Goal: Information Seeking & Learning: Find specific fact

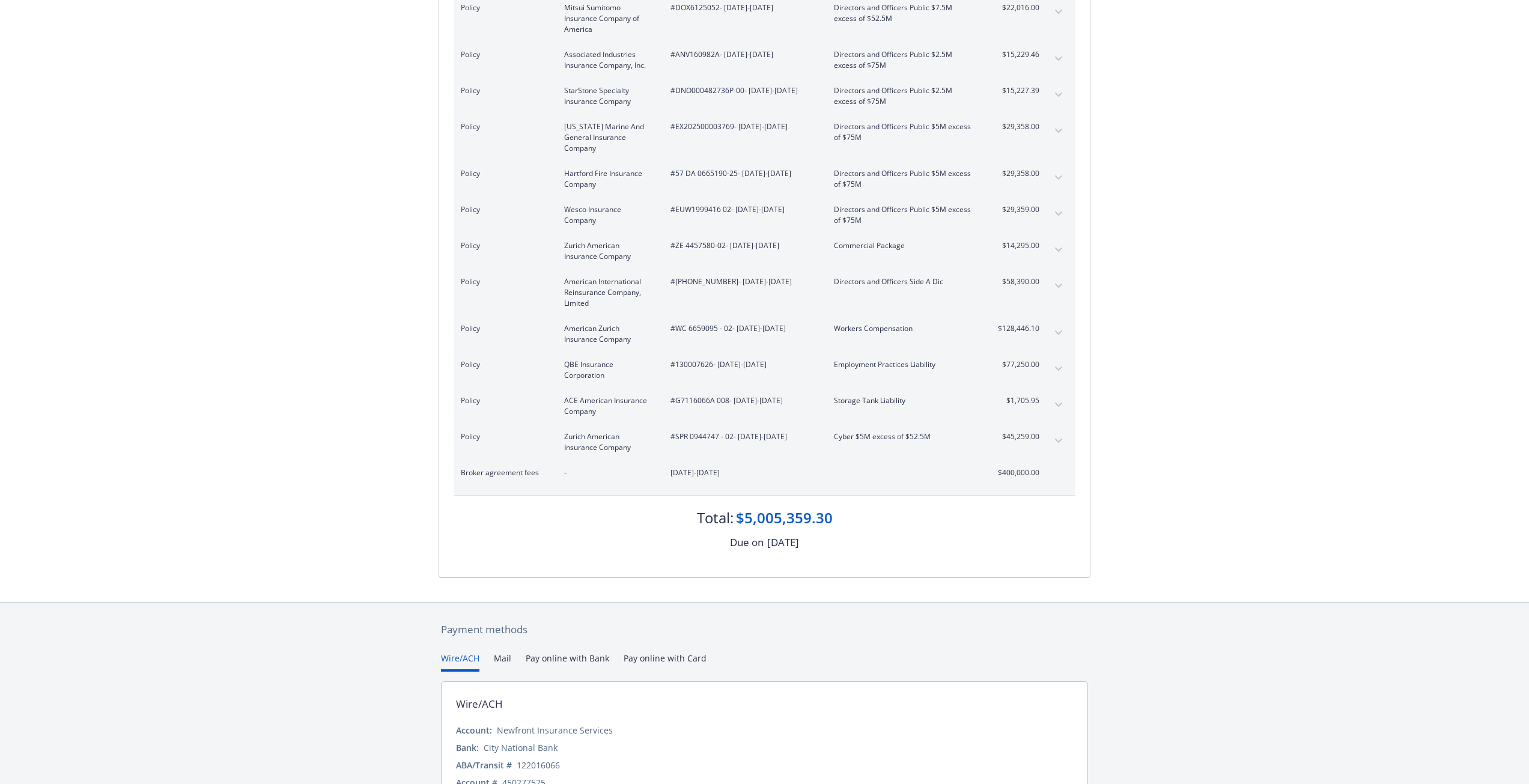
scroll to position [2679, 0]
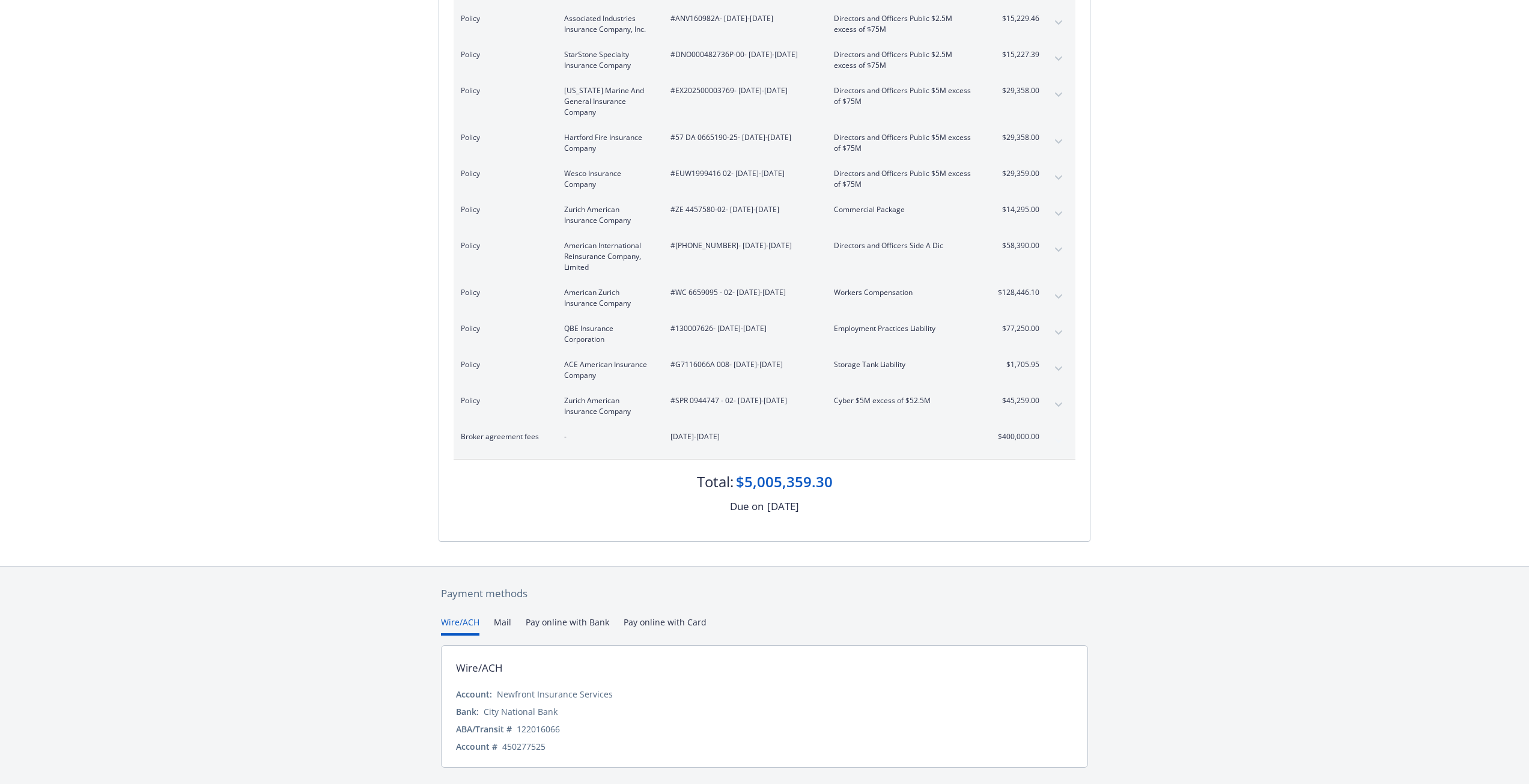
drag, startPoint x: 677, startPoint y: 406, endPoint x: 763, endPoint y: 412, distance: 86.2
click at [763, 431] on span "[DATE]-[DATE]" at bounding box center [742, 436] width 144 height 11
drag, startPoint x: 658, startPoint y: 406, endPoint x: 755, endPoint y: 410, distance: 97.1
click at [755, 431] on div "Broker agreement fees - [DATE]-[DATE] $400,000.00" at bounding box center [749, 436] width 579 height 11
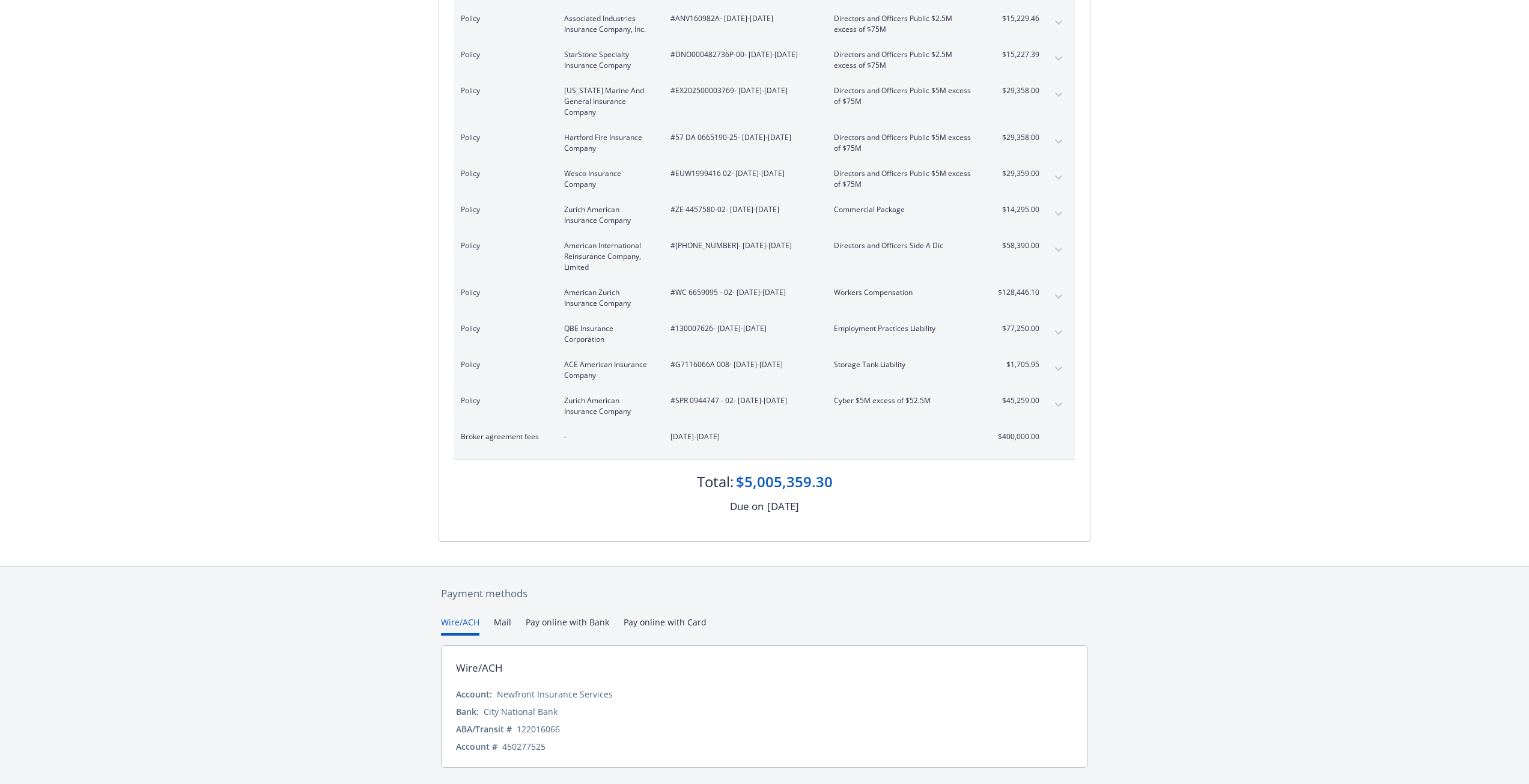
scroll to position [0, 0]
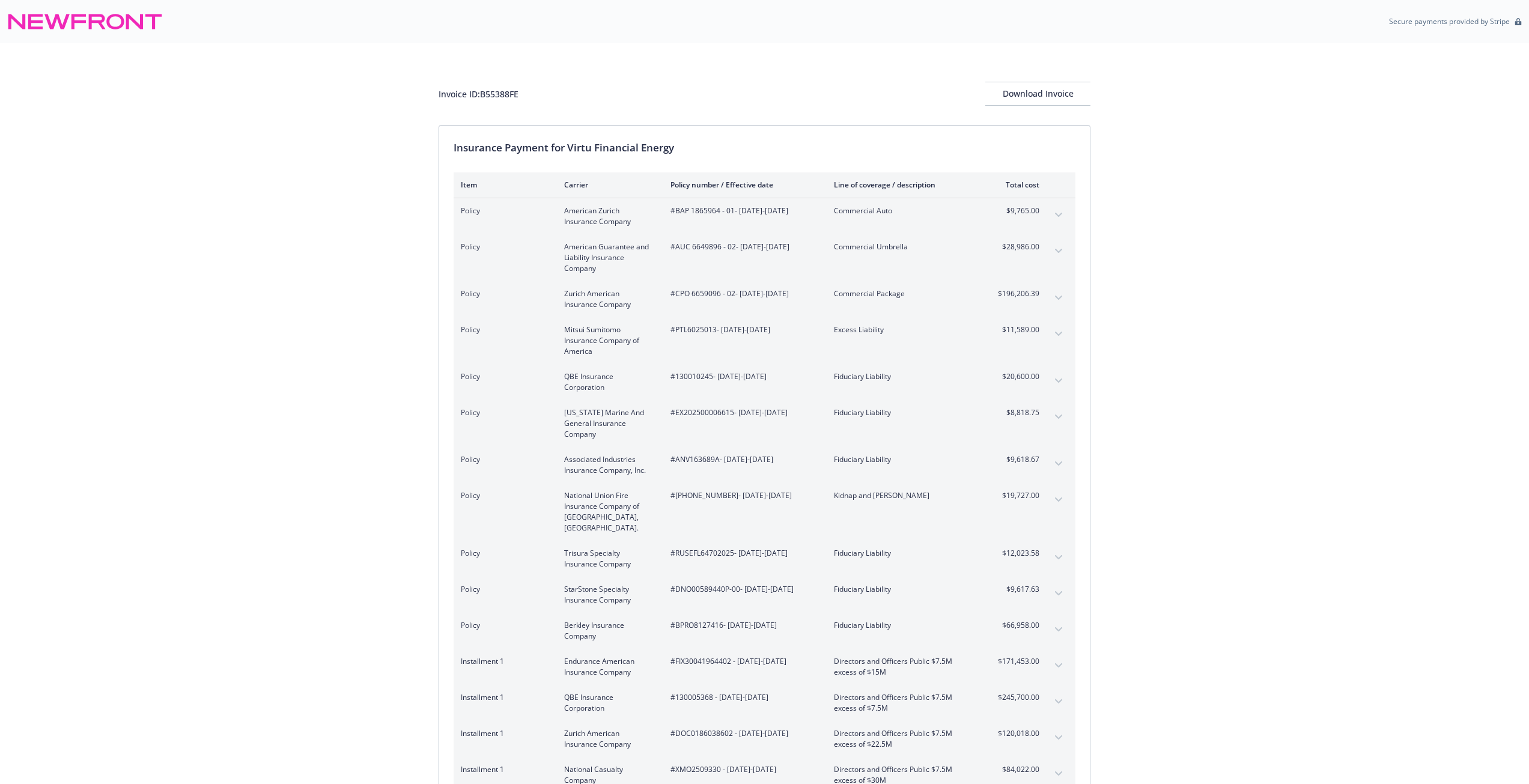
click at [1037, 297] on span "$196,206.39" at bounding box center [1016, 294] width 45 height 11
click at [1052, 294] on button "expand content" at bounding box center [1058, 297] width 19 height 19
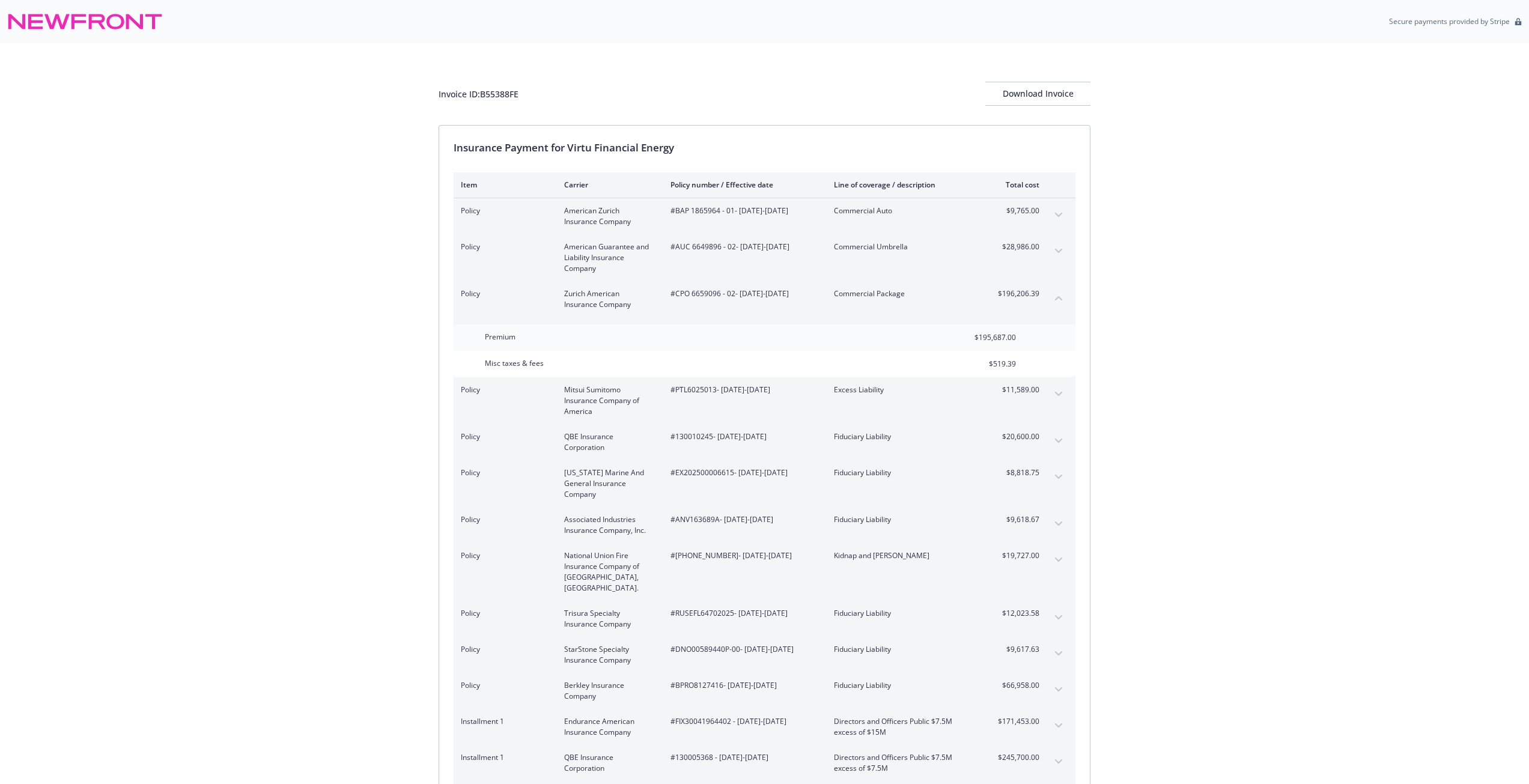
click at [714, 292] on span "#CPO 6659096 - 02 - [DATE]-[DATE]" at bounding box center [742, 294] width 144 height 11
copy span "6659096"
click at [659, 608] on div "Policy Trisura Specialty Insurance Company #RUSEFL64702025 - [DATE]-[DATE] Fidu…" at bounding box center [749, 618] width 579 height 22
drag, startPoint x: 800, startPoint y: 353, endPoint x: 467, endPoint y: 430, distance: 341.8
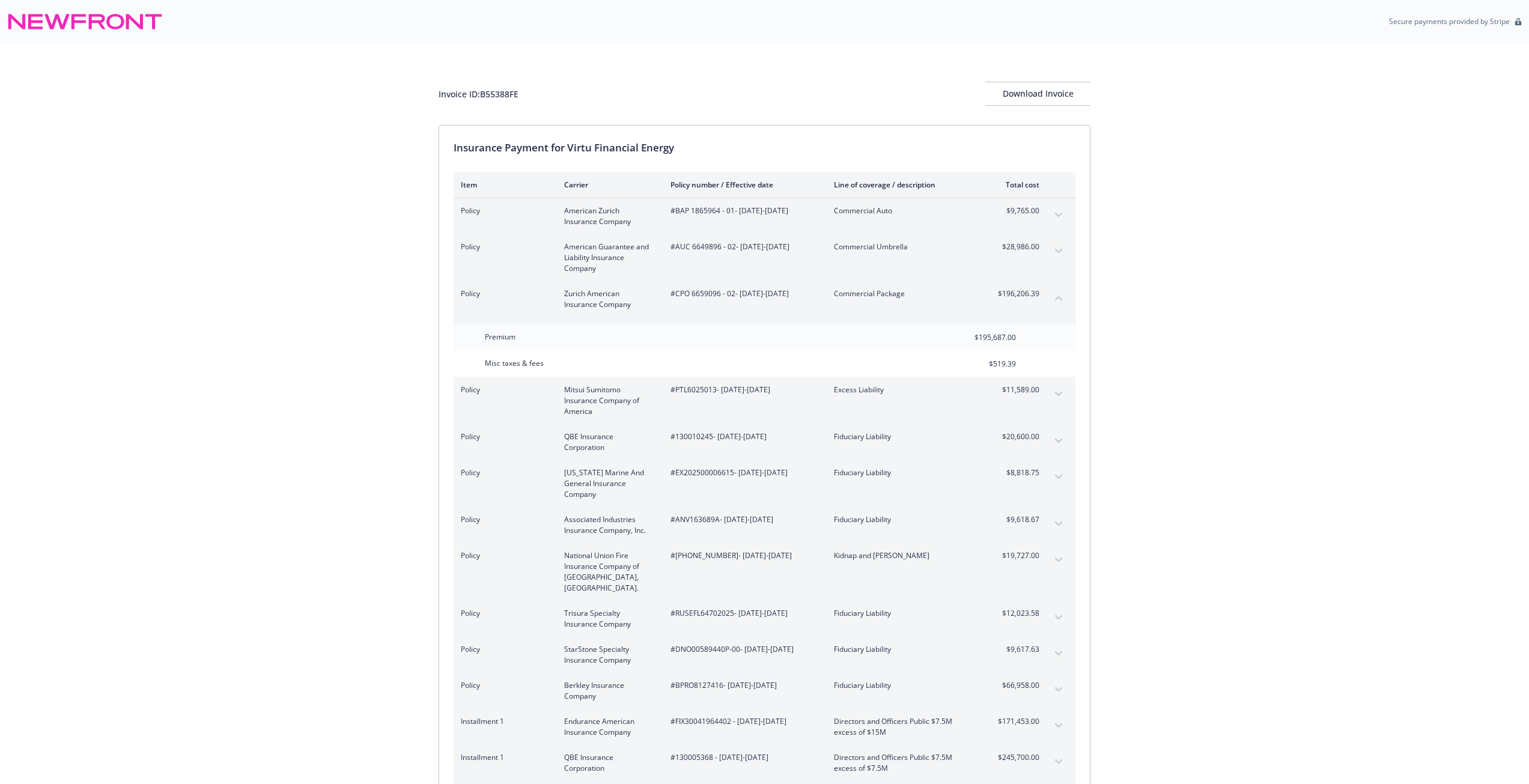
click at [800, 353] on div "Misc taxes & fees $519.39" at bounding box center [764, 364] width 622 height 27
drag, startPoint x: 838, startPoint y: 292, endPoint x: 956, endPoint y: 294, distance: 118.0
click at [957, 294] on div "Policy Zurich American Insurance Company #CPO 6659096 - 02 - [DATE]-[DATE] Comm…" at bounding box center [749, 299] width 579 height 22
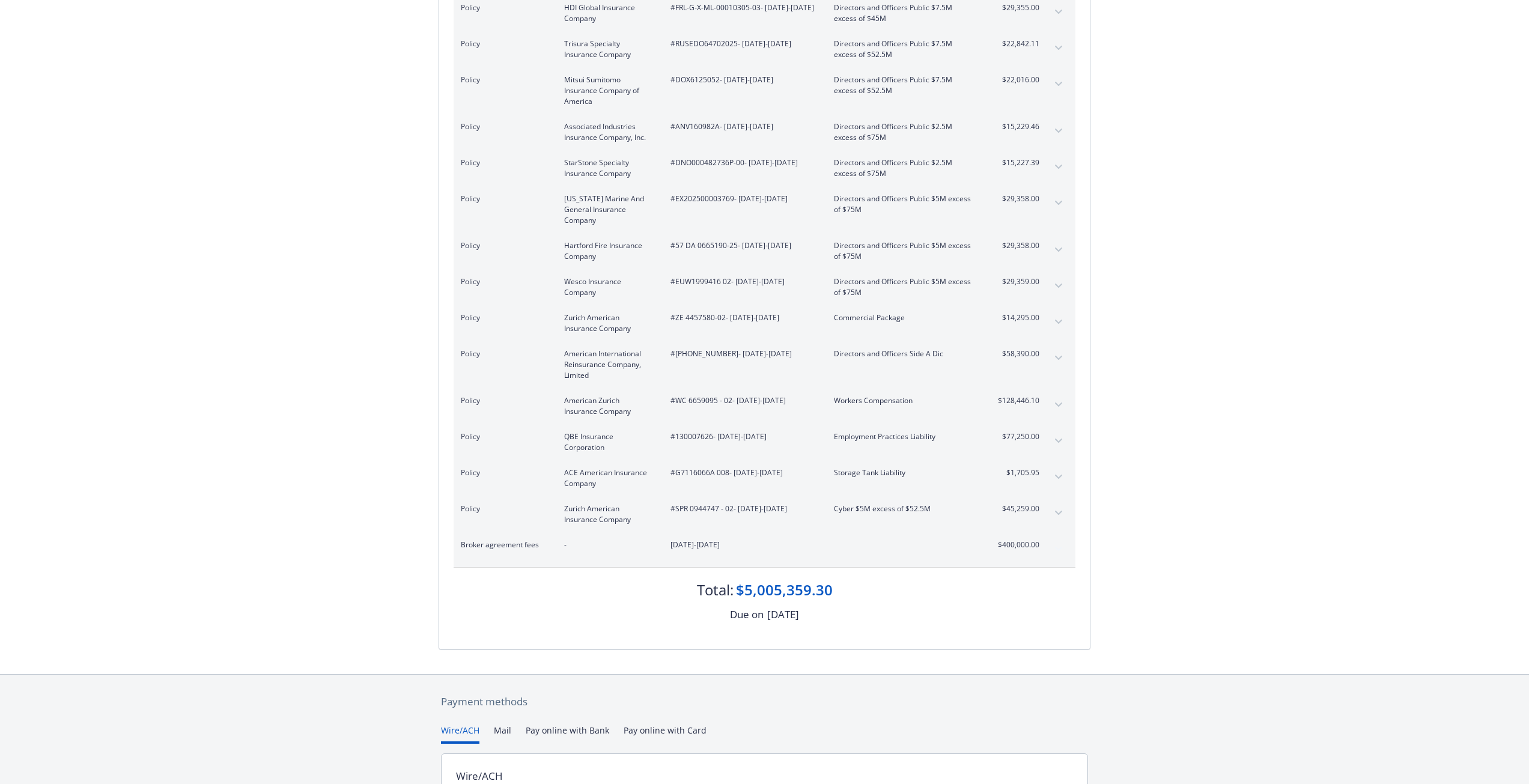
scroll to position [2739, 0]
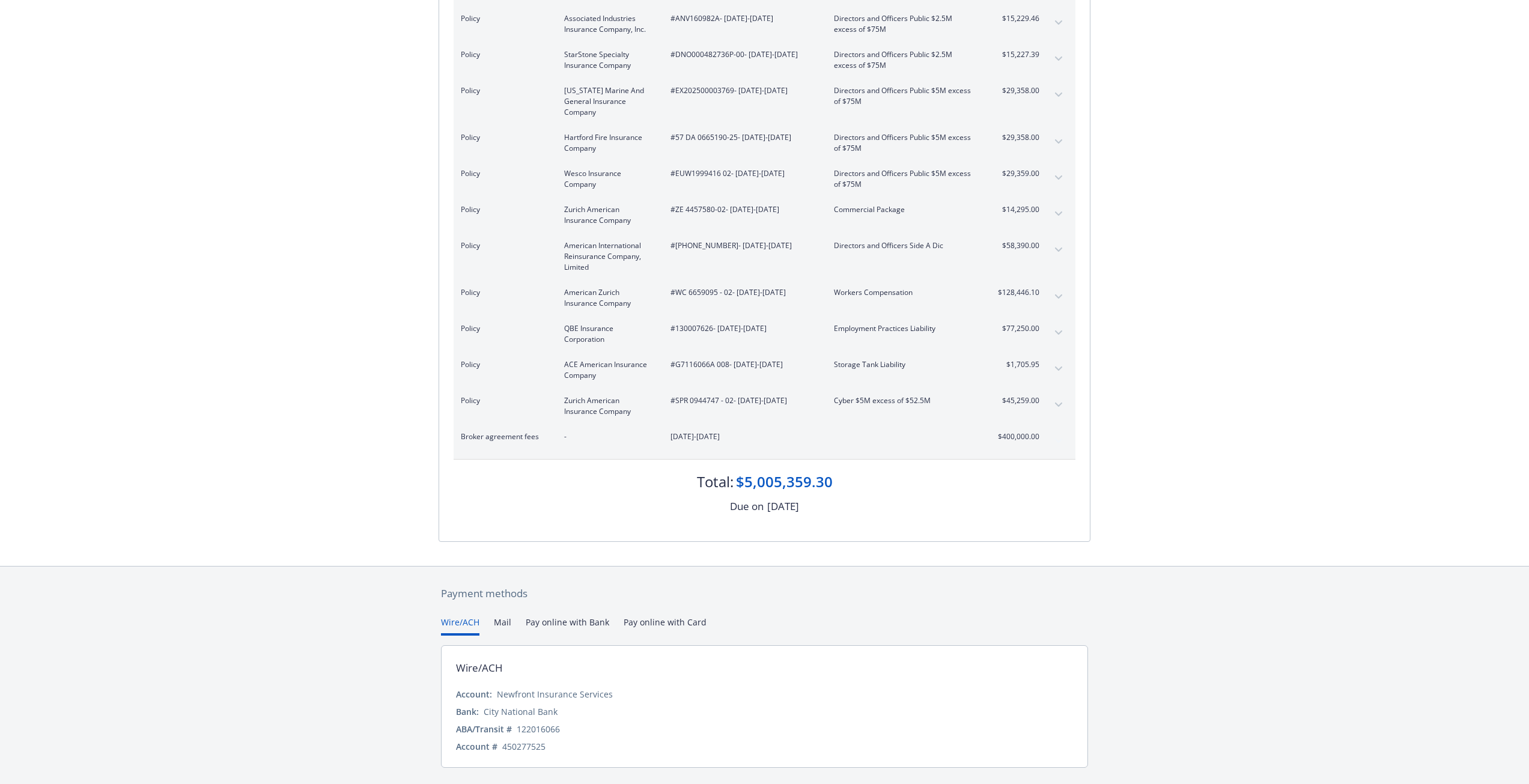
click at [1063, 586] on div "Payment methods" at bounding box center [764, 594] width 647 height 16
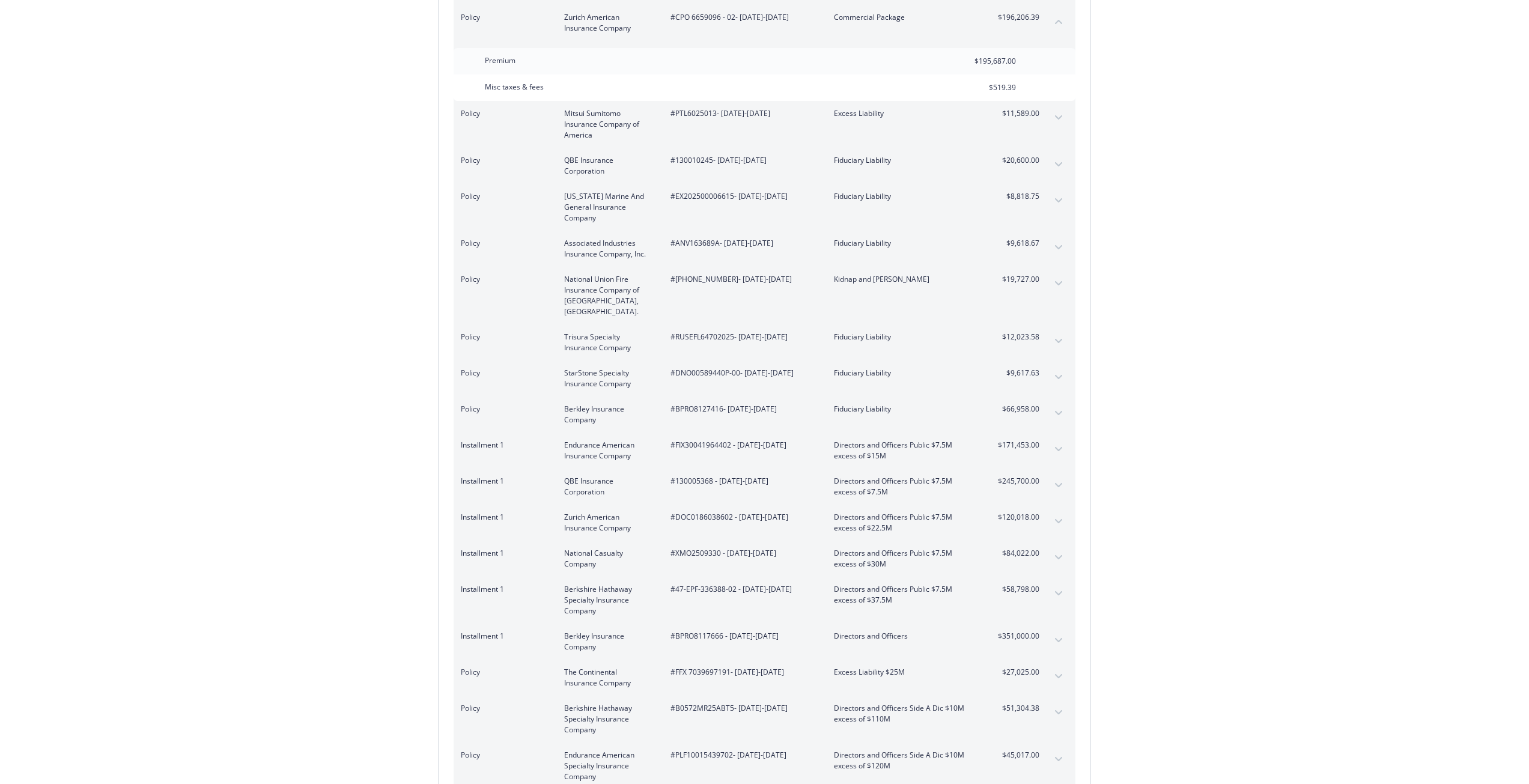
scroll to position [0, 0]
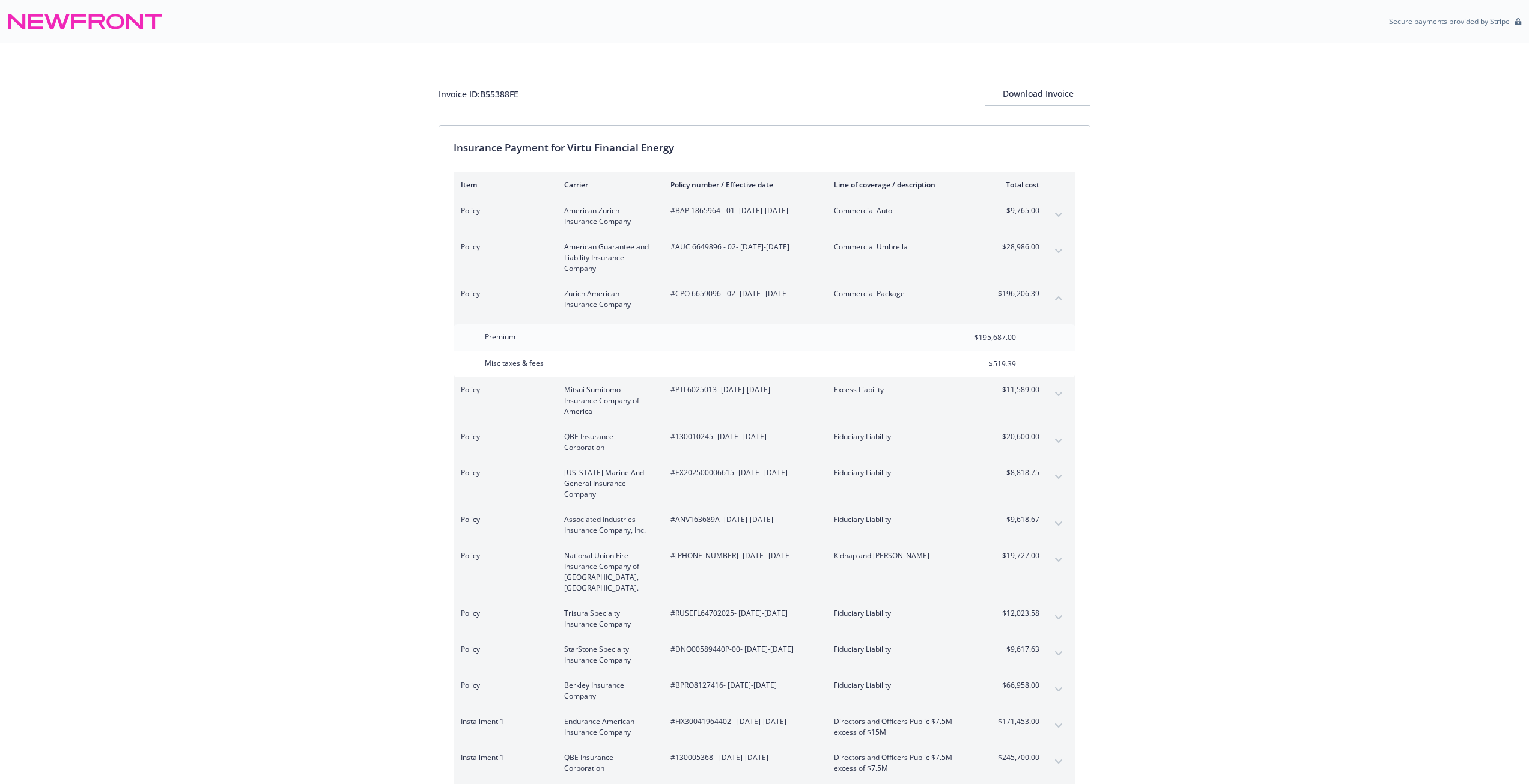
click at [1060, 302] on button "collapse content" at bounding box center [1058, 297] width 19 height 19
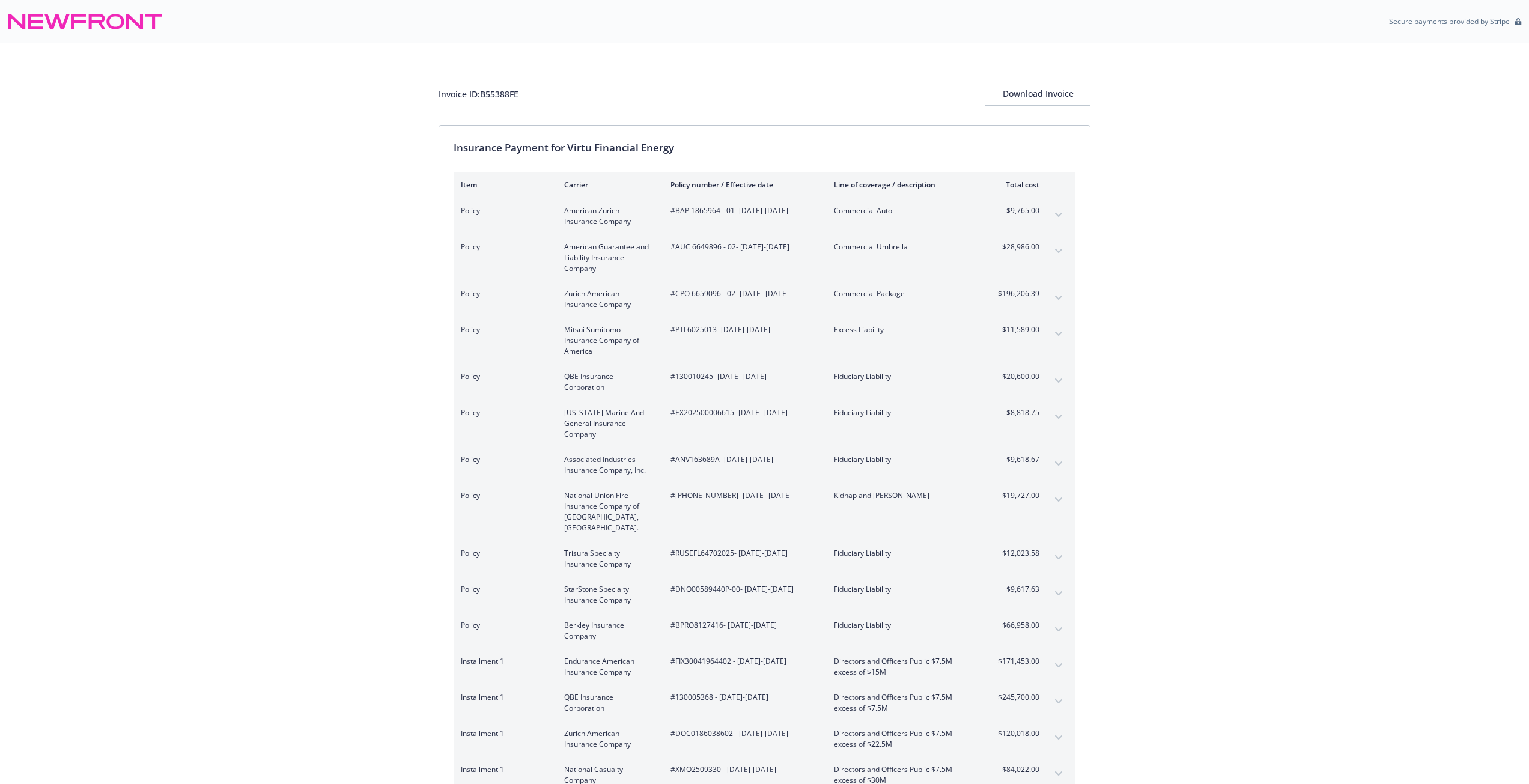
click at [1040, 292] on div "Policy Zurich American Insurance Company #CPO 6659096 - 02 - [DATE]-[DATE] Comm…" at bounding box center [764, 299] width 622 height 36
click at [1059, 297] on icon "expand content" at bounding box center [1058, 297] width 7 height 5
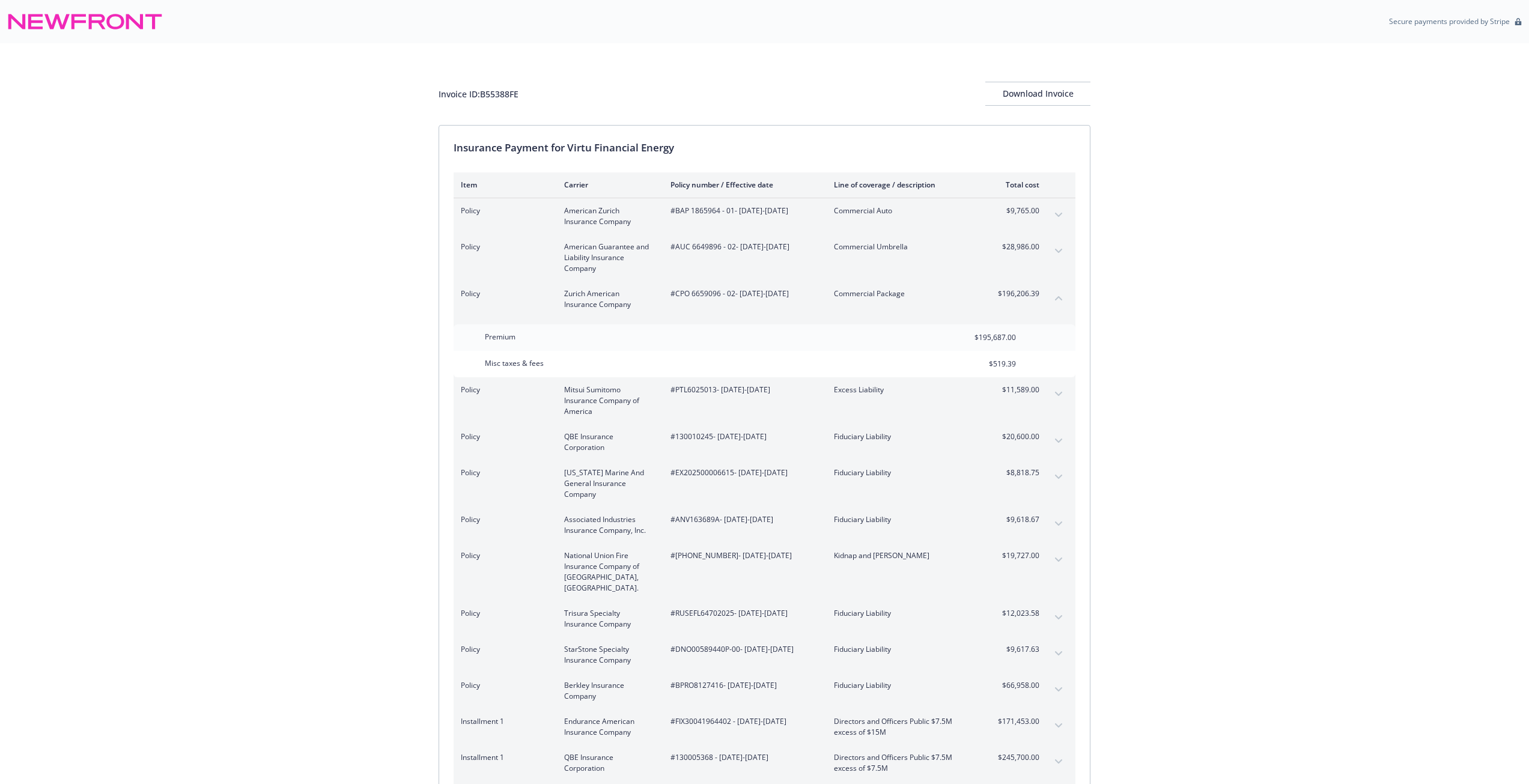
click at [1059, 297] on icon "collapse content" at bounding box center [1058, 298] width 7 height 4
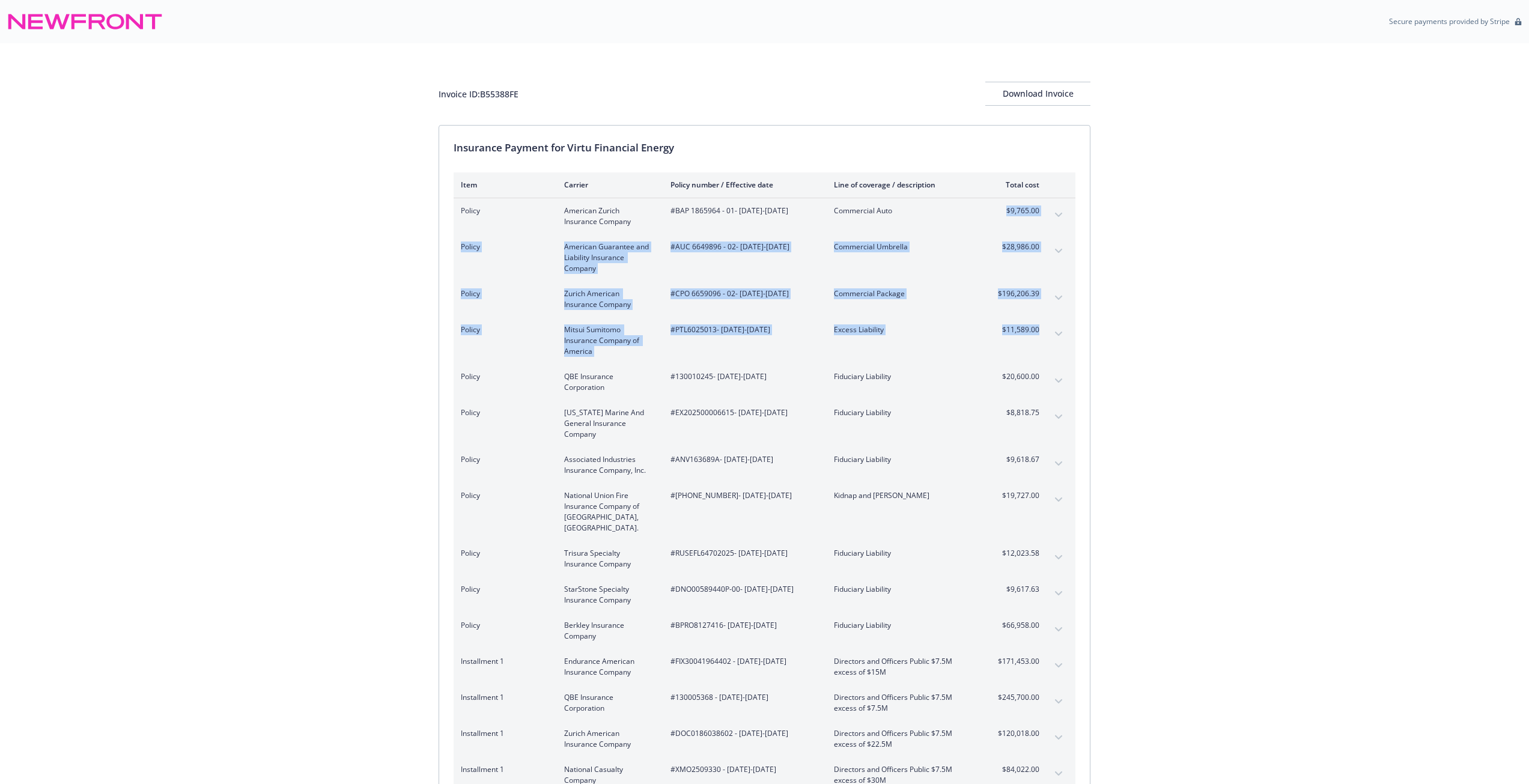
drag, startPoint x: 997, startPoint y: 209, endPoint x: 1052, endPoint y: 295, distance: 102.1
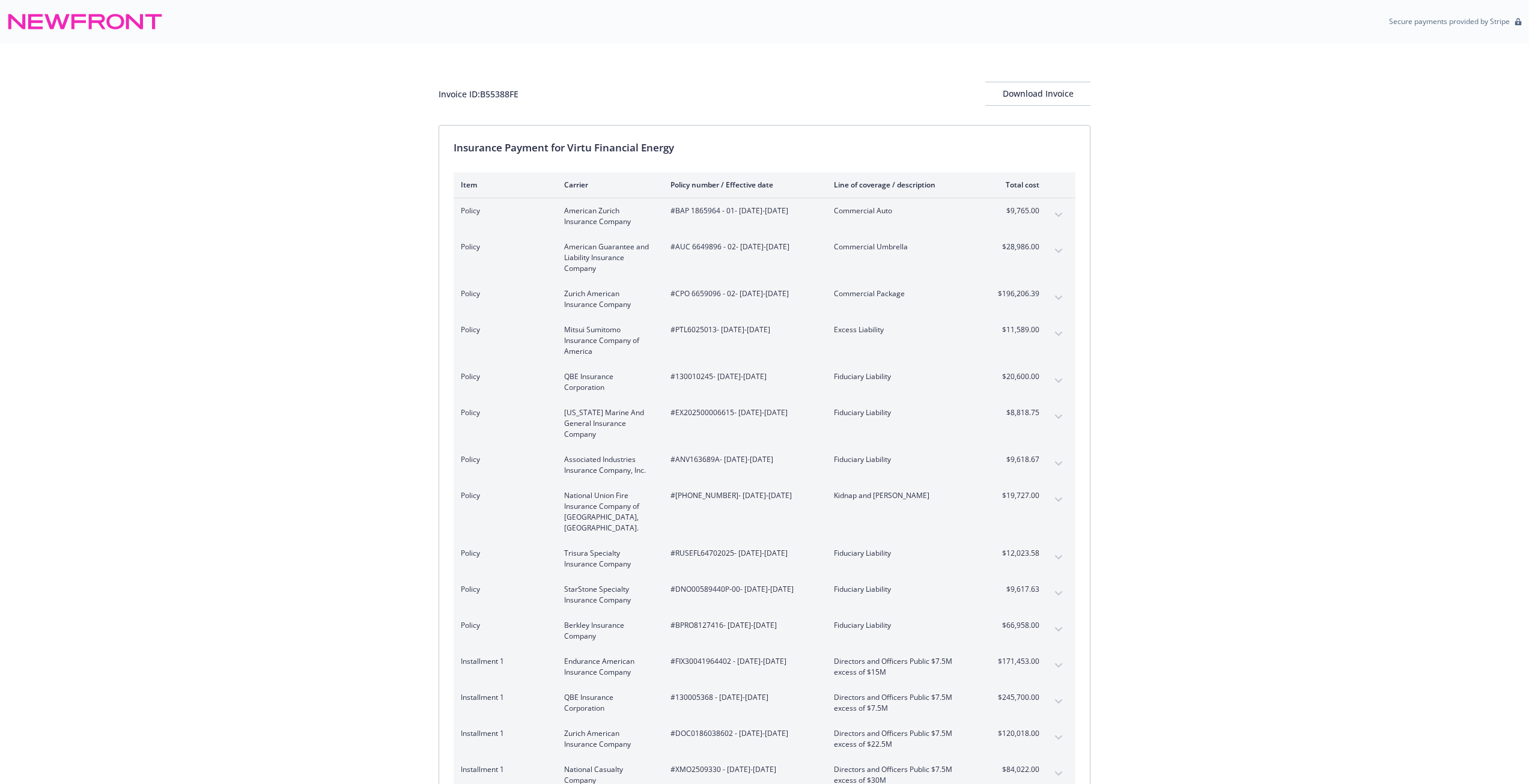
click at [649, 229] on div "Policy American Zurich Insurance Company #BAP 1865964 - 01 - [DATE]-[DATE] Comm…" at bounding box center [764, 216] width 622 height 36
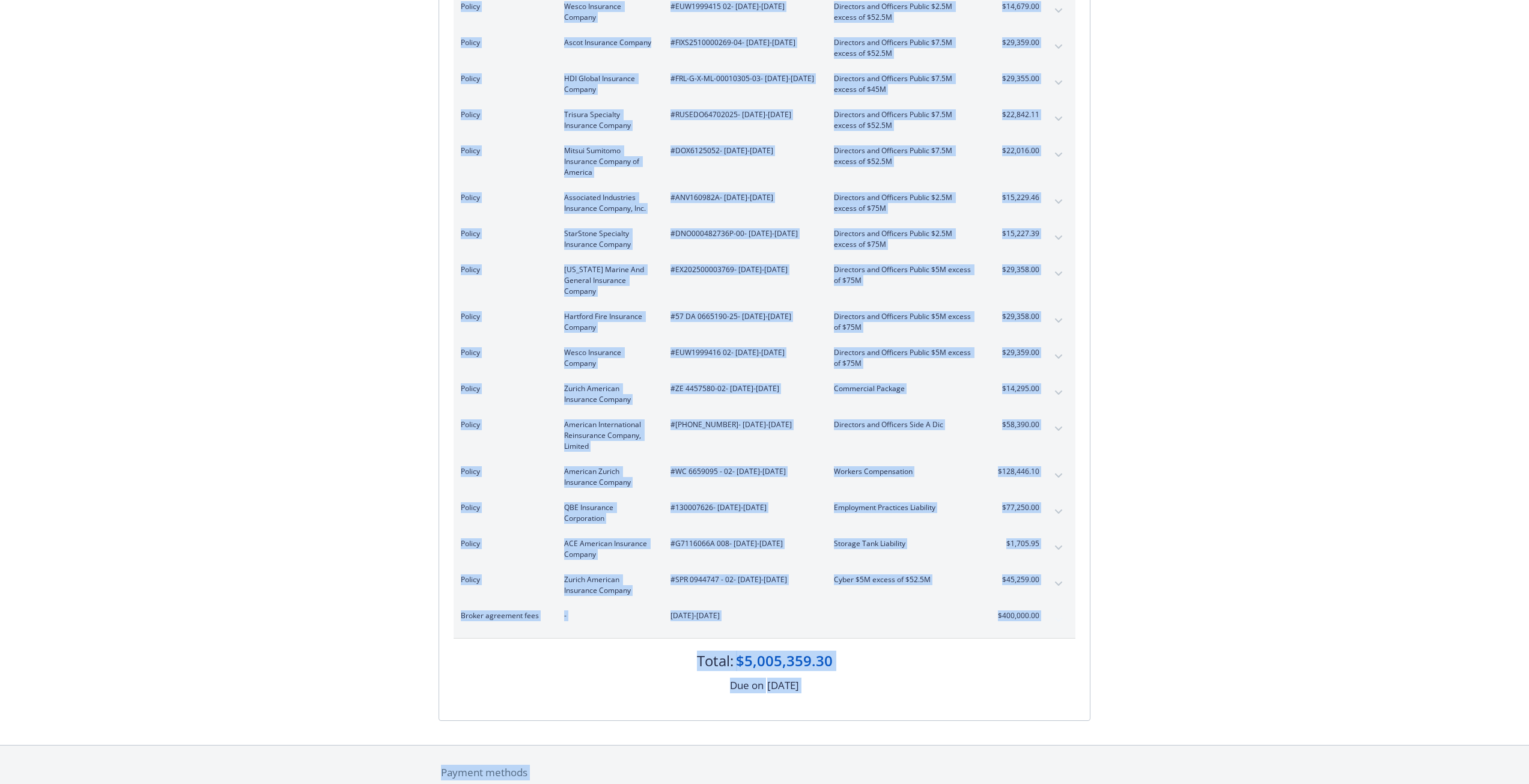
scroll to position [2679, 0]
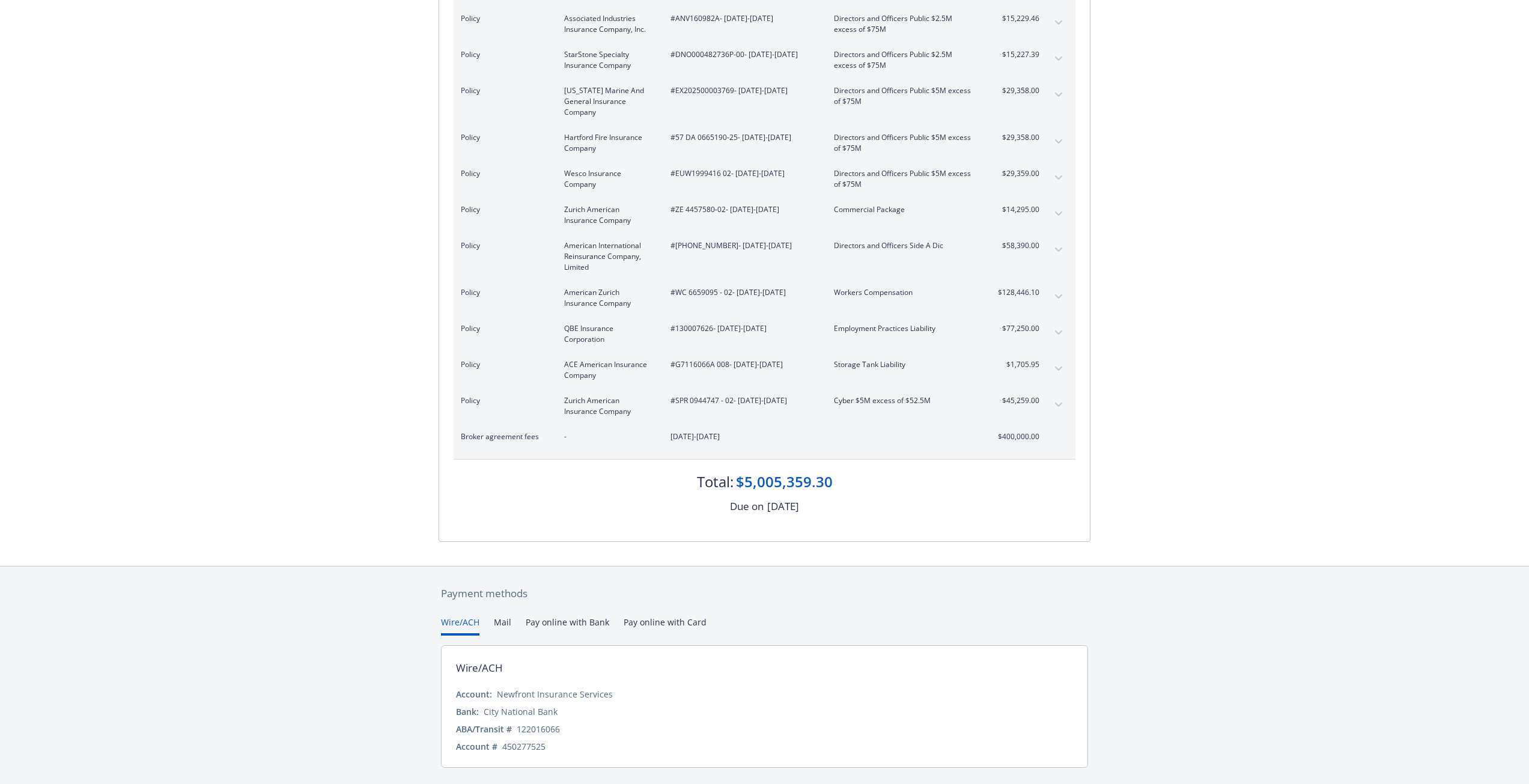
drag, startPoint x: 458, startPoint y: 237, endPoint x: 1034, endPoint y: 404, distance: 599.7
copy div
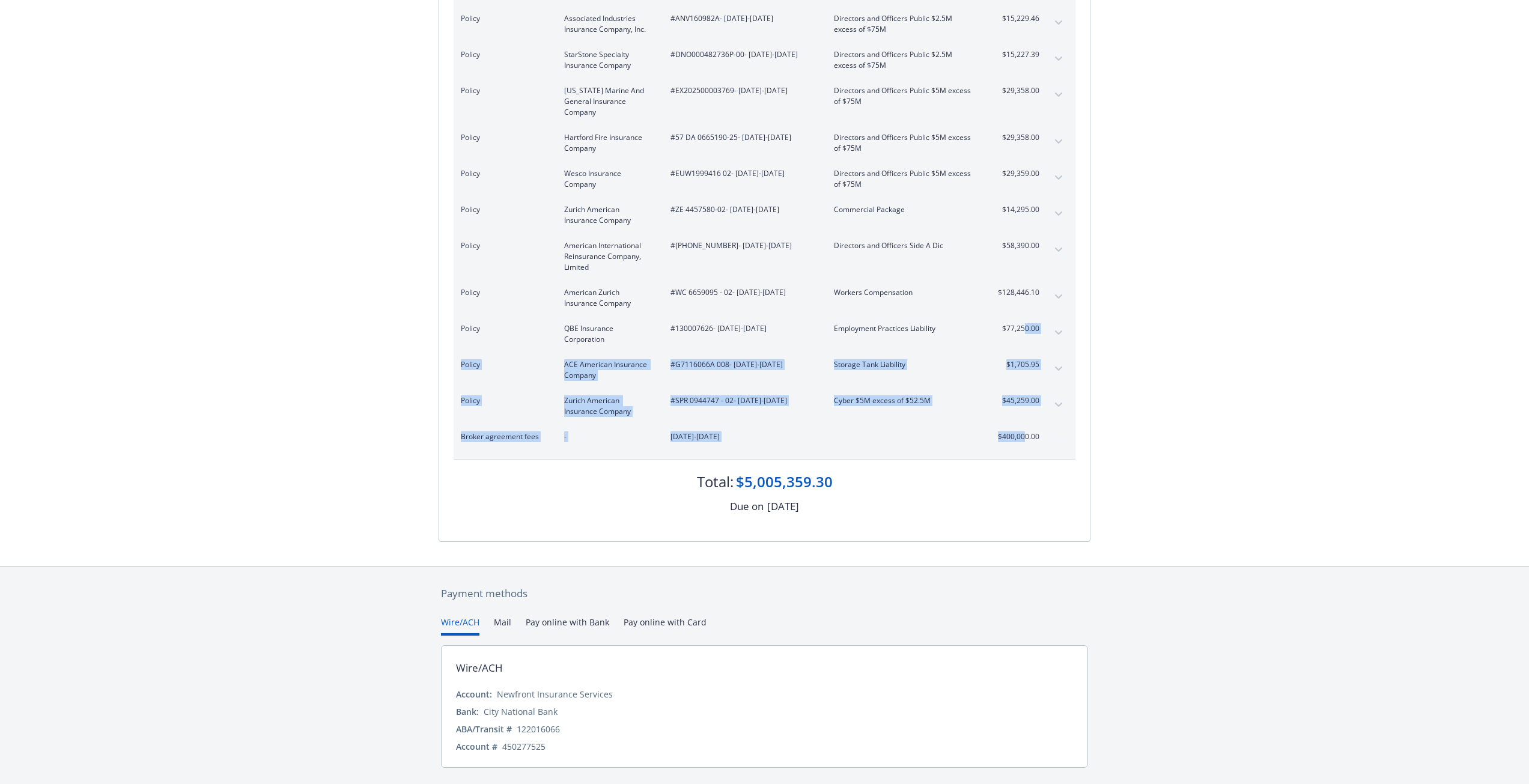
drag, startPoint x: 1024, startPoint y: 354, endPoint x: 1025, endPoint y: 316, distance: 38.0
click at [1070, 388] on div "Policy Zurich American Insurance Company #SPR 0944747 - 02 - [DATE]-[DATE] Cybe…" at bounding box center [764, 406] width 622 height 36
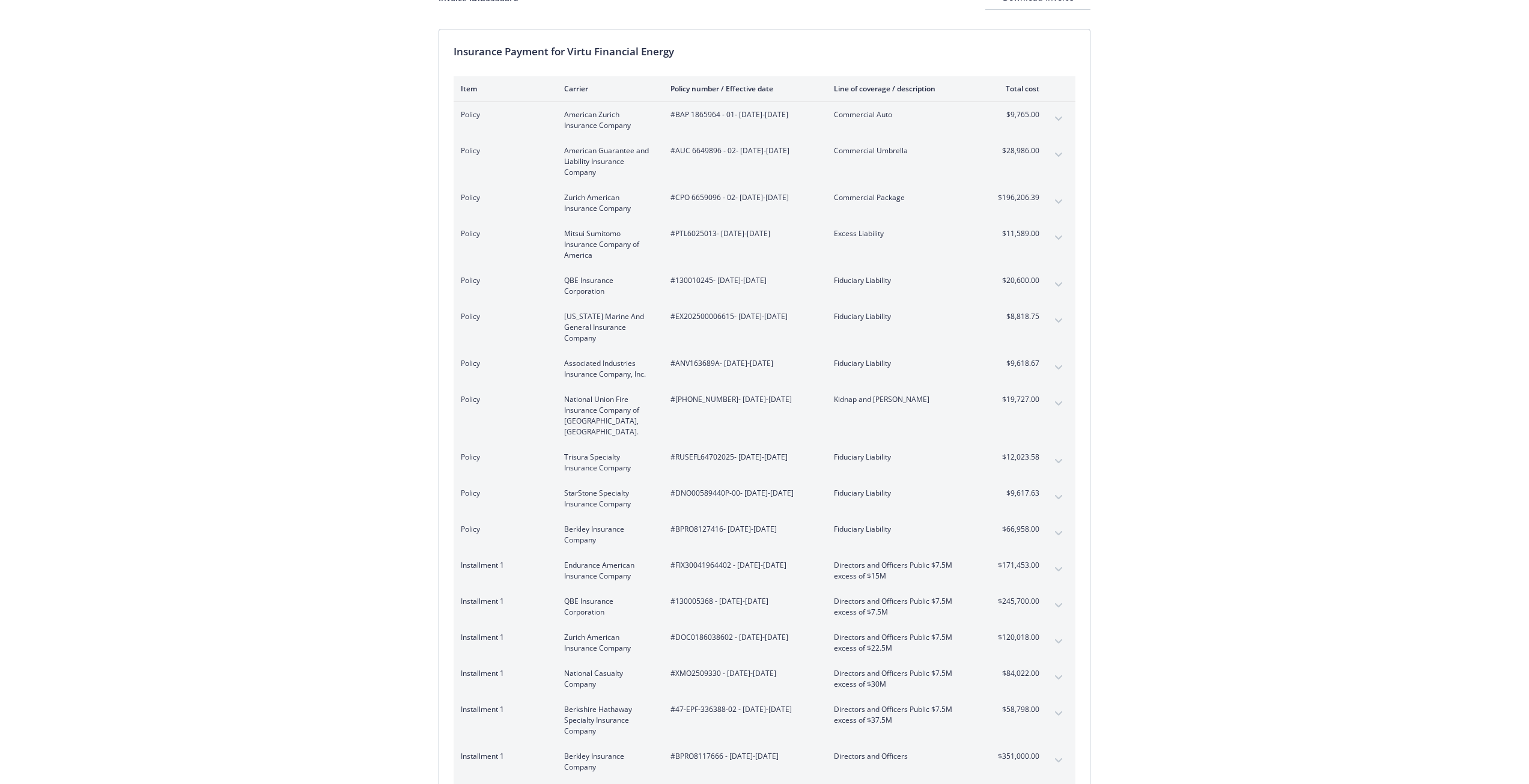
scroll to position [0, 0]
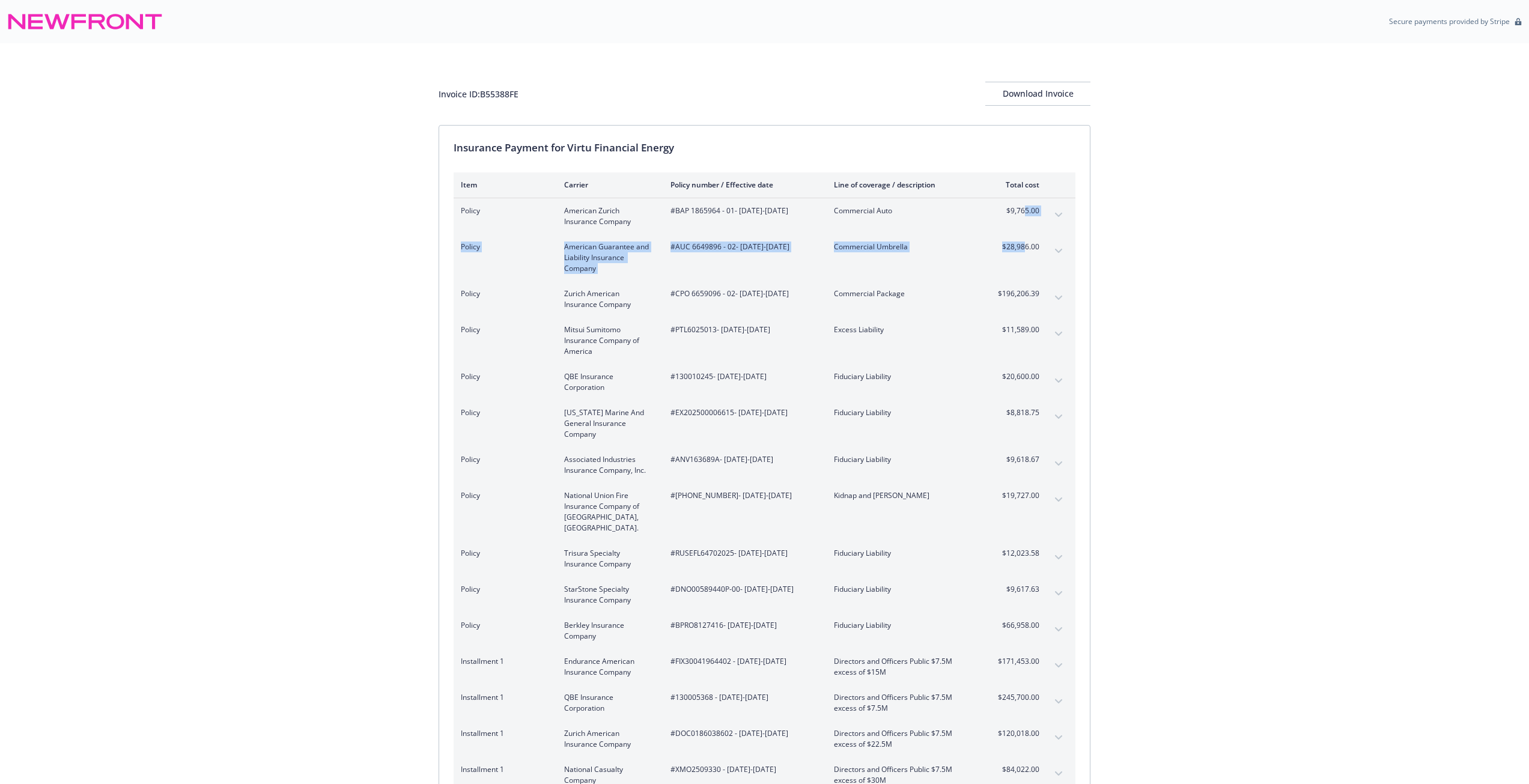
drag, startPoint x: 1023, startPoint y: 206, endPoint x: 1104, endPoint y: 213, distance: 81.3
click at [821, 337] on div "Policy Mitsui Sumitomo Insurance Company of America #PTL6025013 - [DATE]-[DATE]…" at bounding box center [749, 340] width 579 height 33
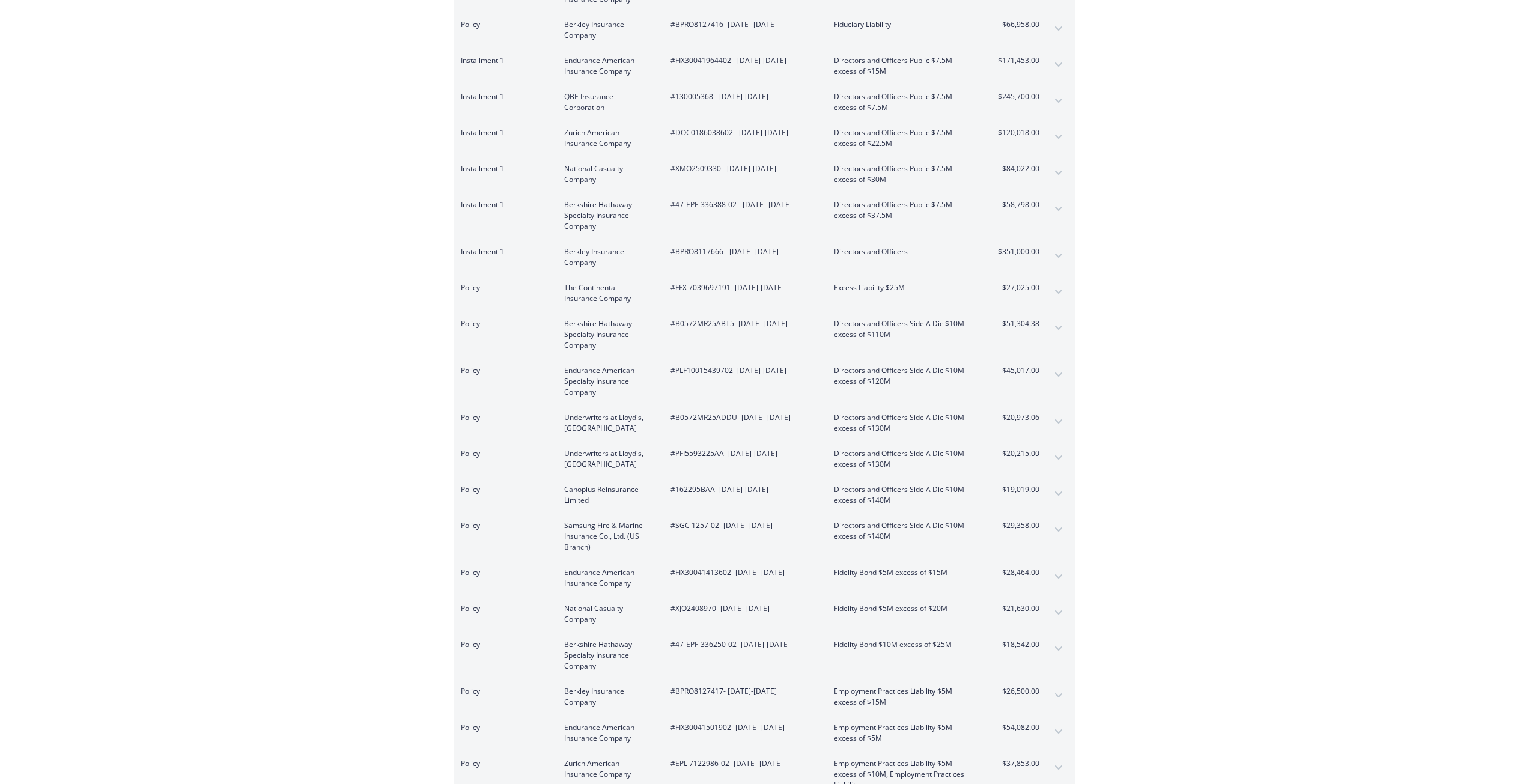
scroll to position [661, 0]
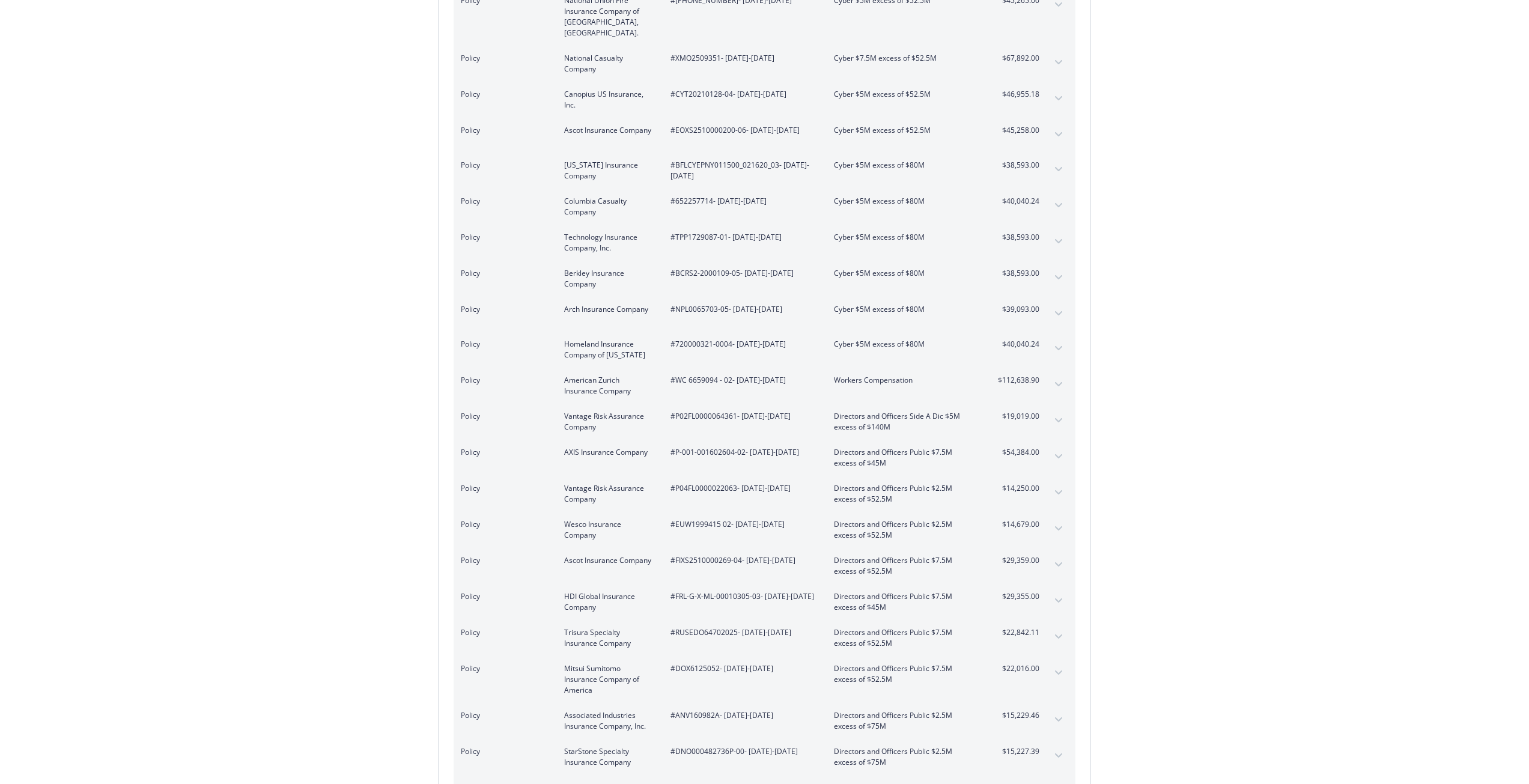
scroll to position [2042, 0]
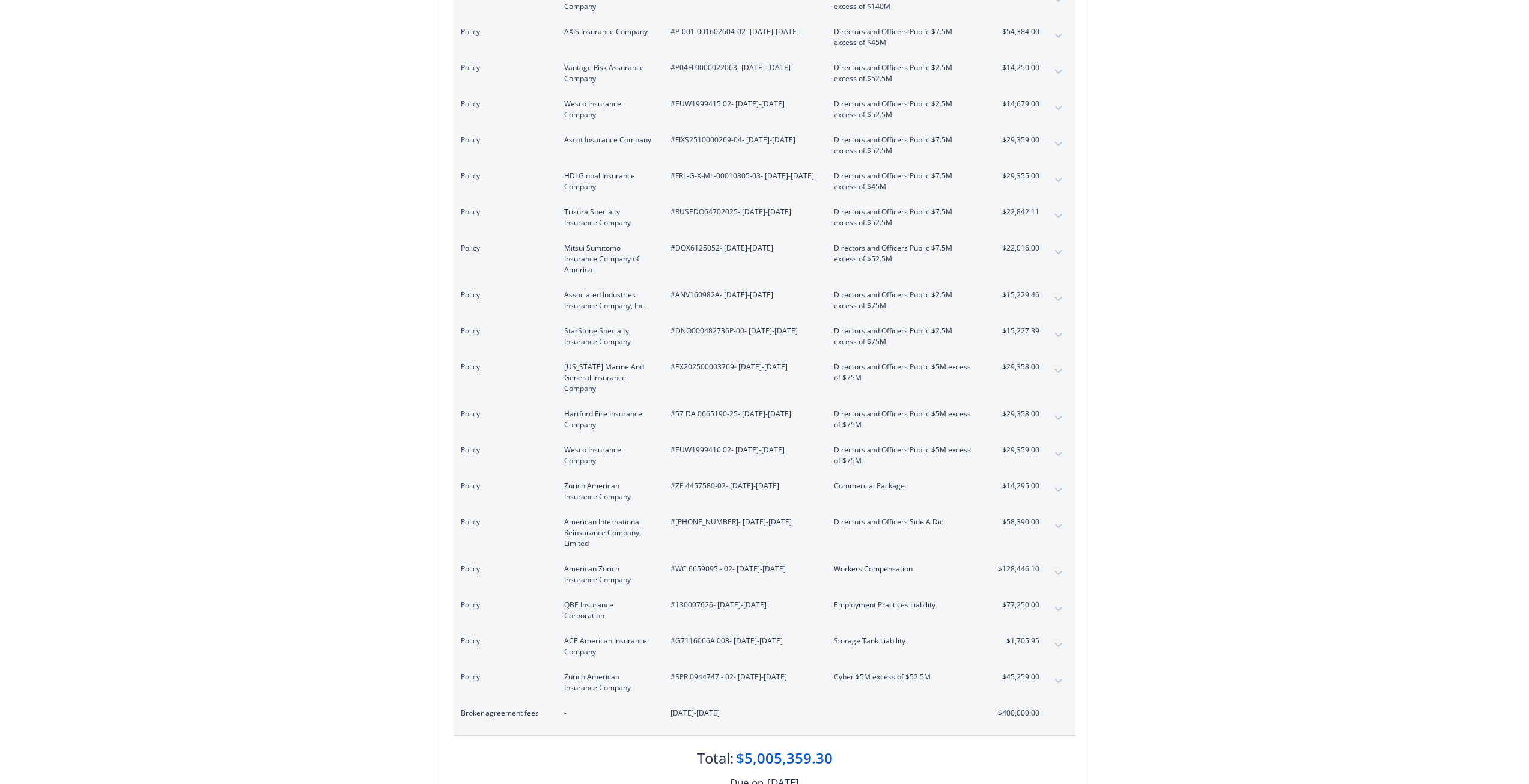
scroll to position [2522, 0]
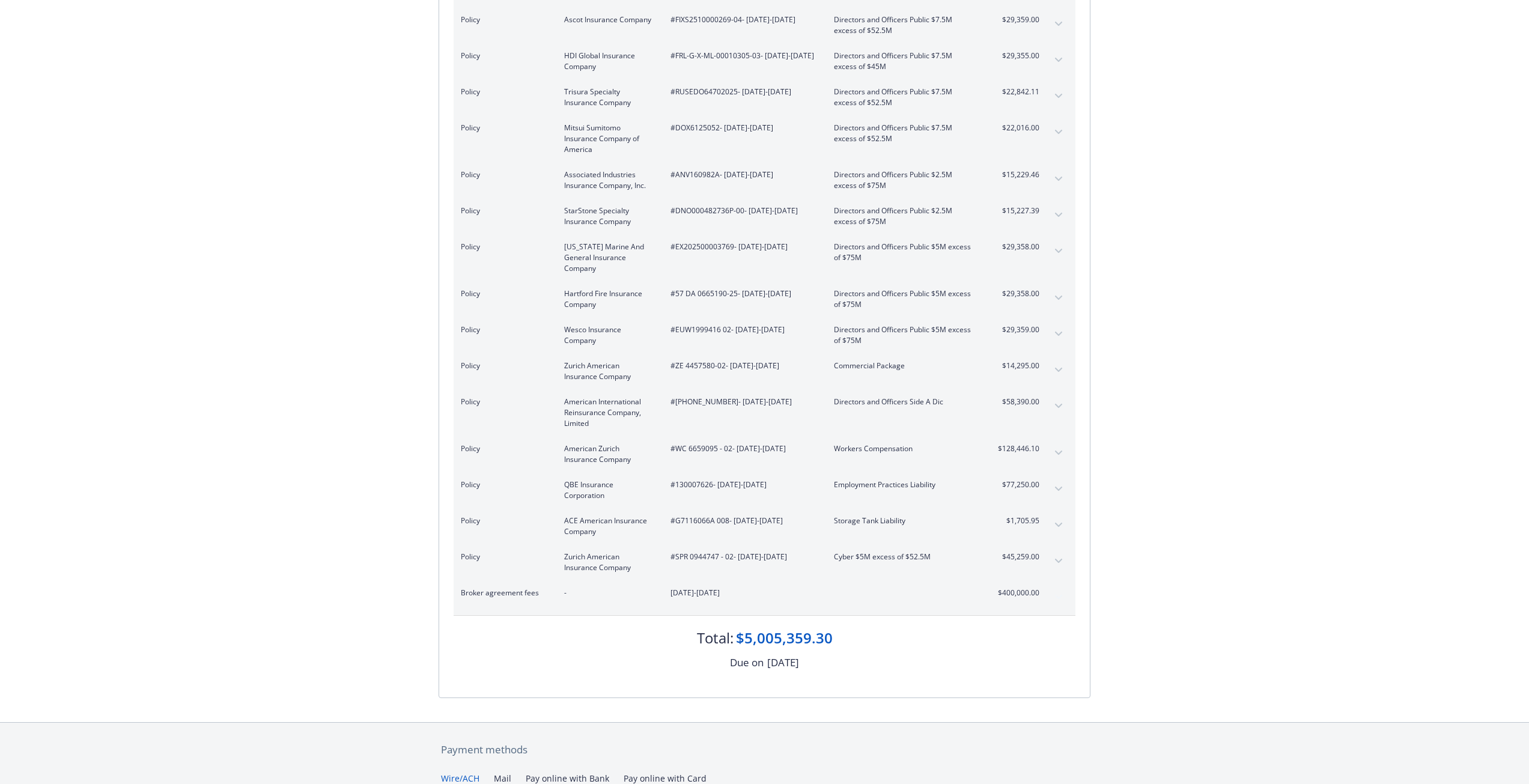
click at [1029, 324] on span "$29,359.00" at bounding box center [1016, 329] width 45 height 11
click at [1035, 551] on span "$45,259.00" at bounding box center [1016, 556] width 45 height 11
click at [1044, 544] on div "Policy Zurich American Insurance Company #SPR 0944747 - 02 - [DATE]-[DATE] Cybe…" at bounding box center [764, 562] width 622 height 36
click at [1054, 551] on button "expand content" at bounding box center [1058, 560] width 19 height 19
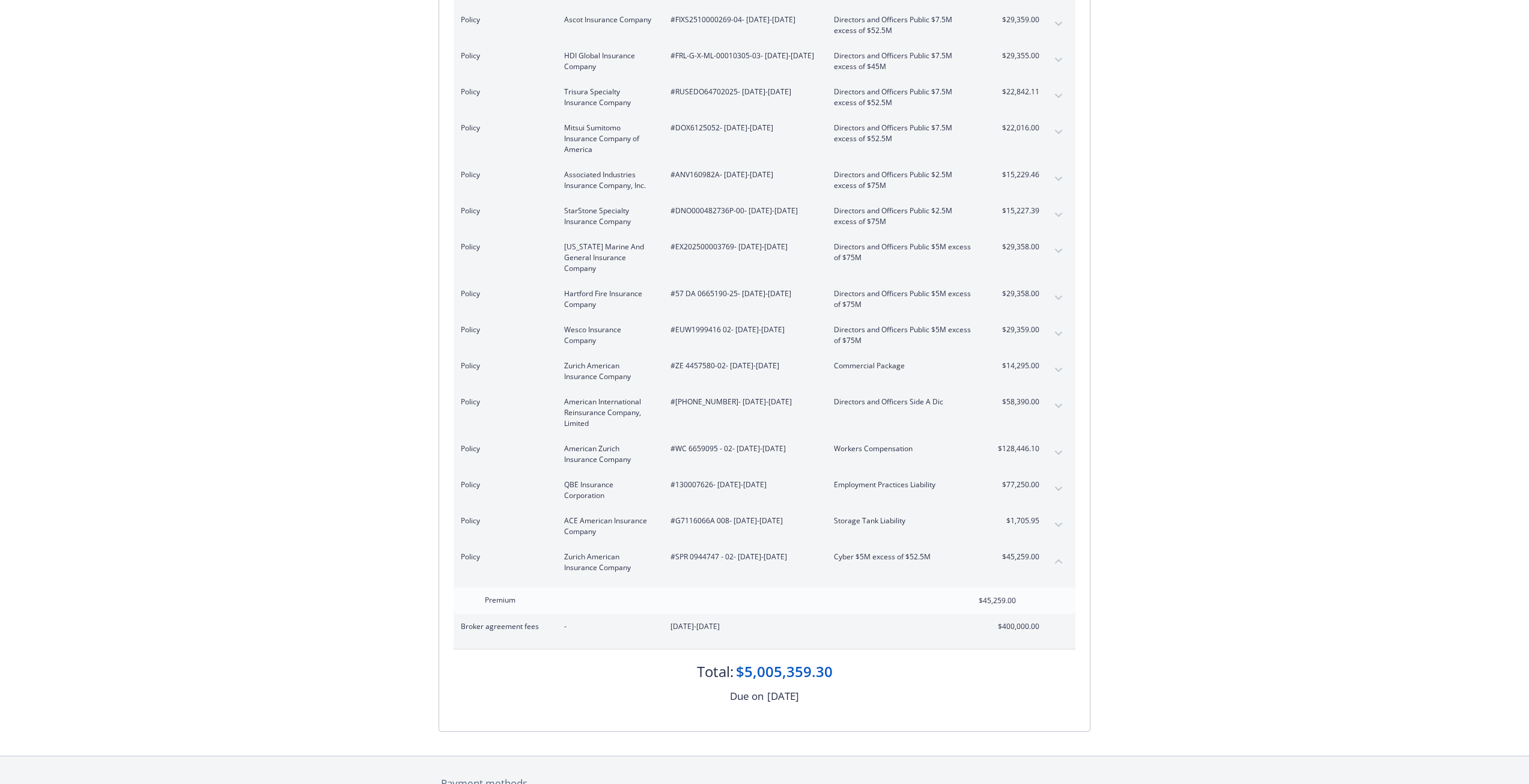
click at [1054, 551] on button "collapse content" at bounding box center [1058, 560] width 19 height 19
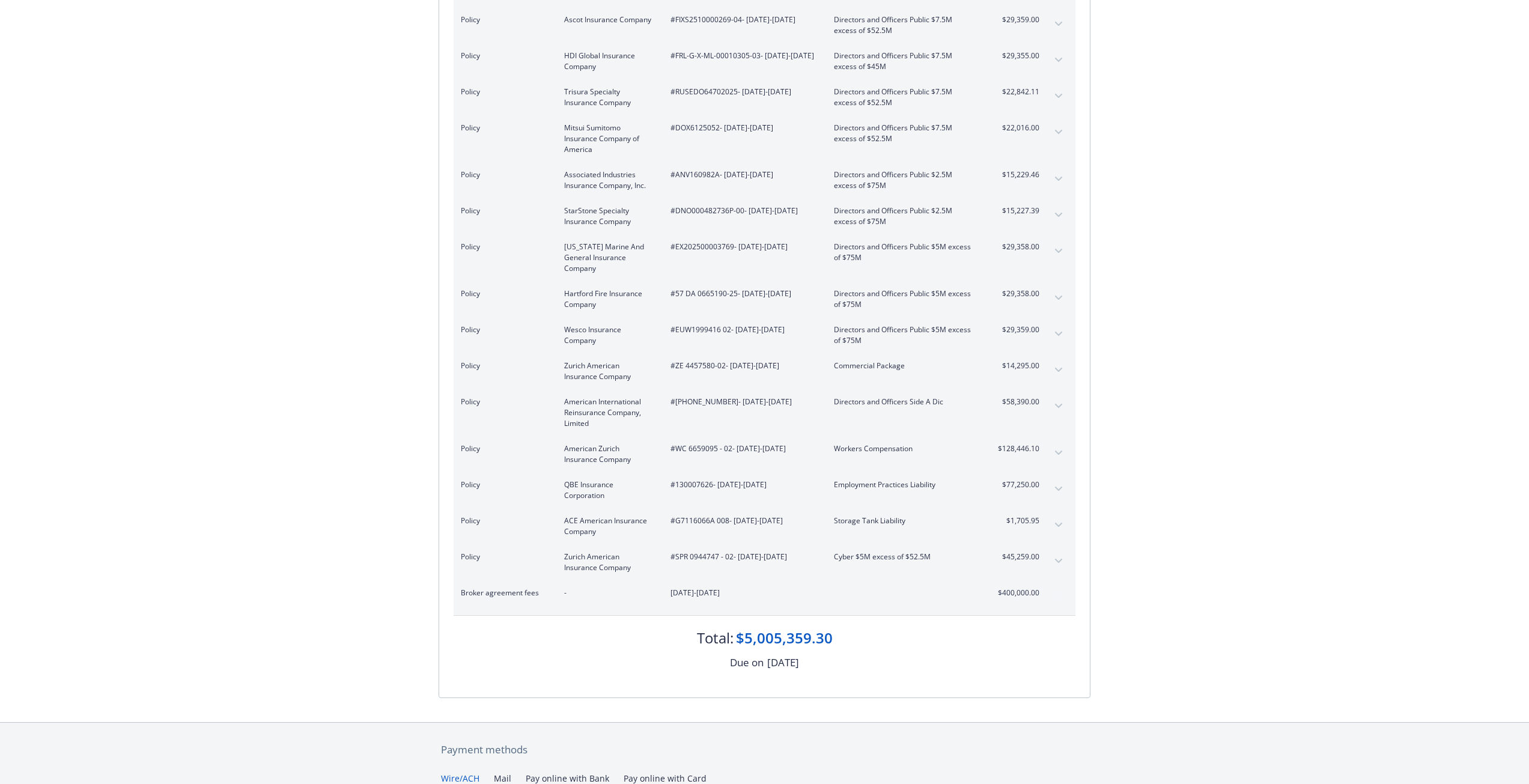
click at [1051, 515] on button "expand content" at bounding box center [1058, 524] width 19 height 19
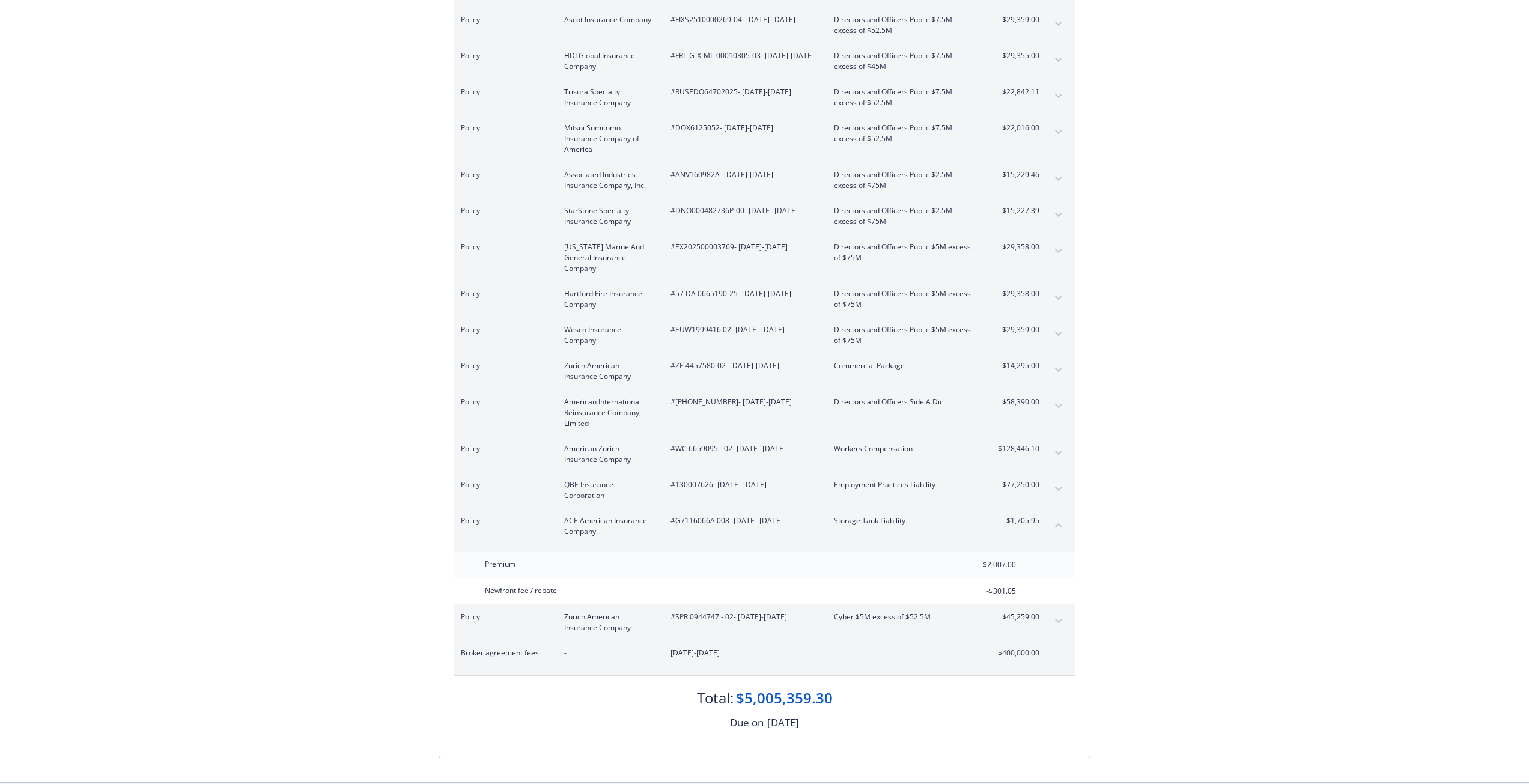
click at [1051, 515] on button "collapse content" at bounding box center [1058, 524] width 19 height 19
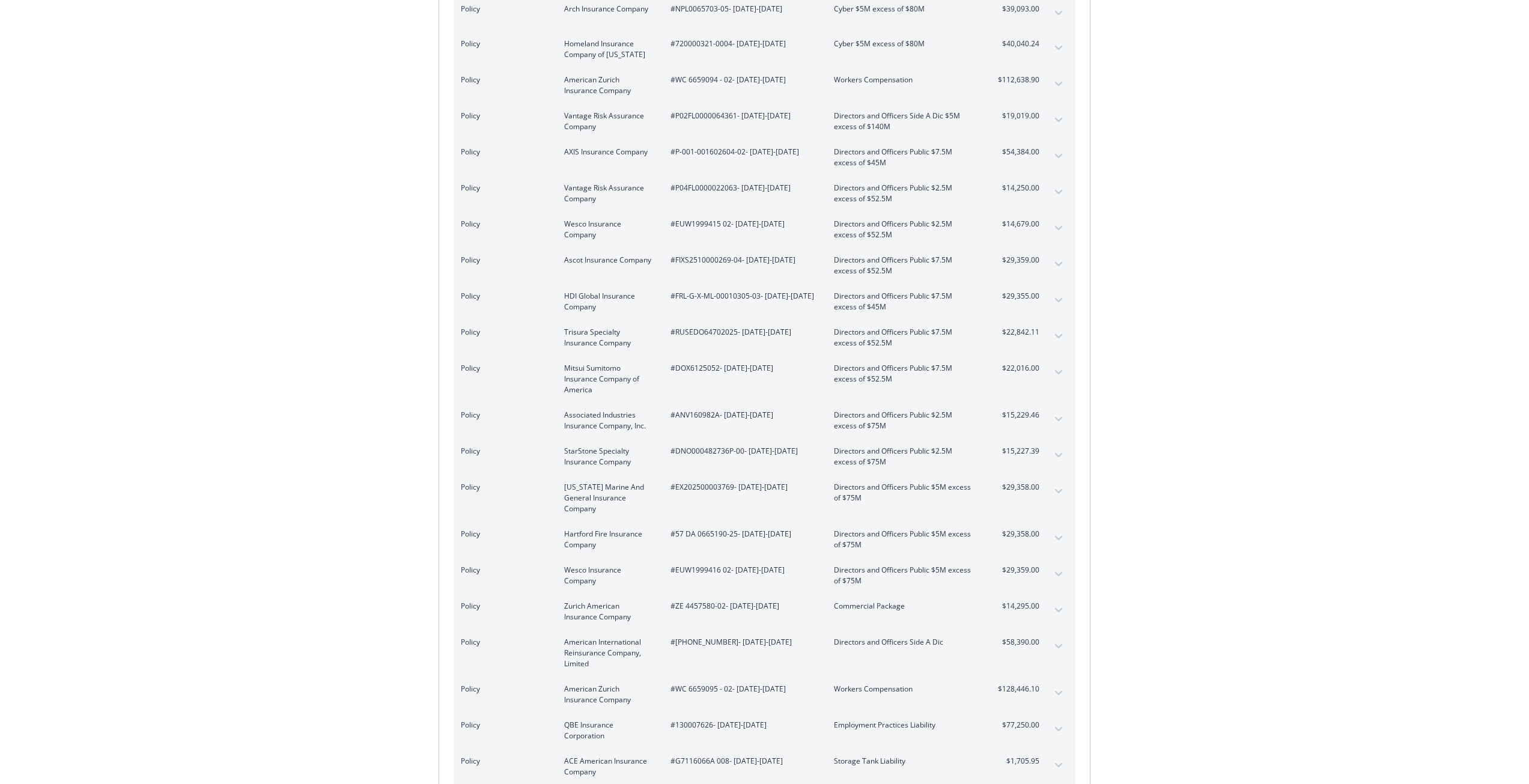
scroll to position [2583, 0]
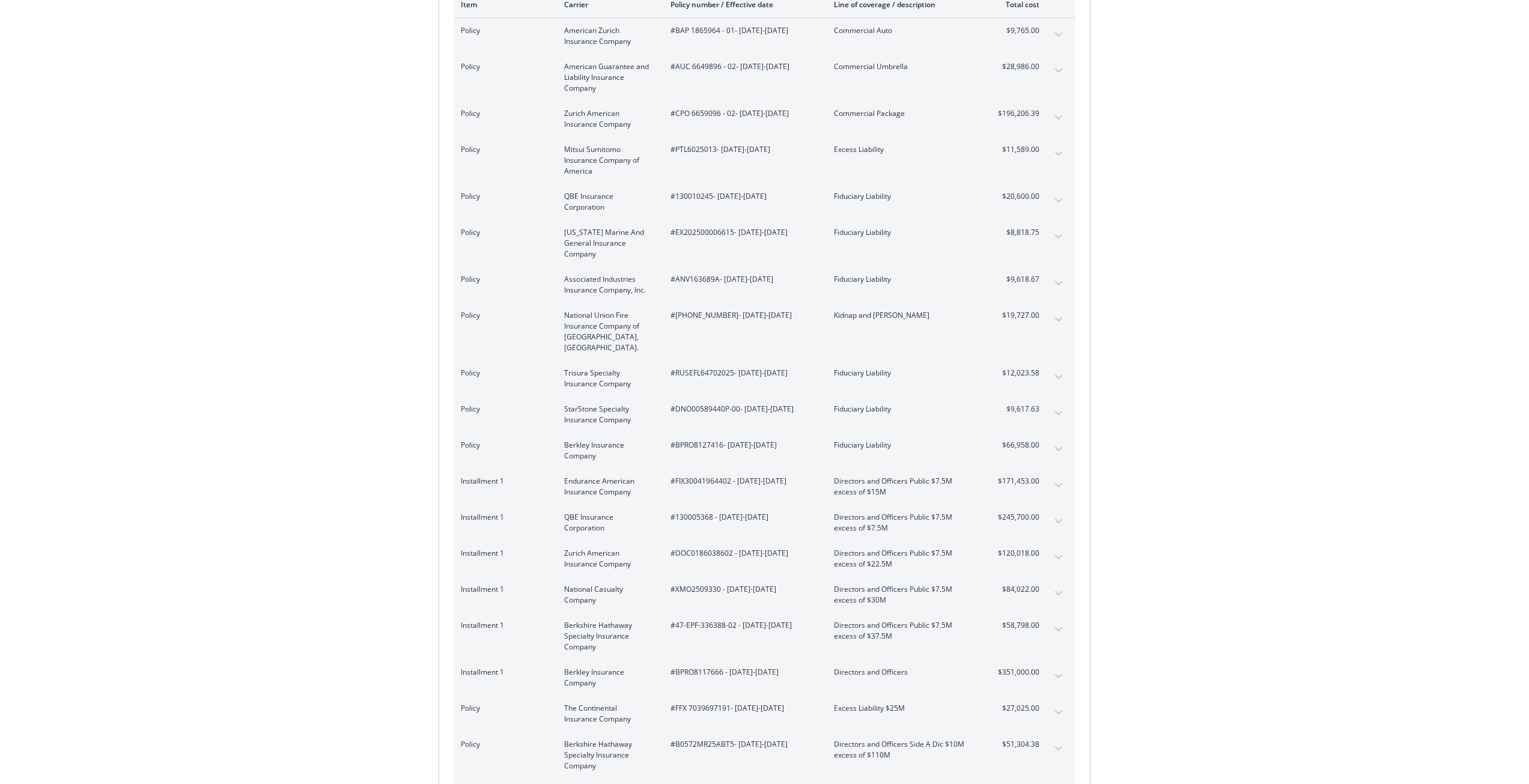
scroll to position [240, 0]
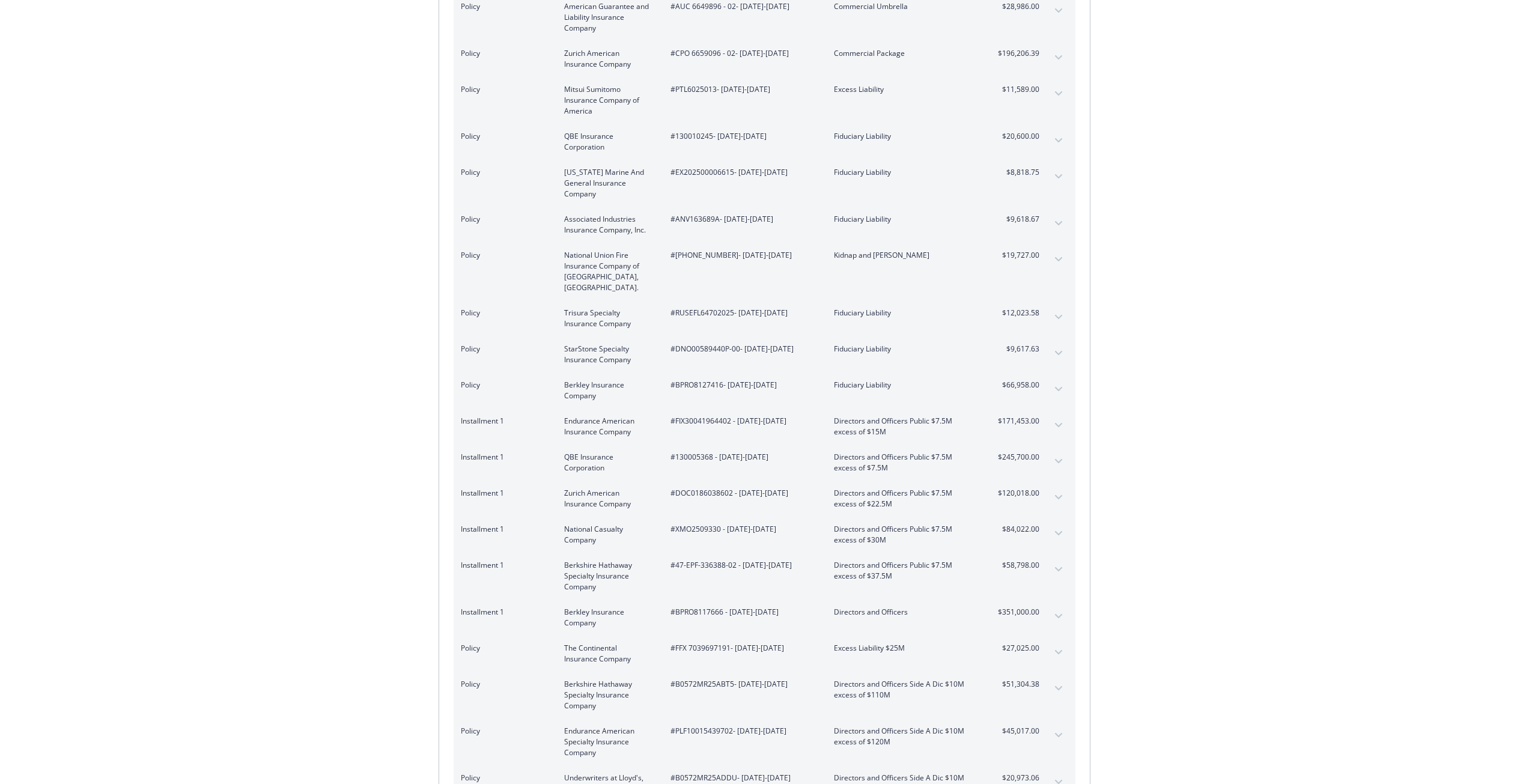
click at [1052, 254] on button "expand content" at bounding box center [1058, 259] width 19 height 19
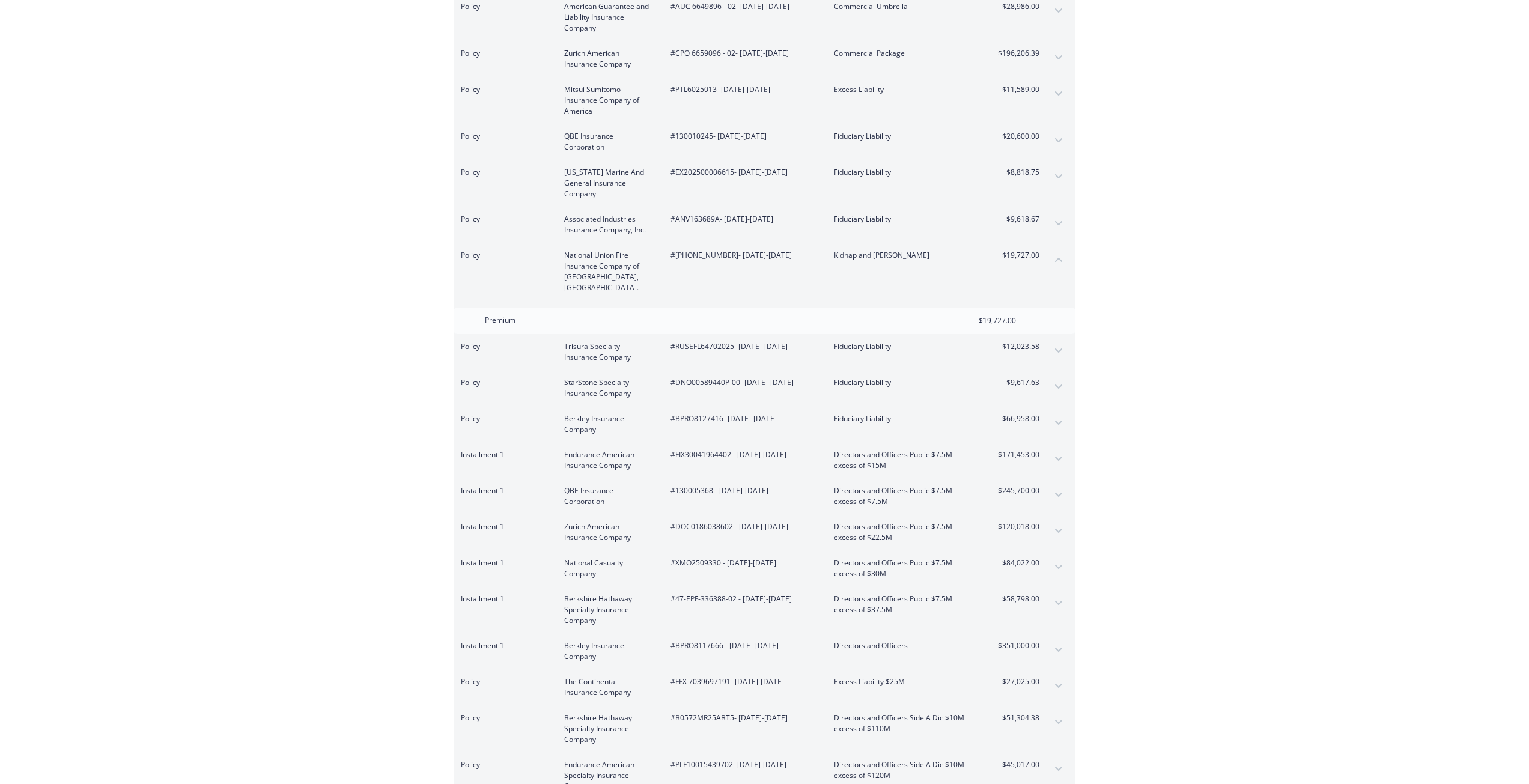
click at [1052, 254] on button "collapse content" at bounding box center [1058, 259] width 19 height 19
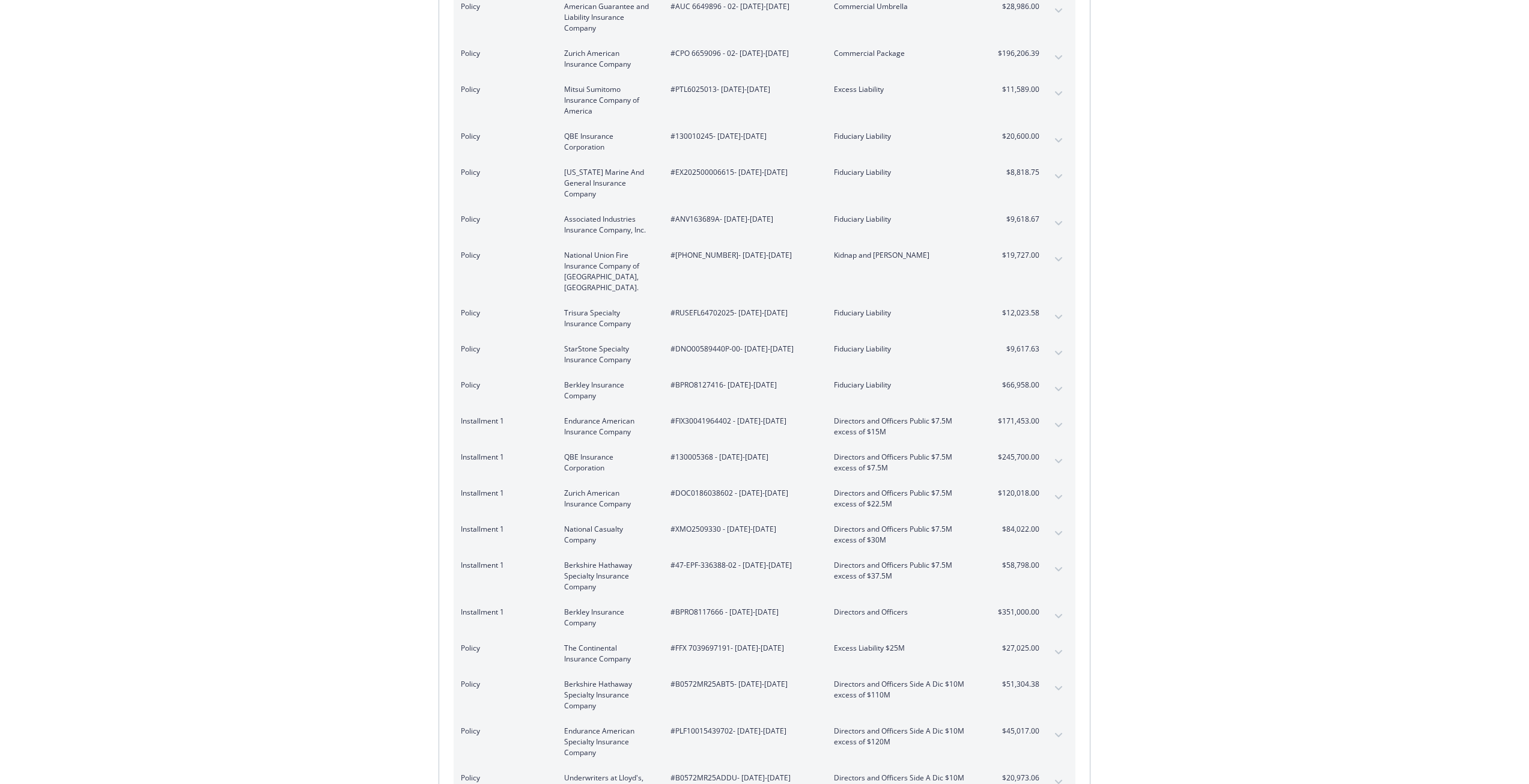
click at [1051, 321] on div "Policy Trisura Specialty Insurance Company #RUSEFL64702025 - [DATE]-[DATE] Fidu…" at bounding box center [764, 318] width 622 height 36
click at [1051, 309] on button "expand content" at bounding box center [1058, 316] width 19 height 19
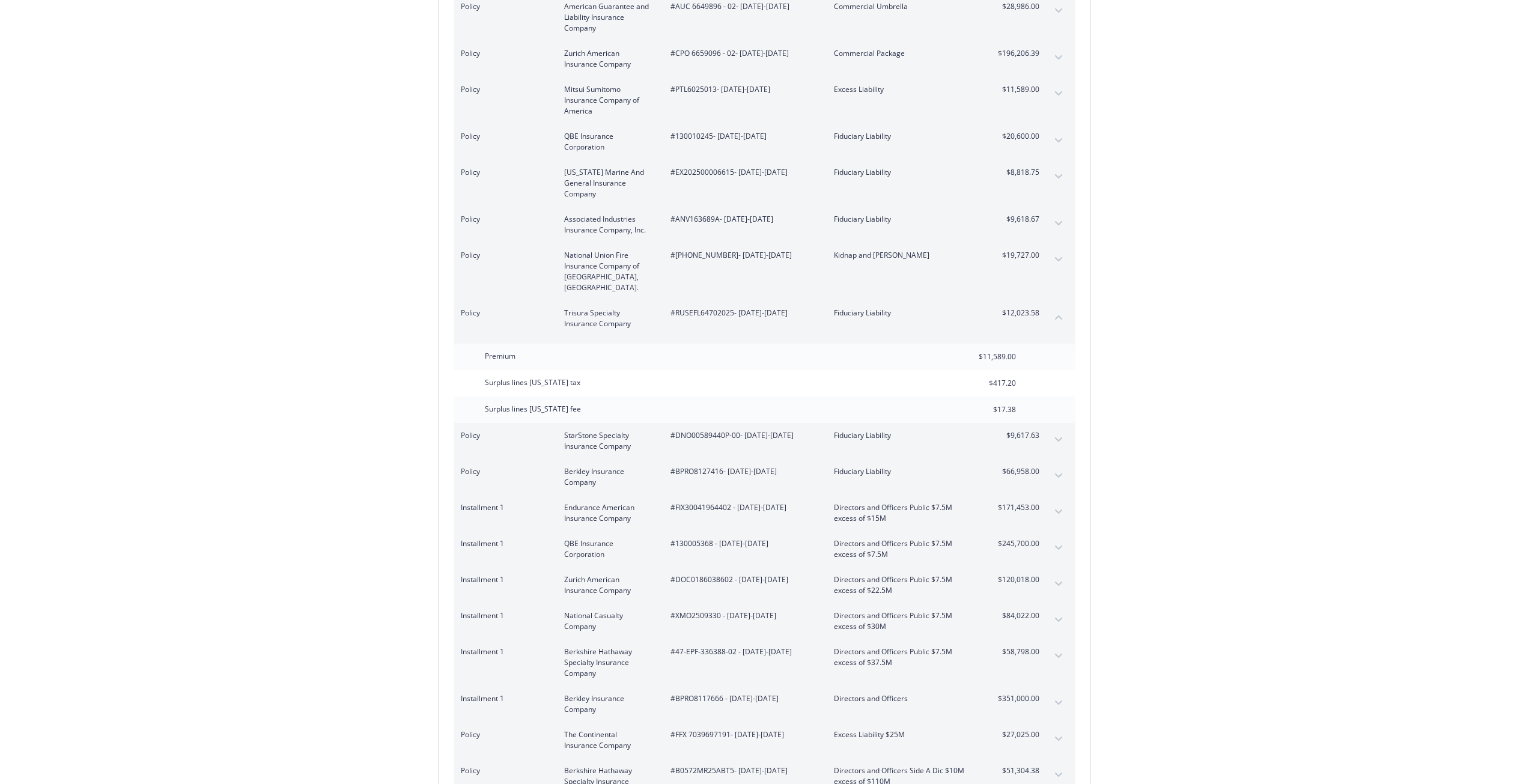
click at [1050, 307] on button "collapse content" at bounding box center [1058, 316] width 19 height 19
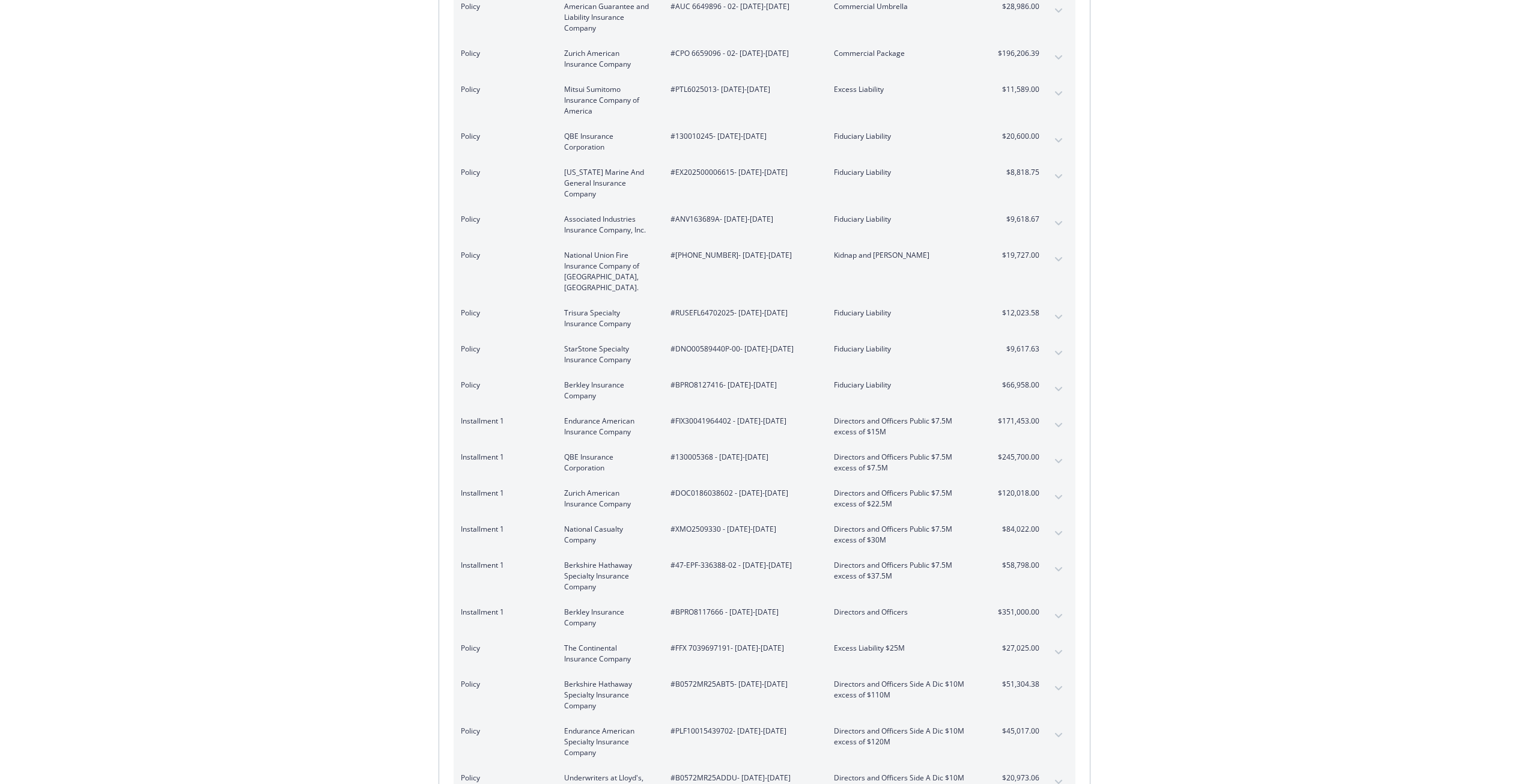
click at [1050, 307] on button "expand content" at bounding box center [1058, 316] width 19 height 19
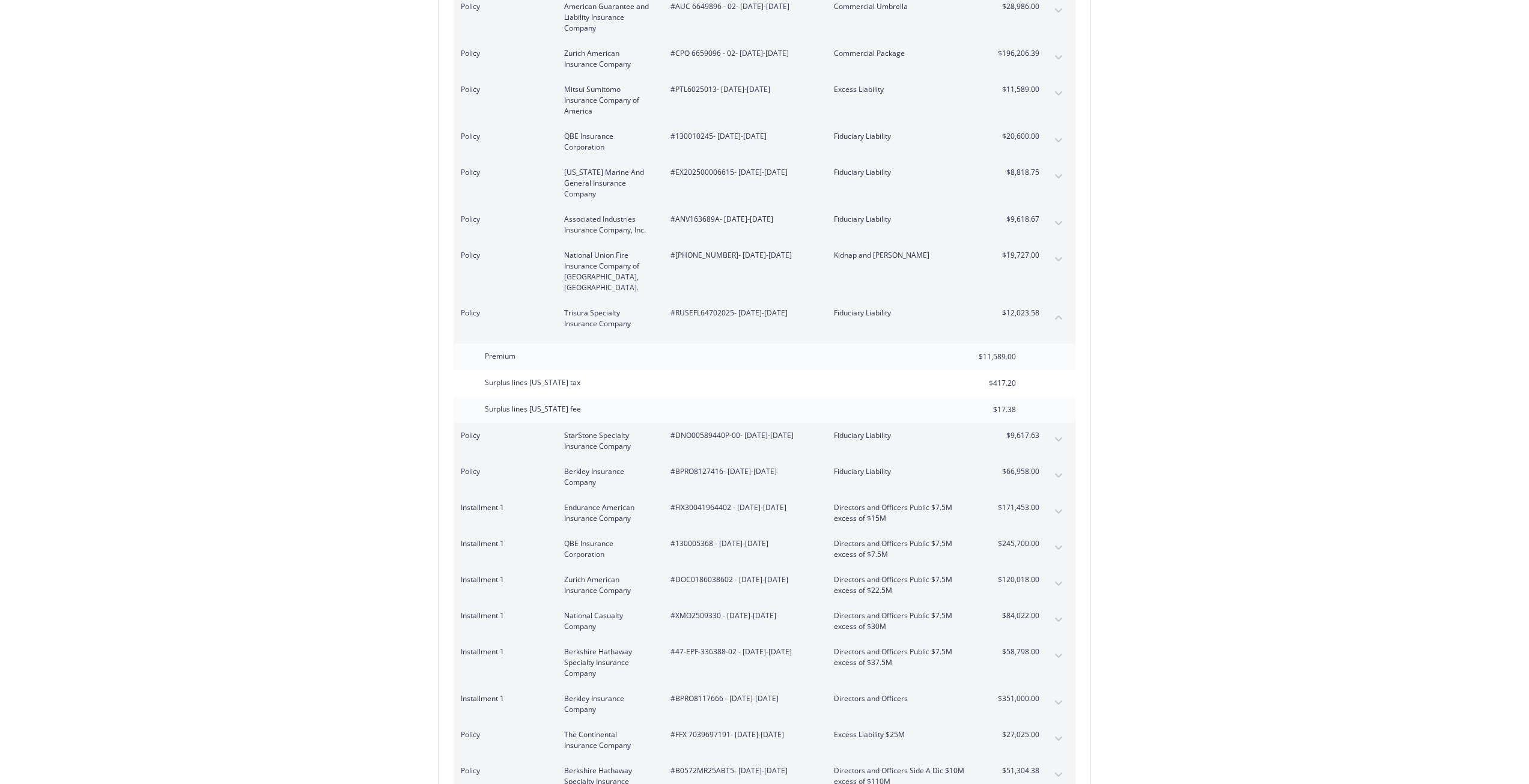
click at [1050, 307] on button "collapse content" at bounding box center [1058, 316] width 19 height 19
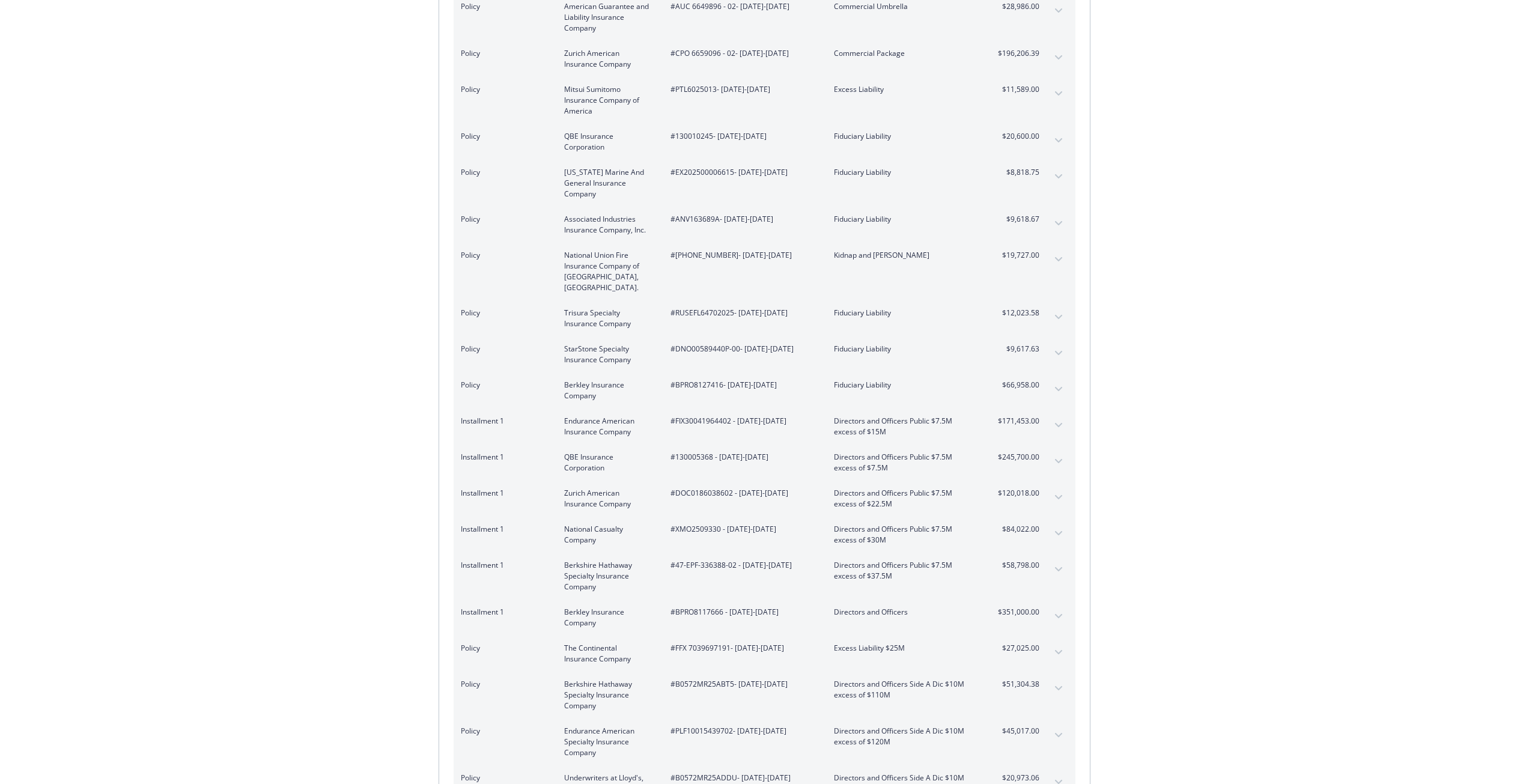
click at [1039, 324] on div "Policy Trisura Specialty Insurance Company #RUSEFL64702025 - [DATE]-[DATE] Fidu…" at bounding box center [764, 318] width 622 height 36
click at [1038, 344] on span "$9,617.63" at bounding box center [1016, 349] width 45 height 11
click at [1057, 344] on button "expand content" at bounding box center [1058, 353] width 19 height 19
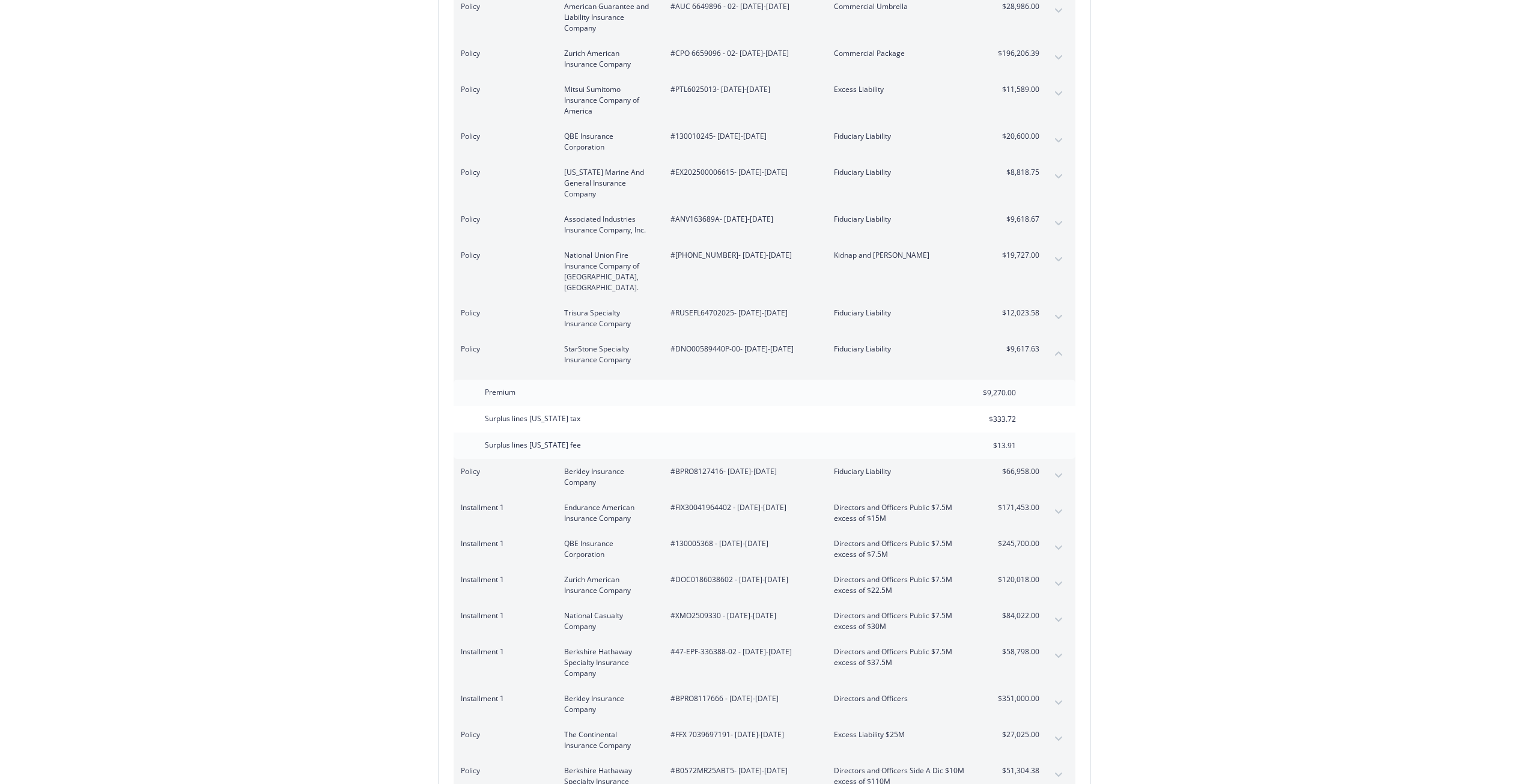
click at [1057, 351] on icon "collapse content" at bounding box center [1058, 353] width 7 height 5
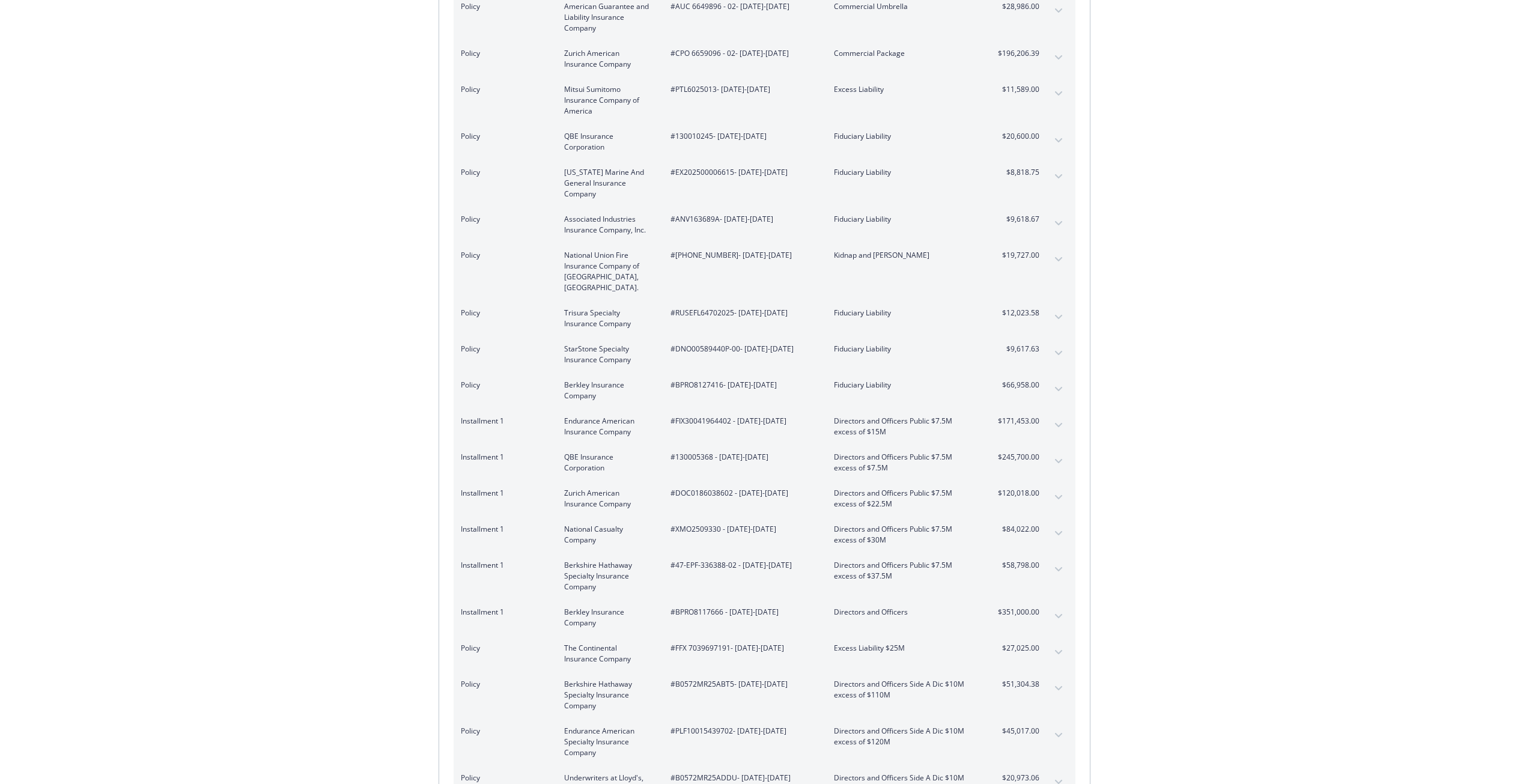
click at [1057, 351] on icon "expand content" at bounding box center [1058, 353] width 7 height 4
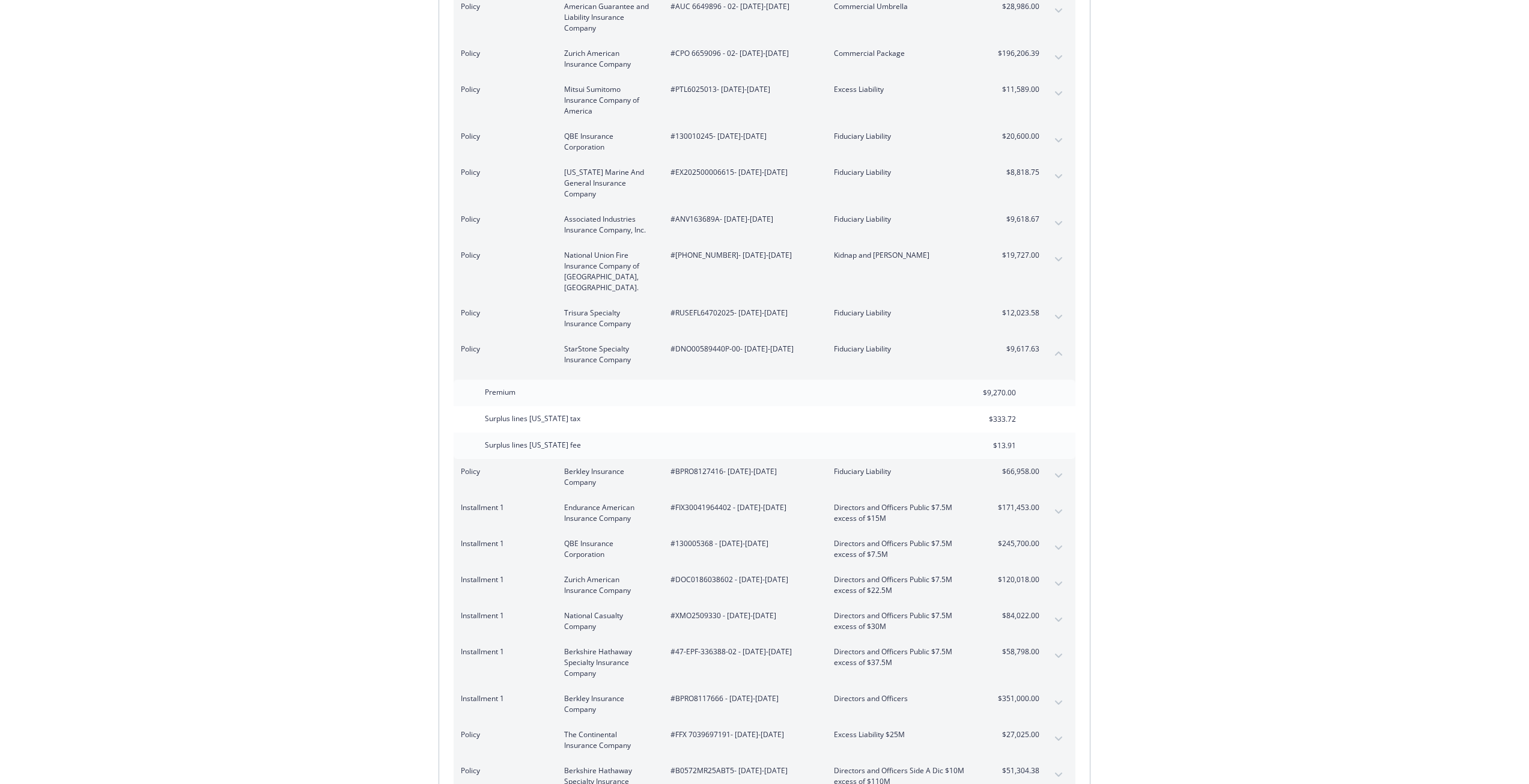
click at [1048, 459] on div "Policy Berkley Insurance Company #BPRO8127416 - [DATE]-[DATE] Fiduciary Liabili…" at bounding box center [764, 477] width 622 height 36
click at [1049, 466] on button "expand content" at bounding box center [1058, 475] width 19 height 19
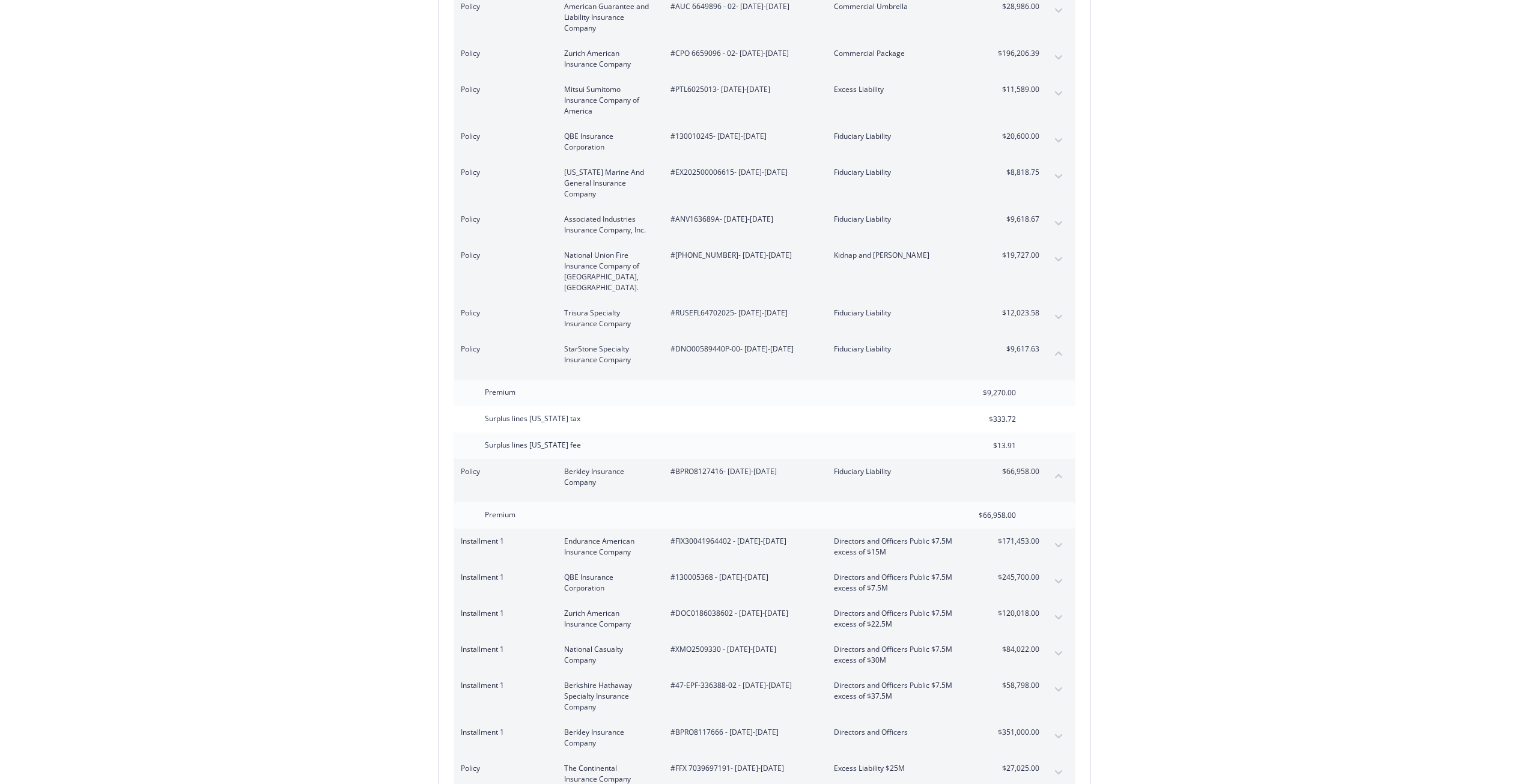
click at [1009, 535] on span "$171,453.00" at bounding box center [1016, 541] width 45 height 11
drag, startPoint x: 1057, startPoint y: 538, endPoint x: 1063, endPoint y: 539, distance: 6.1
click at [1063, 539] on div "Installment 1 Endurance American Insurance Company #FIX30041964402 - [DATE]-[DA…" at bounding box center [764, 546] width 622 height 36
click at [1065, 535] on button "expand content" at bounding box center [1058, 545] width 19 height 19
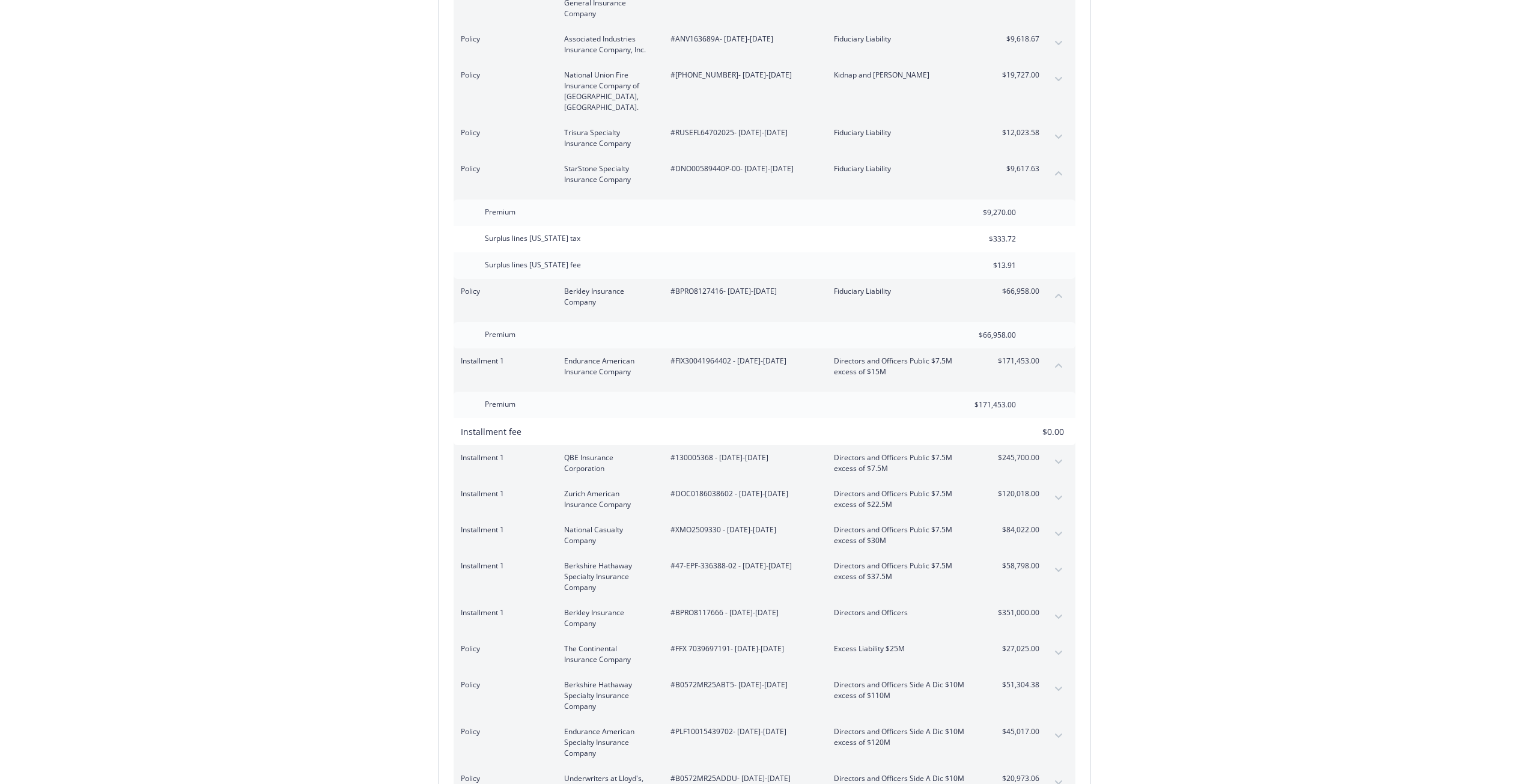
click at [1057, 496] on icon "expand content" at bounding box center [1058, 498] width 7 height 5
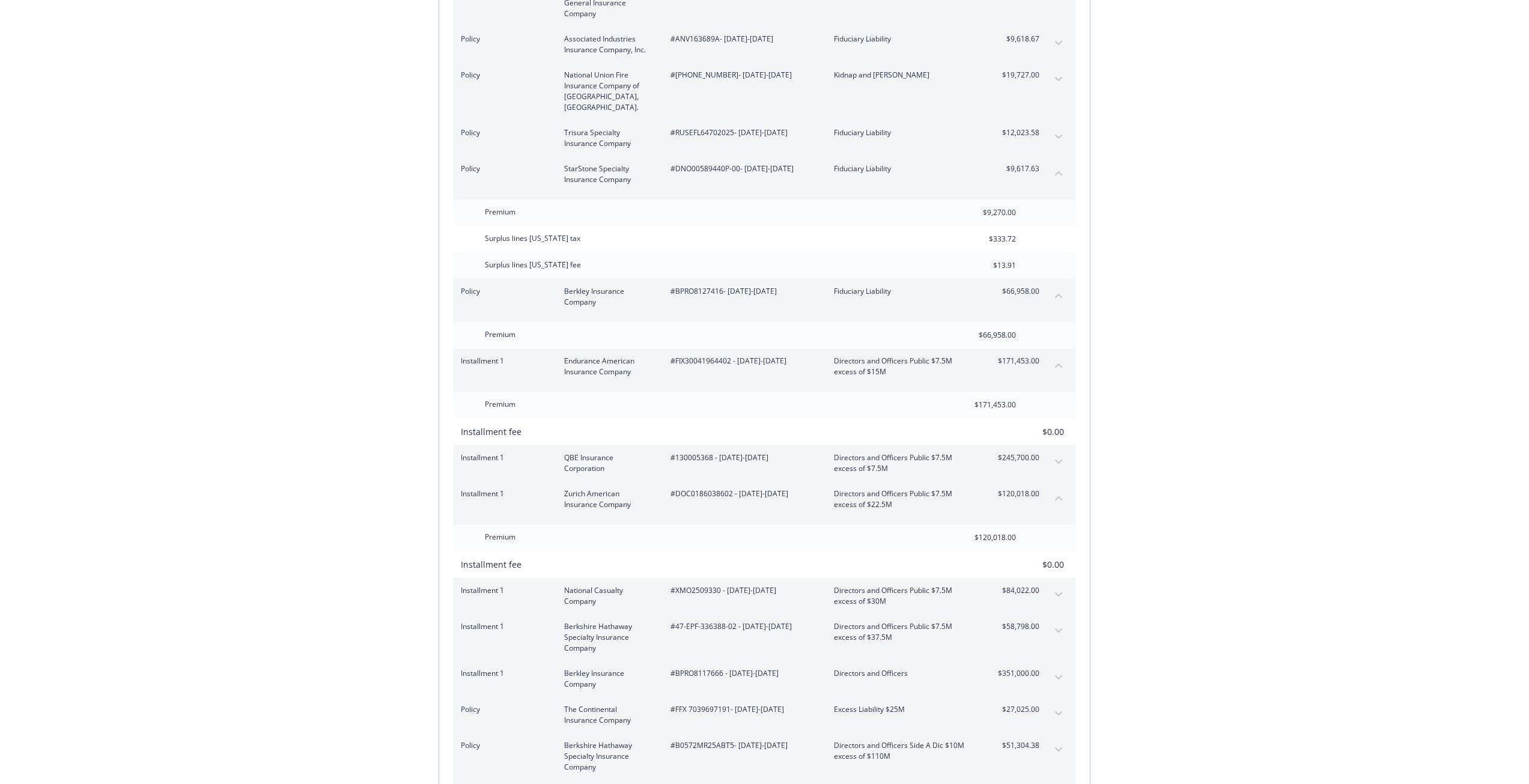
click at [1050, 585] on button "expand content" at bounding box center [1058, 594] width 19 height 19
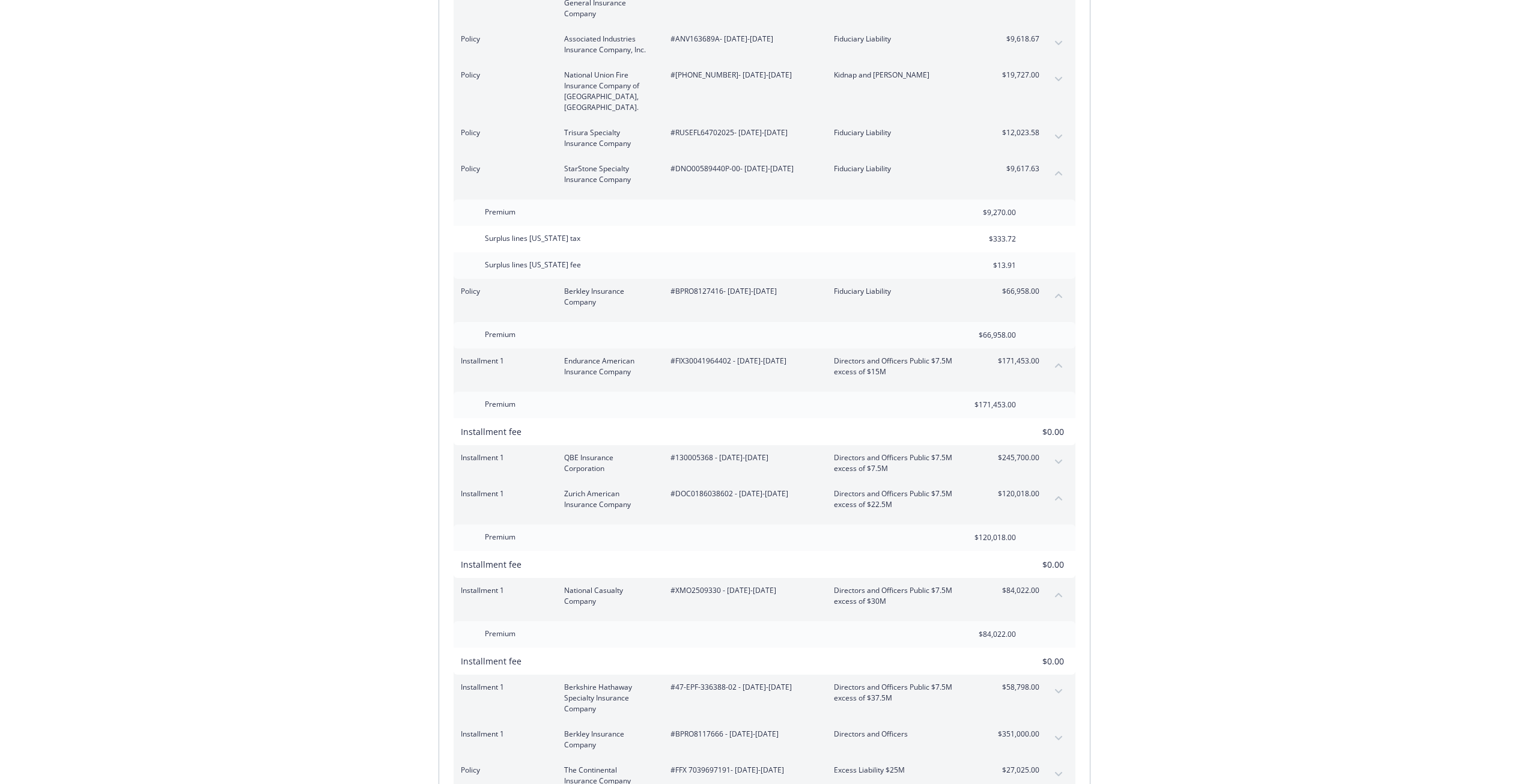
scroll to position [661, 0]
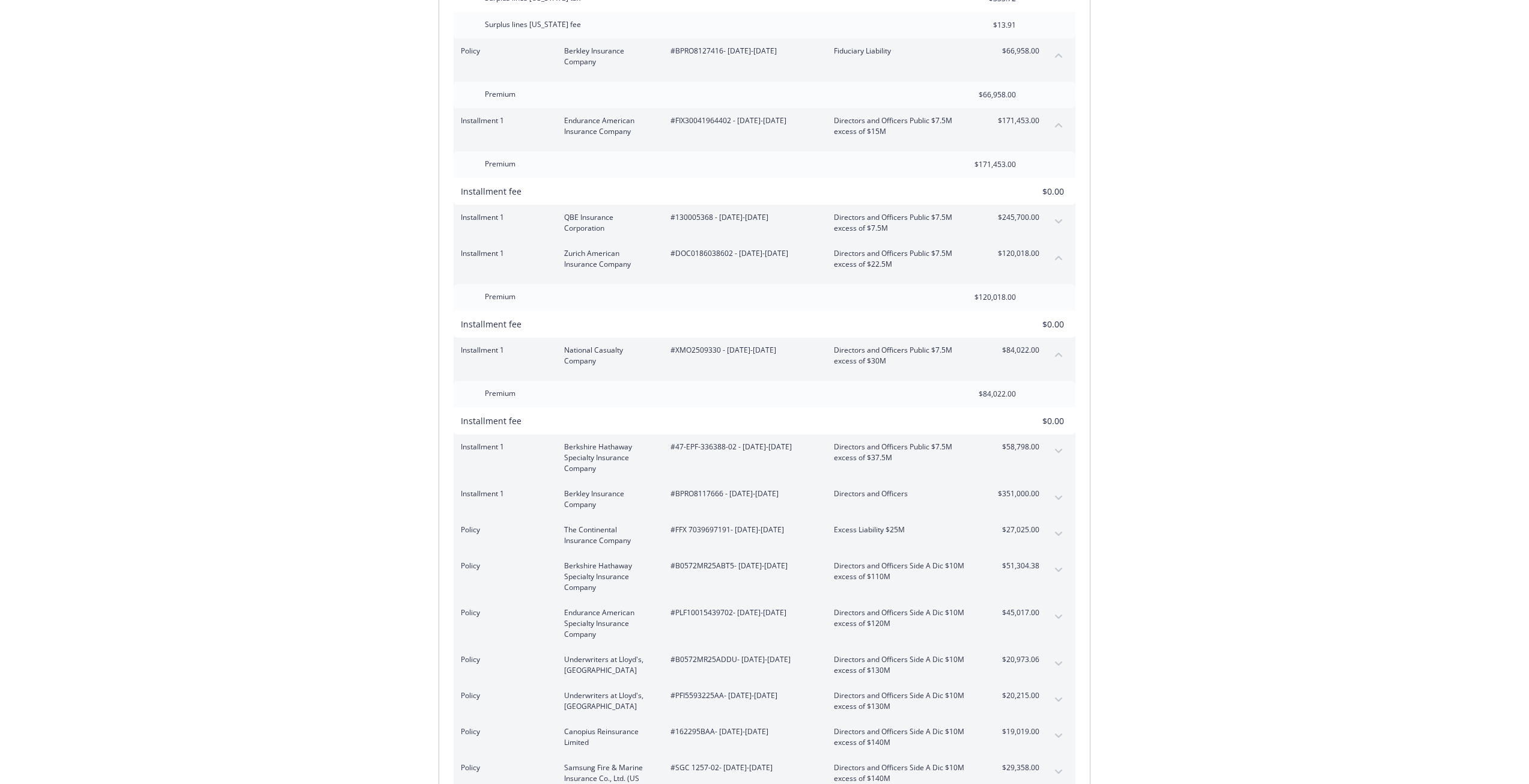
click at [1051, 532] on div "Policy The Continental Insurance Company #FFX 7039697191 - [DATE]-[DATE] Excess…" at bounding box center [764, 535] width 622 height 36
click at [1053, 524] on button "expand content" at bounding box center [1058, 534] width 19 height 19
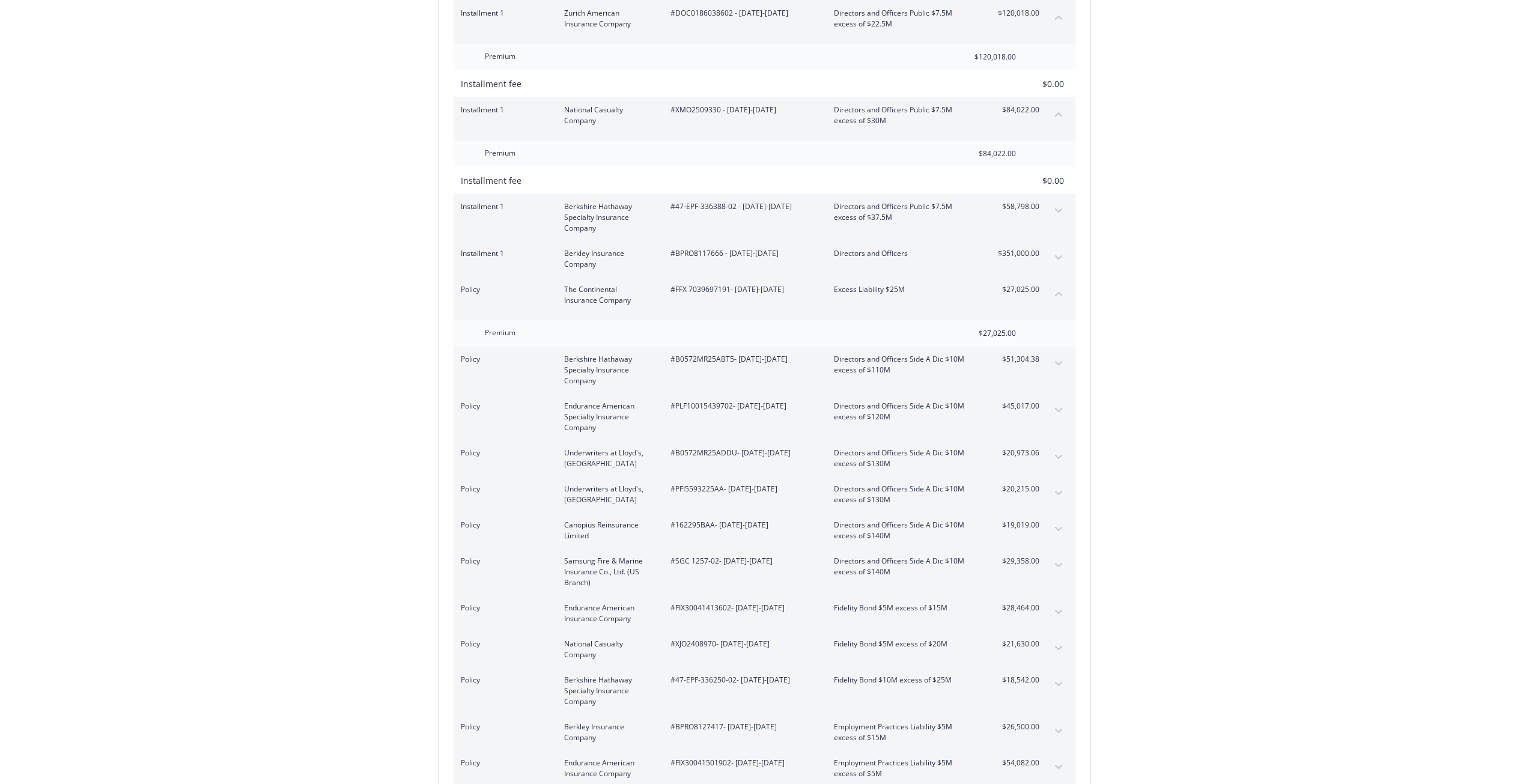
scroll to position [961, 0]
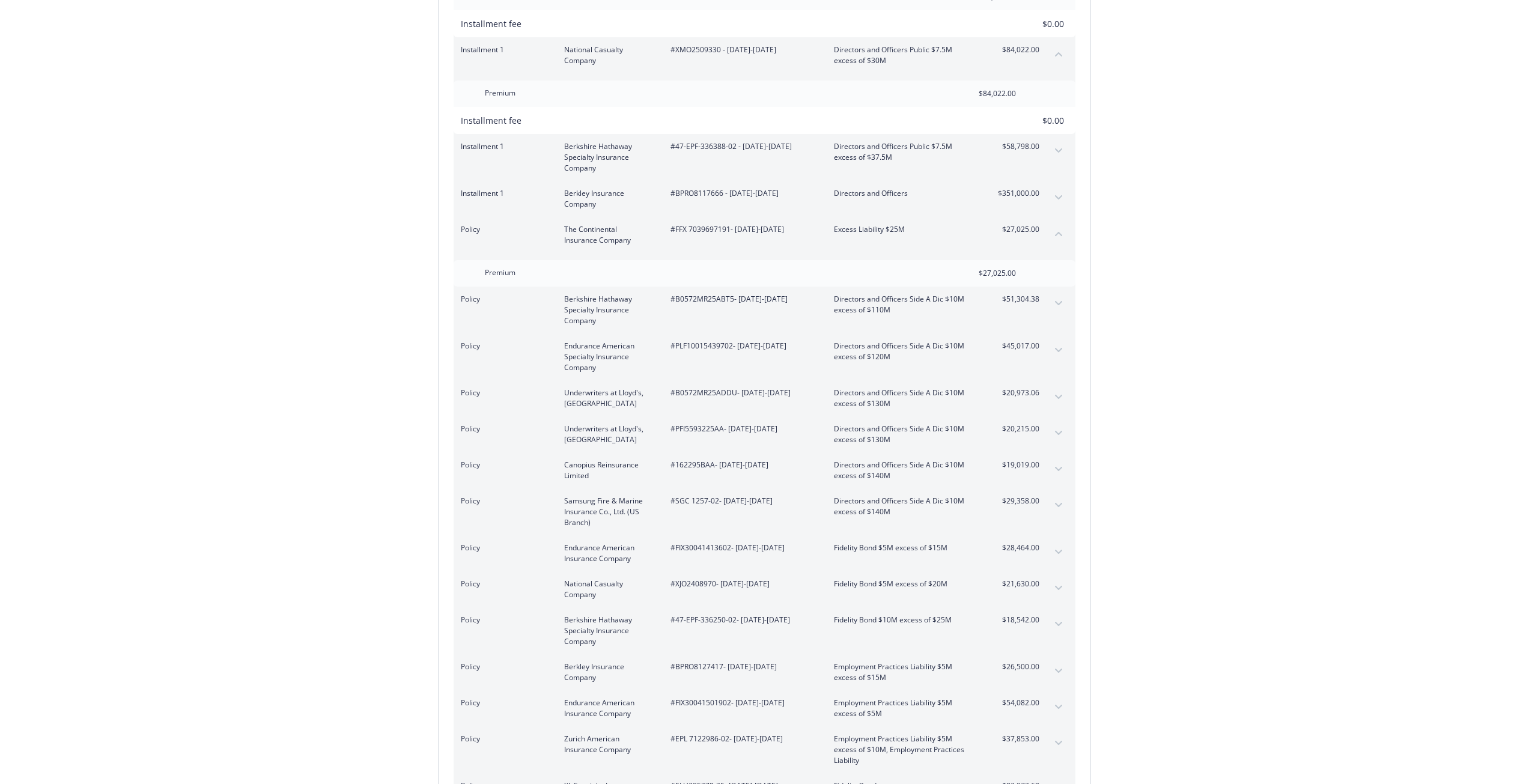
click at [1052, 342] on button "expand content" at bounding box center [1058, 350] width 19 height 19
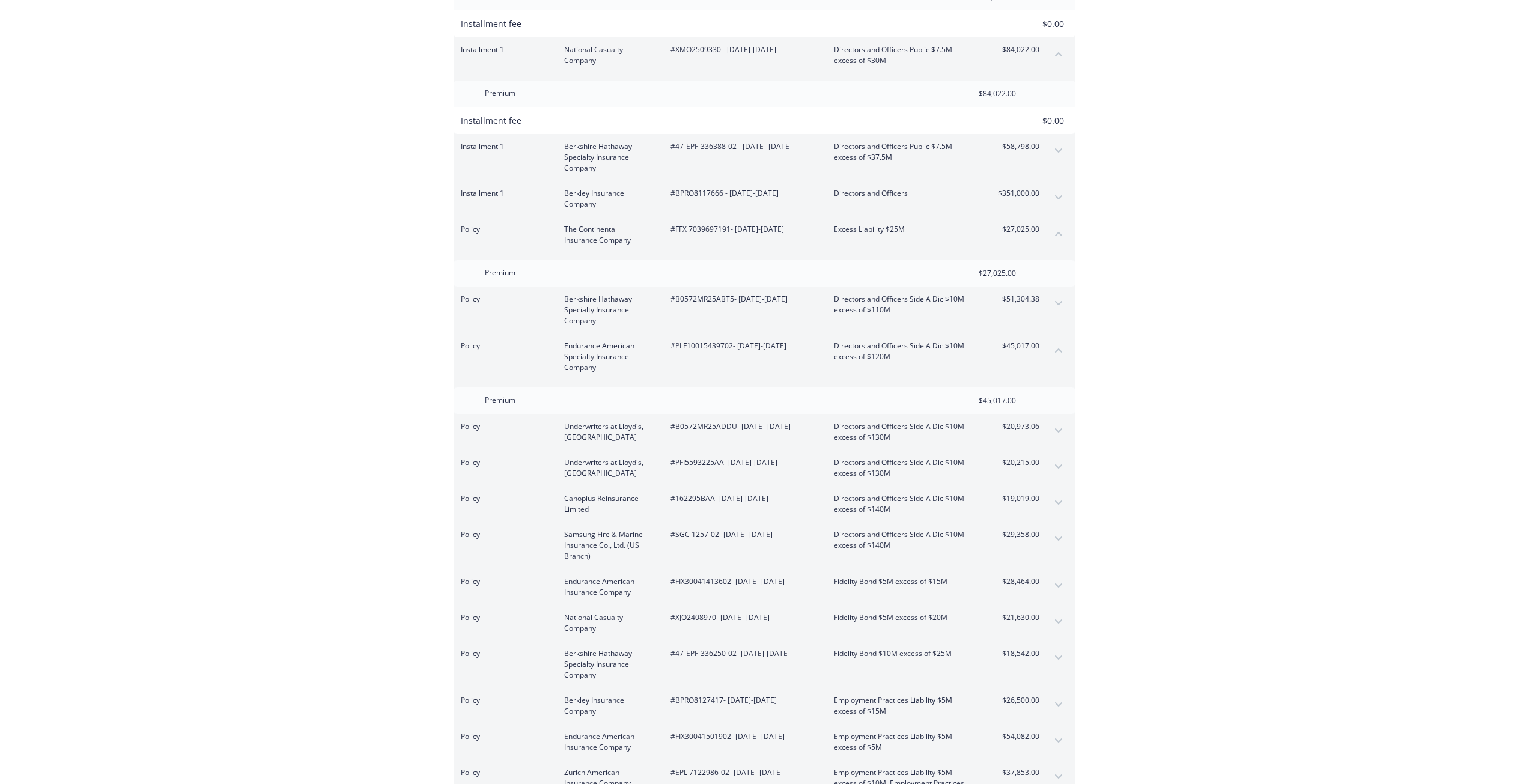
click at [1052, 342] on button "collapse content" at bounding box center [1058, 350] width 19 height 19
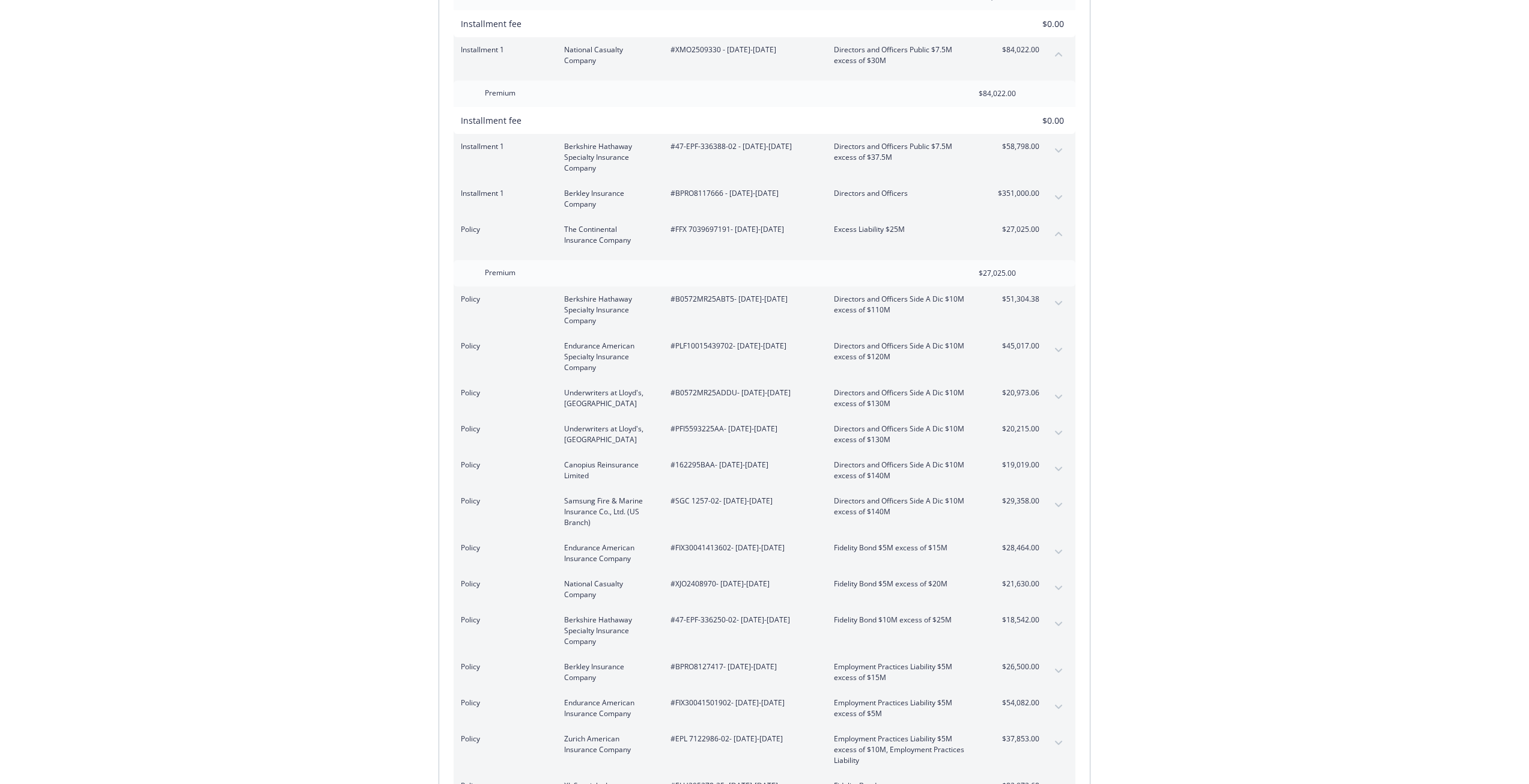
click at [1059, 423] on button "expand content" at bounding box center [1058, 432] width 19 height 19
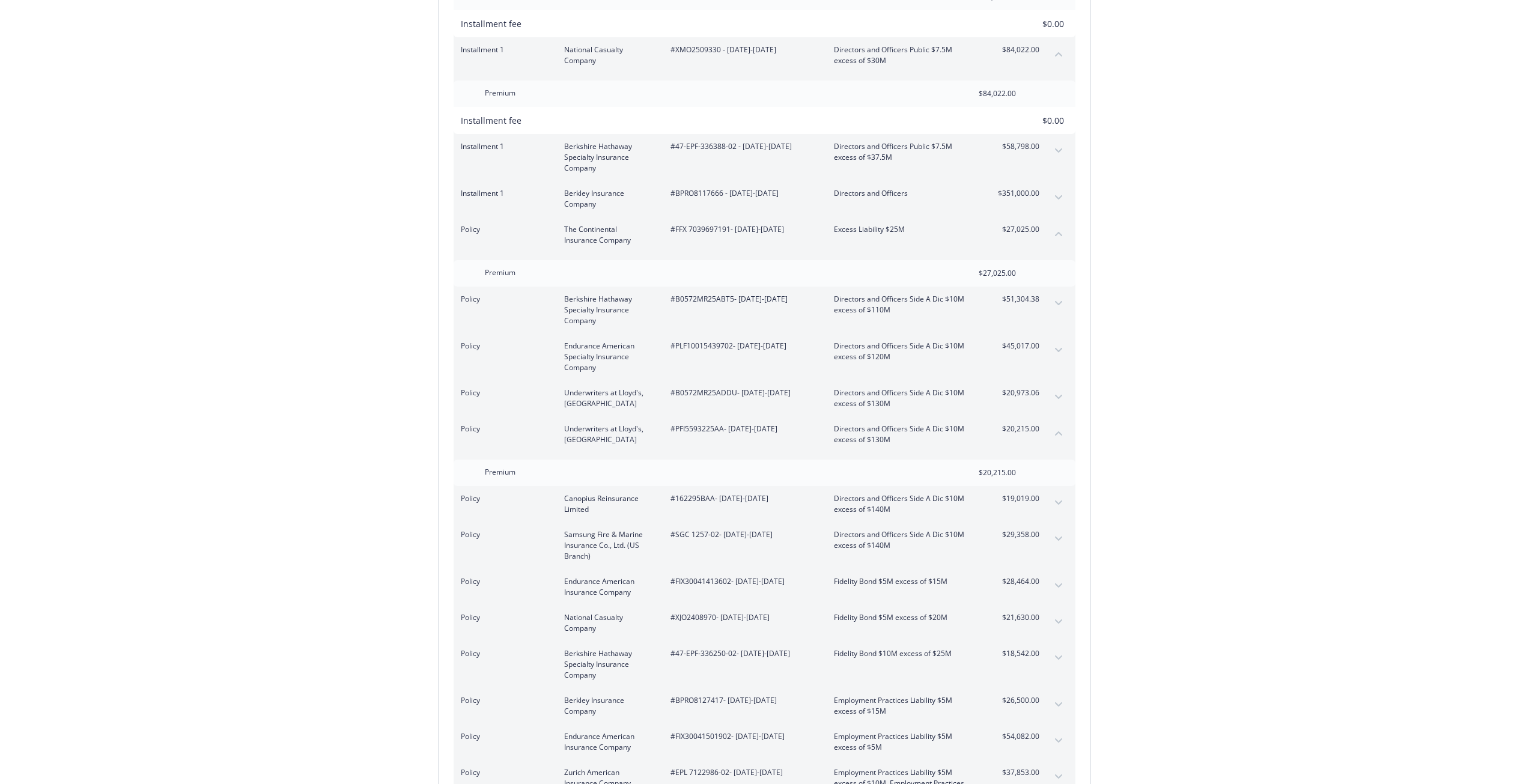
click at [1061, 500] on icon "expand content" at bounding box center [1058, 502] width 7 height 5
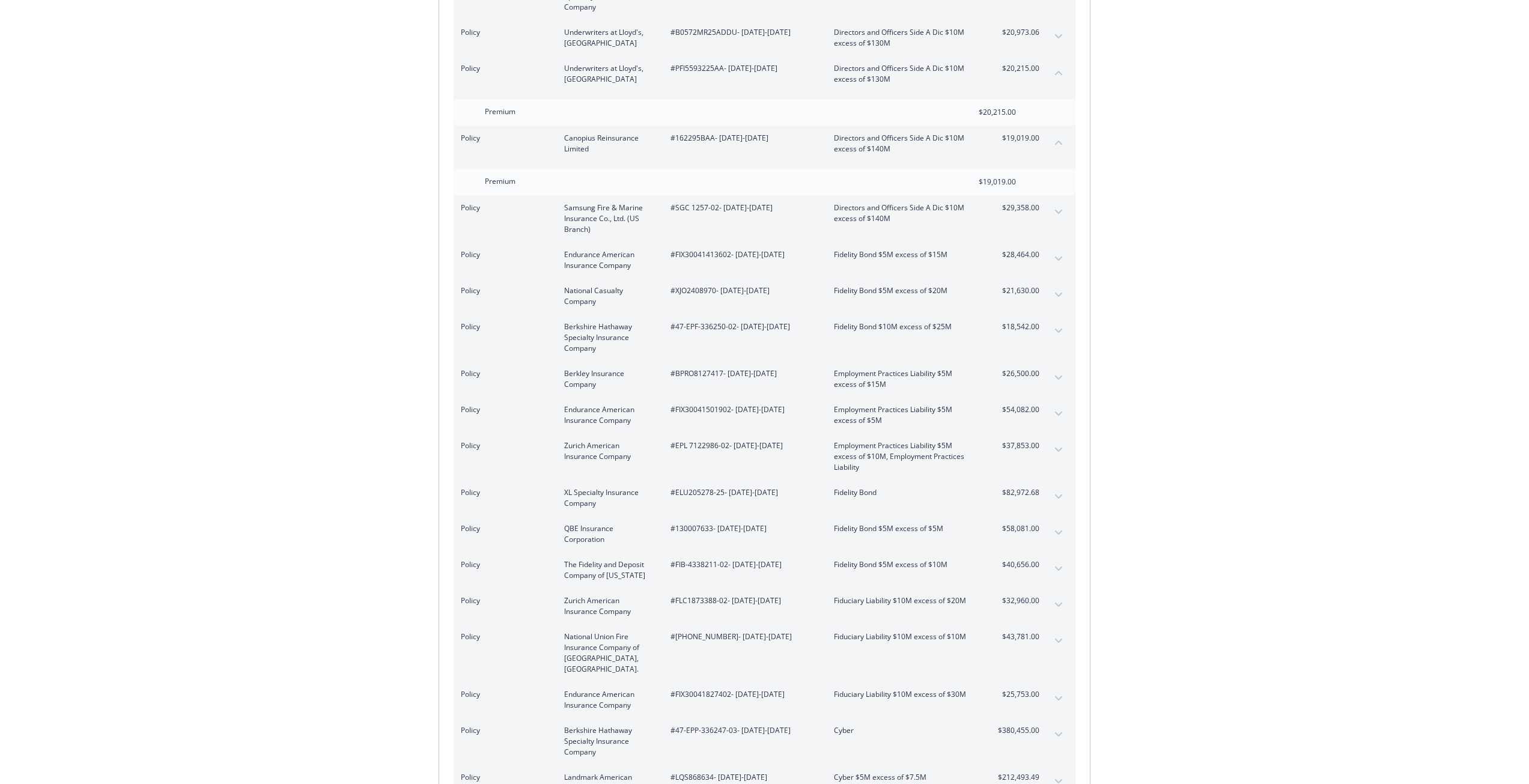
scroll to position [1681, 0]
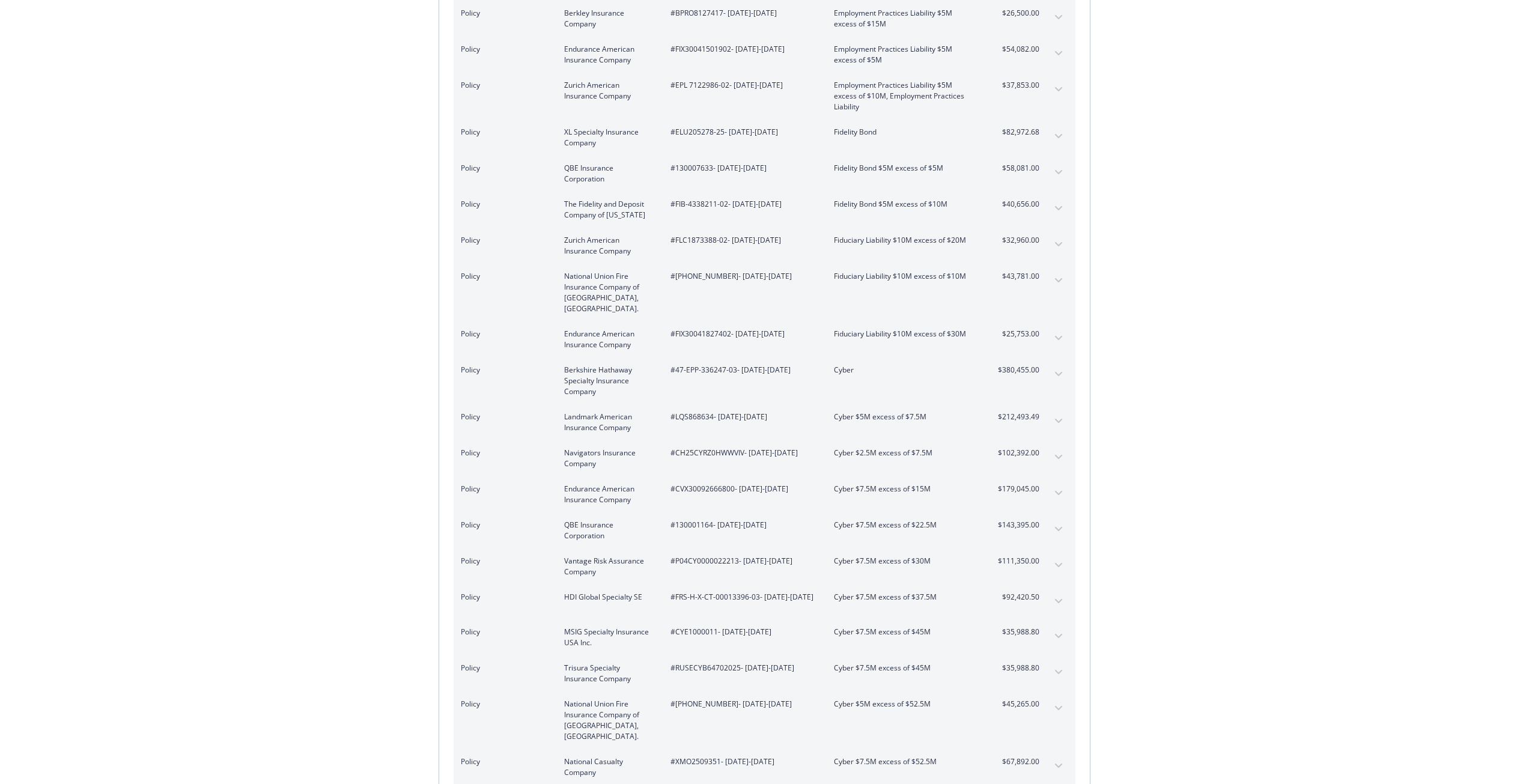
click at [1044, 549] on div "Policy Vantage Risk Assurance Company #P04CY0000022213 - [DATE]-[DATE] Cyber $7…" at bounding box center [764, 566] width 622 height 36
click at [1037, 556] on span "$111,350.00" at bounding box center [1016, 561] width 45 height 11
click at [1034, 549] on div "Policy Vantage Risk Assurance Company #P04CY0000022213 - [DATE]-[DATE] Cyber $7…" at bounding box center [764, 566] width 622 height 36
click at [1054, 556] on button "expand content" at bounding box center [1058, 565] width 19 height 19
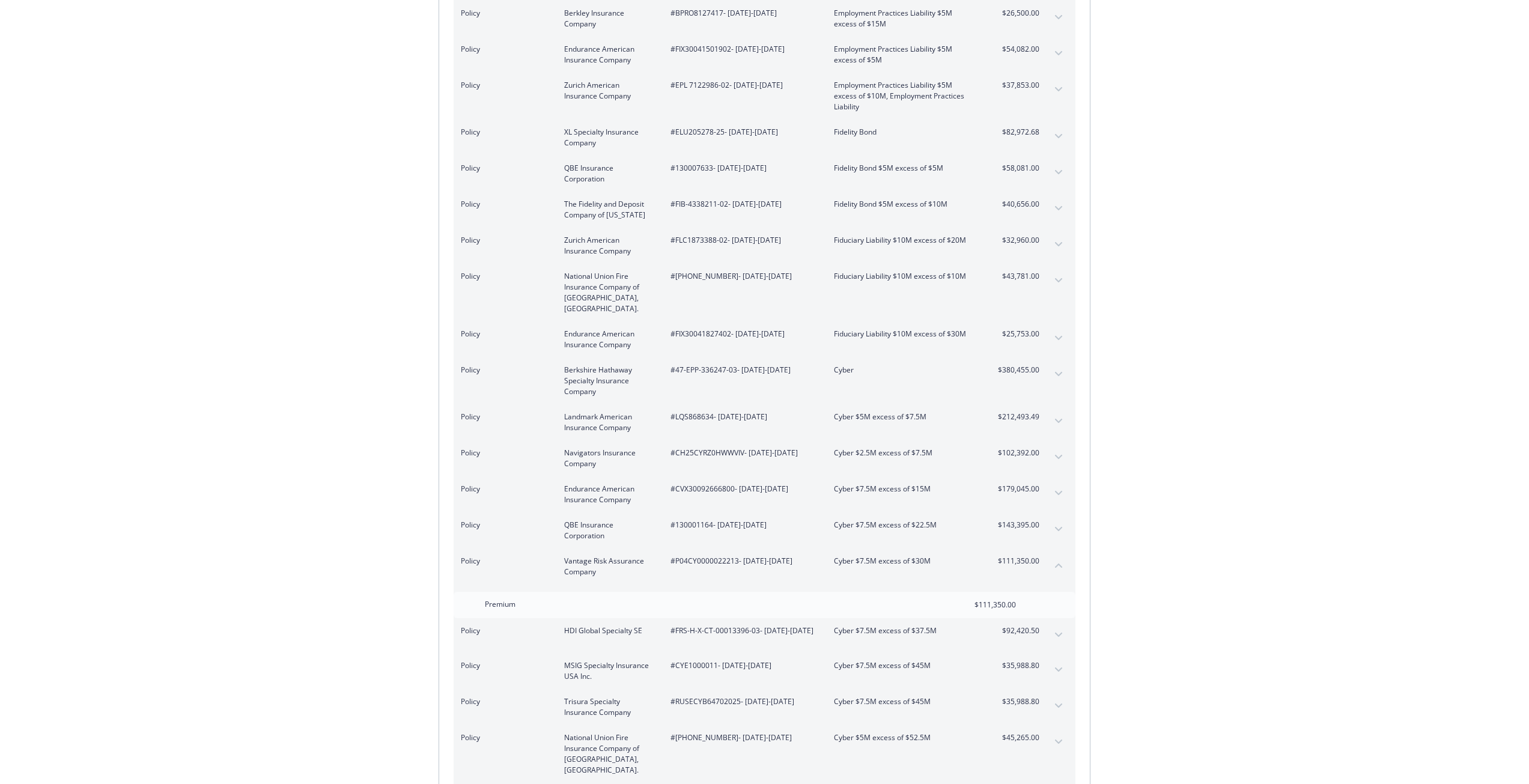
click at [1044, 512] on div "Policy QBE Insurance Corporation #130001164 - [DATE]-[DATE] Cyber $7.5M excess …" at bounding box center [764, 530] width 622 height 36
click at [1035, 520] on span "$143,395.00" at bounding box center [1016, 525] width 45 height 11
click at [1036, 520] on span "$143,395.00" at bounding box center [1016, 525] width 45 height 11
click at [1051, 520] on button "expand content" at bounding box center [1058, 529] width 19 height 19
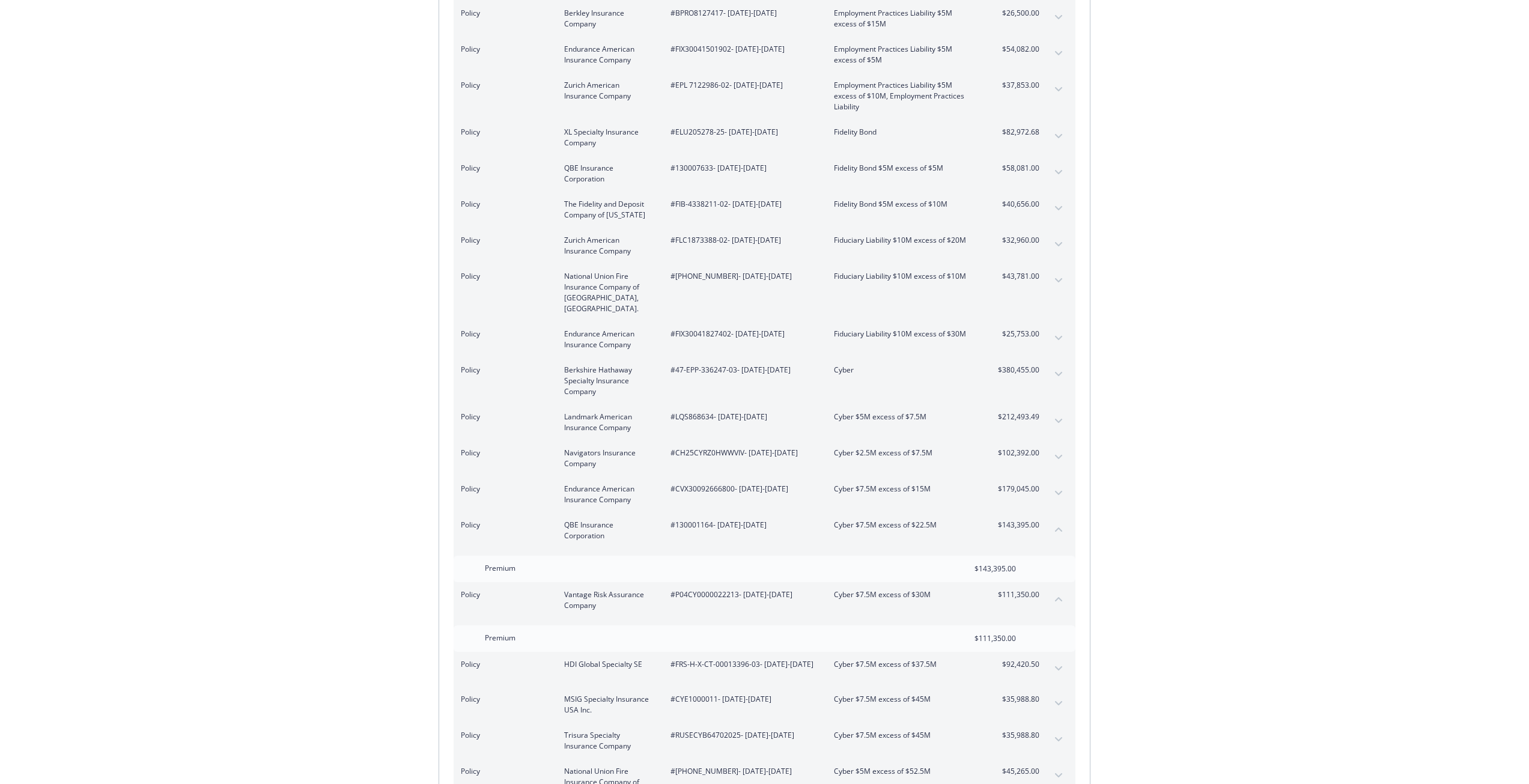
click at [1110, 489] on div "Invoice ID: B55388FE Download Invoice Insurance Payment for Virtu Financial Ene…" at bounding box center [764, 197] width 1529 height 3671
drag, startPoint x: 967, startPoint y: 129, endPoint x: 990, endPoint y: 179, distance: 55.0
click at [967, 129] on div "Fidelity Bond" at bounding box center [904, 137] width 141 height 22
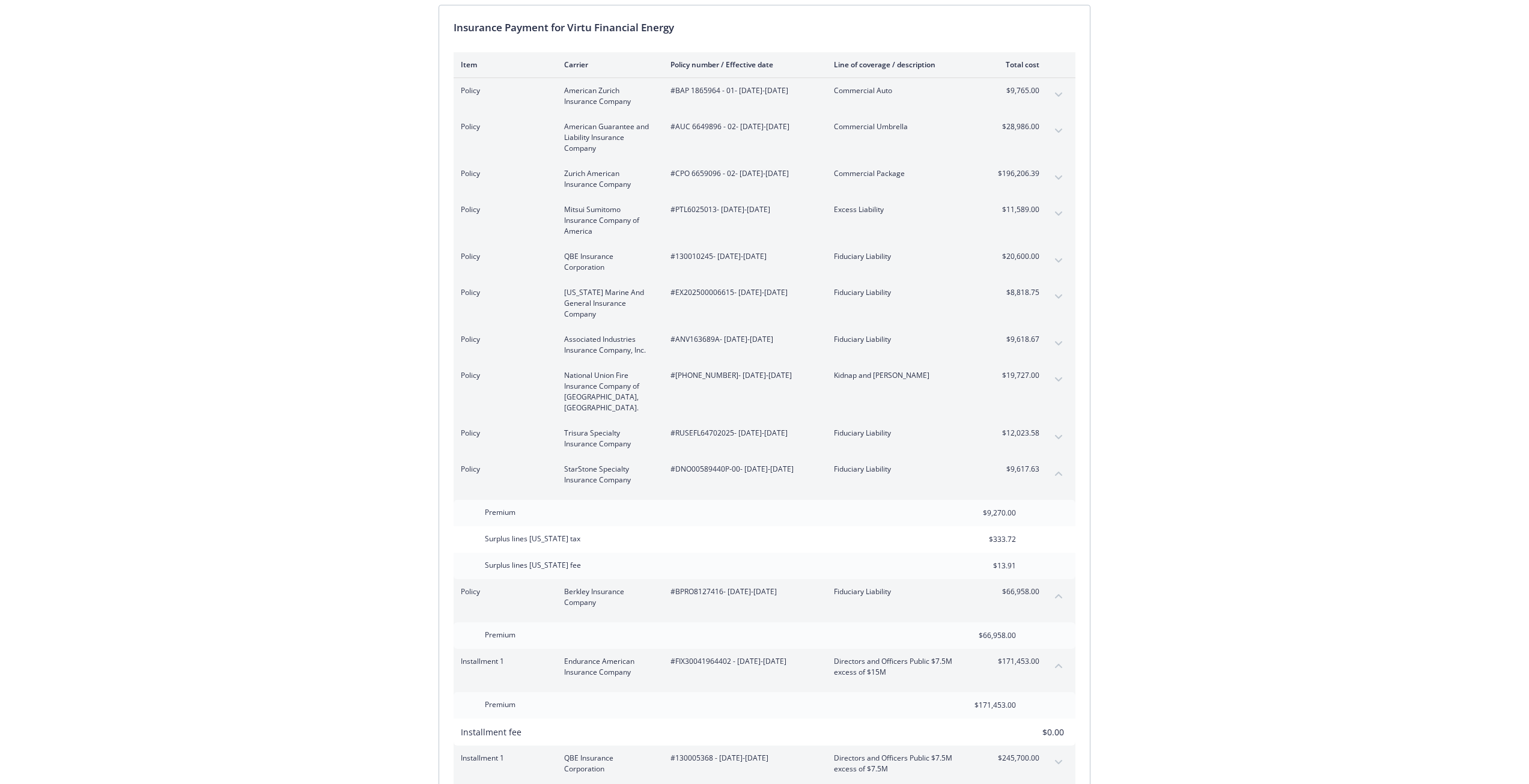
scroll to position [180, 0]
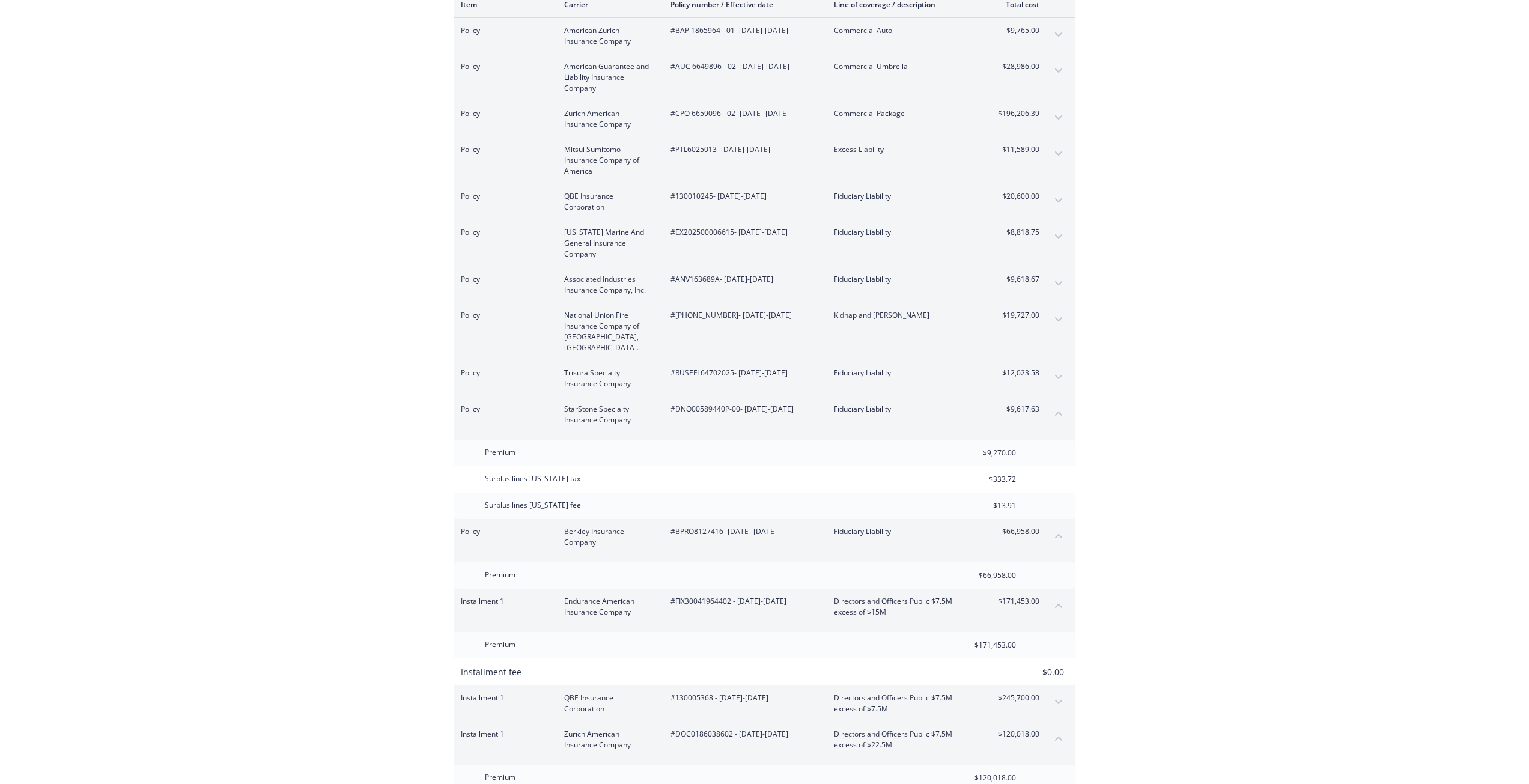
click at [1055, 409] on button "collapse content" at bounding box center [1058, 413] width 19 height 19
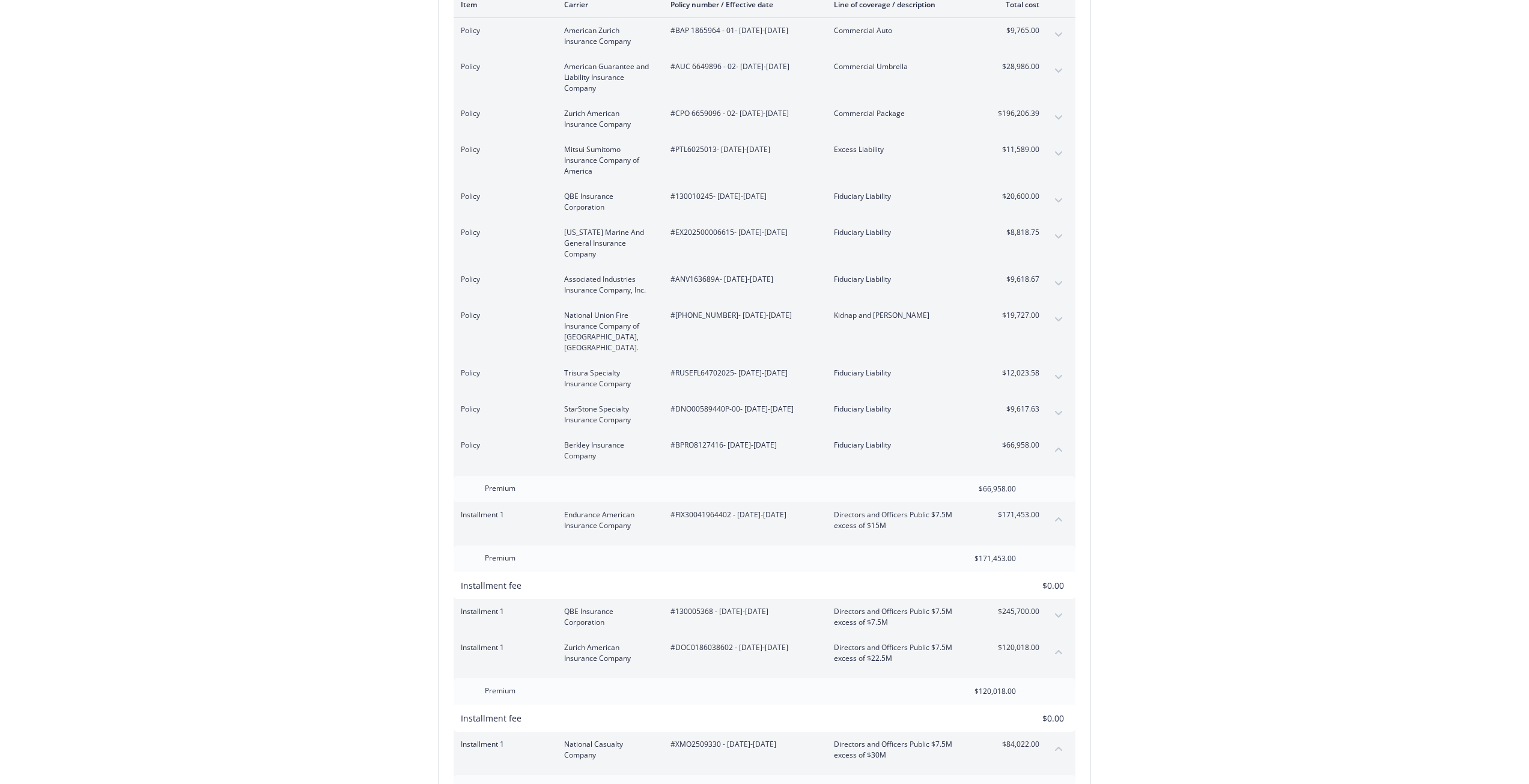
drag, startPoint x: 1061, startPoint y: 509, endPoint x: 1060, endPoint y: 544, distance: 35.0
click at [1061, 517] on icon "collapse content" at bounding box center [1058, 519] width 7 height 5
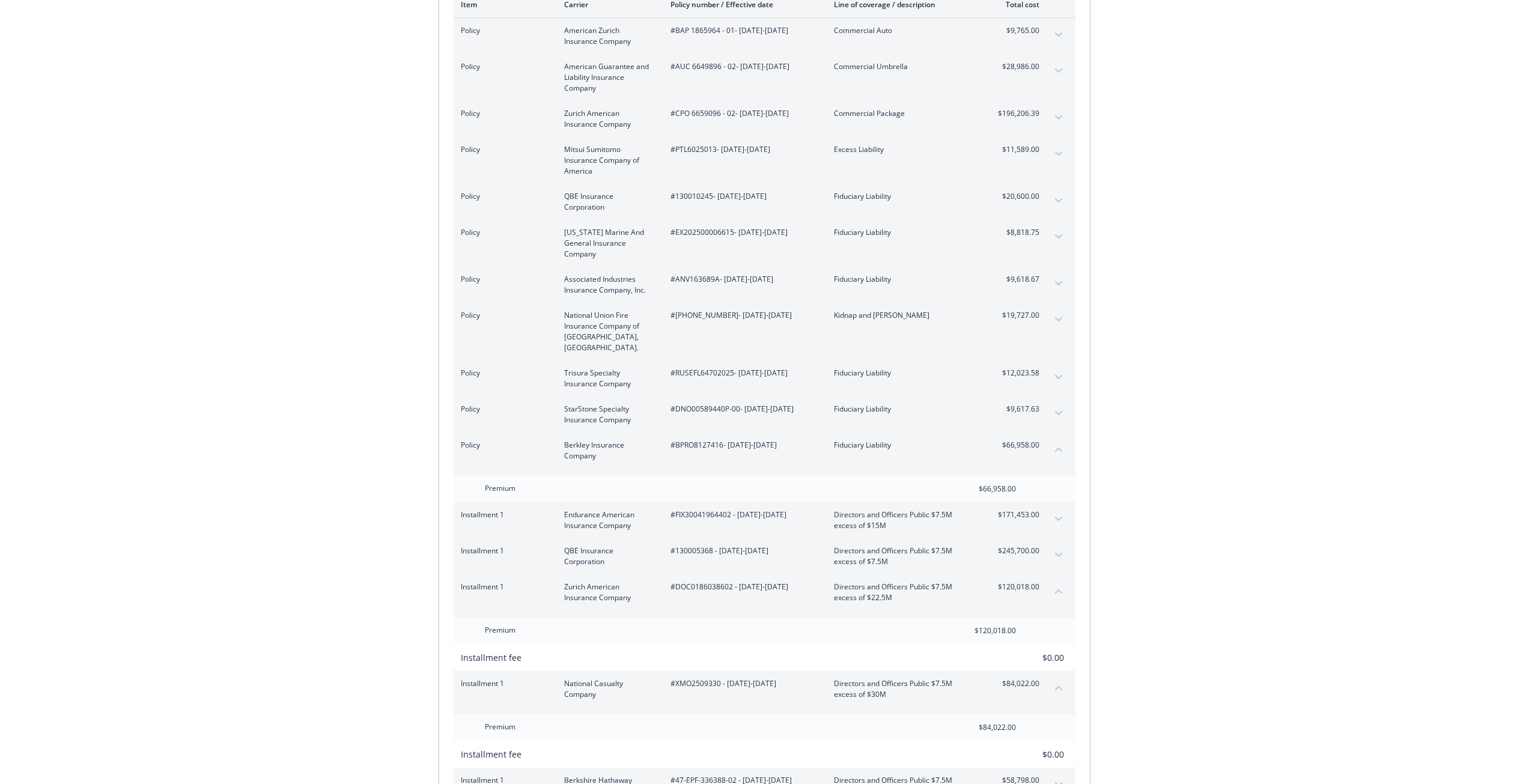
click at [1055, 582] on button "collapse content" at bounding box center [1058, 590] width 19 height 19
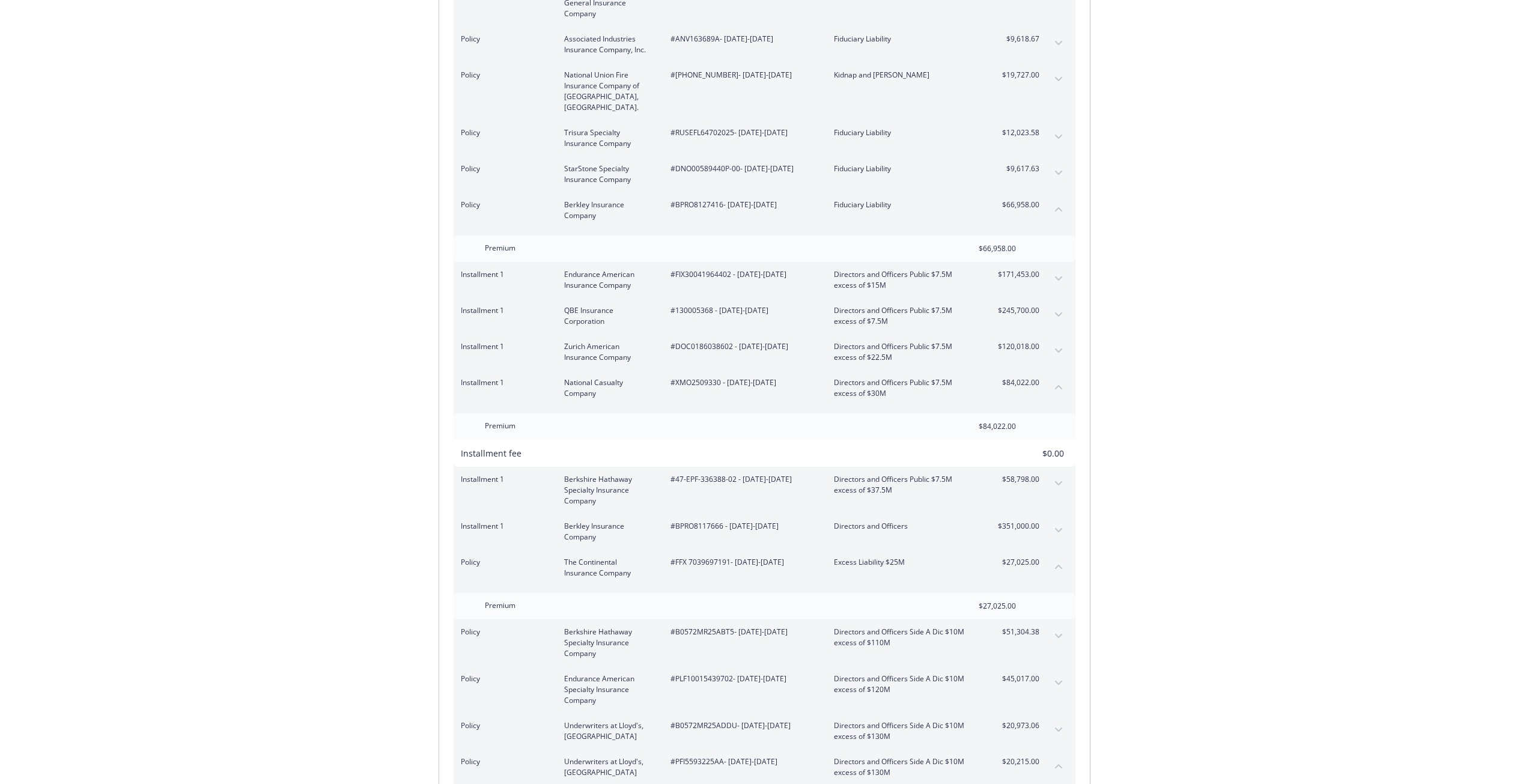
scroll to position [481, 0]
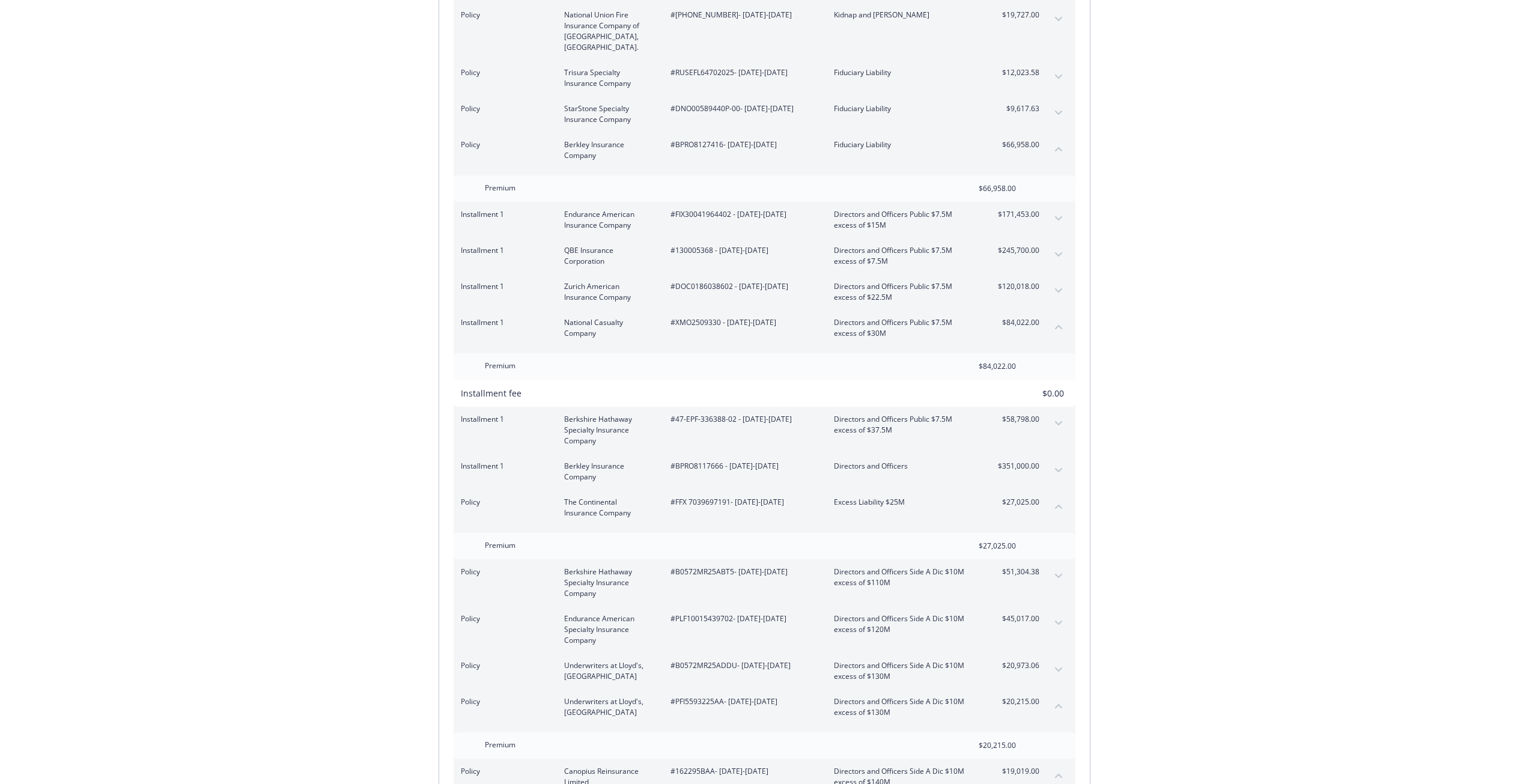
click at [1055, 319] on button "collapse content" at bounding box center [1058, 326] width 19 height 19
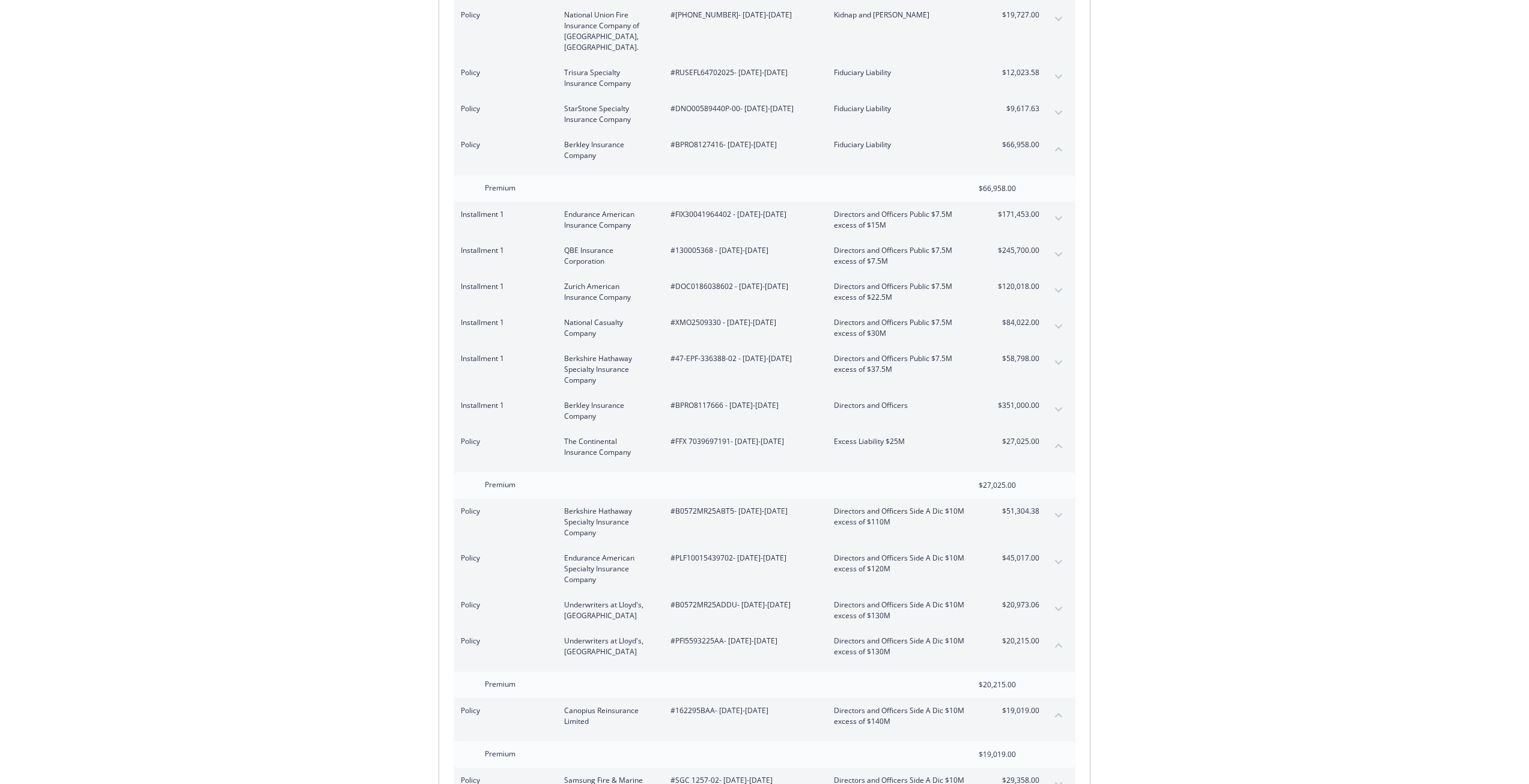
click at [1055, 444] on button "collapse content" at bounding box center [1058, 445] width 19 height 19
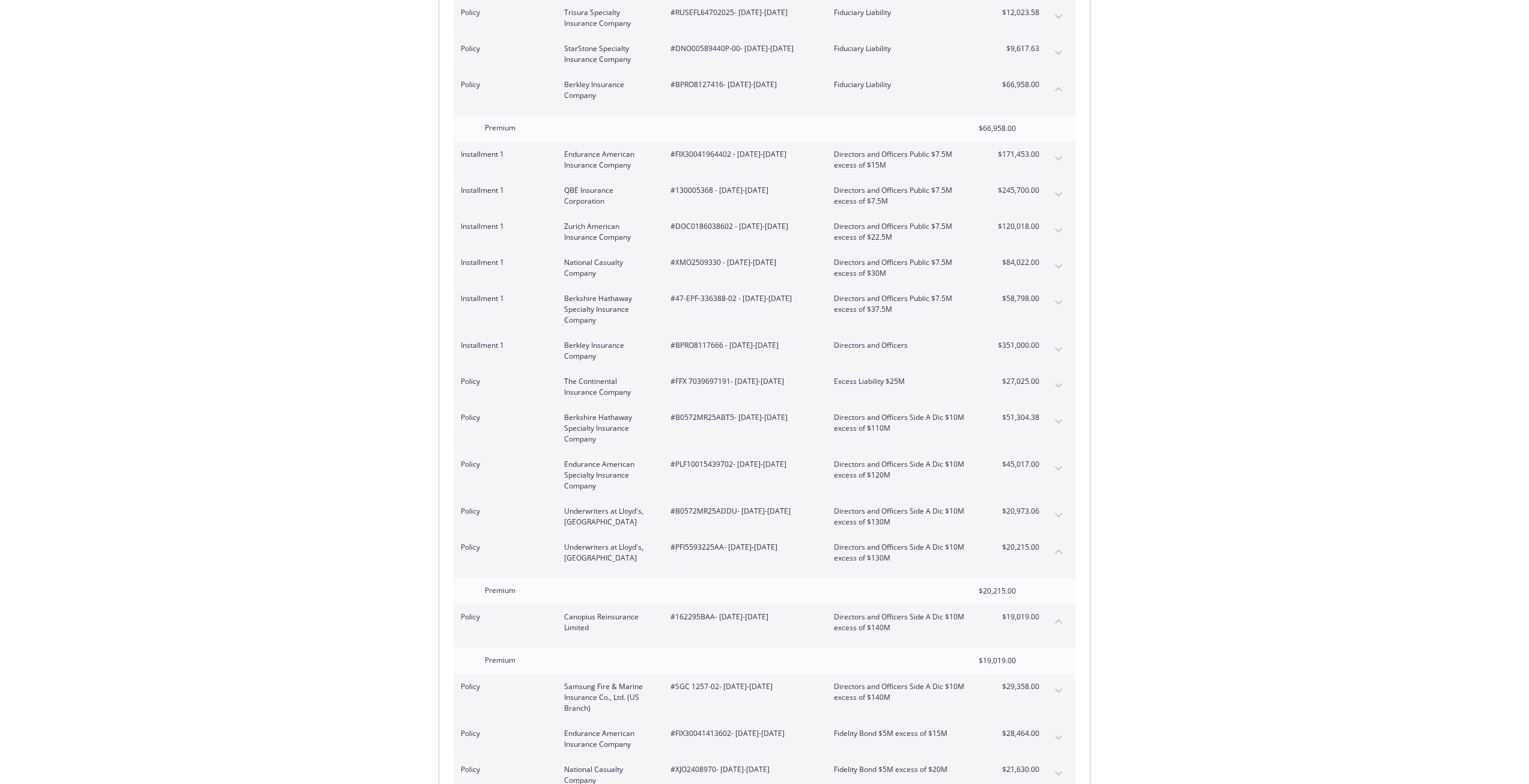
scroll to position [601, 0]
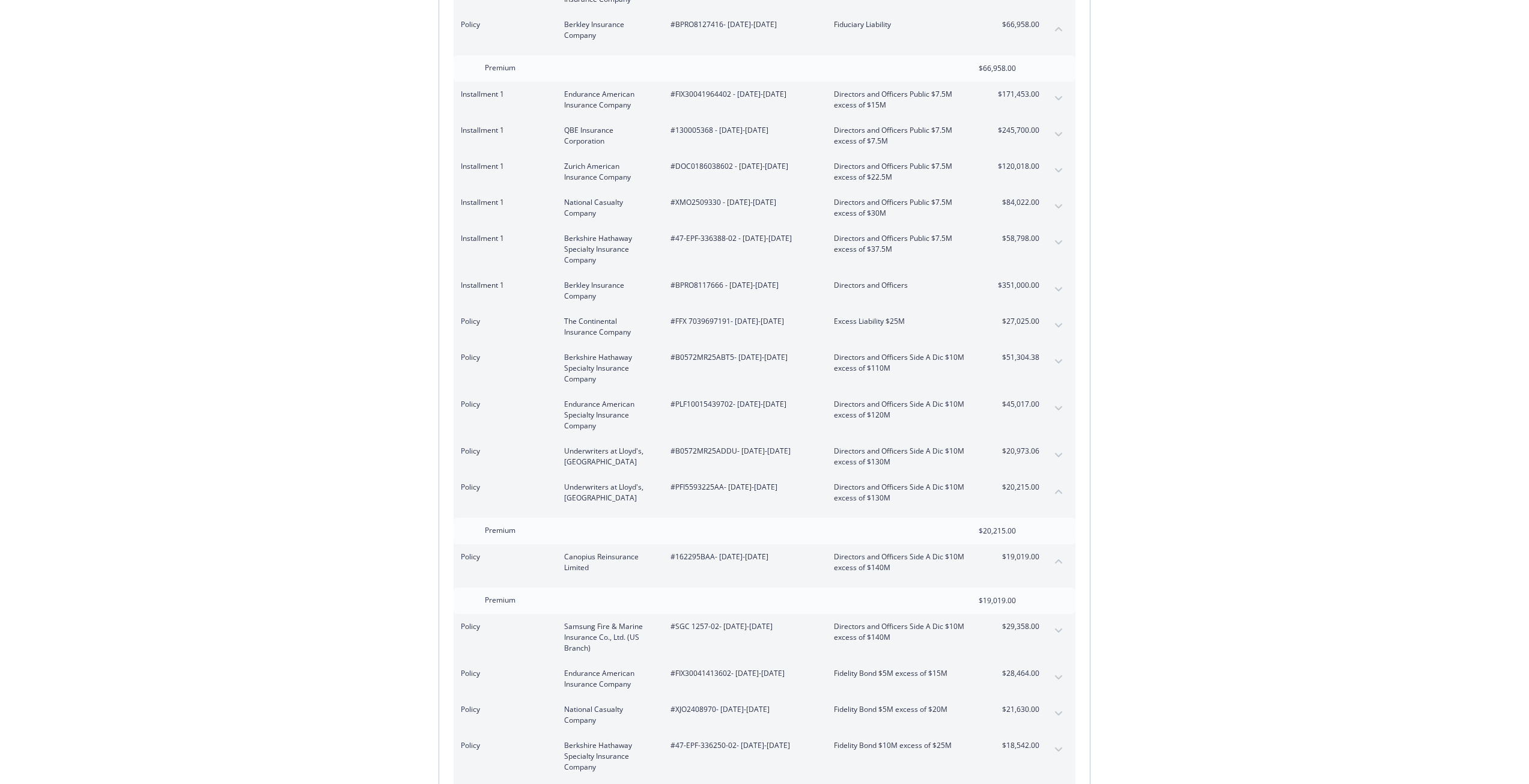
click at [1063, 483] on button "collapse content" at bounding box center [1058, 491] width 19 height 19
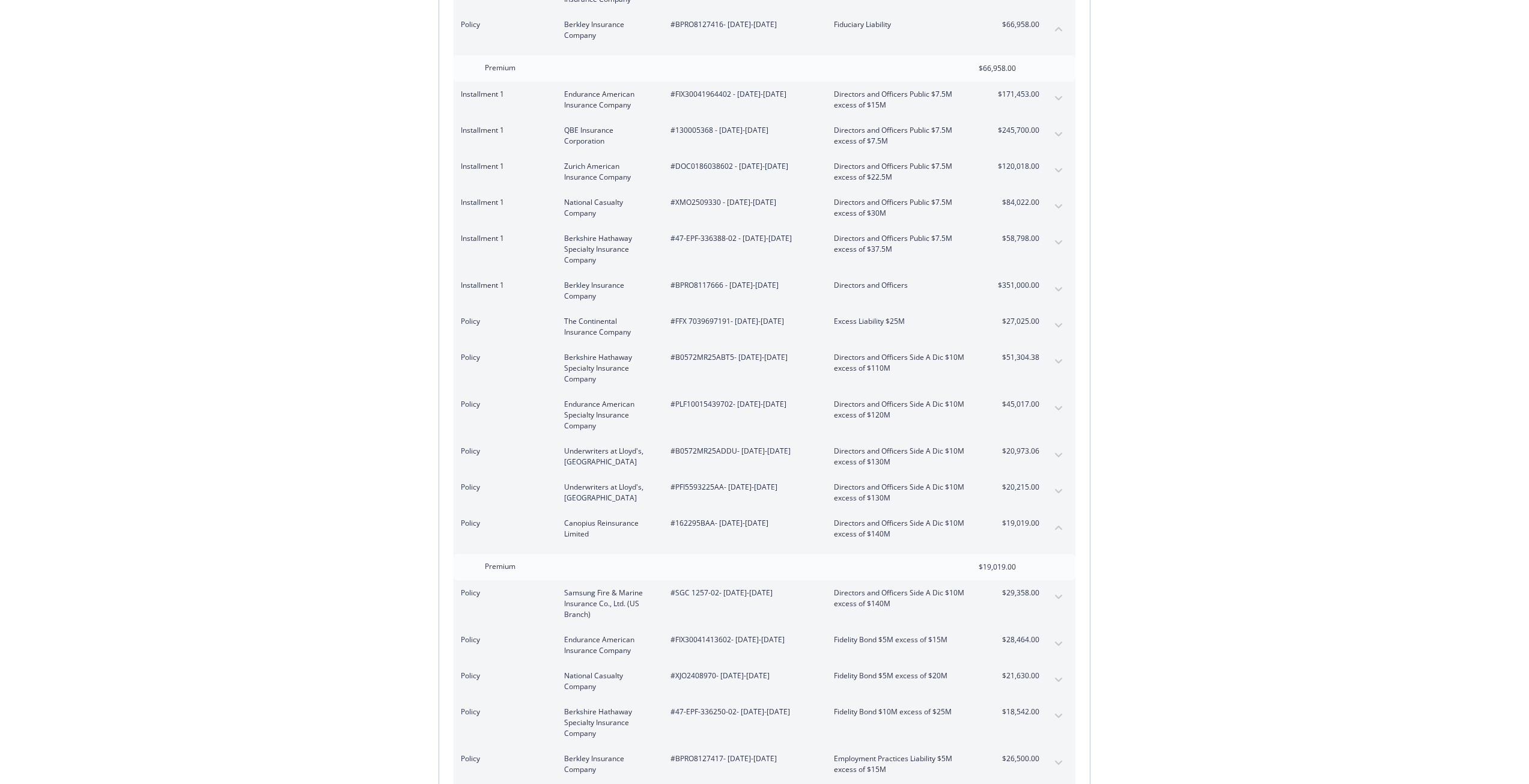
click at [1061, 525] on icon "collapse content" at bounding box center [1058, 527] width 7 height 5
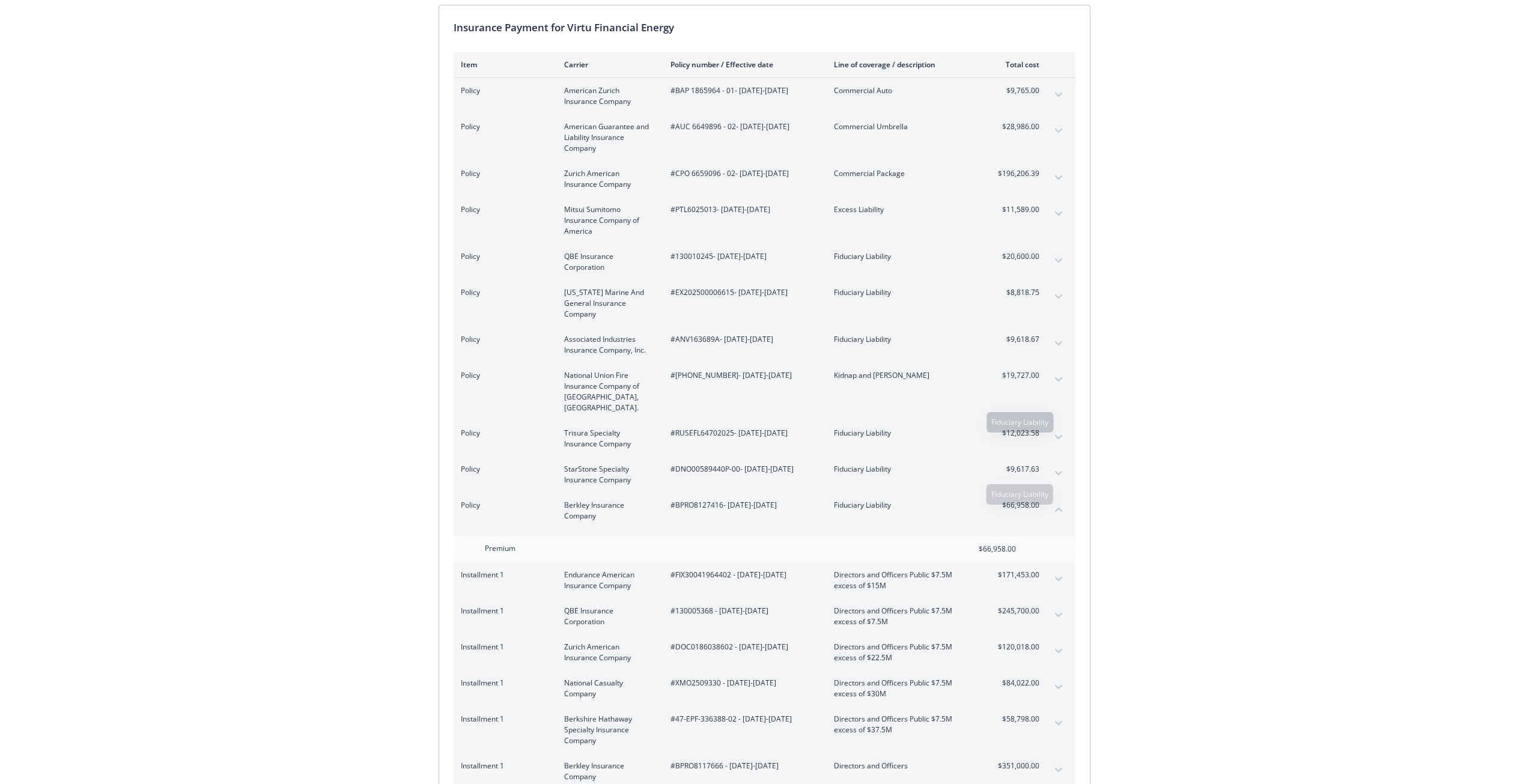
scroll to position [0, 0]
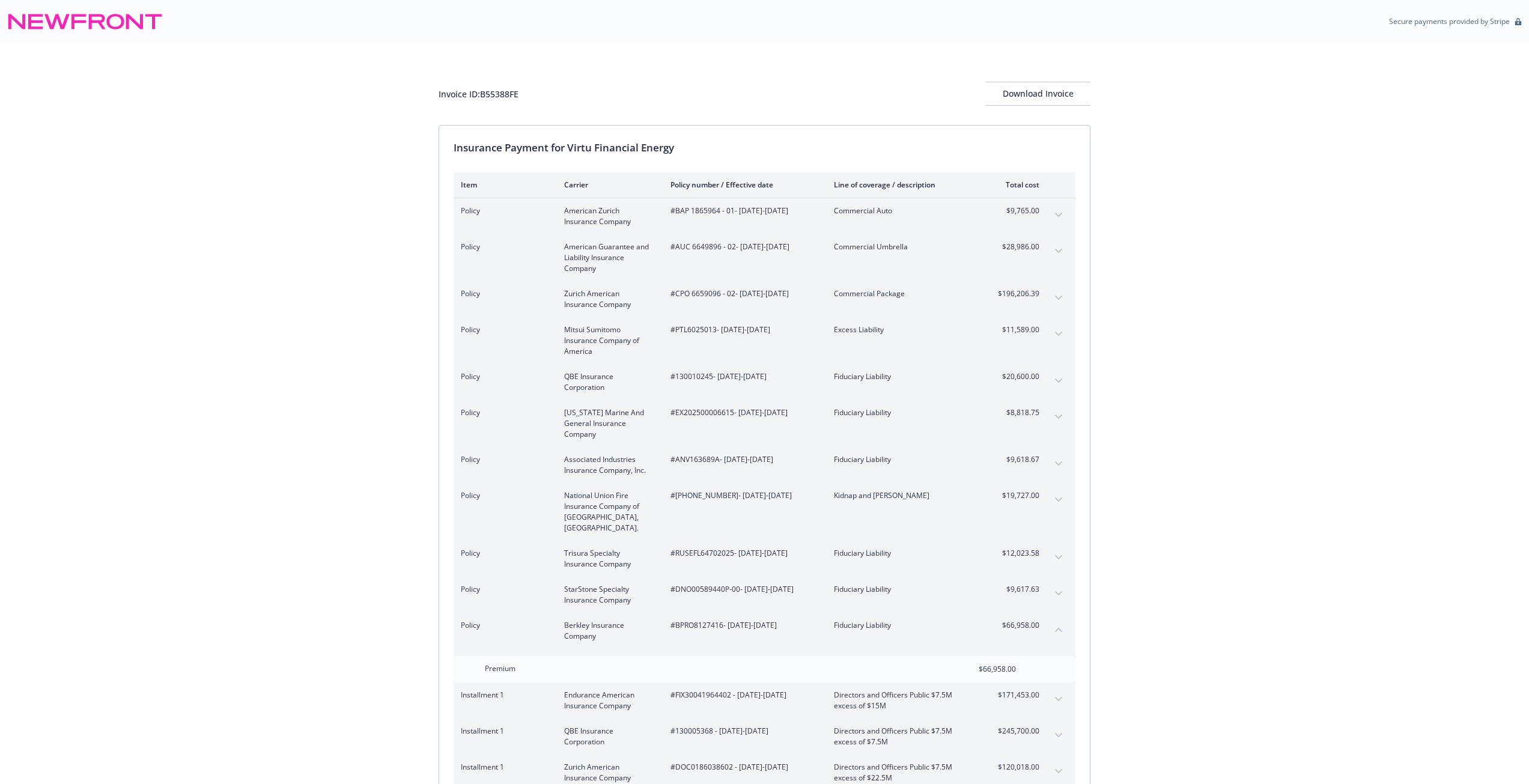
click at [1060, 627] on icon "collapse content" at bounding box center [1058, 629] width 7 height 5
click at [1055, 656] on button "expand content" at bounding box center [1058, 665] width 19 height 19
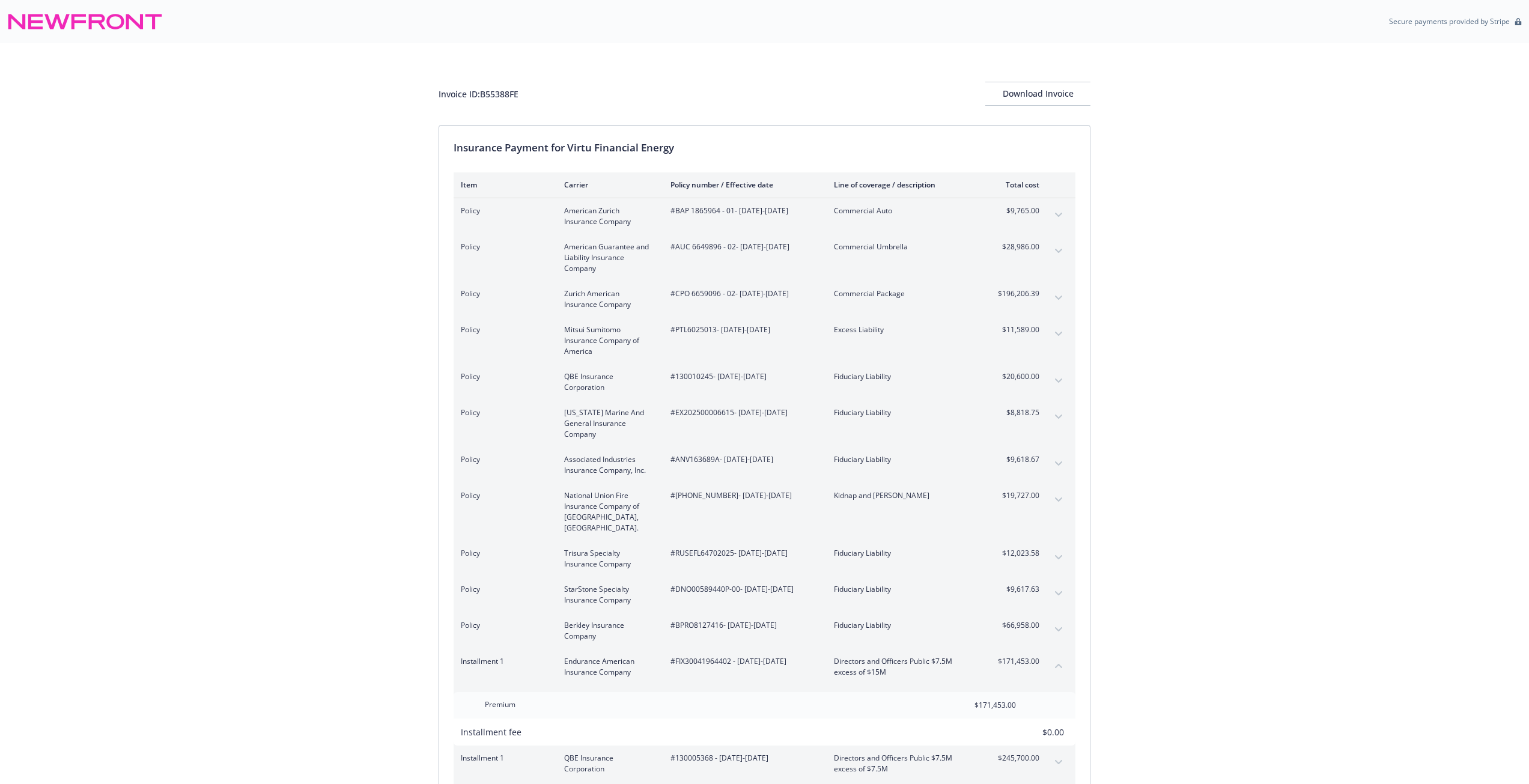
click at [1055, 656] on button "collapse content" at bounding box center [1058, 665] width 19 height 19
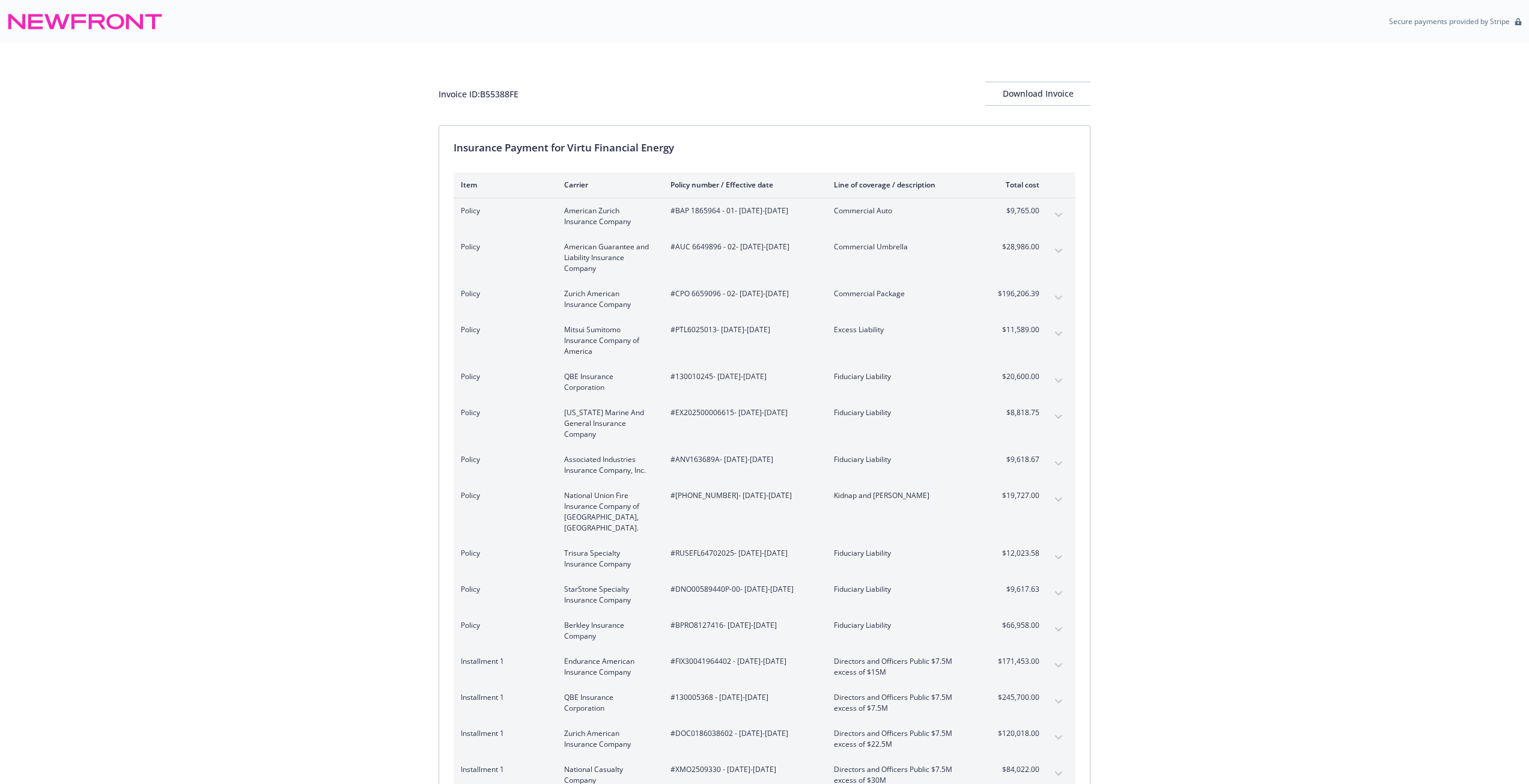
click at [1058, 214] on icon "expand content" at bounding box center [1058, 215] width 7 height 5
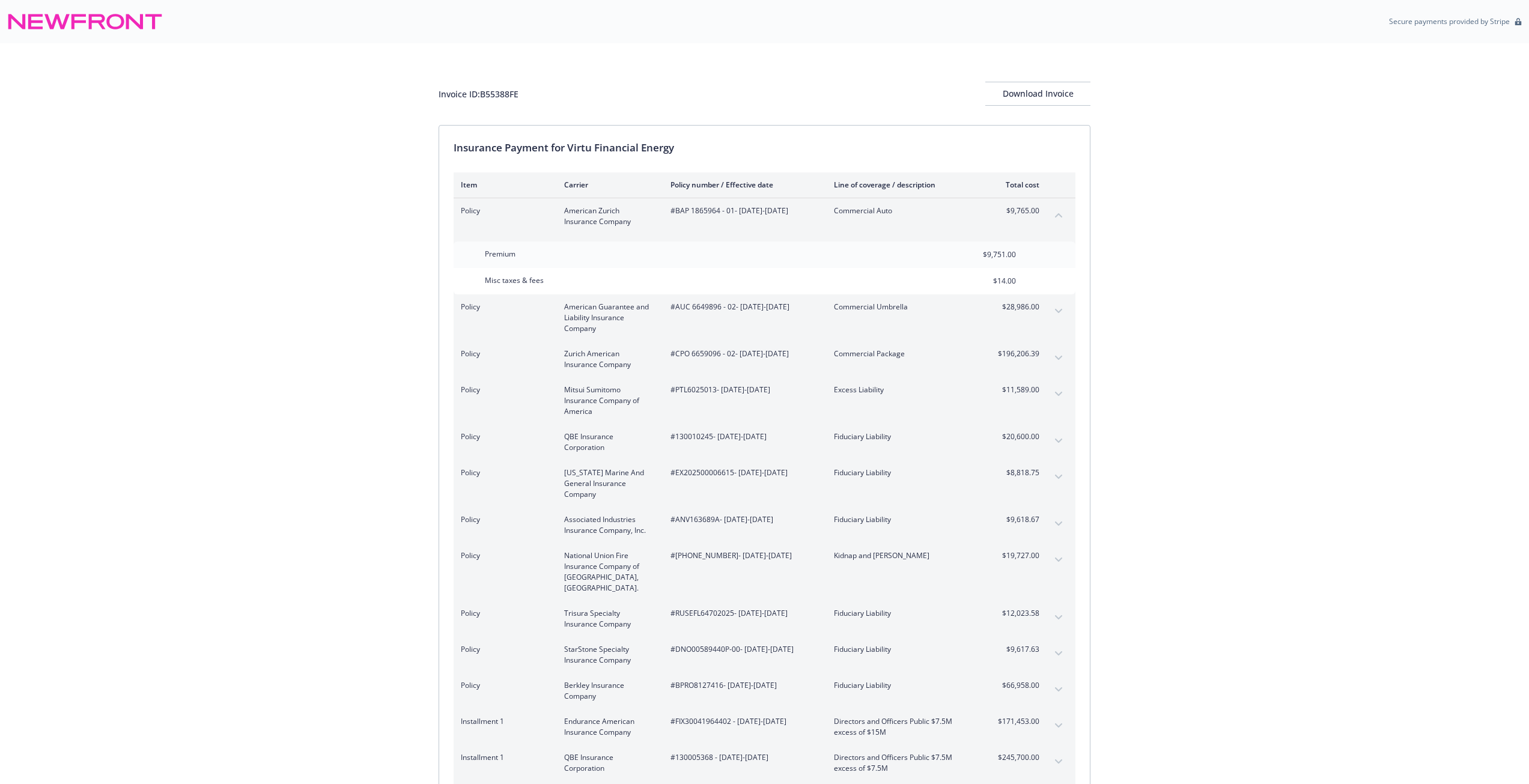
click at [491, 312] on span "Policy" at bounding box center [502, 307] width 84 height 11
click at [1048, 357] on div "Policy Zurich American Insurance Company #CPO 6659096 - 02 - [DATE]-[DATE] Comm…" at bounding box center [764, 359] width 622 height 36
click at [1050, 353] on button "expand content" at bounding box center [1058, 357] width 19 height 19
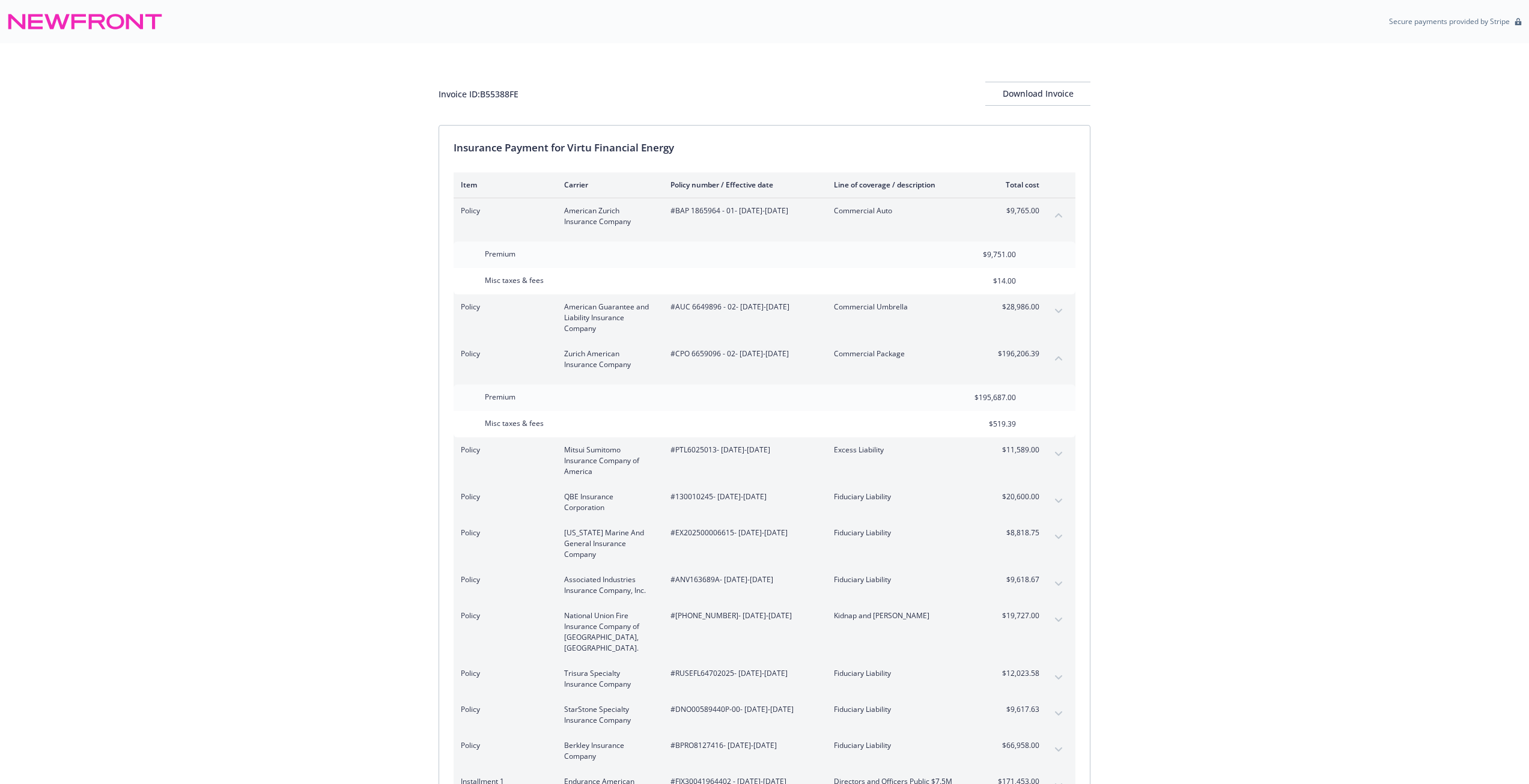
click at [1057, 359] on icon "collapse content" at bounding box center [1058, 357] width 7 height 5
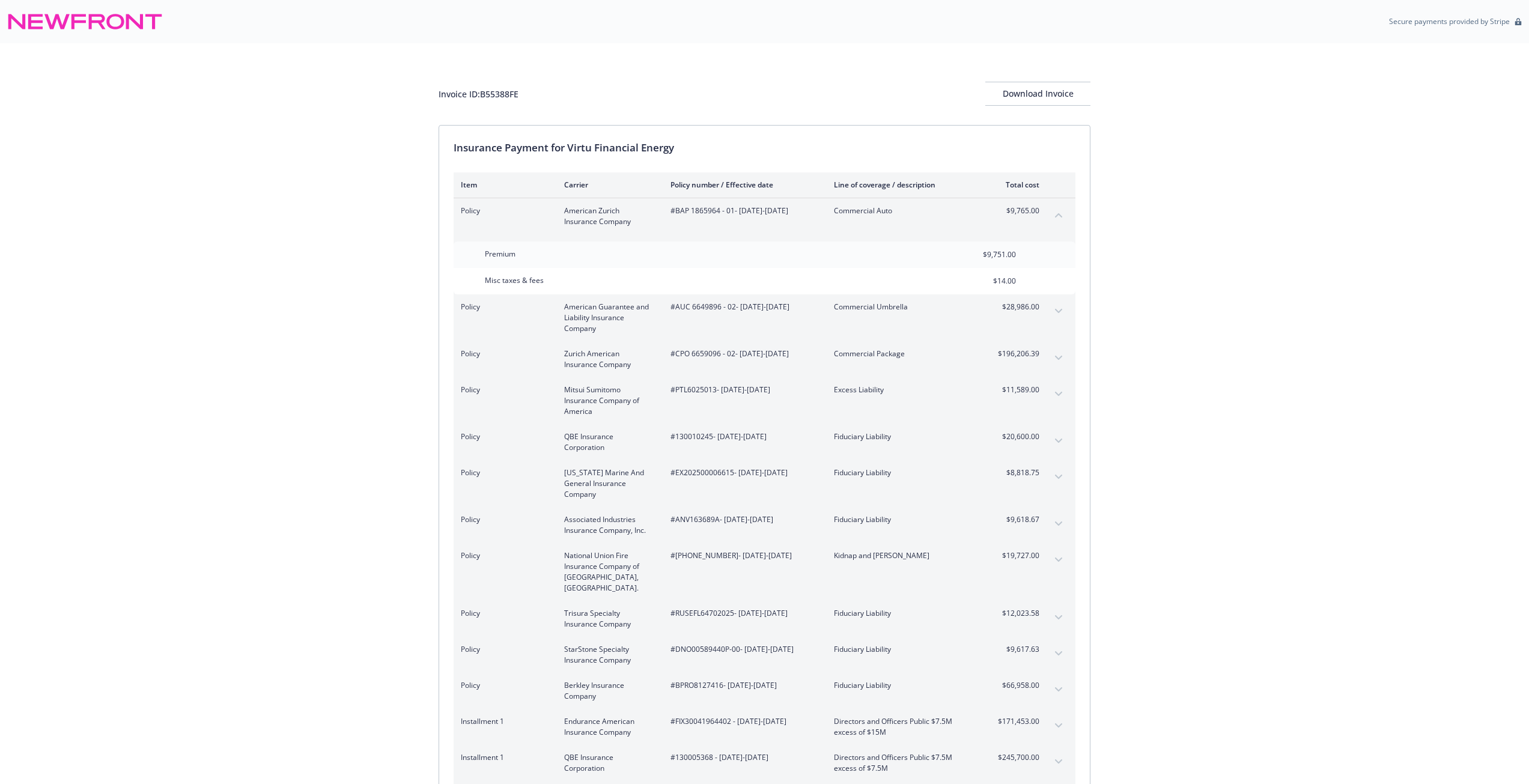
click at [1061, 211] on button "collapse content" at bounding box center [1058, 215] width 19 height 19
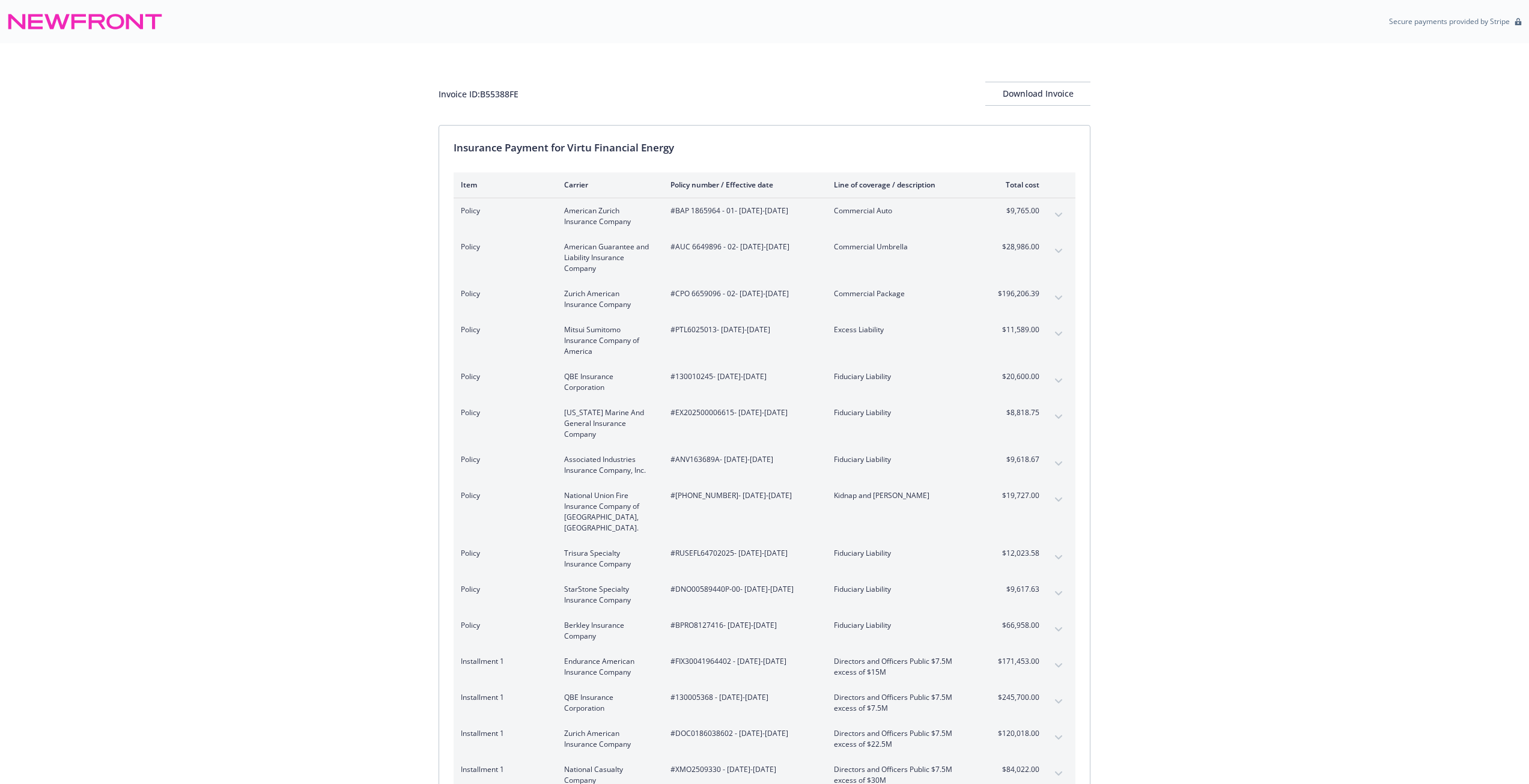
drag, startPoint x: 1288, startPoint y: 383, endPoint x: 1281, endPoint y: 391, distance: 10.6
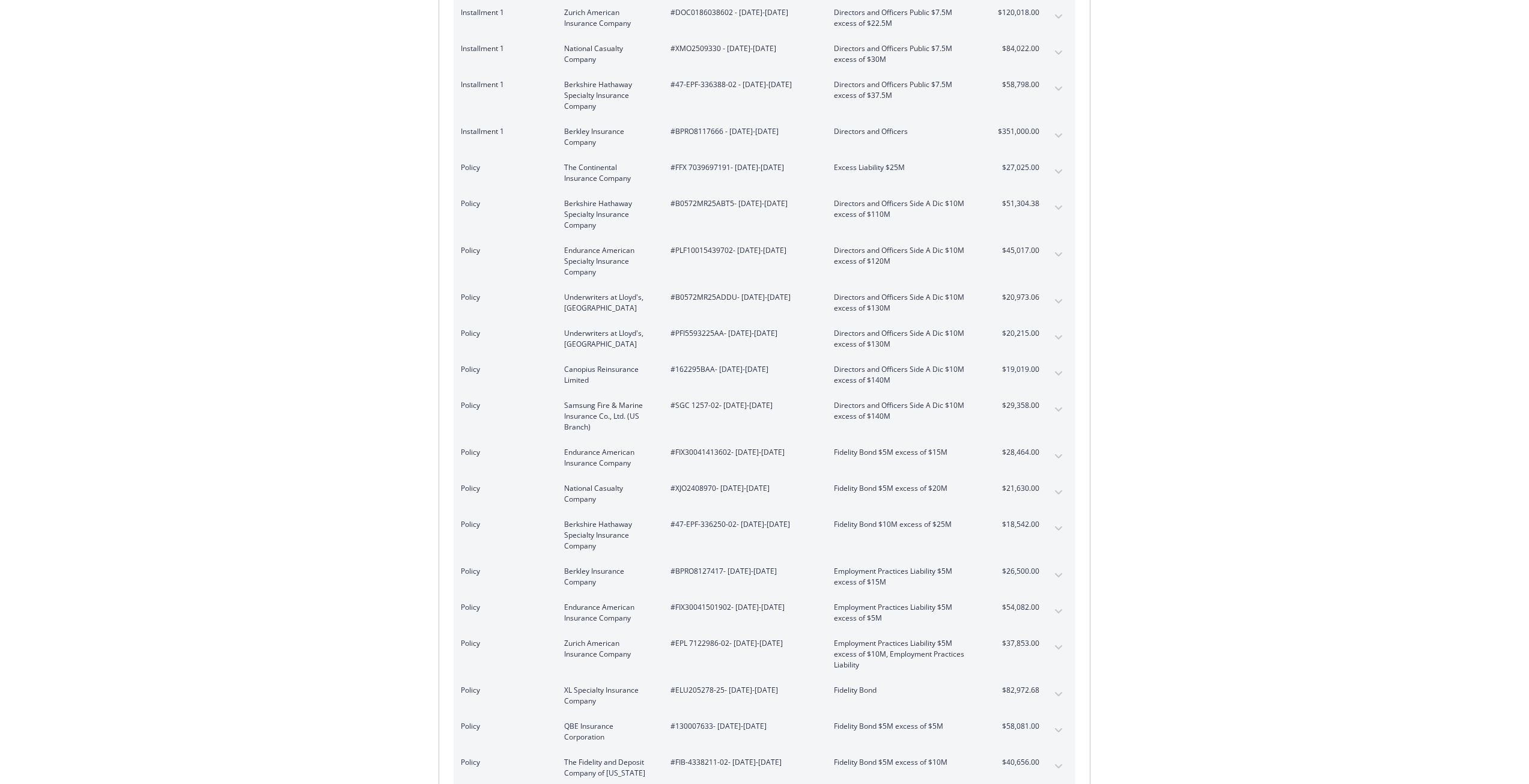
scroll to position [601, 0]
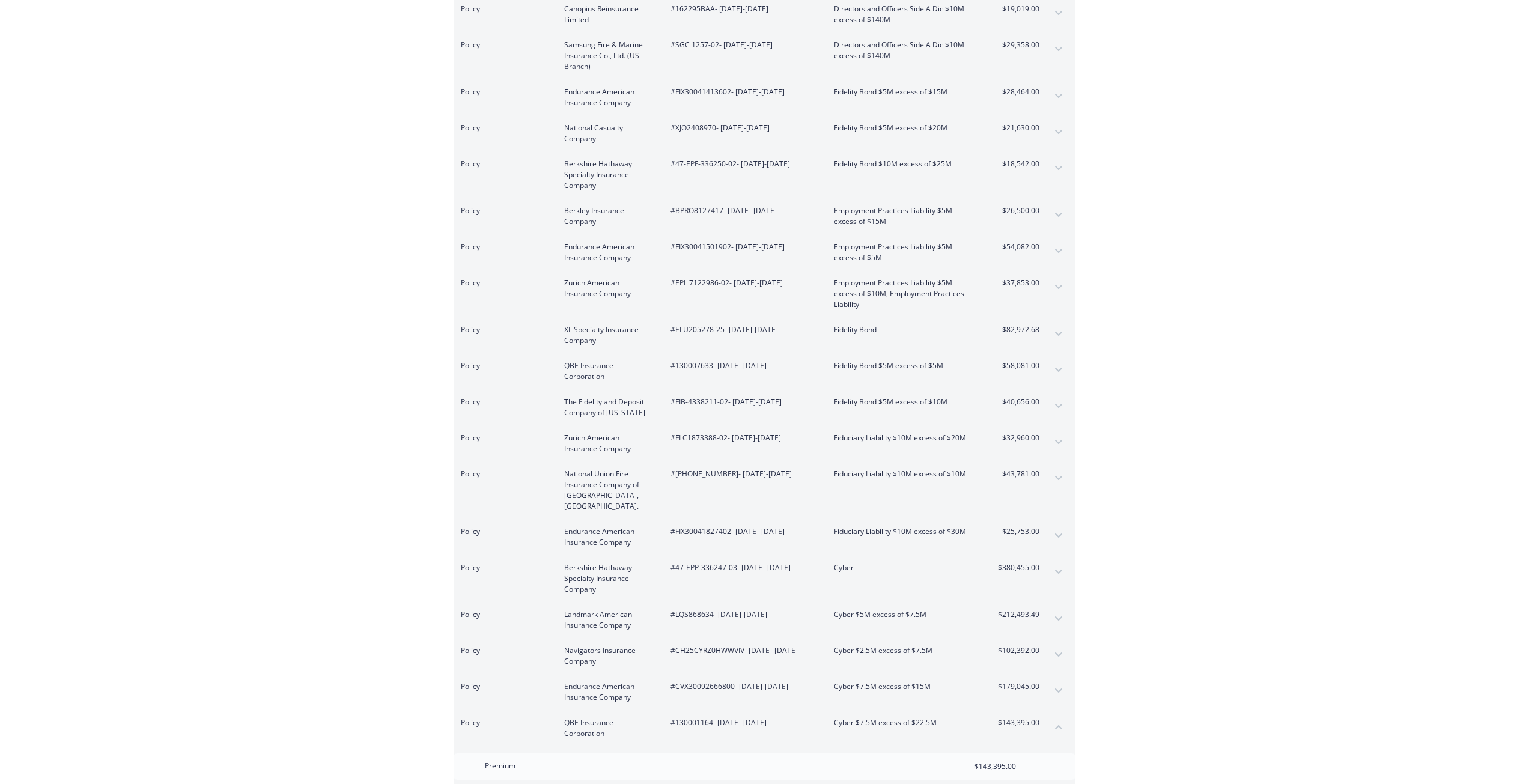
scroll to position [1141, 0]
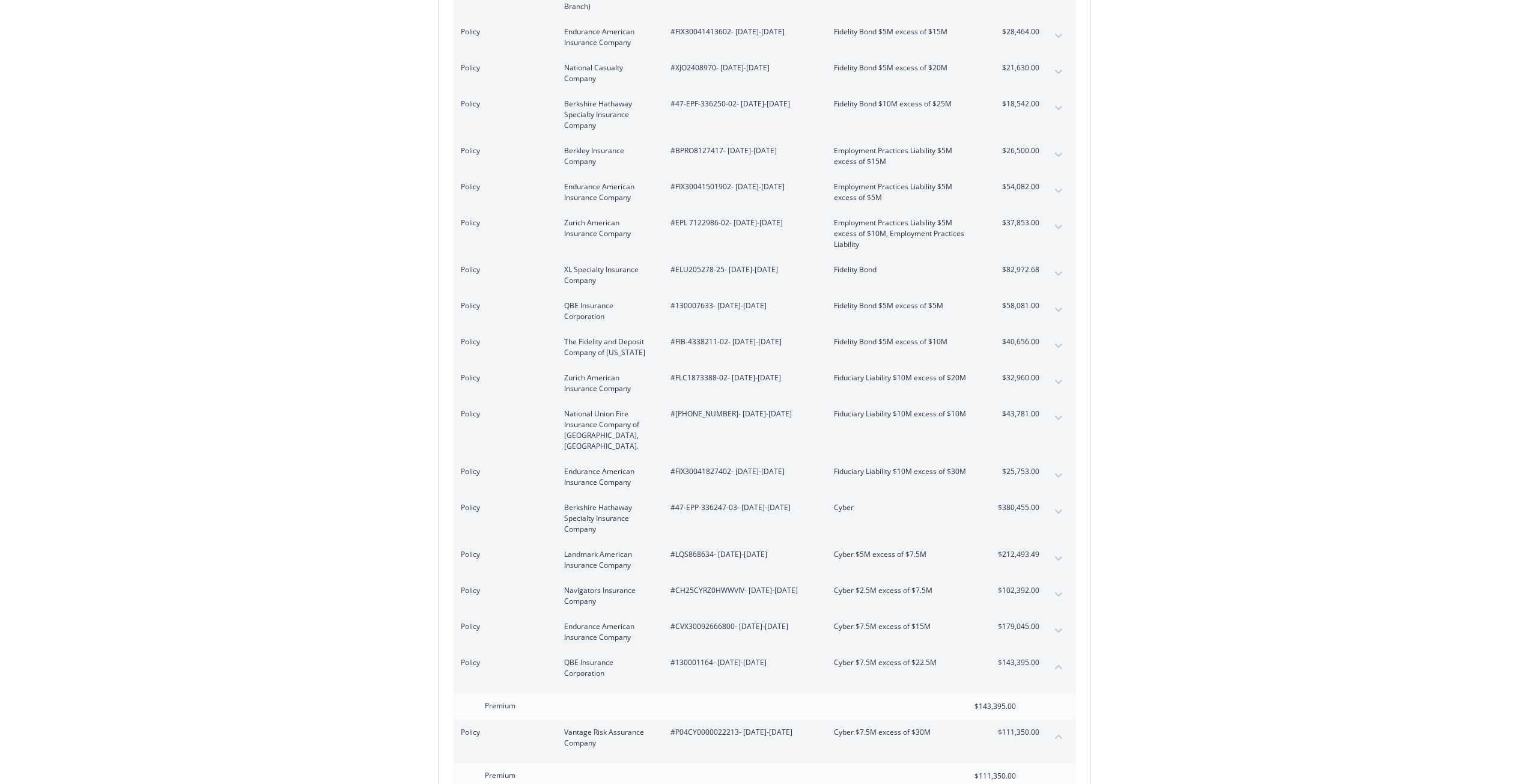
click at [1059, 664] on icon "collapse content" at bounding box center [1058, 666] width 7 height 5
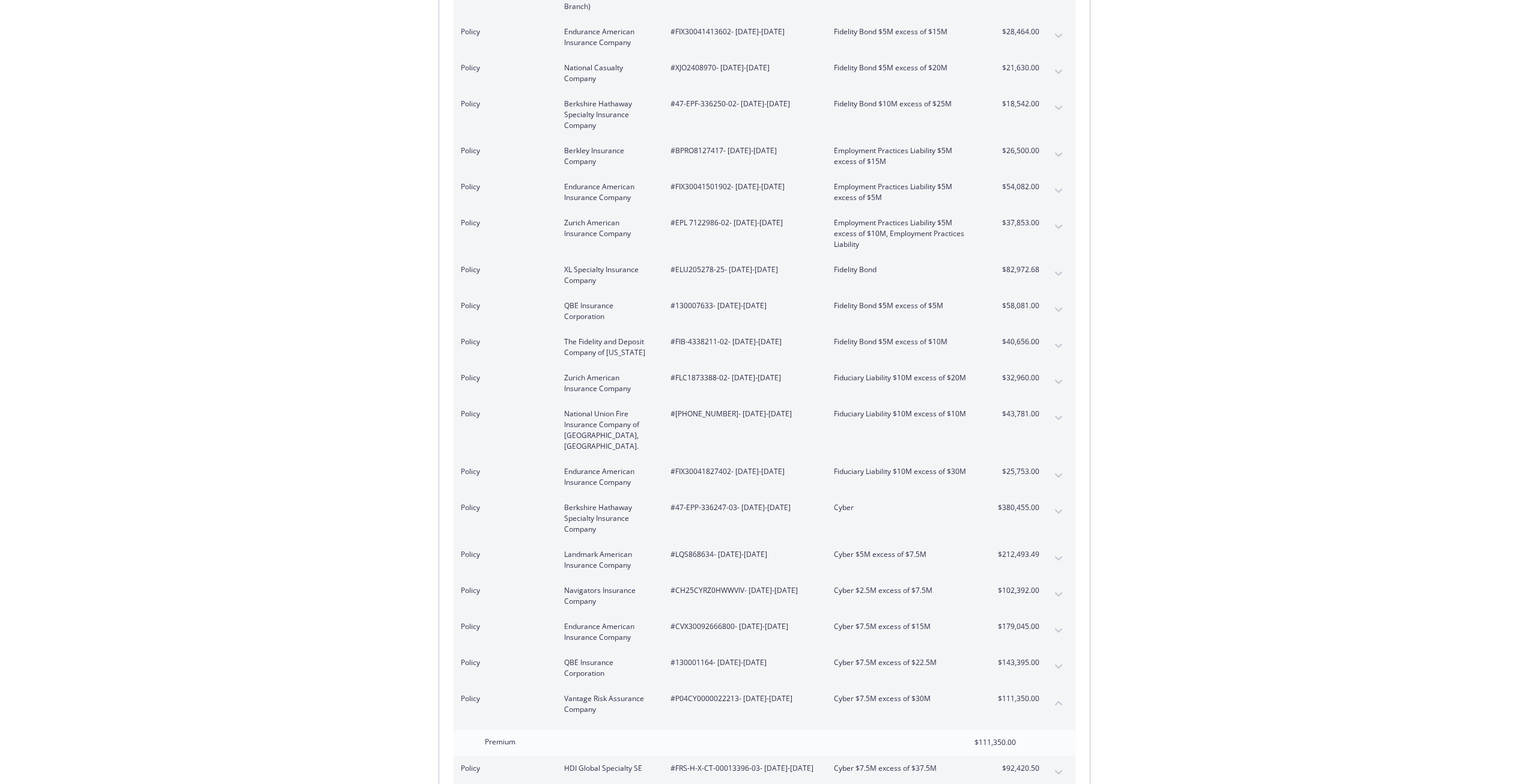
click at [1057, 693] on button "collapse content" at bounding box center [1058, 702] width 19 height 19
click at [1145, 670] on div "Invoice ID: B55388FE Download Invoice Insurance Payment for Virtu Financial Ene…" at bounding box center [764, 503] width 1529 height 3201
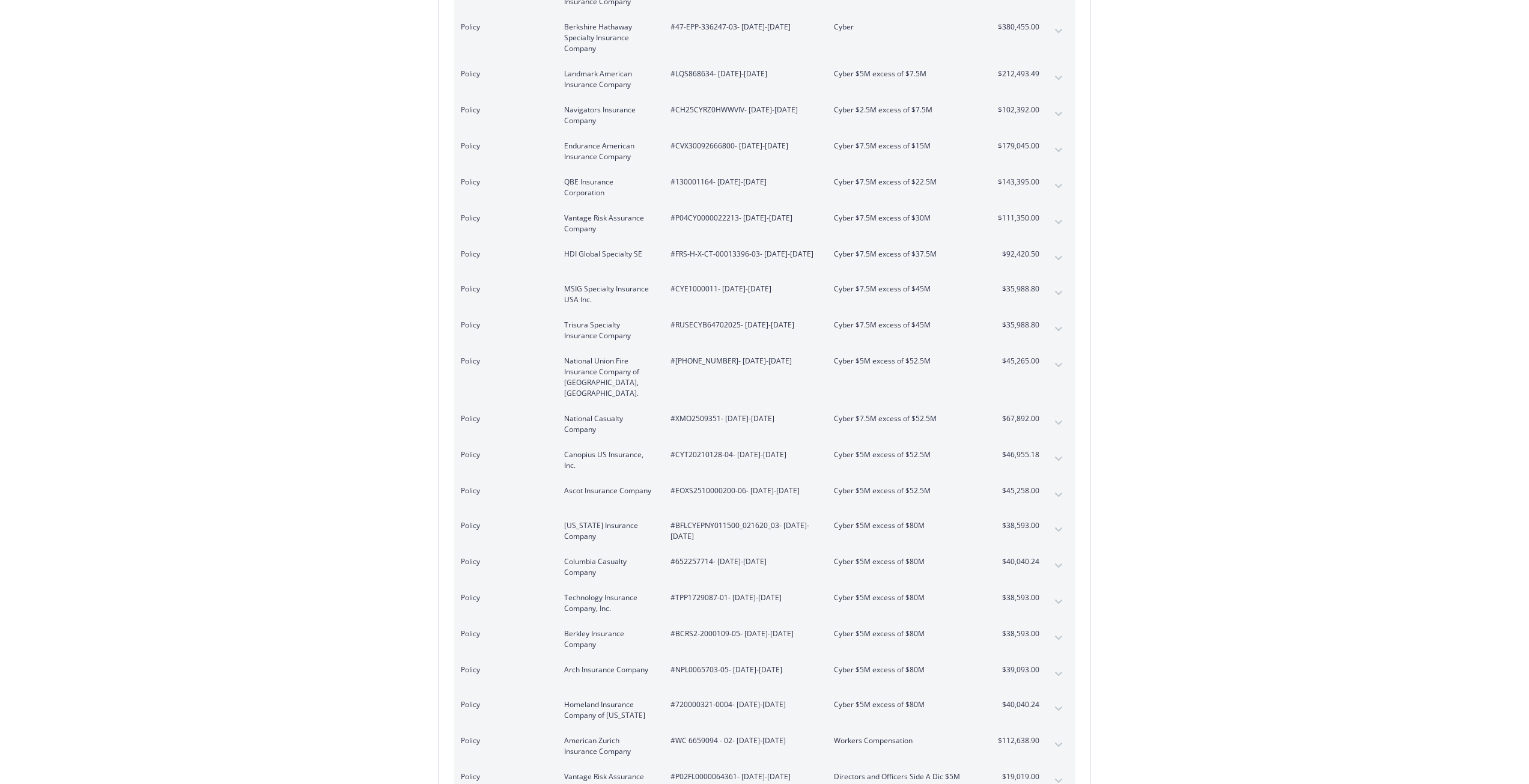
scroll to position [1741, 0]
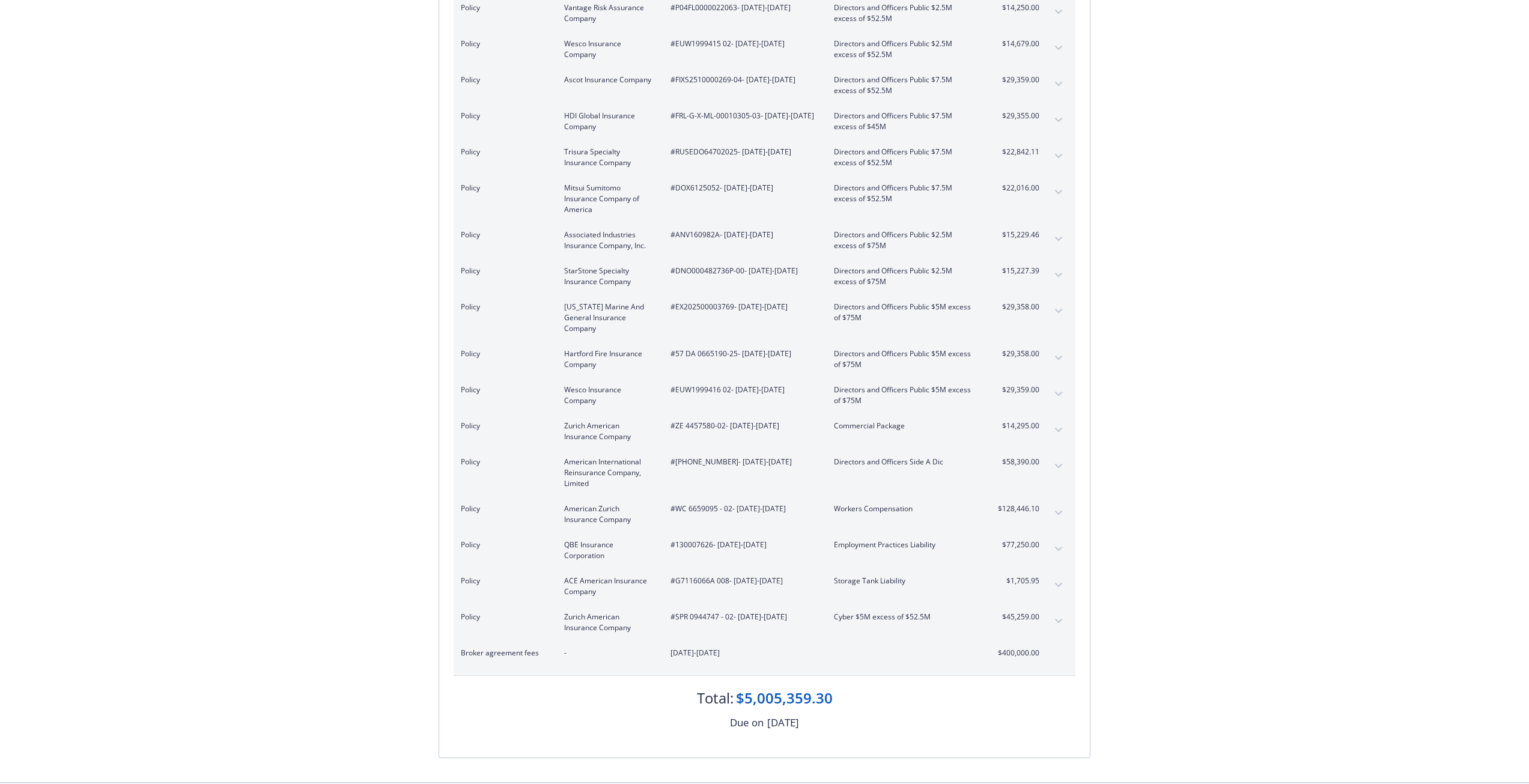
scroll to position [2522, 0]
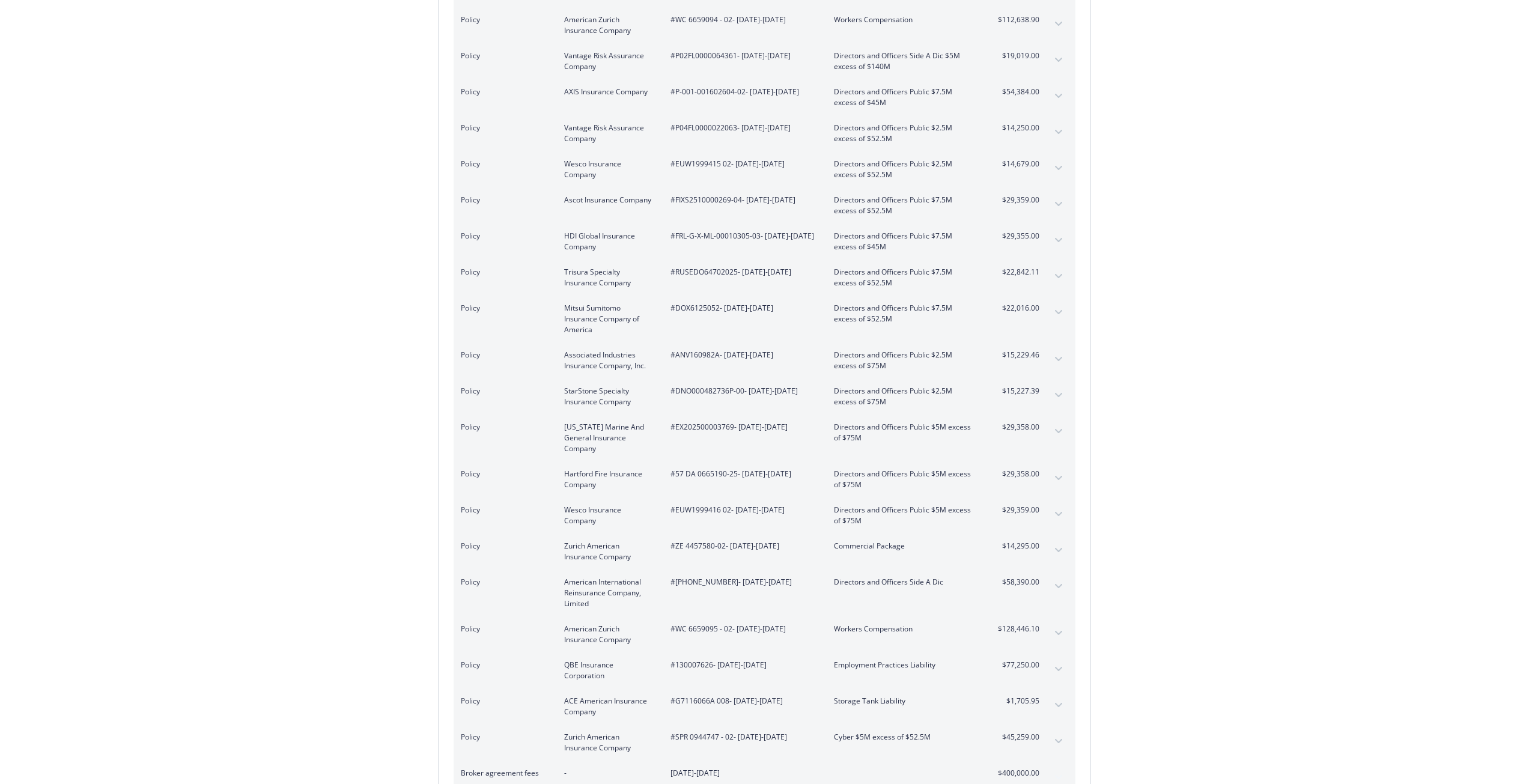
scroll to position [2282, 0]
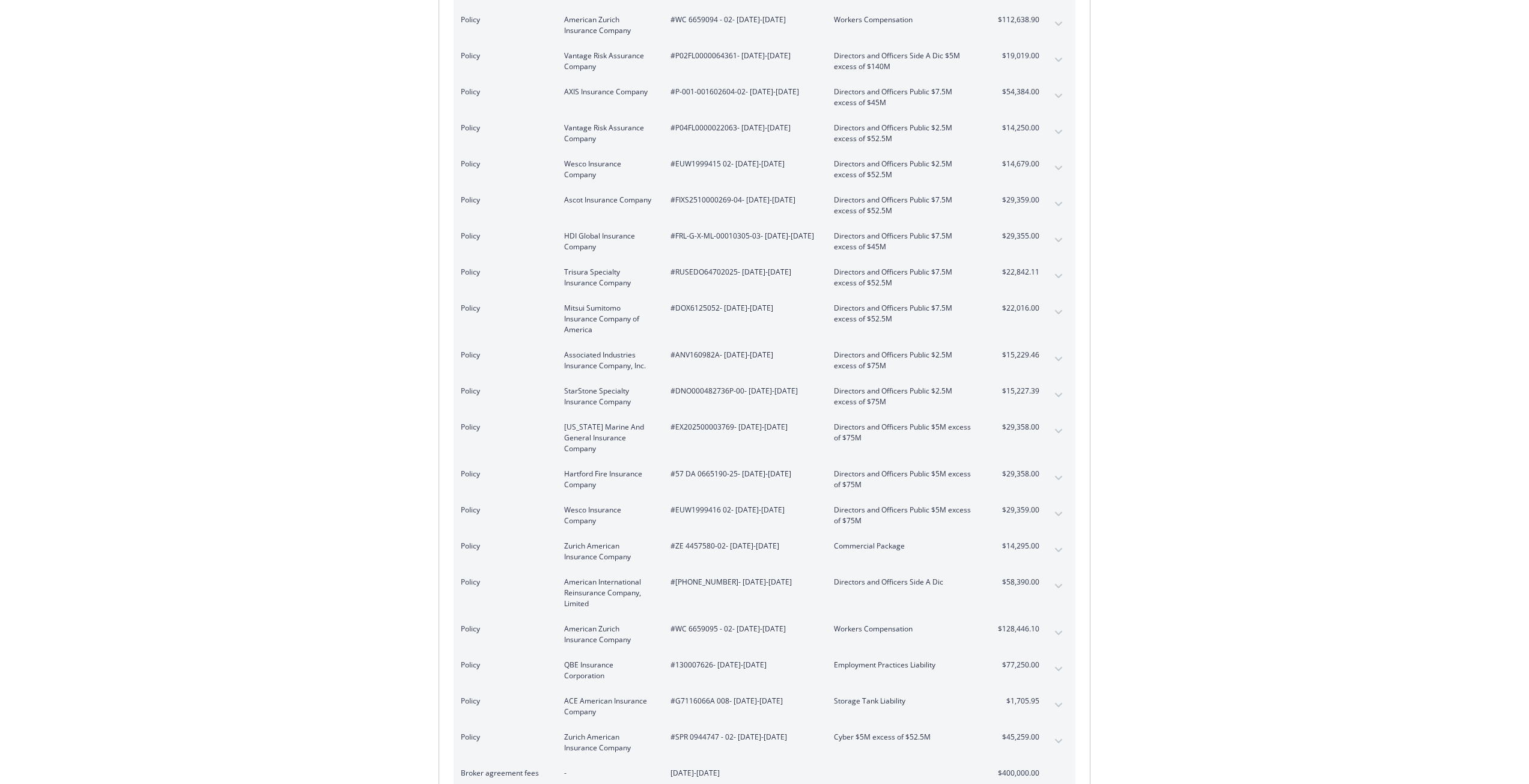
scroll to position [2402, 0]
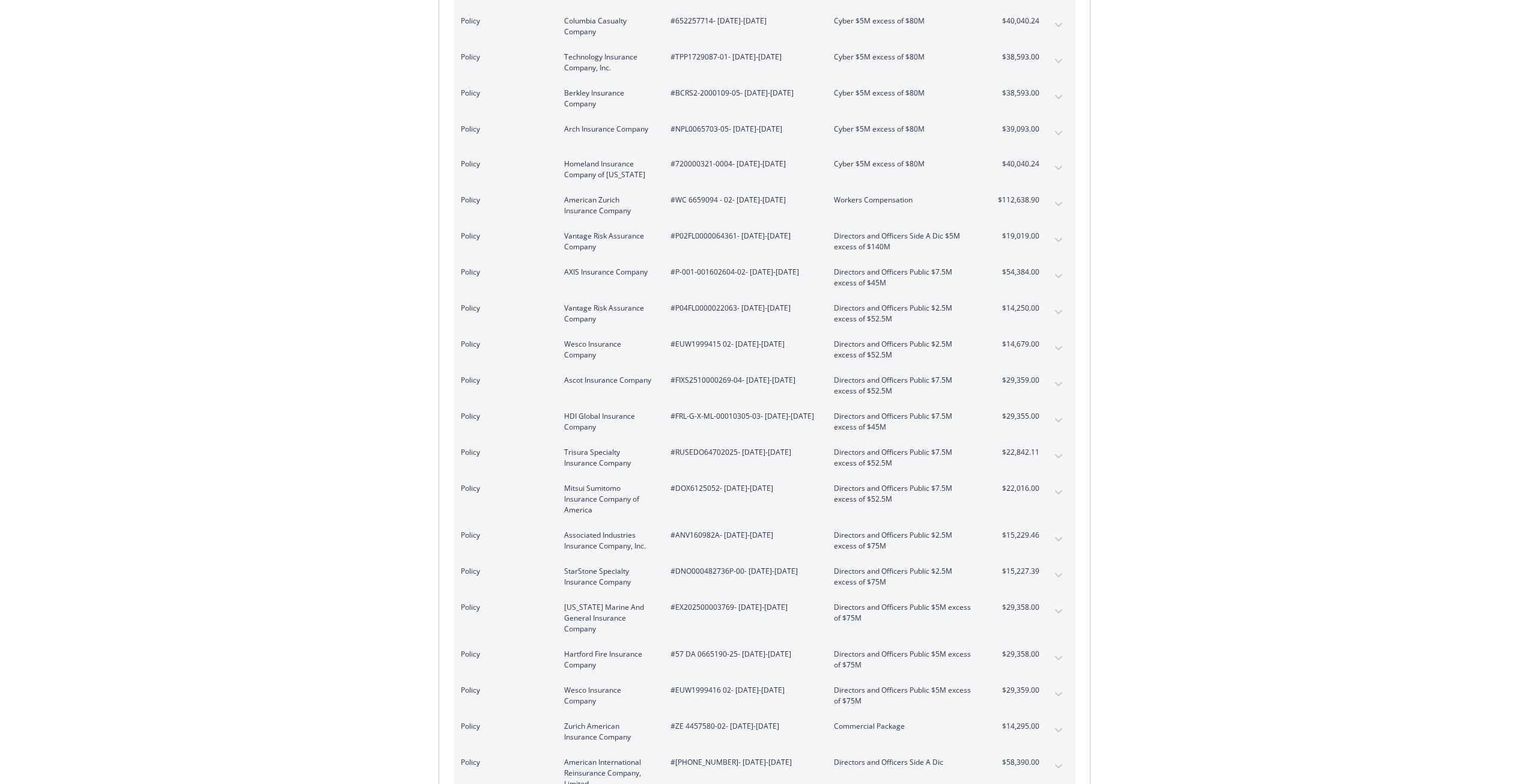
scroll to position [2522, 0]
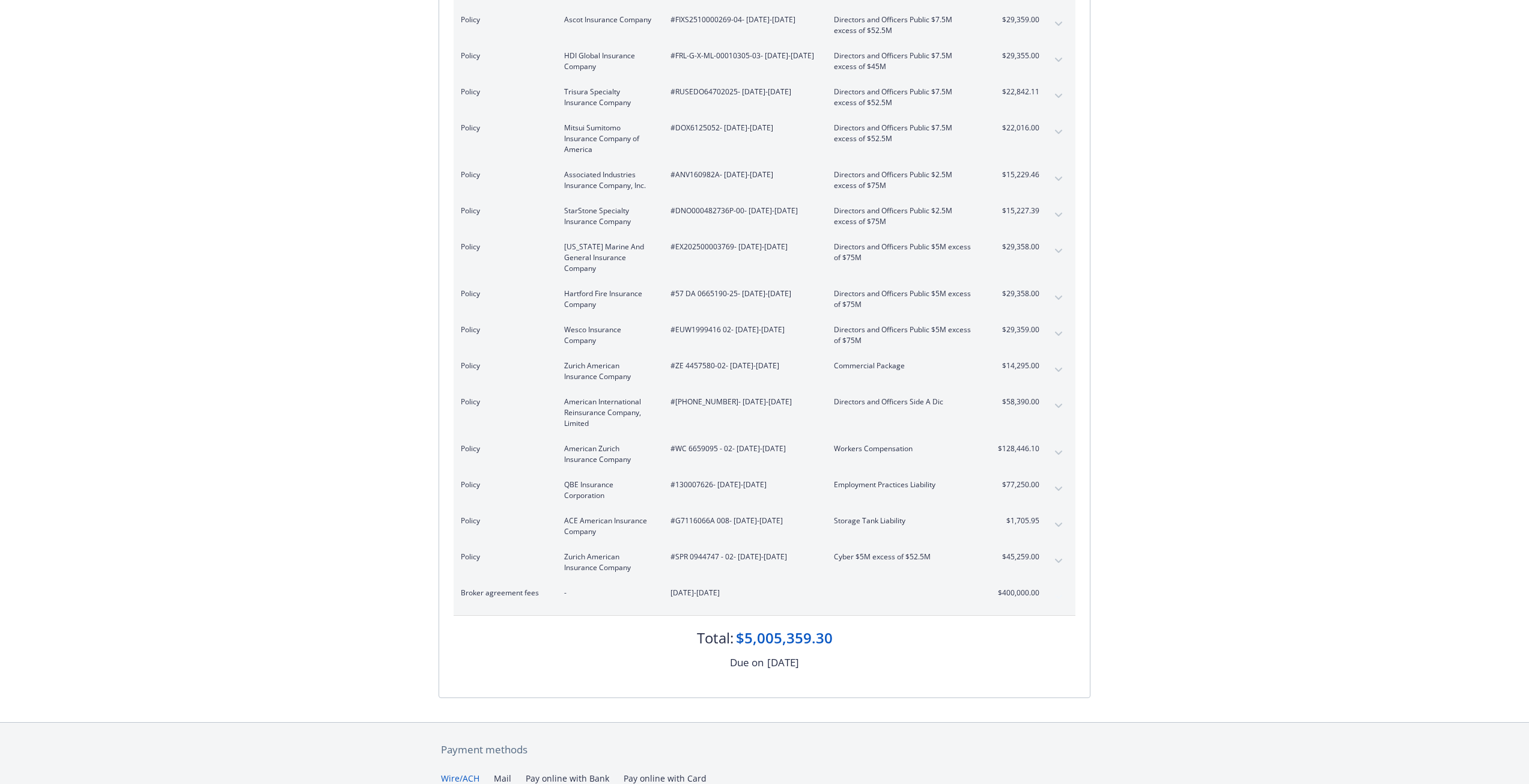
drag, startPoint x: 104, startPoint y: 473, endPoint x: 50, endPoint y: 488, distance: 56.0
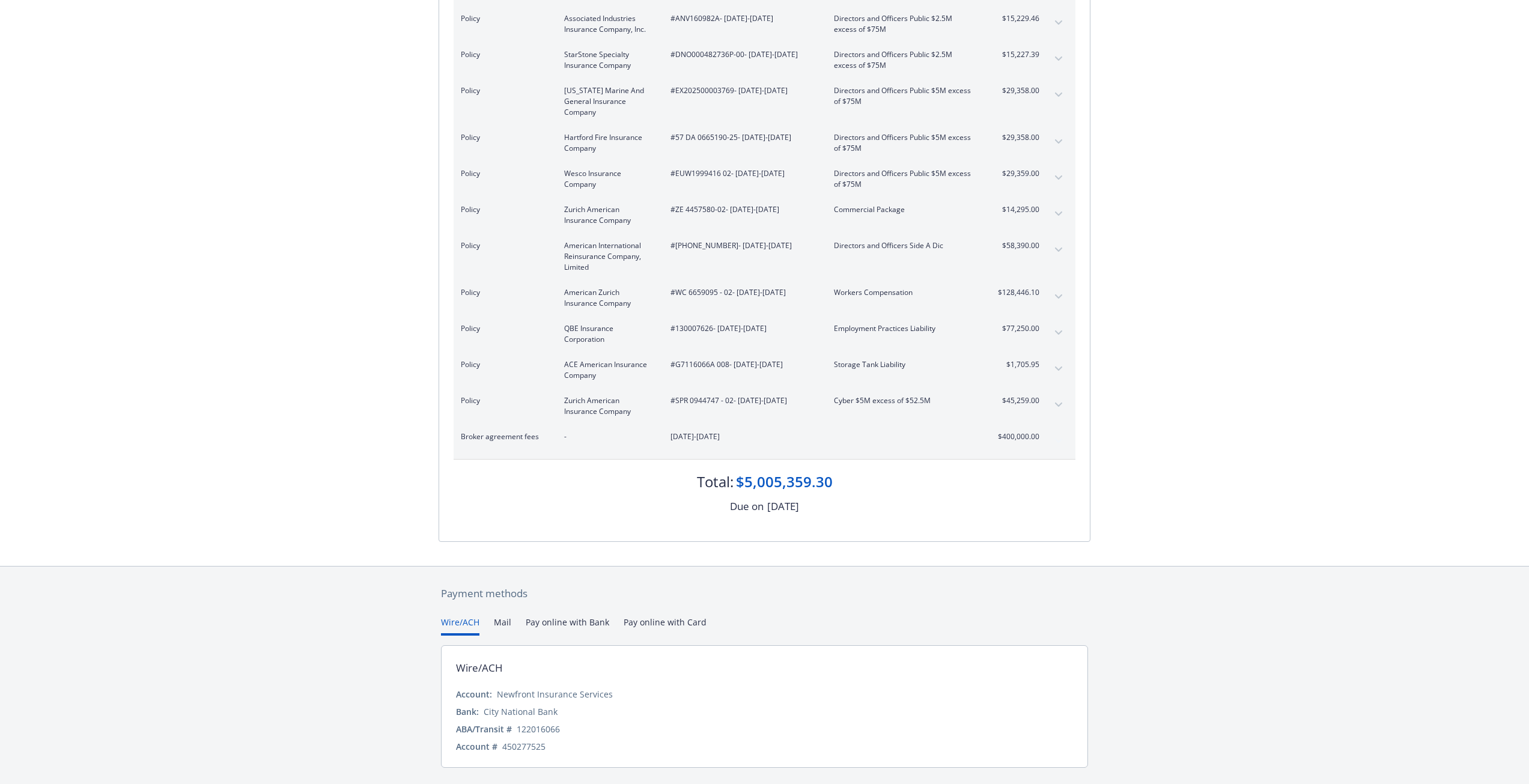
click at [39, 603] on div "Payment methods Wire/ACH Mail Pay online with Bank Pay online with Card Wire/AC…" at bounding box center [764, 689] width 1529 height 249
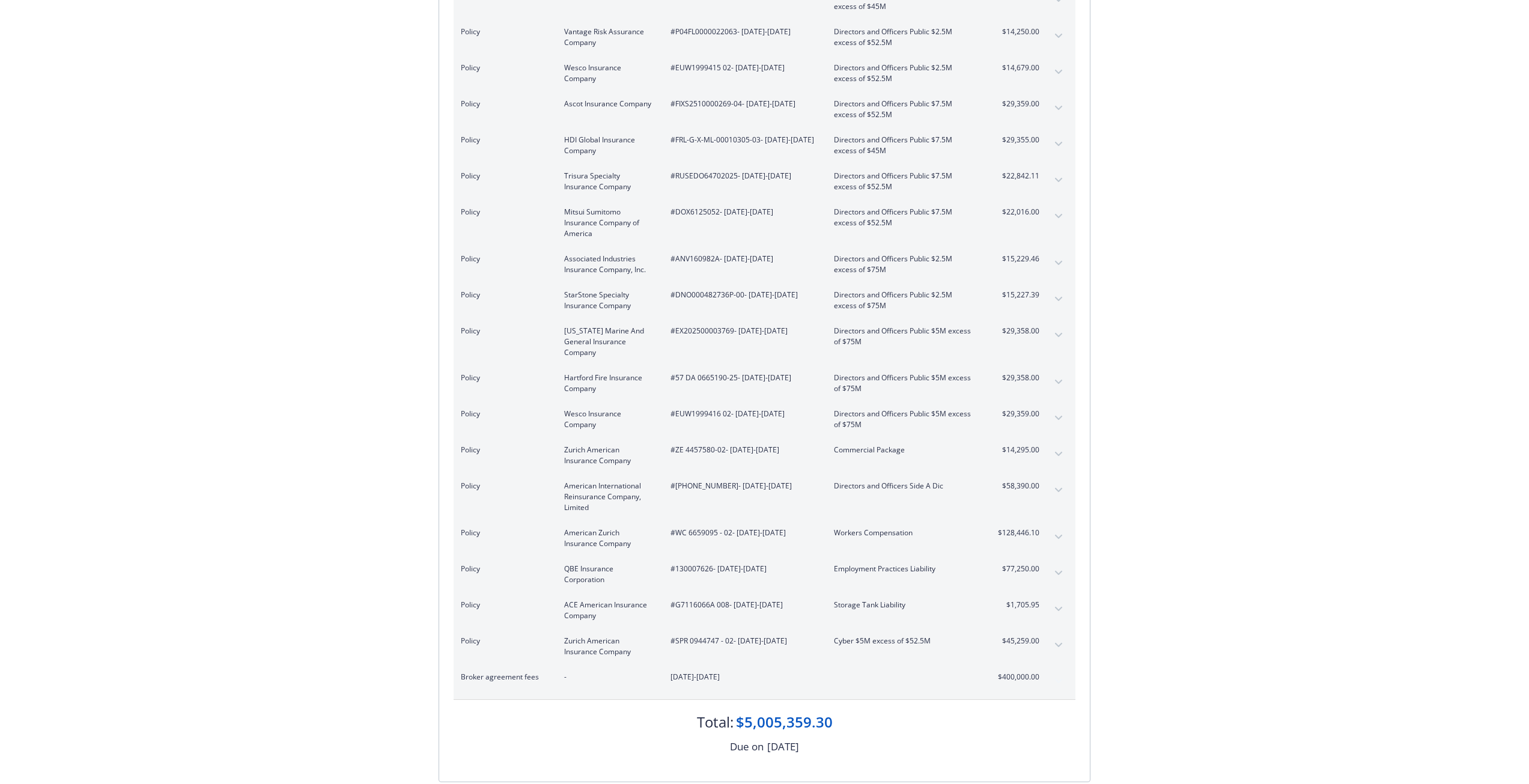
scroll to position [2318, 0]
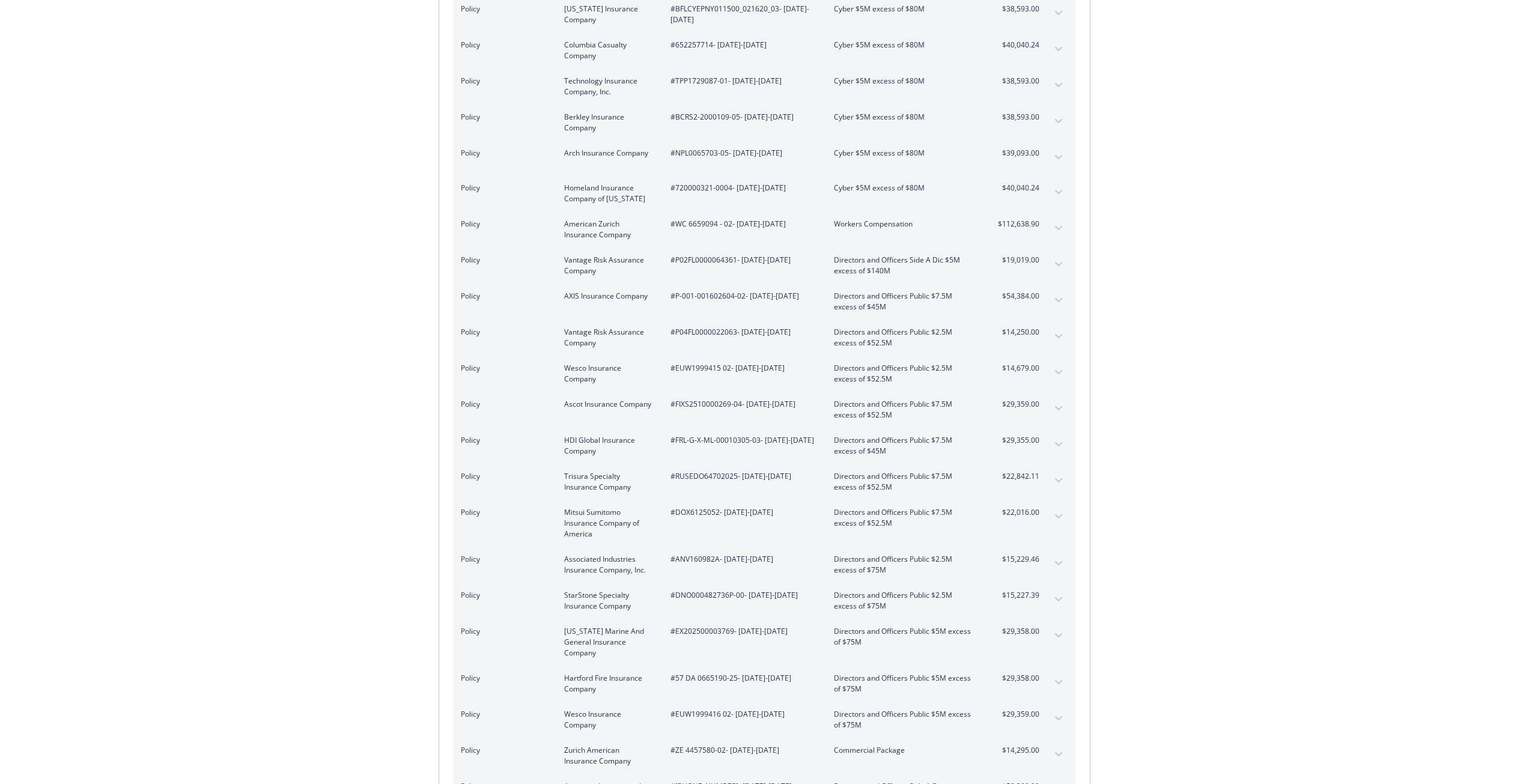
scroll to position [2078, 0]
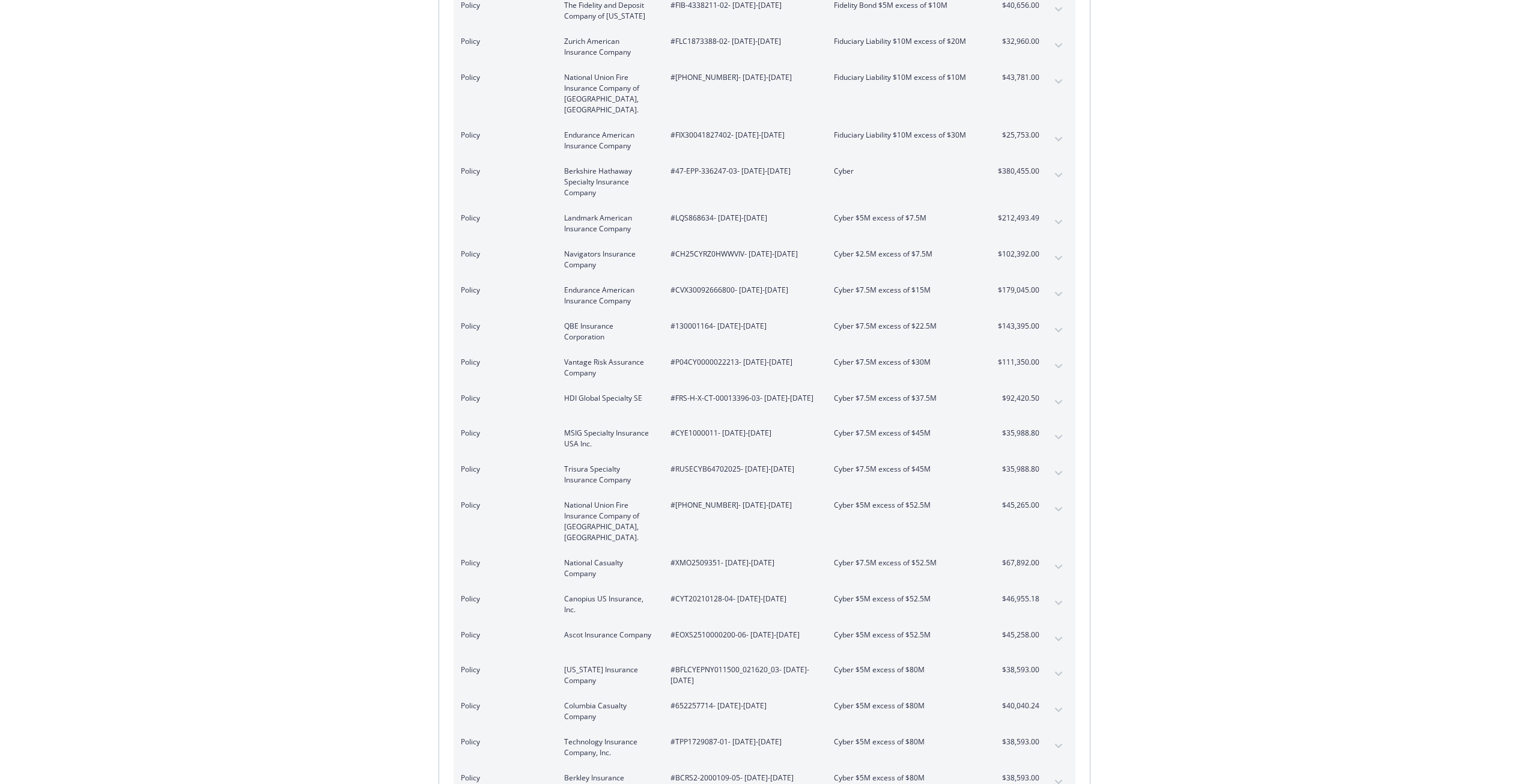
scroll to position [1417, 0]
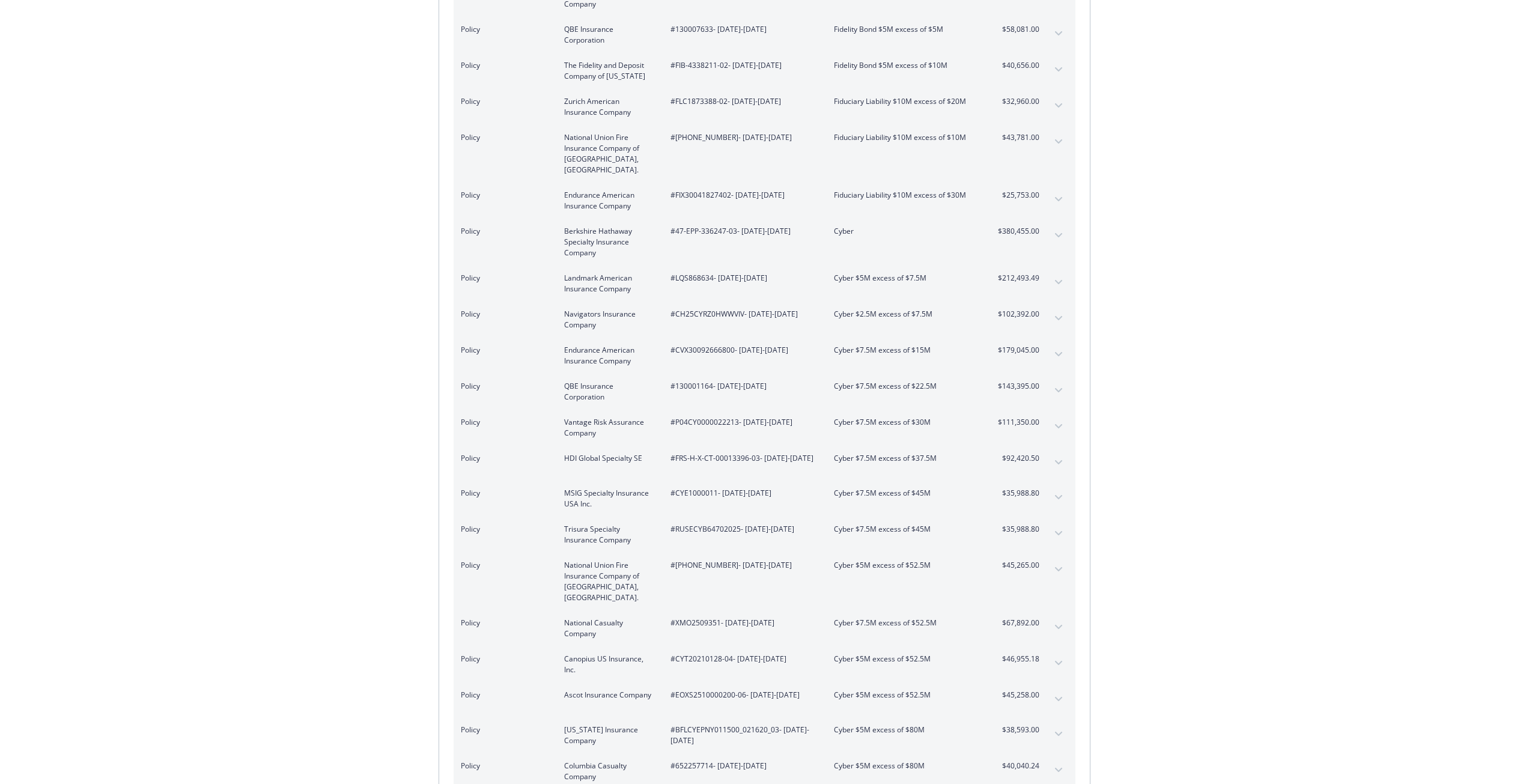
click at [1015, 347] on div "Policy Endurance American Insurance Company #CVX30092666800 - [DATE]-[DATE] Cyb…" at bounding box center [764, 355] width 622 height 36
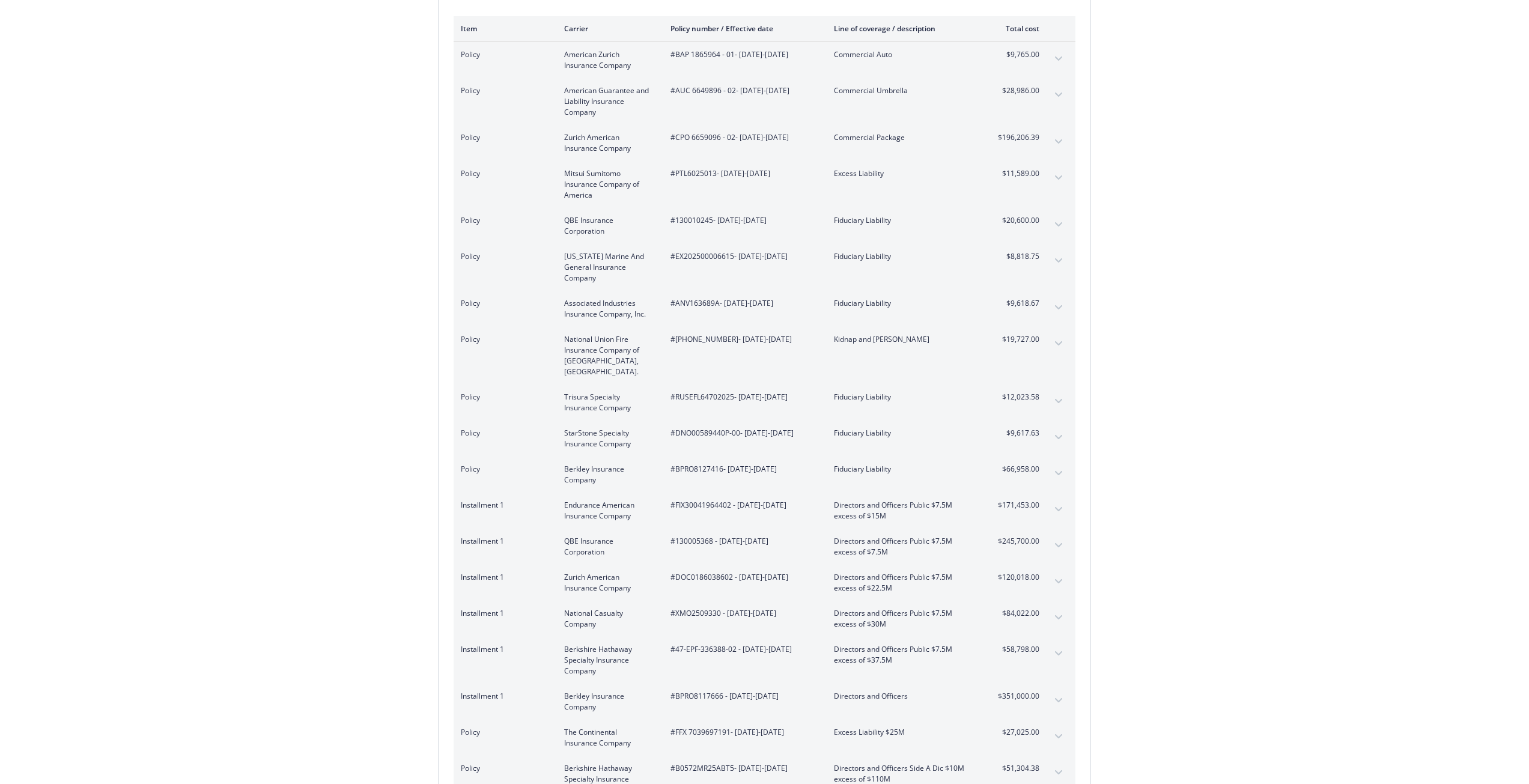
scroll to position [0, 0]
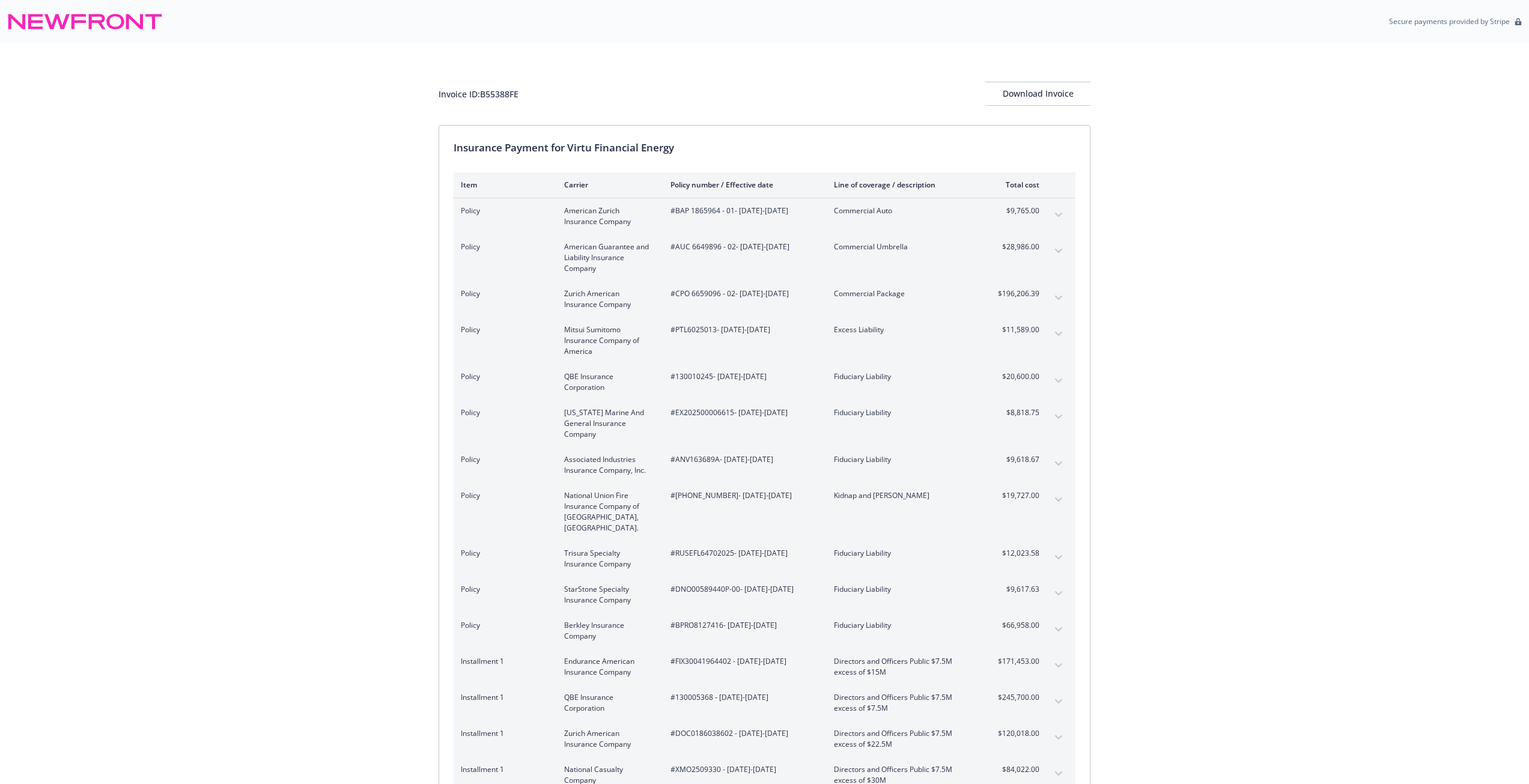
click at [1044, 285] on div "Policy Zurich American Insurance Company #CPO 6659096 - 02 - [DATE]-[DATE] Comm…" at bounding box center [764, 299] width 622 height 36
click at [1043, 299] on div "Policy Zurich American Insurance Company #CPO 6659096 - 02 - [DATE]-[DATE] Comm…" at bounding box center [764, 299] width 622 height 36
click at [1055, 297] on icon "expand content" at bounding box center [1058, 297] width 7 height 5
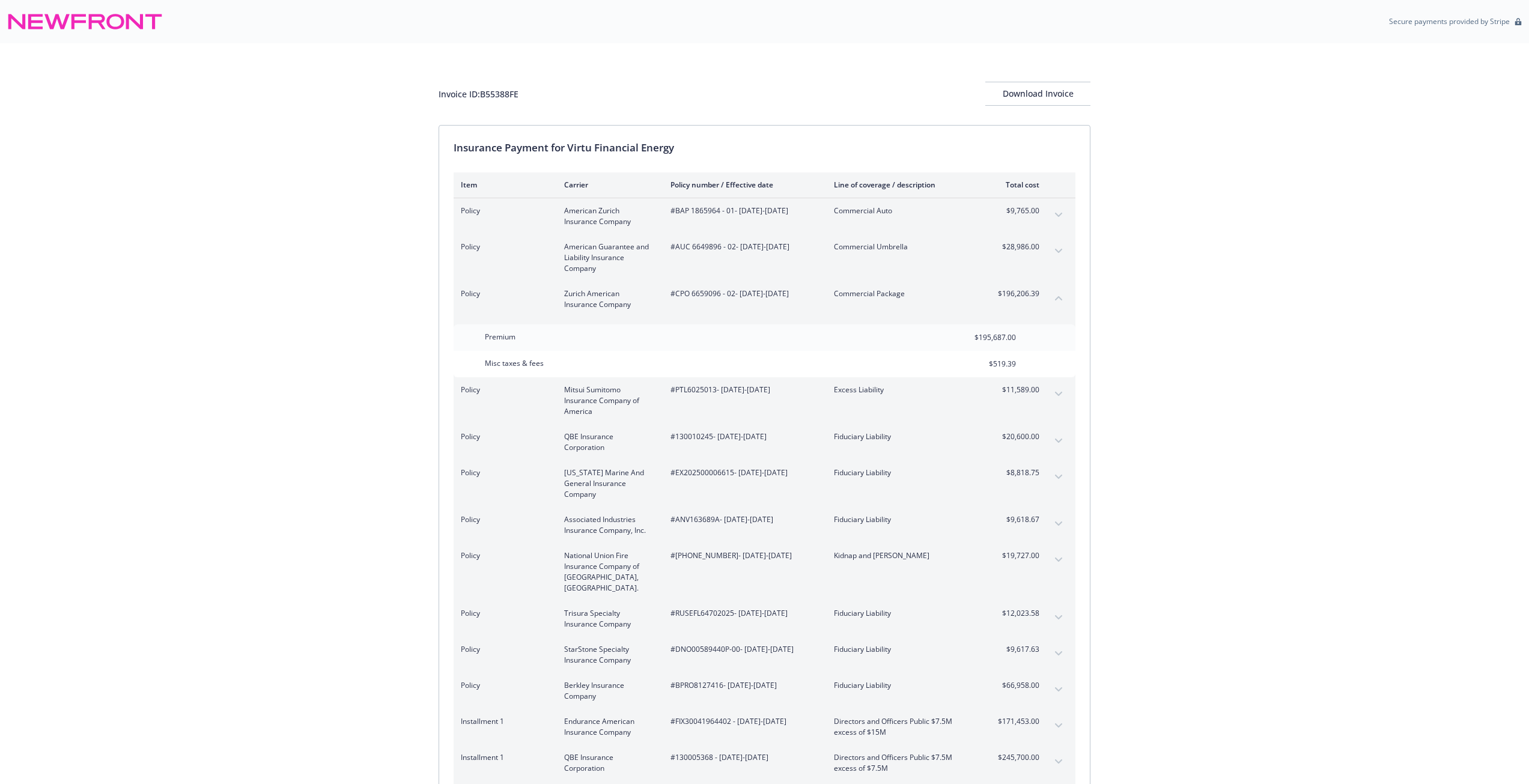
scroll to position [2526, 0]
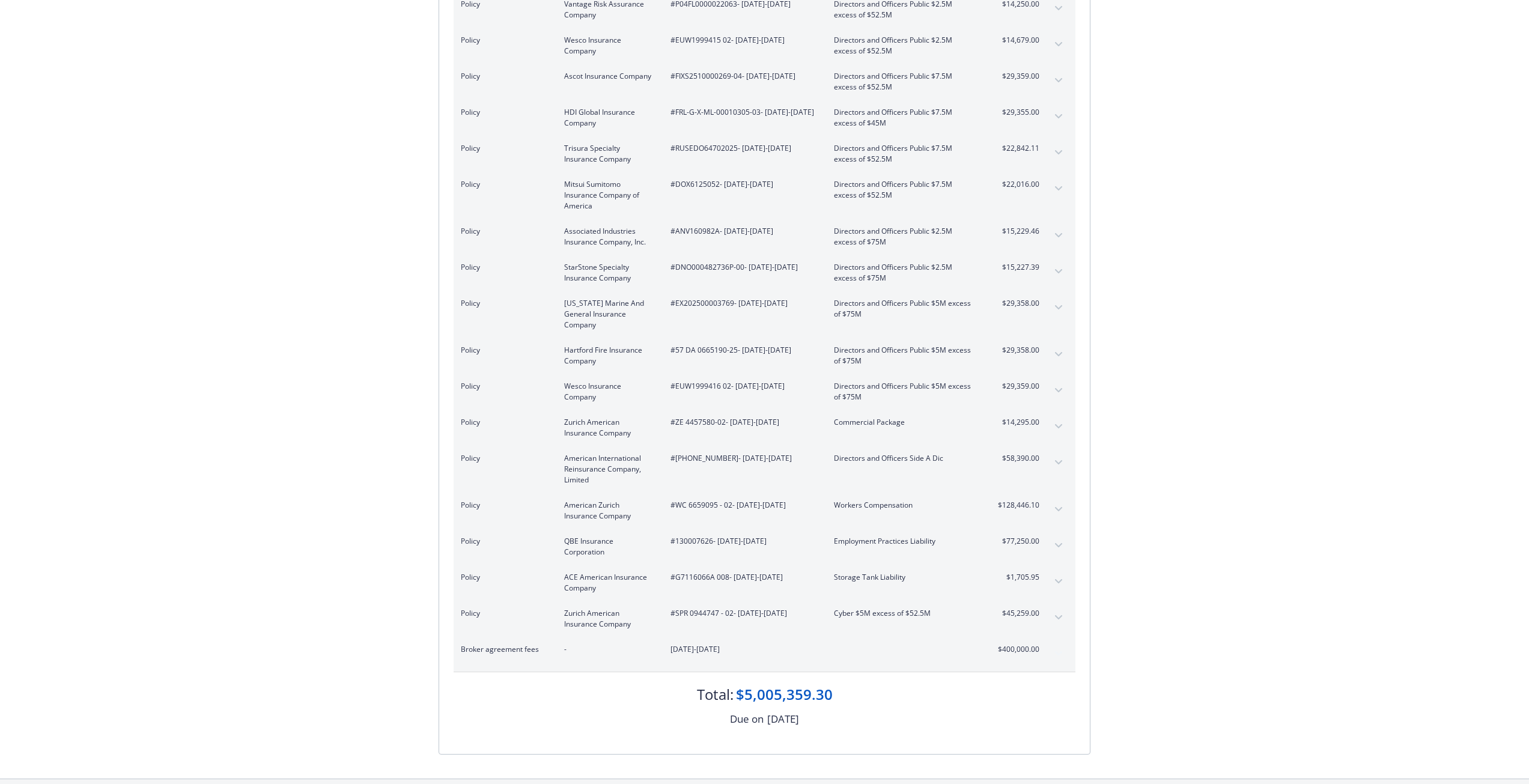
click at [1058, 417] on button "expand content" at bounding box center [1058, 426] width 19 height 19
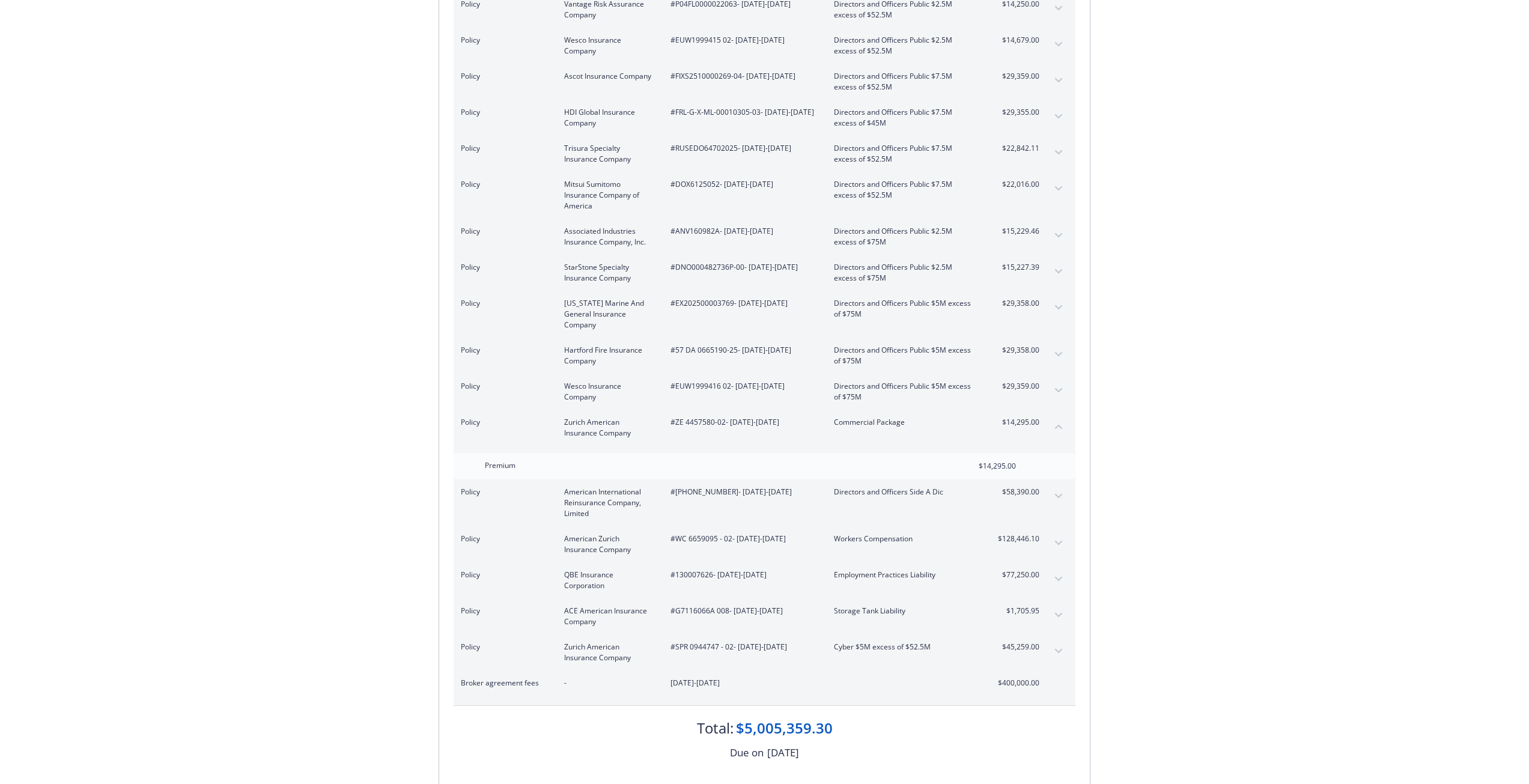
scroll to position [0, 0]
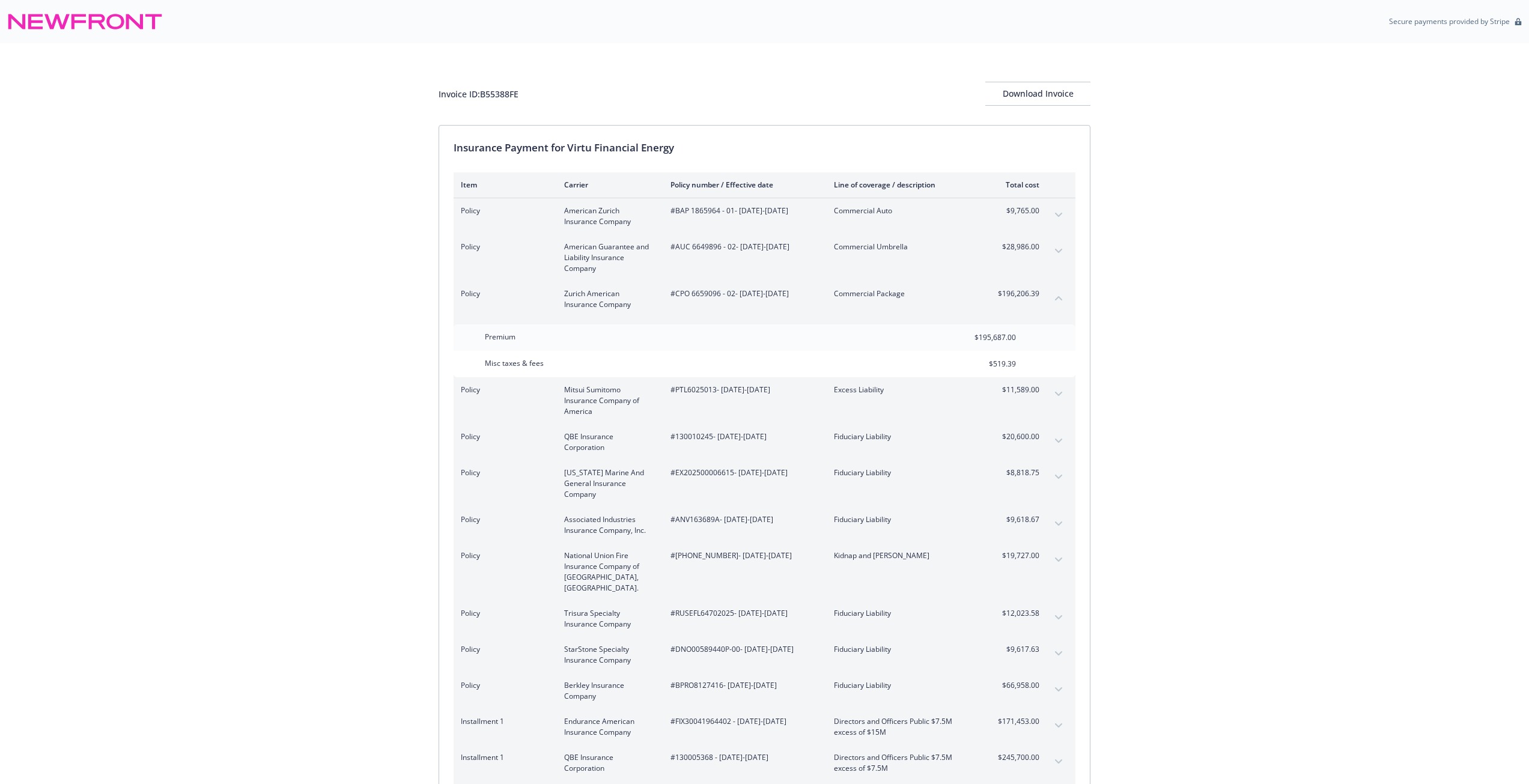
click at [1058, 213] on icon "expand content" at bounding box center [1058, 215] width 7 height 5
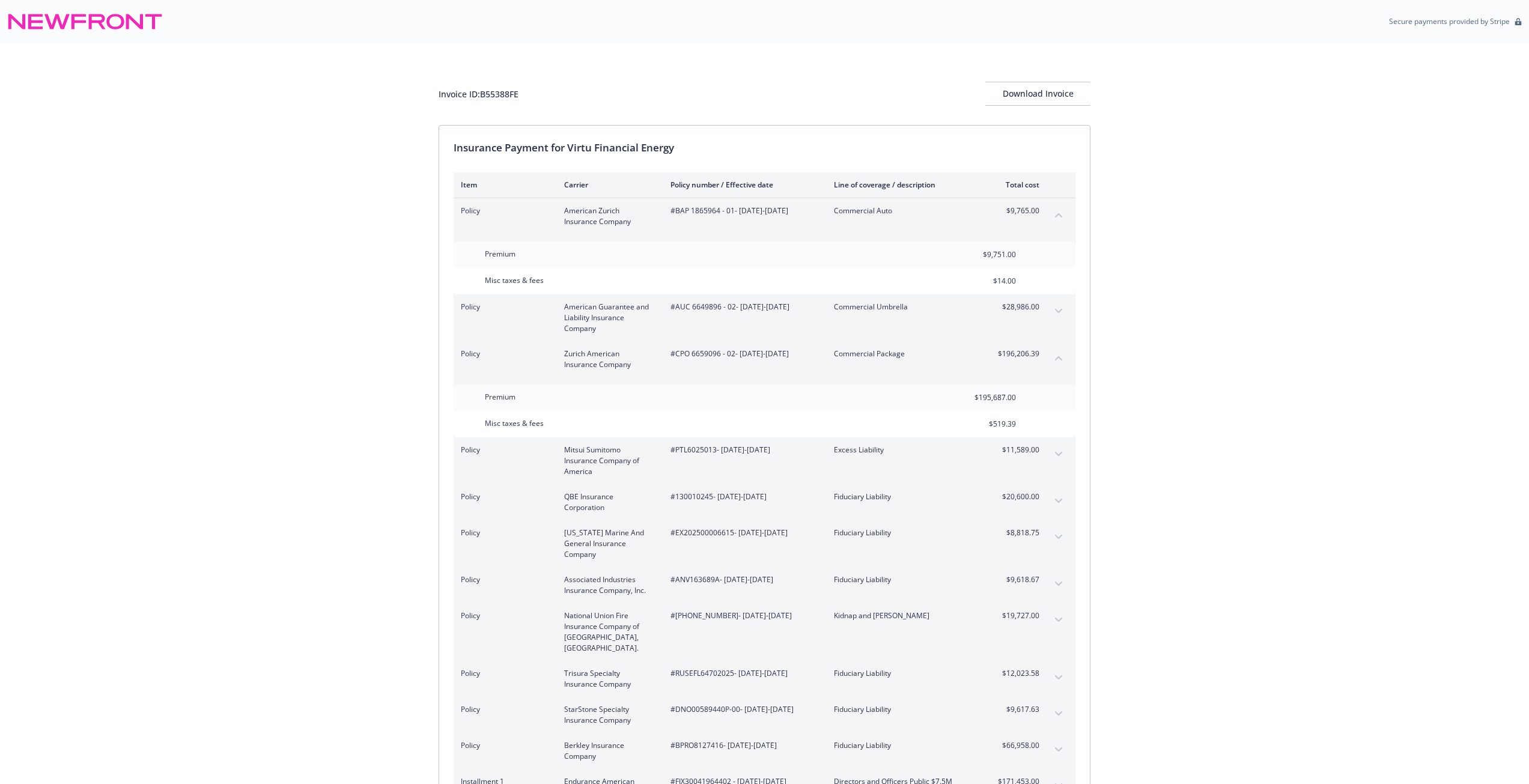
scroll to position [2060, 0]
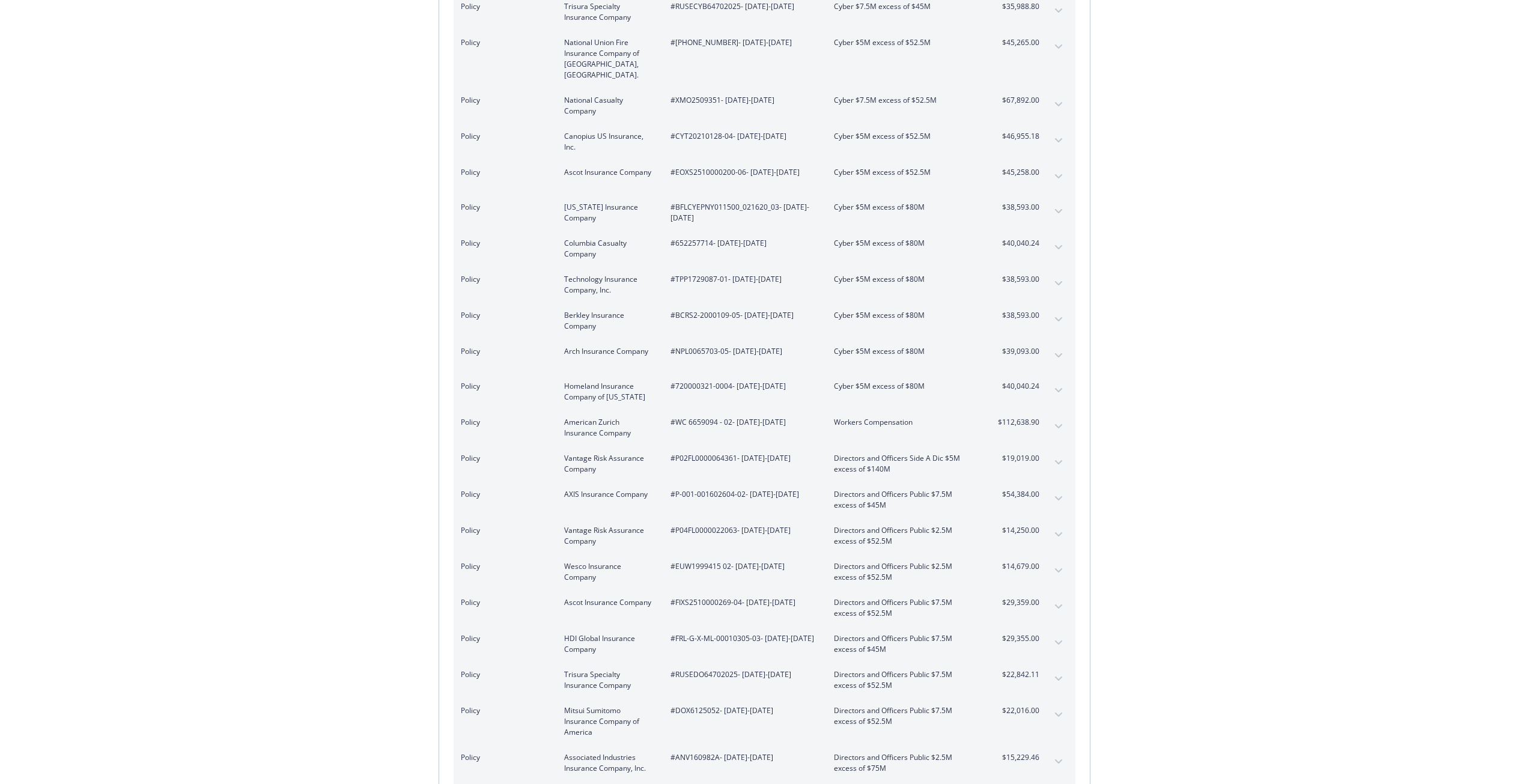
click at [1054, 417] on button "expand content" at bounding box center [1058, 426] width 19 height 19
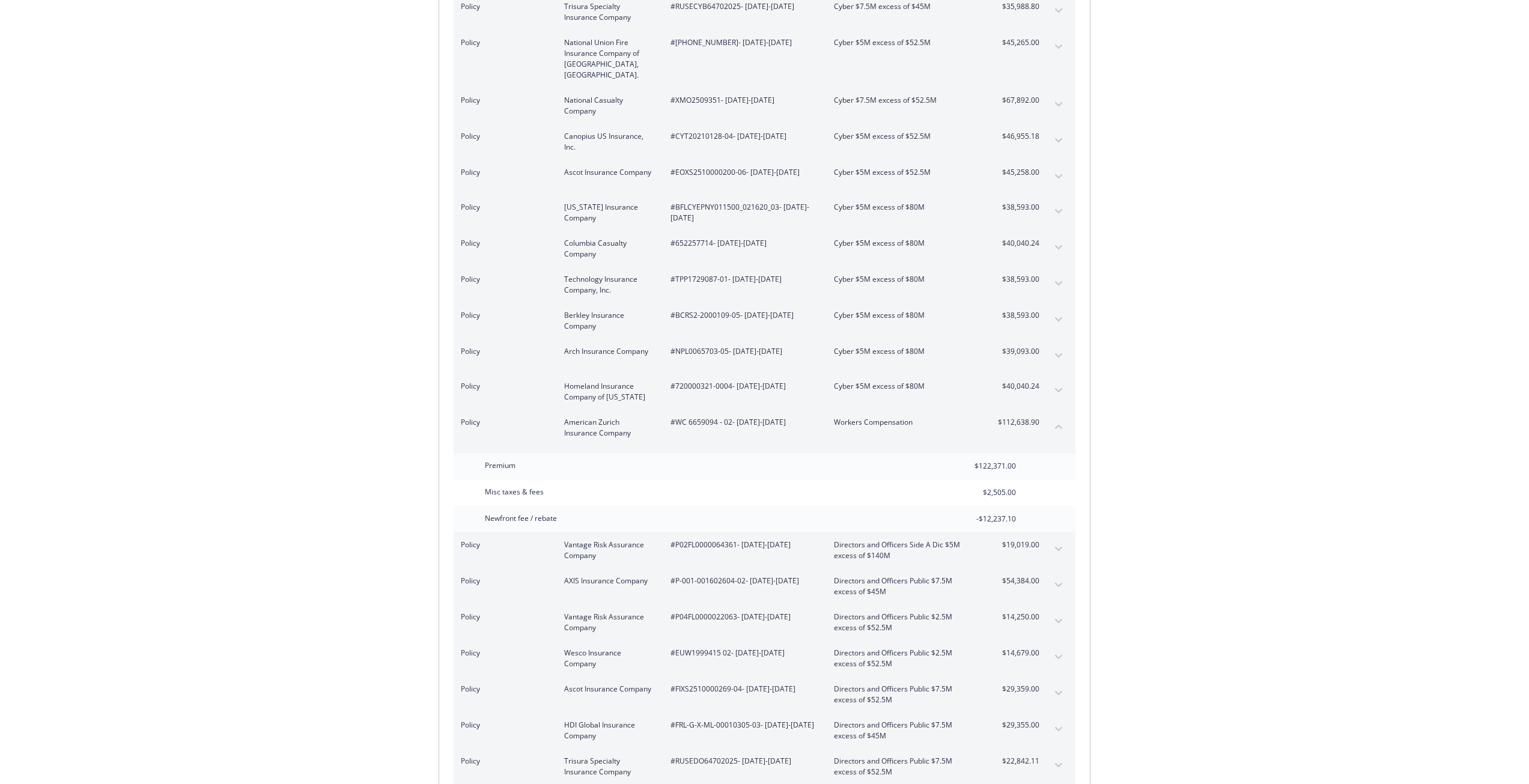
scroll to position [2789, 0]
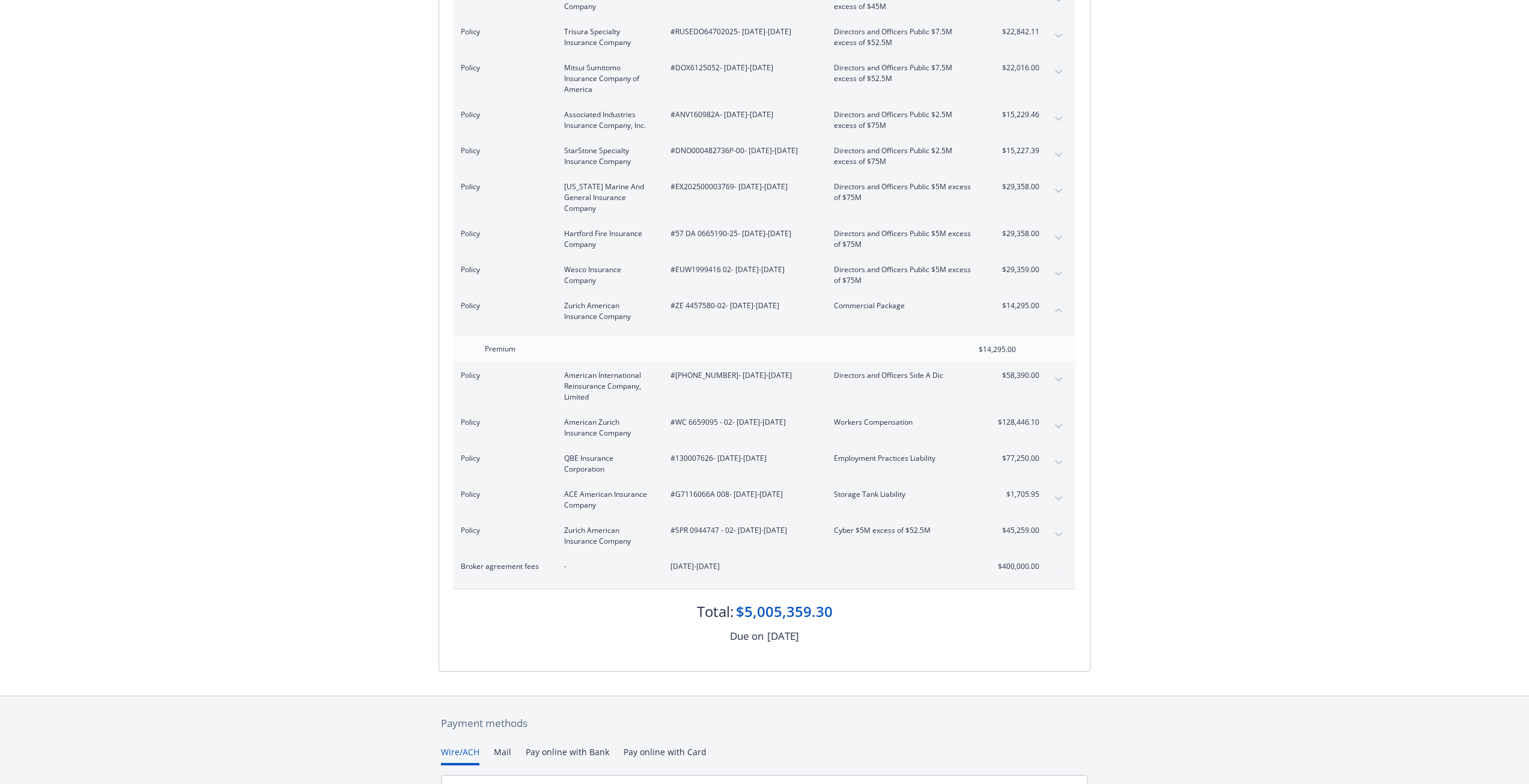
click at [1010, 417] on span "$128,446.10" at bounding box center [1016, 422] width 45 height 11
click at [1041, 410] on div "Policy American Zurich Insurance Company #WC 6659095 - 02 - [DATE]-[DATE] Worke…" at bounding box center [764, 427] width 622 height 36
click at [1049, 410] on div "Policy American Zurich Insurance Company #WC 6659095 - 02 - [DATE]-[DATE] Worke…" at bounding box center [764, 427] width 622 height 36
click at [1054, 417] on button "expand content" at bounding box center [1058, 426] width 19 height 19
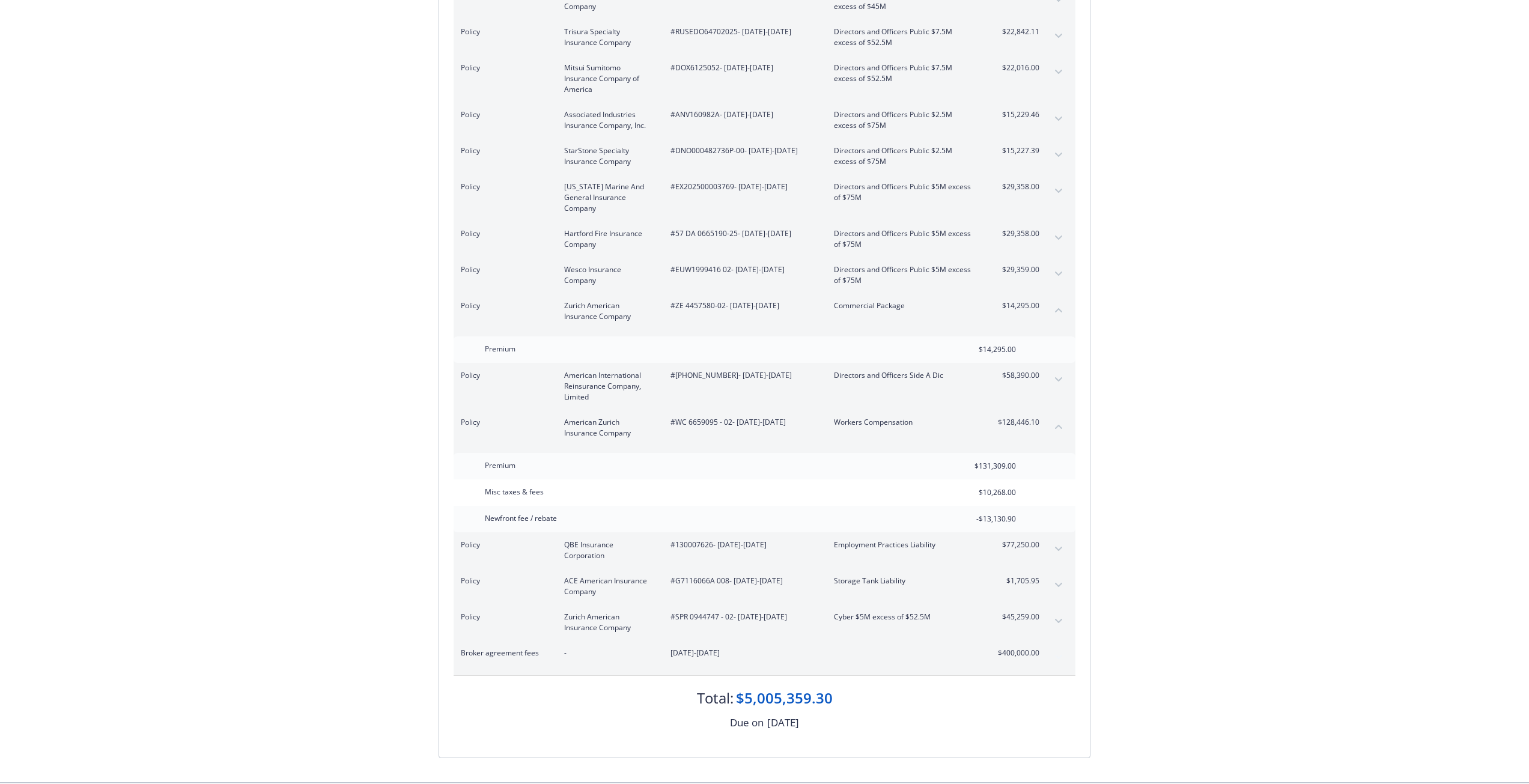
scroll to position [0, 0]
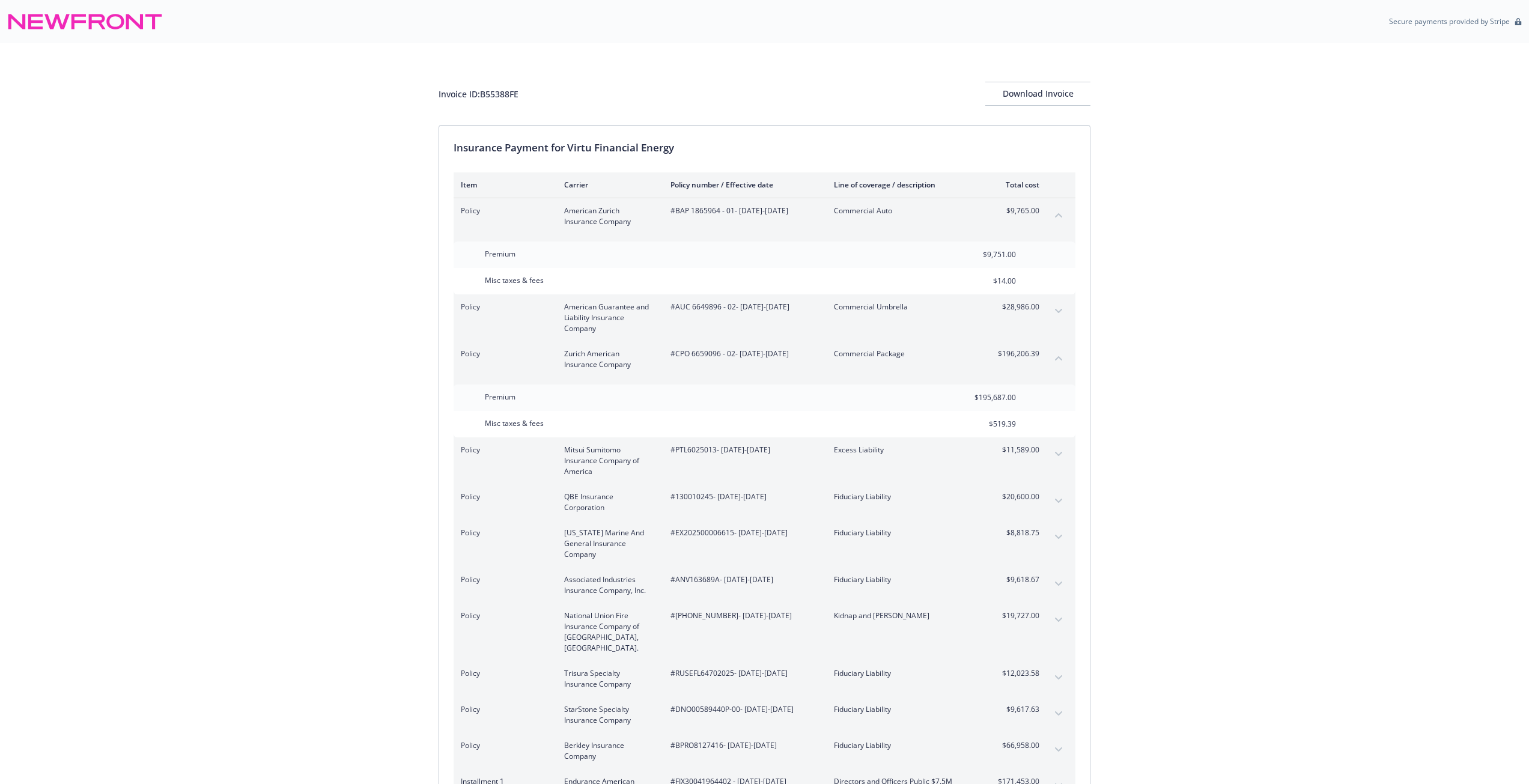
click at [1059, 305] on button "expand content" at bounding box center [1058, 310] width 19 height 19
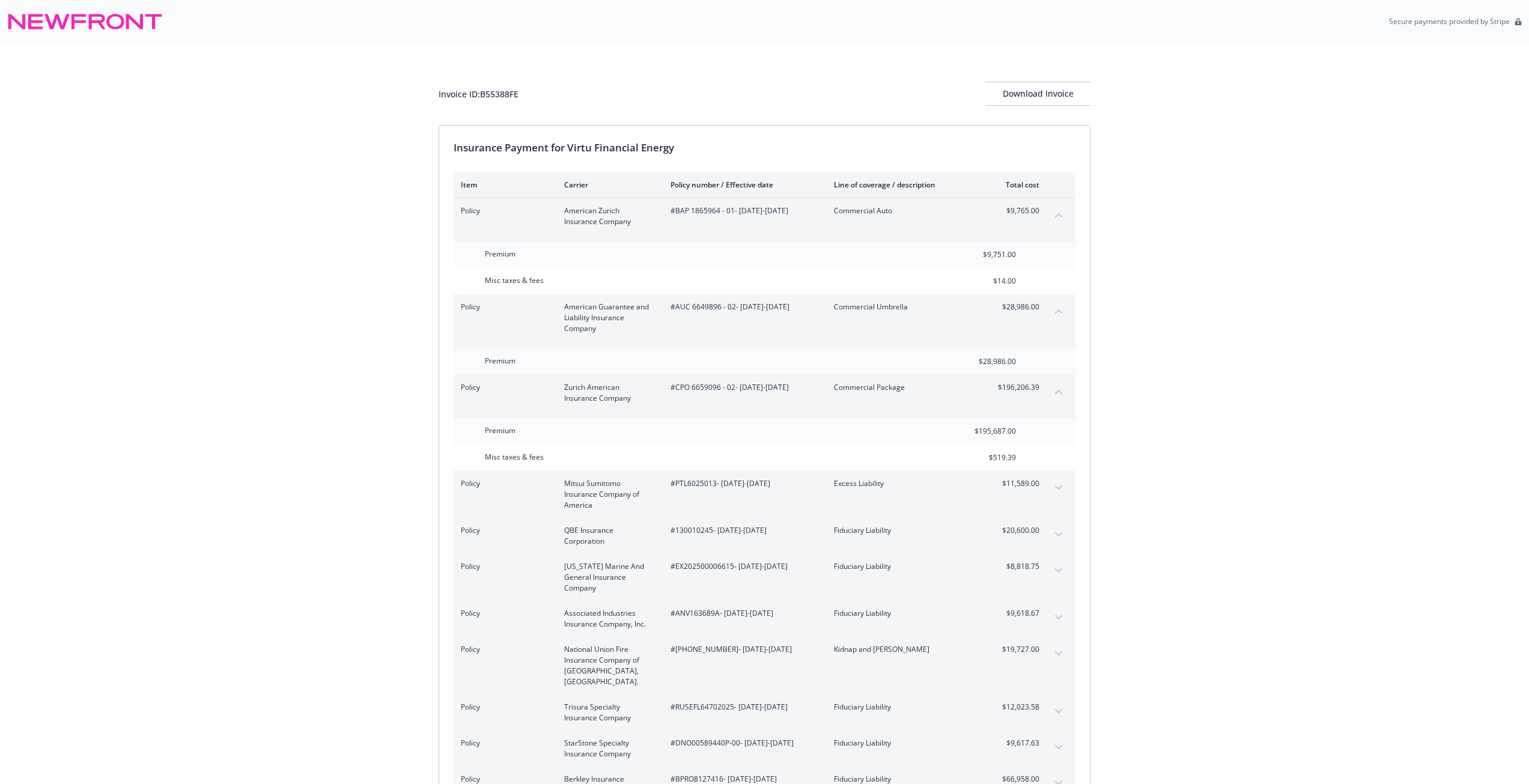
scroll to position [639, 0]
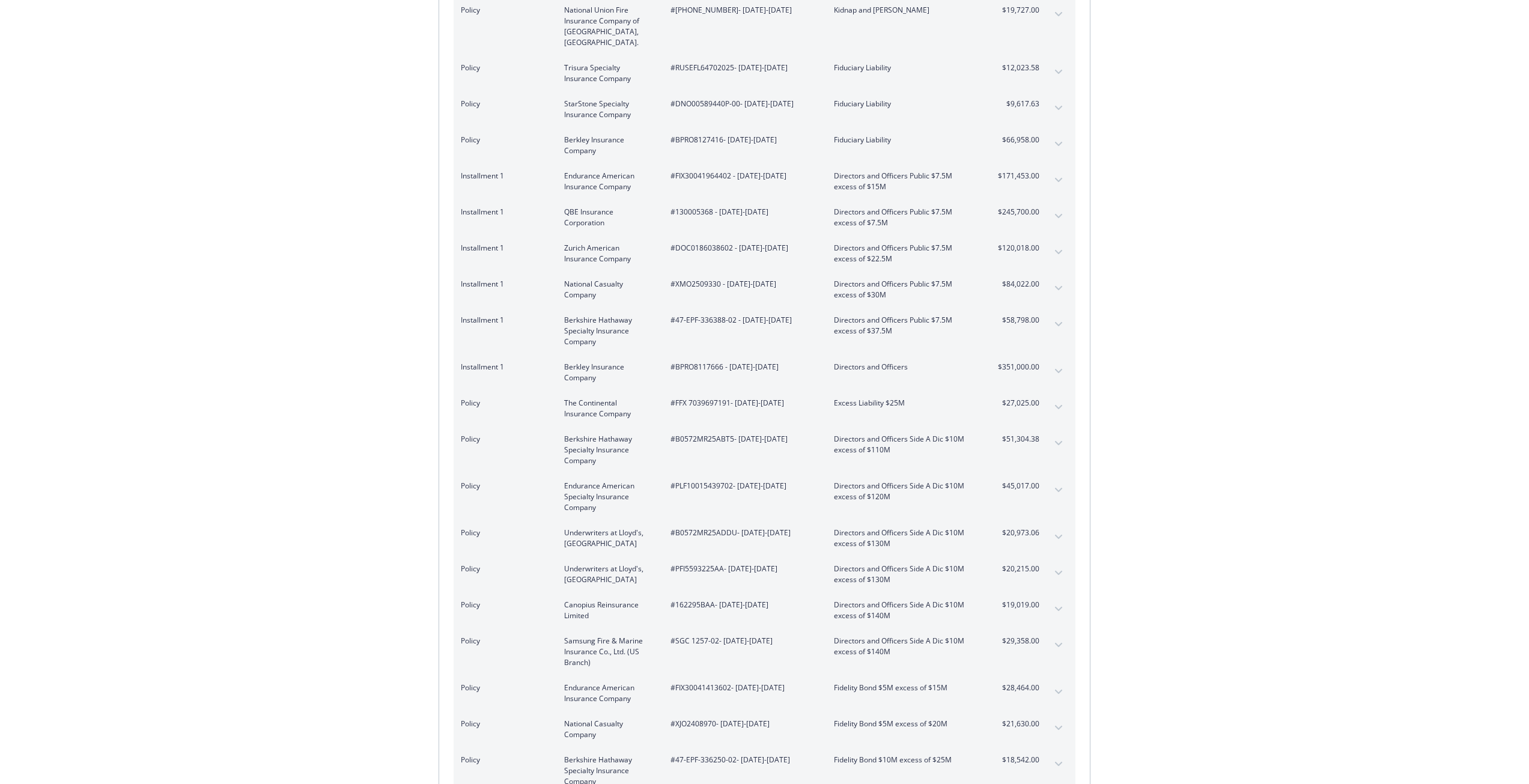
click at [1059, 405] on icon "expand content" at bounding box center [1058, 407] width 7 height 4
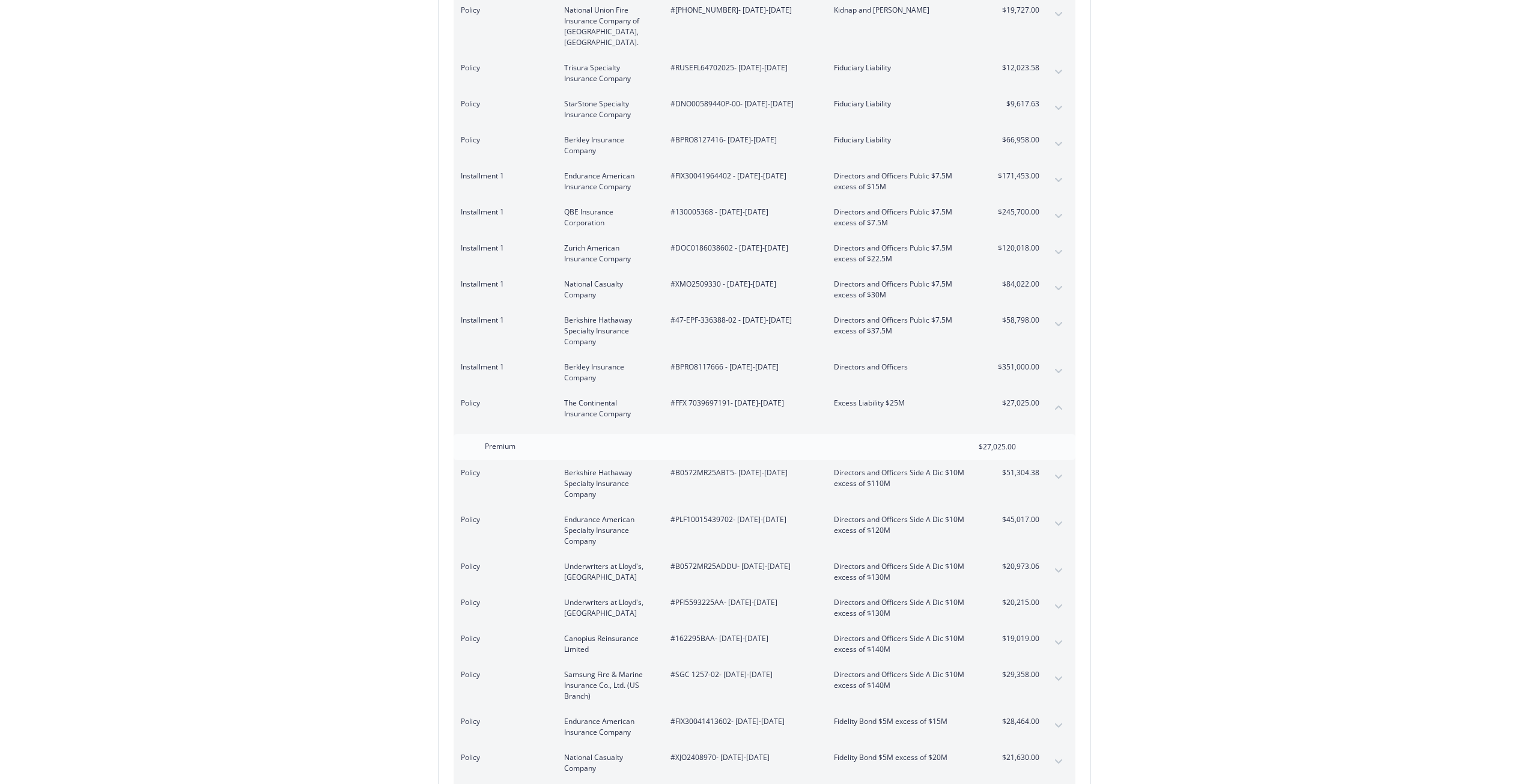
click at [1060, 406] on icon "collapse content" at bounding box center [1058, 408] width 7 height 4
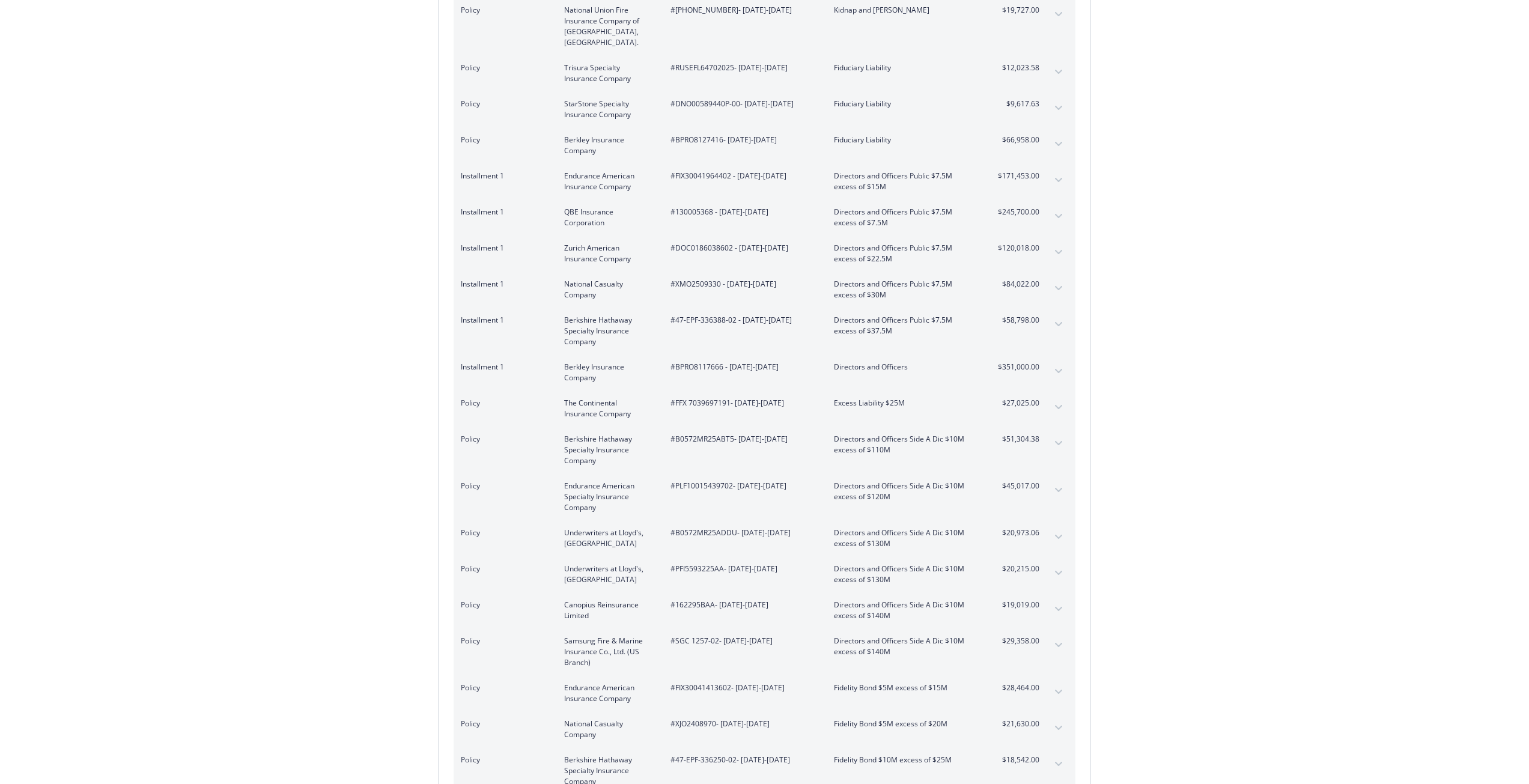
click at [1060, 405] on icon "expand content" at bounding box center [1058, 407] width 7 height 5
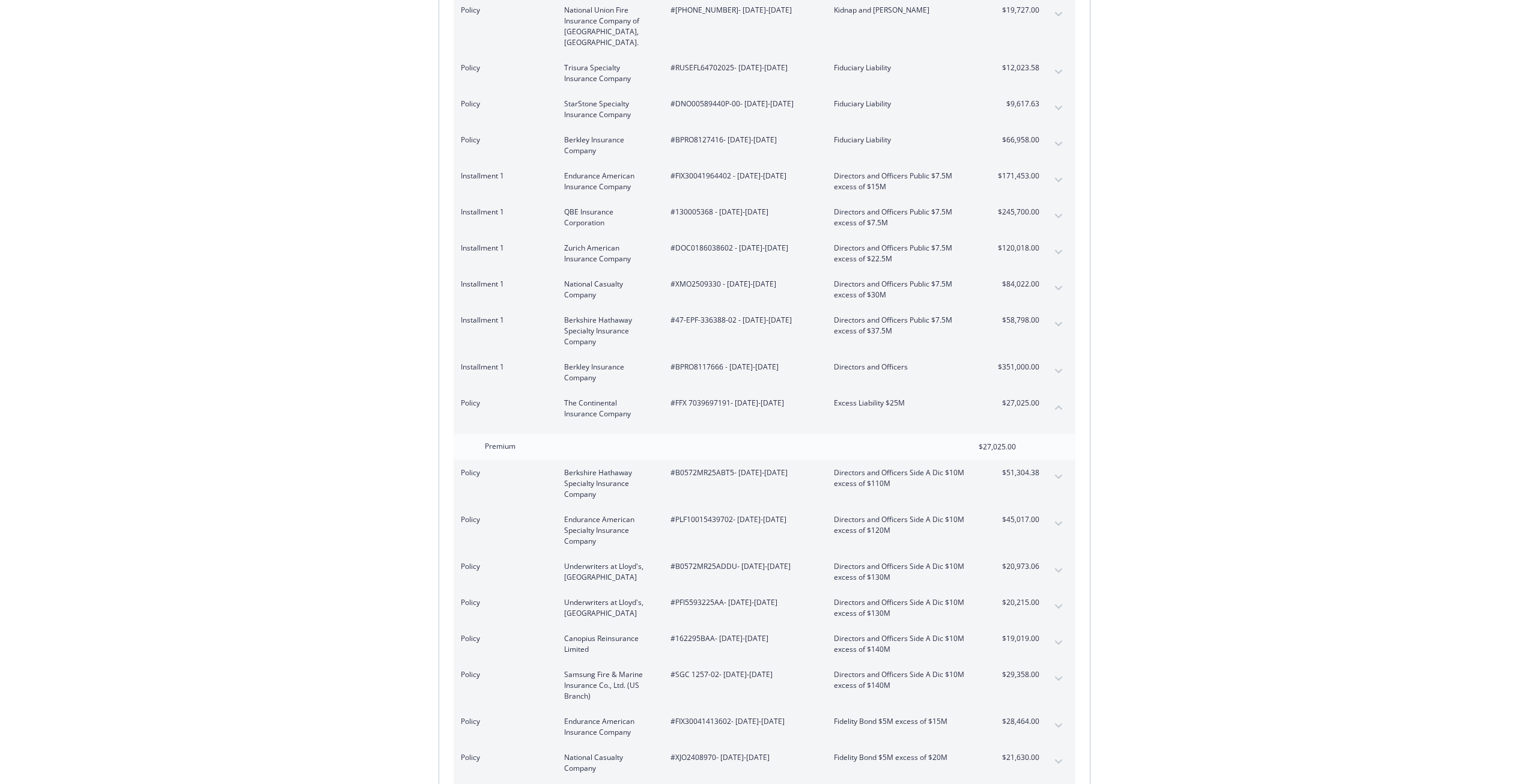
scroll to position [3015, 0]
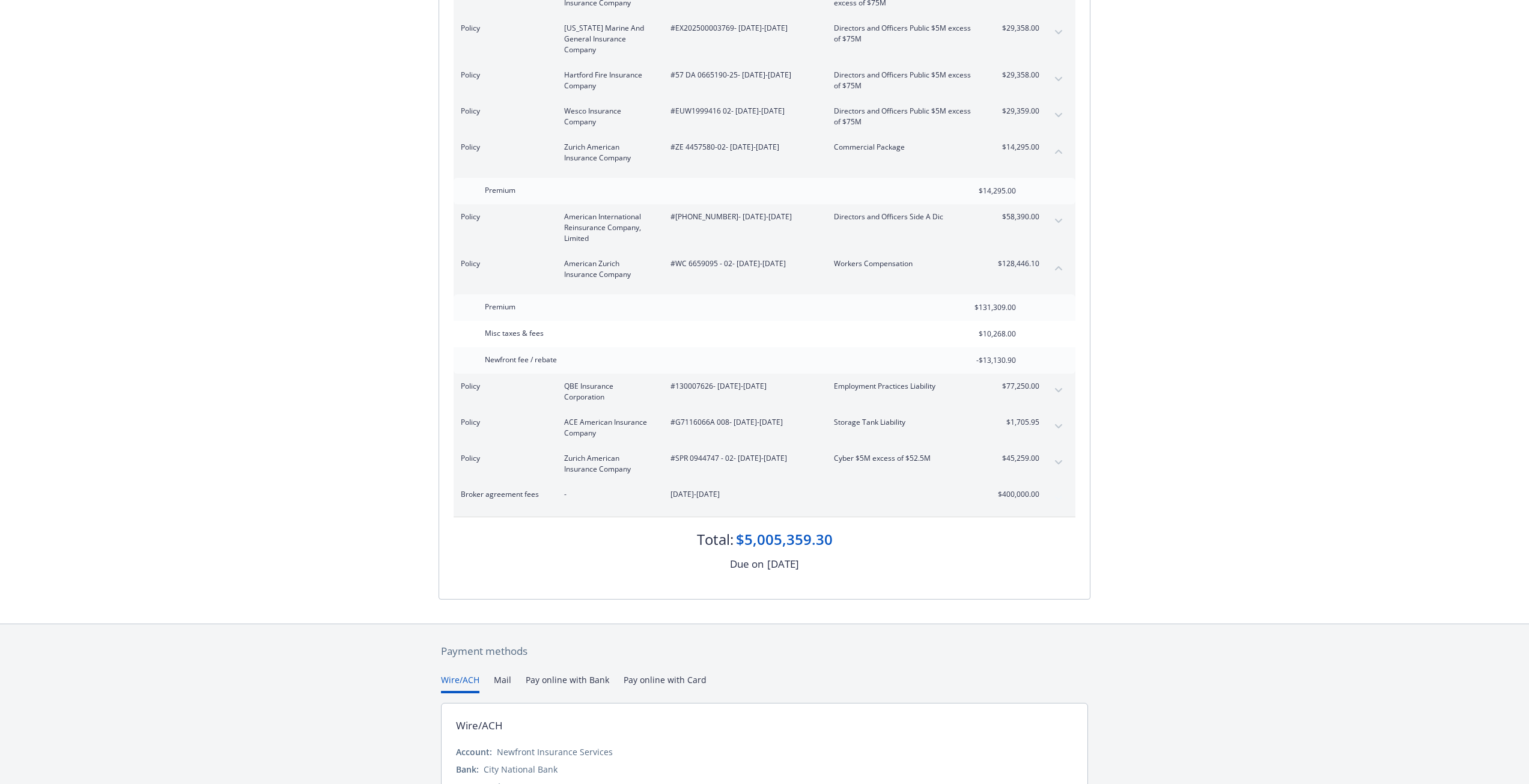
click at [1064, 417] on button "expand content" at bounding box center [1058, 426] width 19 height 19
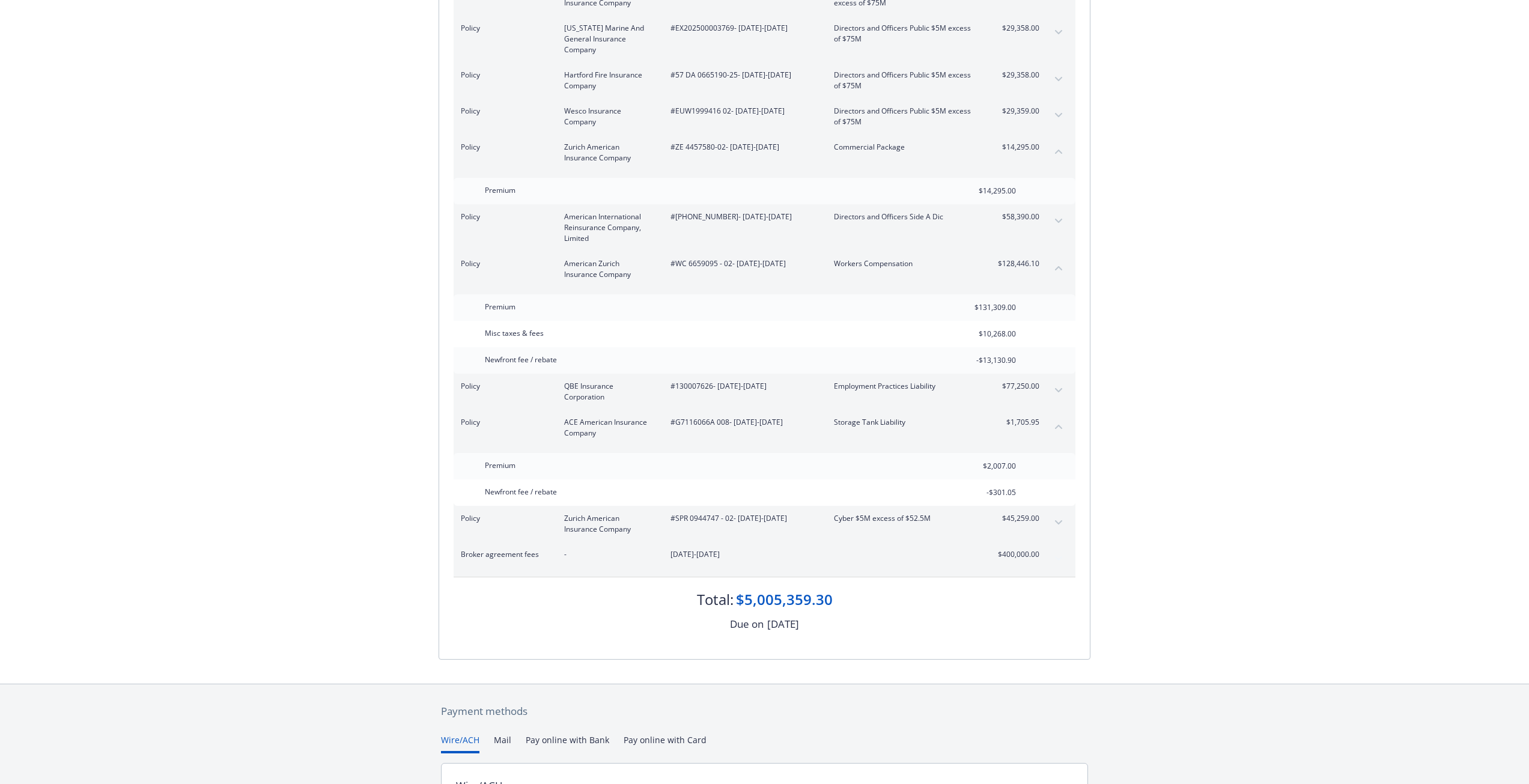
scroll to position [448, 0]
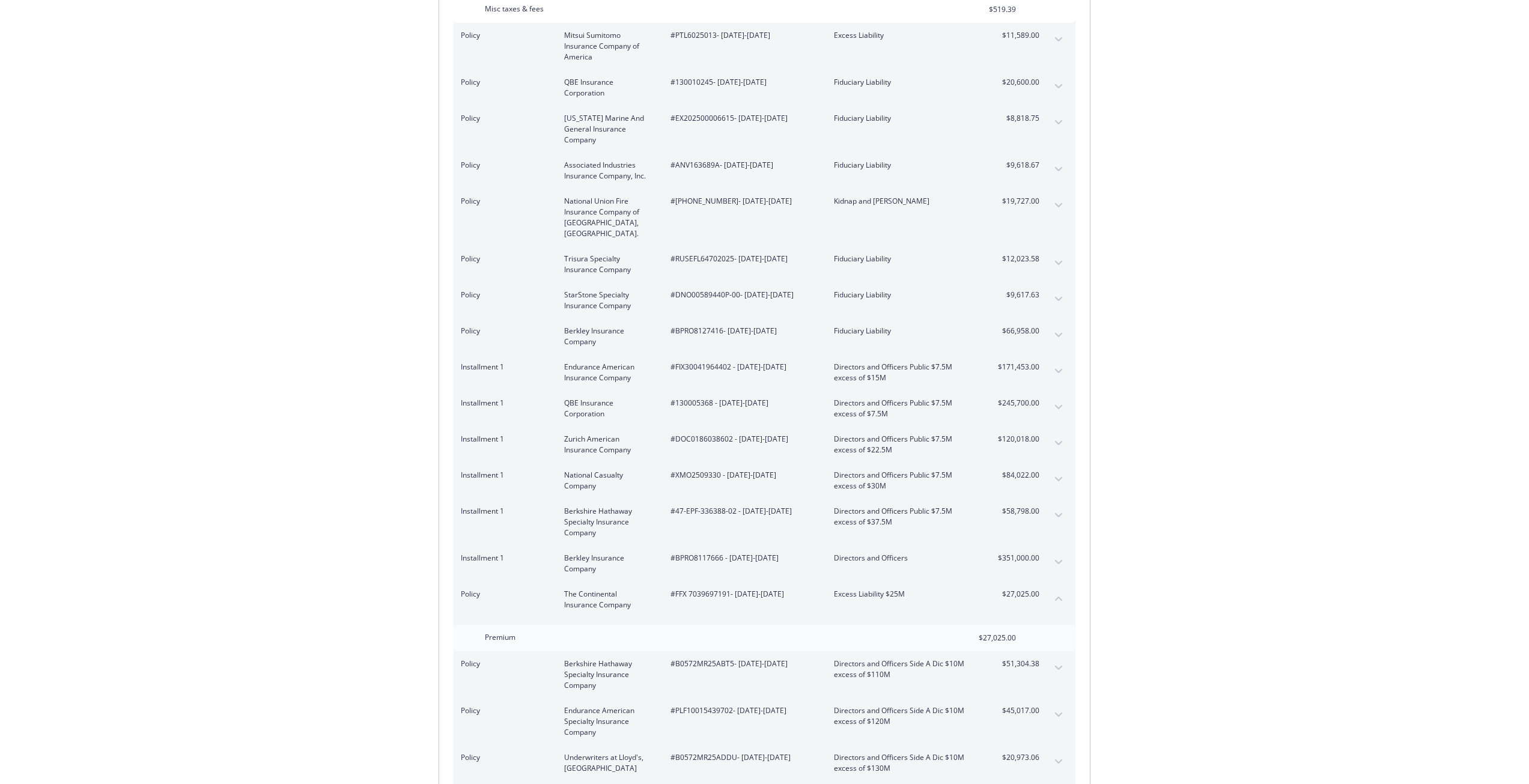
click at [1046, 391] on div "Installment 1 QBE Insurance Corporation #130005368 - [DATE]-[DATE] Directors an…" at bounding box center [764, 408] width 622 height 36
click at [1052, 398] on button "expand content" at bounding box center [1058, 407] width 19 height 19
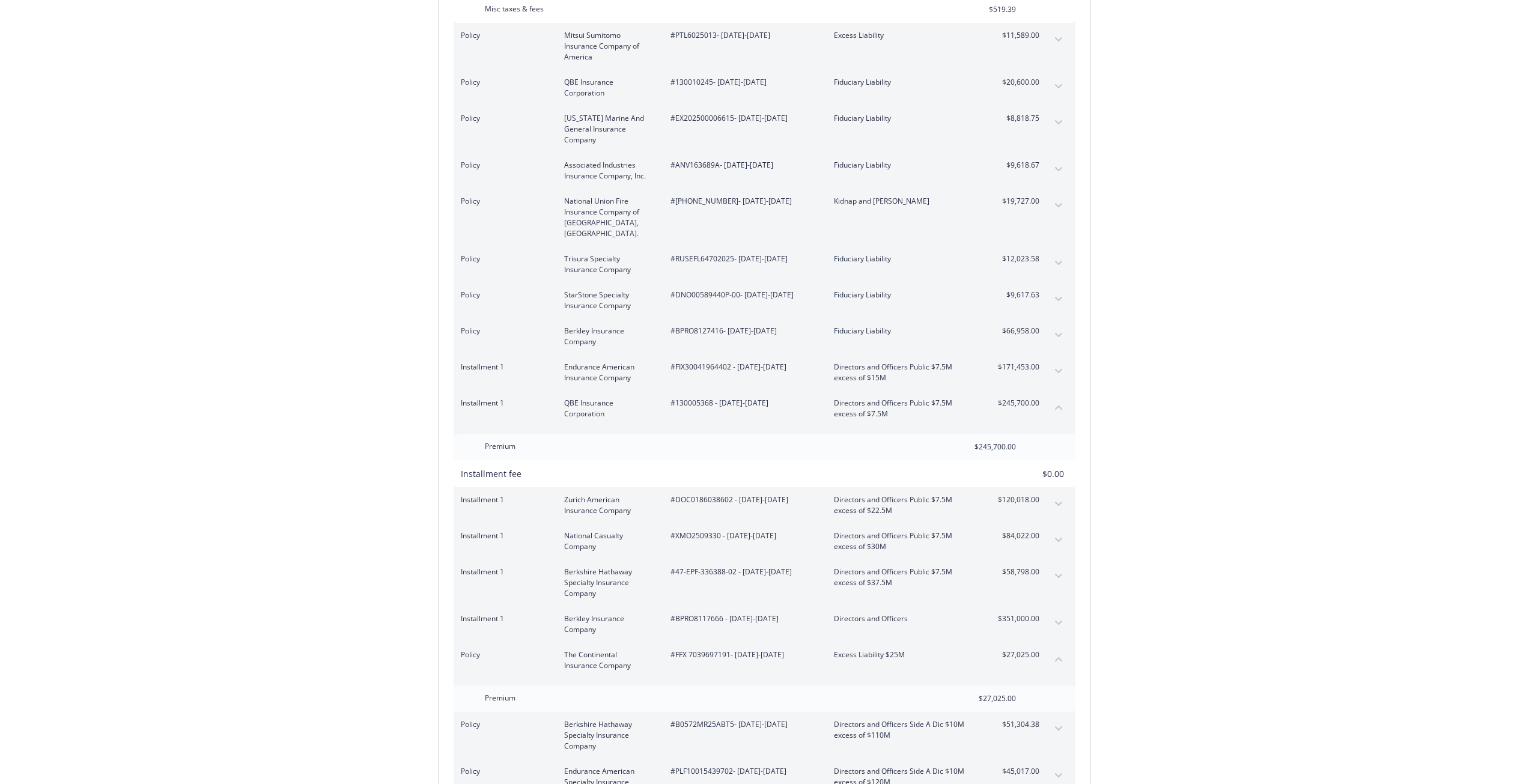
click at [1047, 357] on div "Installment 1 Endurance American Insurance Company #FIX30041964402 - [DATE]-[DA…" at bounding box center [764, 372] width 622 height 36
click at [1053, 361] on button "expand content" at bounding box center [1058, 370] width 19 height 19
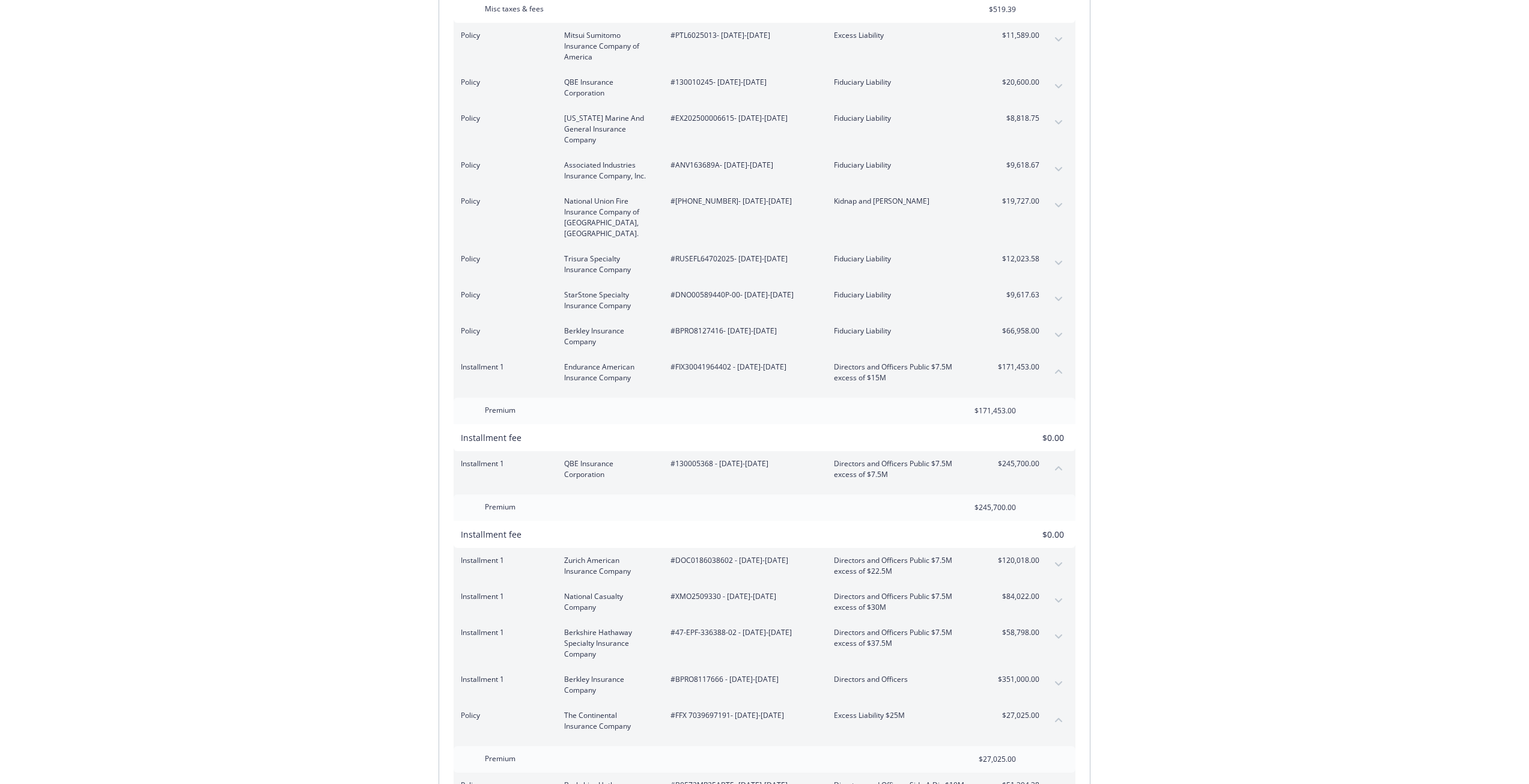
click at [1061, 562] on icon "expand content" at bounding box center [1058, 564] width 7 height 4
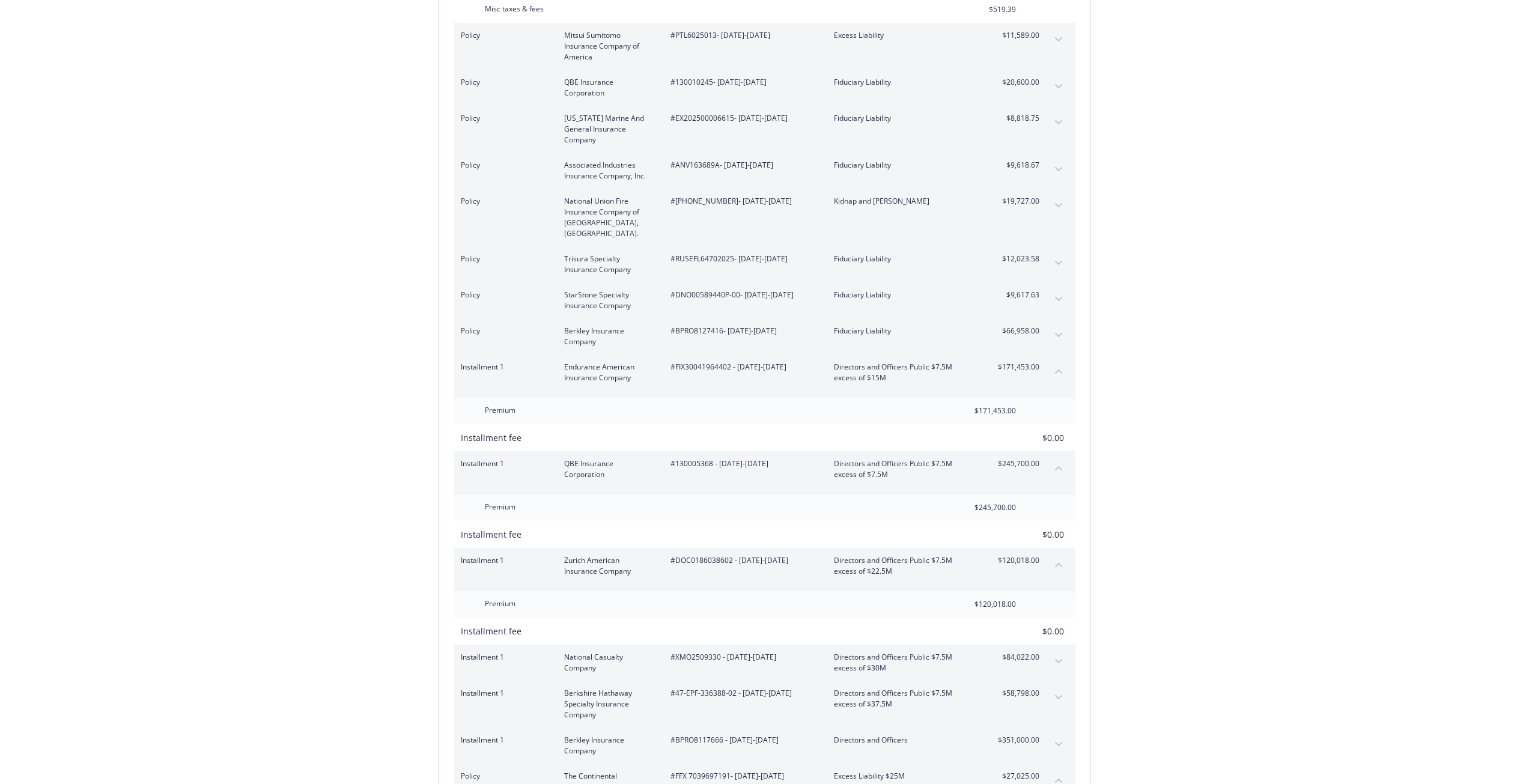
click at [1062, 687] on button "expand content" at bounding box center [1058, 697] width 19 height 19
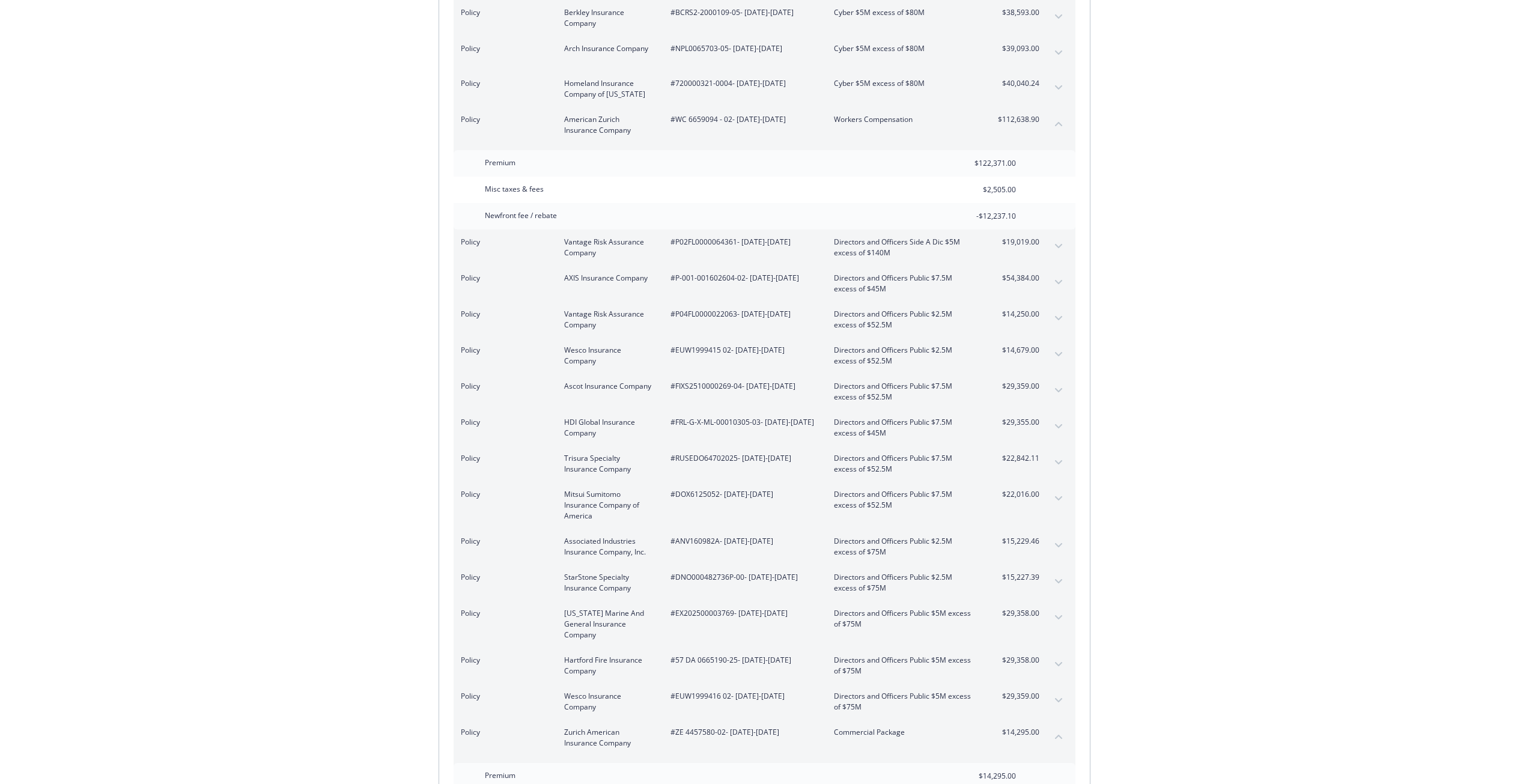
click at [1058, 417] on button "expand content" at bounding box center [1058, 426] width 19 height 19
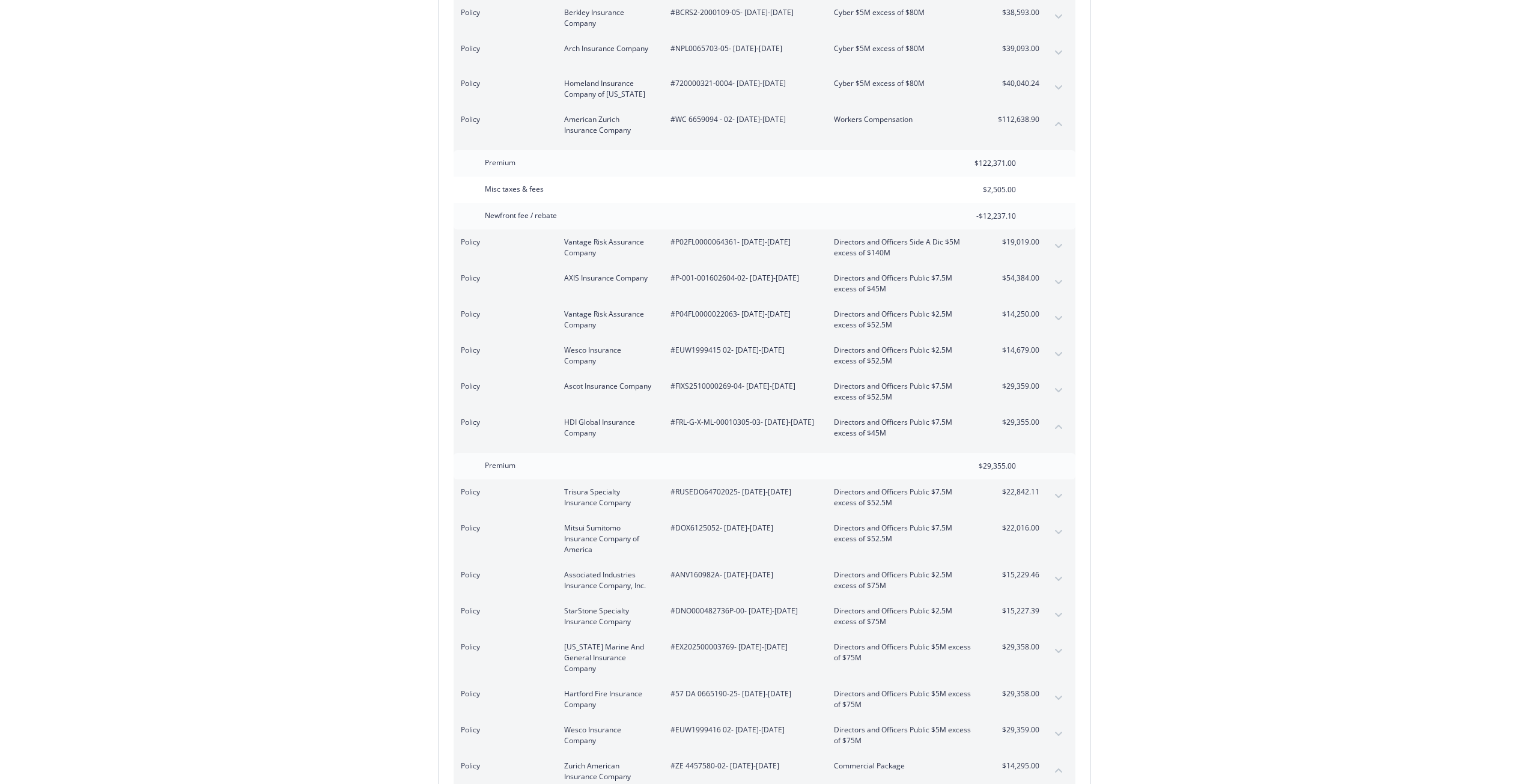
click at [1063, 345] on button "expand content" at bounding box center [1058, 354] width 19 height 19
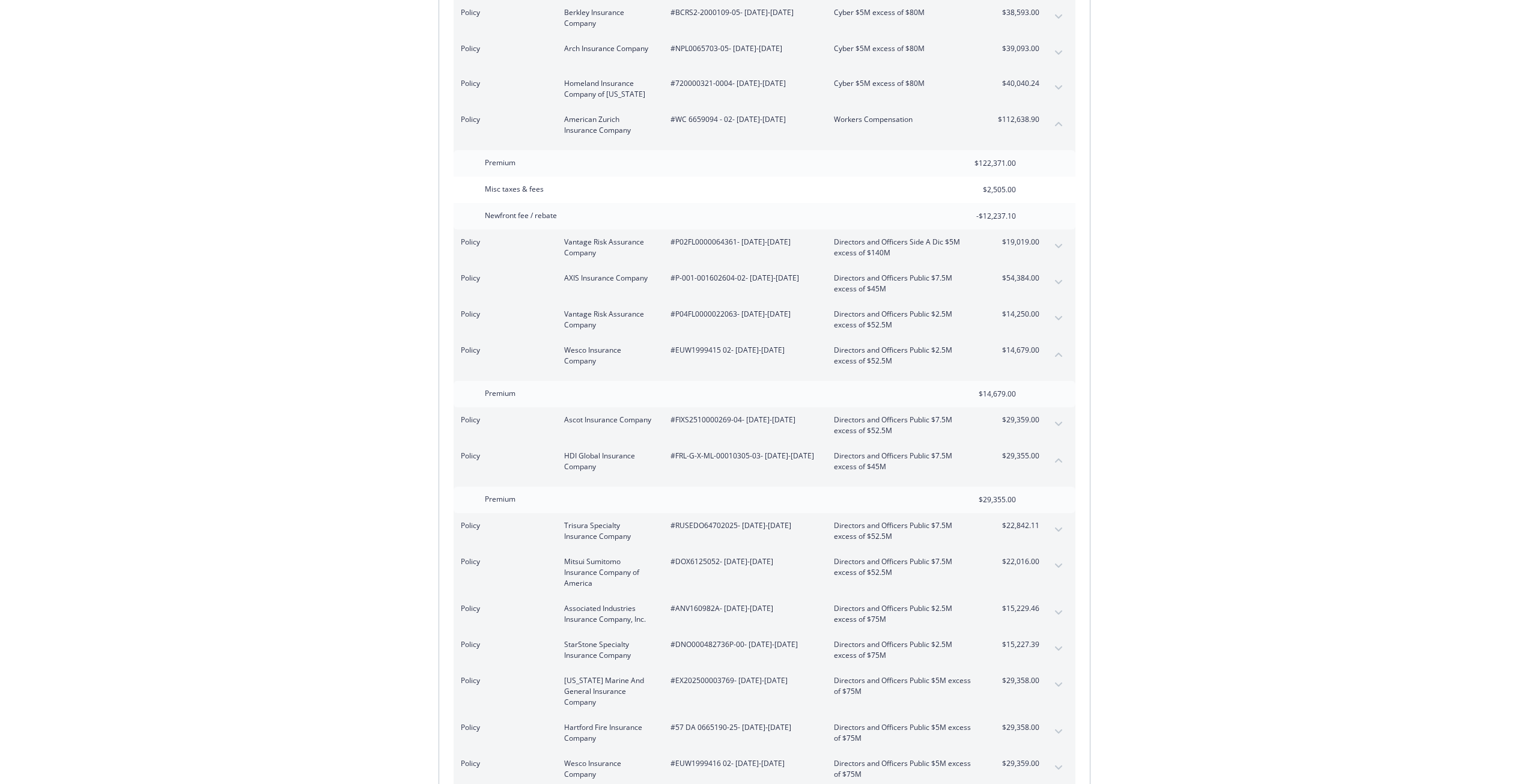
click at [1067, 301] on div "Policy Vantage Risk Assurance Company #P04FL0000022063 - [DATE]-[DATE] Director…" at bounding box center [764, 319] width 622 height 36
click at [1053, 309] on button "expand content" at bounding box center [1058, 318] width 19 height 19
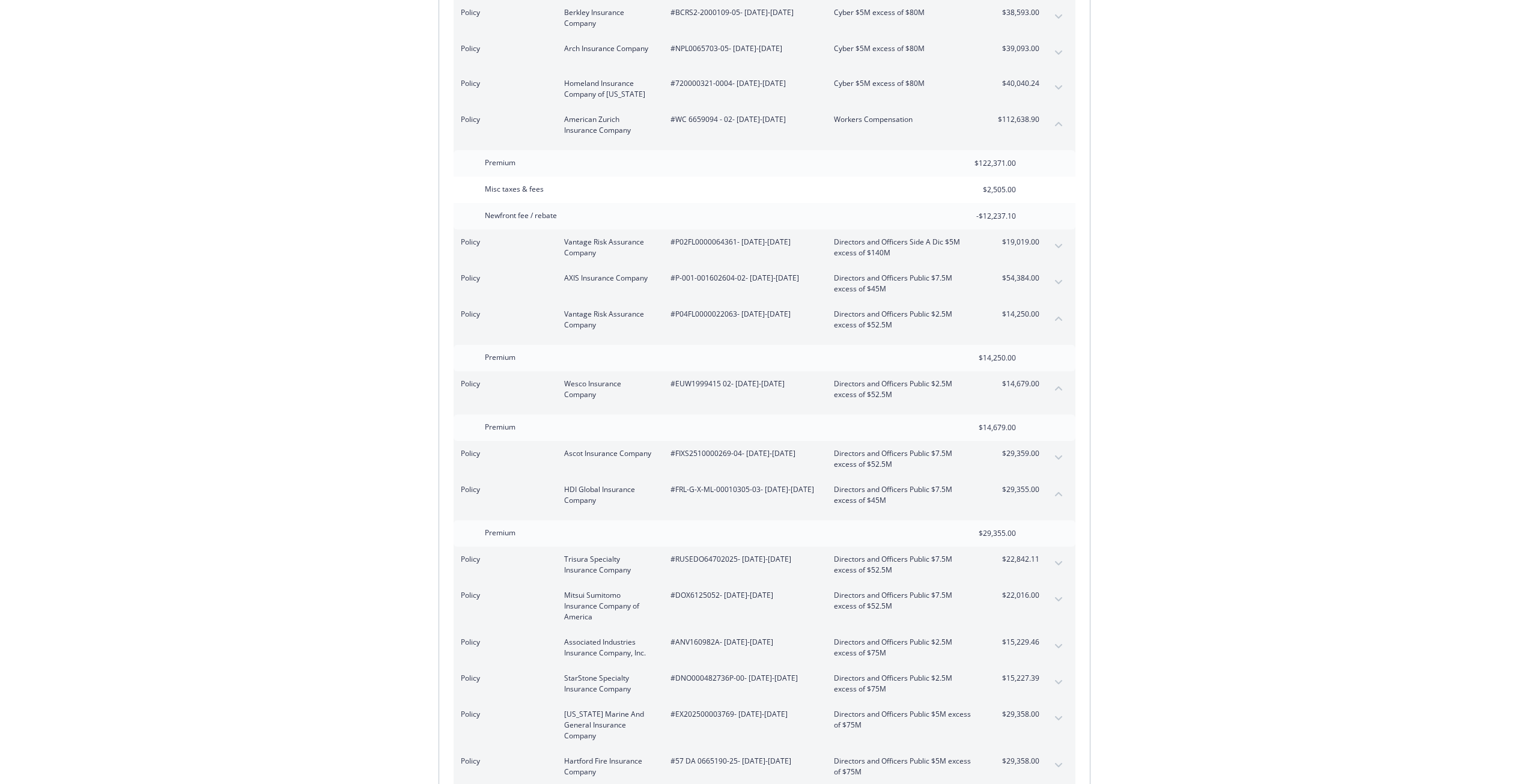
scroll to position [2913, 0]
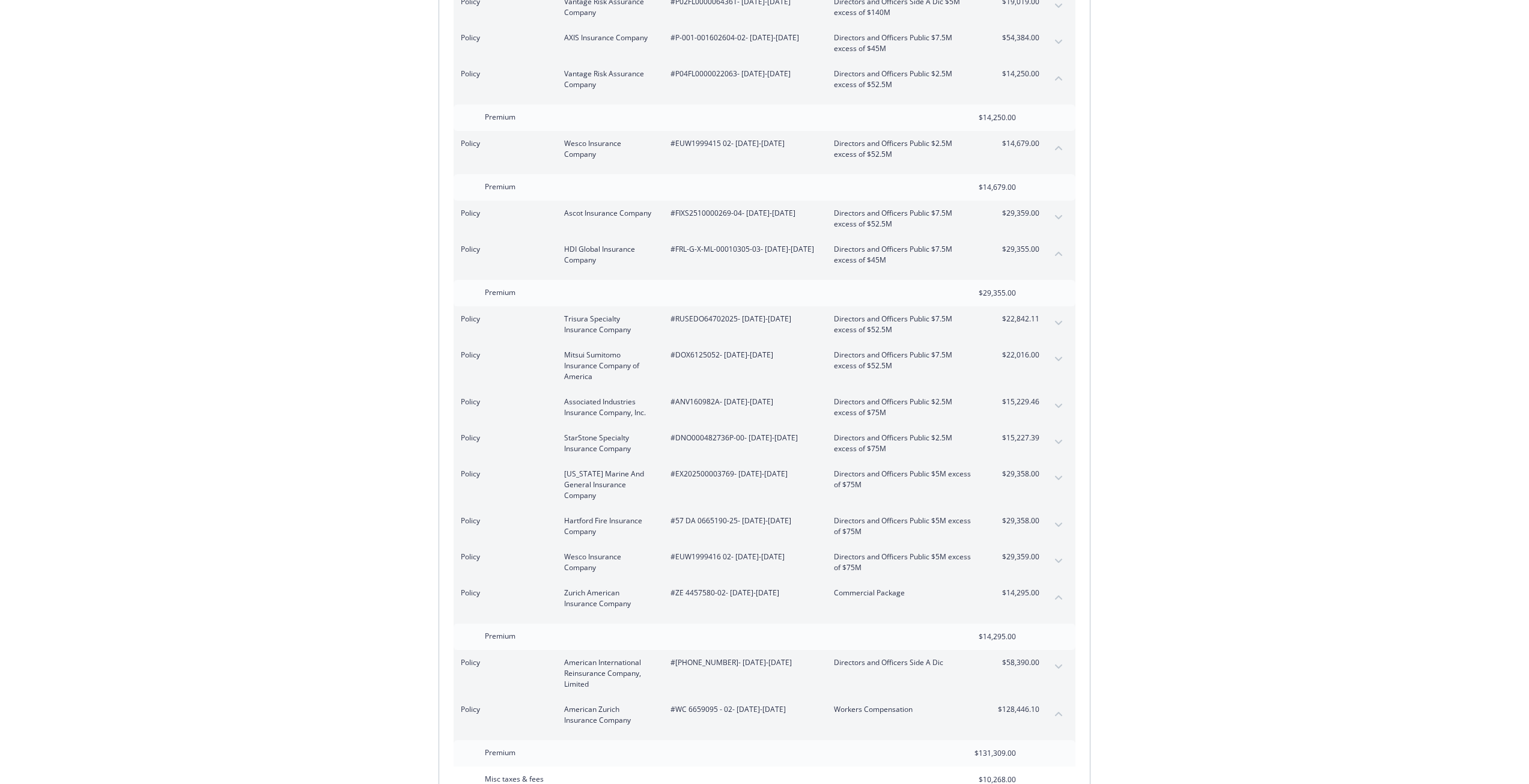
click at [1051, 508] on div "Policy Hartford Fire Insurance Company #57 DA 0665190-25 - [DATE]-[DATE] Direct…" at bounding box center [764, 526] width 622 height 36
click at [1051, 515] on button "expand content" at bounding box center [1058, 524] width 19 height 19
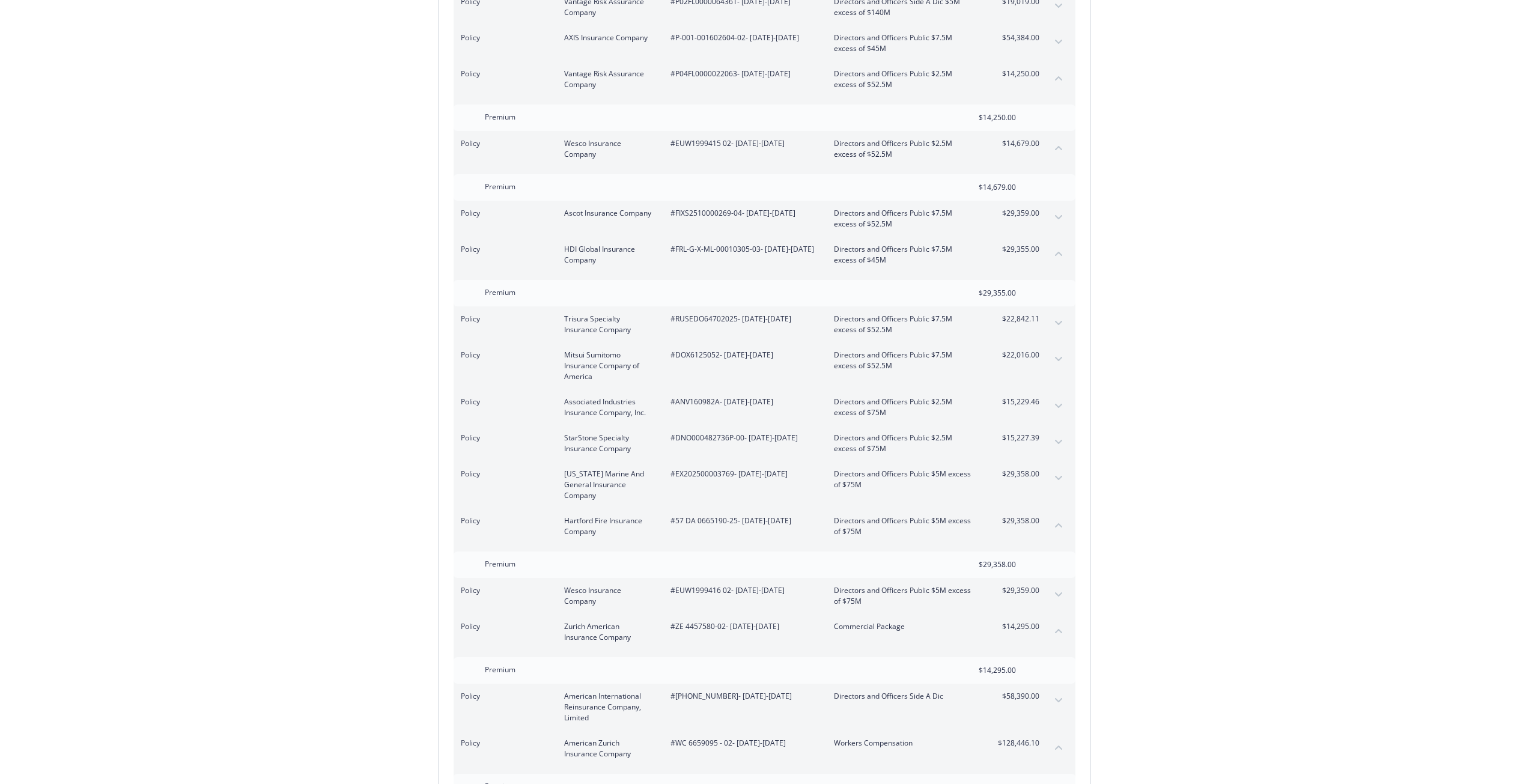
click at [1046, 389] on div "Policy Associated Industries Insurance Company, Inc. #ANV160982A - [DATE]-[DATE…" at bounding box center [764, 407] width 622 height 36
click at [1059, 404] on icon "expand content" at bounding box center [1058, 406] width 7 height 5
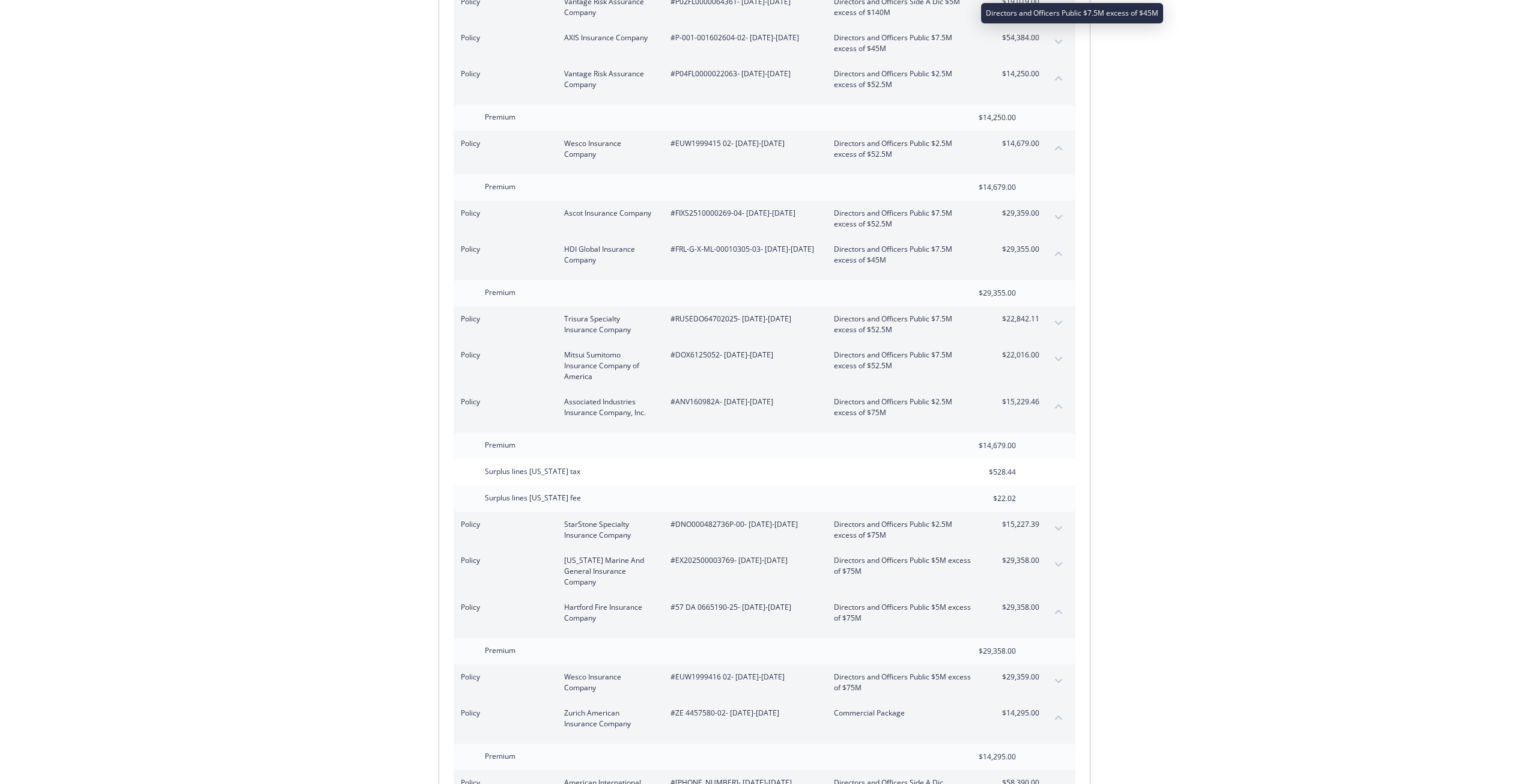
scroll to position [1153, 0]
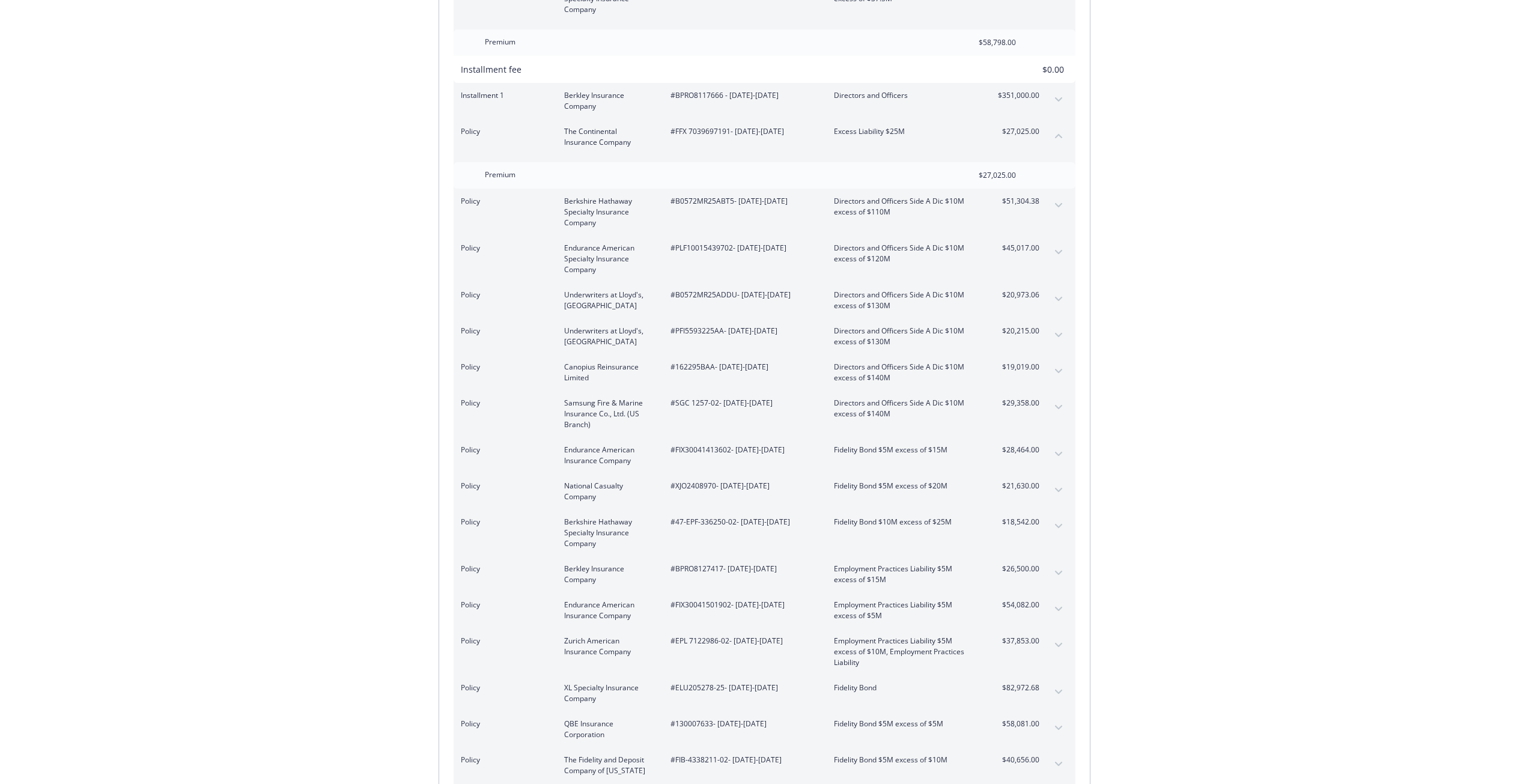
click at [1060, 404] on button "expand content" at bounding box center [1058, 407] width 19 height 19
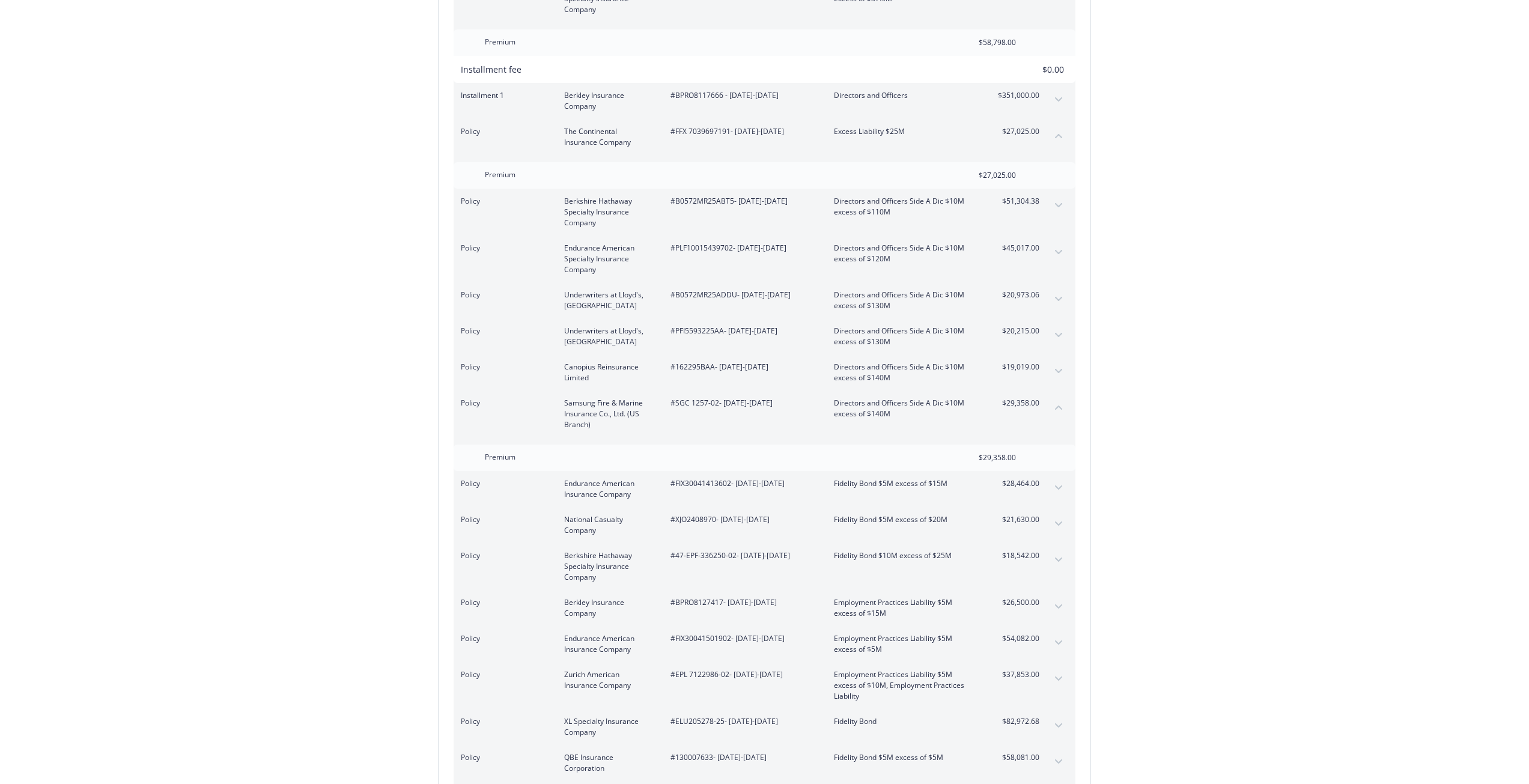
scroll to position [3201, 0]
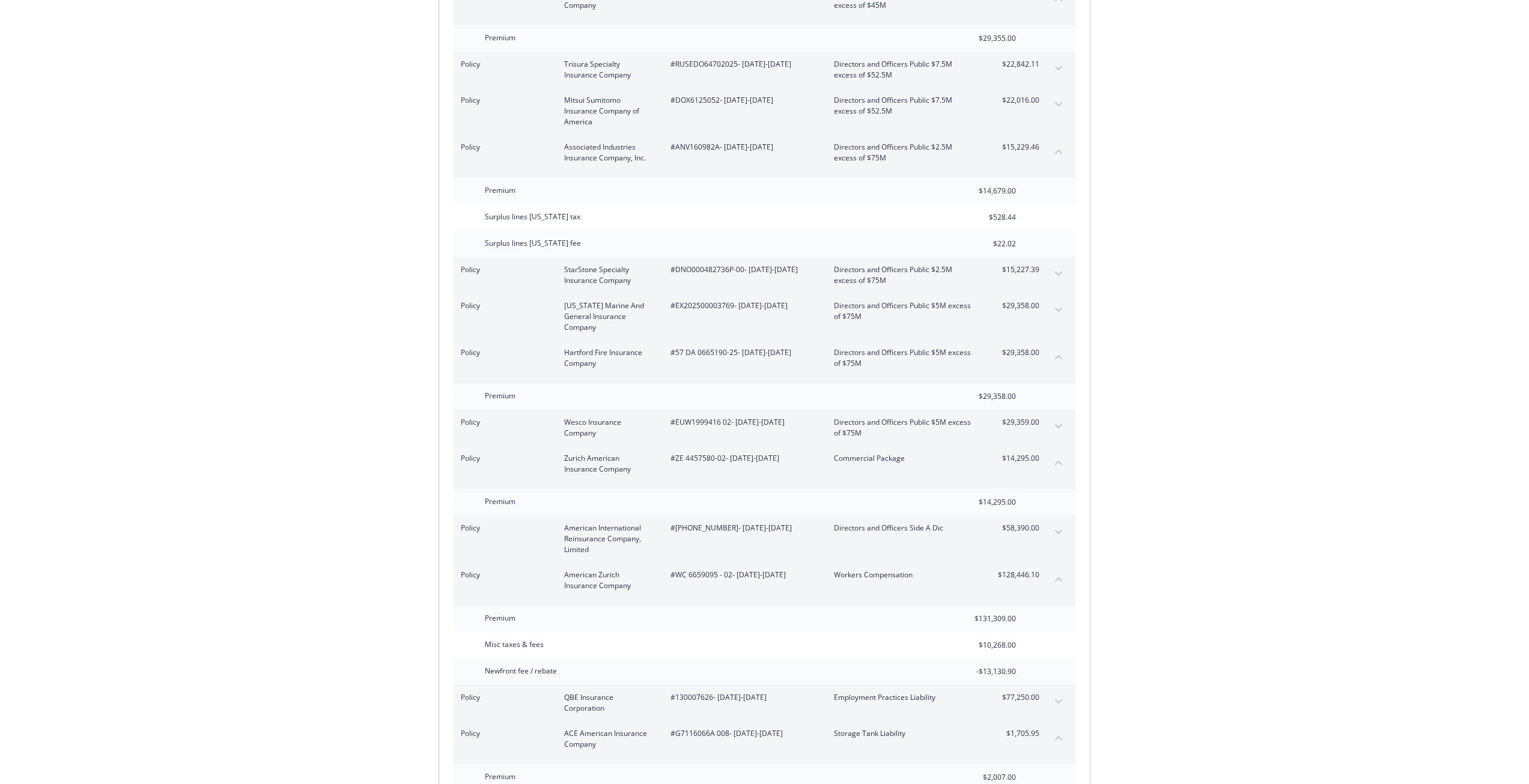
click at [1055, 424] on icon "expand content" at bounding box center [1058, 426] width 7 height 5
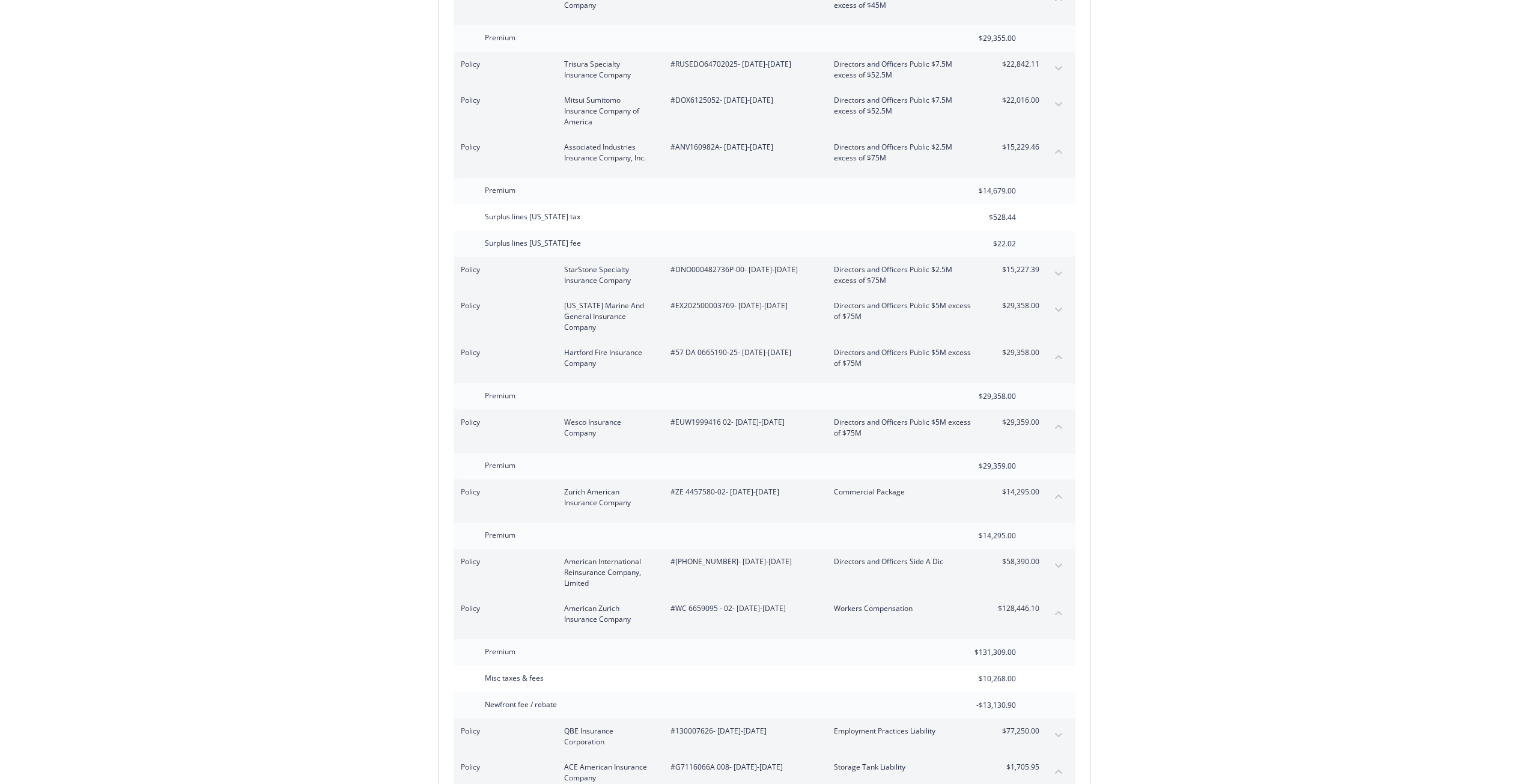
scroll to position [952, 0]
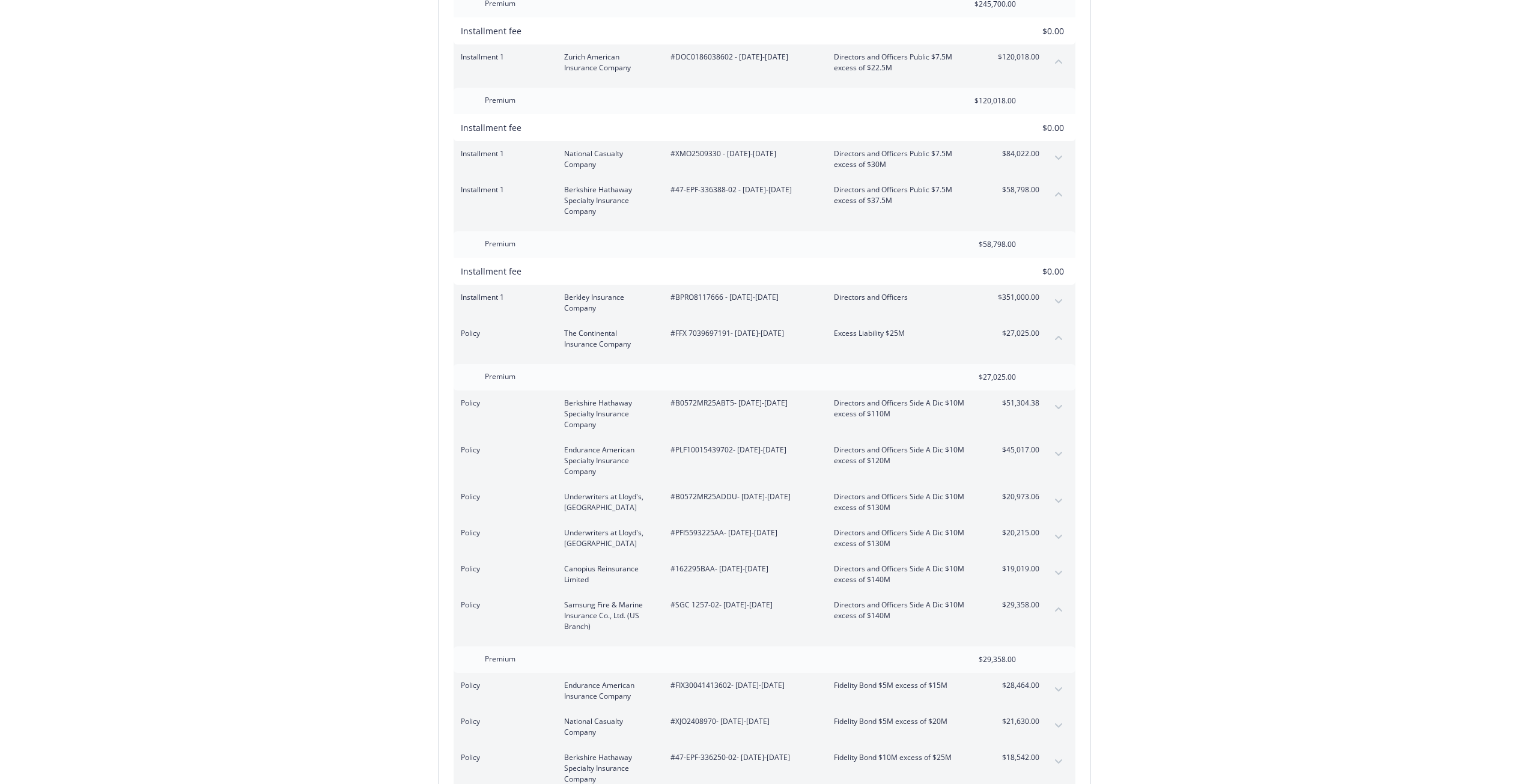
click at [1059, 405] on icon "expand content" at bounding box center [1058, 407] width 7 height 5
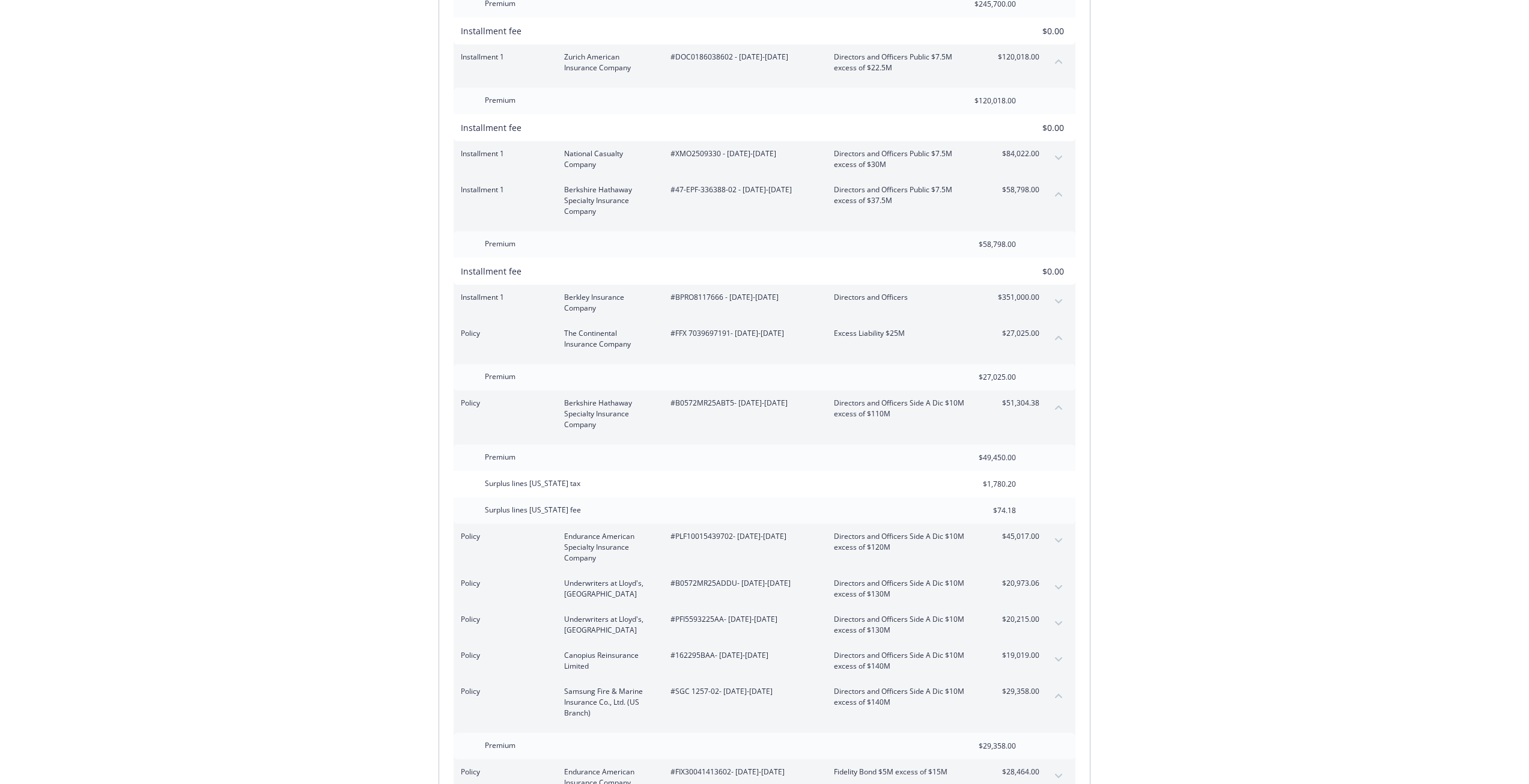
click at [1056, 538] on icon "expand content" at bounding box center [1058, 540] width 7 height 5
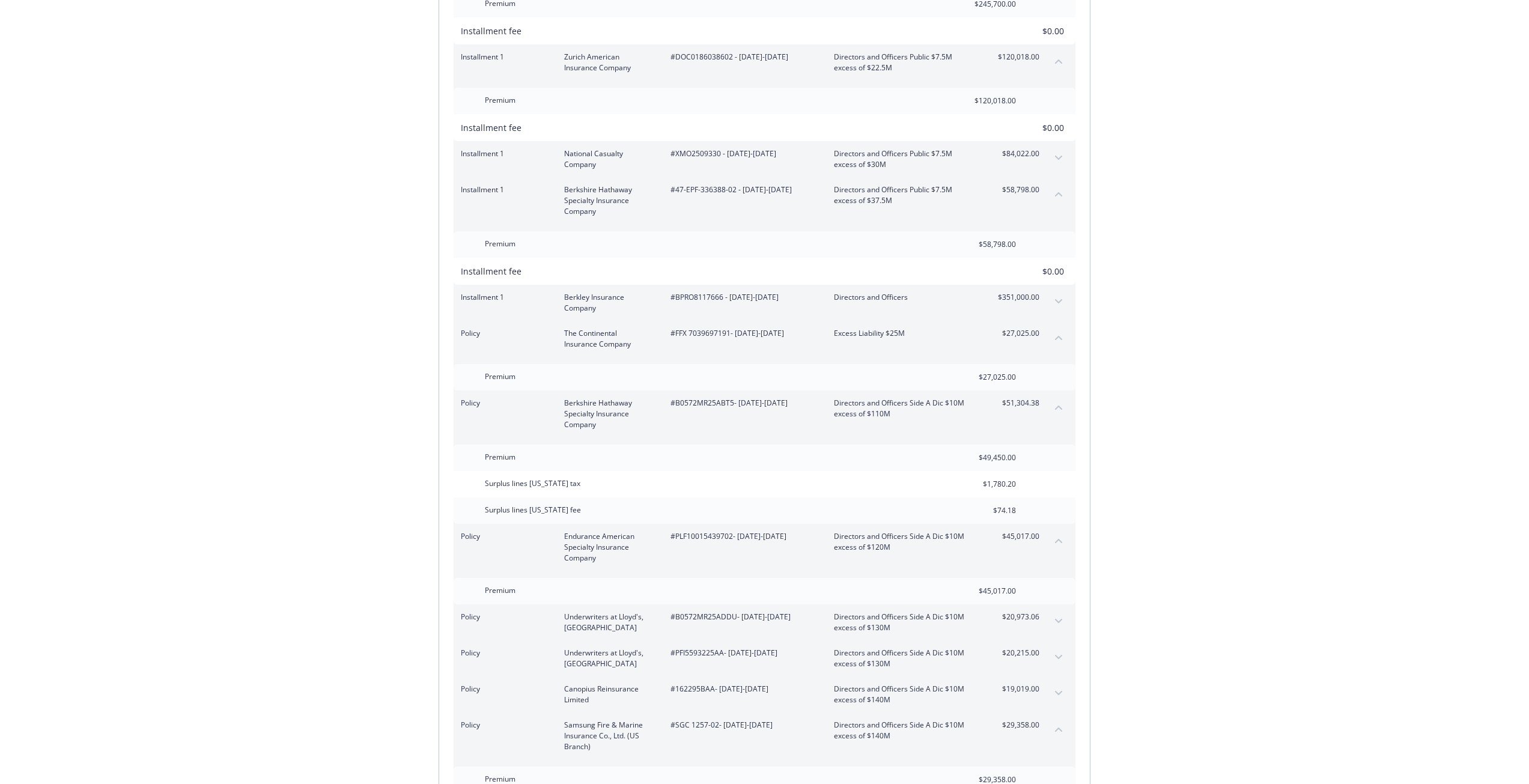
scroll to position [1627, 0]
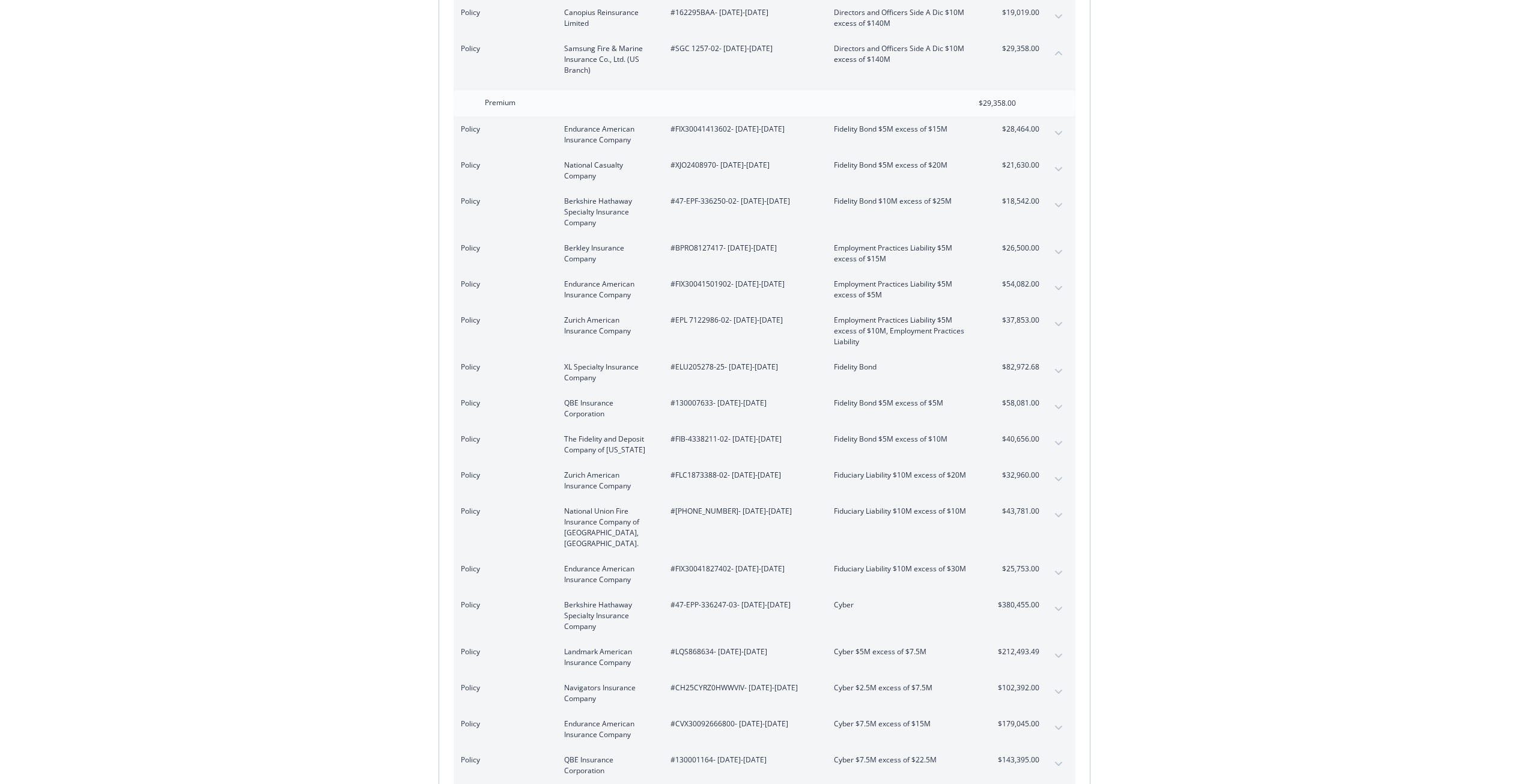
click at [1053, 398] on button "expand content" at bounding box center [1058, 407] width 19 height 19
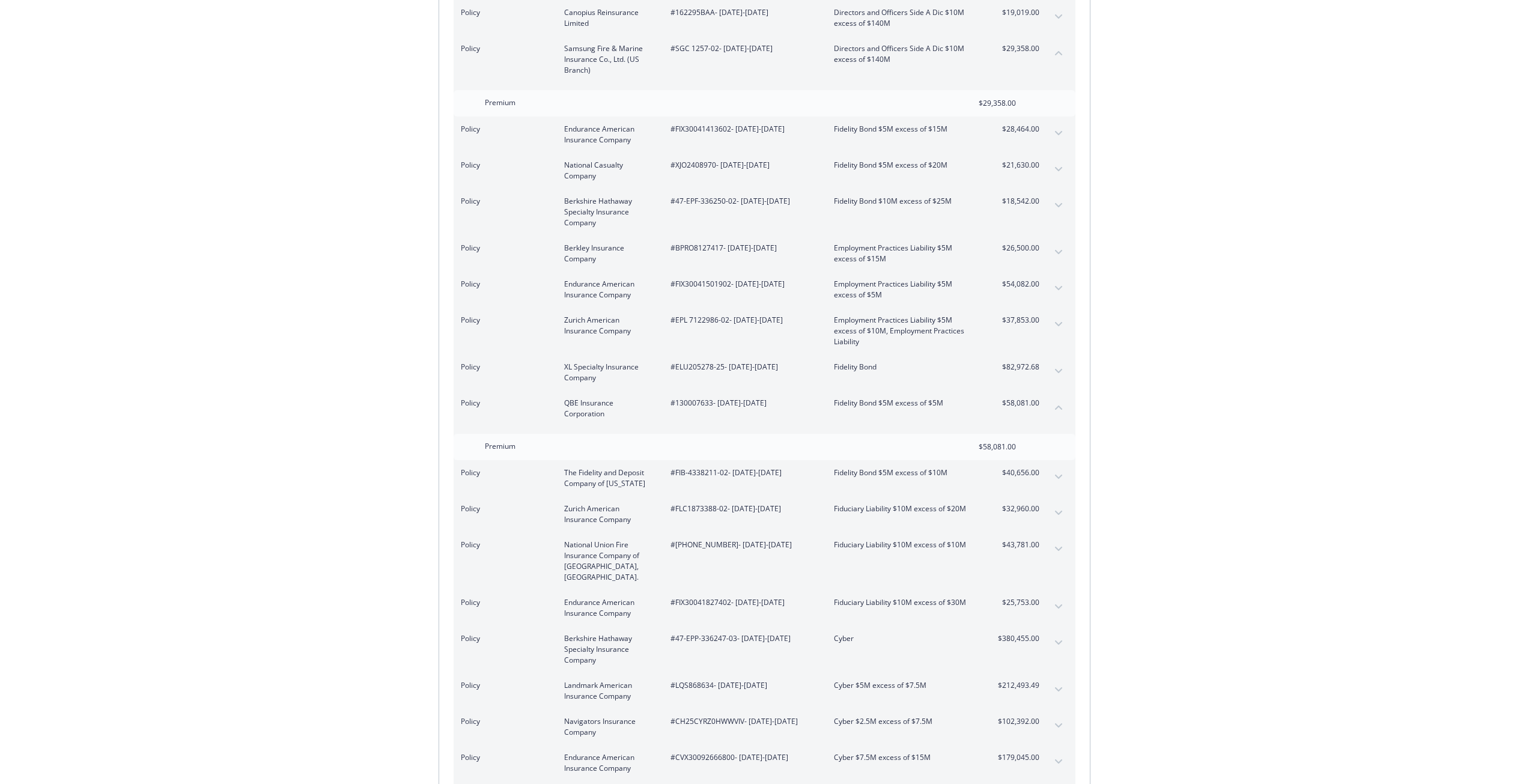
click at [1051, 467] on button "expand content" at bounding box center [1058, 476] width 19 height 19
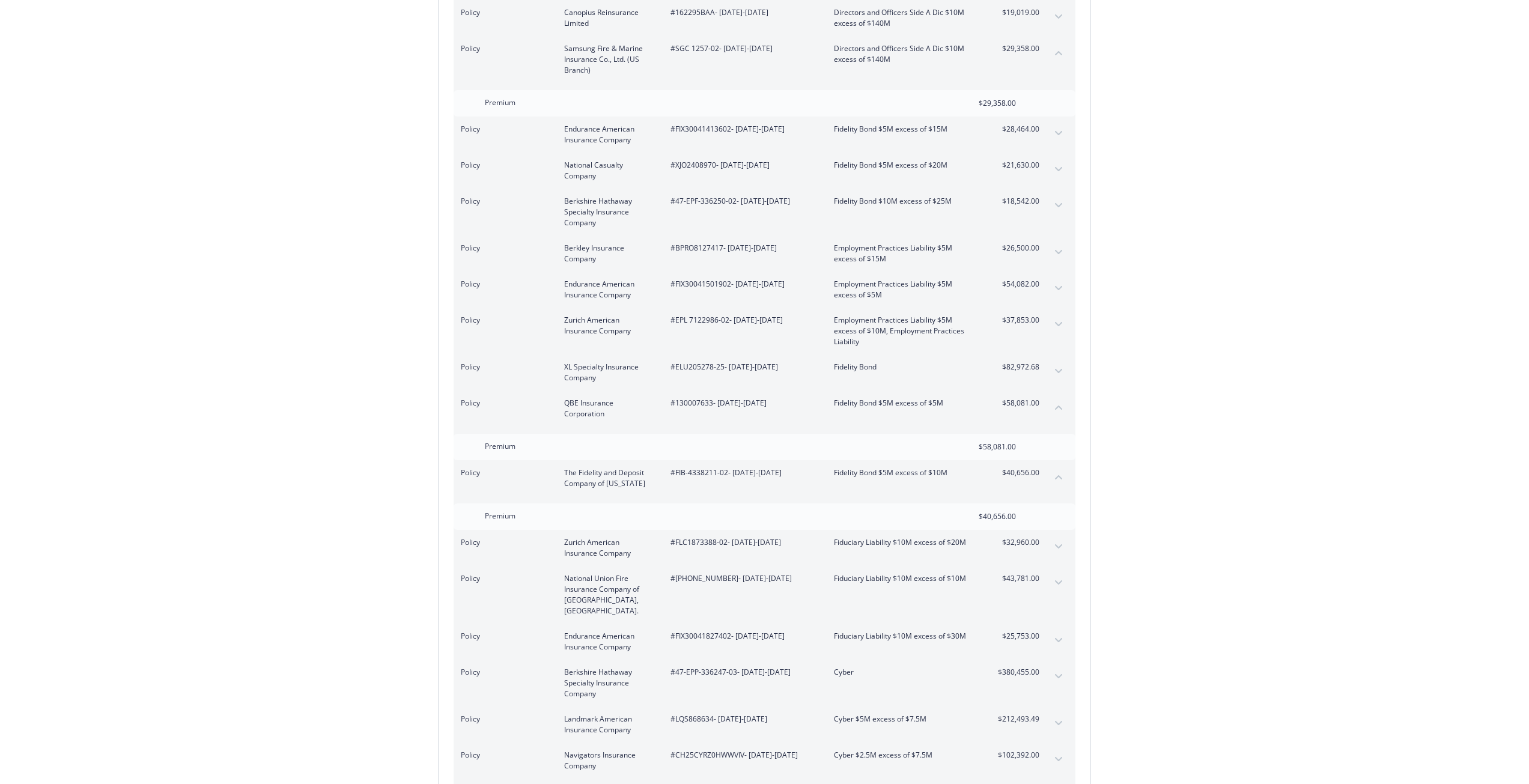
click at [1040, 121] on div "Policy Endurance American Insurance Company #FIX30041413602 - [DATE]-[DATE] Fid…" at bounding box center [764, 134] width 622 height 36
click at [1048, 121] on div "Policy Endurance American Insurance Company #FIX30041413602 - [DATE]-[DATE] Fid…" at bounding box center [764, 134] width 622 height 36
click at [1054, 124] on button "expand content" at bounding box center [1058, 133] width 19 height 19
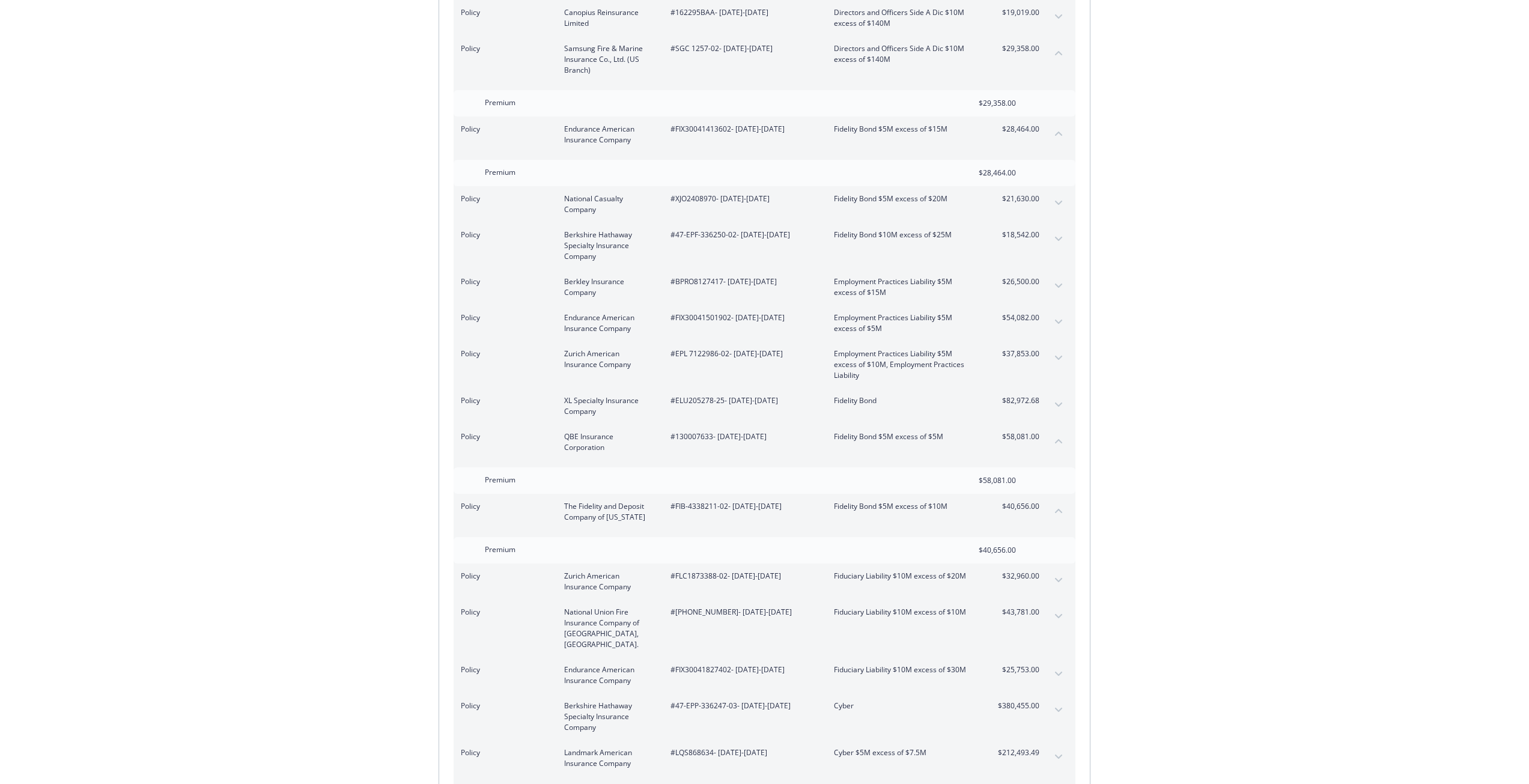
drag, startPoint x: 1059, startPoint y: 181, endPoint x: 1059, endPoint y: 189, distance: 8.0
click at [1059, 186] on div "Policy National Casualty Company #XJO2408970 - [DATE]-[DATE] Fidelity Bond $5M …" at bounding box center [764, 204] width 622 height 36
click at [1059, 194] on button "expand content" at bounding box center [1058, 203] width 19 height 19
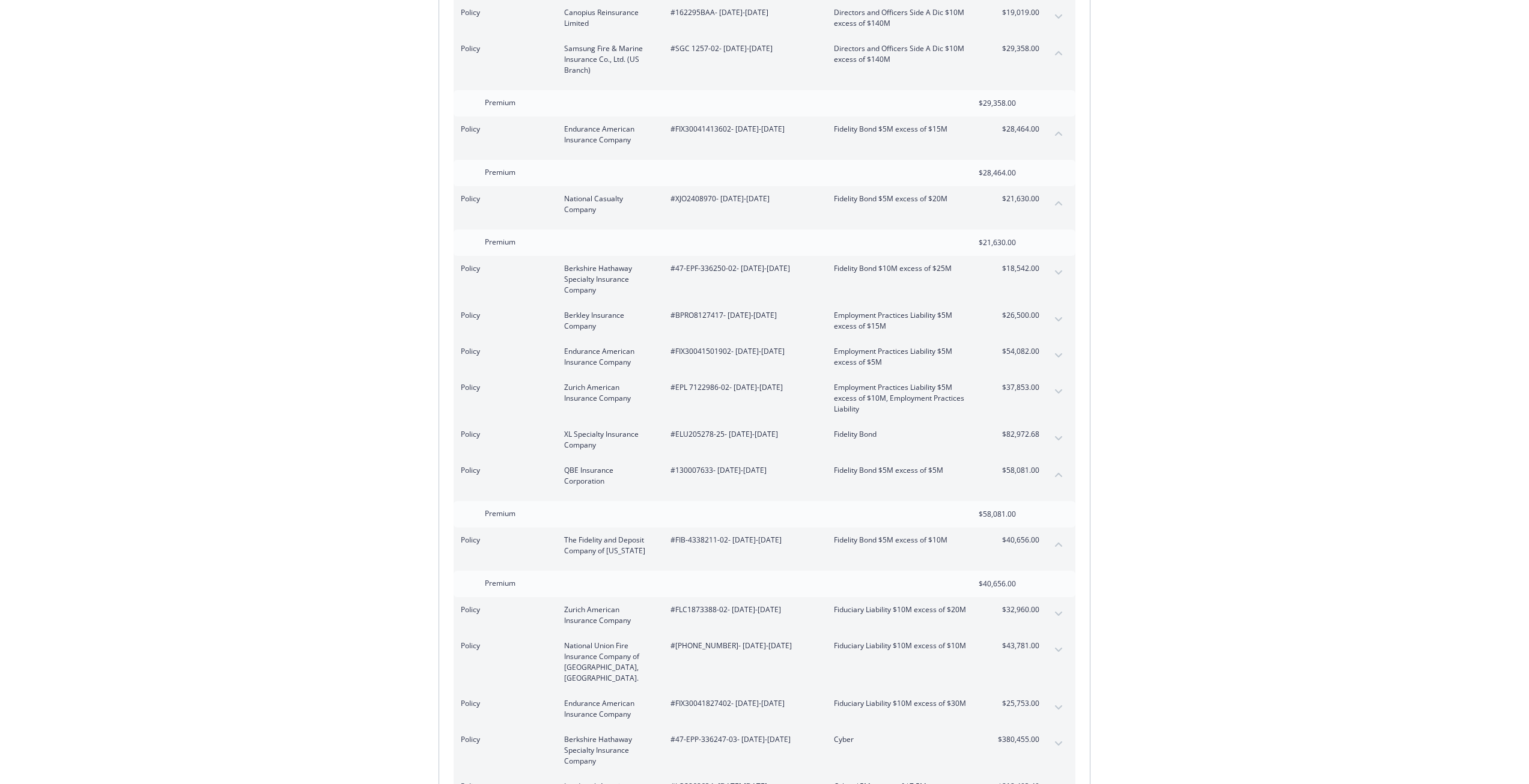
click at [1054, 263] on button "expand content" at bounding box center [1058, 272] width 19 height 19
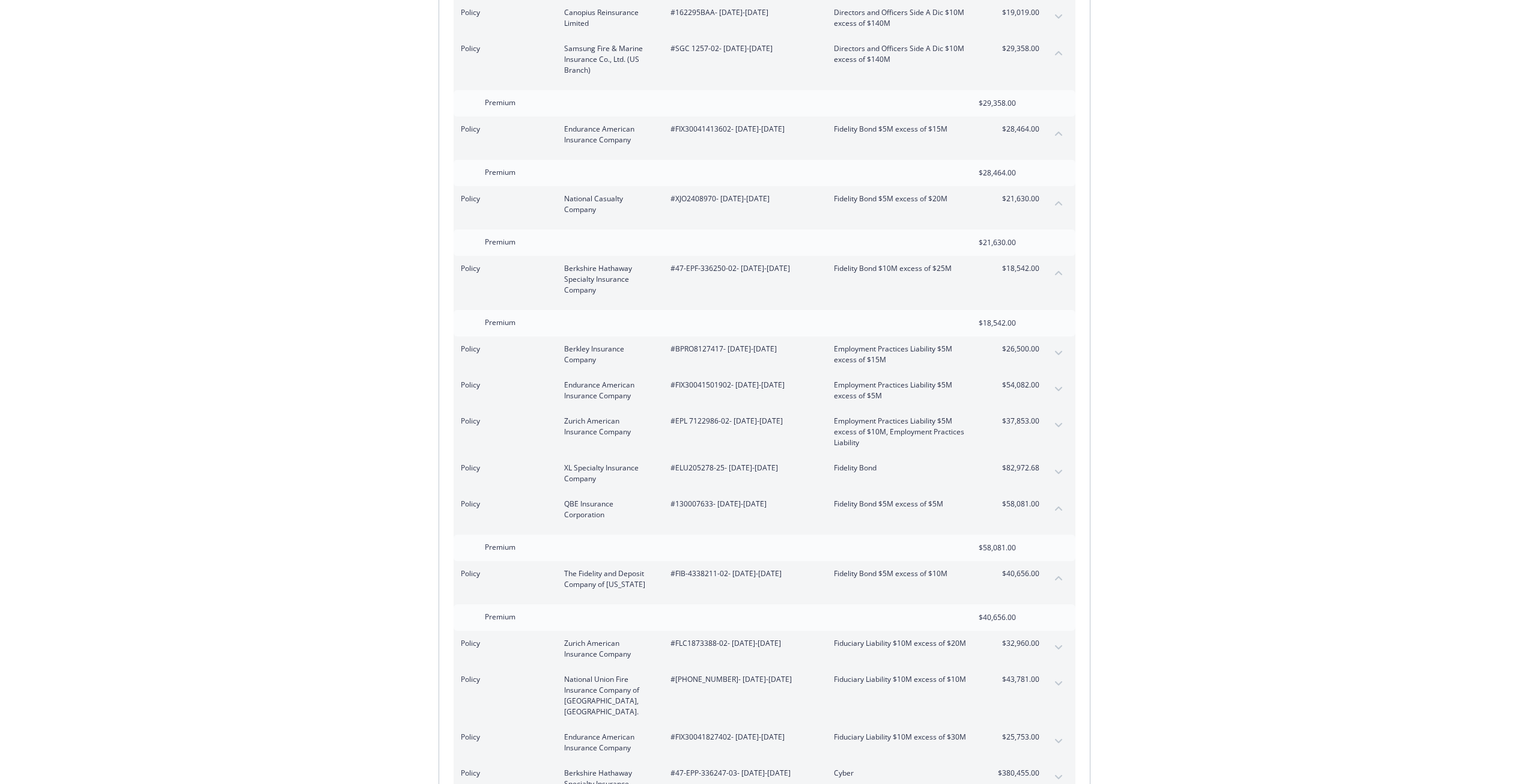
scroll to position [3798, 0]
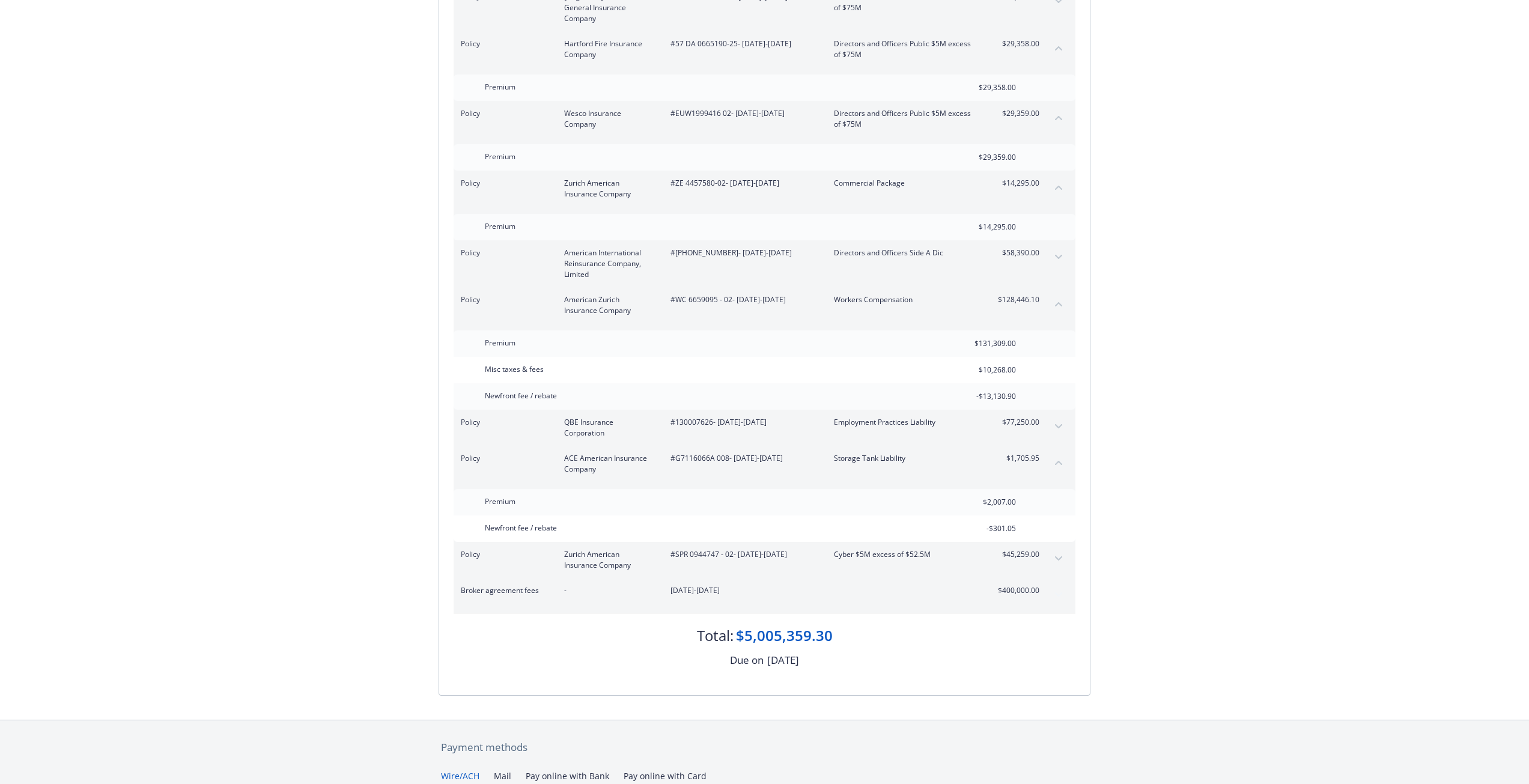
click at [1052, 417] on button "expand content" at bounding box center [1058, 426] width 19 height 19
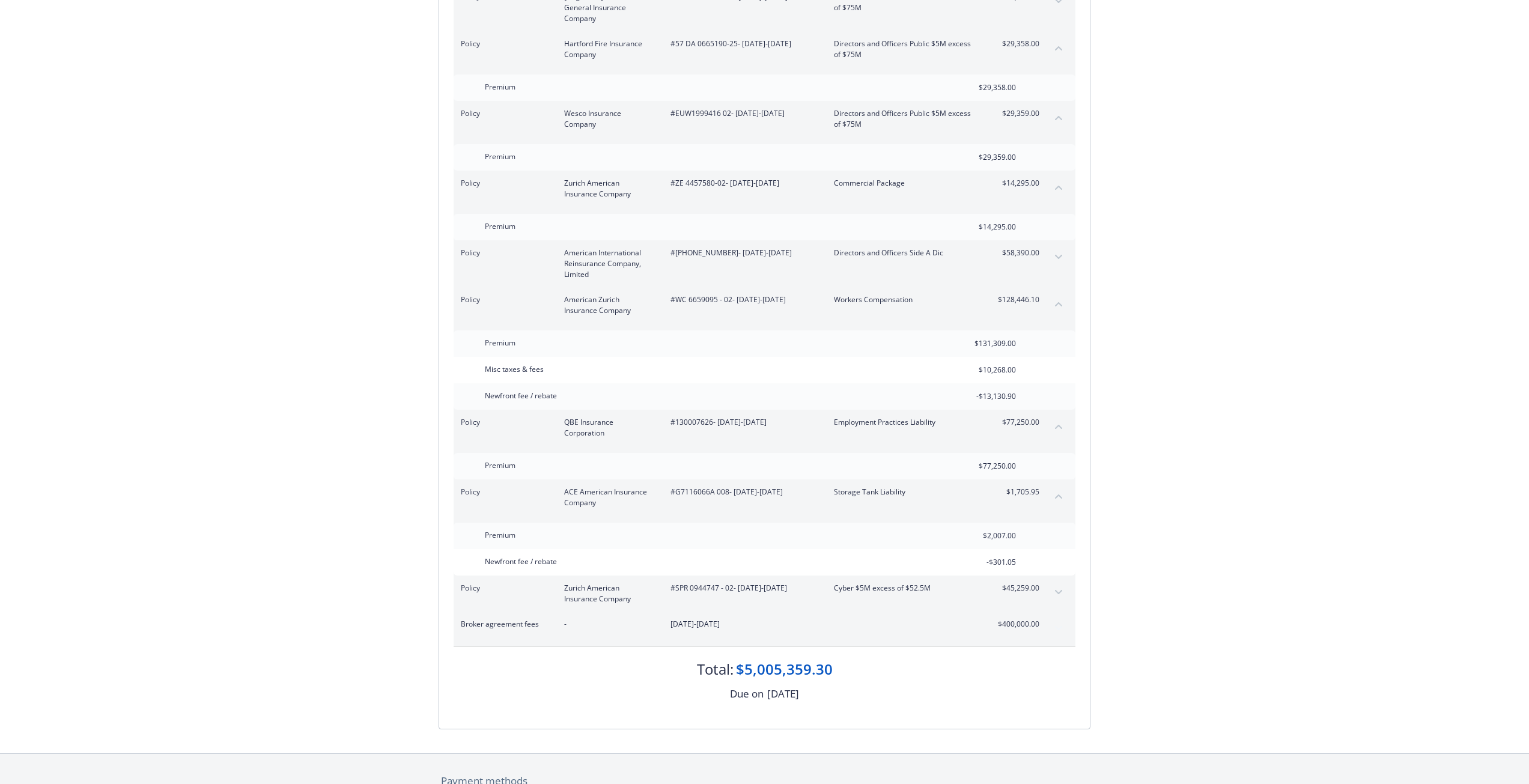
scroll to position [1610, 0]
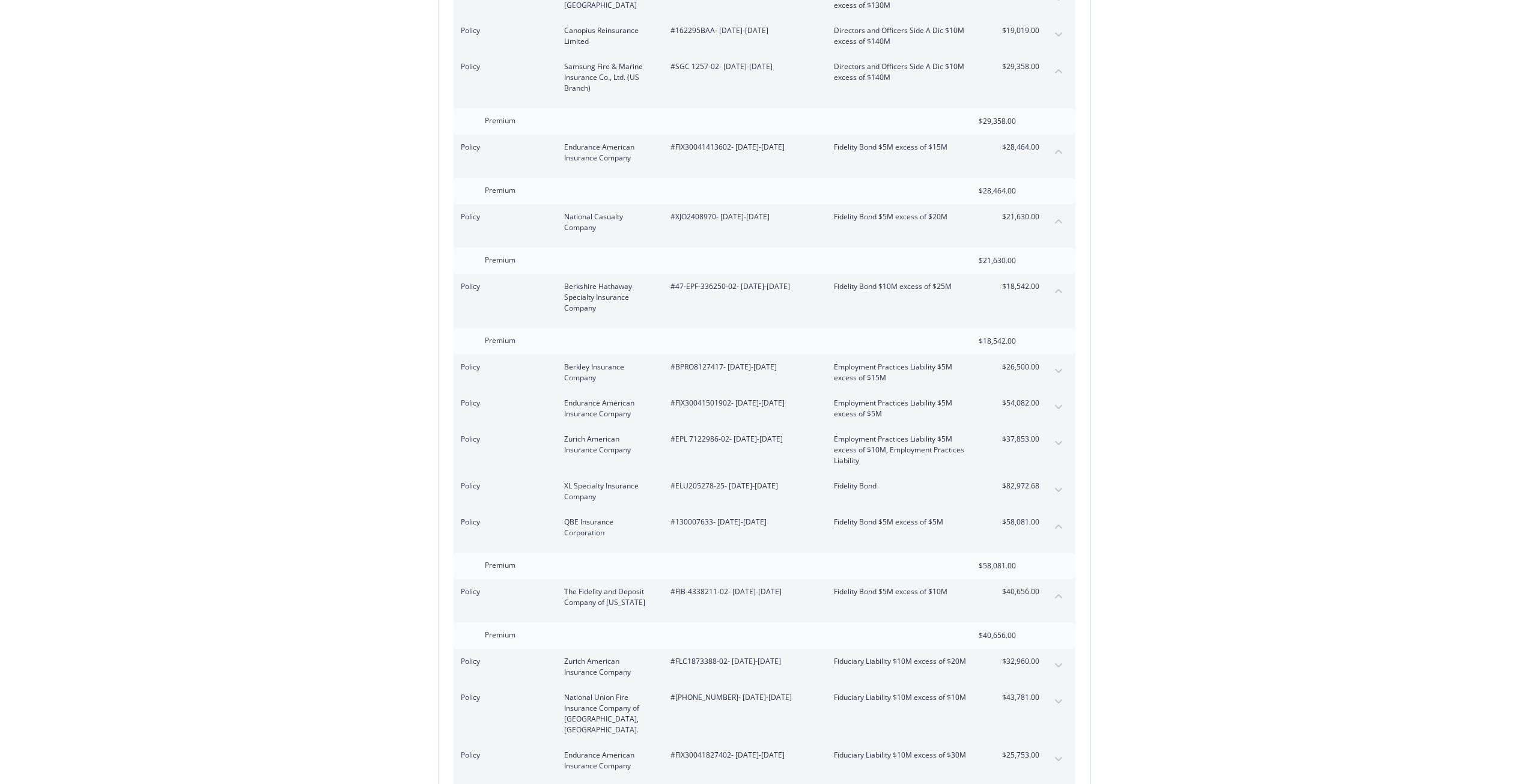
click at [1060, 398] on button "expand content" at bounding box center [1058, 407] width 19 height 19
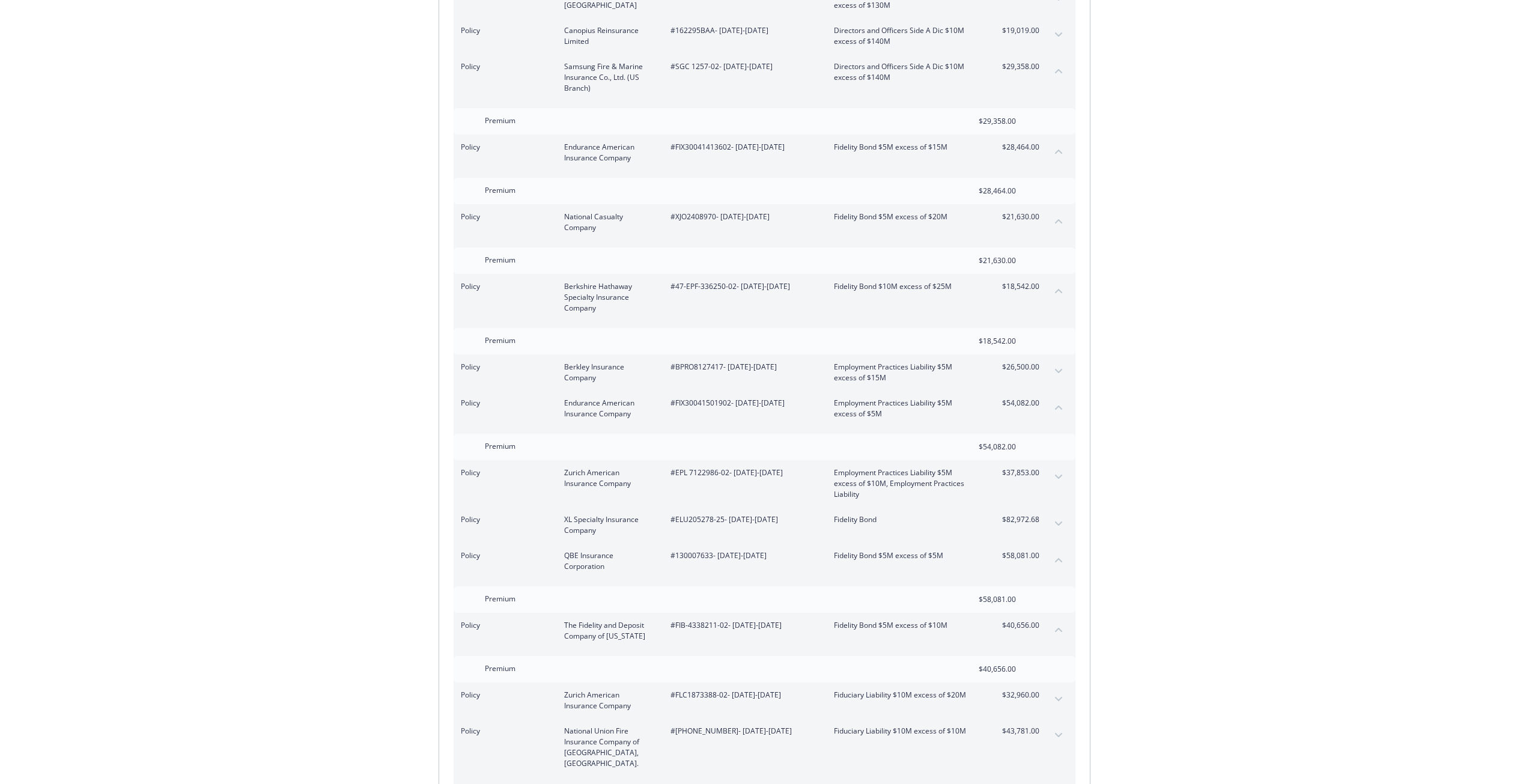
click at [1372, 376] on div "Invoice ID: B55388FE Download Invoice Insurance Payment for Virtu Financial Ene…" at bounding box center [764, 704] width 1529 height 4542
click at [1060, 474] on icon "expand content" at bounding box center [1058, 476] width 7 height 5
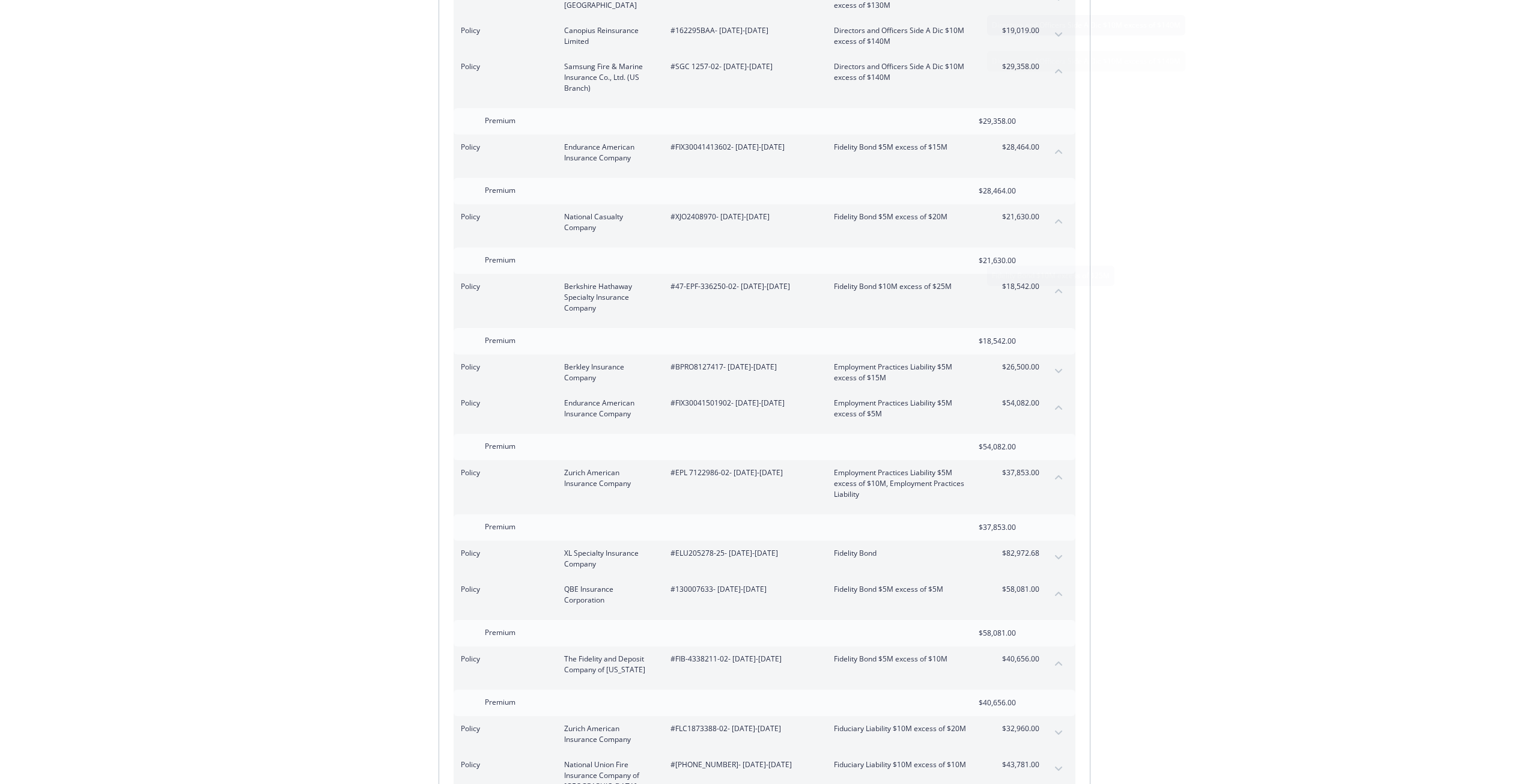
scroll to position [1790, 0]
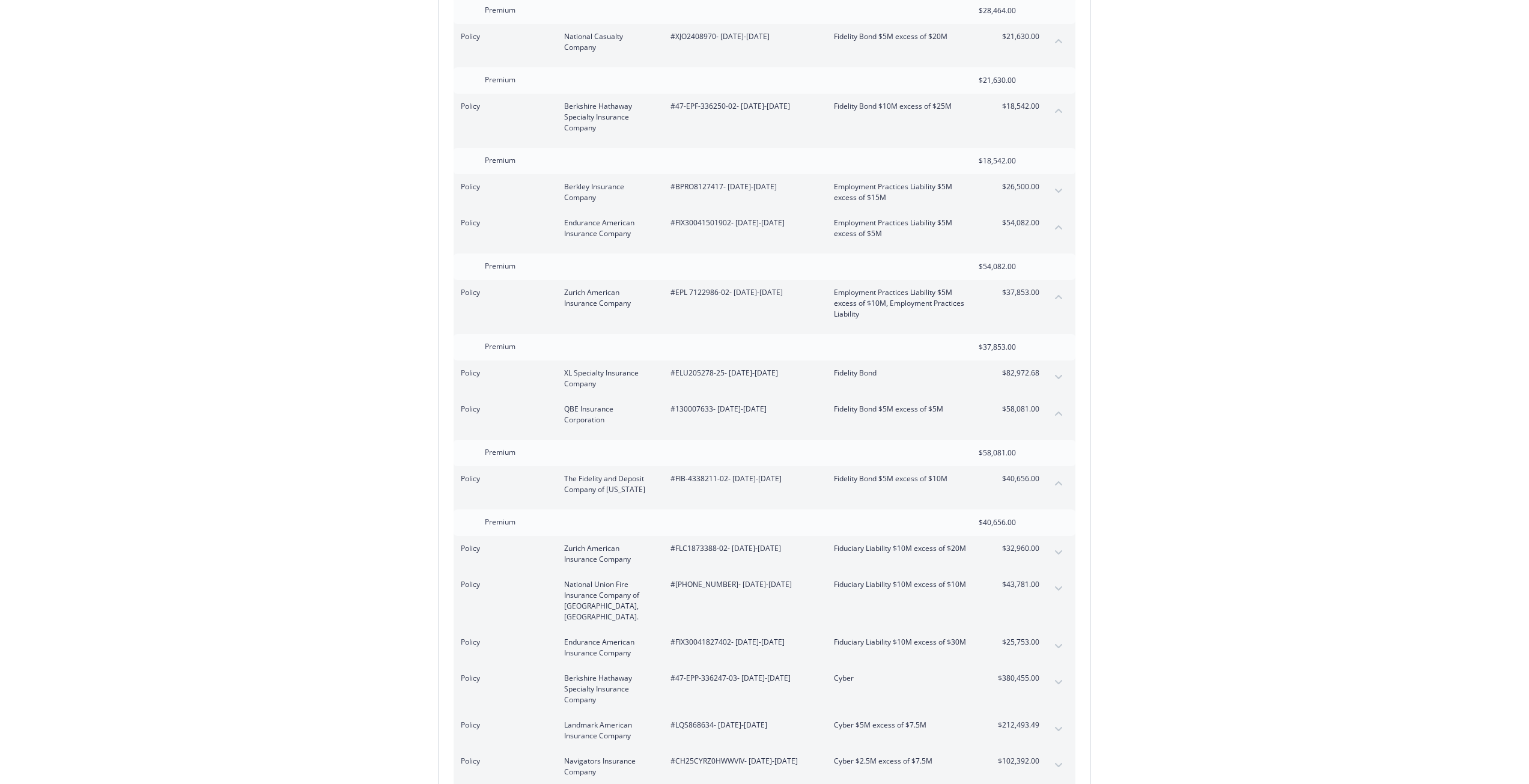
click at [1062, 544] on button "expand content" at bounding box center [1058, 552] width 19 height 19
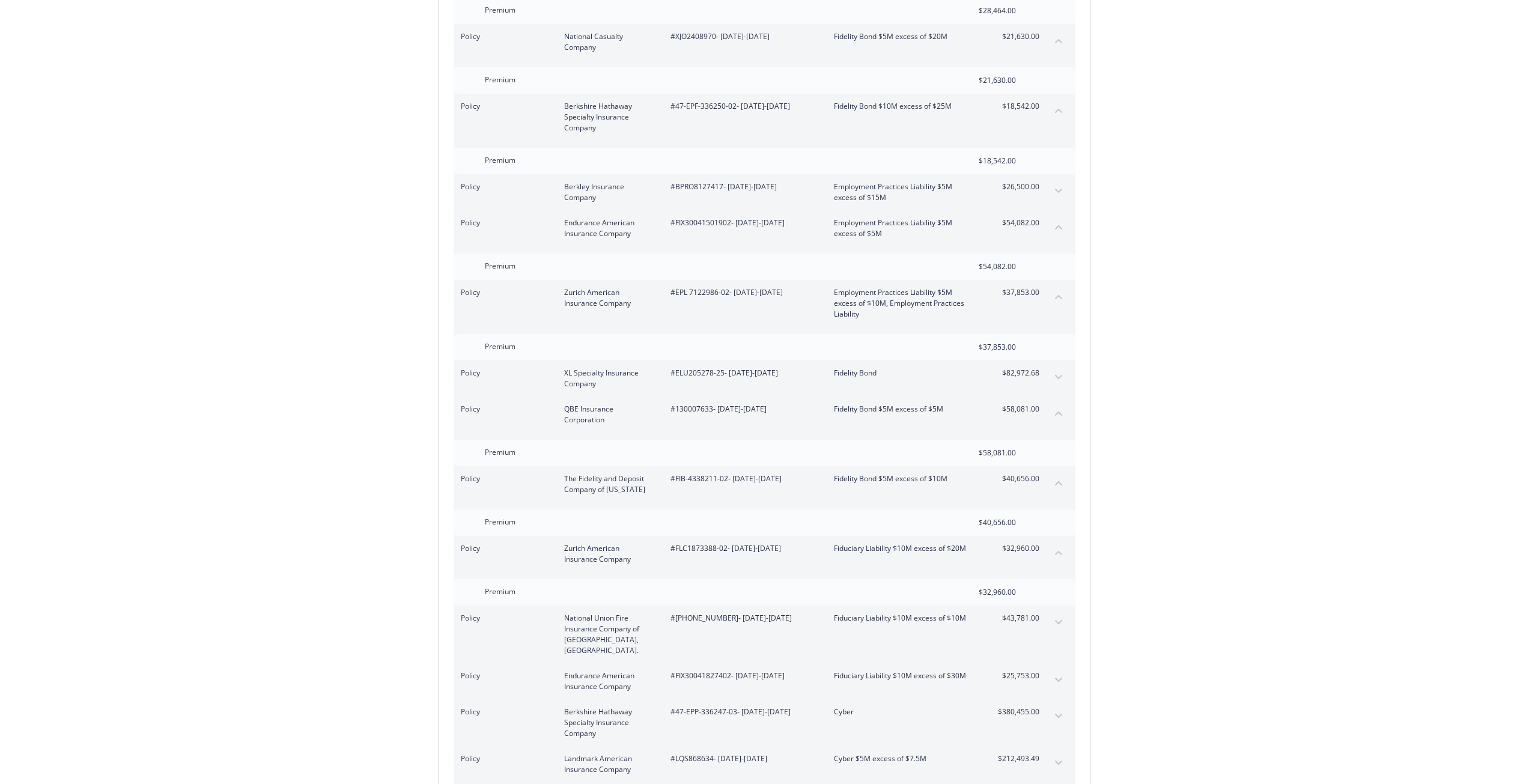
click at [1187, 87] on div "Invoice ID: B55388FE Download Invoice Insurance Payment for Virtu Financial Ene…" at bounding box center [764, 558] width 1529 height 4609
click at [1057, 678] on icon "expand content" at bounding box center [1058, 680] width 7 height 4
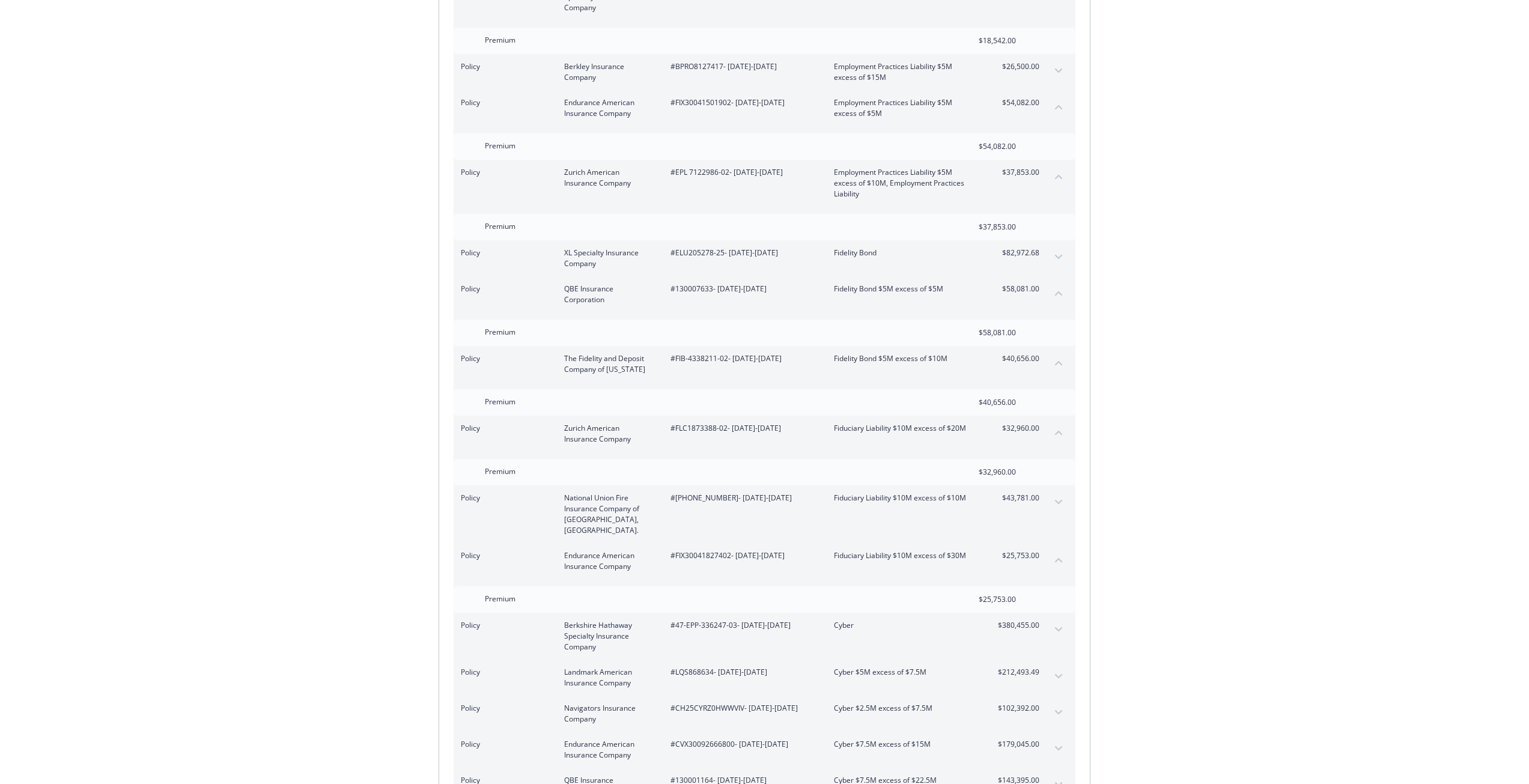
scroll to position [1970, 0]
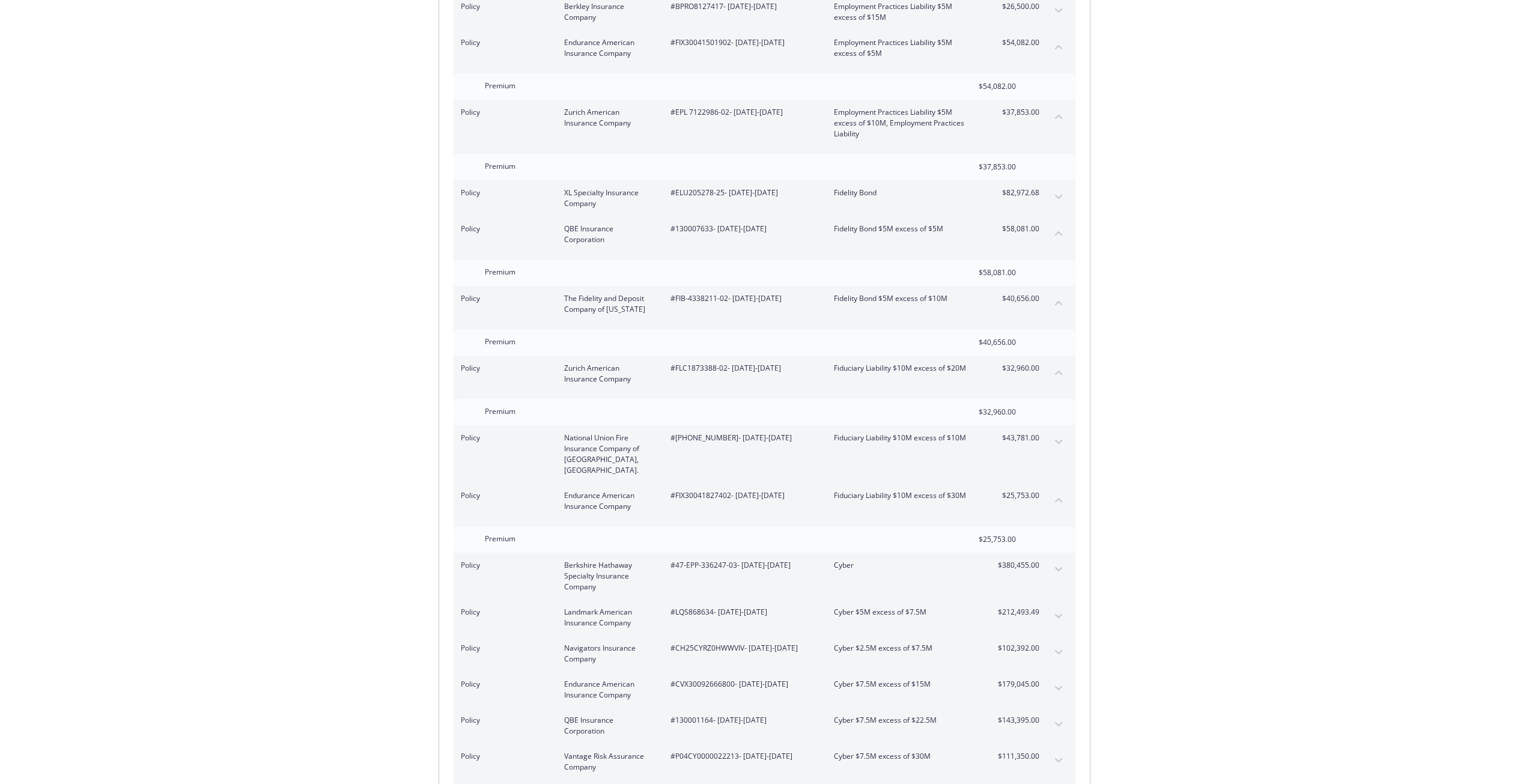
click at [1056, 560] on button "expand content" at bounding box center [1058, 569] width 19 height 19
drag, startPoint x: 1294, startPoint y: 110, endPoint x: 1296, endPoint y: 62, distance: 48.0
click at [1295, 96] on div "Invoice ID: B55388FE Download Invoice Insurance Payment for Virtu Financial Ene…" at bounding box center [764, 412] width 1529 height 4677
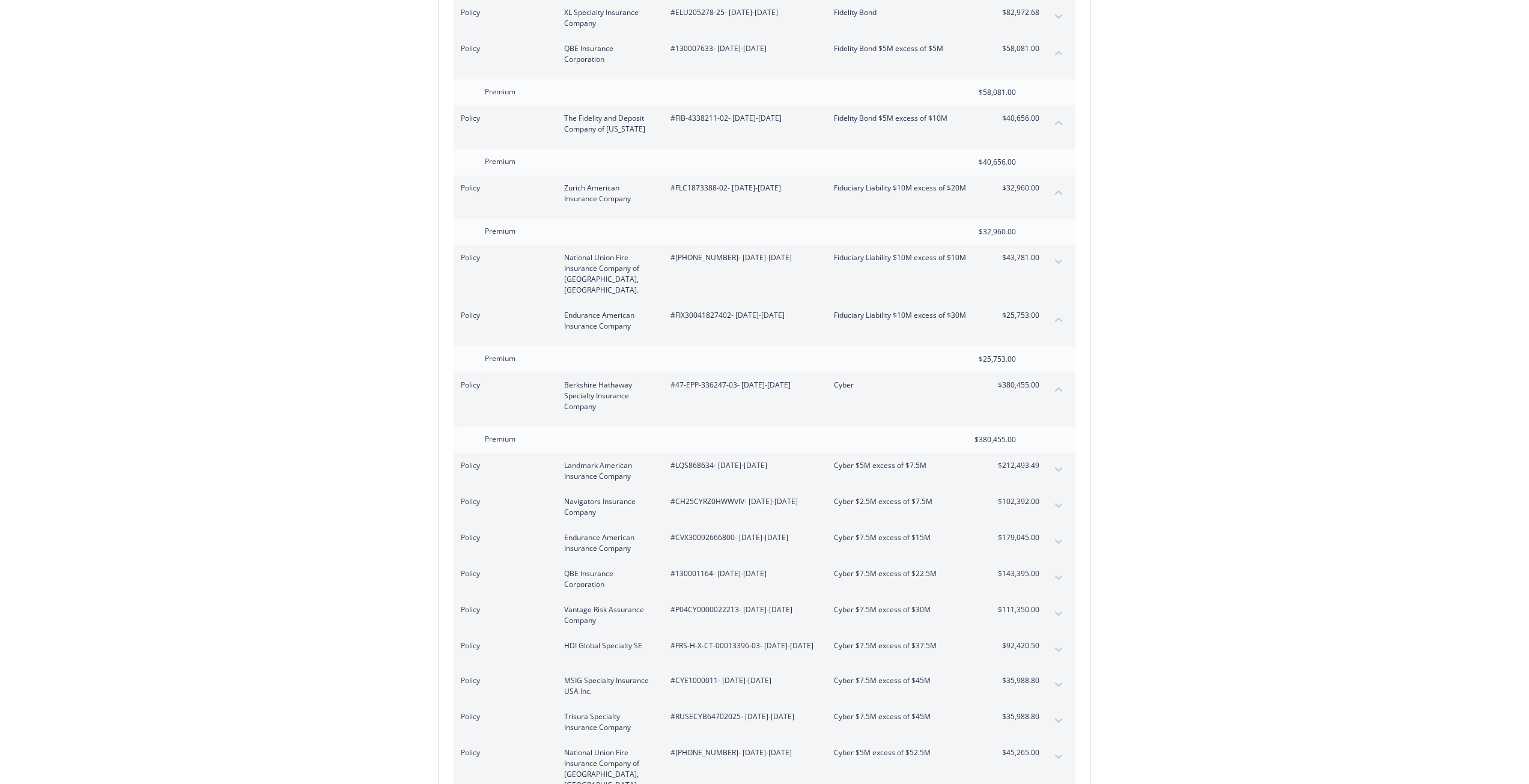
click at [1056, 575] on icon "expand content" at bounding box center [1058, 577] width 7 height 4
click at [1052, 631] on div "Policy Vantage Risk Assurance Company #P04CY0000022213 - [DATE]-[DATE] Cyber $7…" at bounding box center [764, 648] width 622 height 36
drag, startPoint x: 1053, startPoint y: 620, endPoint x: 1061, endPoint y: 618, distance: 8.2
click at [1054, 638] on button "expand content" at bounding box center [1058, 647] width 19 height 19
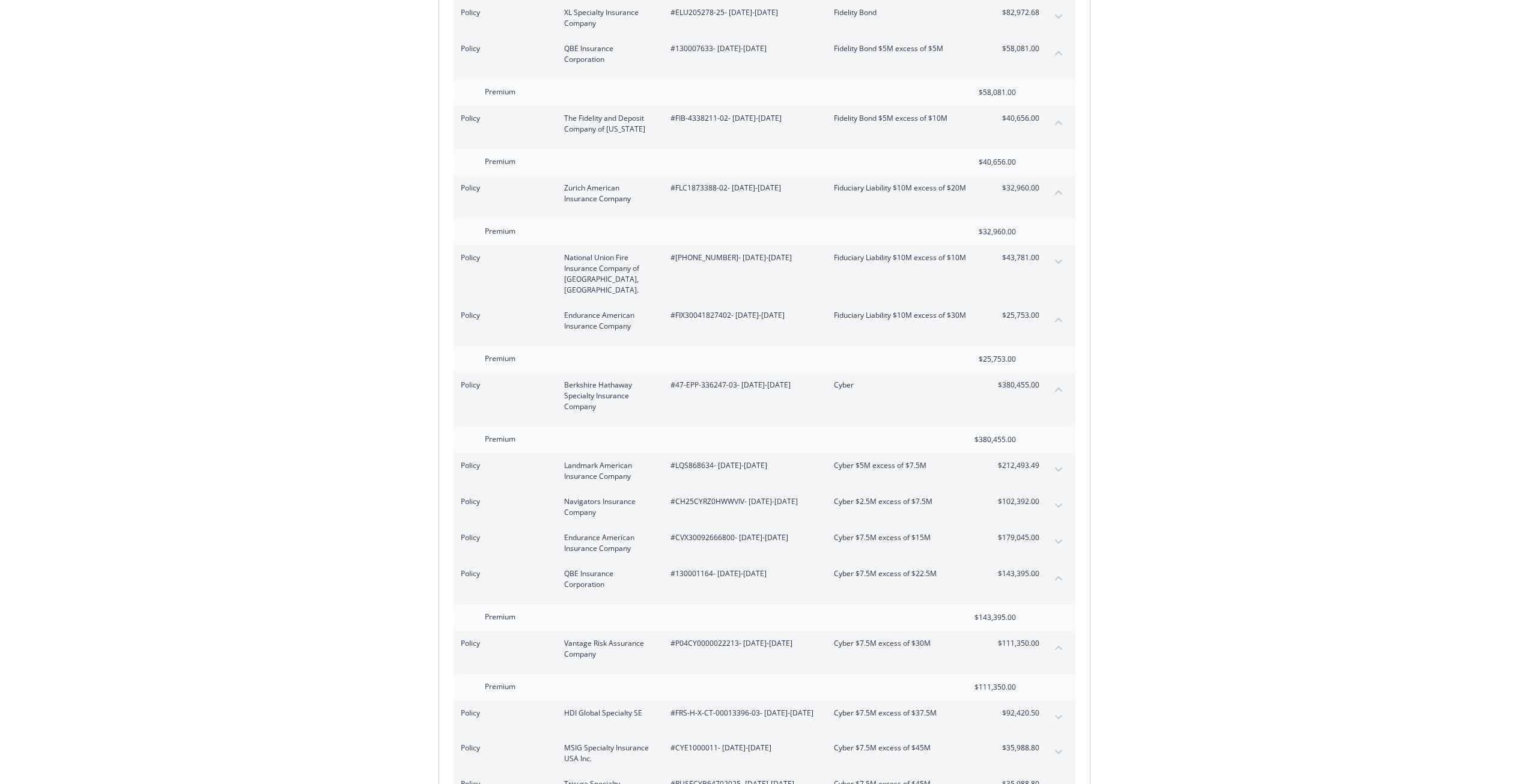
scroll to position [4199, 0]
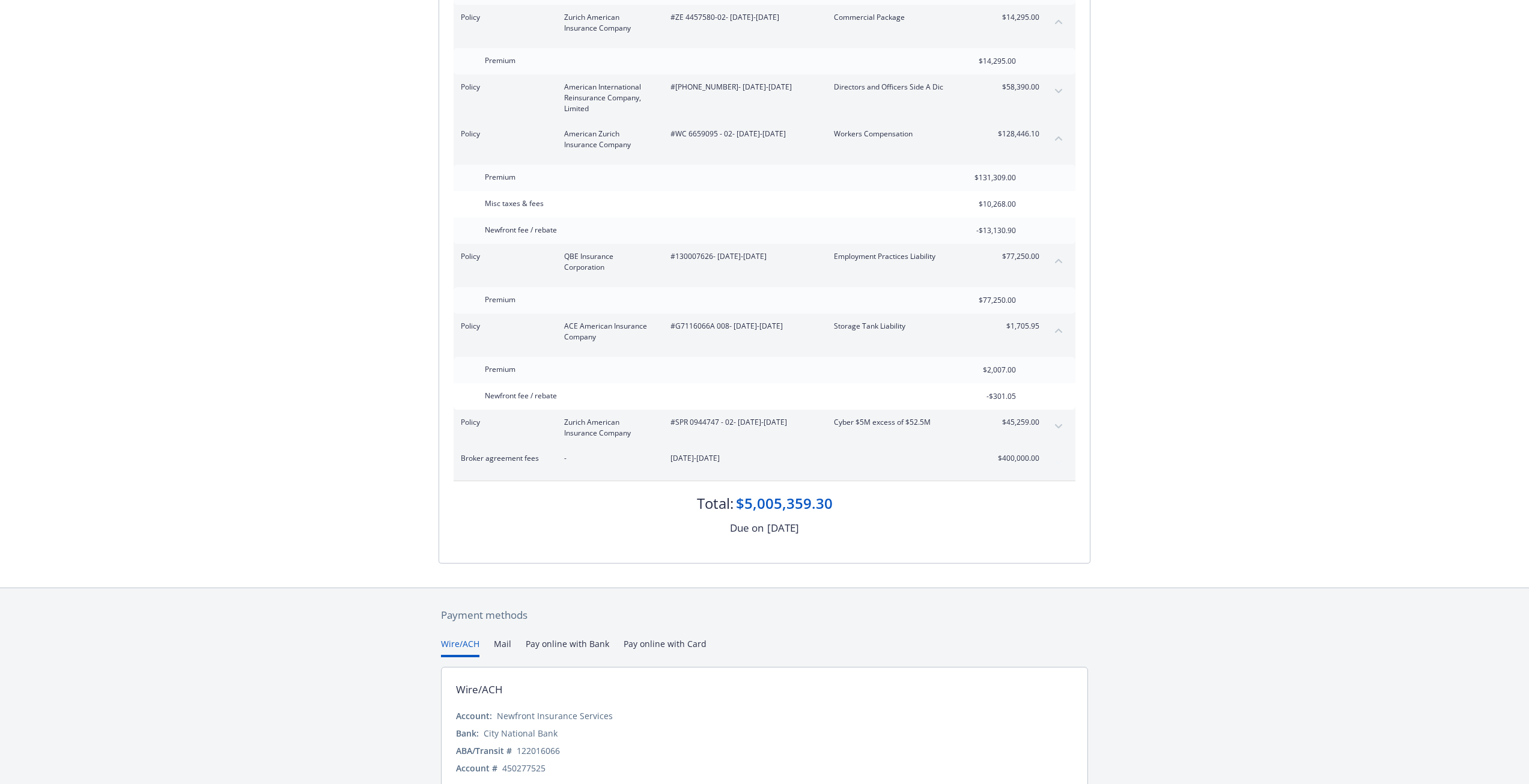
click at [1057, 424] on icon "expand content" at bounding box center [1058, 426] width 7 height 4
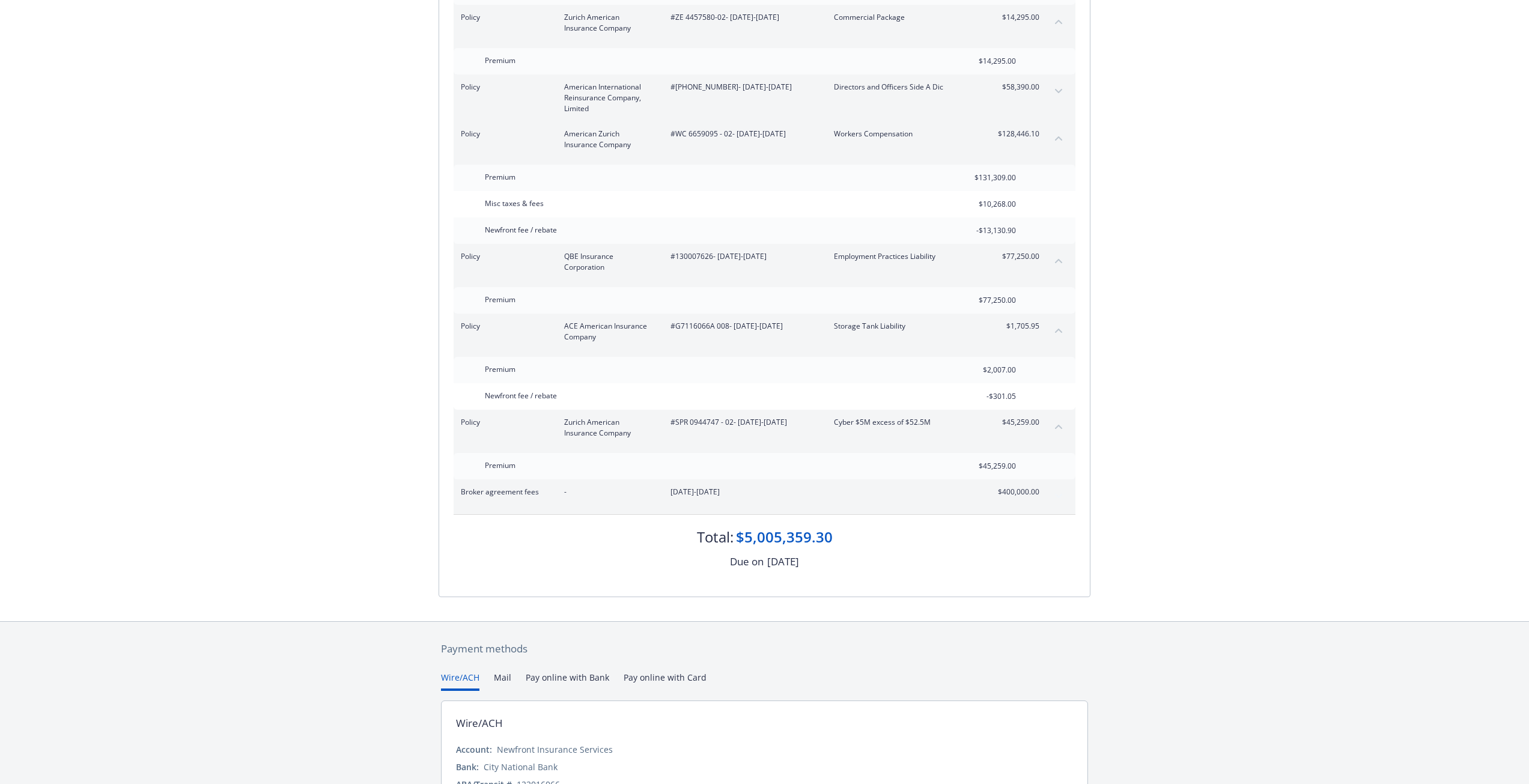
scroll to position [2640, 0]
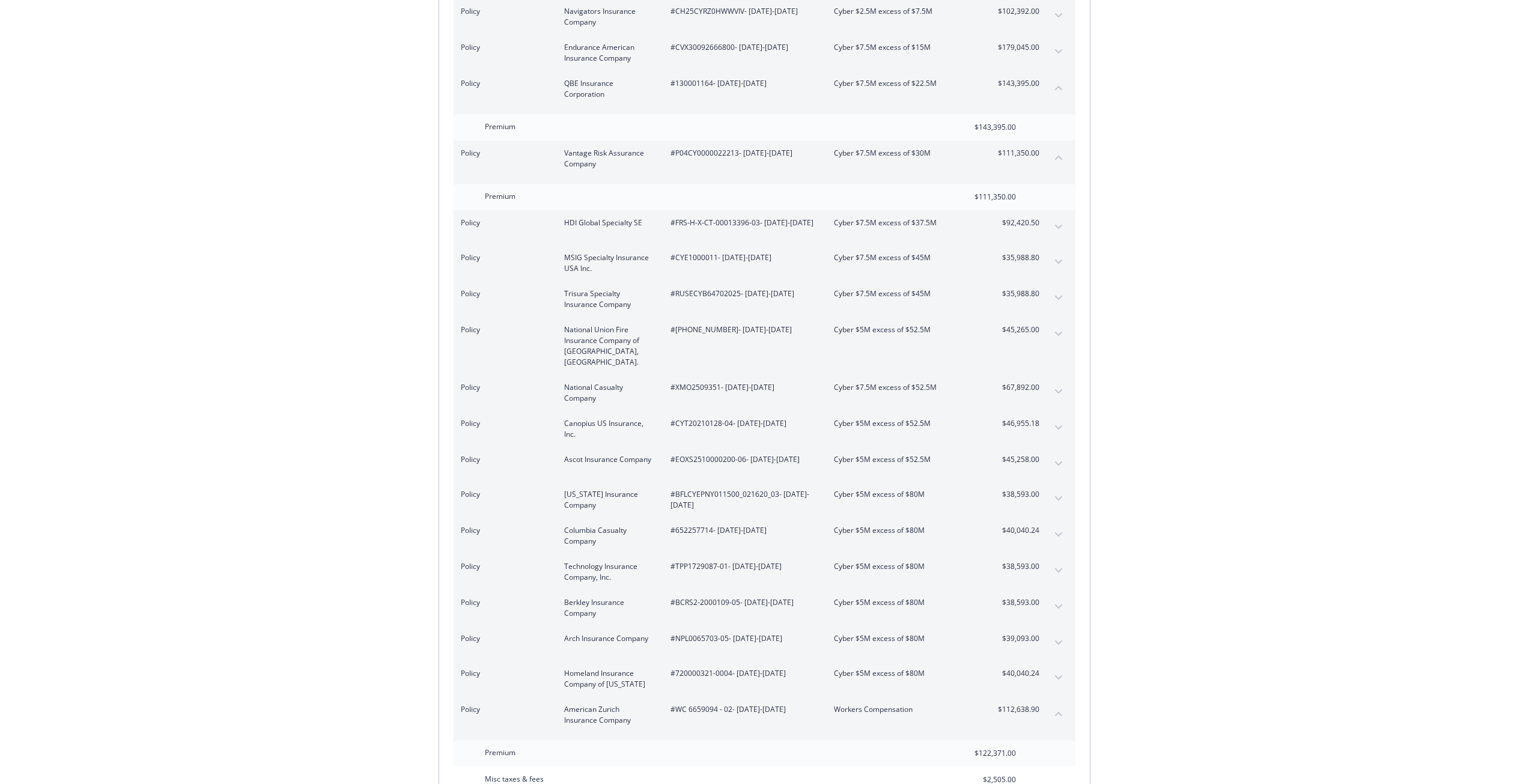
click at [1061, 425] on icon "expand content" at bounding box center [1058, 427] width 7 height 5
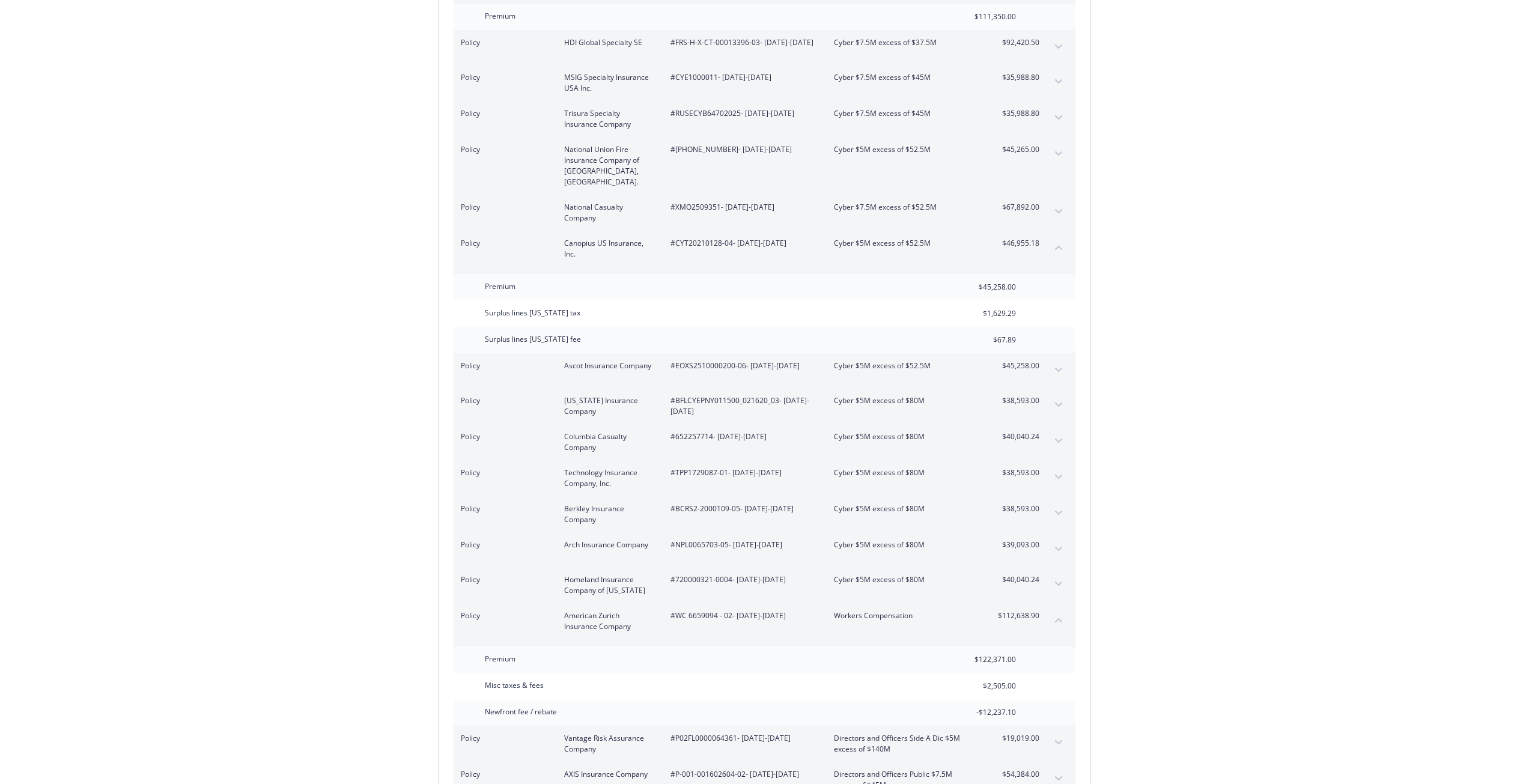
scroll to position [2760, 0]
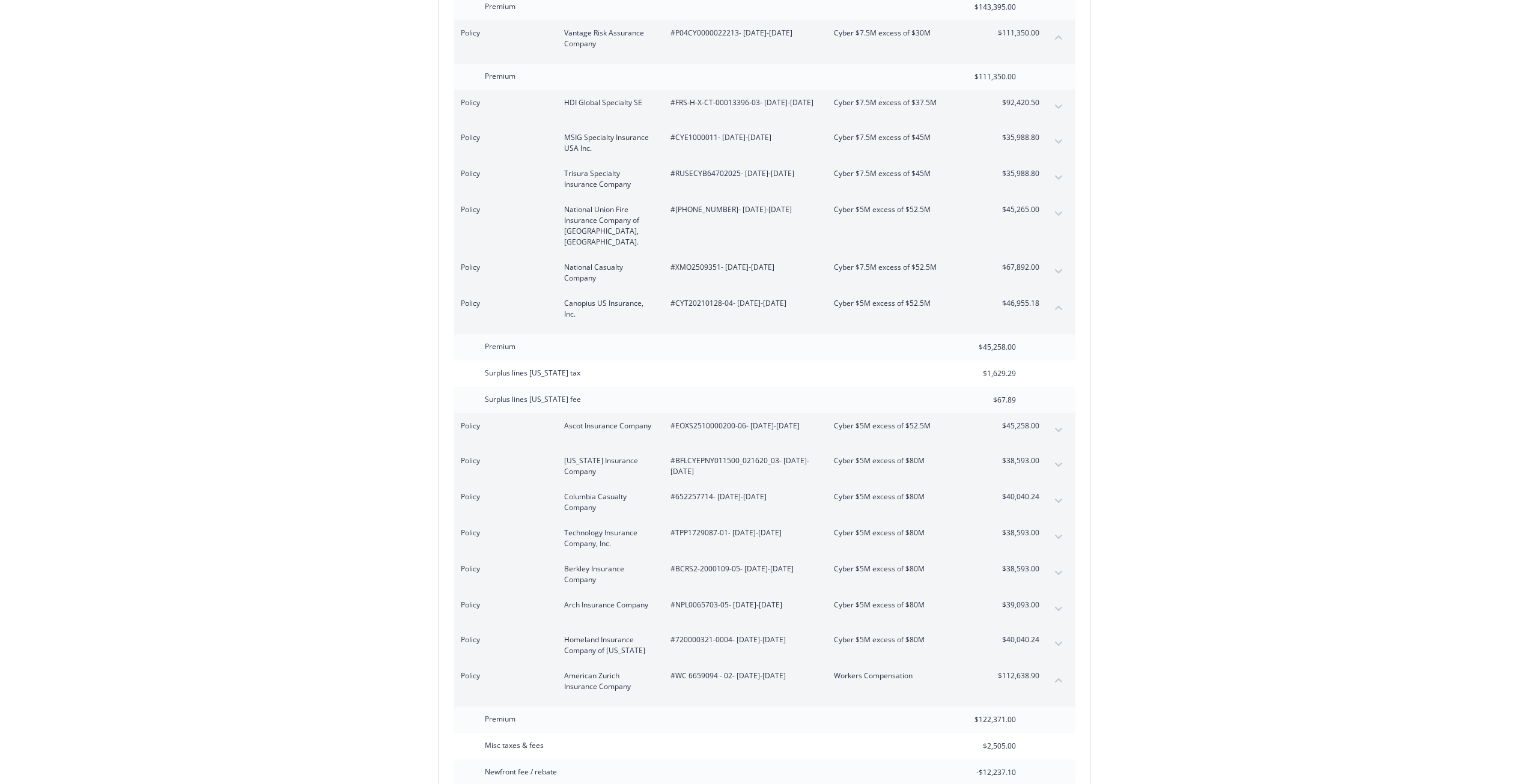
click at [1053, 455] on button "expand content" at bounding box center [1058, 464] width 19 height 19
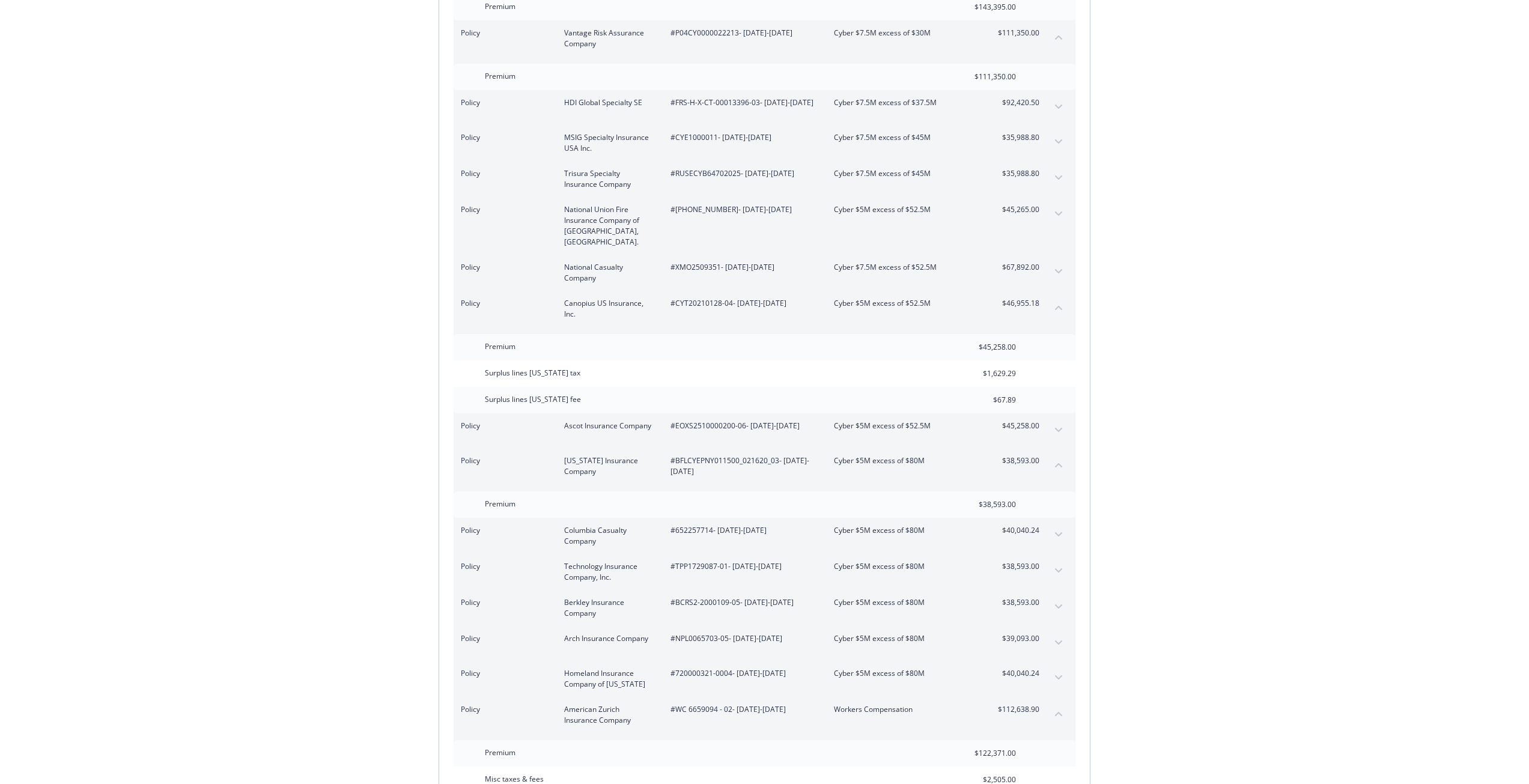
click at [1059, 525] on button "expand content" at bounding box center [1058, 534] width 19 height 19
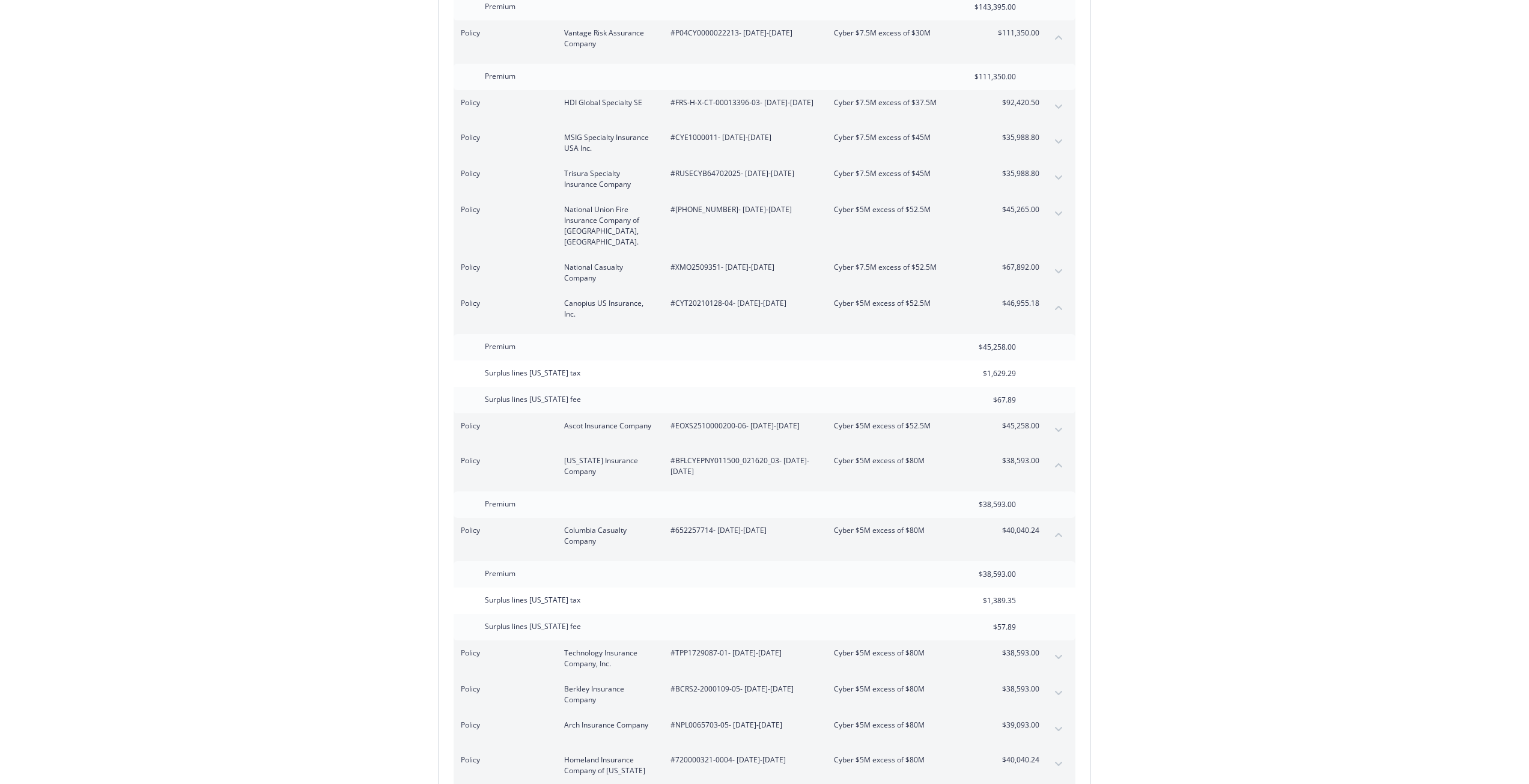
click at [1059, 684] on button "expand content" at bounding box center [1058, 693] width 19 height 19
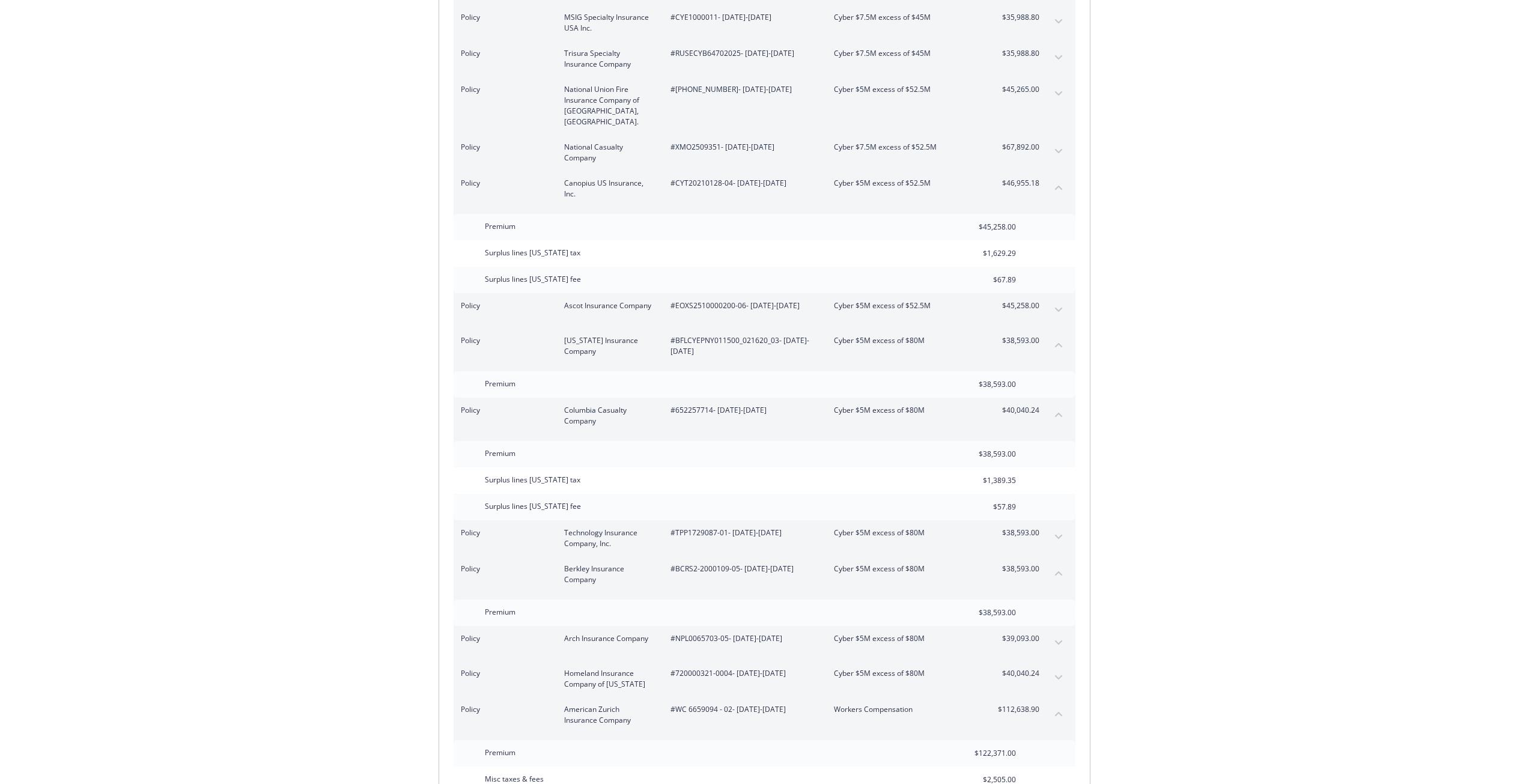
scroll to position [3000, 0]
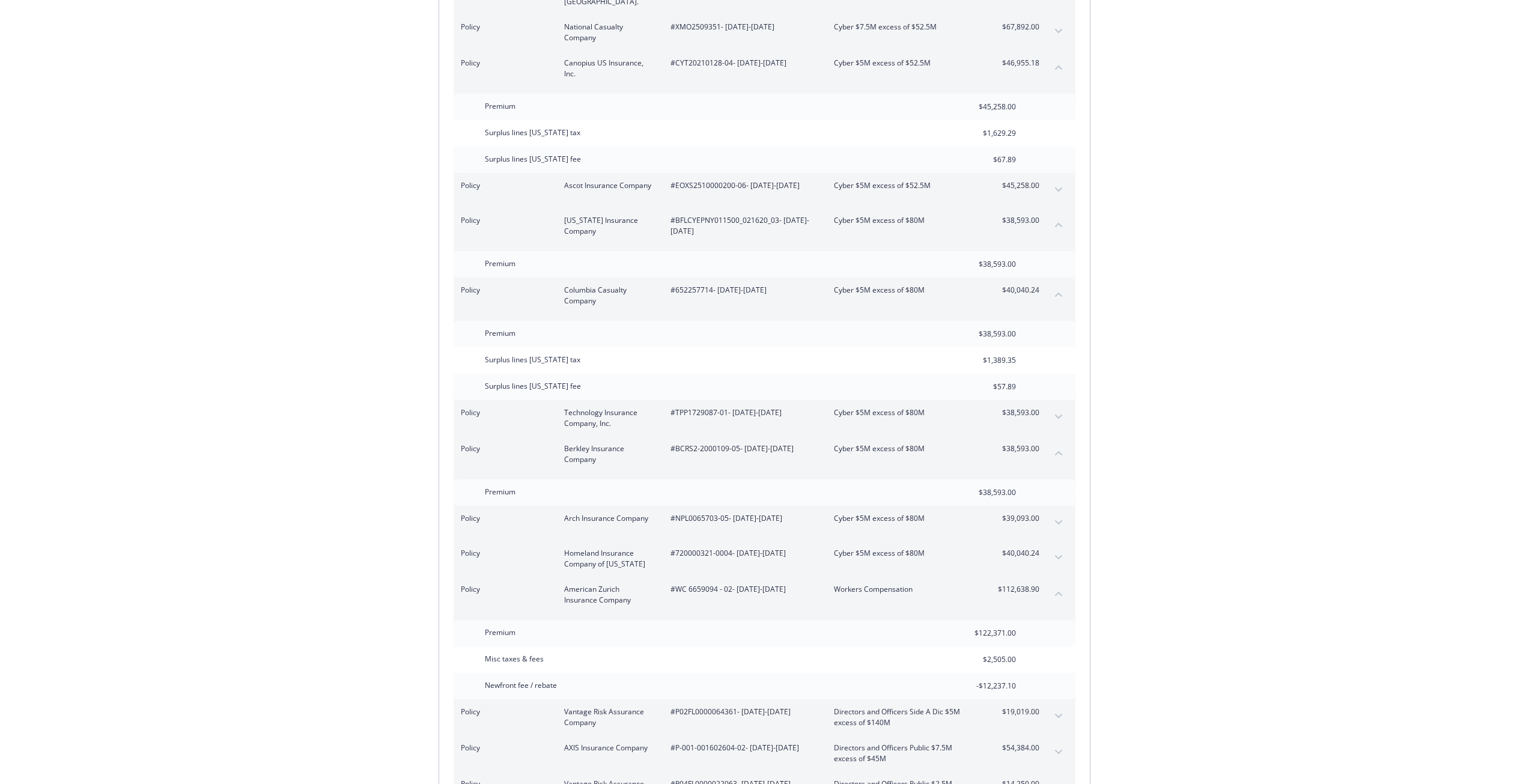
click at [1055, 520] on icon "expand content" at bounding box center [1058, 522] width 7 height 5
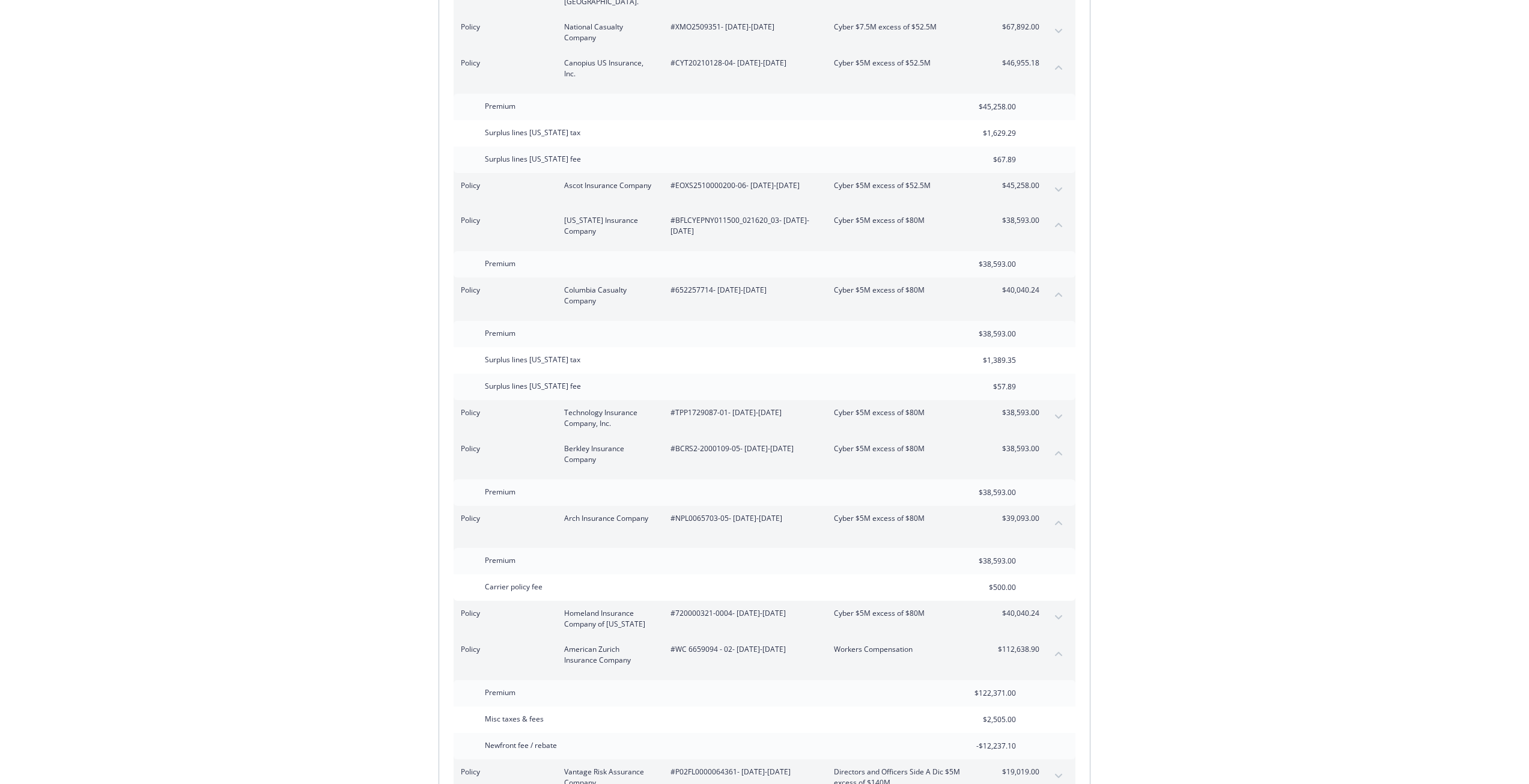
click at [1061, 615] on icon "expand content" at bounding box center [1058, 617] width 7 height 4
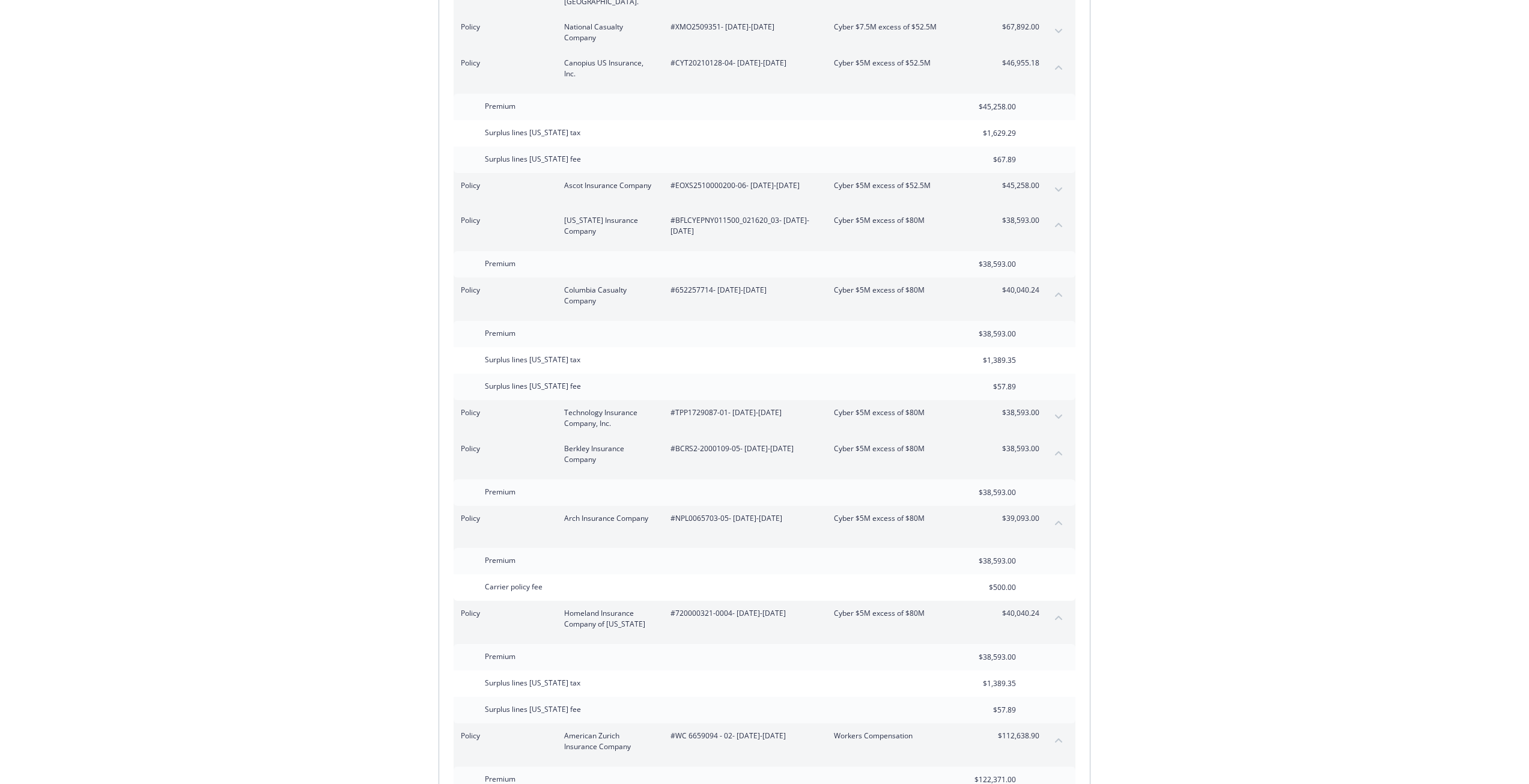
click at [1044, 347] on div "Surplus lines [US_STATE] tax $1,389.35" at bounding box center [764, 360] width 622 height 27
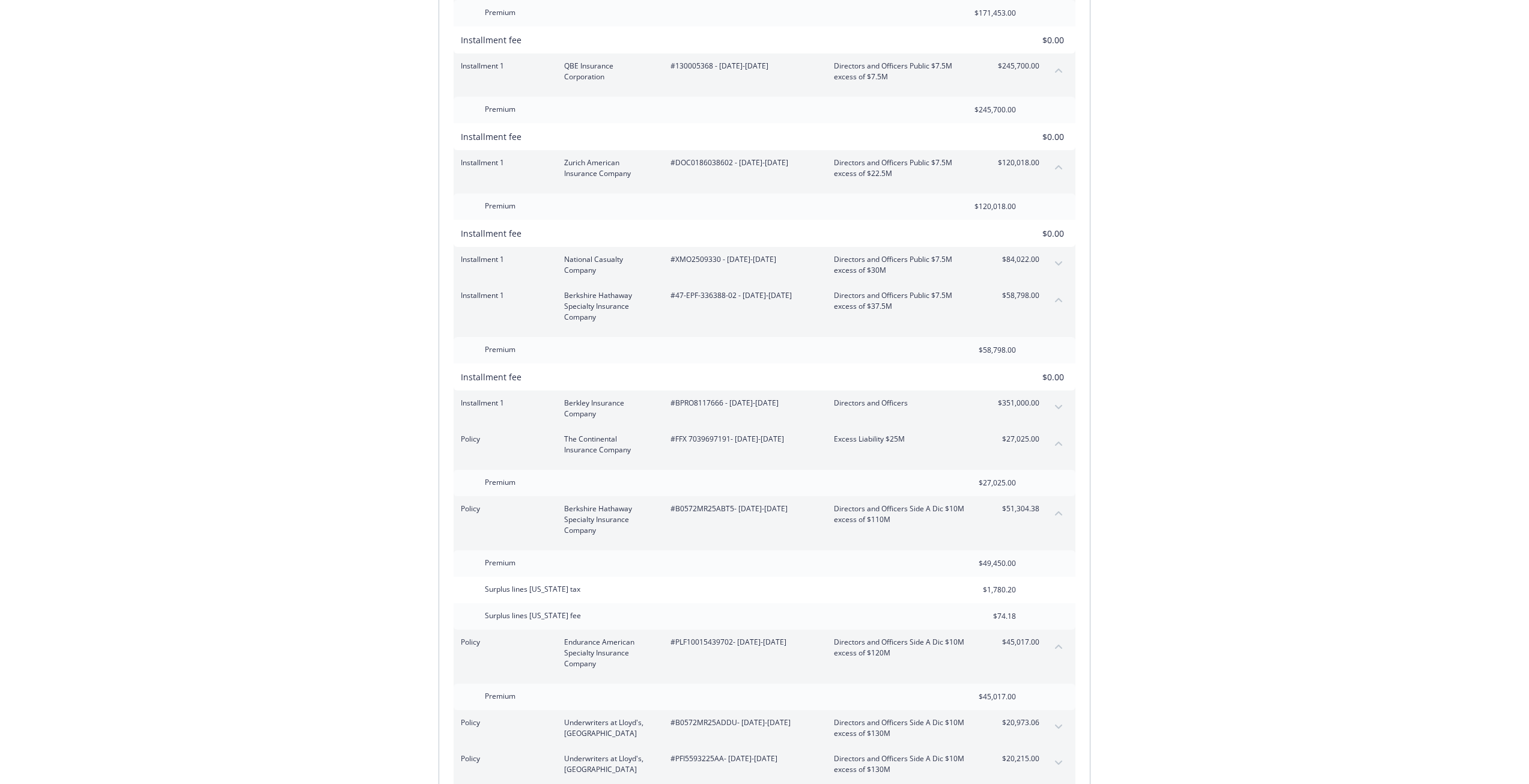
click at [1060, 398] on button "expand content" at bounding box center [1058, 407] width 19 height 19
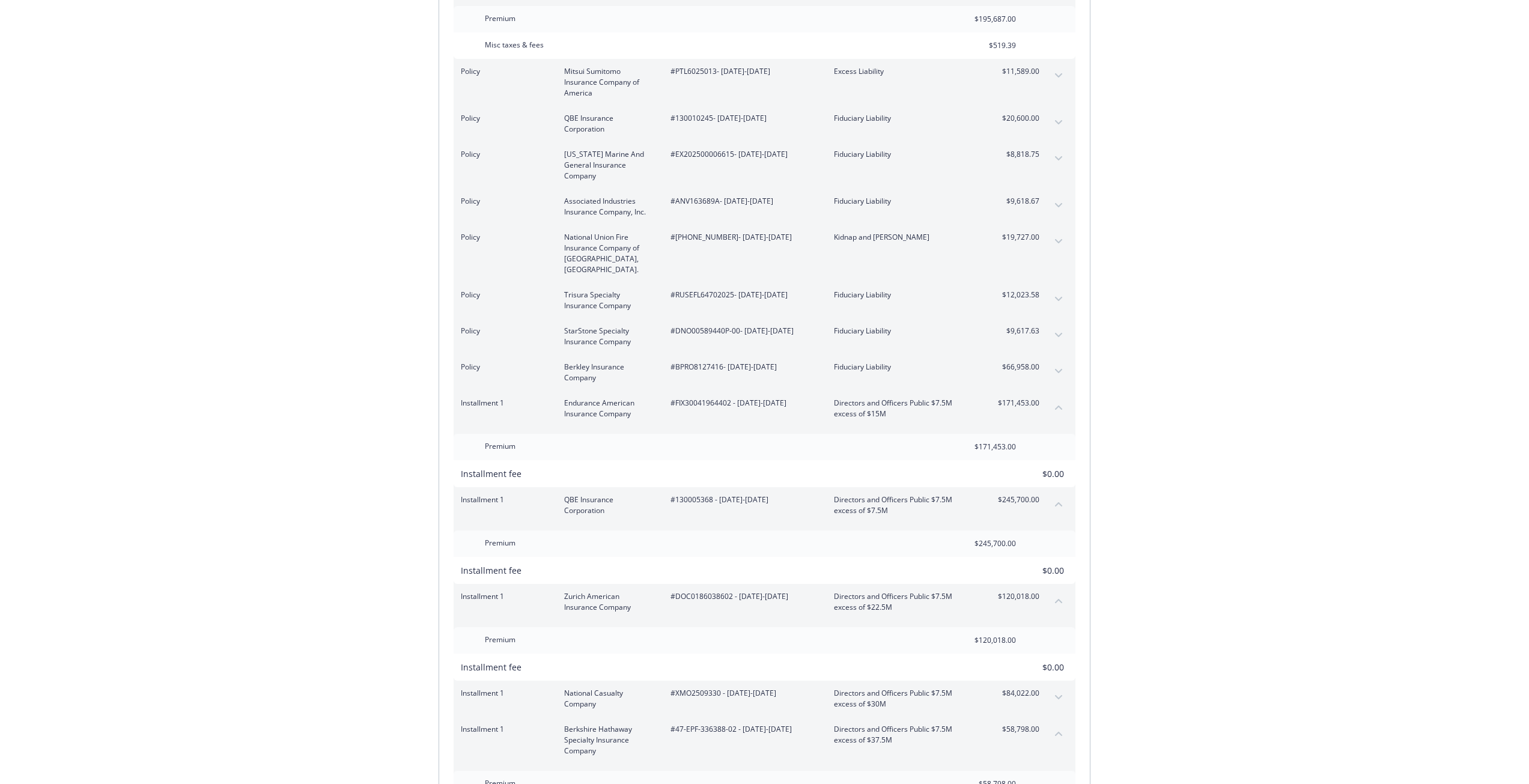
drag, startPoint x: 1230, startPoint y: 328, endPoint x: 1233, endPoint y: 316, distance: 12.4
drag, startPoint x: 1254, startPoint y: 281, endPoint x: 1282, endPoint y: 65, distance: 217.8
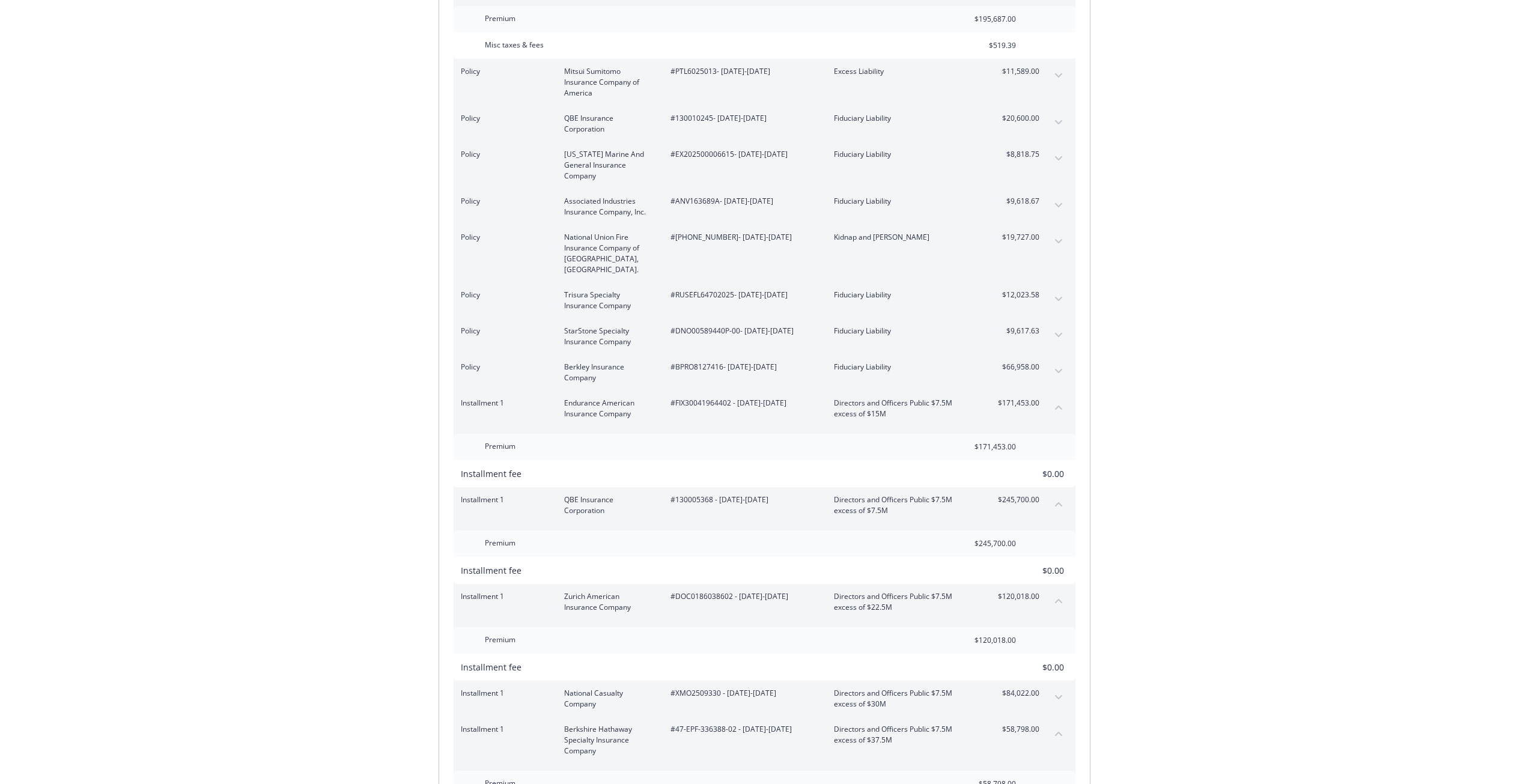
click at [1059, 695] on icon "expand content" at bounding box center [1058, 697] width 7 height 5
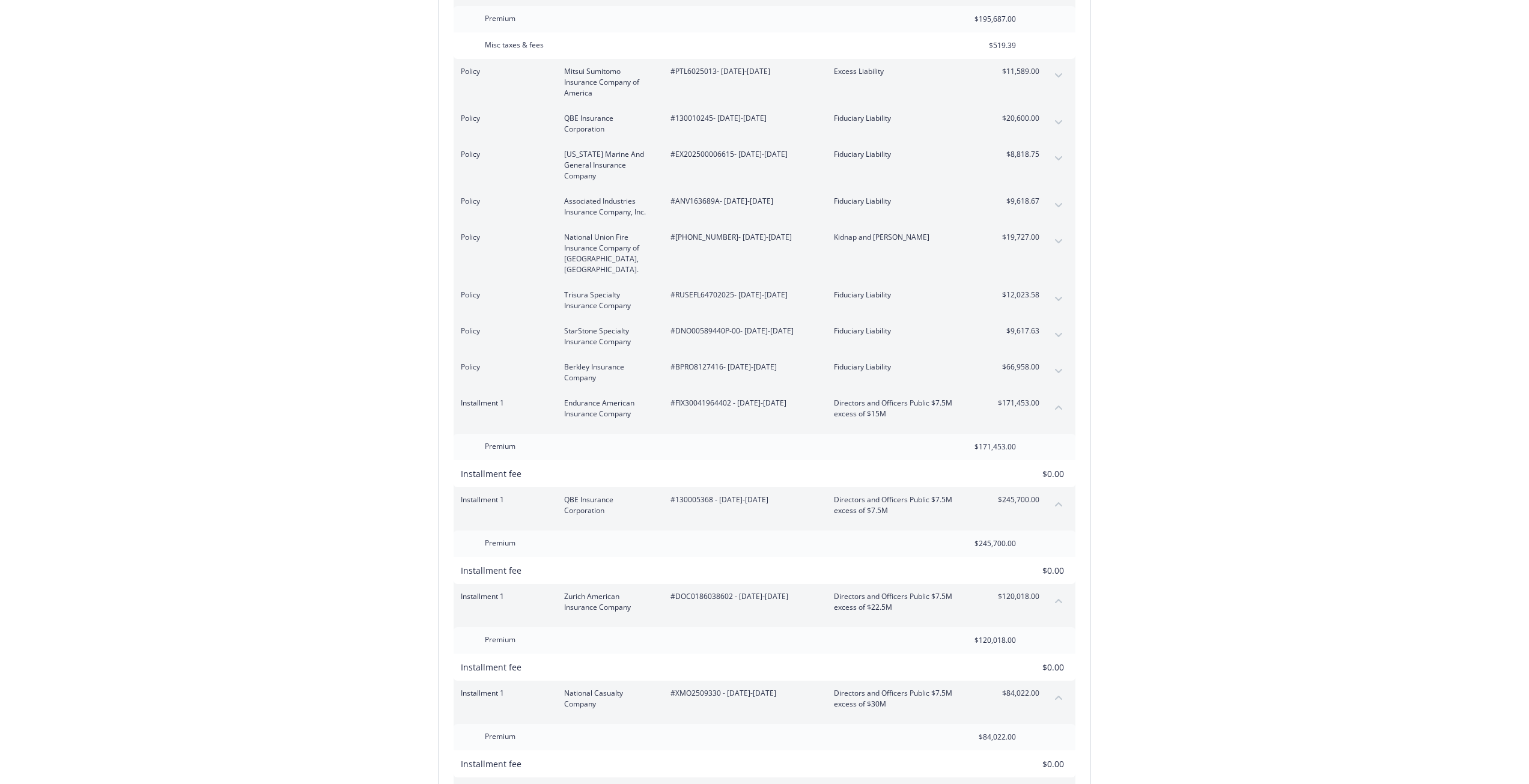
drag, startPoint x: 1264, startPoint y: 387, endPoint x: 1233, endPoint y: 290, distance: 101.8
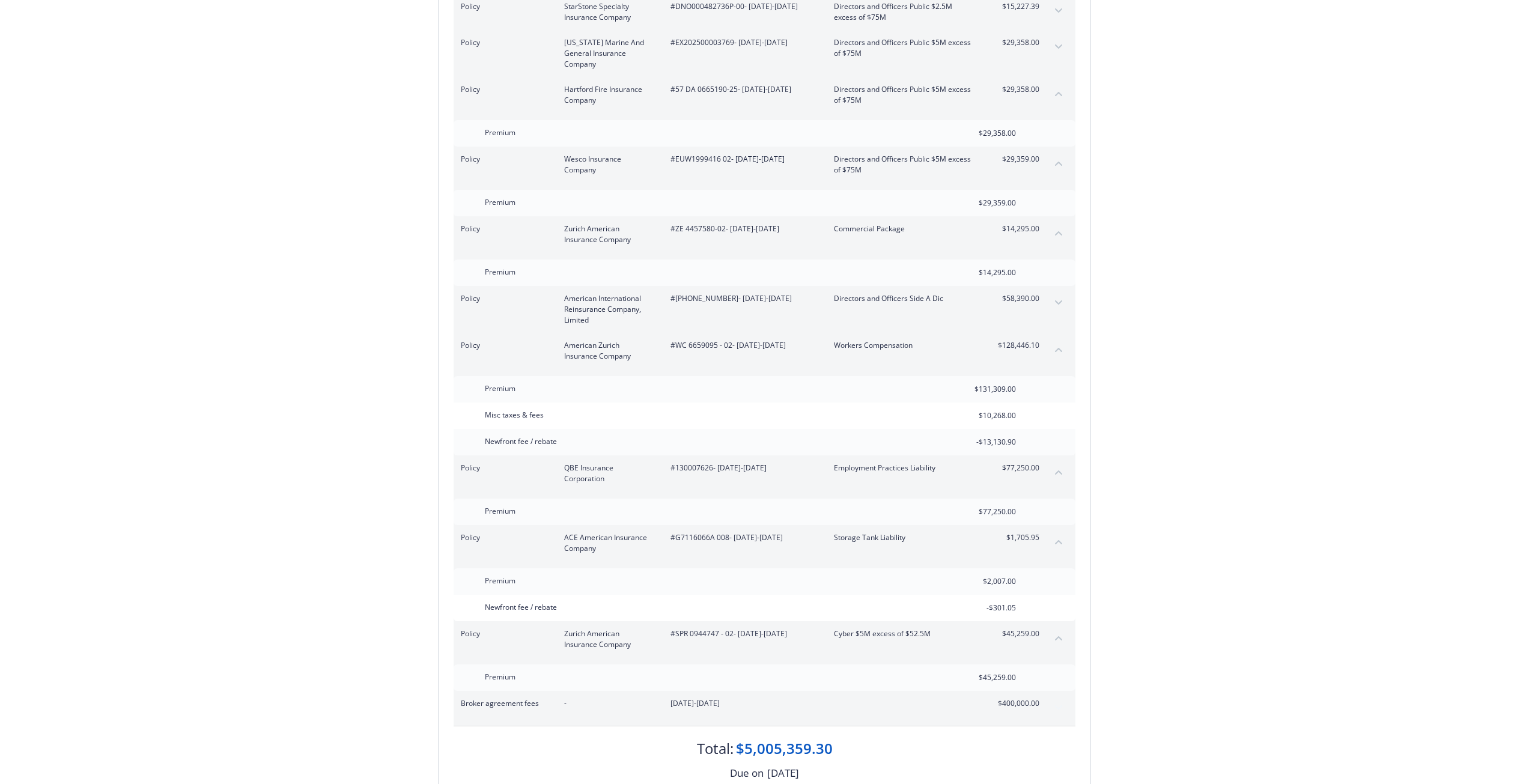
scroll to position [4617, 0]
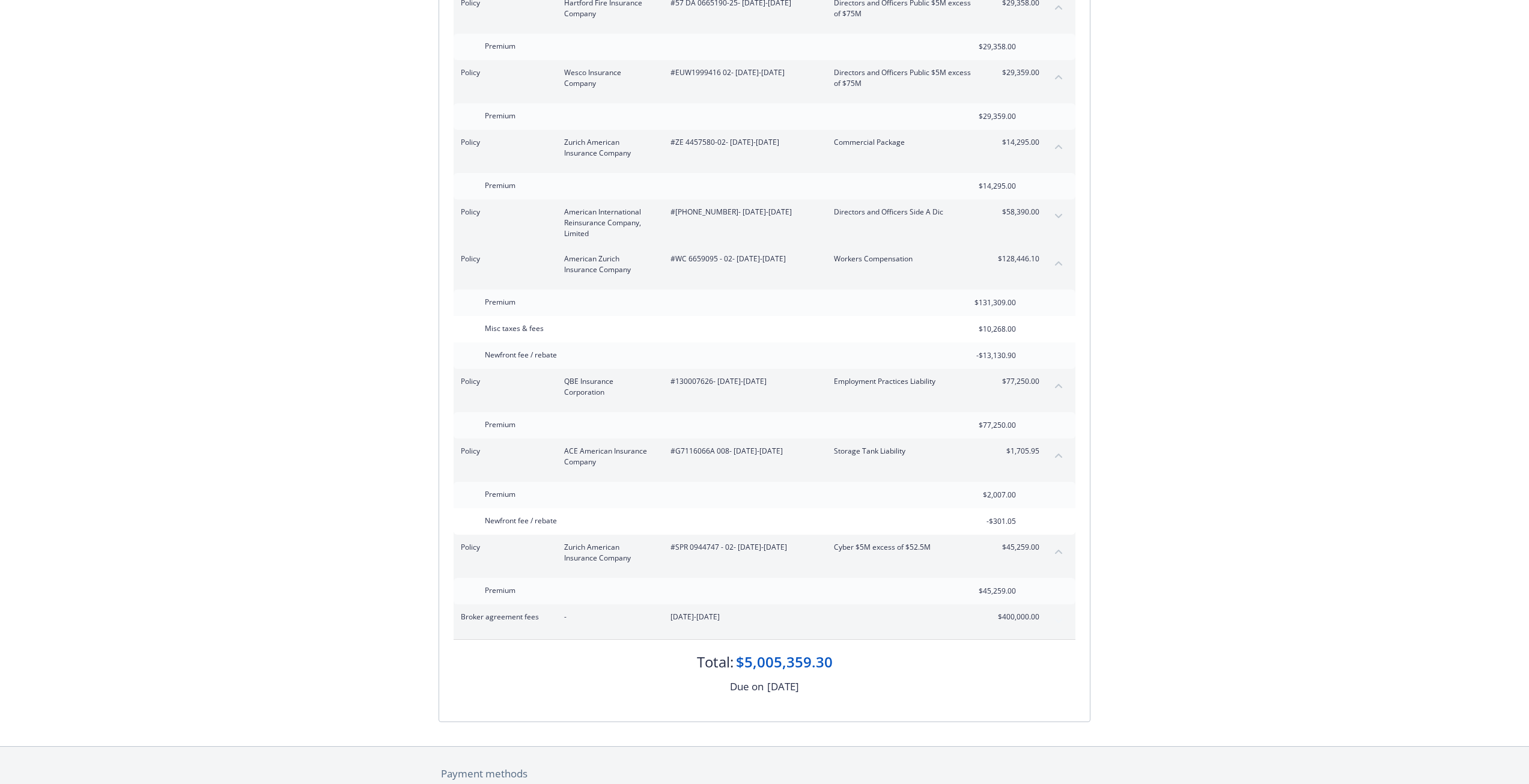
scroll to position [4463, 0]
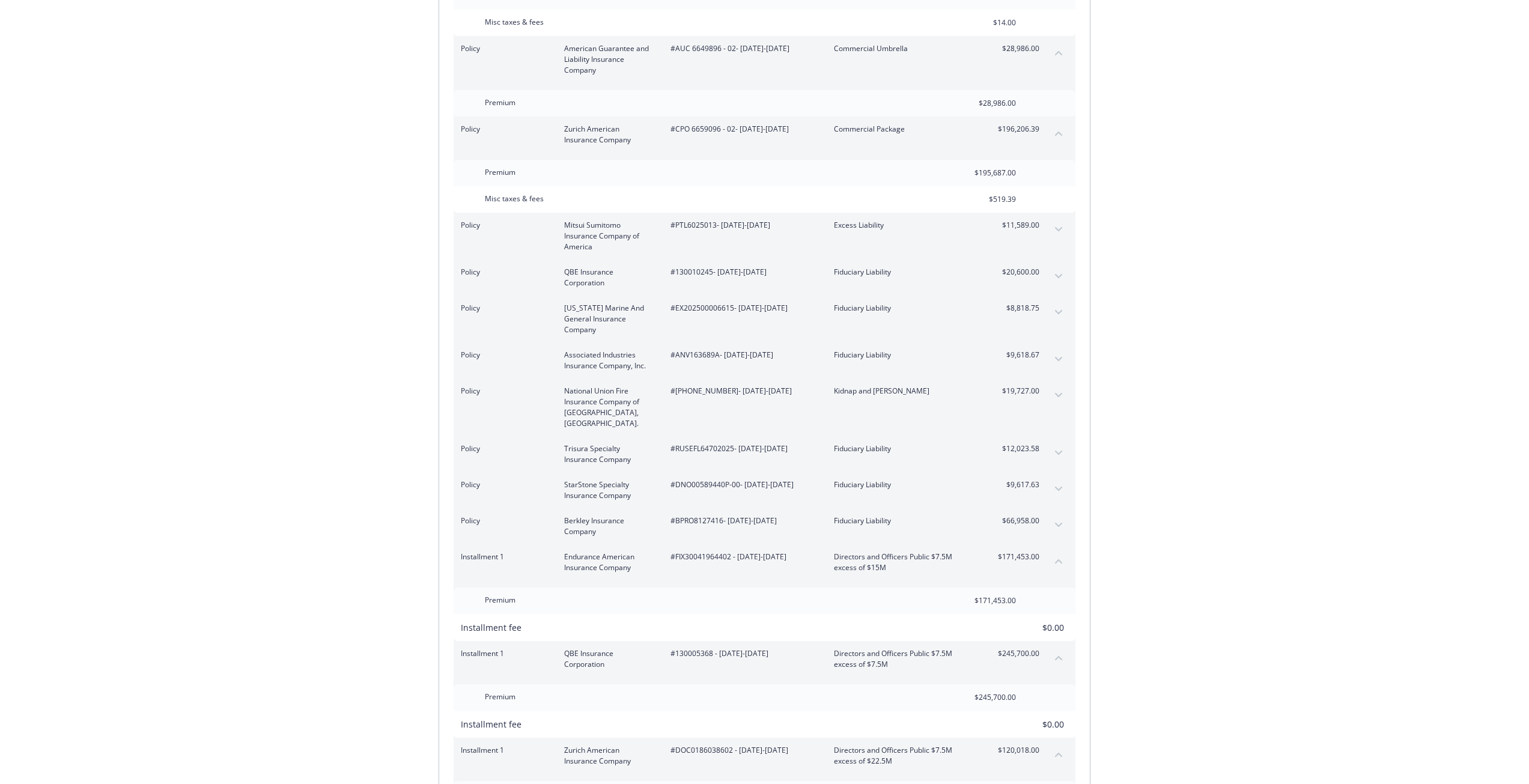
scroll to position [0, 0]
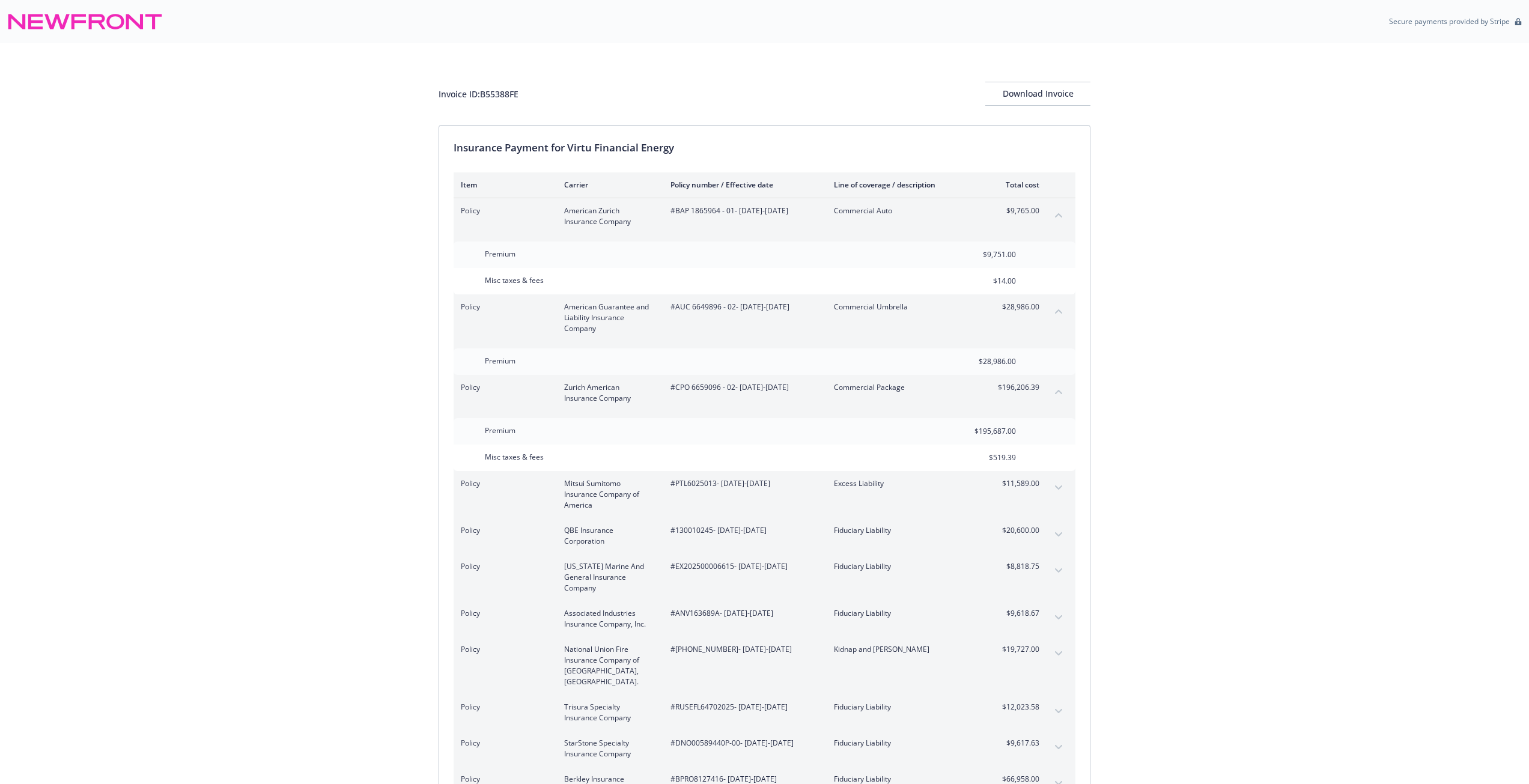
click at [710, 306] on span "#AUC 6649896 - 02 - [DATE]-[DATE]" at bounding box center [742, 307] width 144 height 11
copy span "6649896"
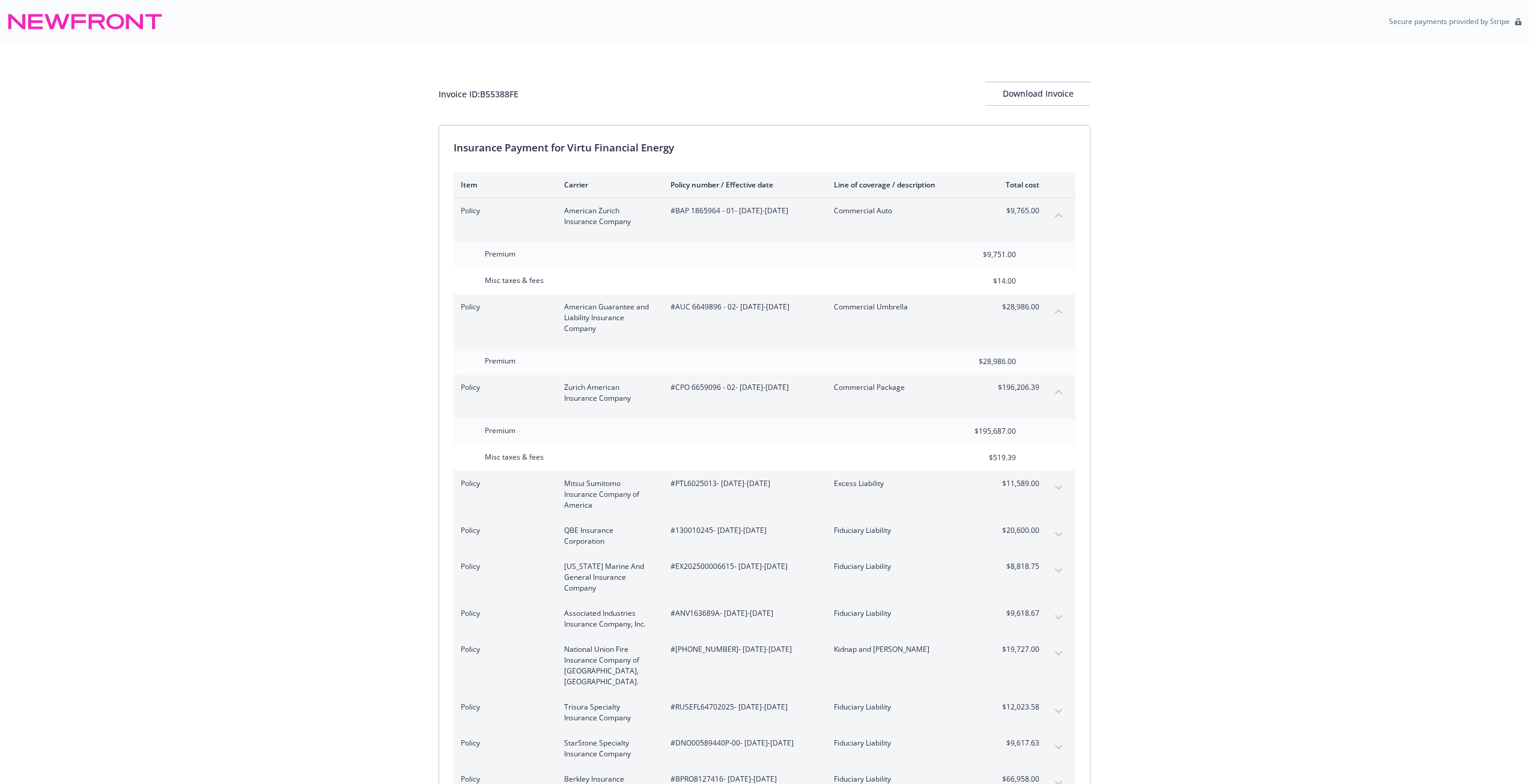
scroll to position [120, 0]
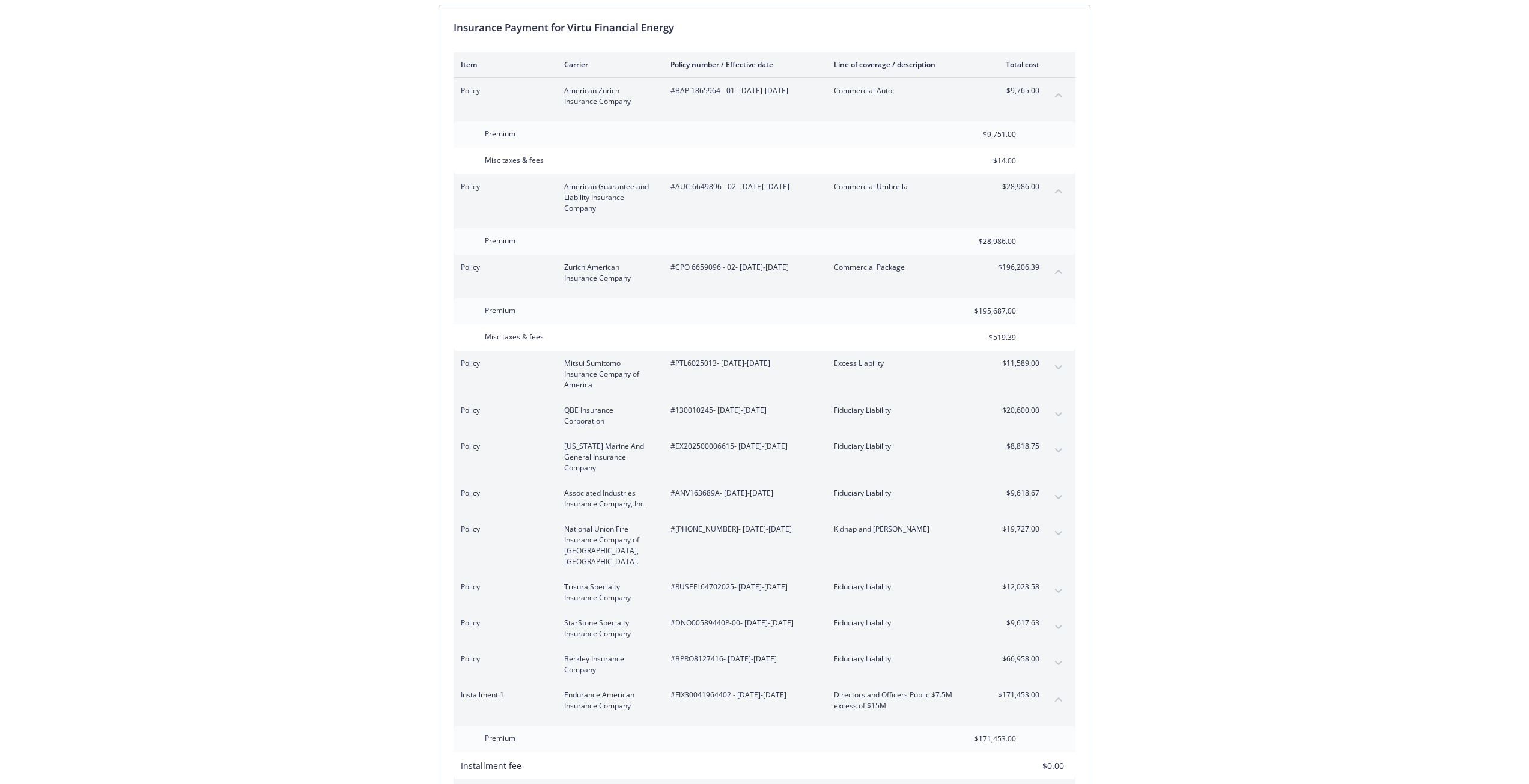
click at [695, 365] on span "#PTL6025013 - [DATE]-[DATE]" at bounding box center [742, 363] width 144 height 11
click at [695, 365] on span "#PTL6025013 - [DATE]-[DATE]" at bounding box center [742, 363] width 144 height 11
copy span "PTL6025013"
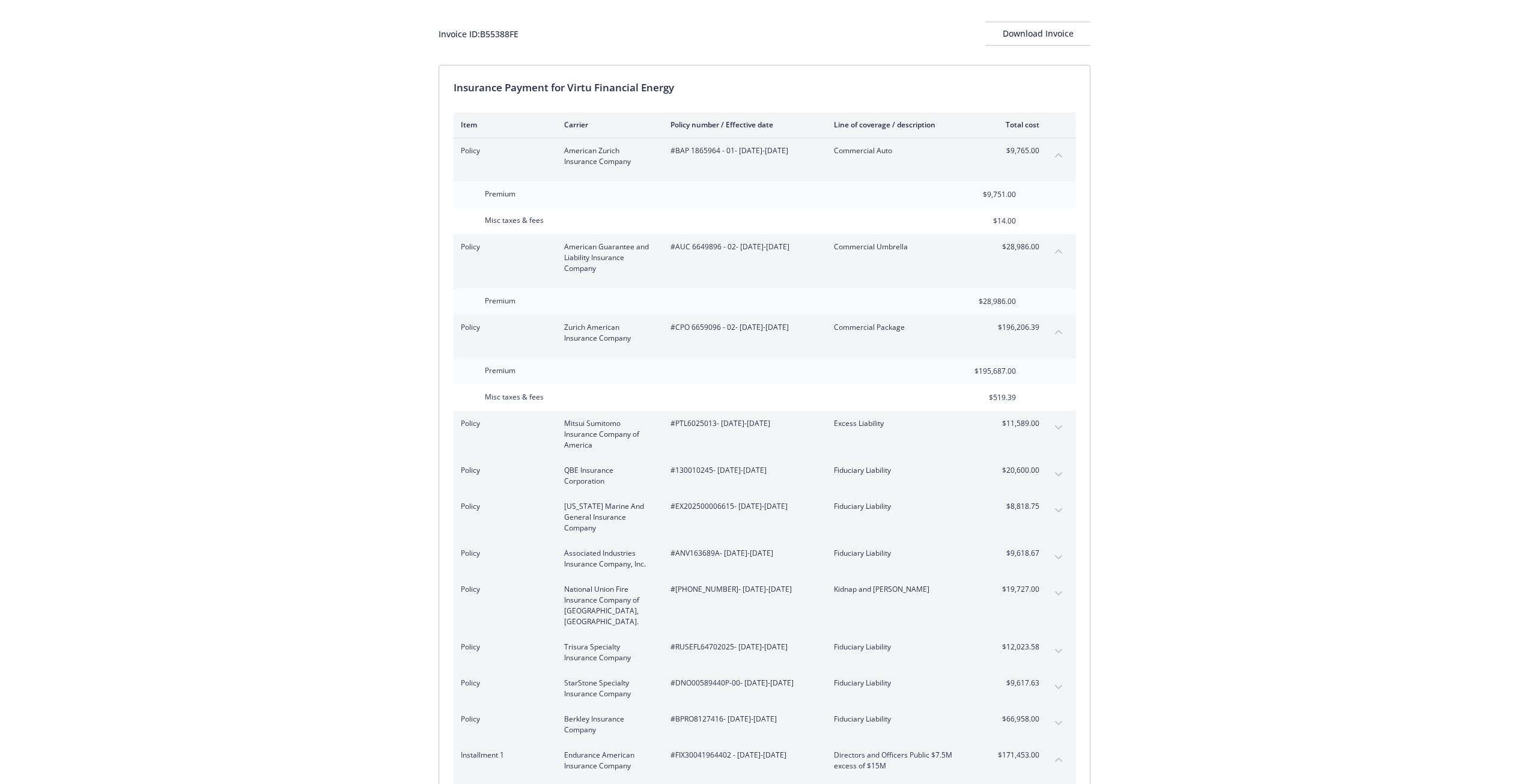
click at [1053, 426] on button "expand content" at bounding box center [1058, 427] width 19 height 19
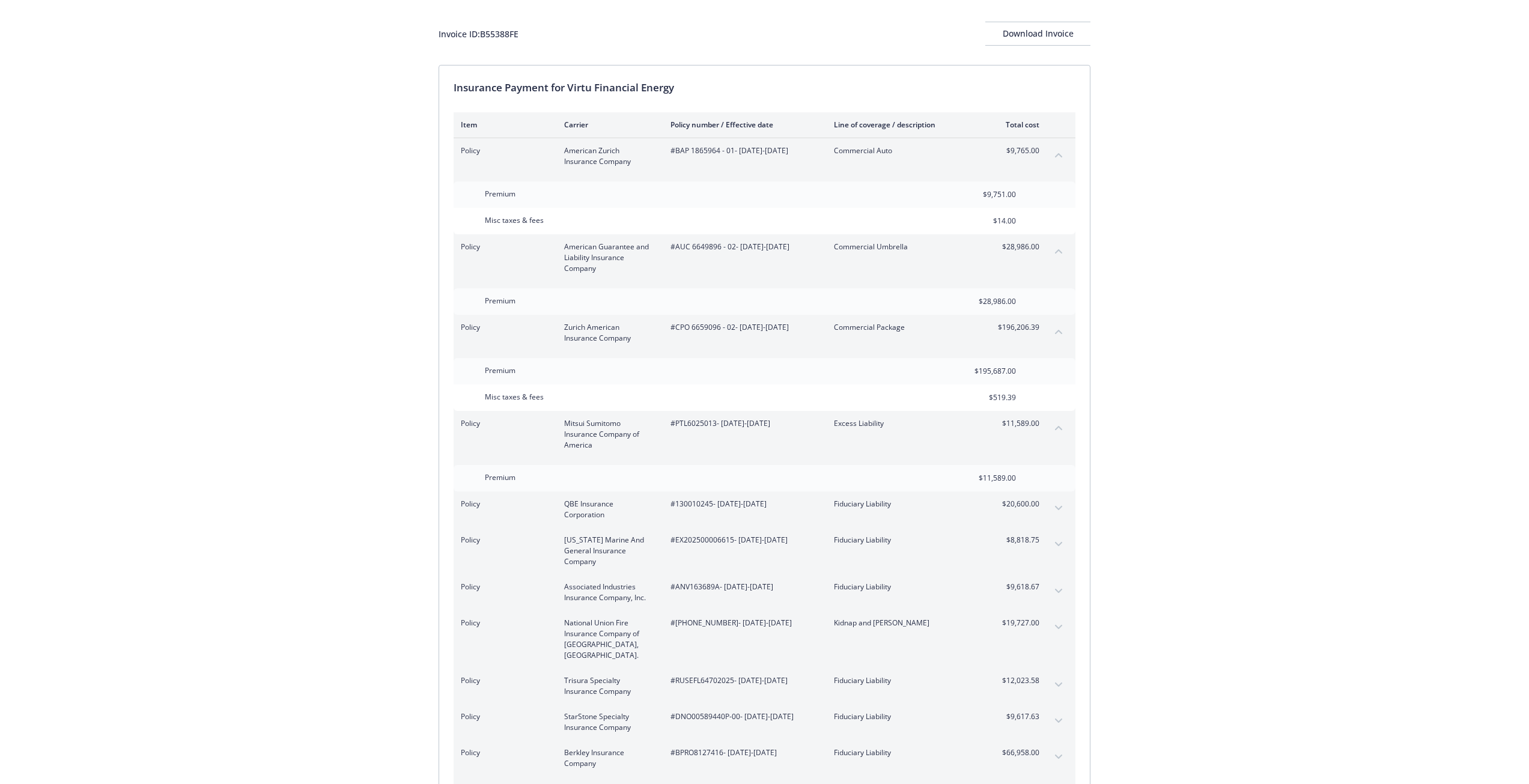
click at [1053, 426] on button "collapse content" at bounding box center [1058, 427] width 19 height 19
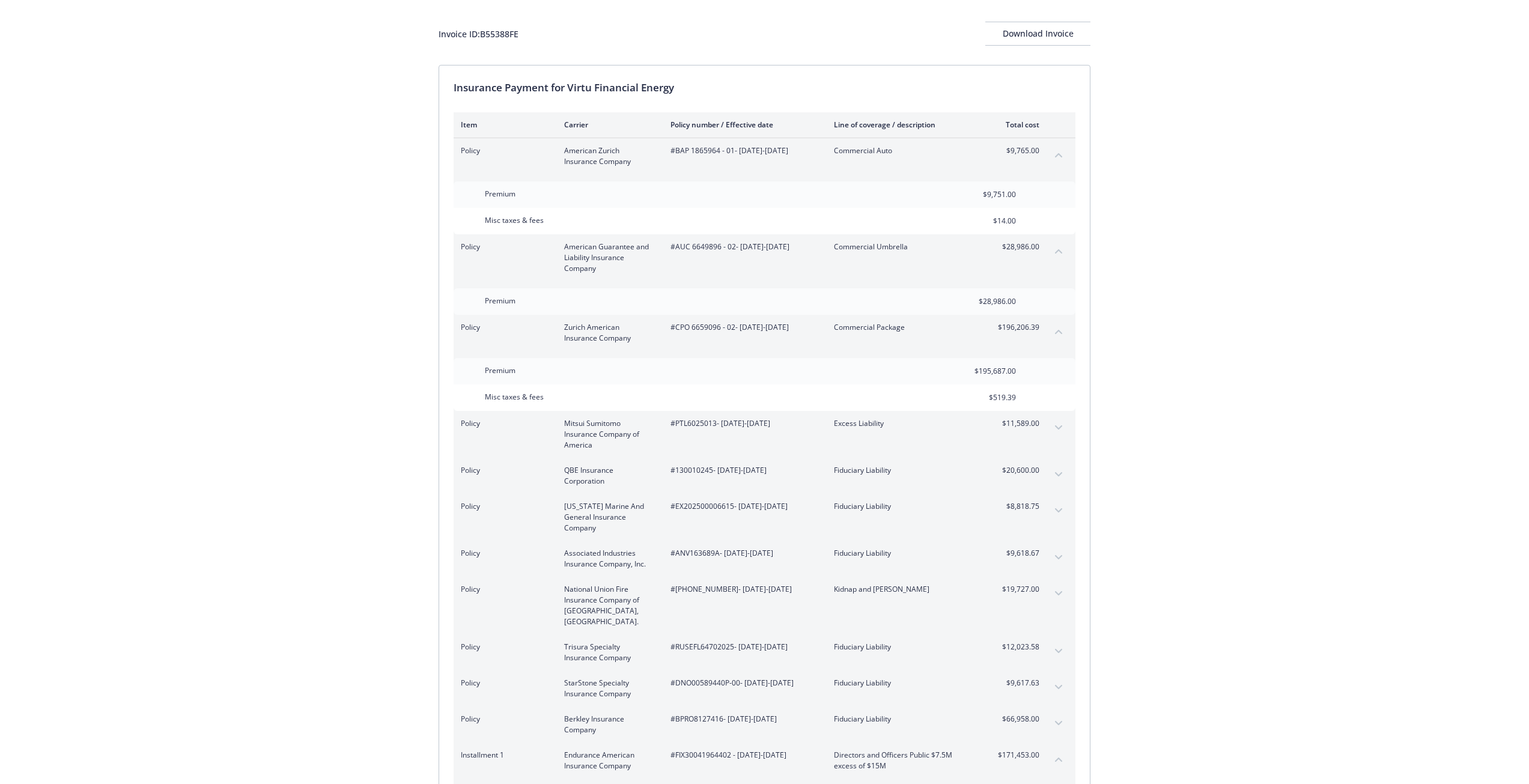
click at [1059, 469] on button "expand content" at bounding box center [1058, 474] width 19 height 19
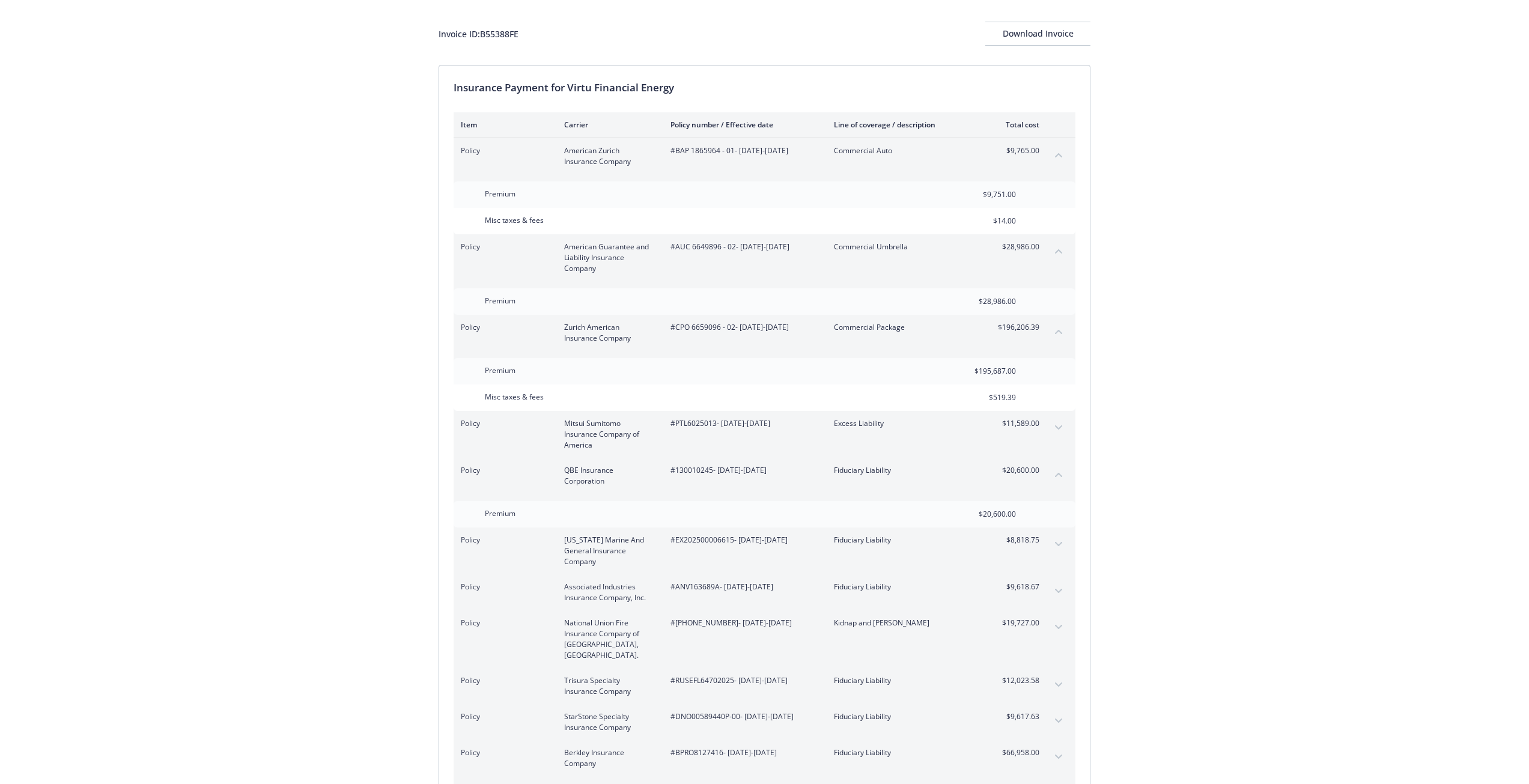
click at [1059, 469] on button "collapse content" at bounding box center [1058, 474] width 19 height 19
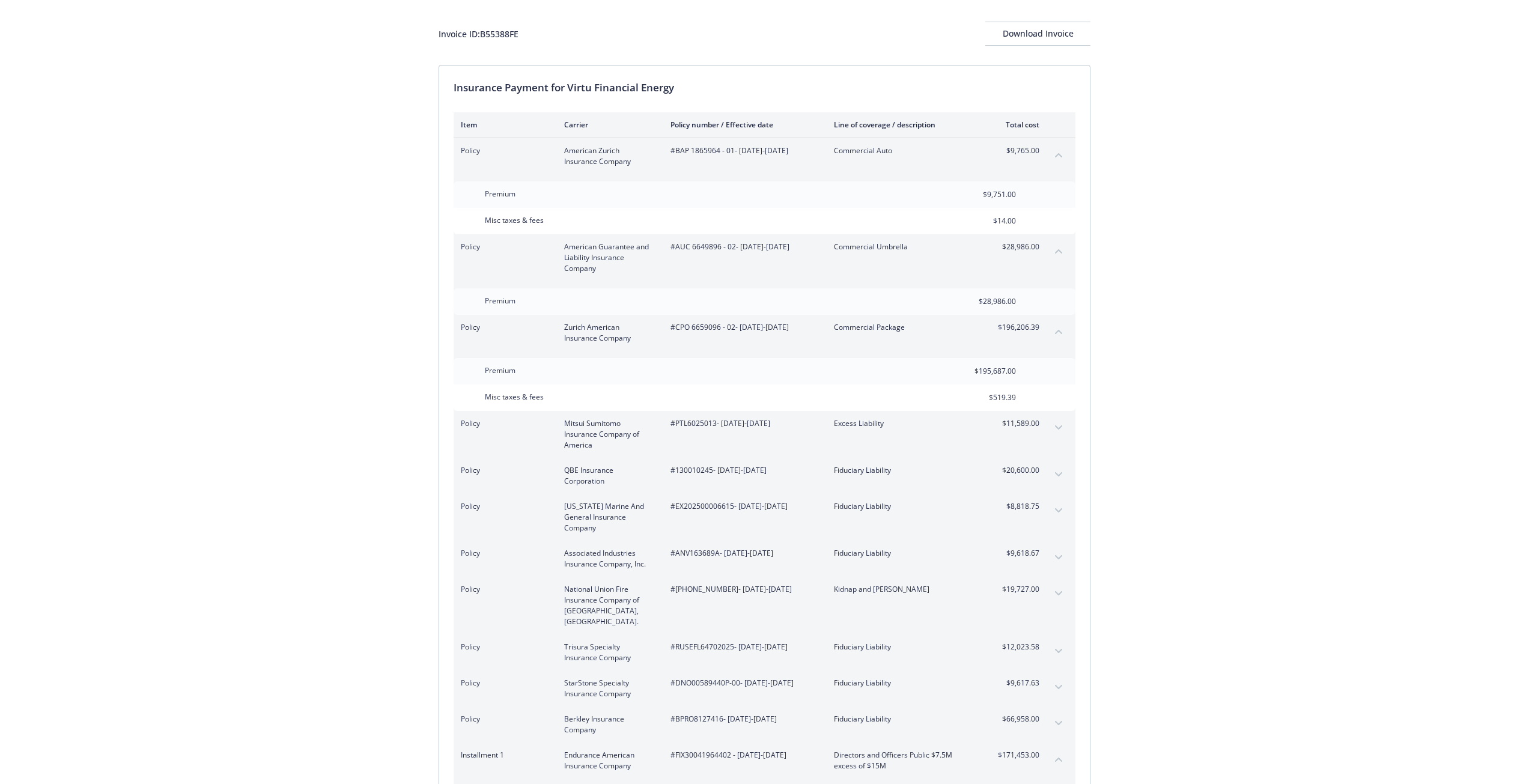
click at [1062, 505] on button "expand content" at bounding box center [1058, 510] width 19 height 19
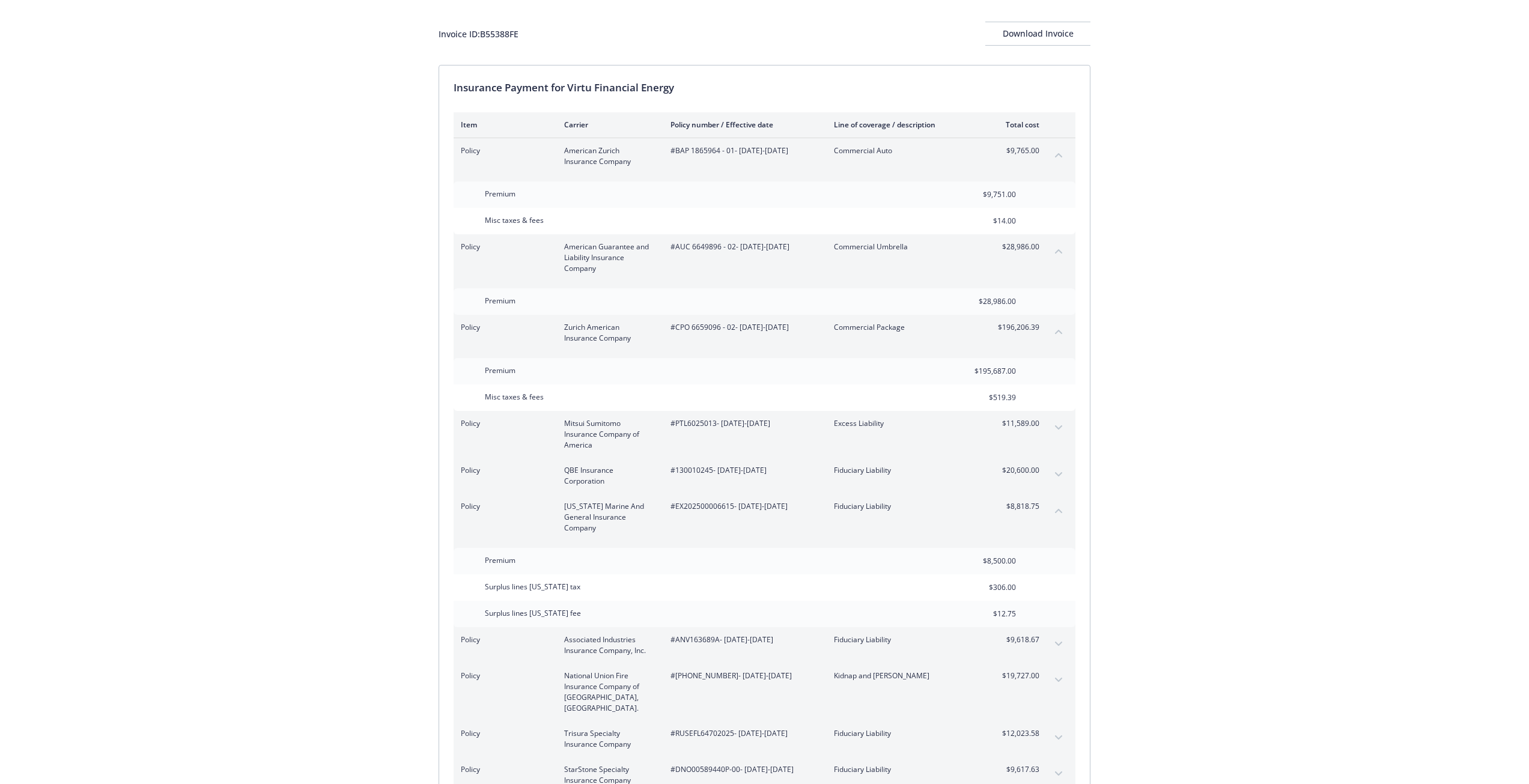
click at [1062, 505] on button "collapse content" at bounding box center [1058, 510] width 19 height 19
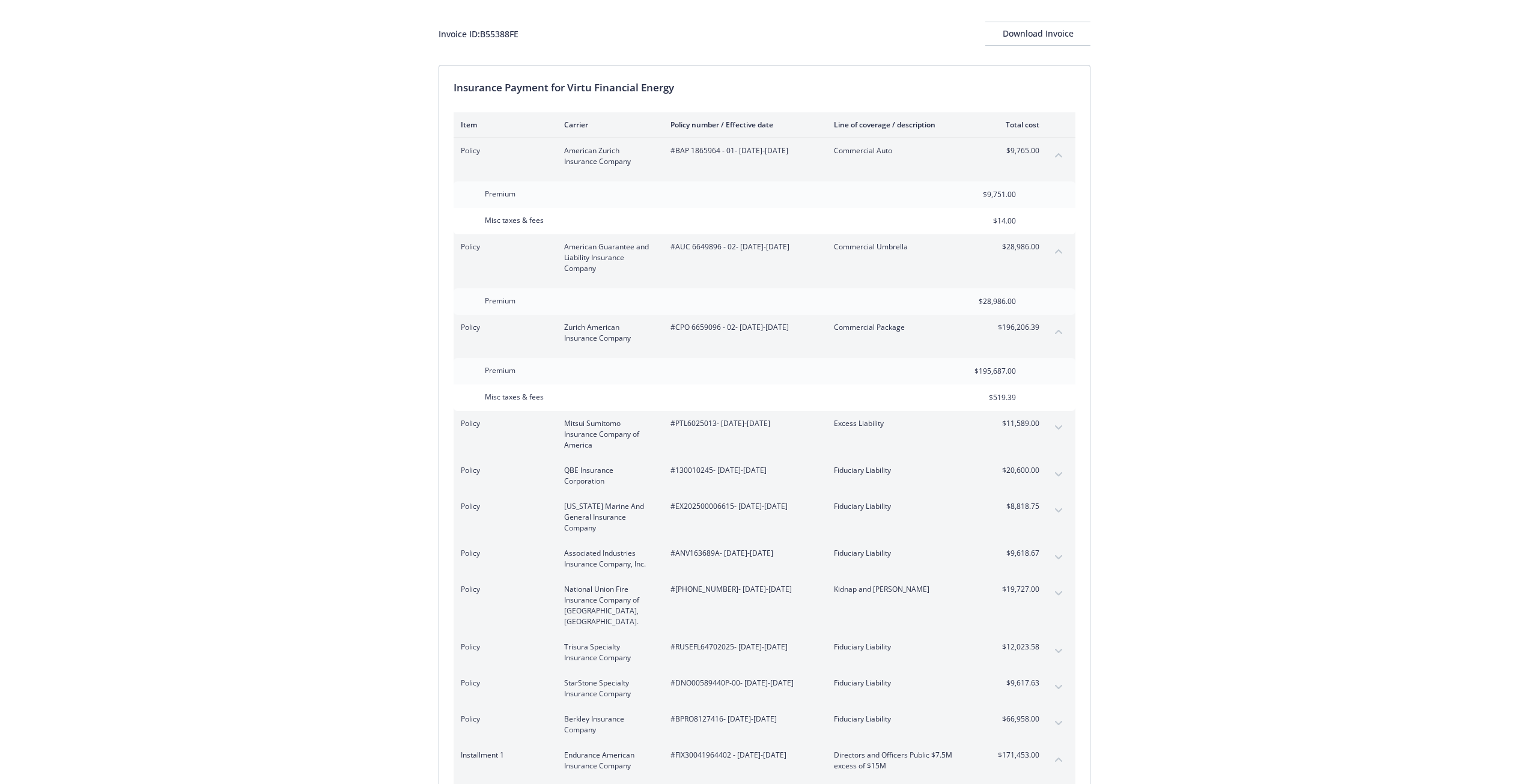
click at [1059, 504] on button "expand content" at bounding box center [1058, 510] width 19 height 19
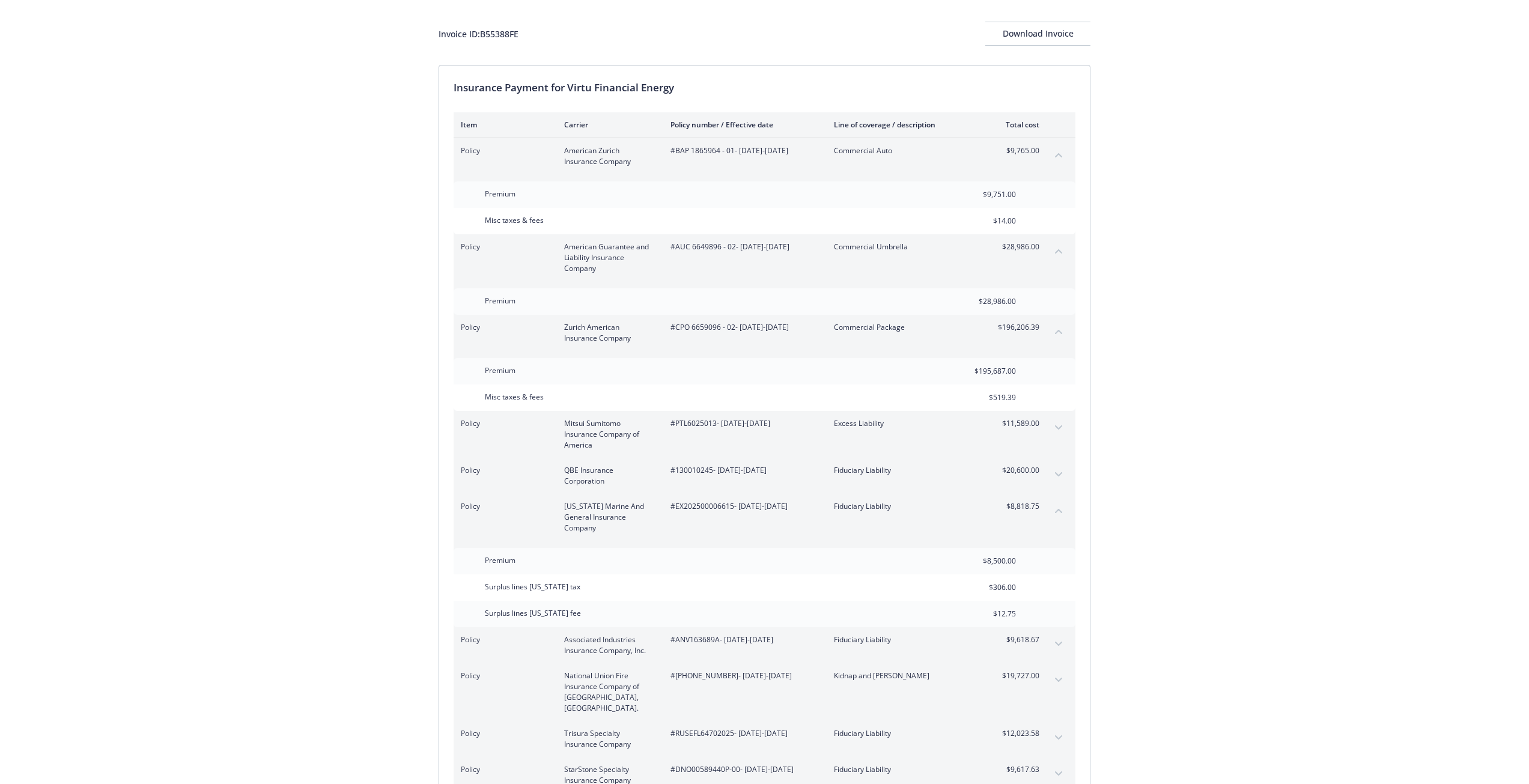
click at [1056, 507] on button "collapse content" at bounding box center [1058, 510] width 19 height 19
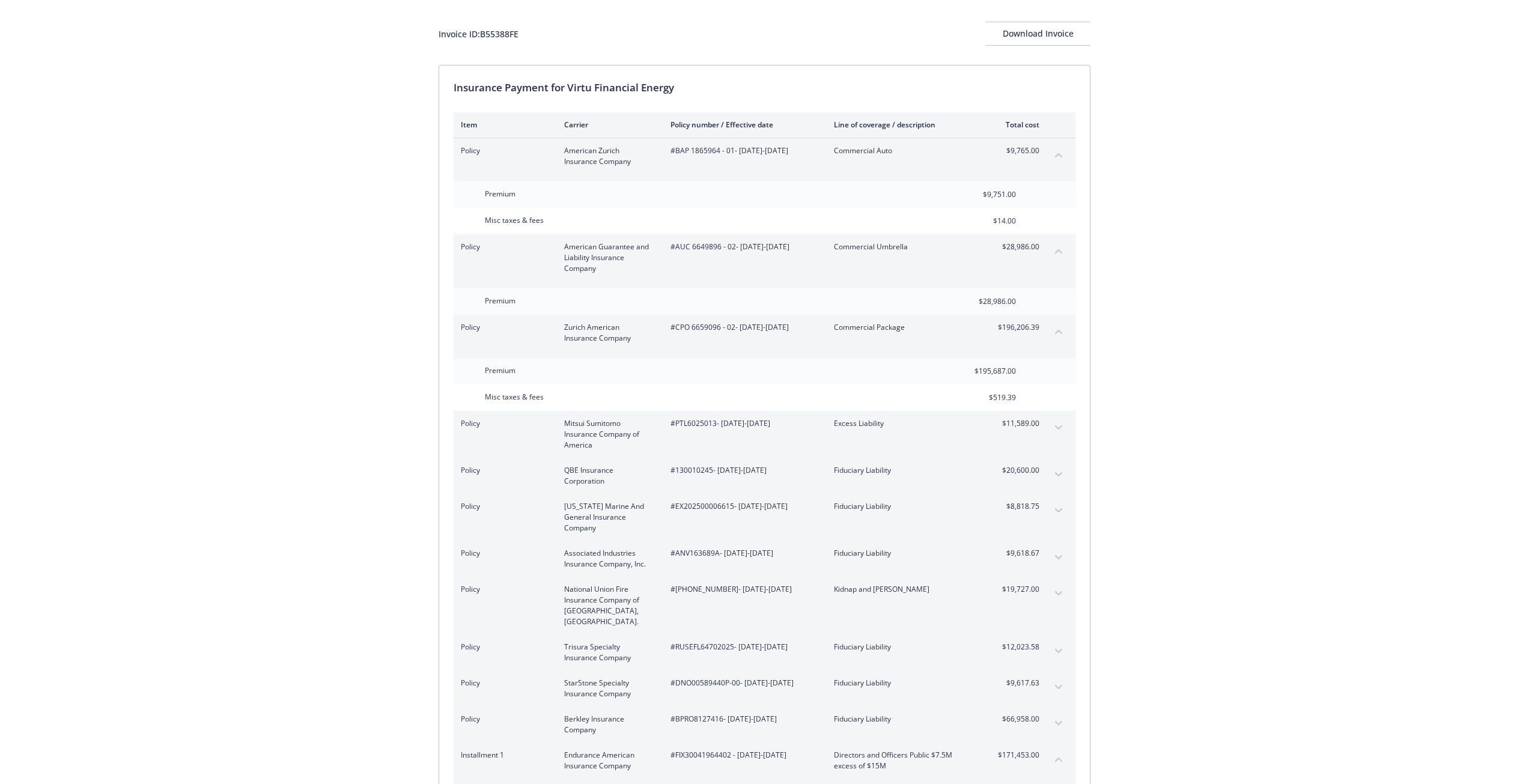
click at [702, 470] on span "#130010245 - [DATE]-[DATE]" at bounding box center [742, 470] width 144 height 11
click at [701, 470] on span "#130010245 - [DATE]-[DATE]" at bounding box center [742, 470] width 144 height 11
copy span "130010245"
click at [711, 507] on span "#EX202500006615 - [DATE]-[DATE]" at bounding box center [742, 506] width 144 height 11
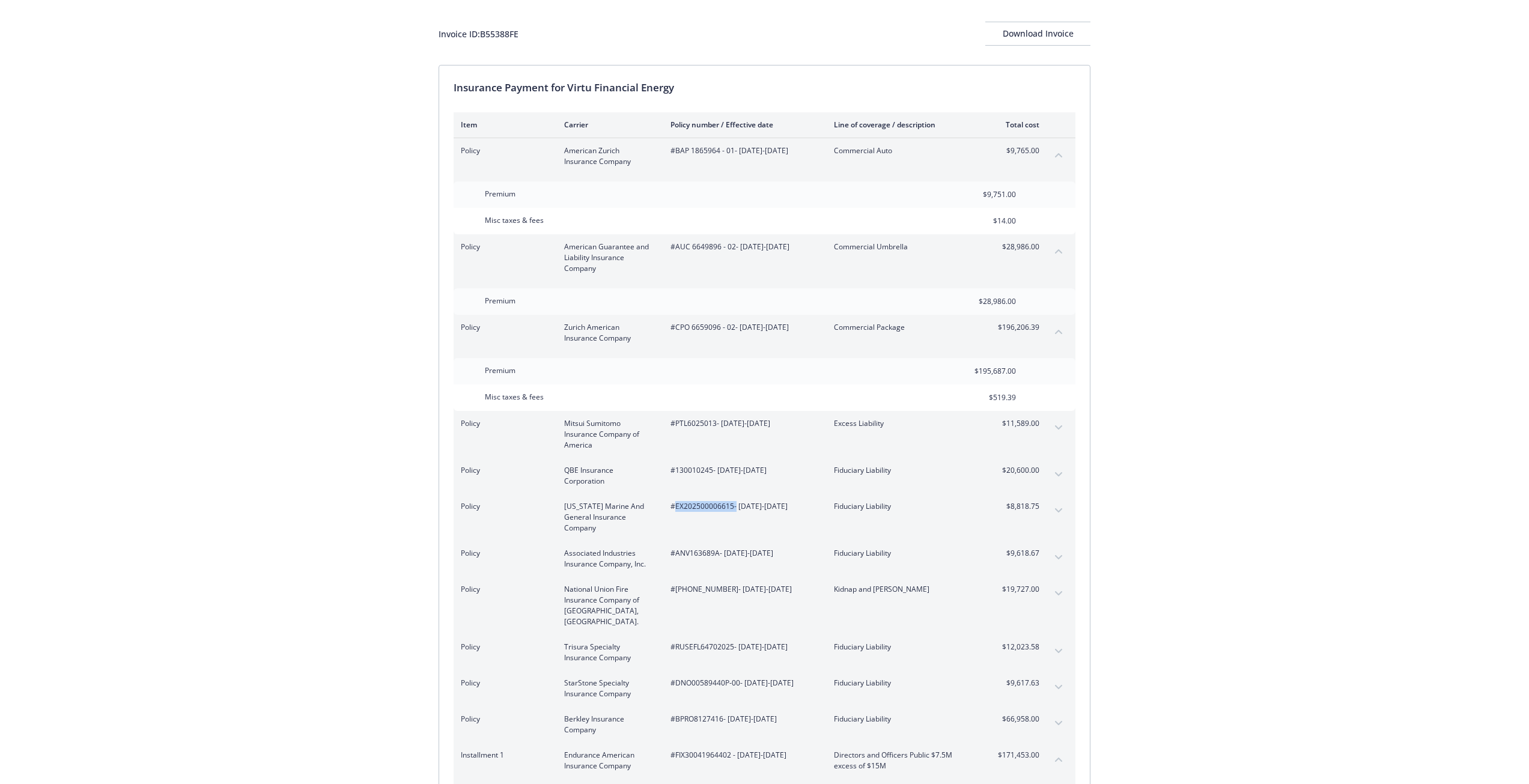
copy span "EX202500006615"
click at [703, 550] on span "#ANV163689A - [DATE]-[DATE]" at bounding box center [742, 553] width 144 height 11
copy span "ANV163689A"
drag, startPoint x: 720, startPoint y: 589, endPoint x: 677, endPoint y: 590, distance: 43.0
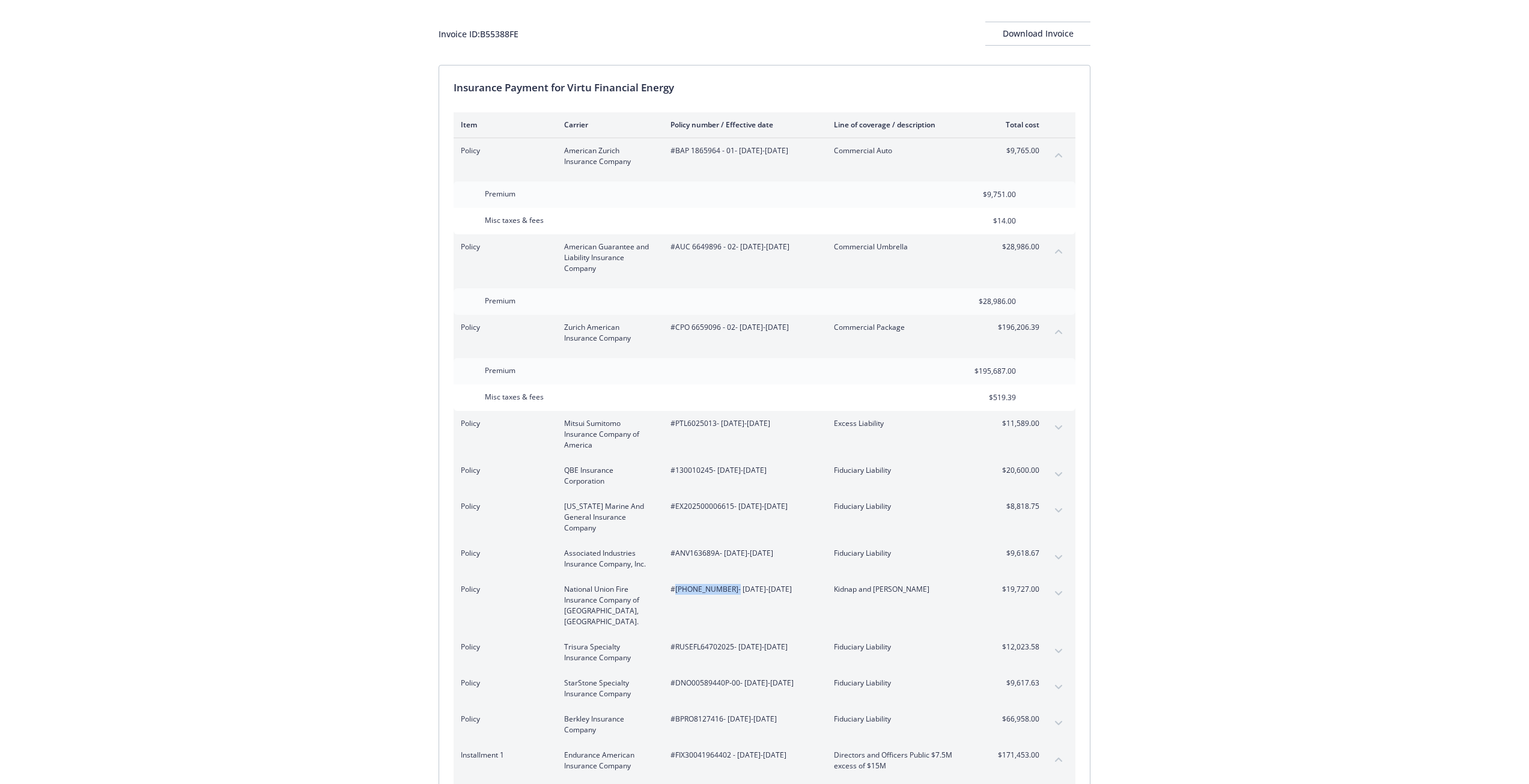
click at [677, 590] on span "#[PHONE_NUMBER] - [DATE]-[DATE]" at bounding box center [742, 589] width 144 height 11
copy span "[PHONE_NUMBER]"
click at [877, 470] on span "Fiduciary Liability" at bounding box center [904, 470] width 141 height 11
click at [849, 472] on span "Fiduciary Liability" at bounding box center [904, 470] width 141 height 11
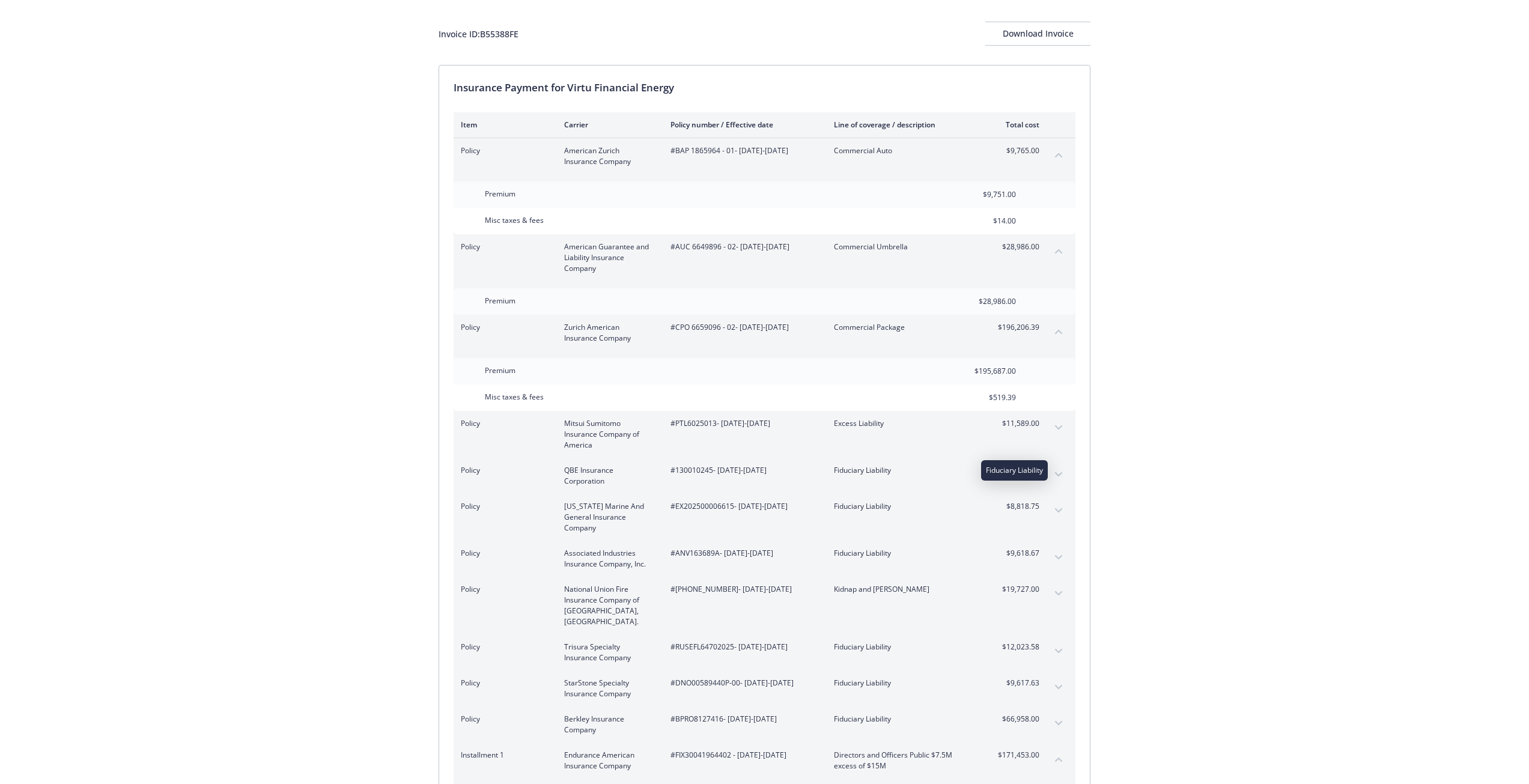
click at [847, 473] on span "Fiduciary Liability" at bounding box center [904, 470] width 141 height 11
click at [847, 472] on span "Fiduciary Liability" at bounding box center [904, 470] width 141 height 11
copy span "Fiduciary"
drag, startPoint x: 561, startPoint y: 505, endPoint x: 609, endPoint y: 527, distance: 52.8
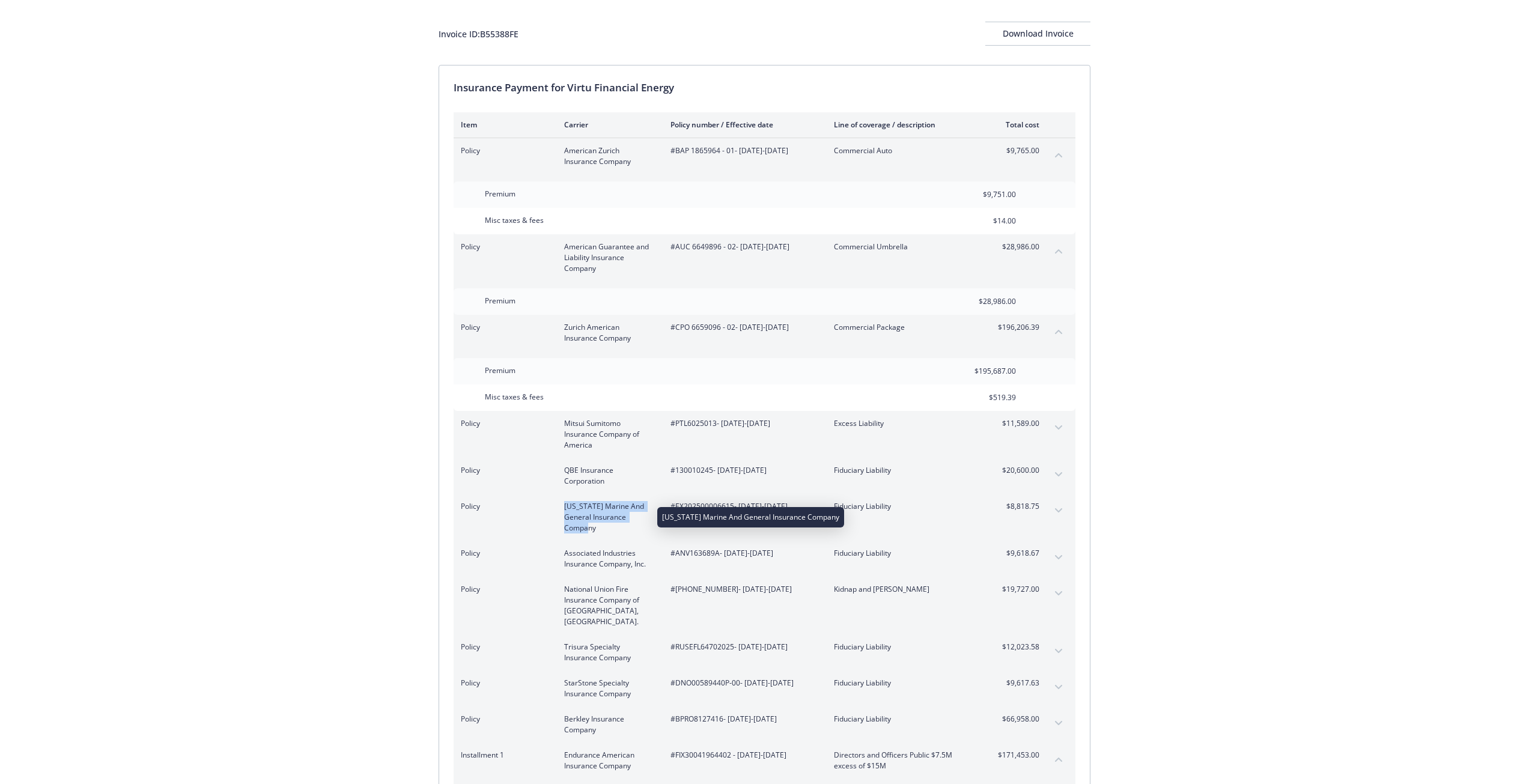
click at [609, 527] on div "Policy [US_STATE] Marine And General Insurance Company #EX202500006615 - [DATE]…" at bounding box center [749, 517] width 579 height 33
copy span "[US_STATE] Marine And General Insurance Company"
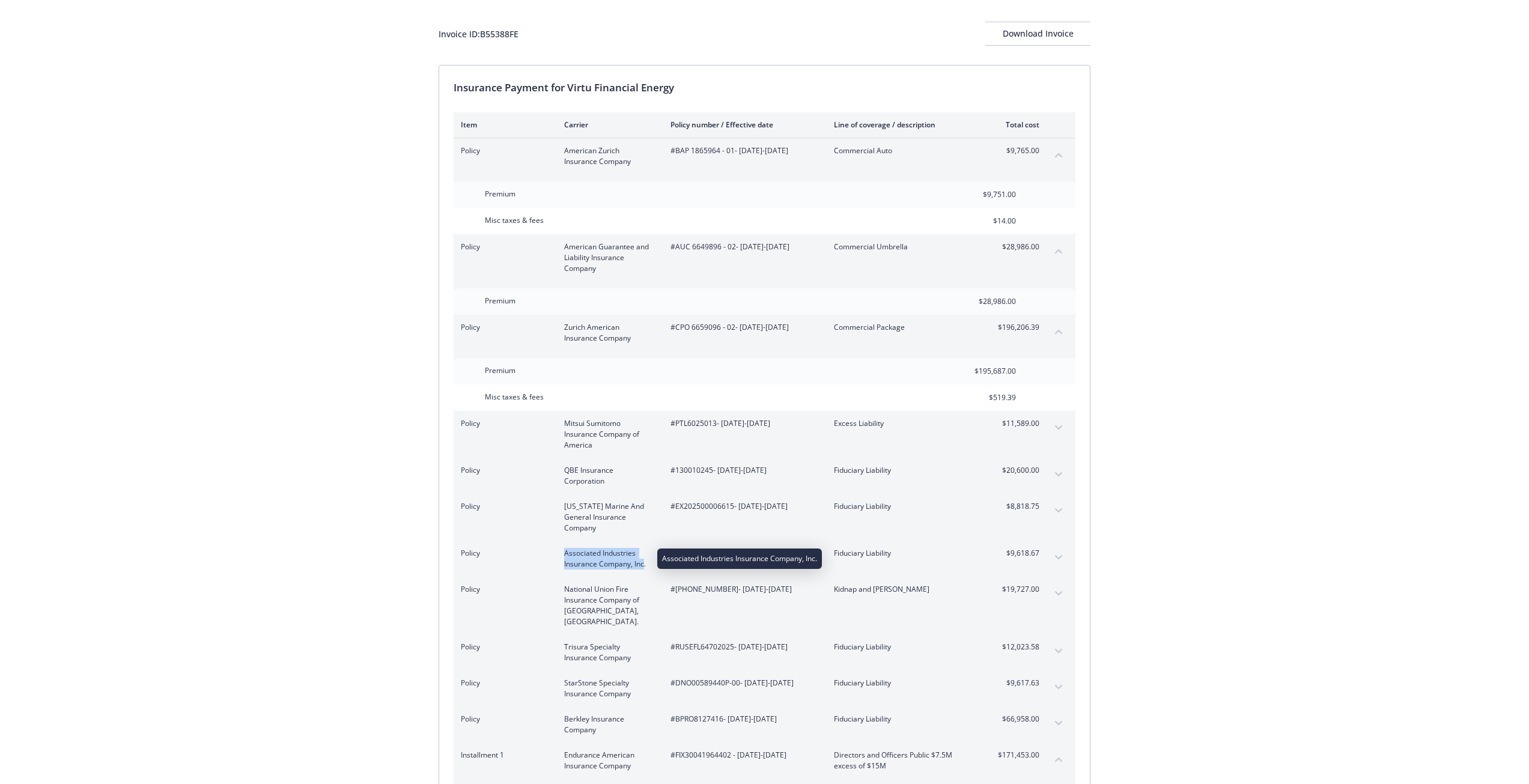
drag, startPoint x: 564, startPoint y: 553, endPoint x: 645, endPoint y: 565, distance: 81.9
click at [645, 565] on div "Policy Associated Industries Insurance Company, Inc. #ANV163689A - [DATE]-[DATE…" at bounding box center [749, 558] width 579 height 22
click at [1054, 596] on button "expand content" at bounding box center [1058, 593] width 19 height 19
click at [1054, 596] on button "collapse content" at bounding box center [1058, 593] width 19 height 19
click at [1061, 558] on icon "expand content" at bounding box center [1058, 557] width 7 height 5
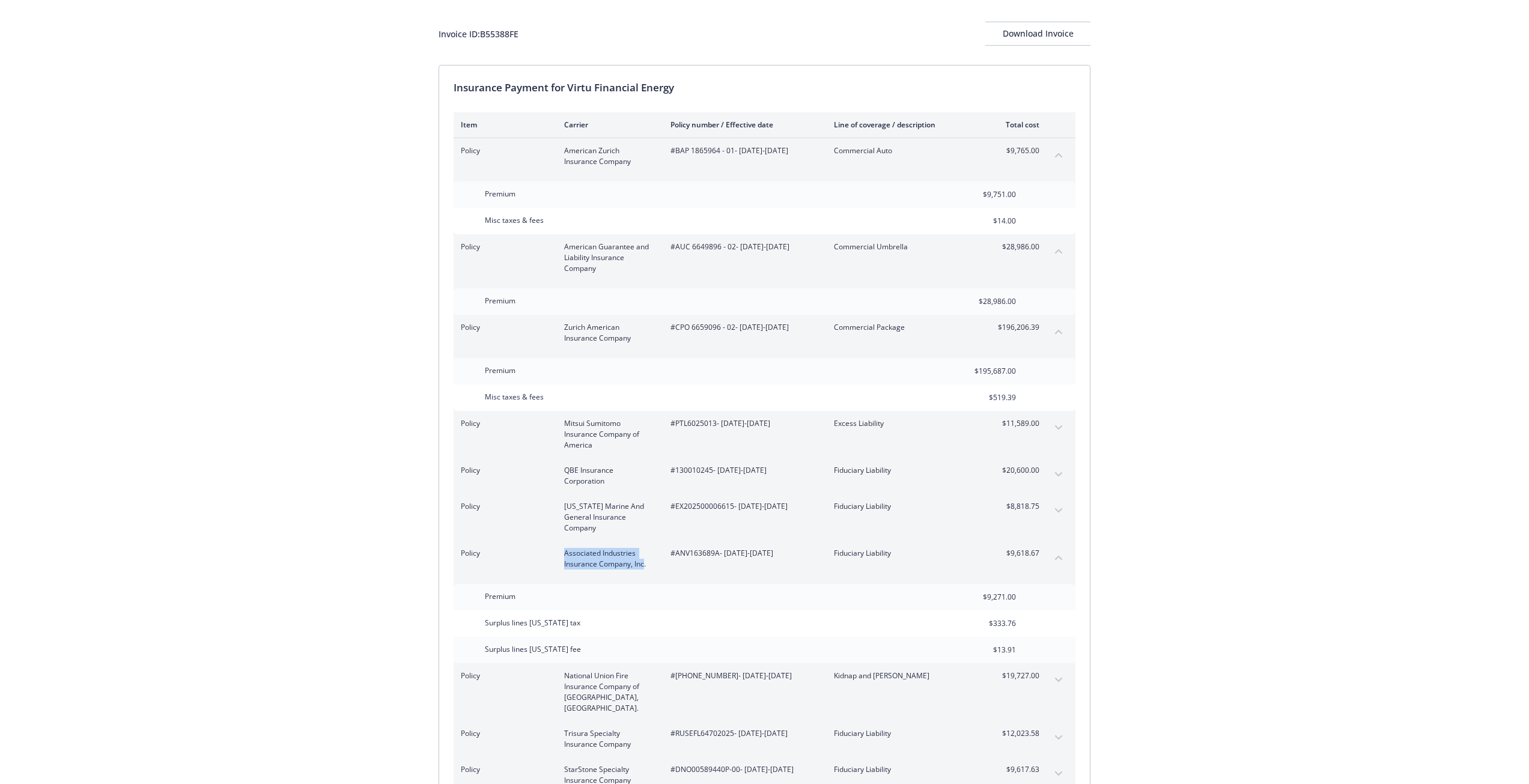
click at [1057, 552] on button "collapse content" at bounding box center [1058, 557] width 19 height 19
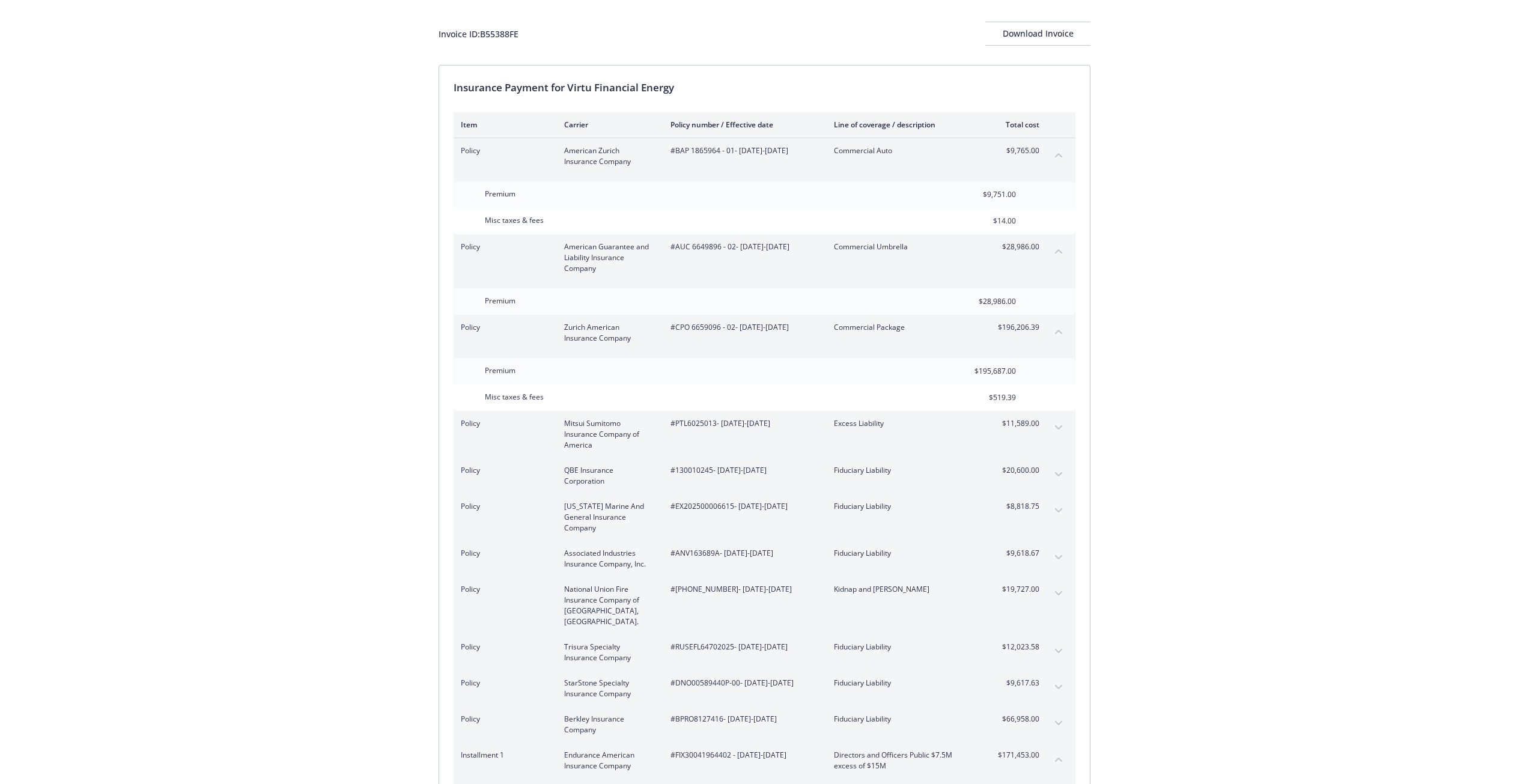
click at [1042, 594] on div "Policy National Union Fire Insurance Company of [GEOGRAPHIC_DATA], [GEOGRAPHIC_…" at bounding box center [764, 605] width 622 height 57
click at [1052, 592] on button "expand content" at bounding box center [1058, 593] width 19 height 19
click at [1052, 592] on button "collapse content" at bounding box center [1058, 593] width 19 height 19
click at [1052, 592] on button "expand content" at bounding box center [1058, 593] width 19 height 19
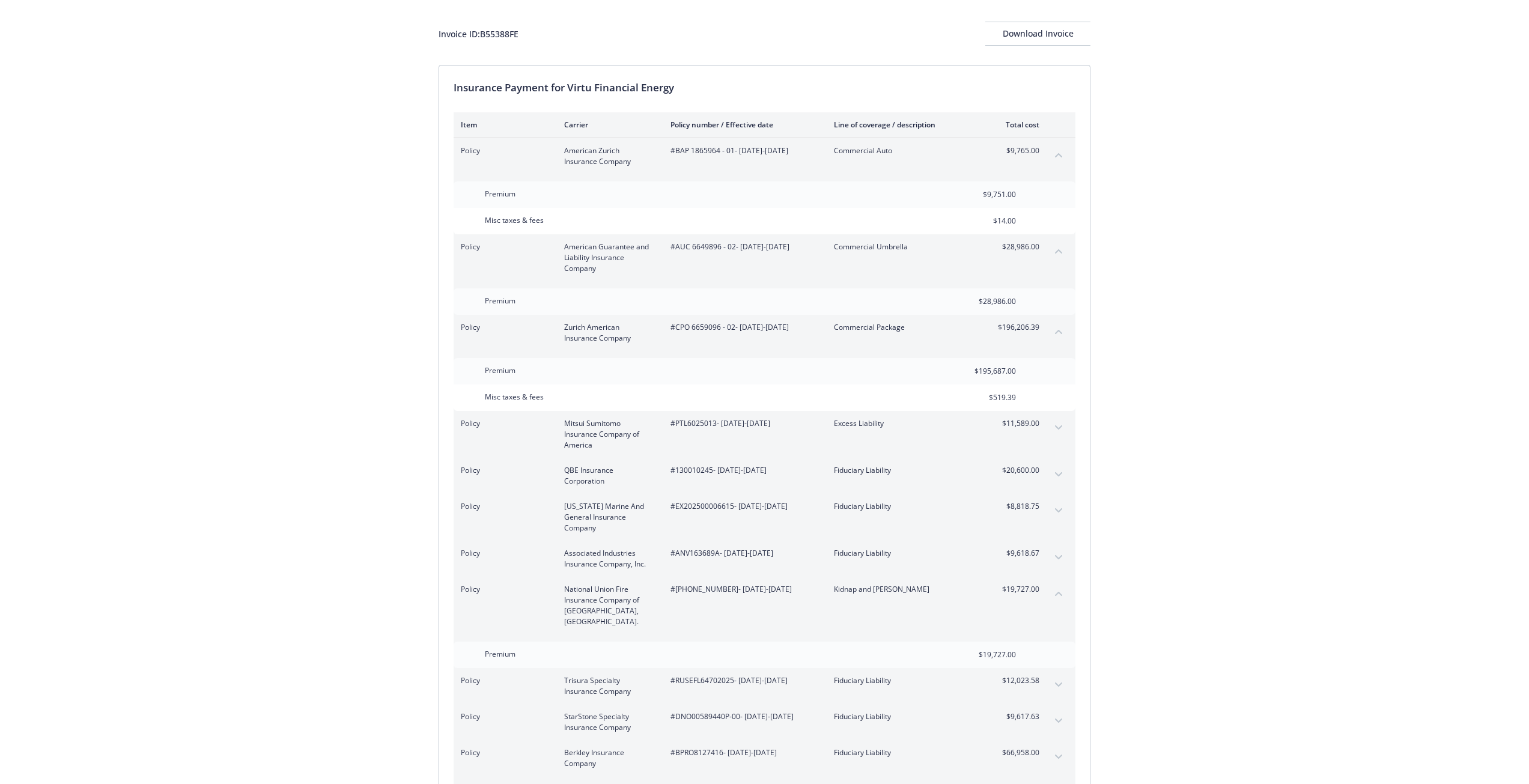
click at [1052, 592] on button "collapse content" at bounding box center [1058, 593] width 19 height 19
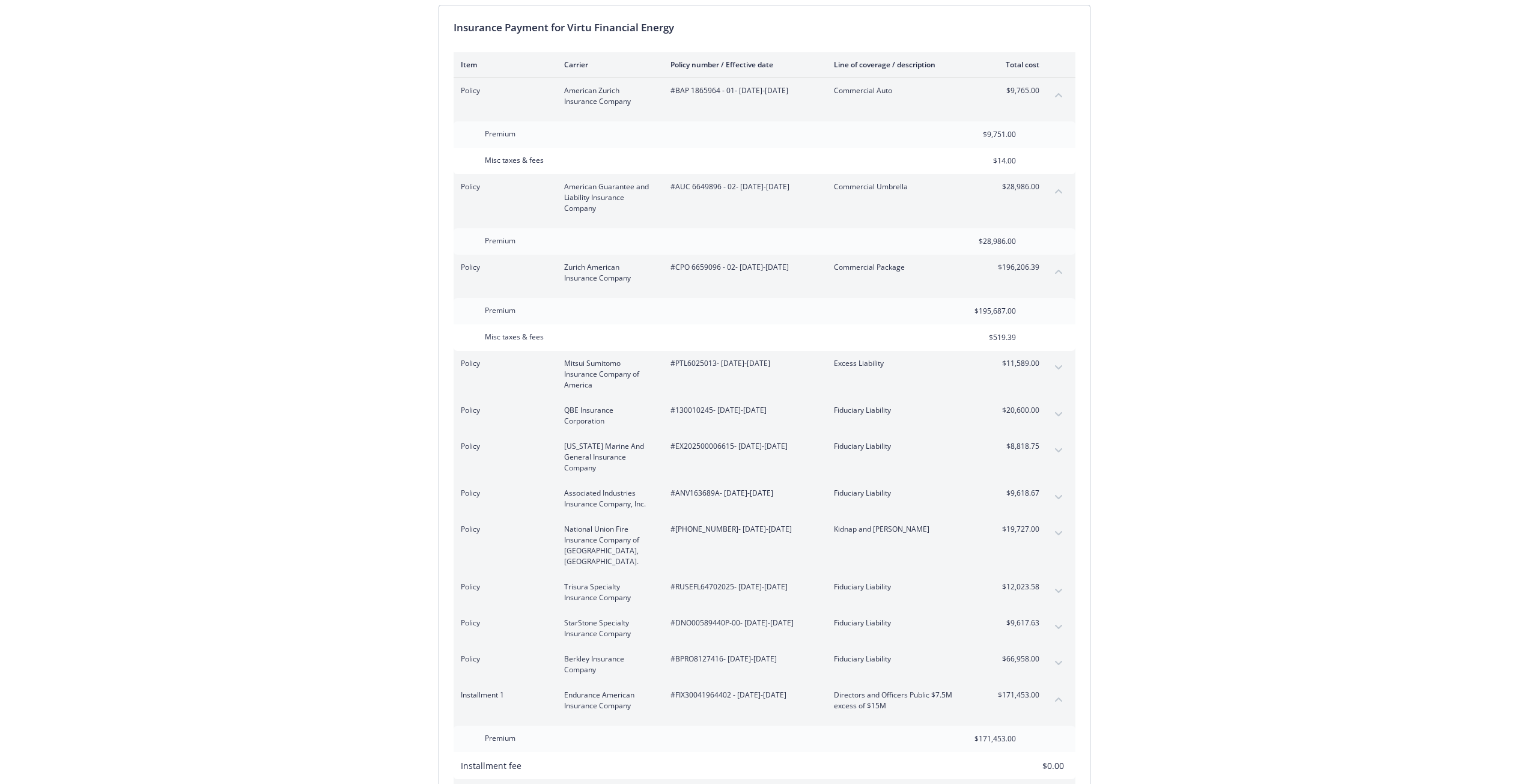
scroll to position [180, 0]
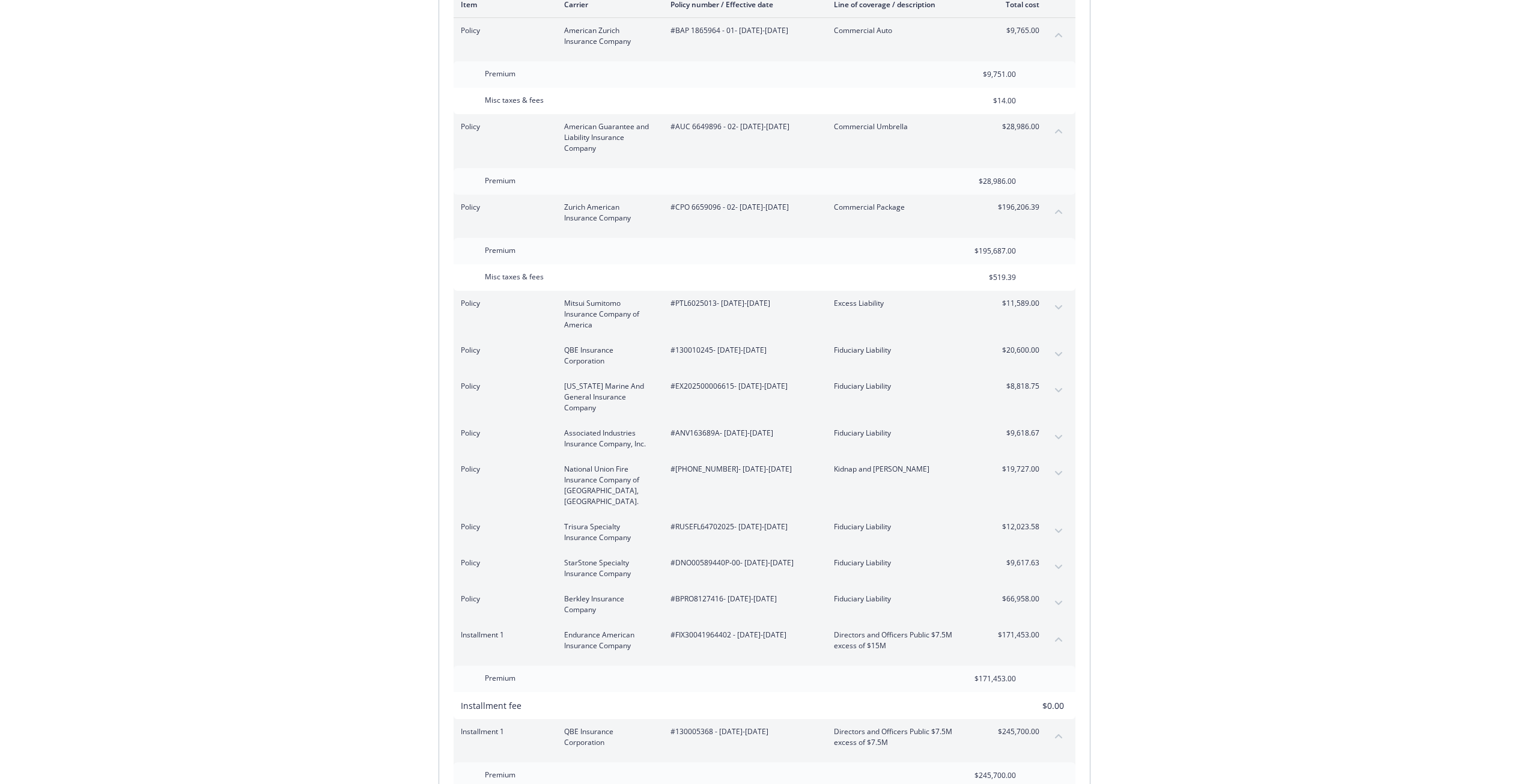
click at [1055, 522] on button "expand content" at bounding box center [1058, 530] width 19 height 19
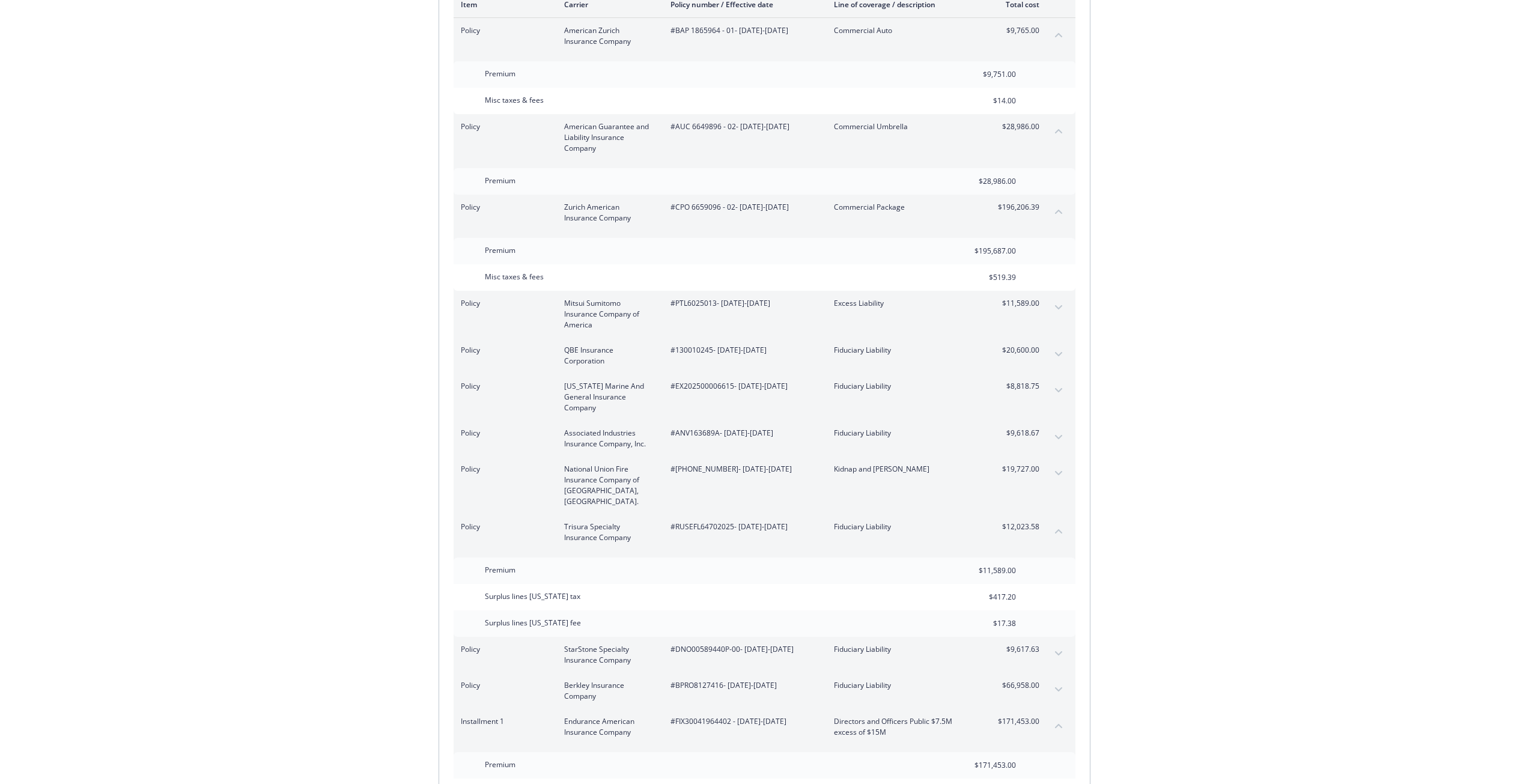
click at [1055, 528] on icon "collapse content" at bounding box center [1058, 530] width 7 height 5
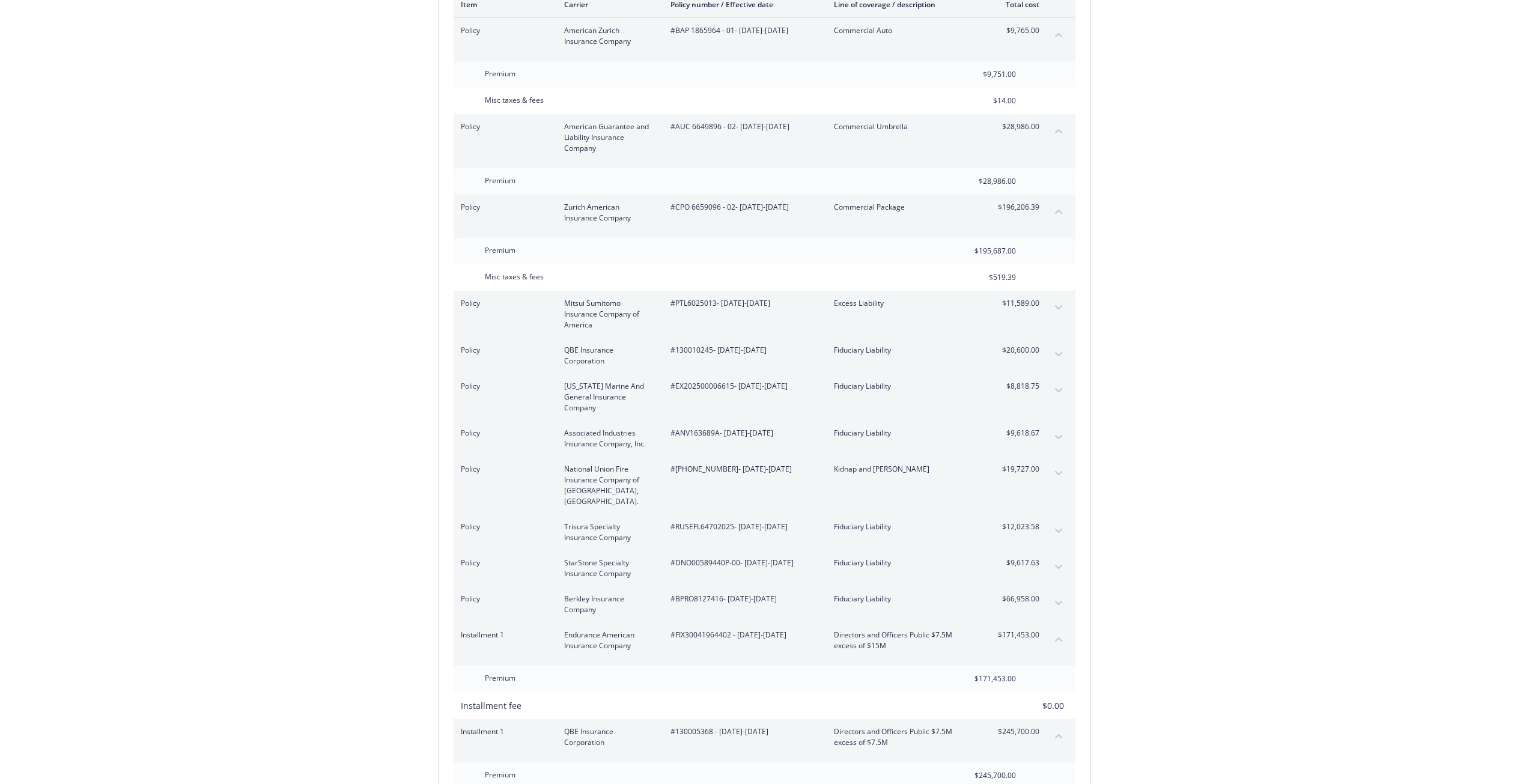
click at [703, 521] on span "#RUSEFL64702025 - [DATE]-[DATE]" at bounding box center [742, 526] width 144 height 11
click at [703, 521] on span "#RUSEFL64702025 - [DATE]-[DATE]" at bounding box center [742, 526] width 144 height 11
click at [710, 558] on span "#DNO00589440P-00 - [DATE]-[DATE]" at bounding box center [742, 563] width 144 height 11
drag, startPoint x: 710, startPoint y: 552, endPoint x: 684, endPoint y: 552, distance: 26.0
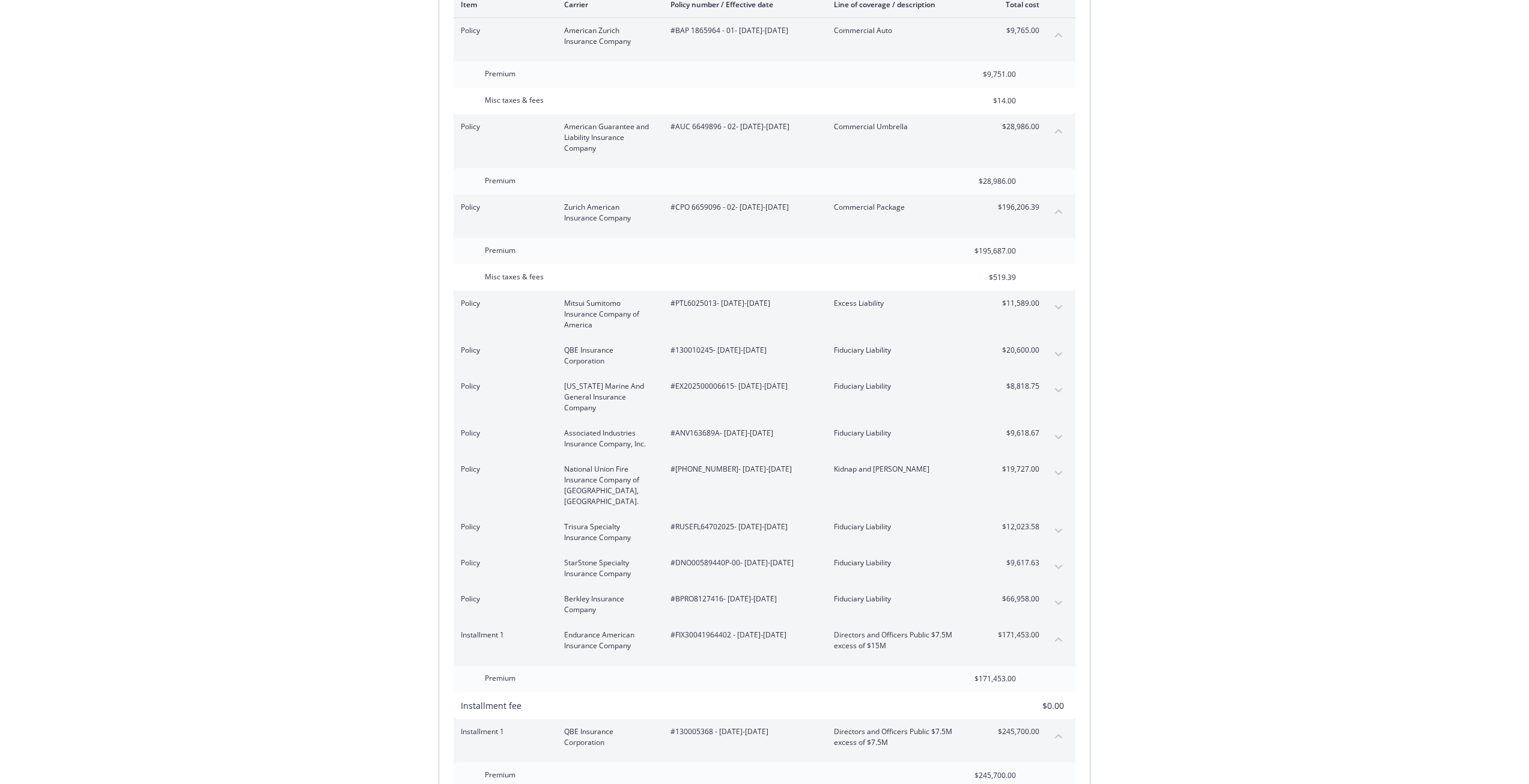
click at [684, 558] on span "#DNO00589440P-00 - [DATE]-[DATE]" at bounding box center [742, 563] width 144 height 11
click at [684, 558] on span "#DNO00589440P-00 - [DATE]-[DATE]" at bounding box center [742, 563] width 144 height 11
click at [699, 558] on span "#DNO00589440P-00 - [DATE]-[DATE]" at bounding box center [742, 563] width 144 height 11
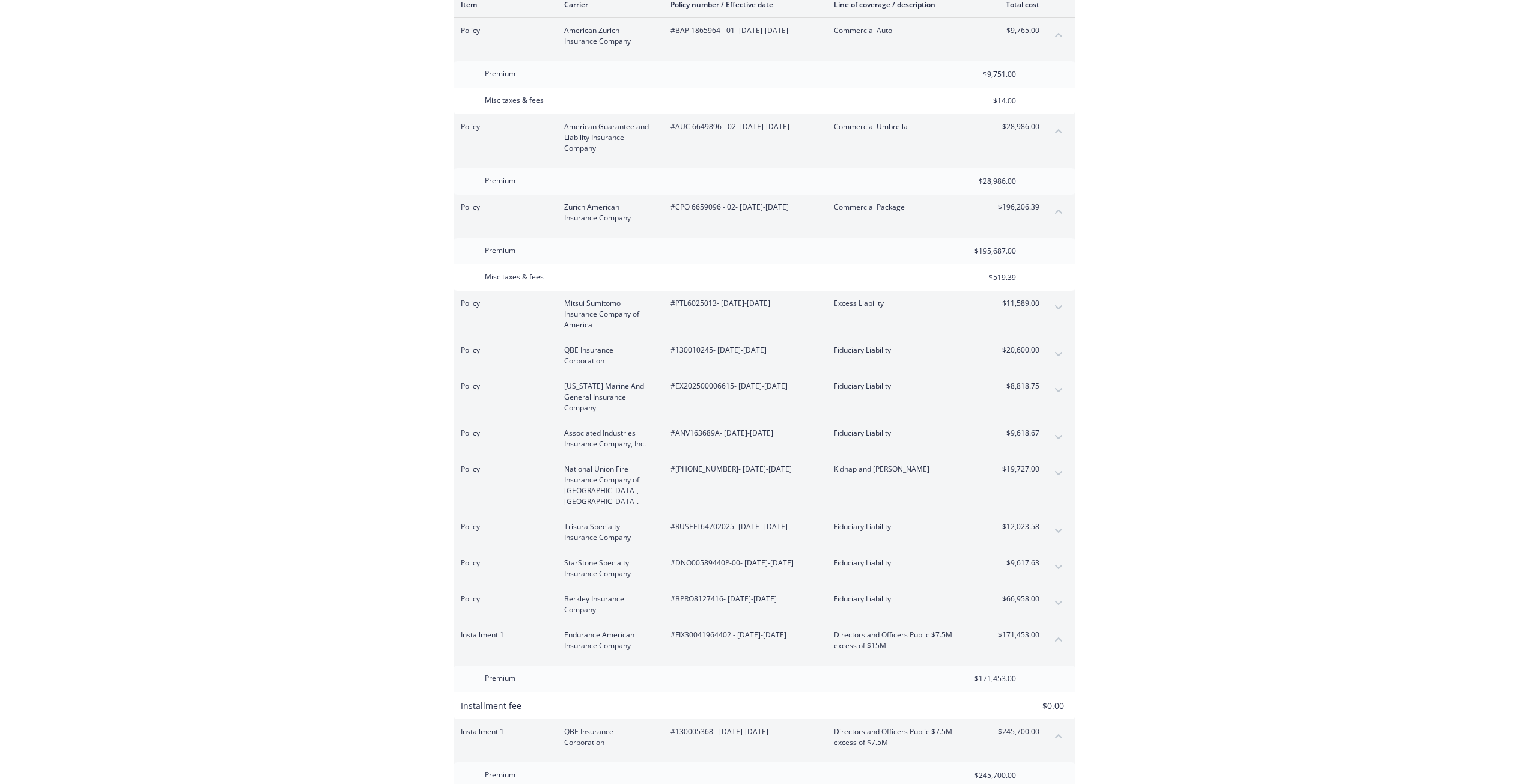
click at [705, 594] on span "#BPRO8127416 - [DATE]-[DATE]" at bounding box center [742, 599] width 144 height 11
click at [691, 629] on span "#FIX30041964402 - [DATE]-[DATE]" at bounding box center [742, 635] width 144 height 11
click at [697, 726] on span "#130005368 - [DATE]-[DATE]" at bounding box center [742, 731] width 144 height 11
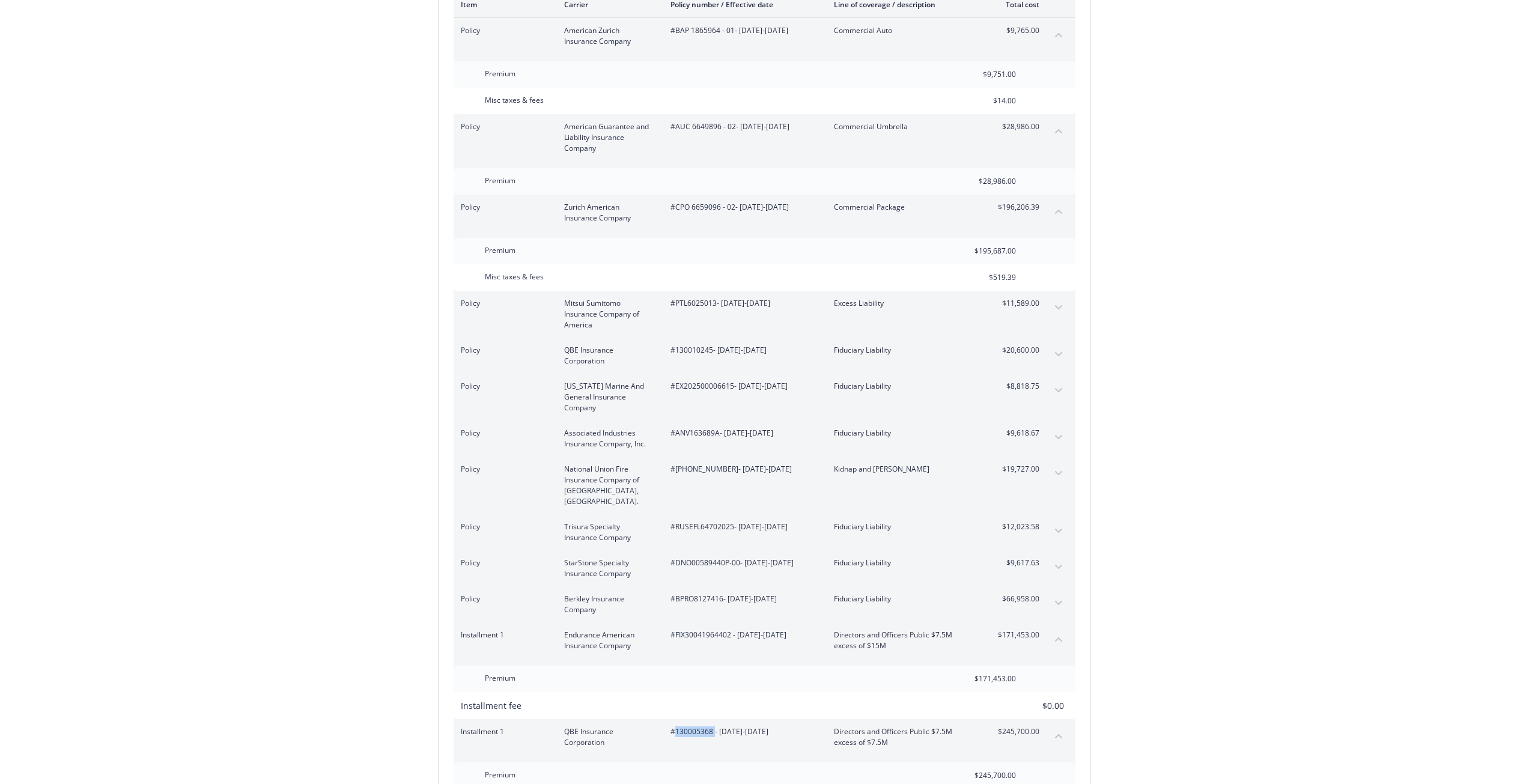
click at [697, 726] on span "#130005368 - [DATE]-[DATE]" at bounding box center [742, 731] width 144 height 11
click at [703, 514] on div "Policy Trisura Specialty Insurance Company #RUSEFL64702025 - [DATE]-[DATE] Fidu…" at bounding box center [764, 532] width 622 height 36
click at [1045, 518] on div "Policy Trisura Specialty Insurance Company #RUSEFL64702025 - [DATE]-[DATE] Fidu…" at bounding box center [764, 532] width 622 height 36
click at [1054, 521] on button "expand content" at bounding box center [1058, 530] width 19 height 19
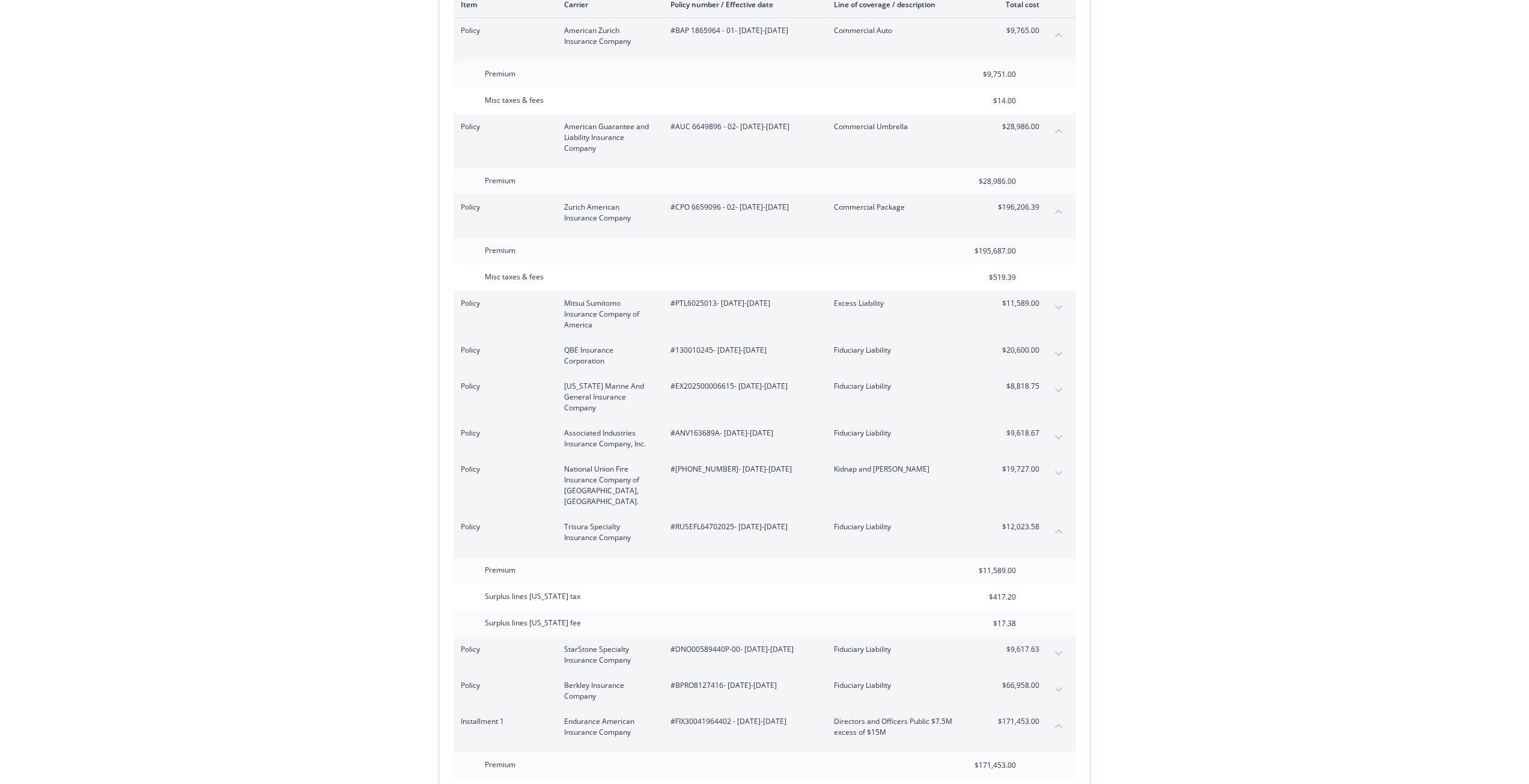
click at [1054, 521] on button "collapse content" at bounding box center [1058, 530] width 19 height 19
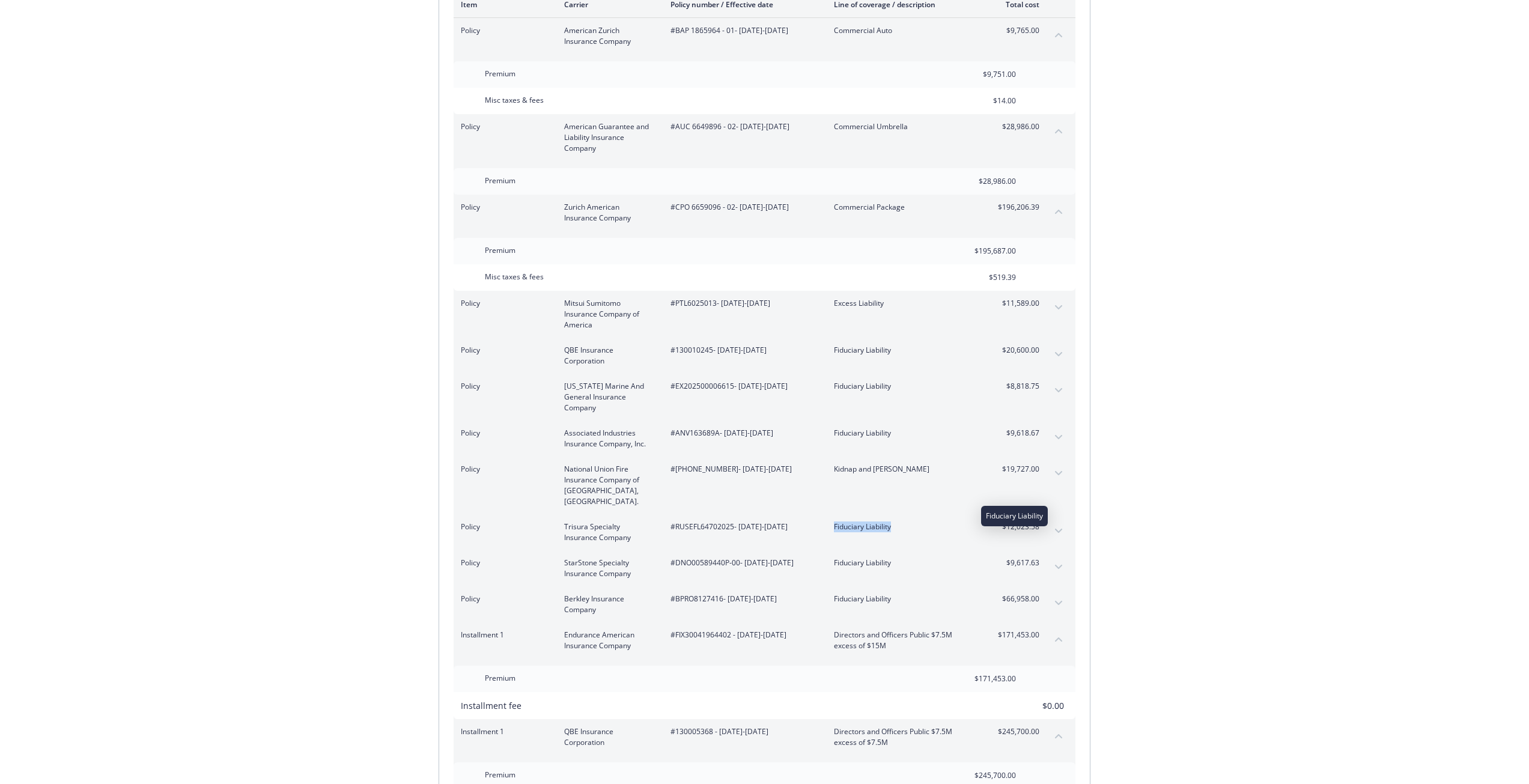
drag, startPoint x: 831, startPoint y: 517, endPoint x: 891, endPoint y: 519, distance: 60.0
click at [891, 521] on div "Policy Trisura Specialty Insurance Company #RUSEFL64702025 - [DATE]-[DATE] Fidu…" at bounding box center [749, 532] width 579 height 22
drag, startPoint x: 560, startPoint y: 518, endPoint x: 626, endPoint y: 529, distance: 66.9
click at [626, 529] on div "Policy Trisura Specialty Insurance Company #RUSEFL64702025 - [DATE]-[DATE] Fidu…" at bounding box center [749, 532] width 579 height 22
drag, startPoint x: 641, startPoint y: 564, endPoint x: 564, endPoint y: 550, distance: 78.3
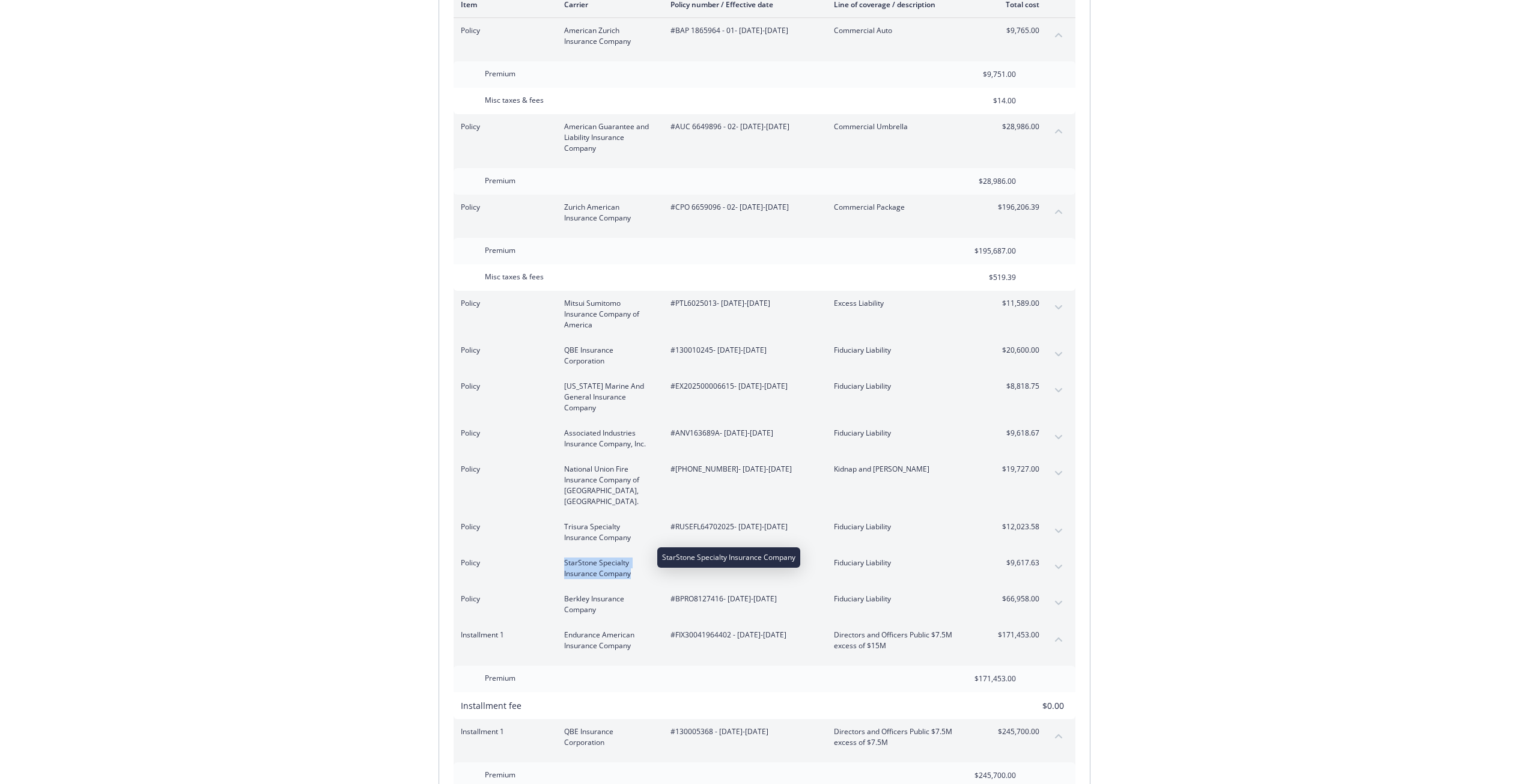
click at [564, 558] on span "StarStone Specialty Insurance Company" at bounding box center [608, 568] width 87 height 22
drag, startPoint x: 894, startPoint y: 554, endPoint x: 832, endPoint y: 550, distance: 62.1
click at [832, 558] on div "Policy StarStone Specialty Insurance Company #DNO00589440P-00 - [DATE]-[DATE] F…" at bounding box center [749, 568] width 579 height 22
drag, startPoint x: 562, startPoint y: 550, endPoint x: 633, endPoint y: 564, distance: 72.4
click at [633, 564] on div "Policy StarStone Specialty Insurance Company #DNO00589440P-00 - [DATE]-[DATE] F…" at bounding box center [749, 568] width 579 height 22
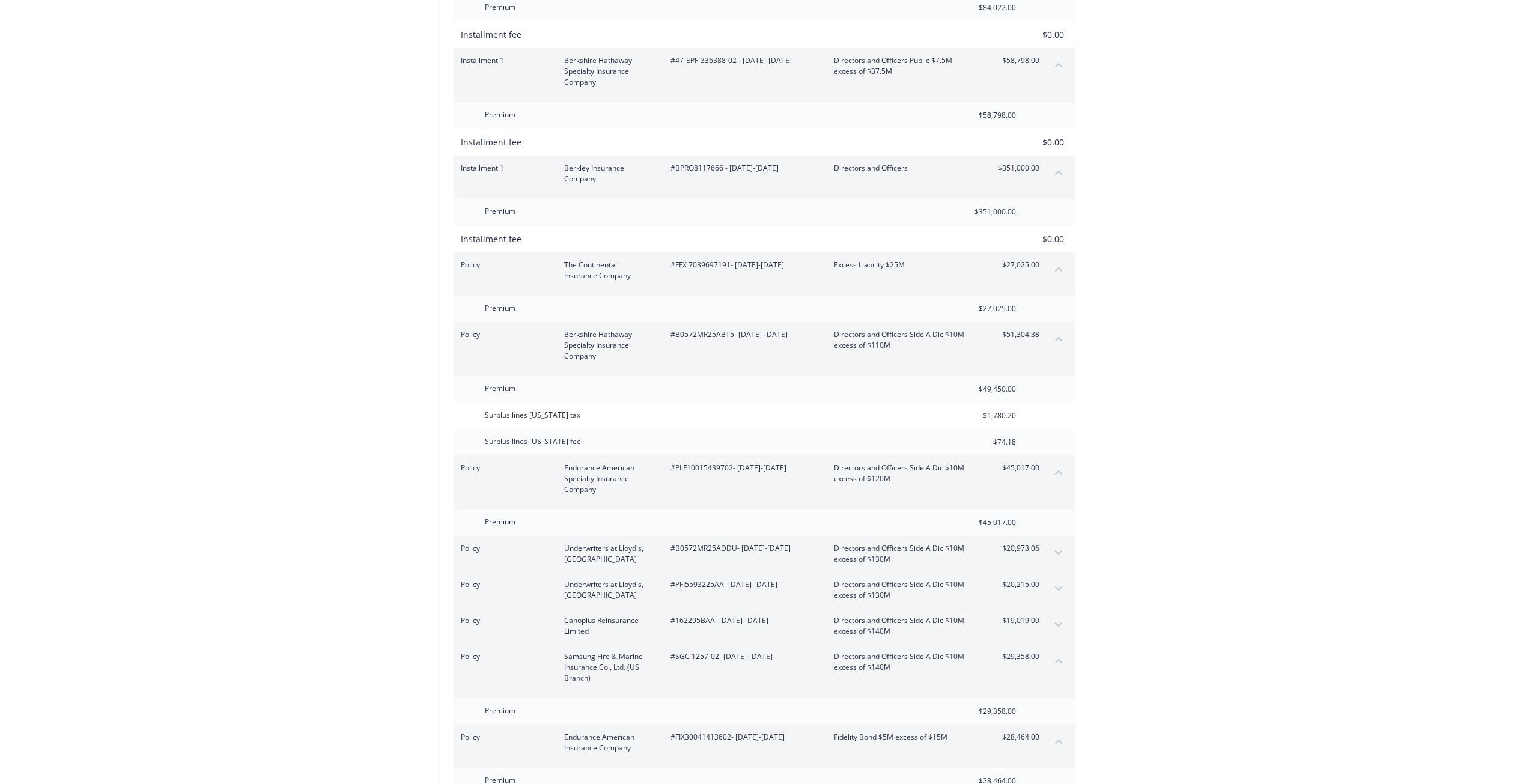
scroll to position [1261, 0]
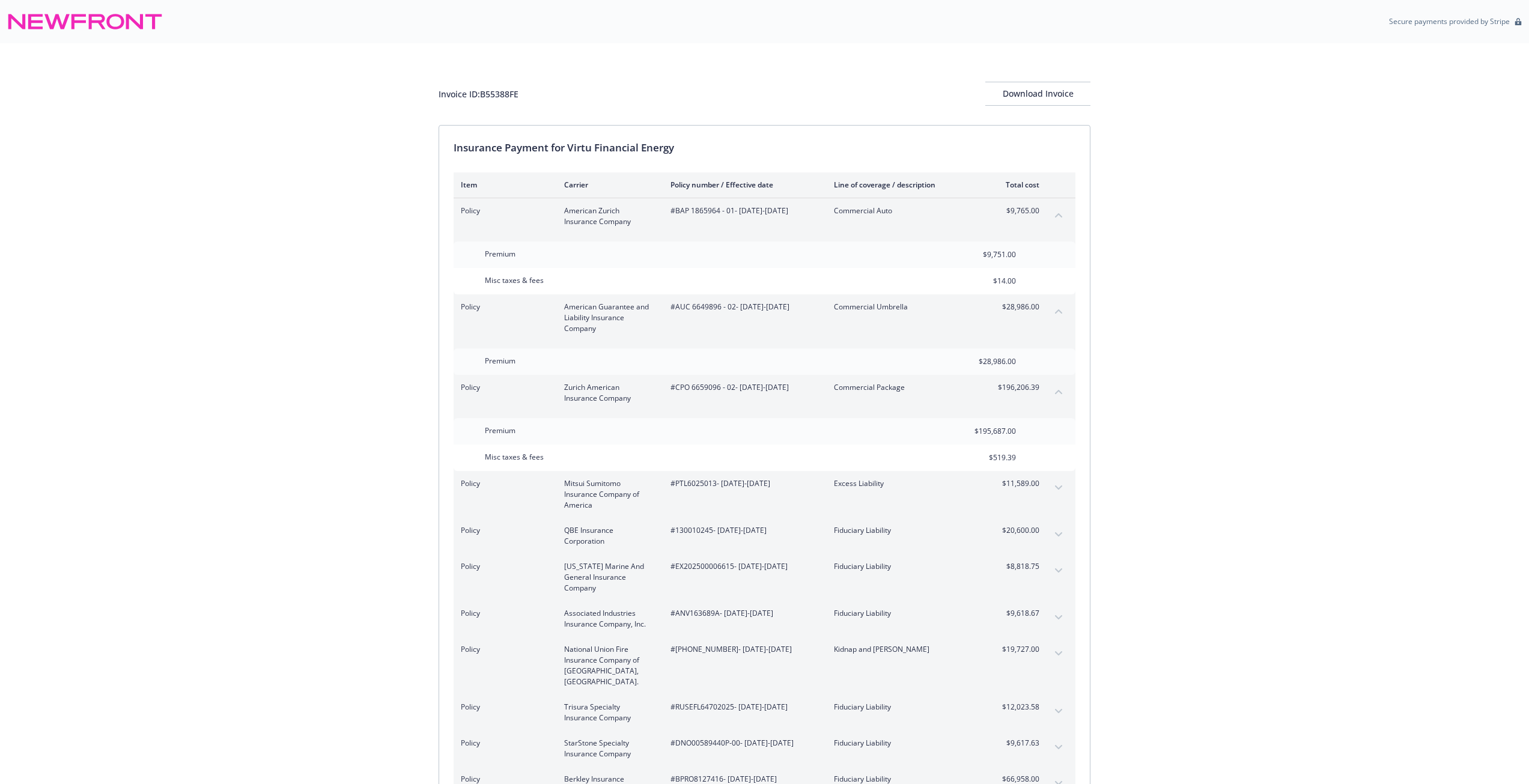
scroll to position [1261, 0]
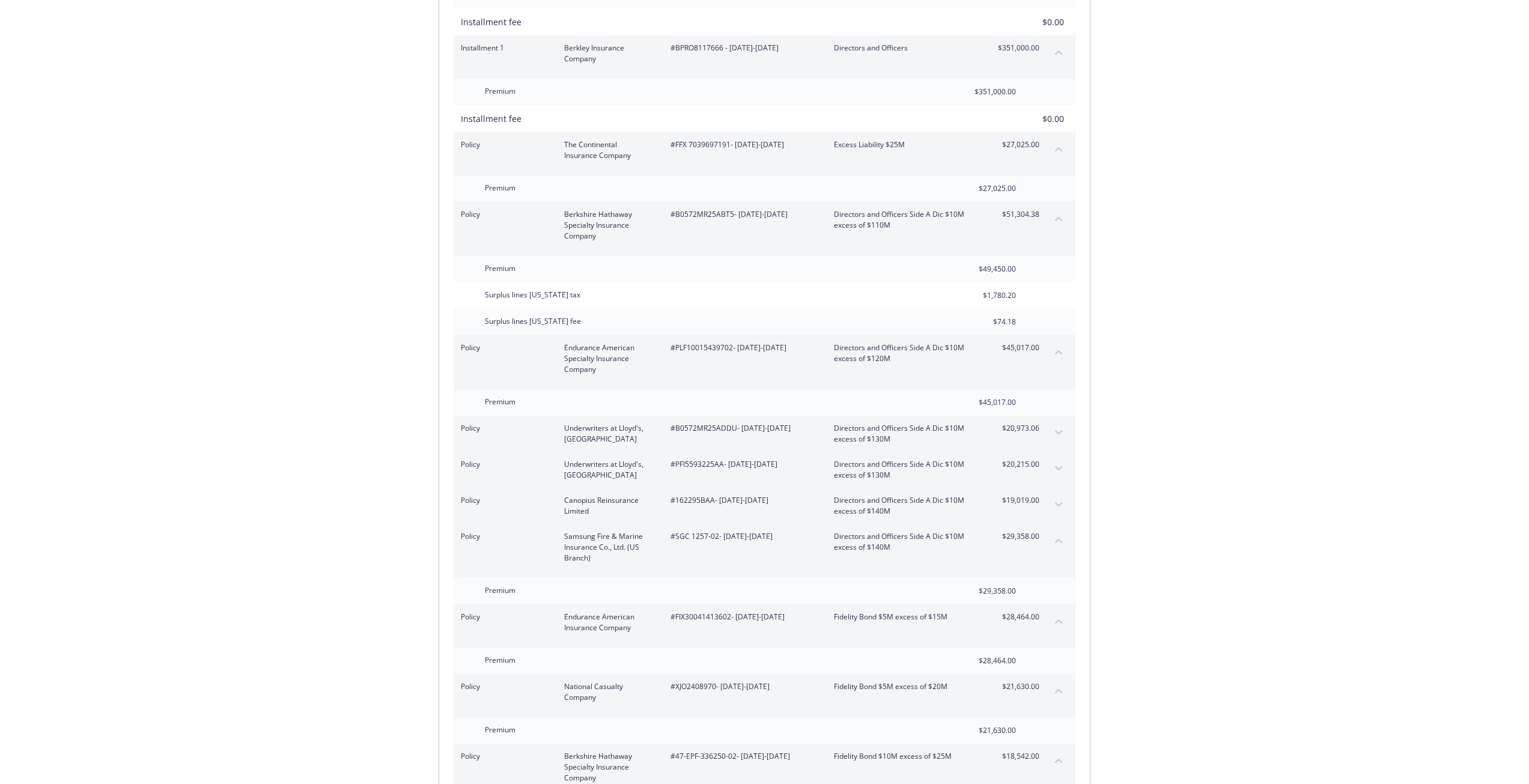
click at [712, 423] on span "#B0572MR25ADDU - [DATE]-[DATE]" at bounding box center [742, 428] width 144 height 11
copy span "B0572MR25ADDU"
click at [1059, 430] on icon "expand content" at bounding box center [1058, 432] width 7 height 4
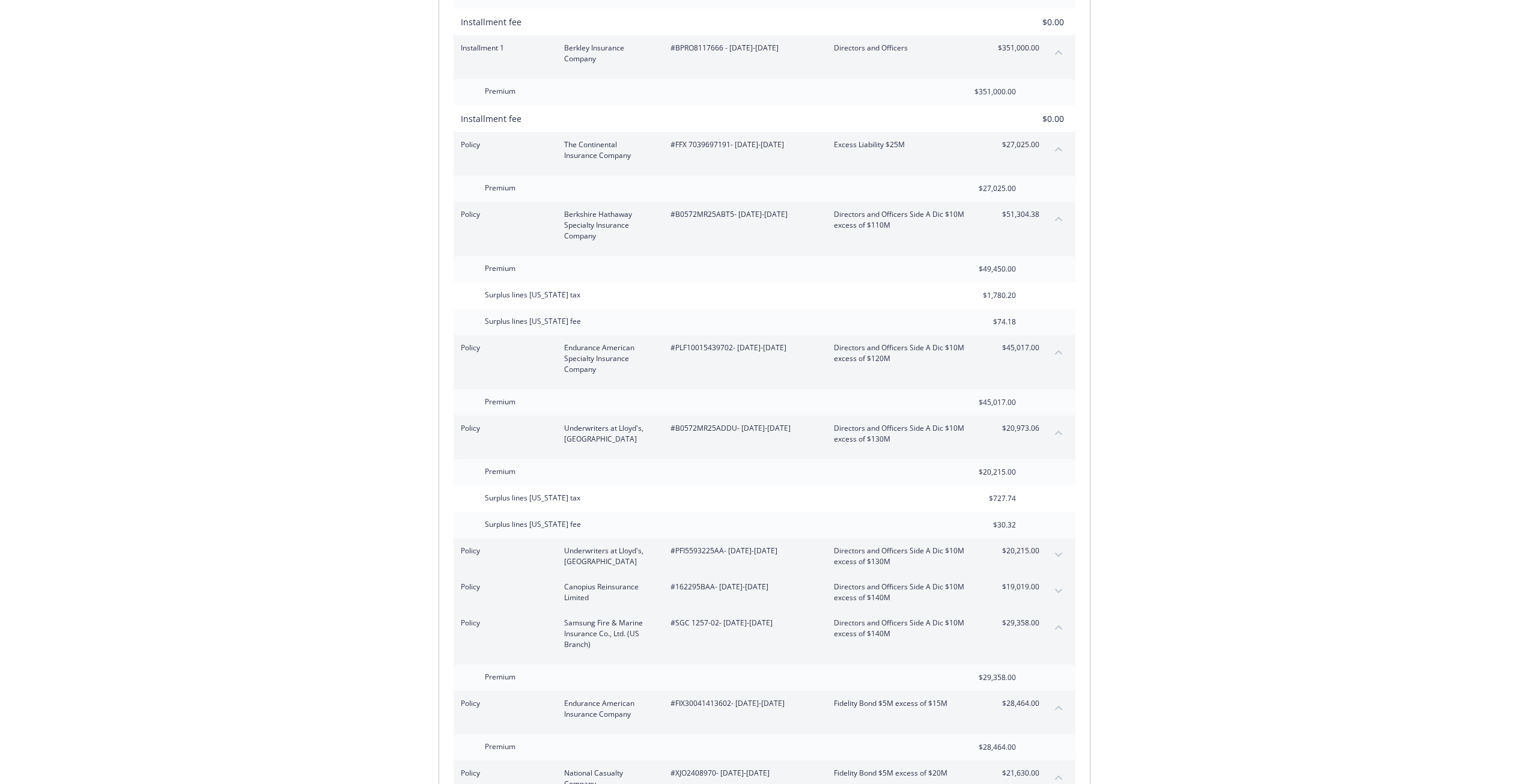
click at [902, 459] on div "Premium $20,215.00" at bounding box center [764, 472] width 622 height 27
click at [1059, 430] on icon "collapse content" at bounding box center [1058, 432] width 7 height 4
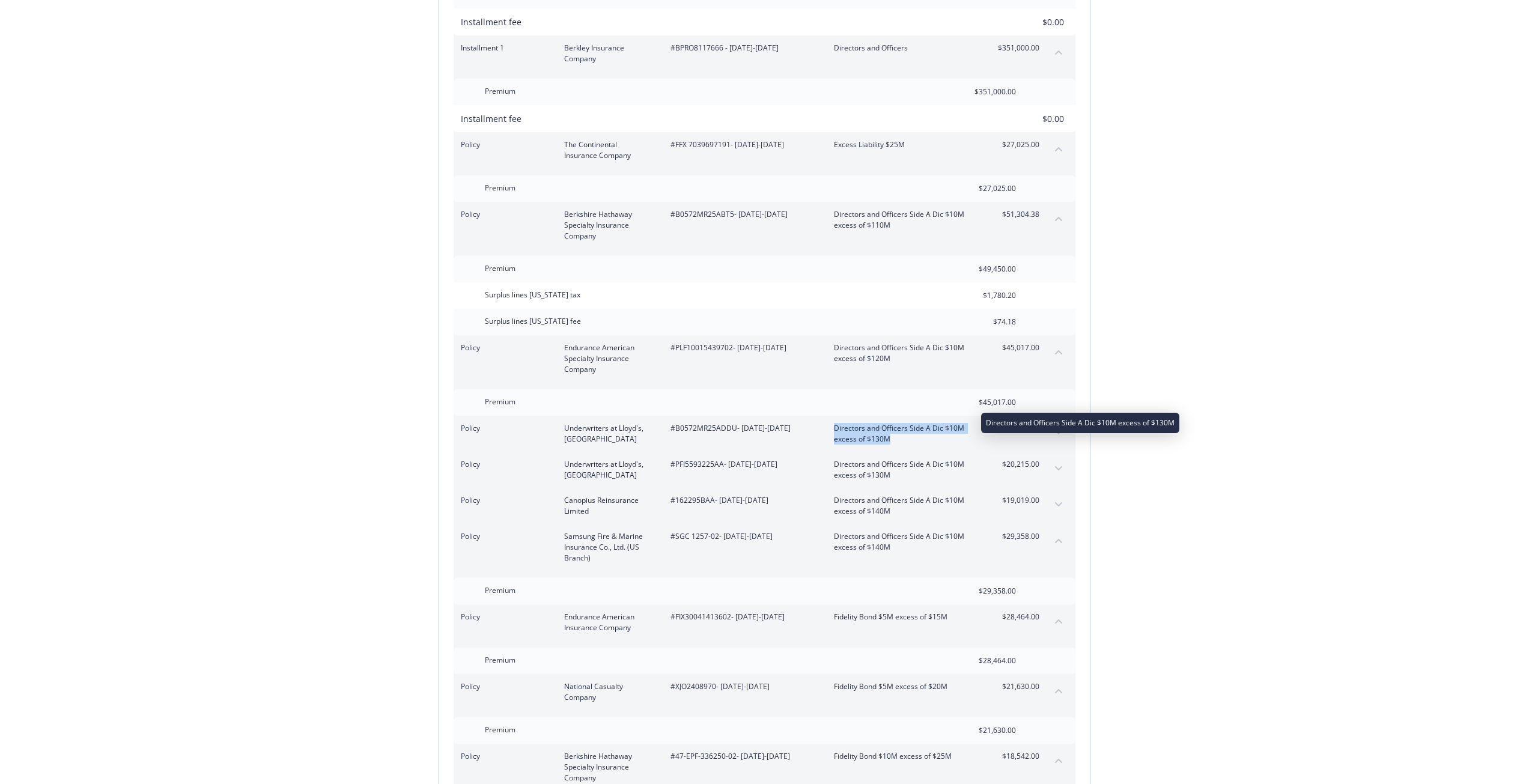
drag, startPoint x: 830, startPoint y: 415, endPoint x: 892, endPoint y: 428, distance: 63.3
click at [892, 428] on div "Policy Underwriters at Lloyd's, London #B0572MR25ADDU - 07/20/2025-07/31/2026 D…" at bounding box center [749, 433] width 579 height 22
copy span "Directors and Officers Side A Dic $10M excess of $130M"
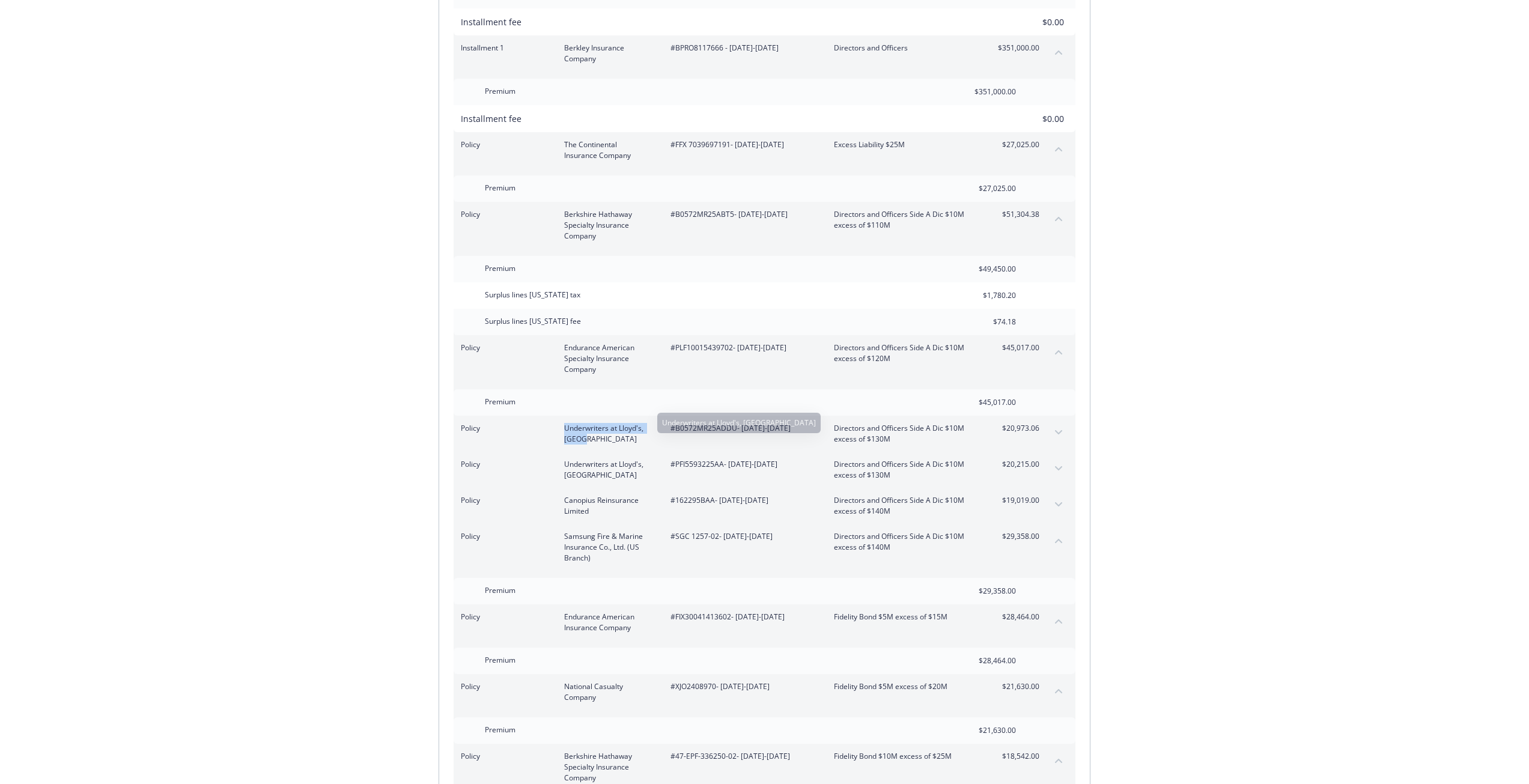
drag, startPoint x: 564, startPoint y: 416, endPoint x: 584, endPoint y: 427, distance: 22.8
click at [584, 427] on div "Policy Underwriters at Lloyd's, London #B0572MR25ADDU - 07/20/2025-07/31/2026 D…" at bounding box center [749, 433] width 579 height 22
copy span "Underwriters at Lloyd's, Londo"
click at [1059, 466] on icon "expand content" at bounding box center [1058, 468] width 7 height 5
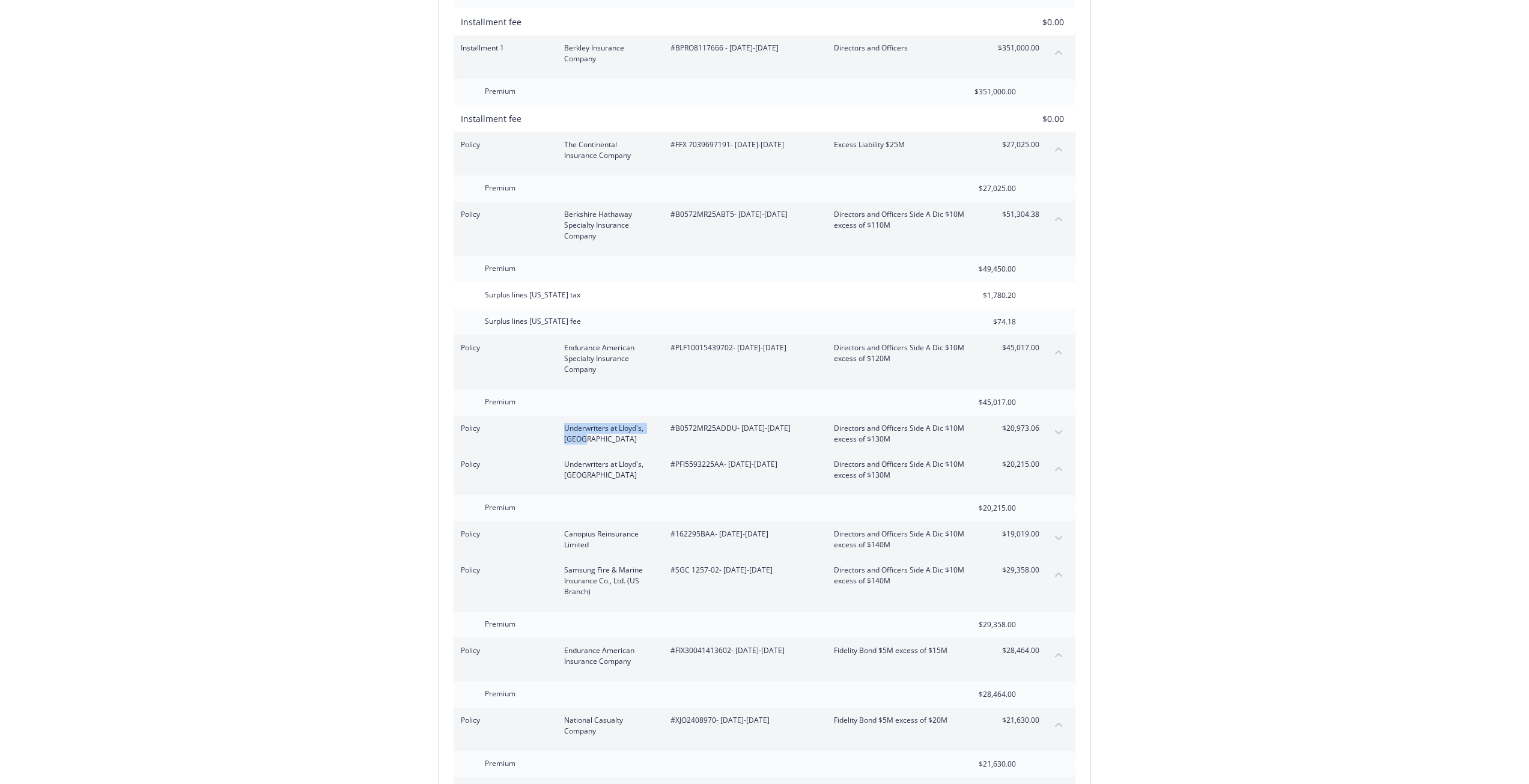
click at [1059, 466] on icon "collapse content" at bounding box center [1058, 468] width 7 height 5
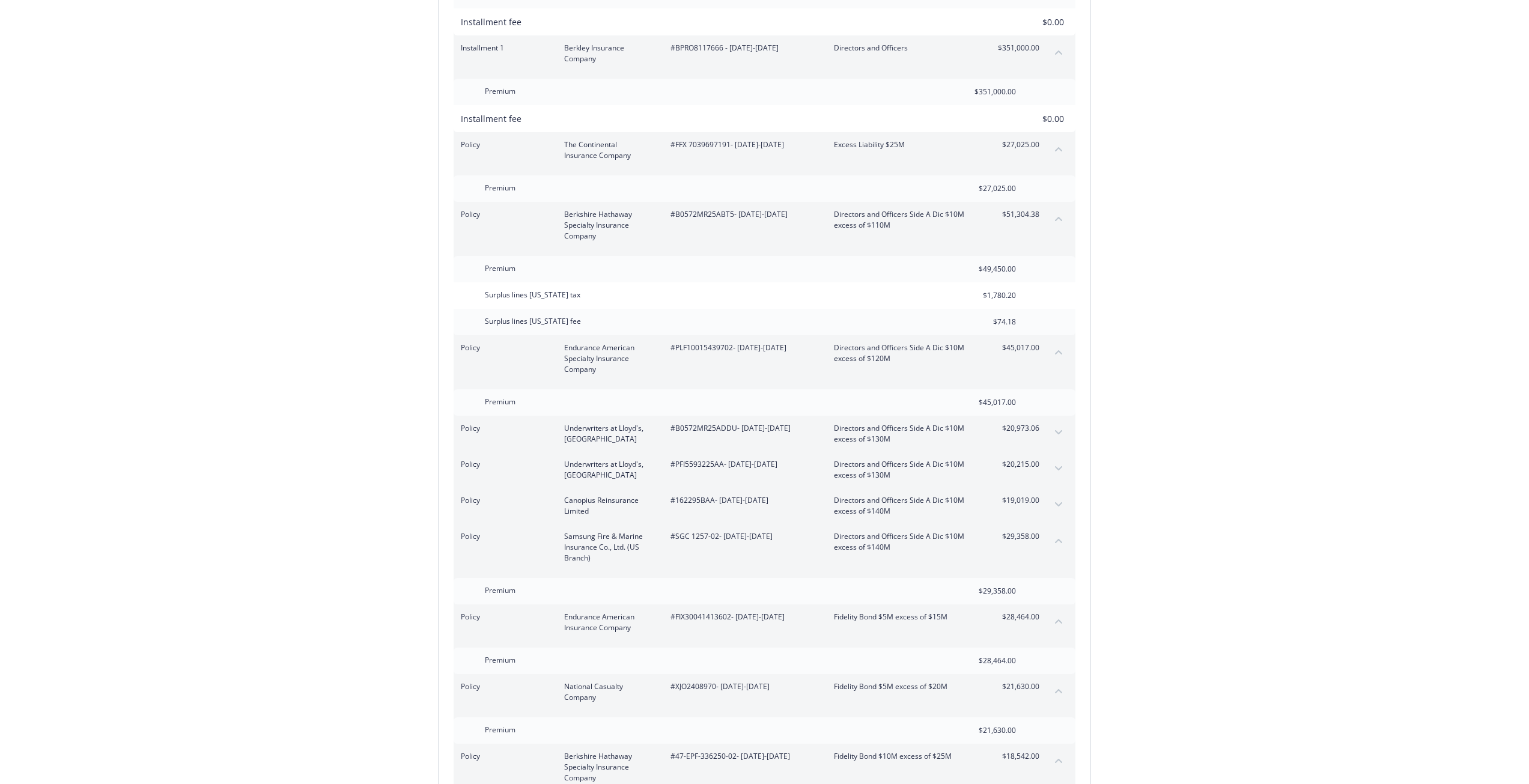
click at [700, 459] on span "#PFI5593225AA - 07/20/2025-07/31/2026" at bounding box center [742, 464] width 144 height 11
copy span "PFI5593225AA"
click at [699, 495] on span "#162295BAA - 07/20/2025-07/31/2026" at bounding box center [742, 500] width 144 height 11
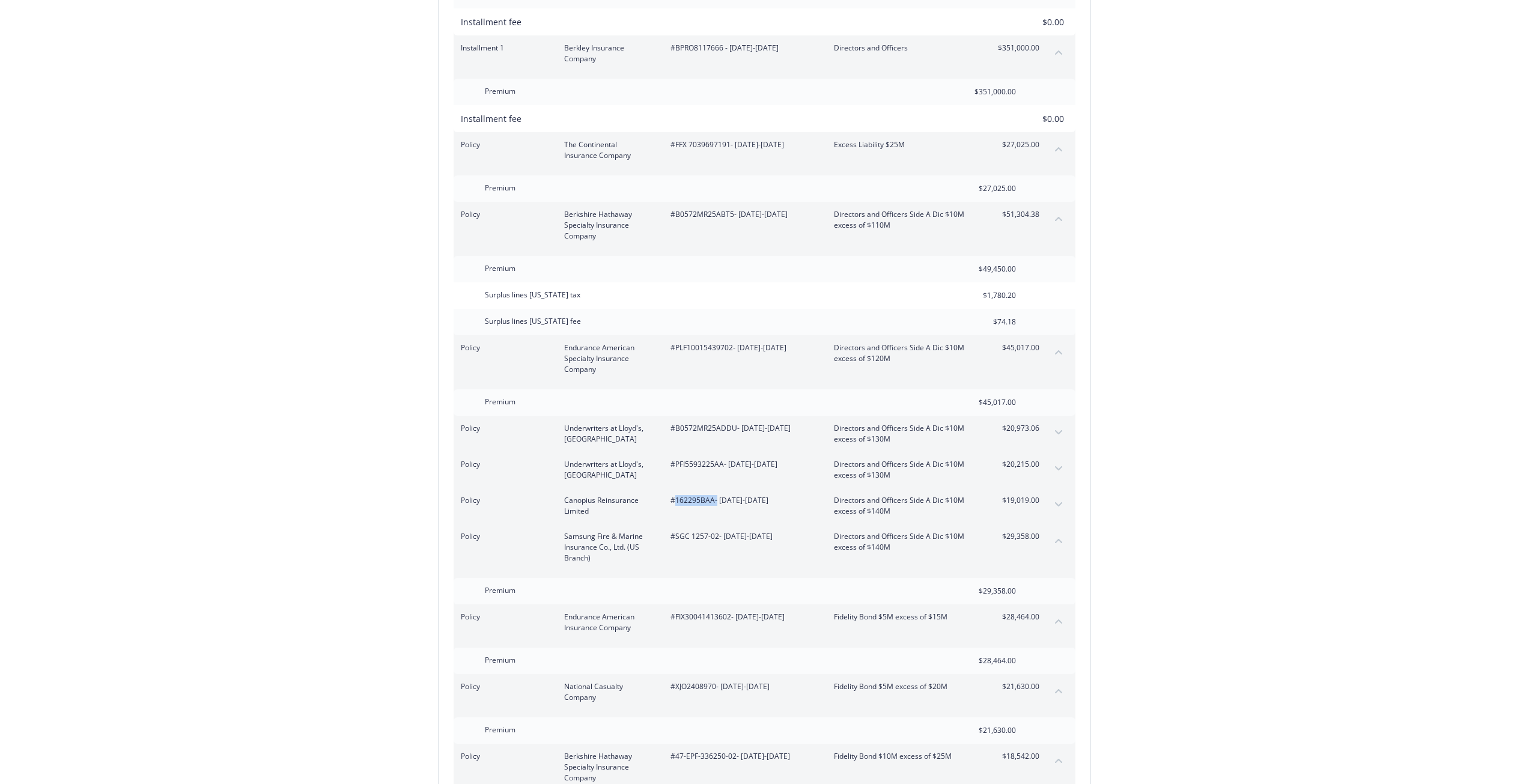
copy span "162295BAA"
drag, startPoint x: 718, startPoint y: 527, endPoint x: 677, endPoint y: 526, distance: 41.0
click at [677, 531] on span "#SGC 1257-02 - 07/20/2025-07/31/2026" at bounding box center [742, 536] width 144 height 11
copy span "SGC 1257-02"
drag, startPoint x: 834, startPoint y: 454, endPoint x: 890, endPoint y: 466, distance: 57.3
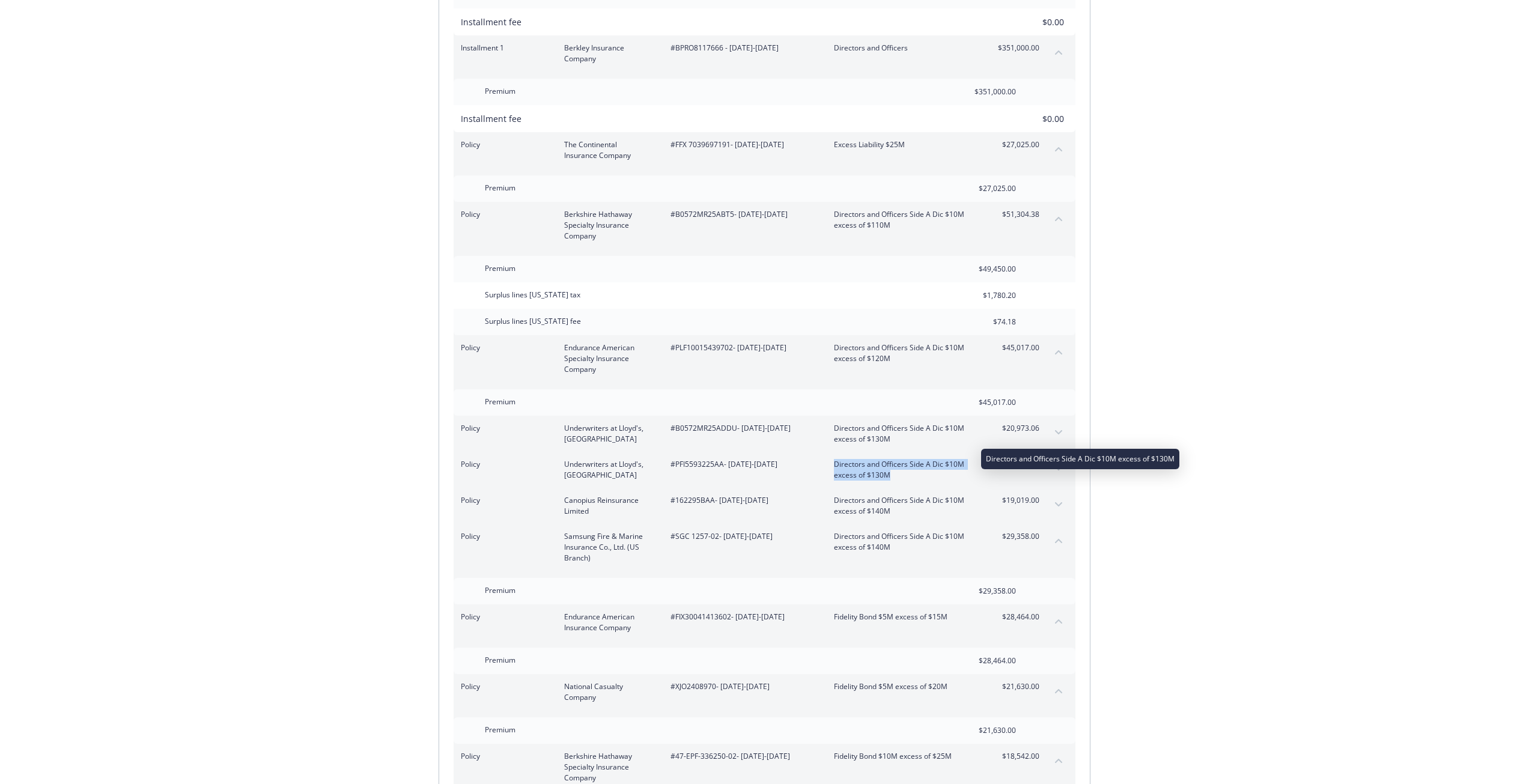
click at [890, 466] on span "Directors and Officers Side A Dic $10M excess of $130M" at bounding box center [904, 470] width 141 height 22
copy span "Directors and Officers Side A Dic $10M excess of $130M"
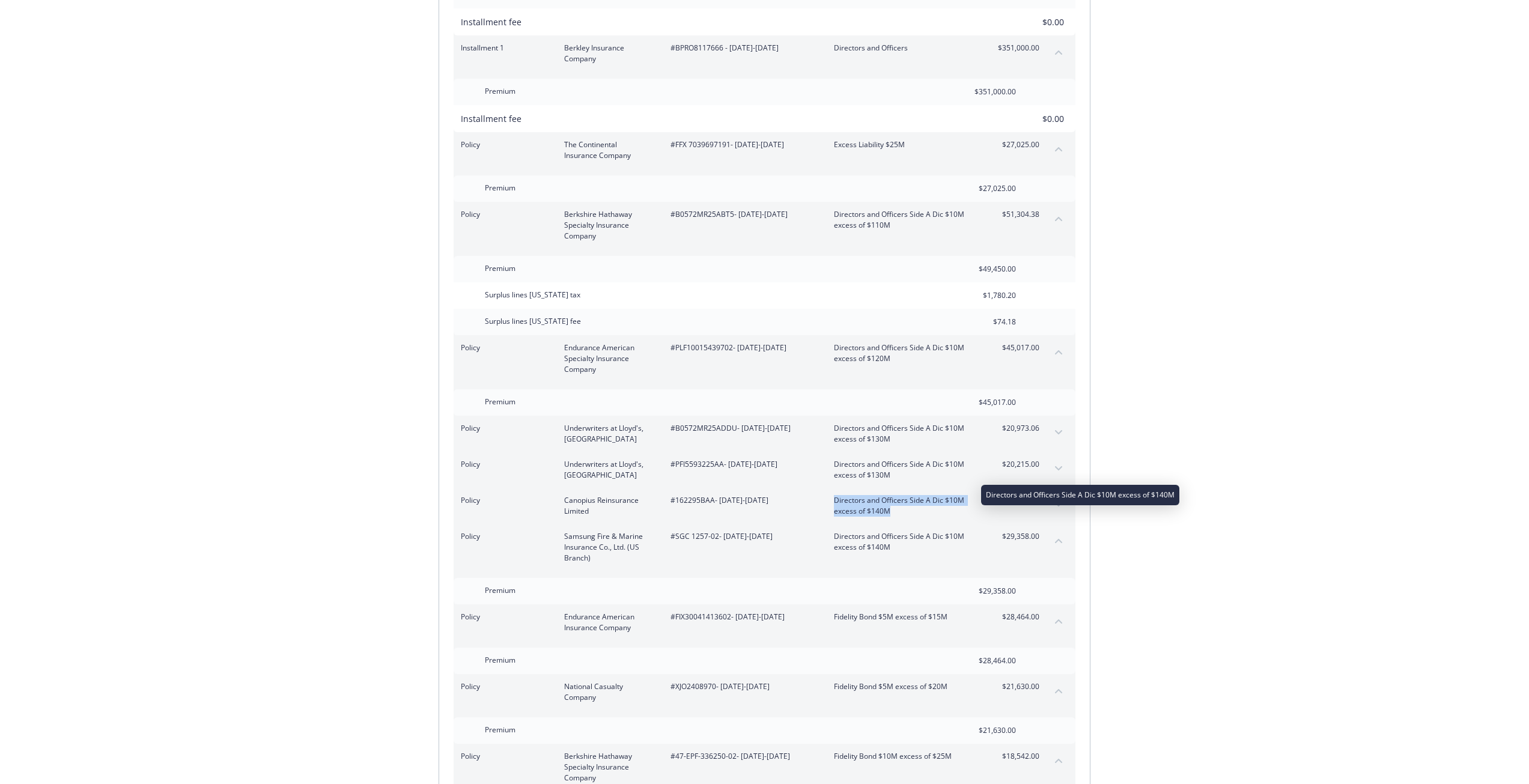
drag, startPoint x: 834, startPoint y: 488, endPoint x: 890, endPoint y: 500, distance: 57.3
click at [890, 500] on span "Directors and Officers Side A Dic $10M excess of $140M" at bounding box center [904, 505] width 141 height 22
copy span "Directors and Officers Side A Dic $10M excess of $140M"
drag, startPoint x: 560, startPoint y: 488, endPoint x: 588, endPoint y: 502, distance: 31.3
click at [588, 502] on div "Policy Canopius Reinsurance Limited #162295BAA - 07/20/2025-07/31/2026 Director…" at bounding box center [749, 505] width 579 height 22
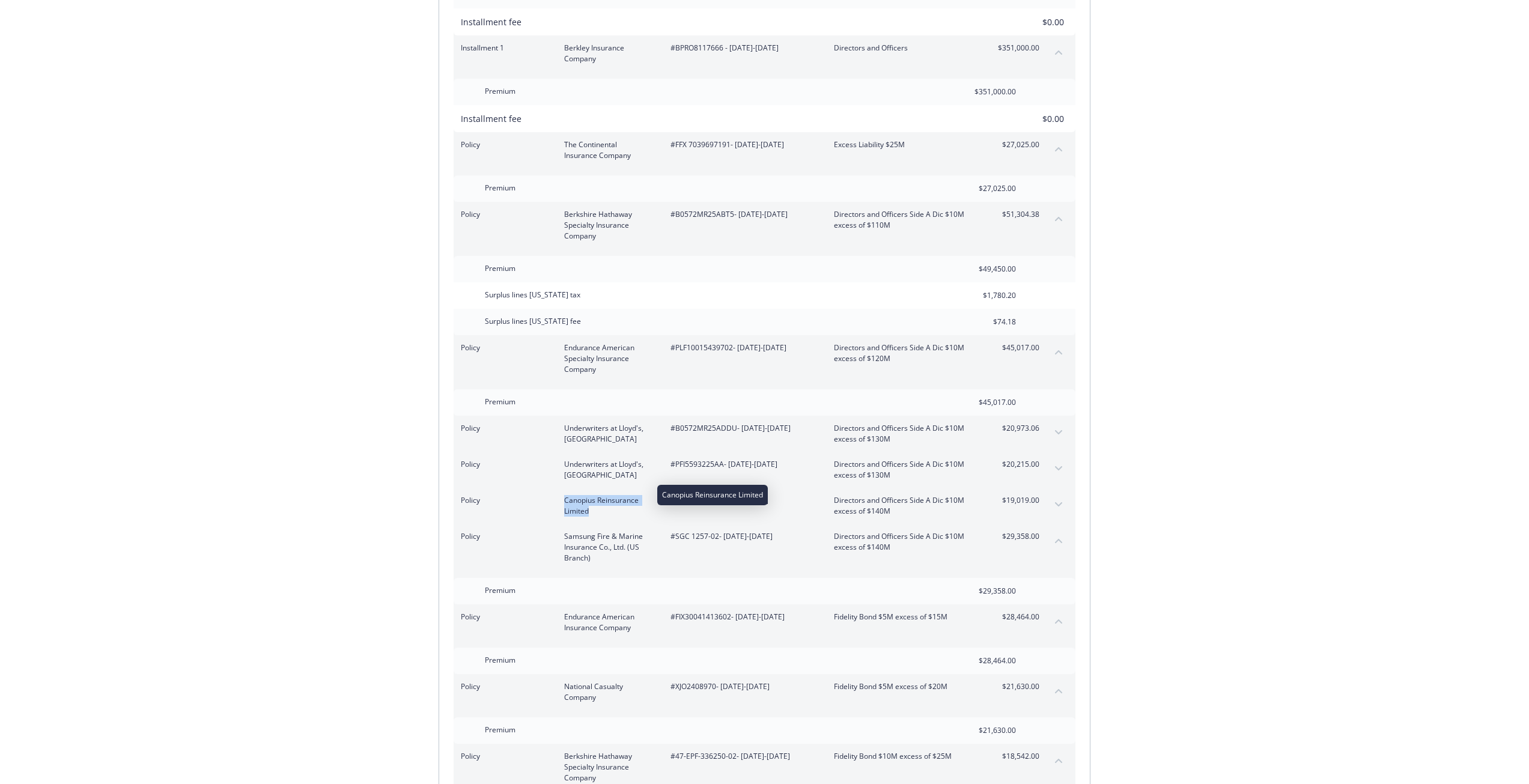
copy span "Canopius Reinsurance Limited"
click at [1062, 495] on button "expand content" at bounding box center [1058, 504] width 19 height 19
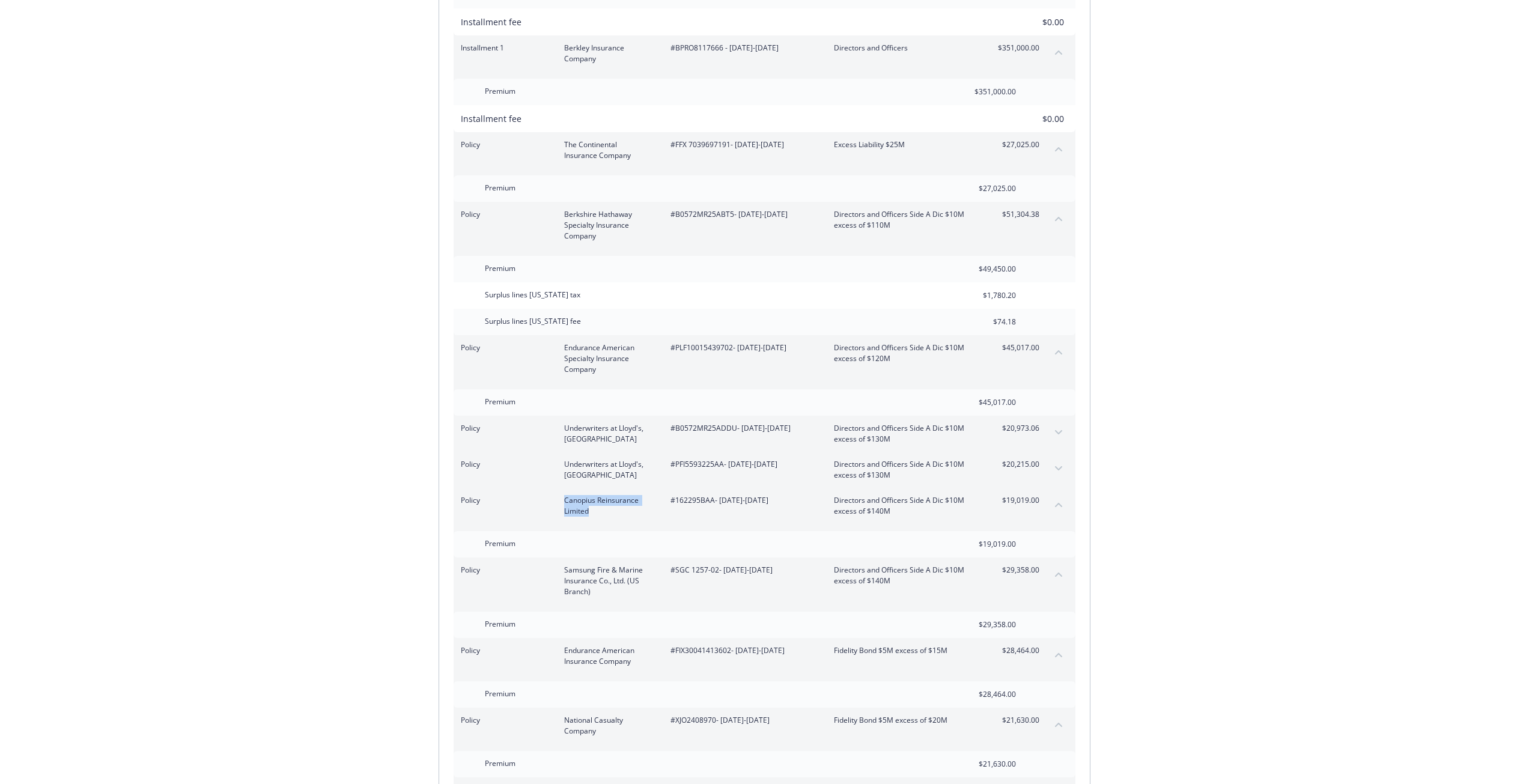
click at [1062, 495] on button "collapse content" at bounding box center [1058, 504] width 19 height 19
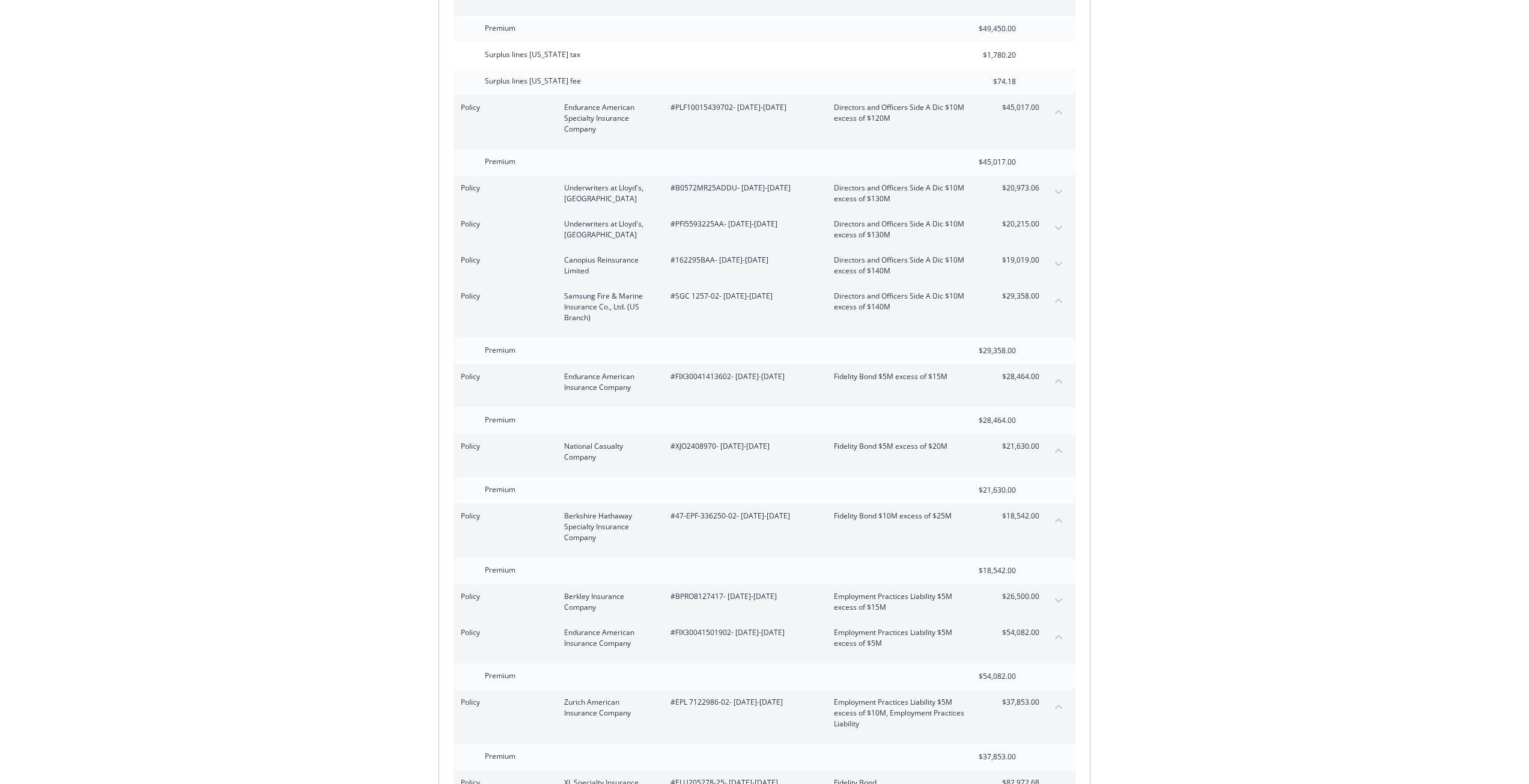
scroll to position [1561, 0]
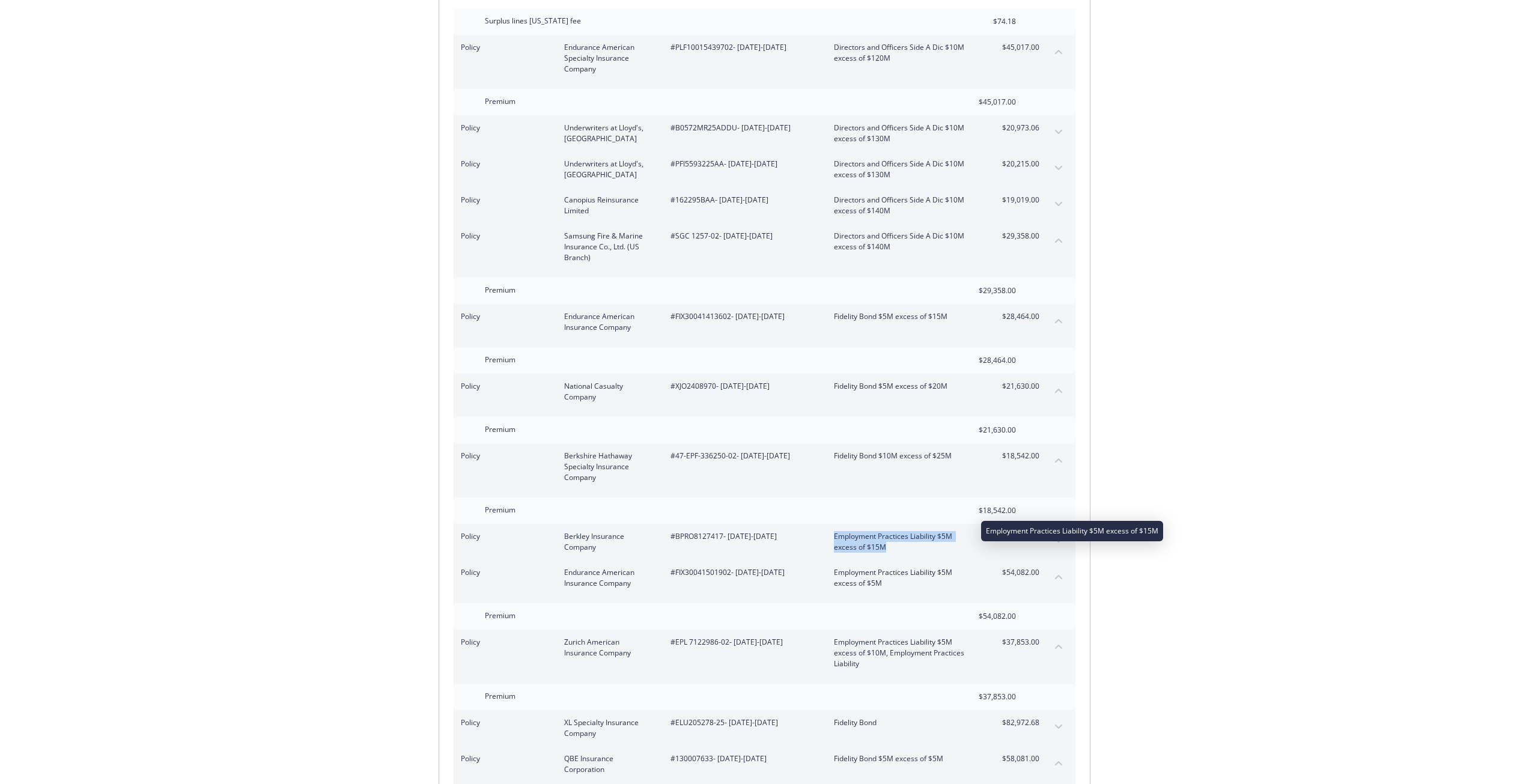
drag, startPoint x: 845, startPoint y: 529, endPoint x: 888, endPoint y: 537, distance: 43.7
click at [888, 537] on div "Policy Berkley Insurance Company #BPRO8127417 - 07/20/2025-07/31/2026 Employmen…" at bounding box center [749, 541] width 579 height 22
copy span "Employment Practices Liability $5M excess of $15M"
click at [689, 531] on span "#BPRO8127417 - 07/20/2025-07/31/2026" at bounding box center [742, 536] width 144 height 11
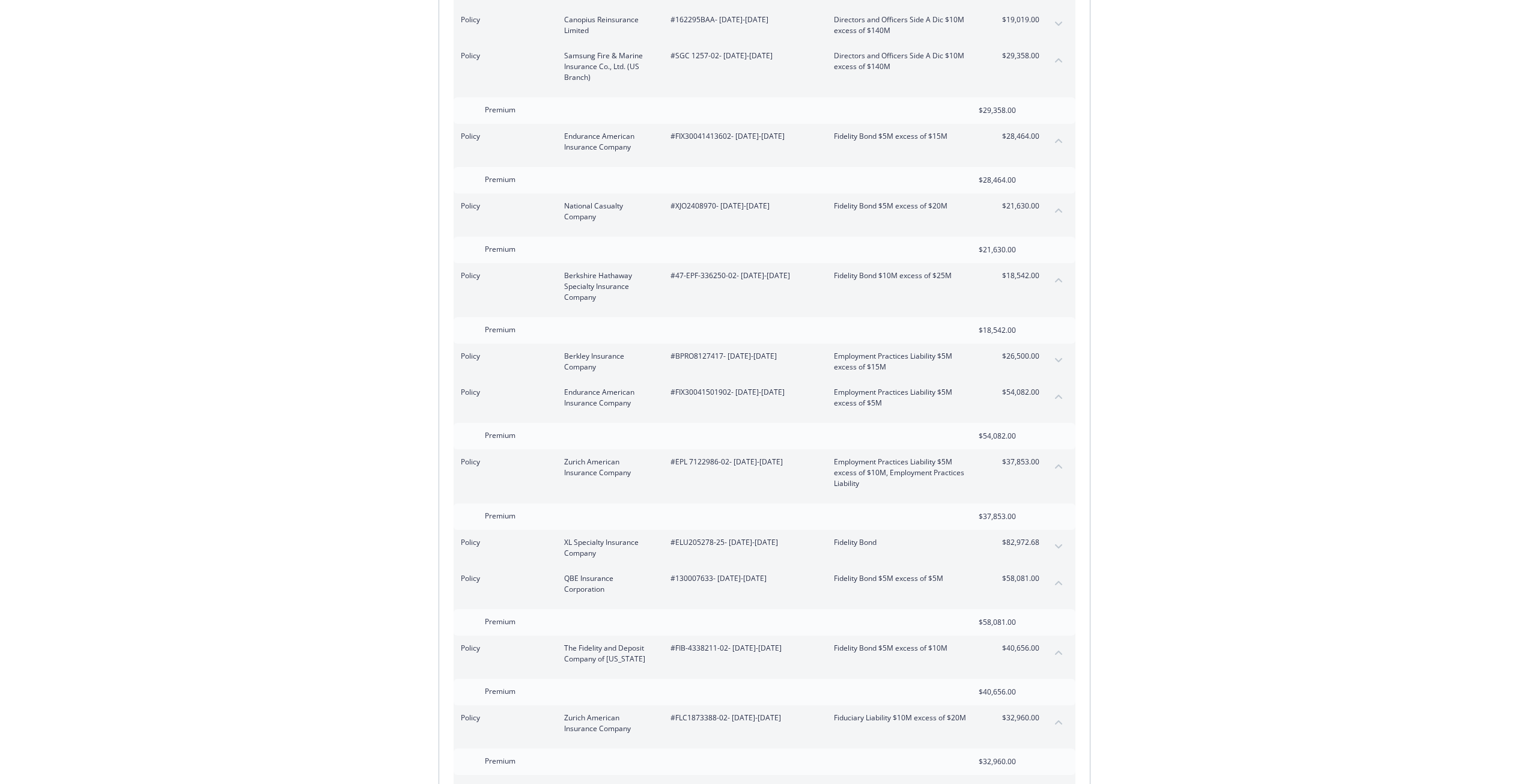
scroll to position [1802, 0]
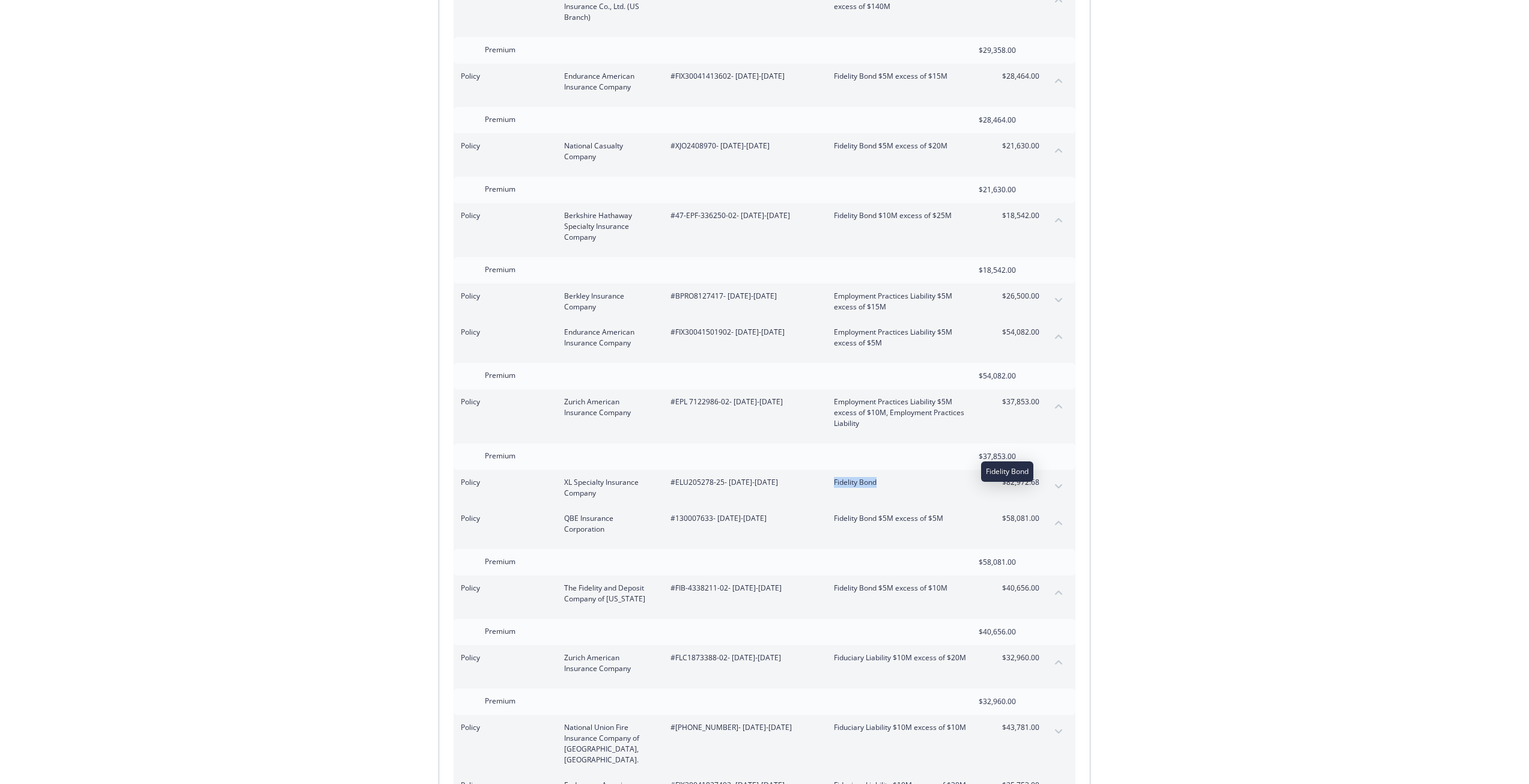
drag, startPoint x: 883, startPoint y: 470, endPoint x: 834, endPoint y: 472, distance: 49.0
click at [834, 477] on span "Fidelity Bond" at bounding box center [904, 482] width 141 height 11
click at [703, 477] on span "#ELU205278-25 - 07/20/2025-07/31/2026" at bounding box center [742, 482] width 144 height 11
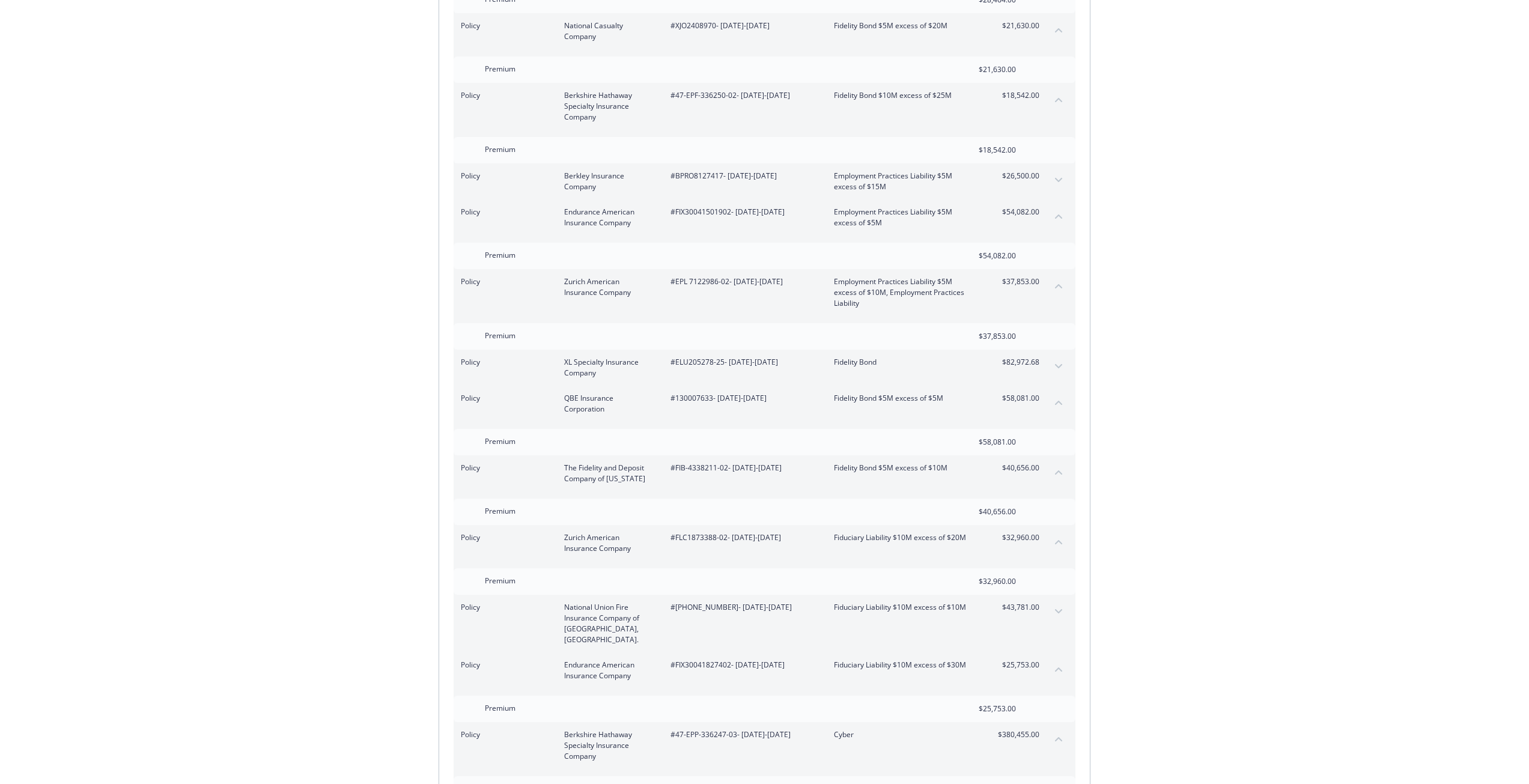
scroll to position [1982, 0]
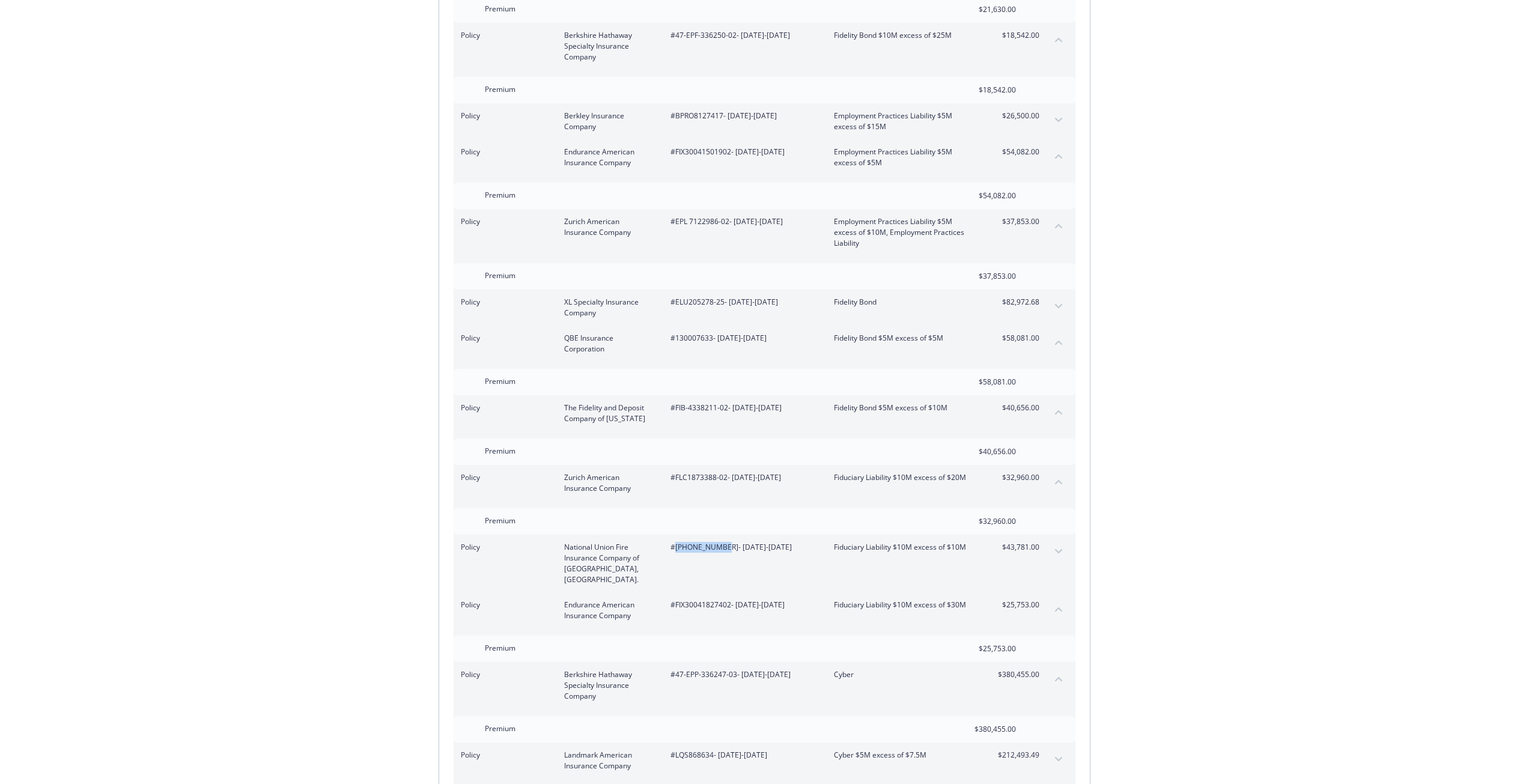
drag, startPoint x: 717, startPoint y: 536, endPoint x: 675, endPoint y: 536, distance: 42.0
click at [675, 542] on span "#01-836-11-36 - 07/20/2025-07/31/2026" at bounding box center [742, 547] width 144 height 11
drag, startPoint x: 835, startPoint y: 534, endPoint x: 964, endPoint y: 536, distance: 129.0
click at [964, 542] on span "Fiduciary Liability $10M excess of $10M" at bounding box center [904, 547] width 141 height 11
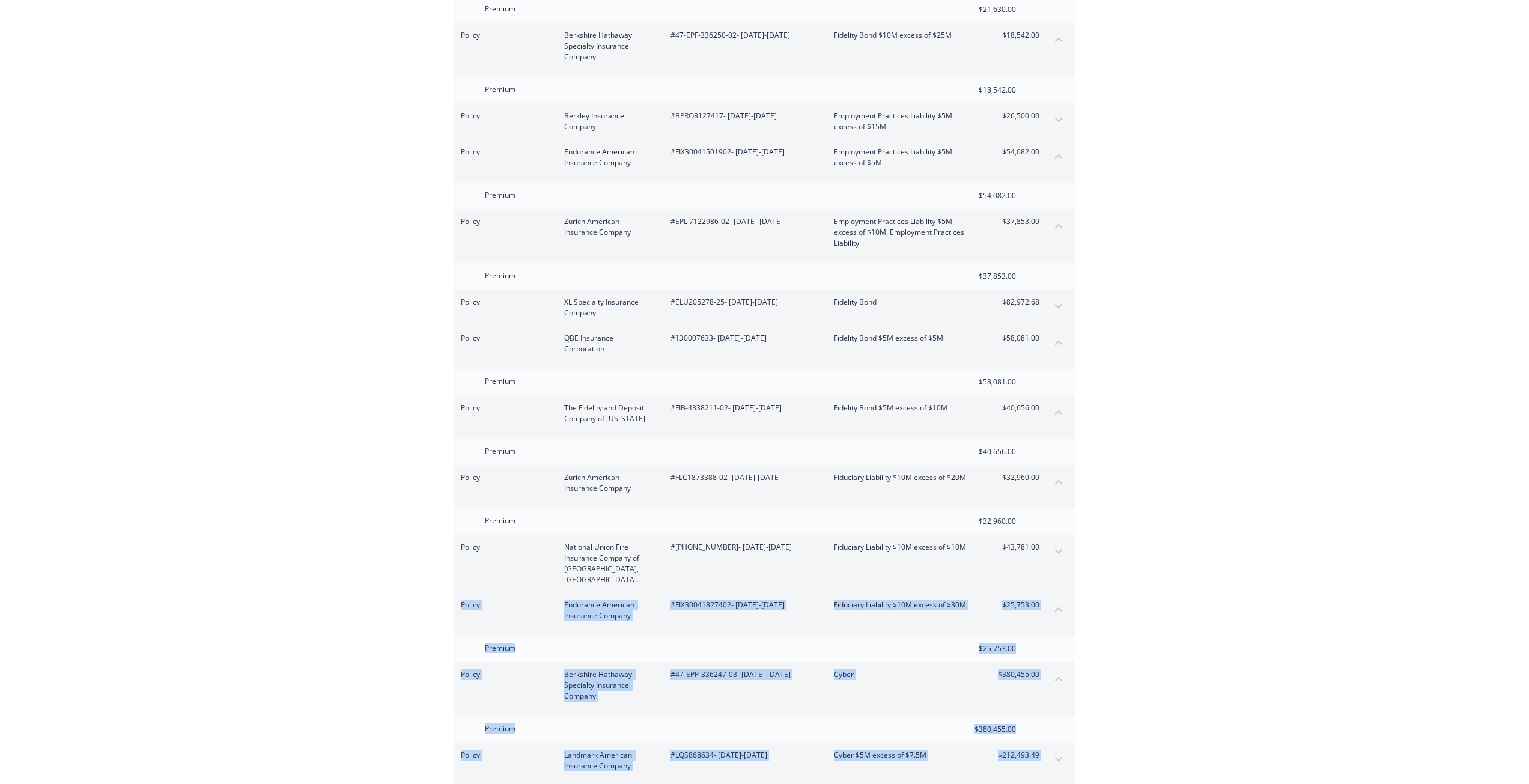
click at [1060, 543] on button "expand content" at bounding box center [1058, 551] width 19 height 19
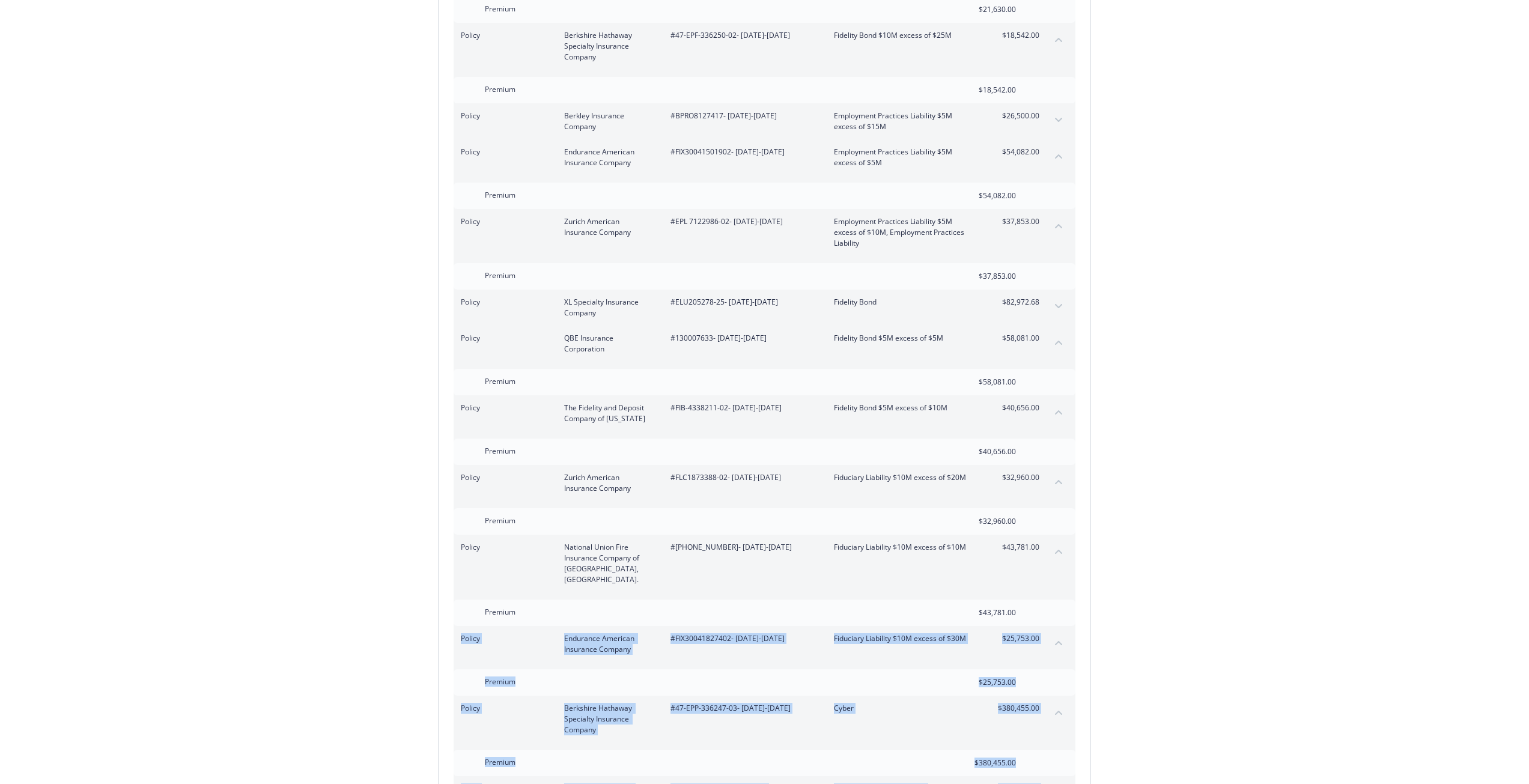
click at [1061, 549] on icon "collapse content" at bounding box center [1058, 551] width 7 height 5
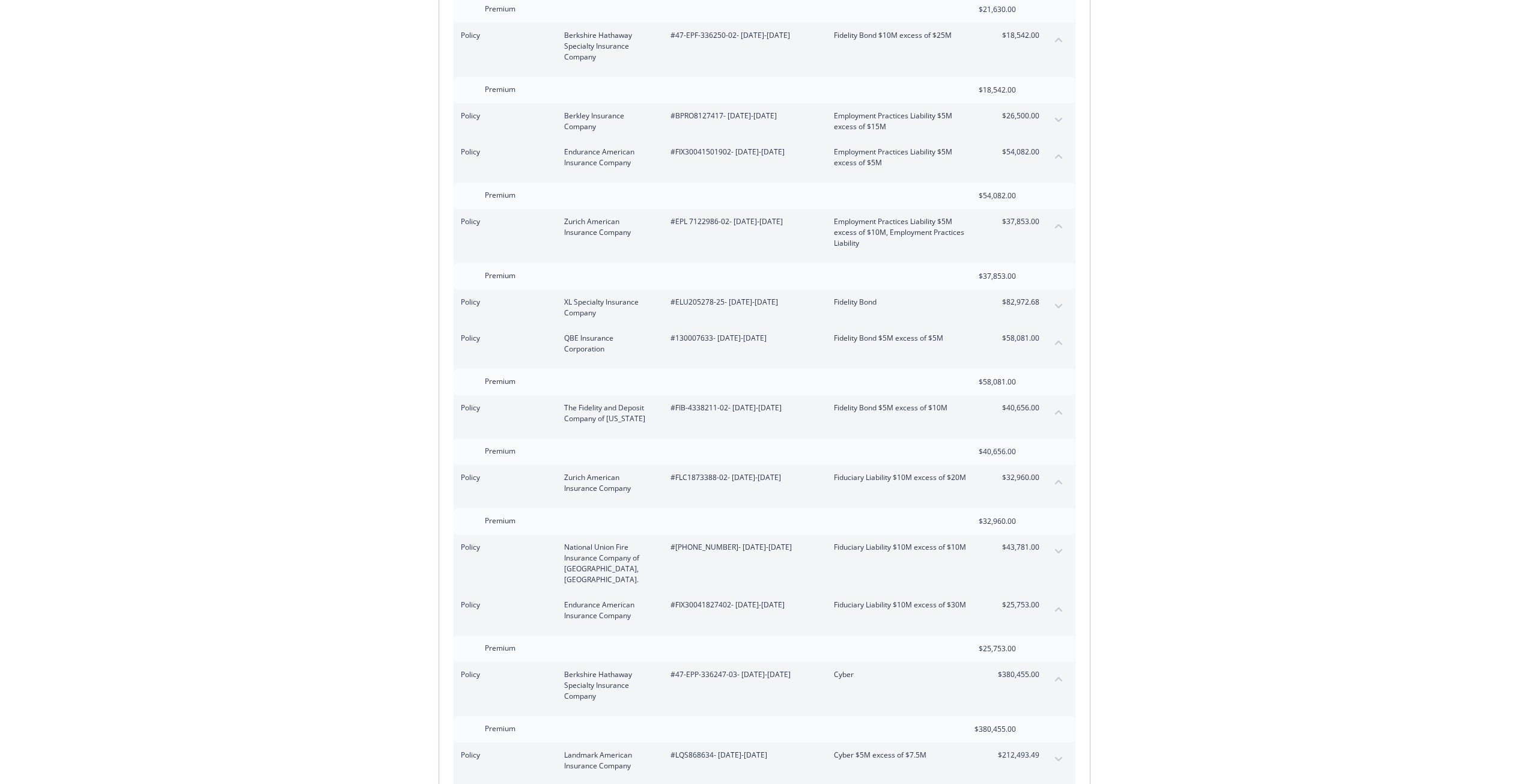
click at [1168, 540] on div "Invoice ID: B55388FE Download Invoice Insurance Payment for Virtu Financial Ene…" at bounding box center [764, 704] width 1529 height 5285
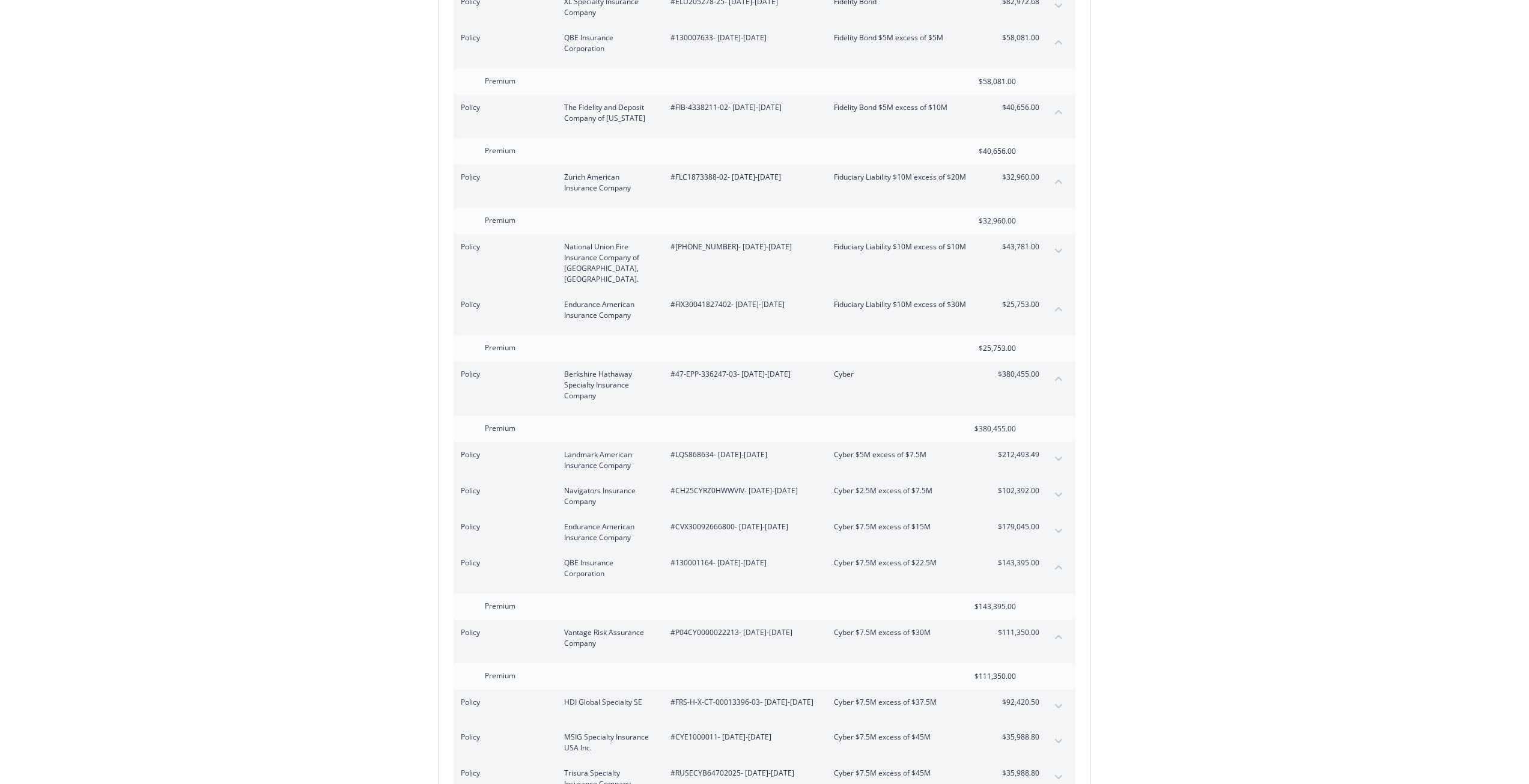
scroll to position [2342, 0]
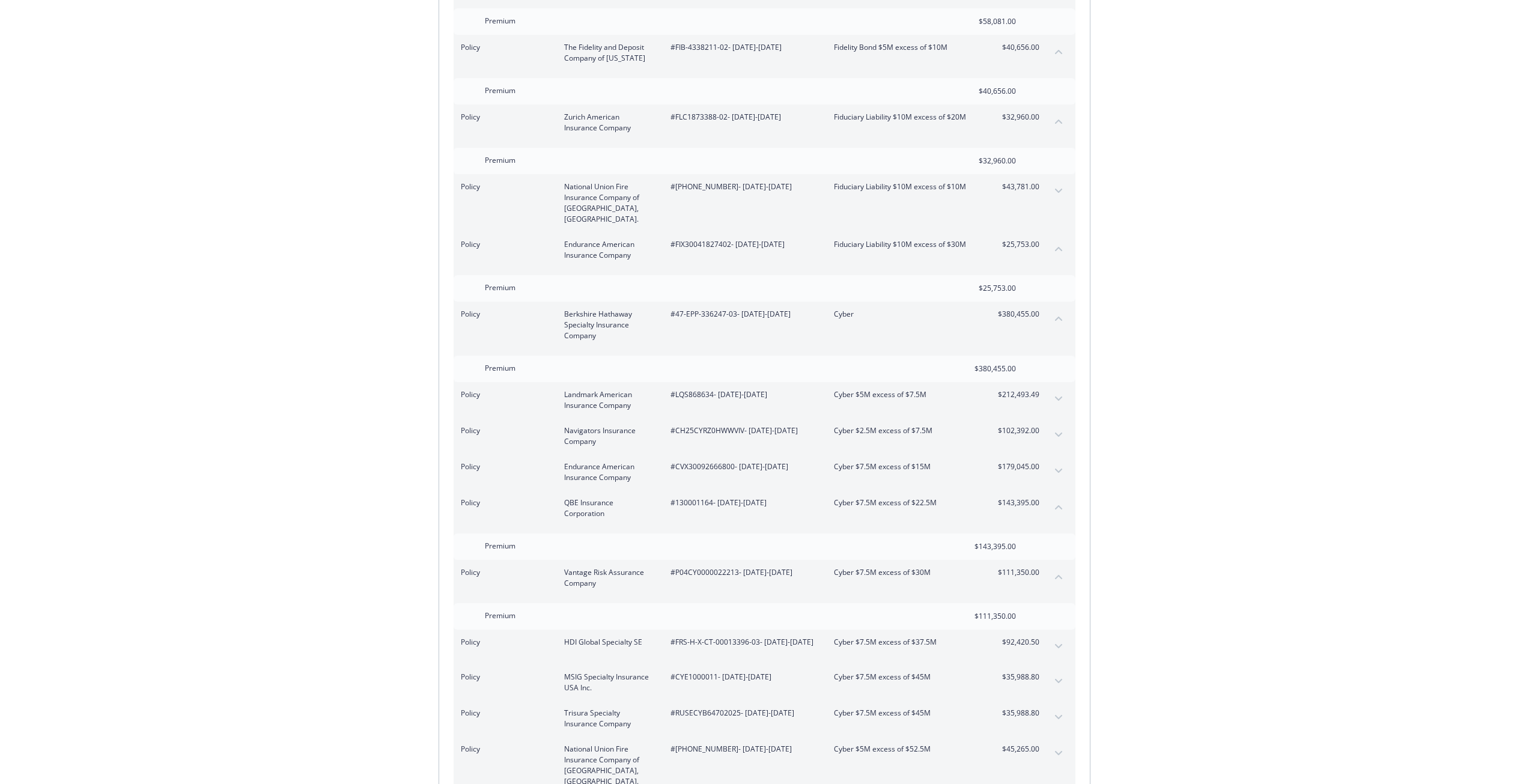
click at [691, 389] on span "#LQS868634 - 07/20/2025-07/31/2026" at bounding box center [742, 395] width 144 height 11
click at [693, 425] on span "#CH25CYRZ0HWWVIV - 07/20/2025-07/31/2026" at bounding box center [742, 430] width 144 height 11
click at [694, 425] on span "#CH25CYRZ0HWWVIV - 07/20/2025-07/31/2026" at bounding box center [742, 430] width 144 height 11
drag, startPoint x: 694, startPoint y: 408, endPoint x: 680, endPoint y: 408, distance: 14.0
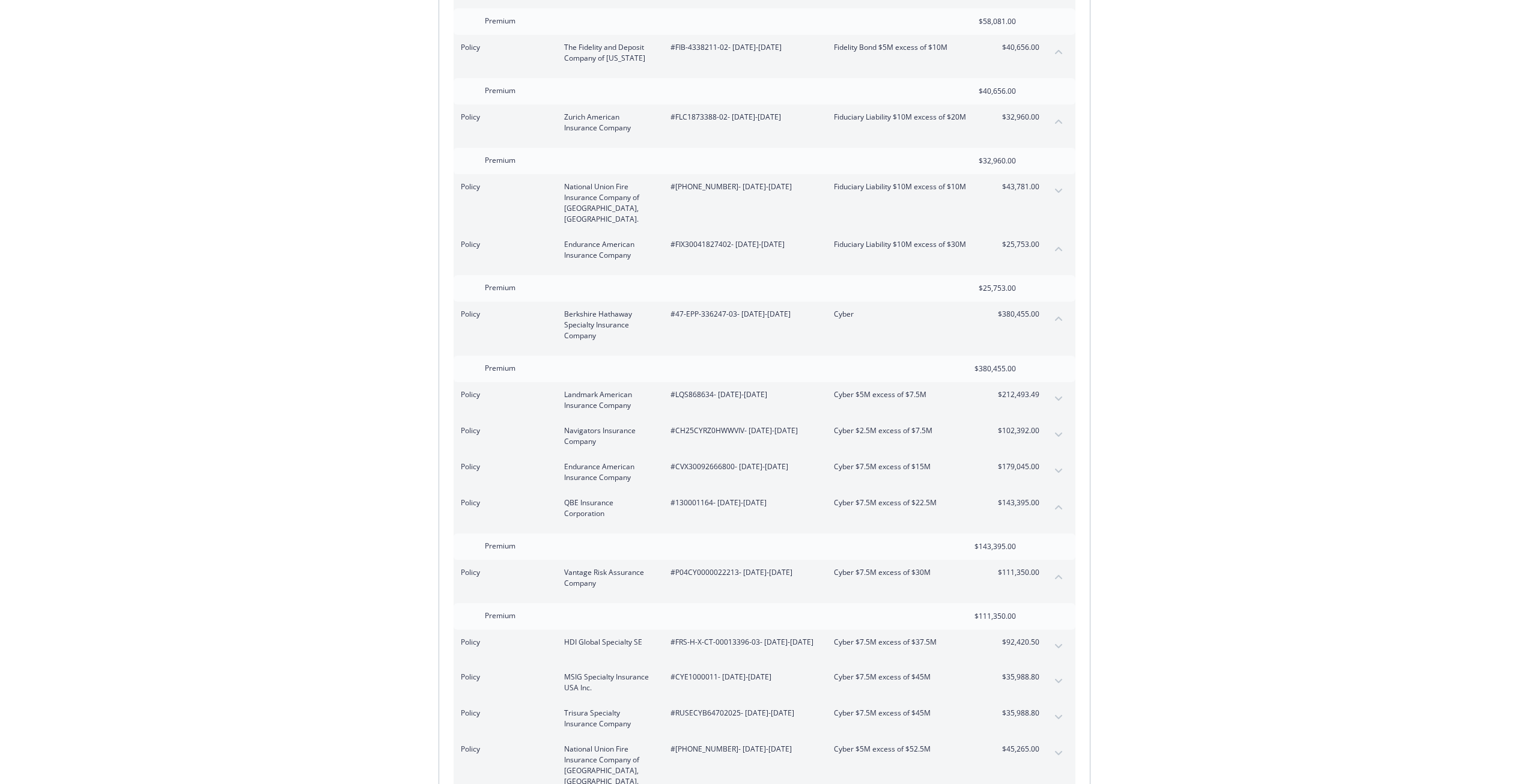
click at [680, 425] on span "#CH25CYRZ0HWWVIV - 07/20/2025-07/31/2026" at bounding box center [742, 430] width 144 height 11
click at [682, 425] on span "#CH25CYRZ0HWWVIV - 07/20/2025-07/31/2026" at bounding box center [742, 430] width 144 height 11
click at [695, 425] on span "#CH25CYRZ0HWWVIV - 07/20/2025-07/31/2026" at bounding box center [742, 430] width 144 height 11
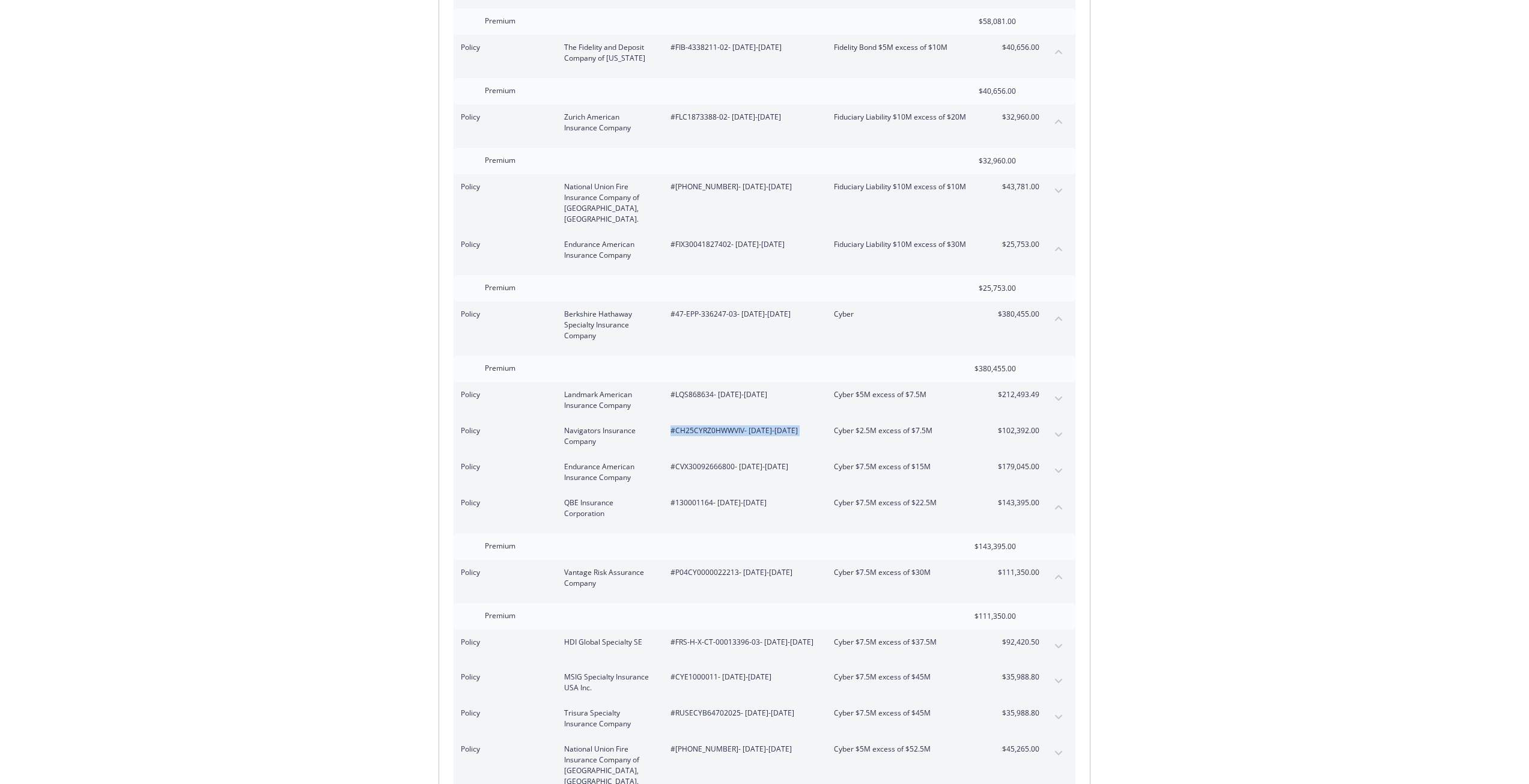
click at [695, 425] on span "#CH25CYRZ0HWWVIV - 07/20/2025-07/31/2026" at bounding box center [742, 430] width 144 height 11
click at [704, 461] on span "#CVX30092666800 - 07/20/2025-07/31/2026" at bounding box center [742, 466] width 144 height 11
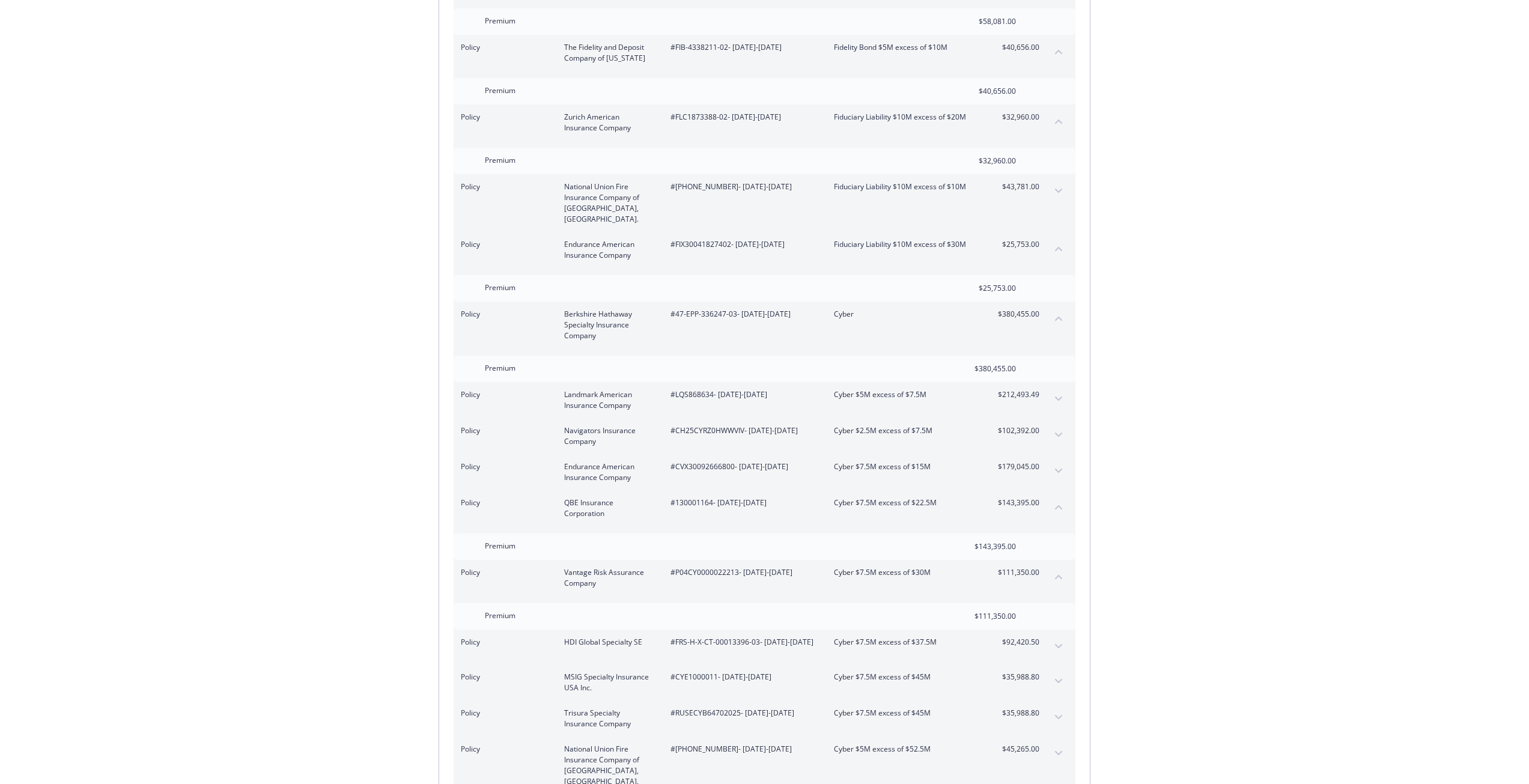
click at [708, 461] on span "#CVX30092666800 - 07/20/2025-07/31/2026" at bounding box center [742, 466] width 144 height 11
drag, startPoint x: 834, startPoint y: 374, endPoint x: 927, endPoint y: 375, distance: 93.0
click at [927, 389] on span "Cyber $5M excess of $7.5M" at bounding box center [904, 395] width 141 height 11
drag, startPoint x: 561, startPoint y: 374, endPoint x: 630, endPoint y: 387, distance: 70.2
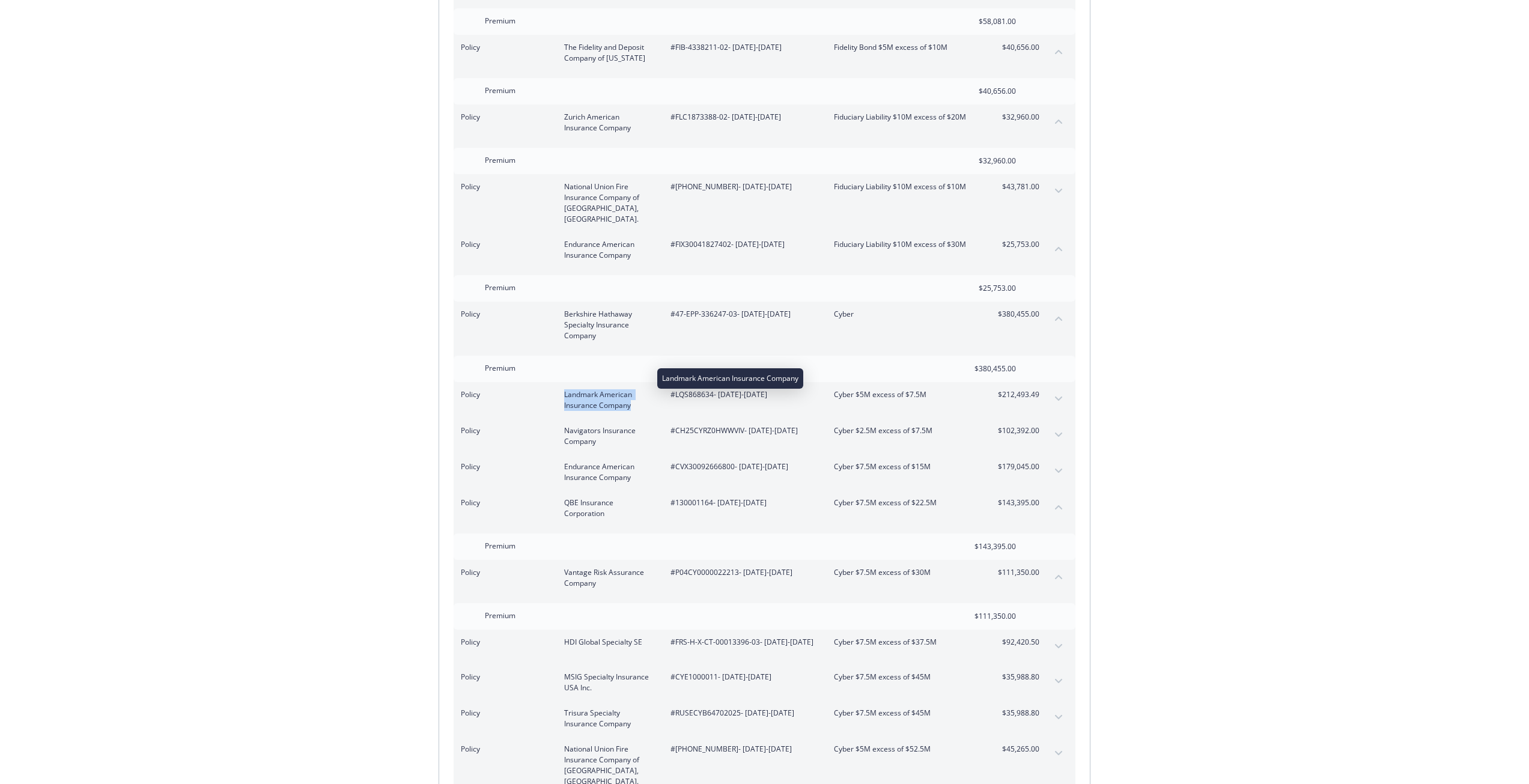
click at [630, 389] on div "Policy Landmark American Insurance Company #LQS868634 - 07/20/2025-07/31/2026 C…" at bounding box center [749, 400] width 579 height 22
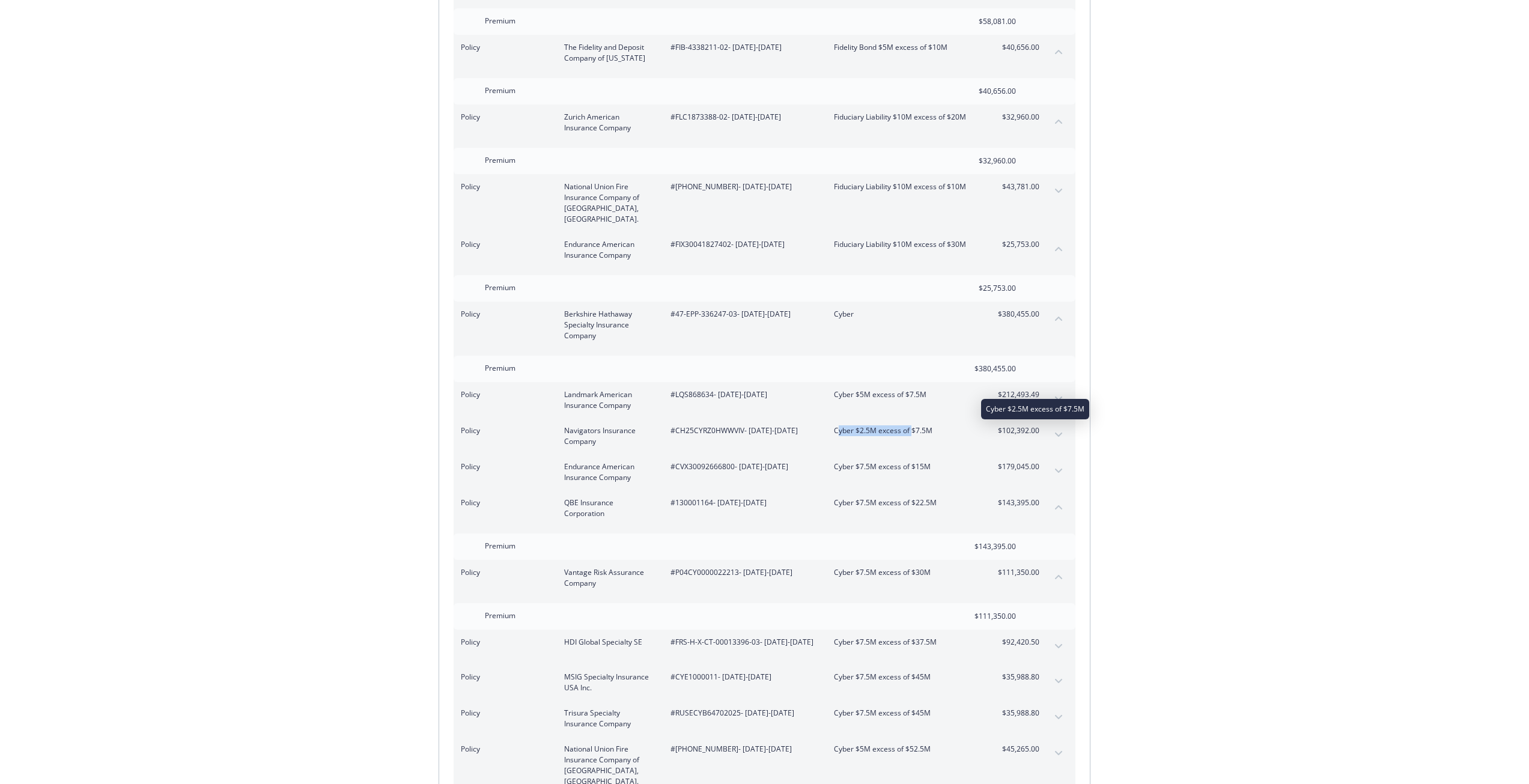
drag, startPoint x: 837, startPoint y: 409, endPoint x: 913, endPoint y: 409, distance: 76.0
click at [913, 425] on span "Cyber $2.5M excess of $7.5M" at bounding box center [904, 430] width 141 height 11
click at [1229, 395] on div "Invoice ID: B55388FE Download Invoice Insurance Payment for Virtu Financial Ene…" at bounding box center [764, 343] width 1529 height 5285
drag, startPoint x: 834, startPoint y: 414, endPoint x: 929, endPoint y: 410, distance: 95.1
click at [929, 425] on span "Cyber $2.5M excess of $7.5M" at bounding box center [904, 430] width 141 height 11
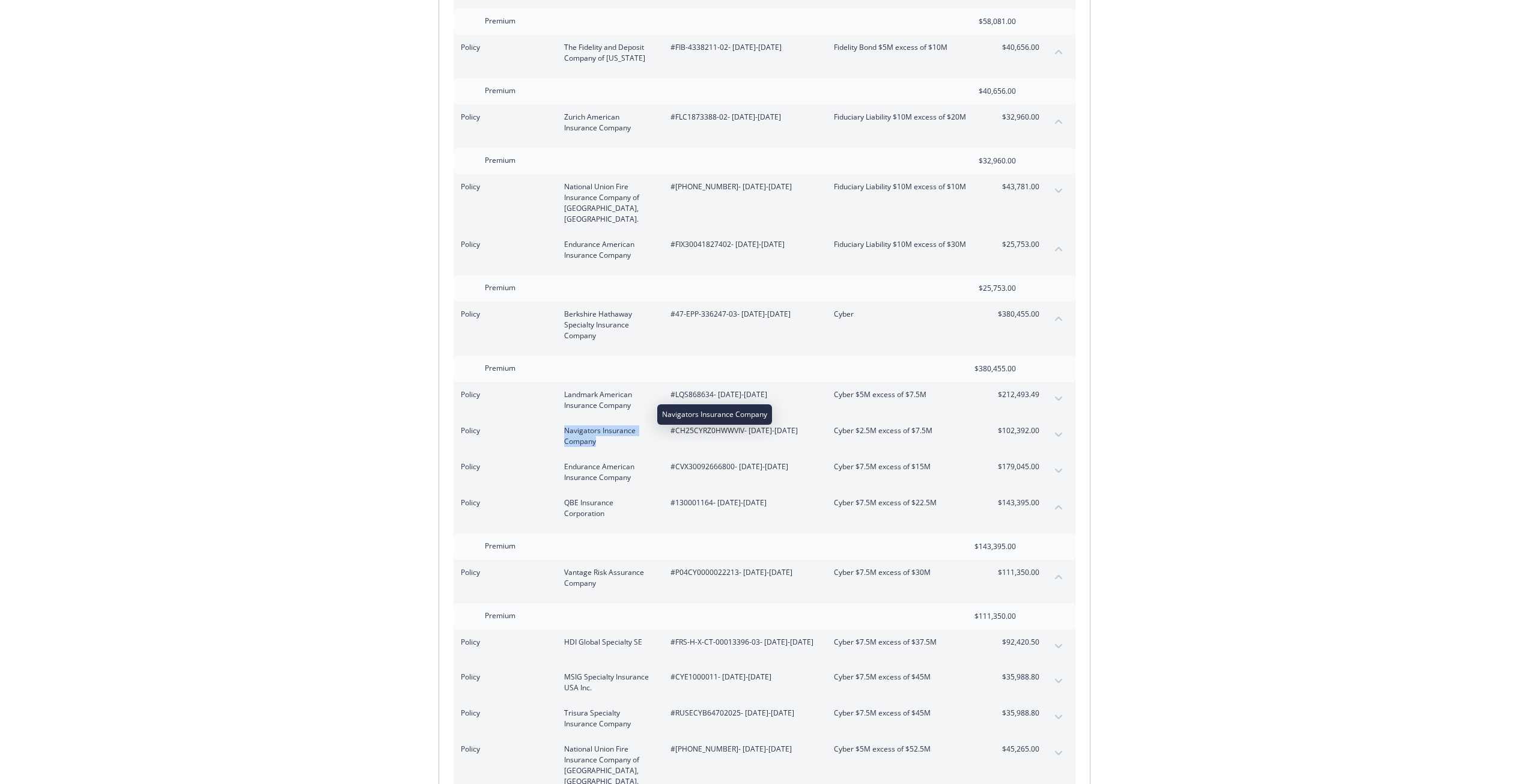
drag, startPoint x: 563, startPoint y: 410, endPoint x: 595, endPoint y: 418, distance: 33.0
click at [595, 425] on div "Policy Navigators Insurance Company #CH25CYRZ0HWWVIV - 07/20/2025-07/31/2026 Cy…" at bounding box center [749, 436] width 579 height 22
click at [901, 428] on div "Policy Navigators Insurance Company #CH25CYRZ0HWWVIV - 07/20/2025-07/31/2026 Cy…" at bounding box center [764, 436] width 622 height 36
click at [1248, 414] on div "Invoice ID: B55388FE Download Invoice Insurance Payment for Virtu Financial Ene…" at bounding box center [764, 343] width 1529 height 5285
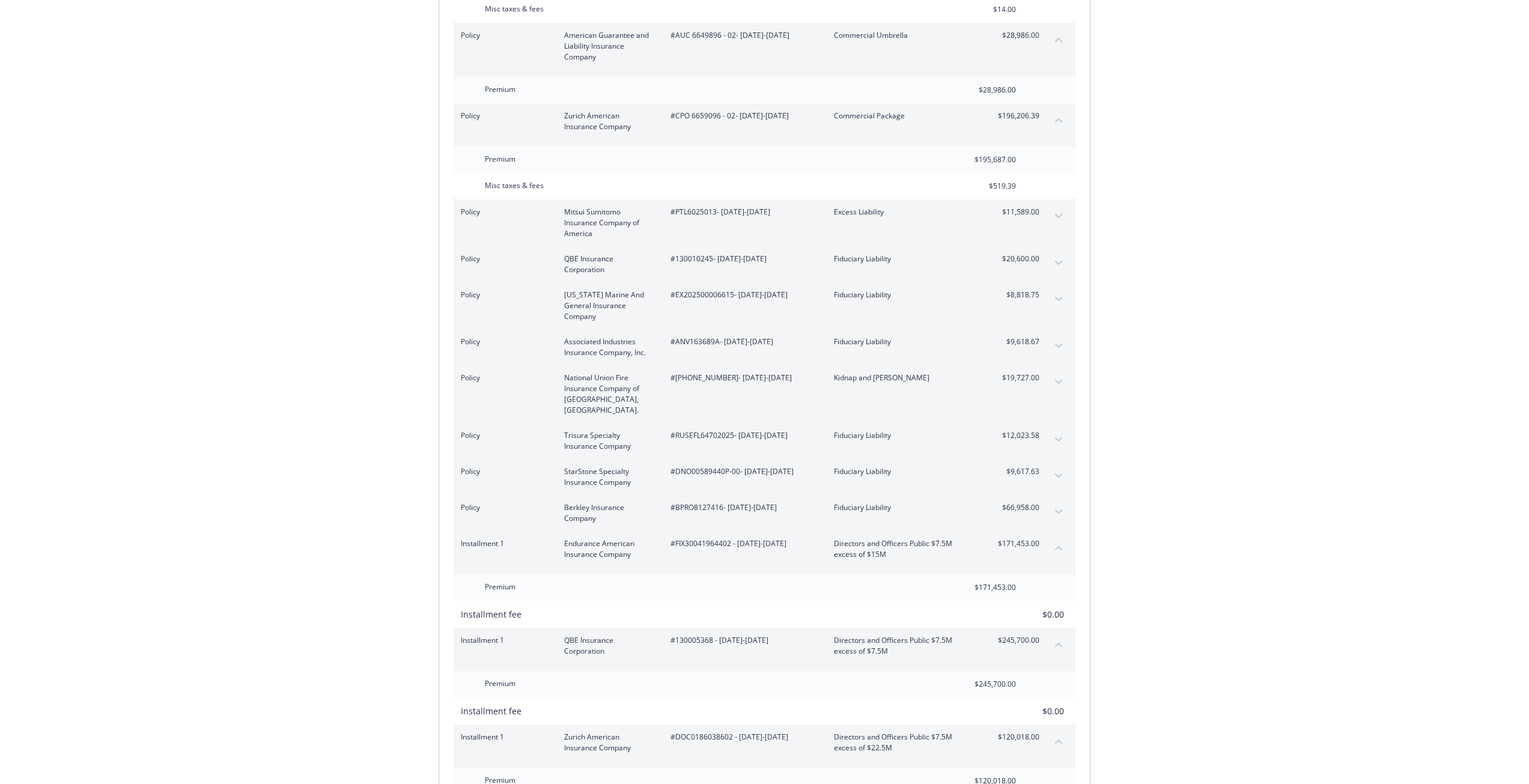
scroll to position [2395, 0]
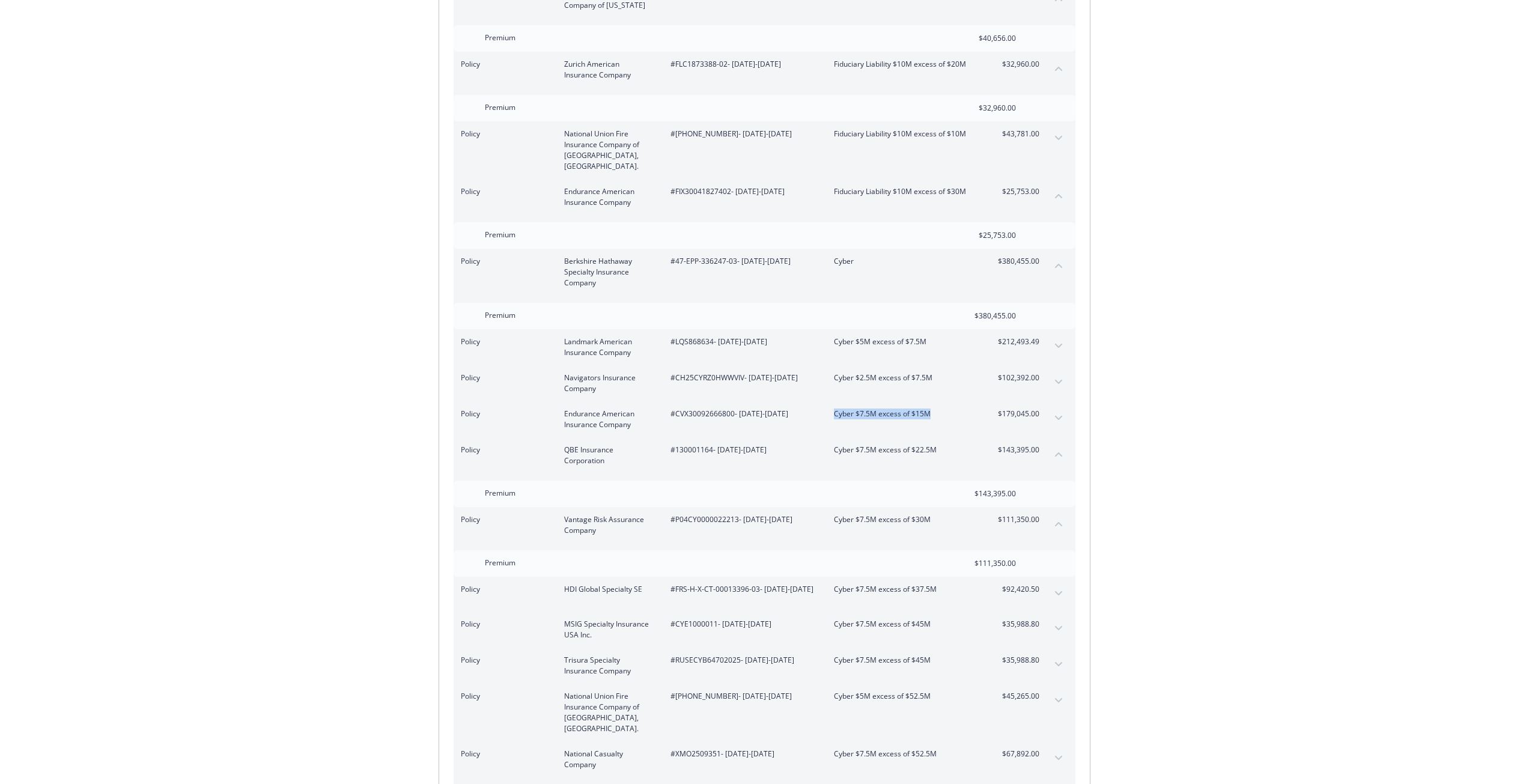
drag, startPoint x: 826, startPoint y: 392, endPoint x: 933, endPoint y: 399, distance: 107.2
click at [933, 408] on div "Policy Endurance American Insurance Company #CVX30092666800 - [DATE]-[DATE] Cyb…" at bounding box center [749, 419] width 579 height 22
drag, startPoint x: 562, startPoint y: 391, endPoint x: 630, endPoint y: 404, distance: 69.2
click at [630, 408] on div "Policy Endurance American Insurance Company #CVX30092666800 - [DATE]-[DATE] Cyb…" at bounding box center [749, 419] width 579 height 22
click at [1195, 525] on div "Invoice ID: B55388FE Download Invoice Insurance Payment for Virtu Financial Ene…" at bounding box center [764, 290] width 1529 height 5285
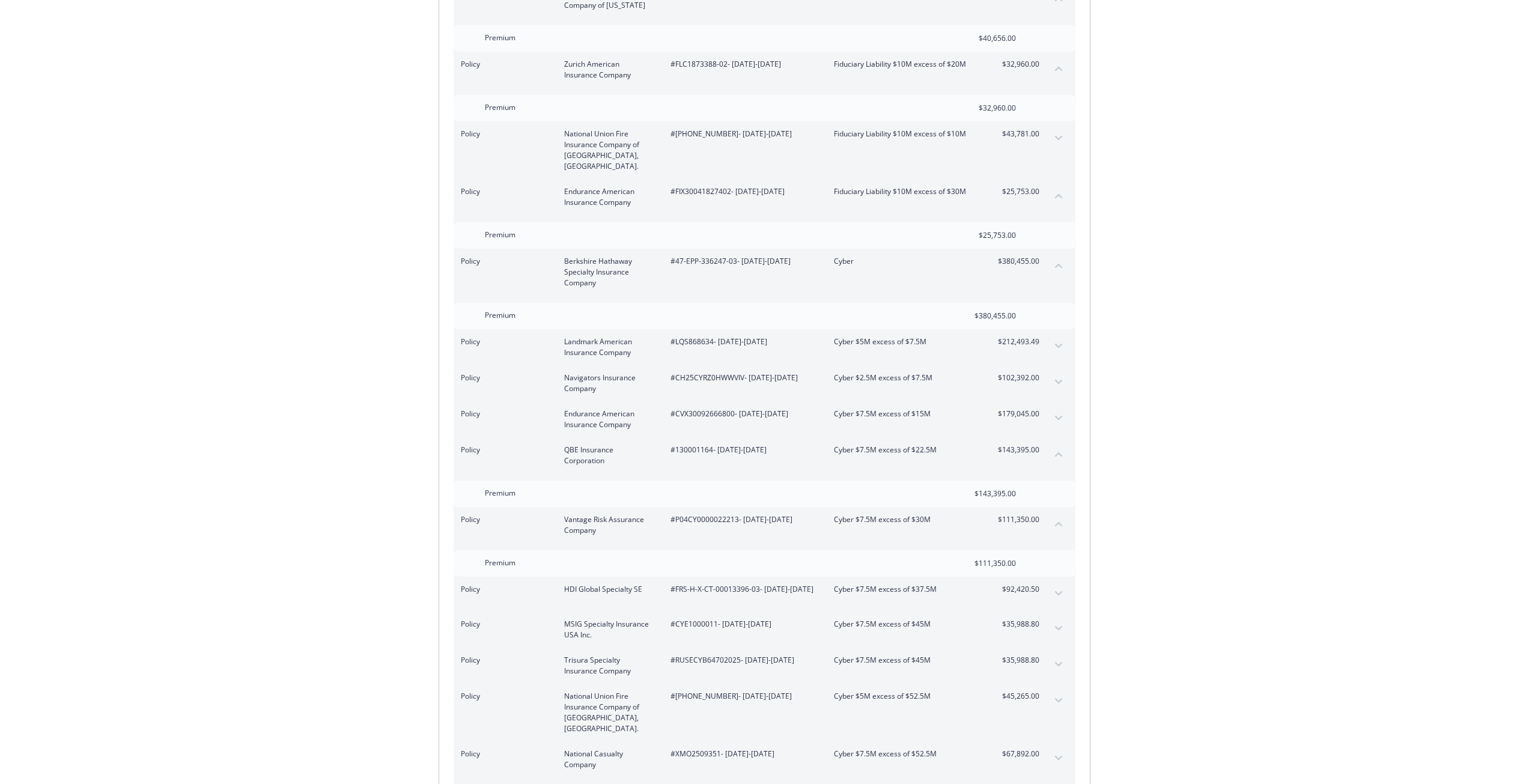
click at [1311, 417] on div "Invoice ID: B55388FE Download Invoice Insurance Payment for Virtu Financial Ene…" at bounding box center [764, 290] width 1529 height 5285
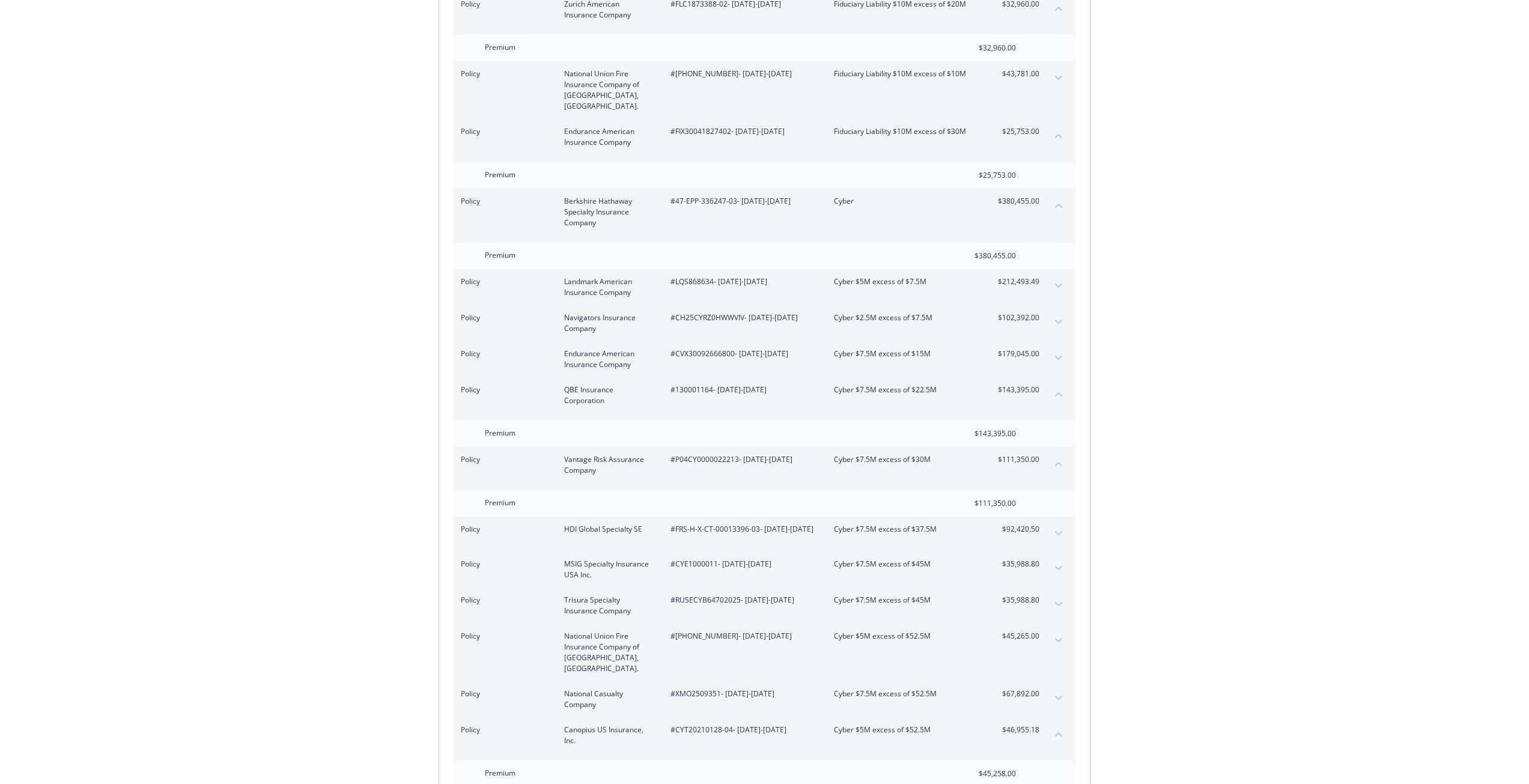
scroll to position [2576, 0]
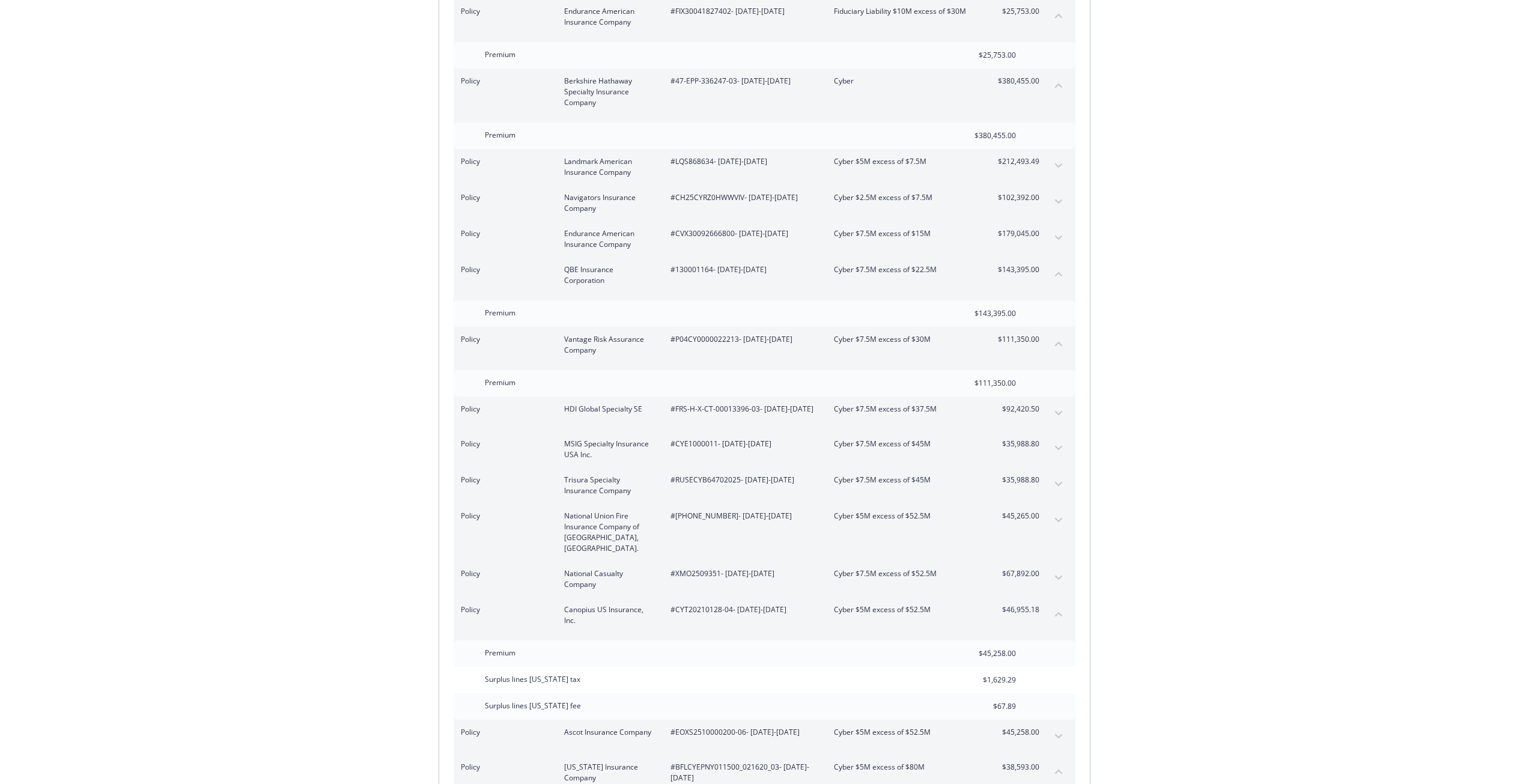
click at [734, 404] on span "#FRS-H-X-CT-00013396-03 - 07/20/2025-07/31/2026" at bounding box center [742, 409] width 144 height 11
drag, startPoint x: 734, startPoint y: 389, endPoint x: 701, endPoint y: 389, distance: 33.0
click at [710, 404] on span "#FRS-H-X-CT-00013396-03 - 07/20/2025-07/31/2026" at bounding box center [742, 409] width 144 height 11
drag, startPoint x: 678, startPoint y: 388, endPoint x: 757, endPoint y: 385, distance: 79.1
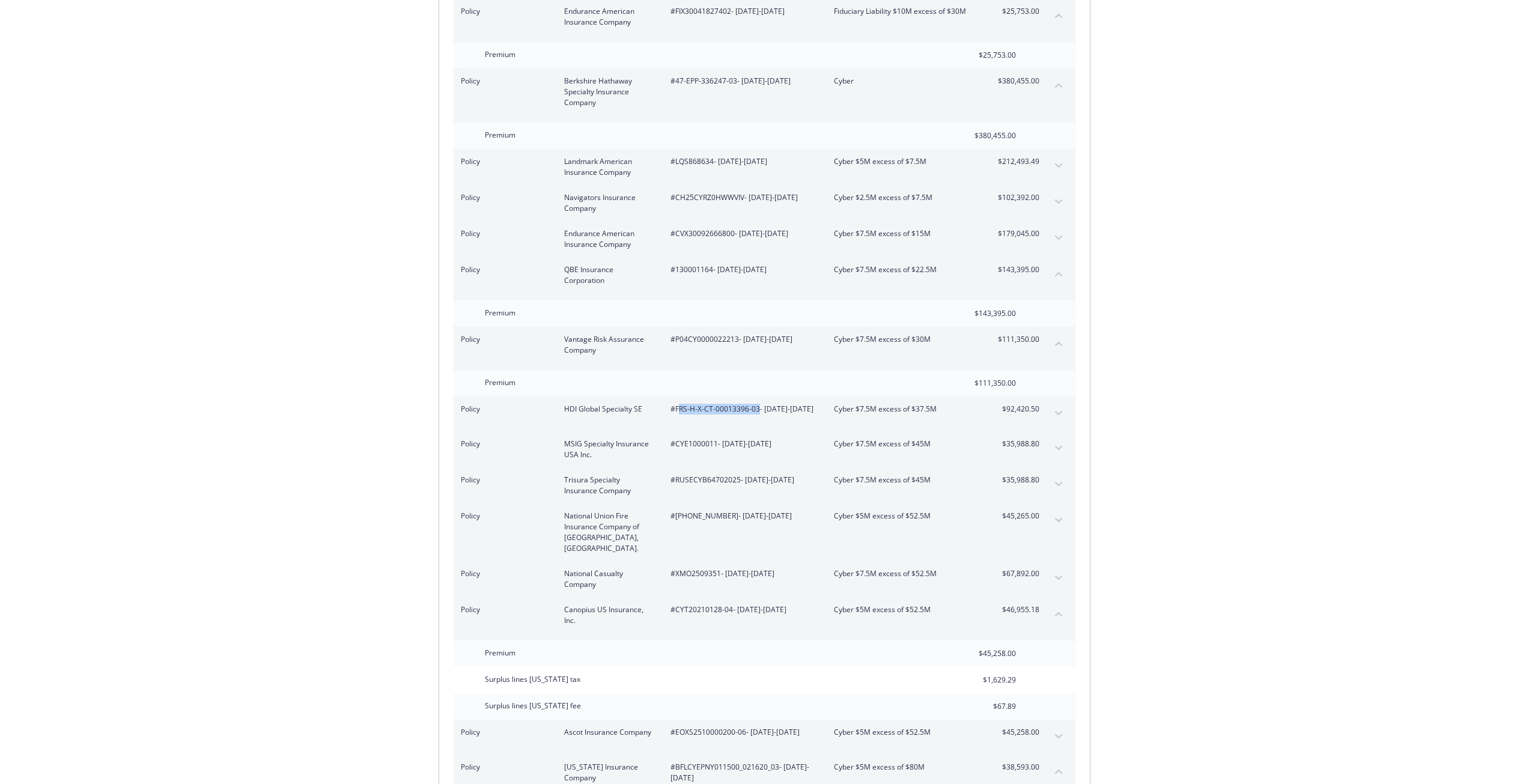
click at [757, 404] on span "#FRS-H-X-CT-00013396-03 - 07/20/2025-07/31/2026" at bounding box center [742, 409] width 144 height 11
click at [760, 404] on span "#FRS-H-X-CT-00013396-03 - 07/20/2025-07/31/2026" at bounding box center [742, 409] width 144 height 11
drag, startPoint x: 759, startPoint y: 389, endPoint x: 677, endPoint y: 389, distance: 82.0
click at [677, 404] on span "#FRS-H-X-CT-00013396-03 - 07/20/2025-07/31/2026" at bounding box center [742, 409] width 144 height 11
drag, startPoint x: 716, startPoint y: 423, endPoint x: 684, endPoint y: 421, distance: 32.1
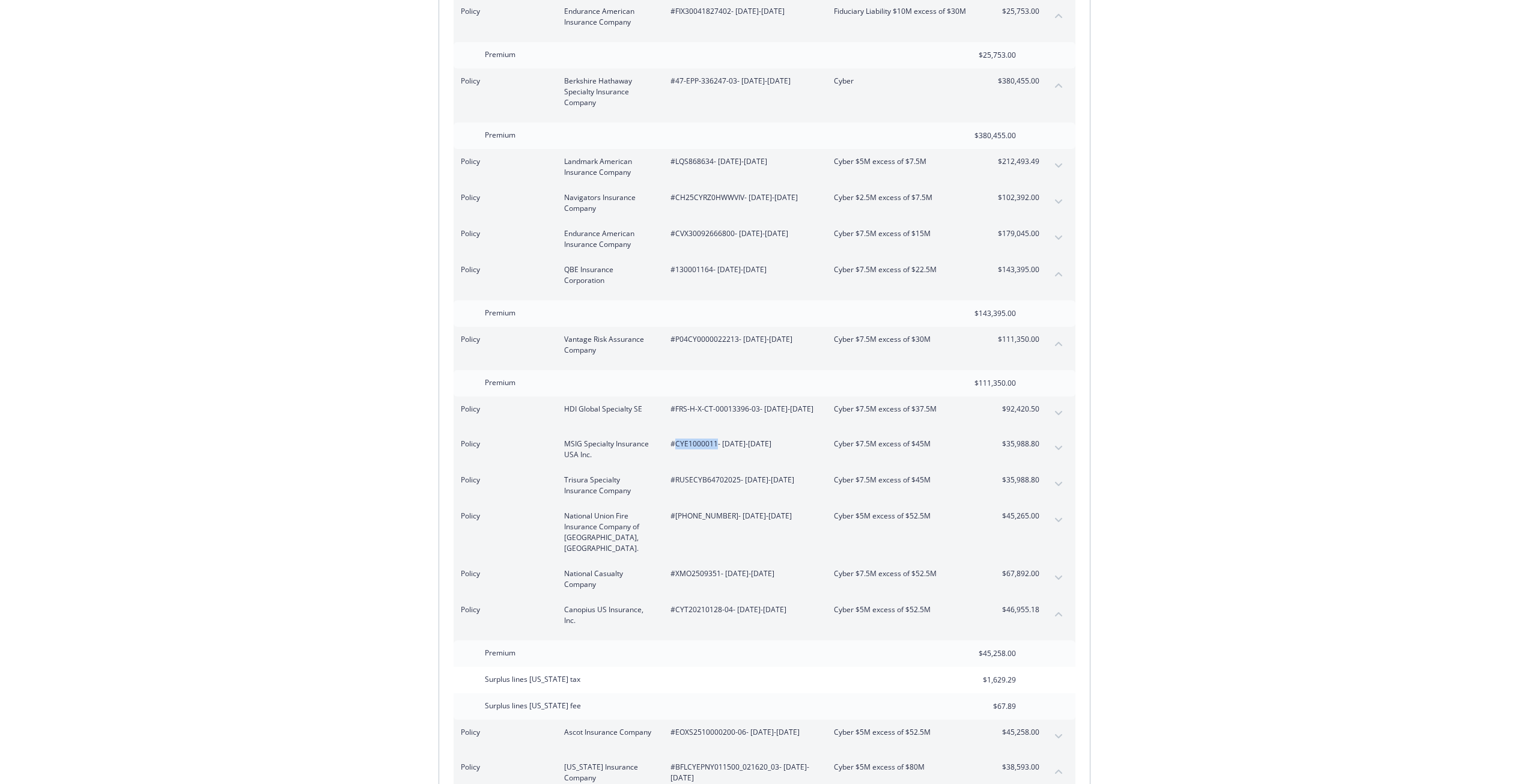
click at [673, 438] on span "#CYE1000011 - 07/20/2025-07/31/2026" at bounding box center [742, 444] width 144 height 11
drag, startPoint x: 738, startPoint y: 462, endPoint x: 677, endPoint y: 461, distance: 61.0
click at [677, 474] on span "#RUSECYB64702025 - 07/20/2025-07/31/2026" at bounding box center [742, 479] width 144 height 11
drag, startPoint x: 718, startPoint y: 496, endPoint x: 676, endPoint y: 497, distance: 42.0
click at [676, 511] on span "#01-824-49-25 - 07/20/2025-07/31/2026" at bounding box center [742, 516] width 144 height 11
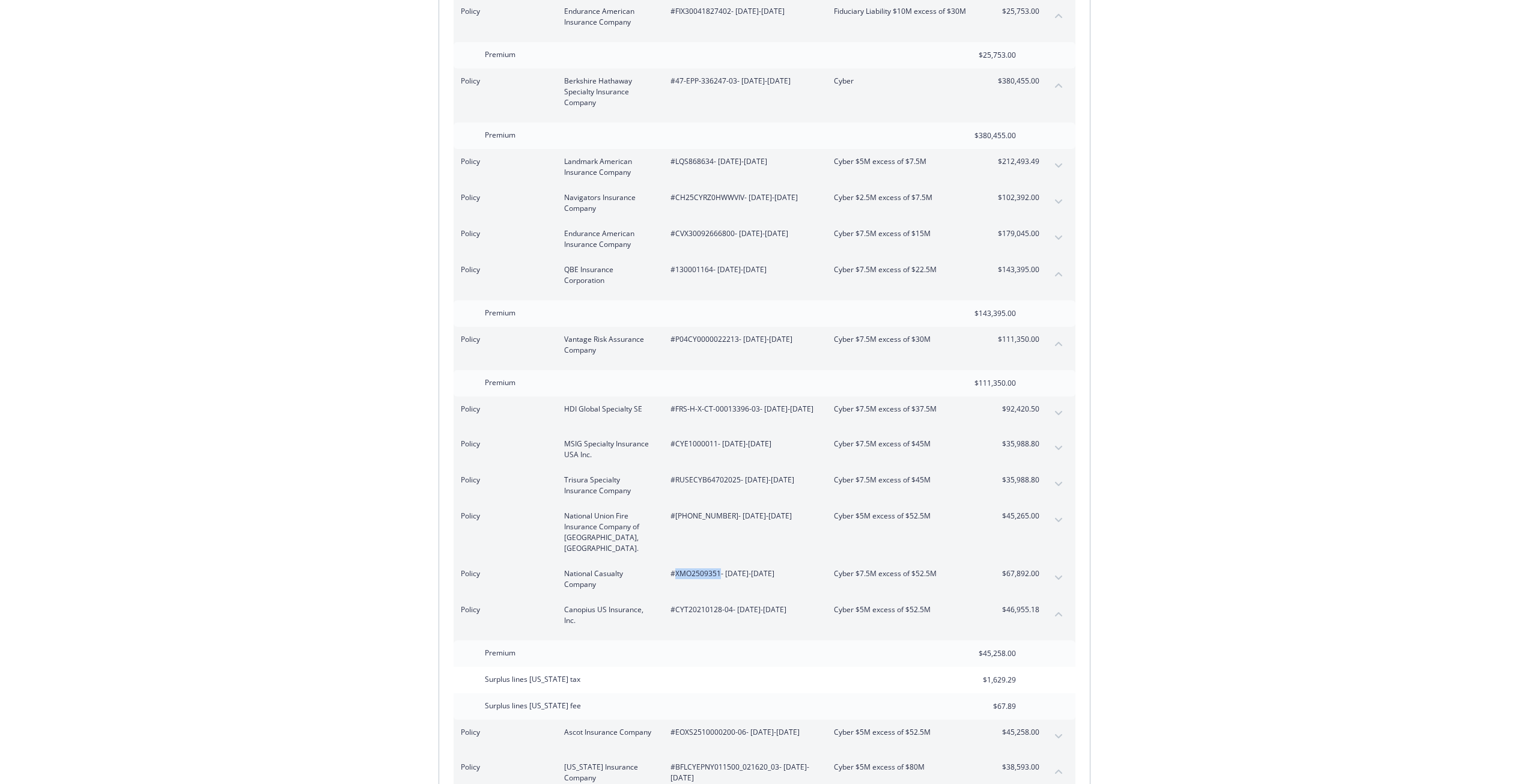
drag, startPoint x: 719, startPoint y: 543, endPoint x: 677, endPoint y: 542, distance: 42.0
click at [677, 568] on span "#XMO2509351 - 07/20/2025-07/31/2026" at bounding box center [742, 573] width 144 height 11
drag, startPoint x: 834, startPoint y: 386, endPoint x: 930, endPoint y: 384, distance: 96.0
click at [930, 404] on span "Cyber $7.5M excess of $37.5M" at bounding box center [904, 409] width 141 height 11
click at [939, 404] on span "Cyber $7.5M excess of $37.5M" at bounding box center [904, 409] width 141 height 11
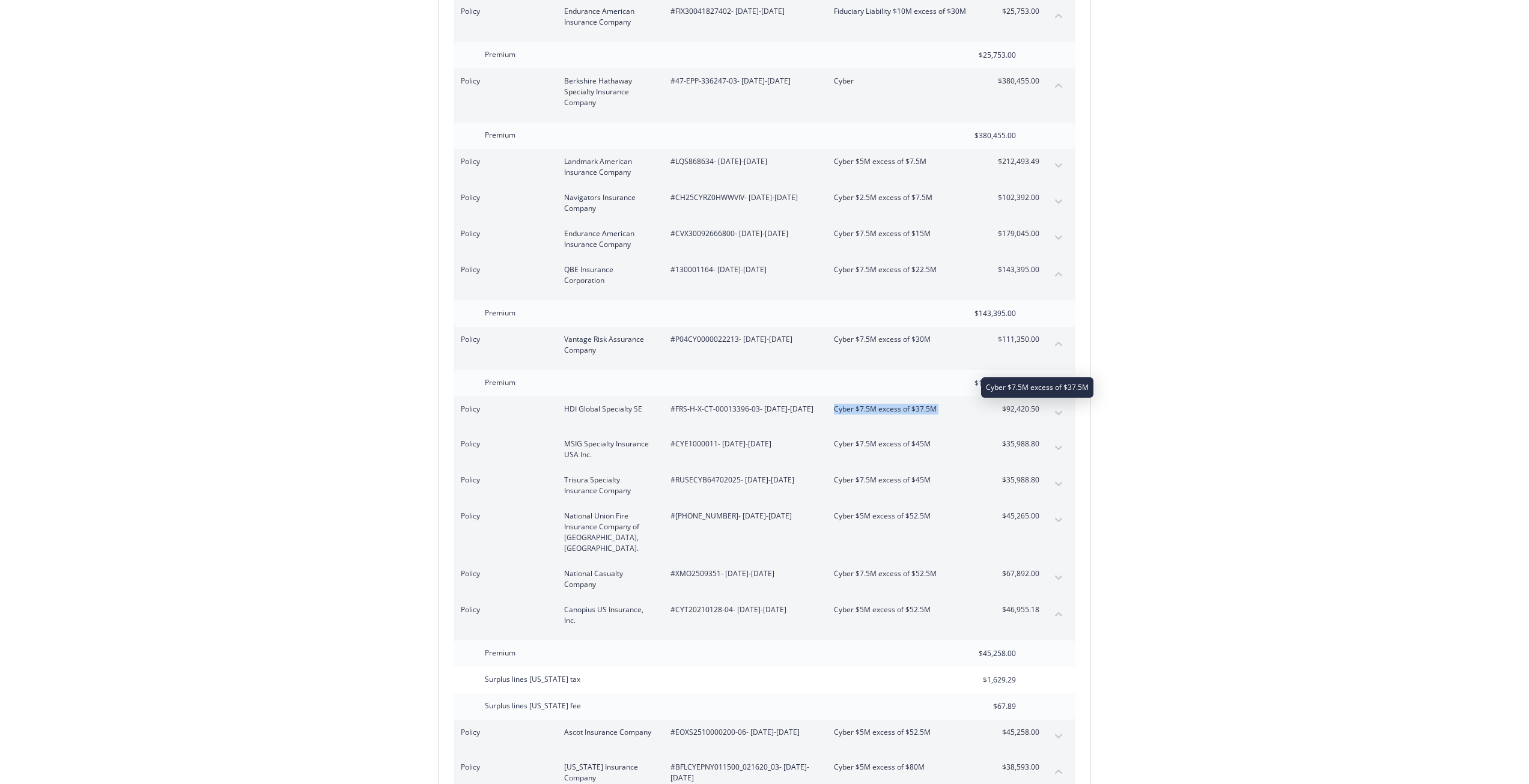
drag, startPoint x: 939, startPoint y: 387, endPoint x: 834, endPoint y: 388, distance: 105.0
click at [834, 404] on span "Cyber $7.5M excess of $37.5M" at bounding box center [904, 409] width 141 height 11
drag, startPoint x: 566, startPoint y: 385, endPoint x: 640, endPoint y: 386, distance: 74.0
click at [640, 404] on div "Policy HDI Global Specialty SE #FRS-H-X-CT-00013396-03 - 07/20/2025-07/31/2026 …" at bounding box center [749, 409] width 579 height 11
drag, startPoint x: 575, startPoint y: 423, endPoint x: 629, endPoint y: 436, distance: 55.5
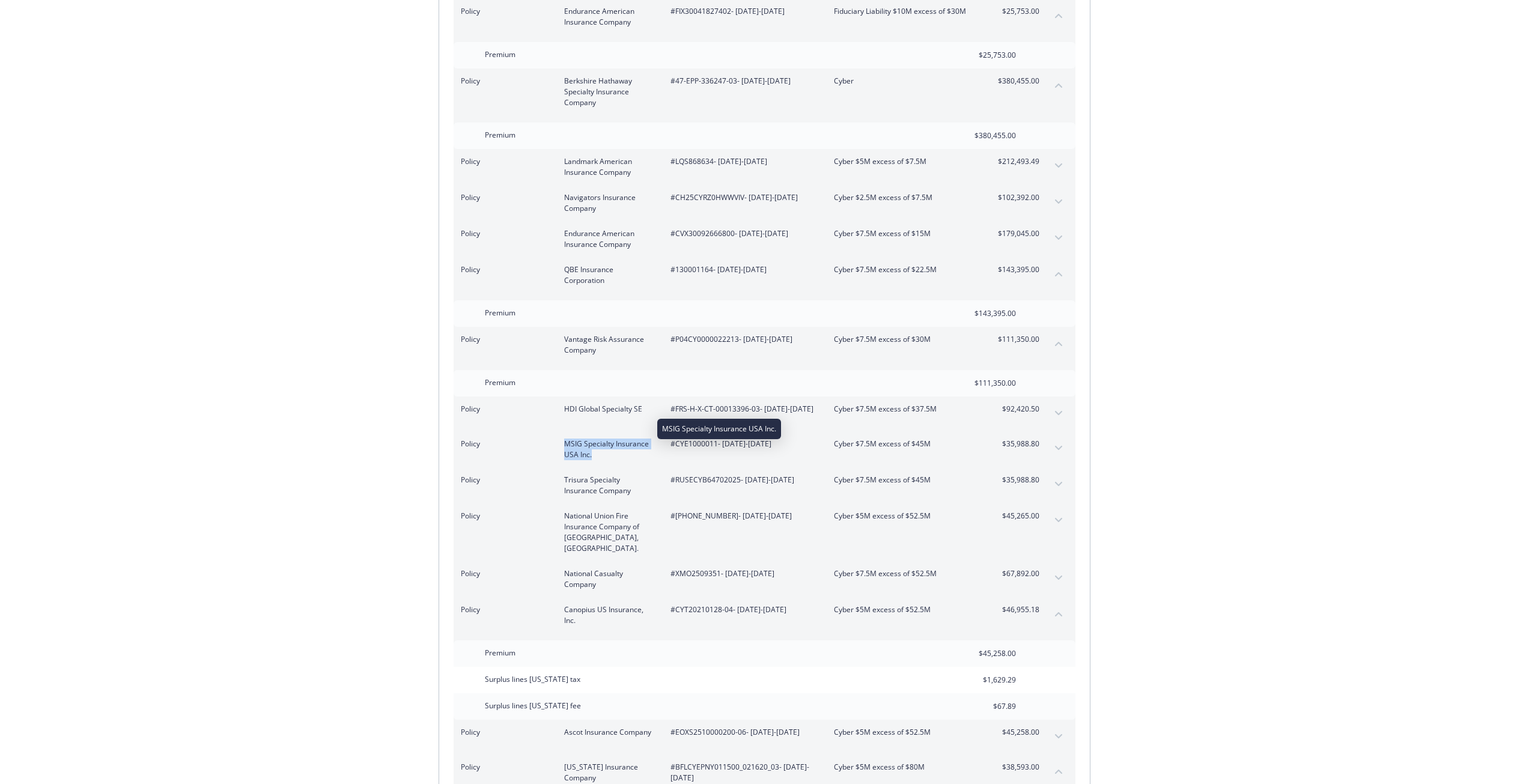
click at [629, 438] on div "Policy MSIG Specialty Insurance USA Inc. #CYE1000011 - 07/20/2025-07/31/2026 Cy…" at bounding box center [749, 449] width 579 height 22
click at [853, 438] on div "Cyber $7.5M excess of $45M" at bounding box center [904, 449] width 141 height 22
drag, startPoint x: 830, startPoint y: 421, endPoint x: 930, endPoint y: 429, distance: 100.3
click at [930, 438] on div "Policy MSIG Specialty Insurance USA Inc. #CYE1000011 - 07/20/2025-07/31/2026 Cy…" at bounding box center [749, 449] width 579 height 22
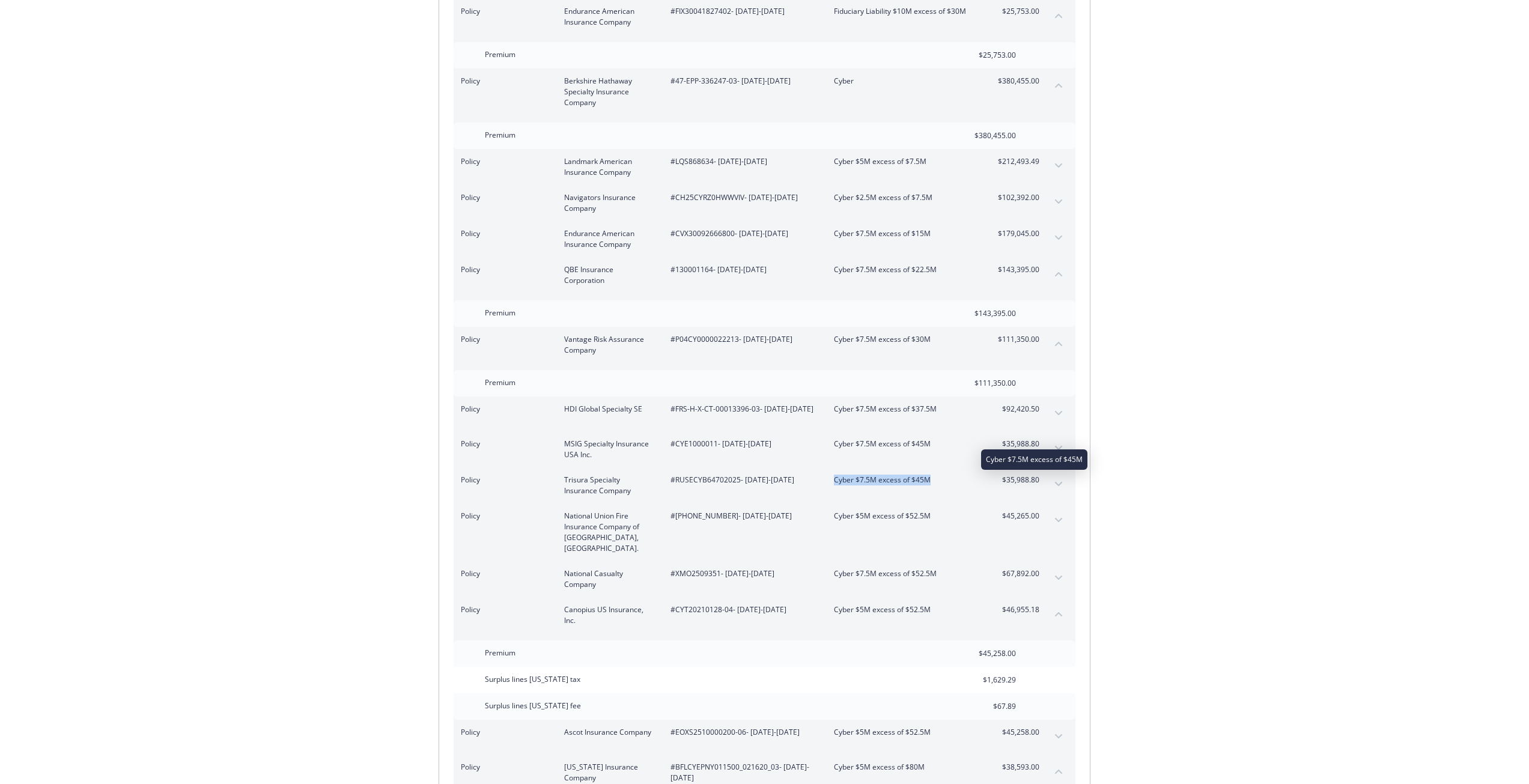
drag, startPoint x: 828, startPoint y: 459, endPoint x: 930, endPoint y: 460, distance: 102.0
click at [930, 474] on div "Policy Trisura Specialty Insurance Company #RUSECYB64702025 - 07/20/2025-07/31/…" at bounding box center [749, 485] width 579 height 22
drag, startPoint x: 824, startPoint y: 500, endPoint x: 928, endPoint y: 496, distance: 104.1
click at [928, 511] on div "Policy National Union Fire Insurance Company of Pittsburgh, Pa. #01-824-49-25 -…" at bounding box center [749, 532] width 579 height 43
drag, startPoint x: 833, startPoint y: 547, endPoint x: 936, endPoint y: 545, distance: 103.0
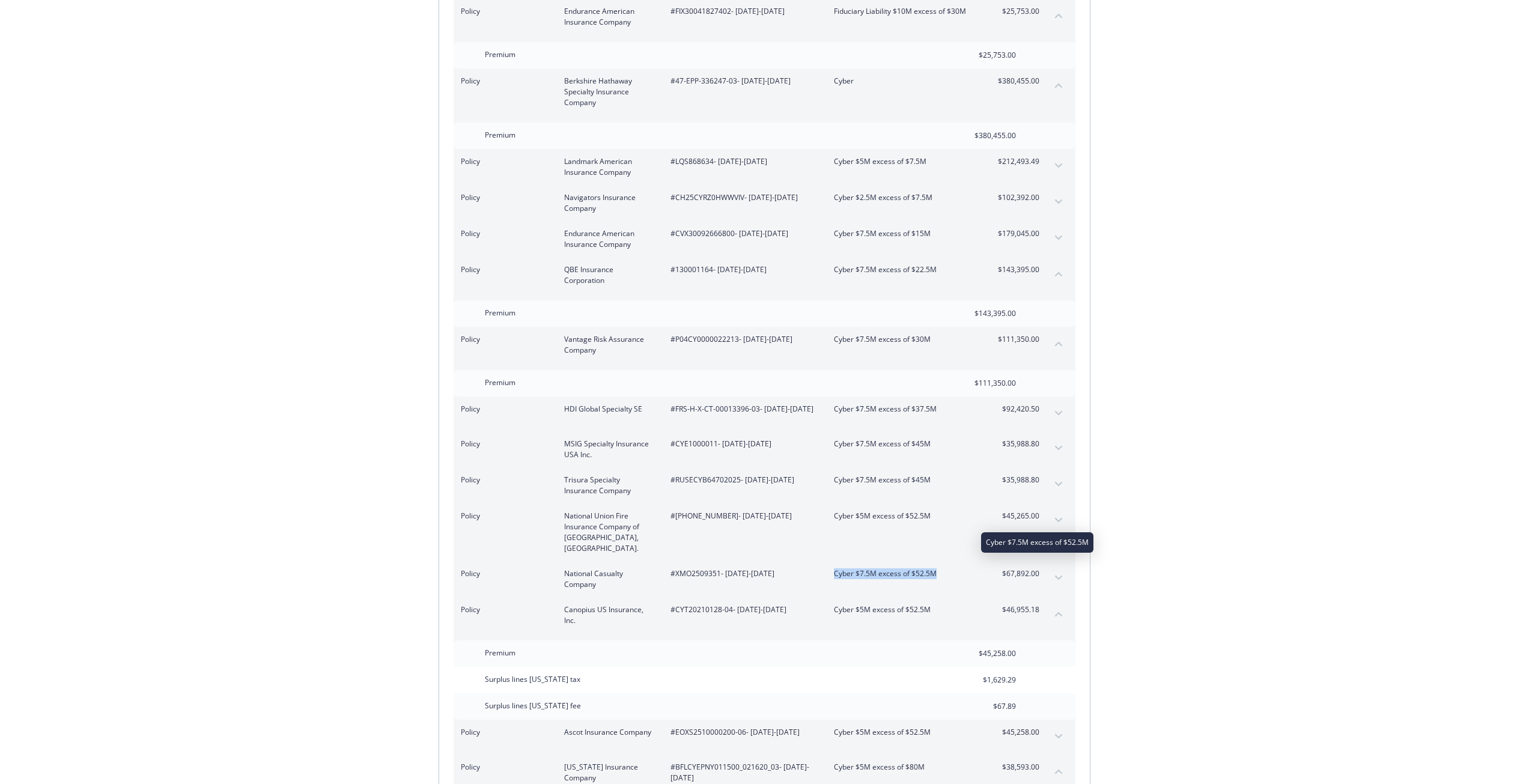
click at [936, 568] on div "Policy National Casualty Company #XMO2509351 - 07/20/2025-07/31/2026 Cyber $7.5…" at bounding box center [749, 579] width 579 height 22
drag, startPoint x: 557, startPoint y: 390, endPoint x: 654, endPoint y: 391, distance: 97.0
click at [655, 404] on div "Policy HDI Global Specialty SE #FRS-H-X-CT-00013396-03 - 07/20/2025-07/31/2026 …" at bounding box center [749, 409] width 579 height 11
drag, startPoint x: 565, startPoint y: 423, endPoint x: 599, endPoint y: 434, distance: 35.7
click at [599, 438] on span "MSIG Specialty Insurance USA Inc." at bounding box center [608, 449] width 87 height 22
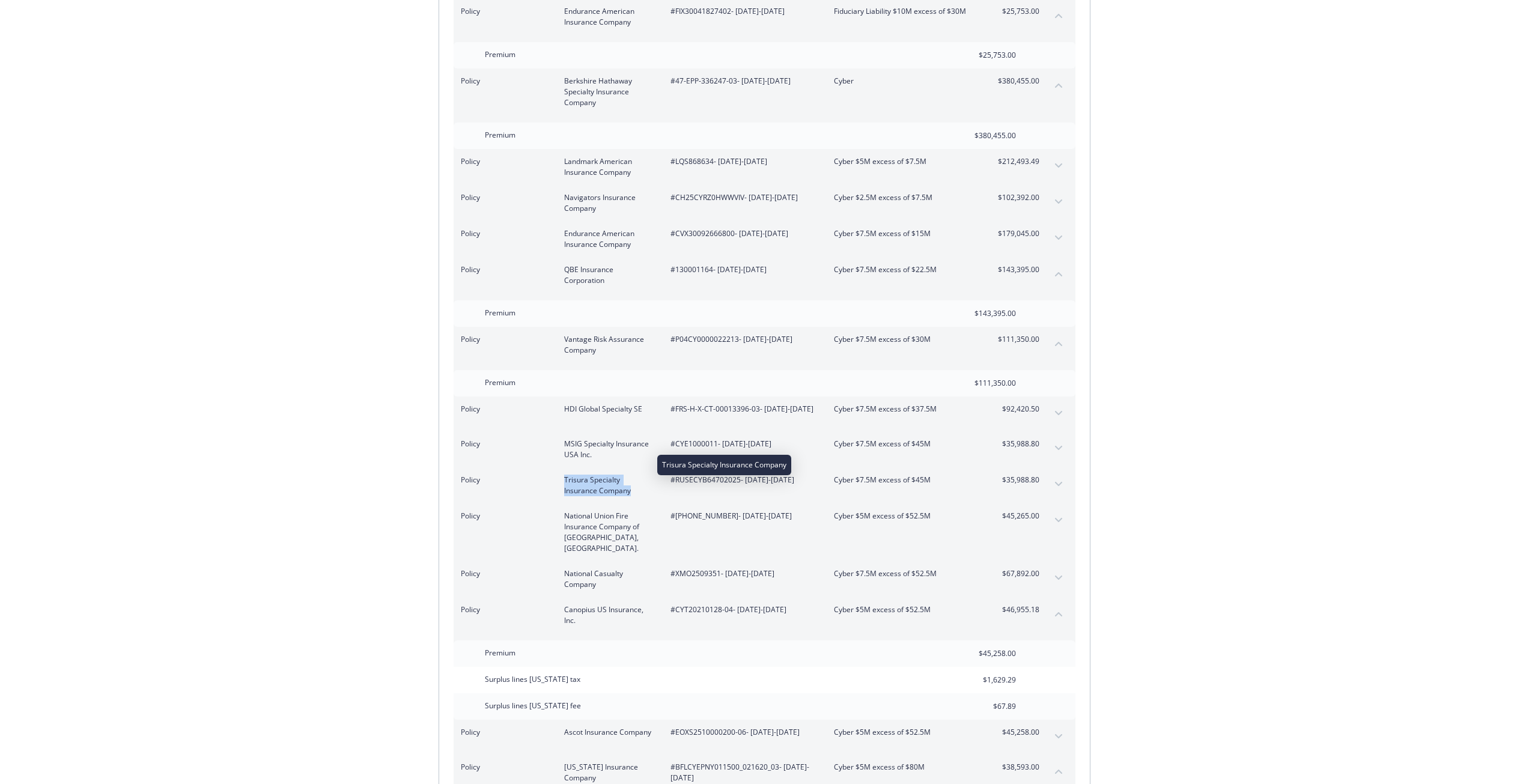
drag, startPoint x: 563, startPoint y: 459, endPoint x: 631, endPoint y: 472, distance: 69.2
click at [631, 474] on div "Policy Trisura Specialty Insurance Company #RUSECYB64702025 - 07/20/2025-07/31/…" at bounding box center [749, 485] width 579 height 22
drag, startPoint x: 562, startPoint y: 494, endPoint x: 628, endPoint y: 518, distance: 70.2
click at [628, 518] on div "Policy National Union Fire Insurance Company of Pittsburgh, Pa. #01-824-49-25 -…" at bounding box center [749, 532] width 579 height 43
drag, startPoint x: 560, startPoint y: 423, endPoint x: 605, endPoint y: 434, distance: 46.3
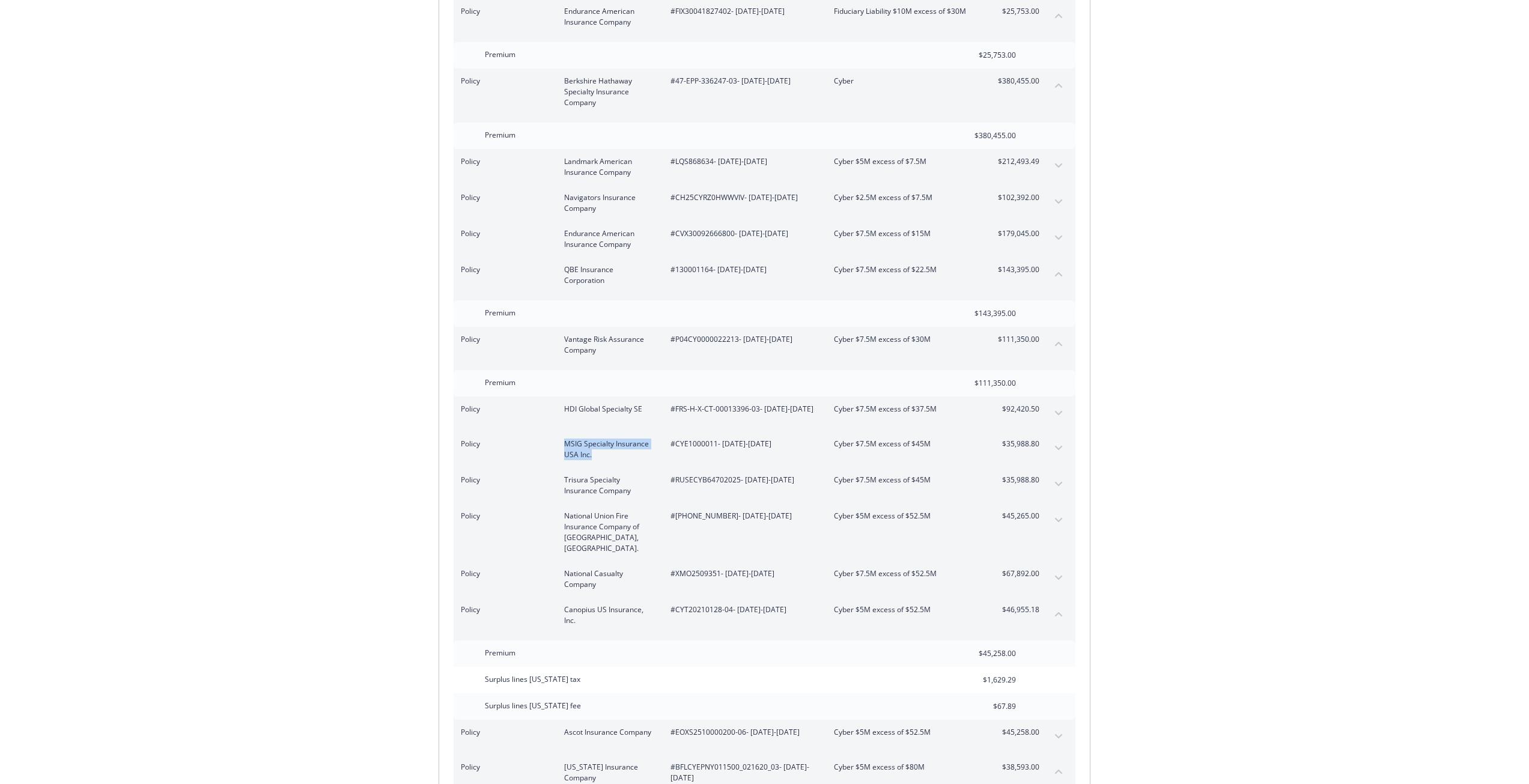
click at [605, 438] on div "Policy MSIG Specialty Insurance USA Inc. #CYE1000011 - 07/20/2025-07/31/2026 Cy…" at bounding box center [749, 449] width 579 height 22
drag, startPoint x: 567, startPoint y: 456, endPoint x: 627, endPoint y: 474, distance: 62.6
click at [627, 474] on div "Policy Trisura Specialty Insurance Company #RUSECYB64702025 - 07/20/2025-07/31/…" at bounding box center [749, 485] width 579 height 22
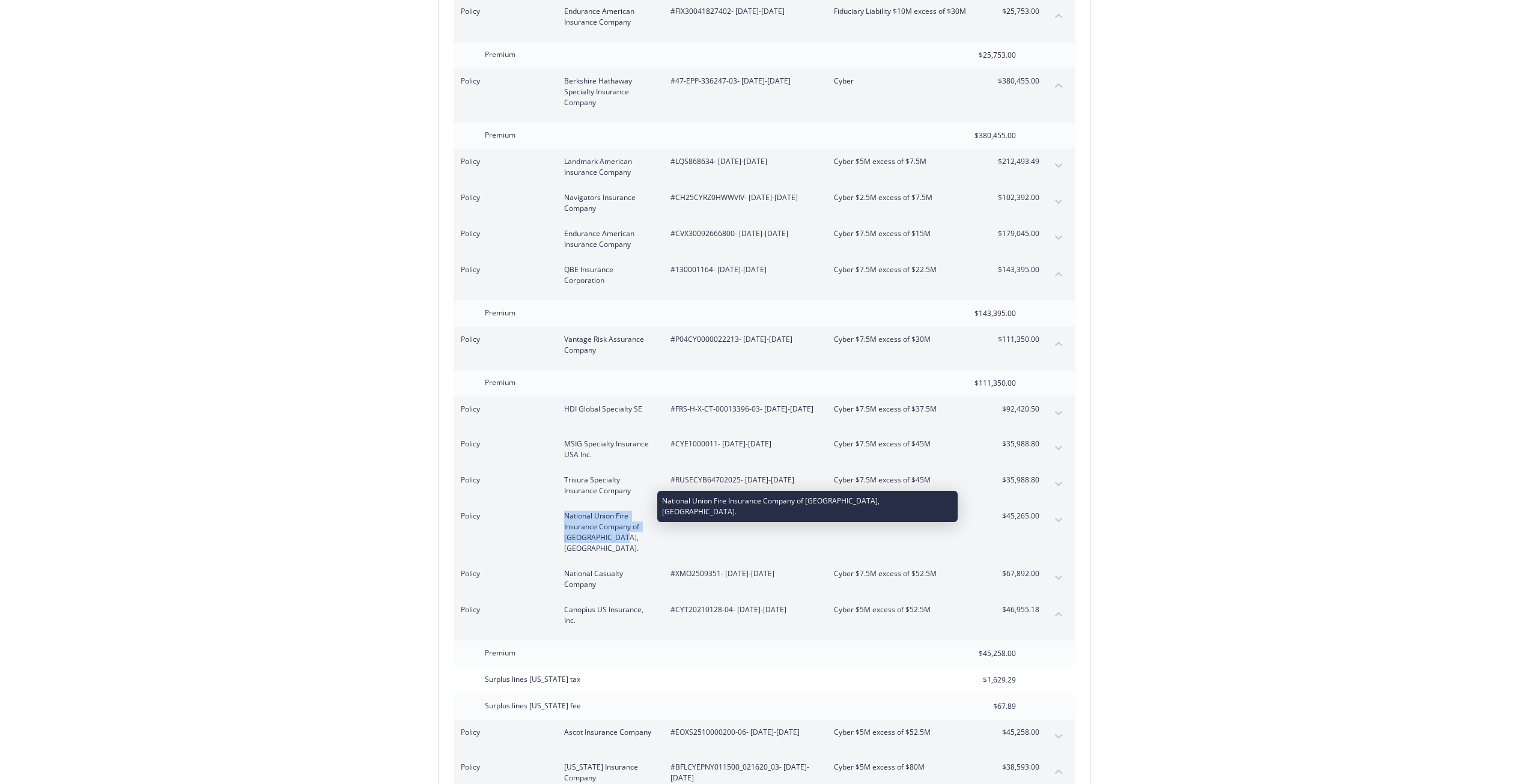
drag, startPoint x: 565, startPoint y: 496, endPoint x: 624, endPoint y: 518, distance: 63.0
click at [624, 518] on span "National Union Fire Insurance Company of [GEOGRAPHIC_DATA], [GEOGRAPHIC_DATA]." at bounding box center [608, 532] width 87 height 43
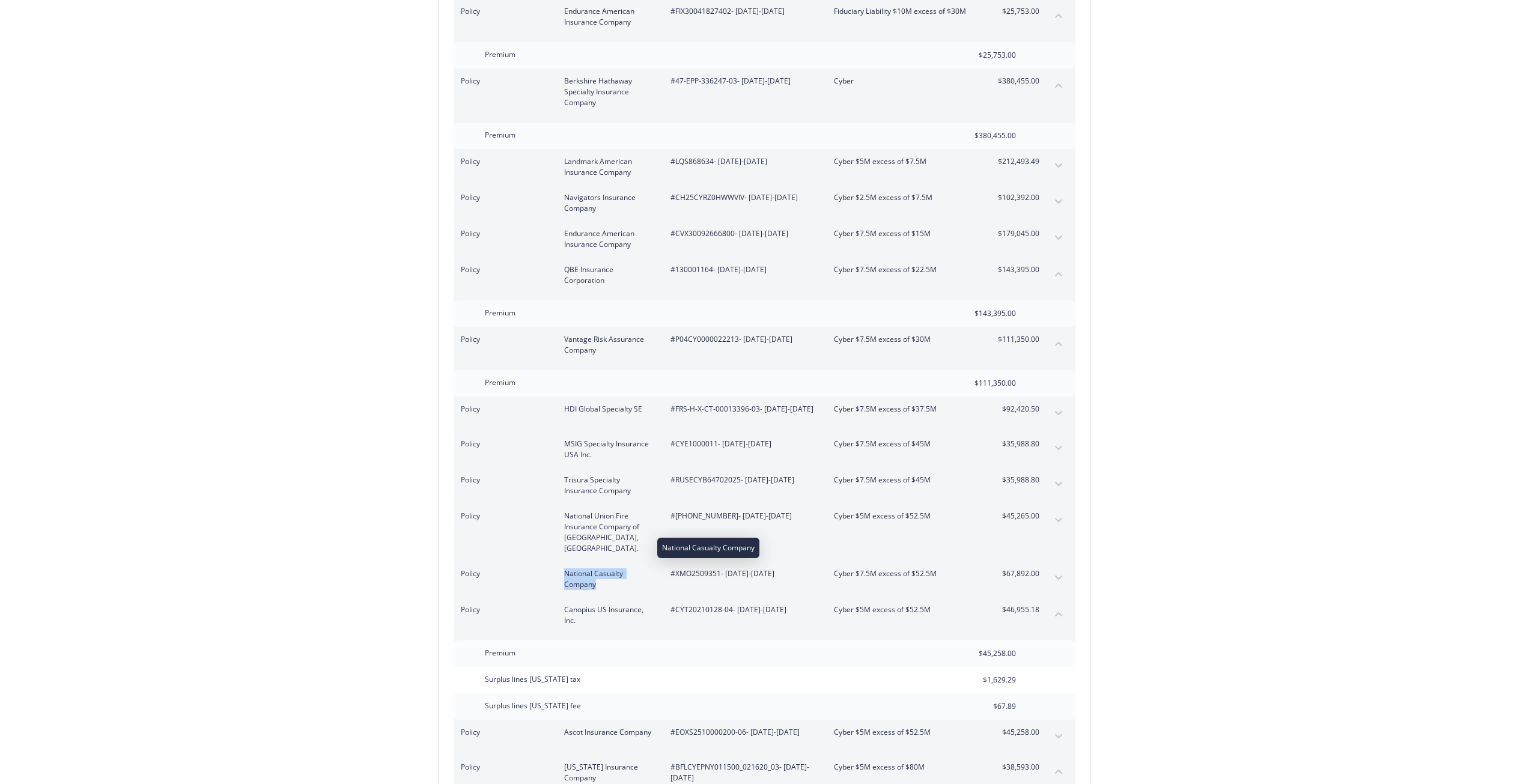
drag, startPoint x: 584, startPoint y: 545, endPoint x: 566, endPoint y: 541, distance: 18.4
click at [566, 568] on span "National Casualty Company" at bounding box center [608, 579] width 87 height 22
click at [1315, 596] on div "Invoice ID: B55388FE Download Invoice Insurance Payment for Virtu Financial Ene…" at bounding box center [764, 110] width 1529 height 5285
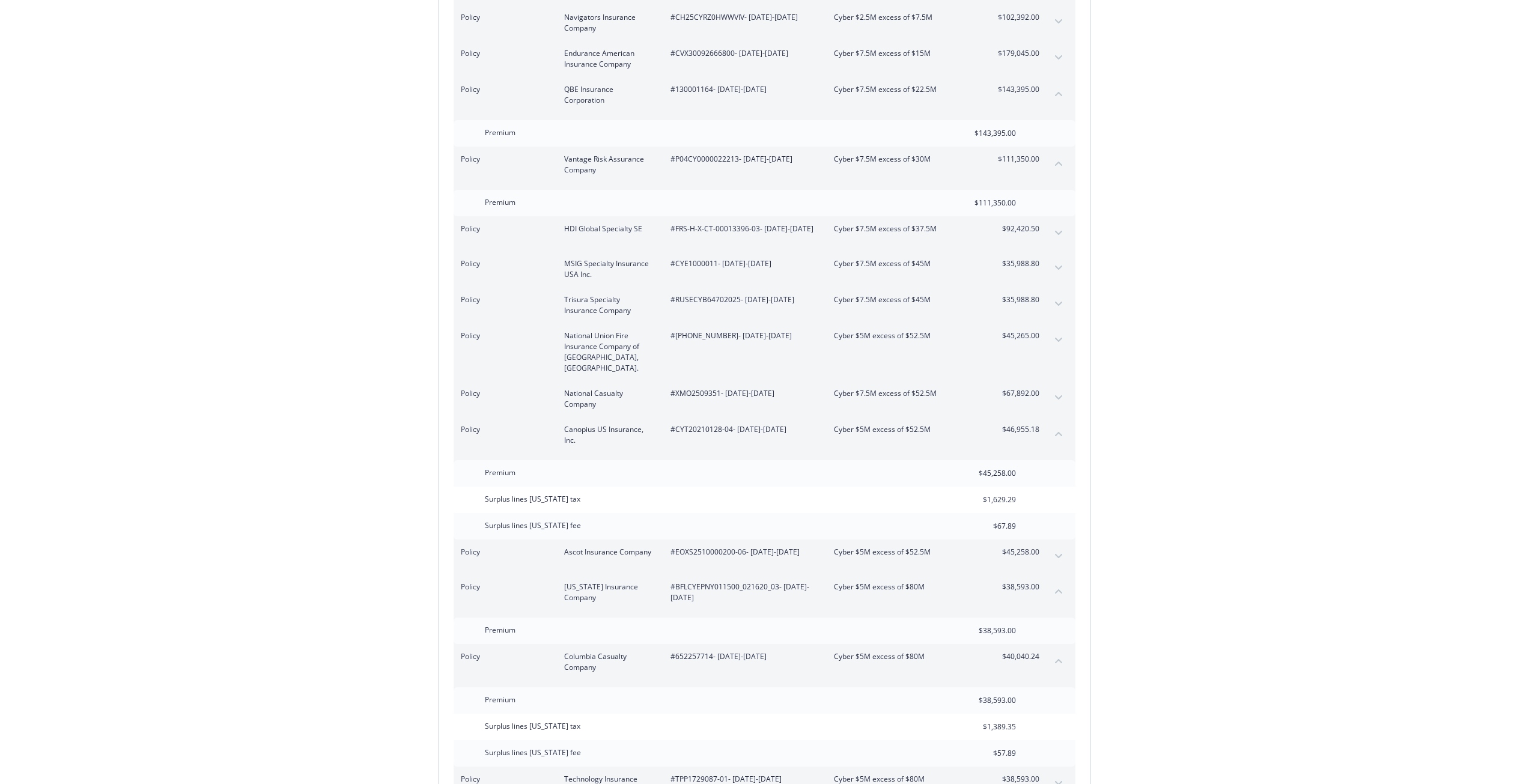
scroll to position [2816, 0]
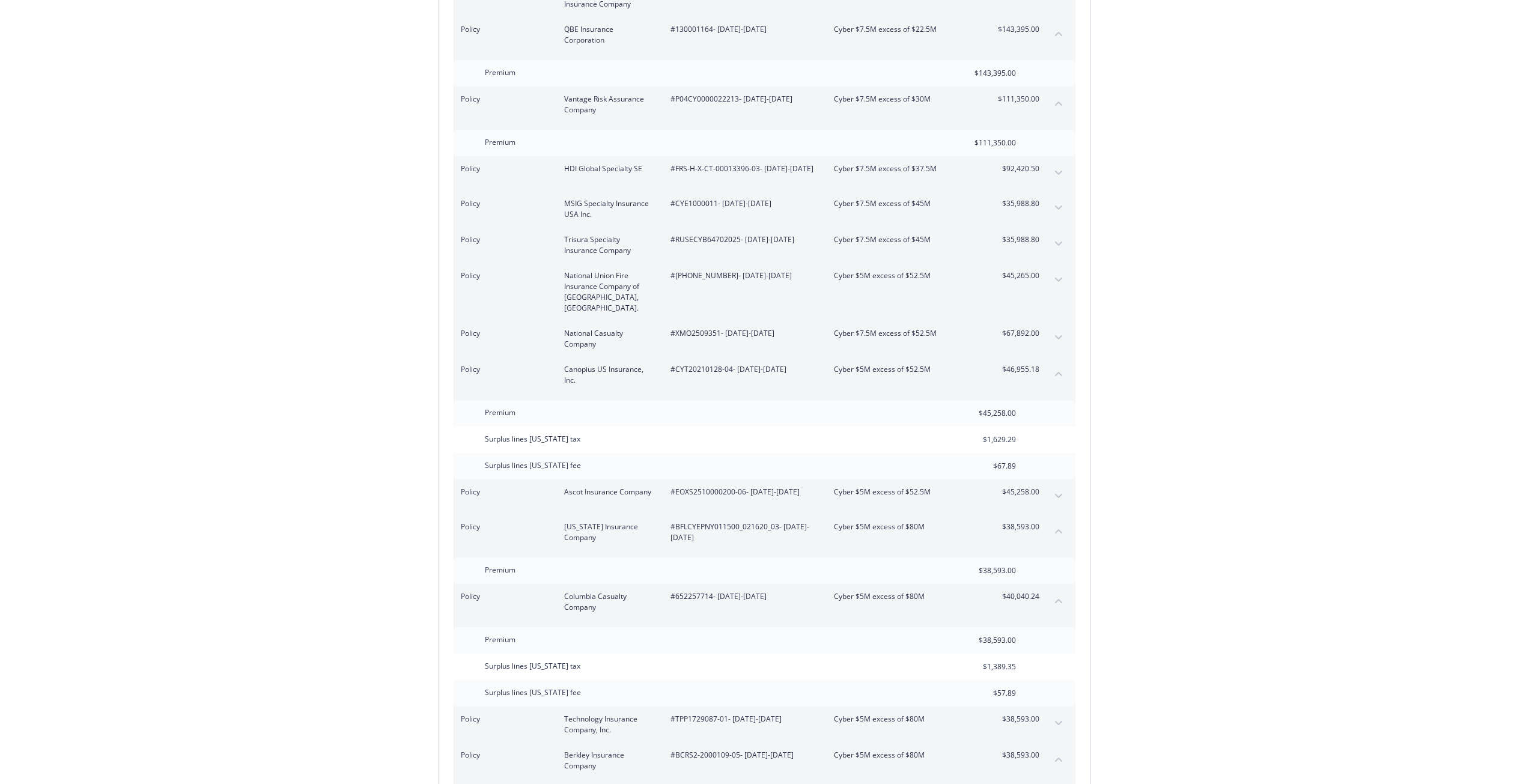
click at [720, 487] on span "#EOXS2510000200-06 - 07/20/2025-07/31/2026" at bounding box center [742, 492] width 144 height 11
drag, startPoint x: 844, startPoint y: 460, endPoint x: 930, endPoint y: 461, distance: 86.0
click at [930, 487] on div "Policy Ascot Insurance Company #EOXS2510000200-06 - 07/20/2025-07/31/2026 Cyber…" at bounding box center [749, 492] width 579 height 11
drag, startPoint x: 610, startPoint y: 477, endPoint x: 560, endPoint y: 454, distance: 55.0
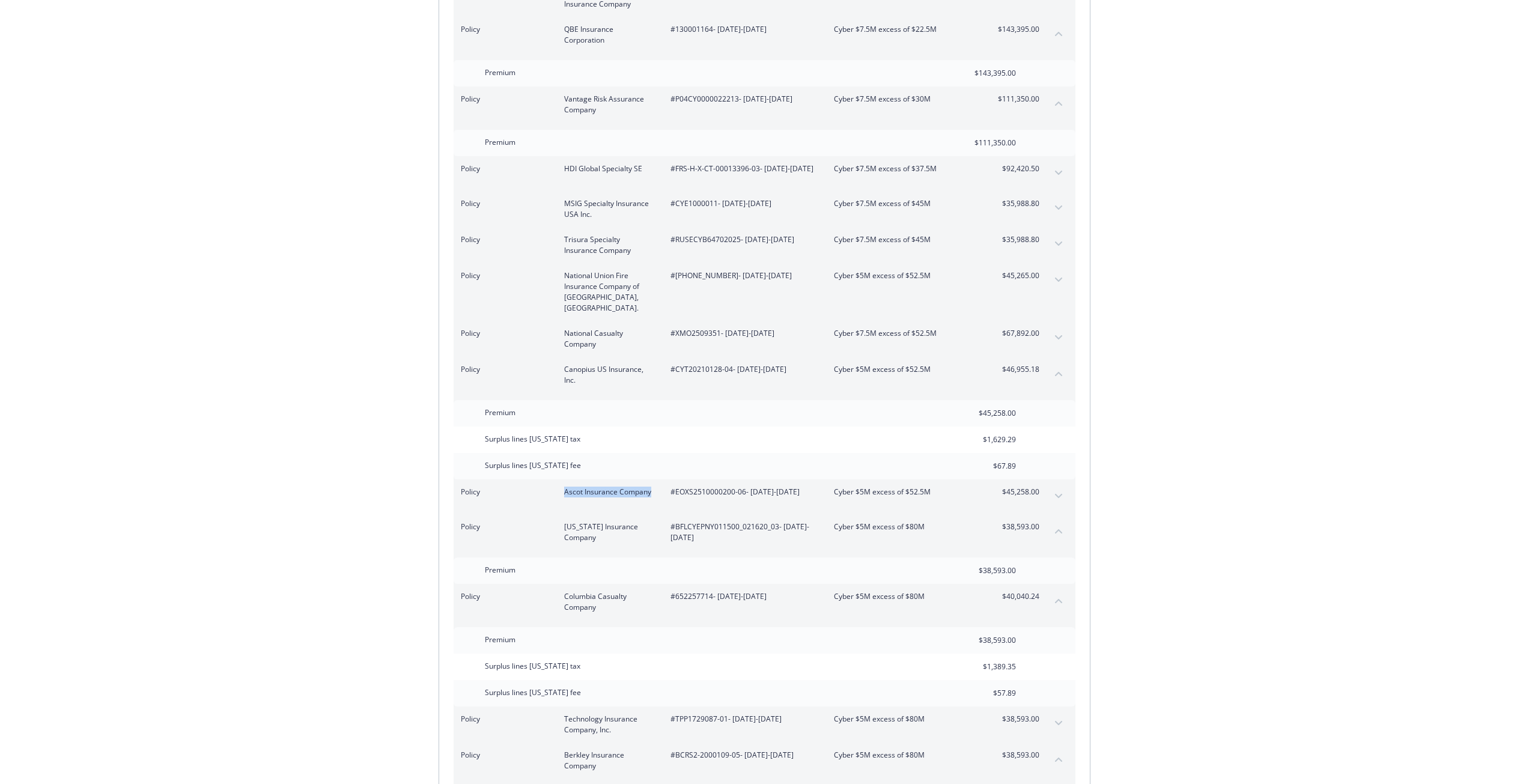
click at [560, 479] on div "Policy Ascot Insurance Company #EOXS2510000200-06 - 07/20/2025-07/31/2026 Cyber…" at bounding box center [764, 496] width 622 height 35
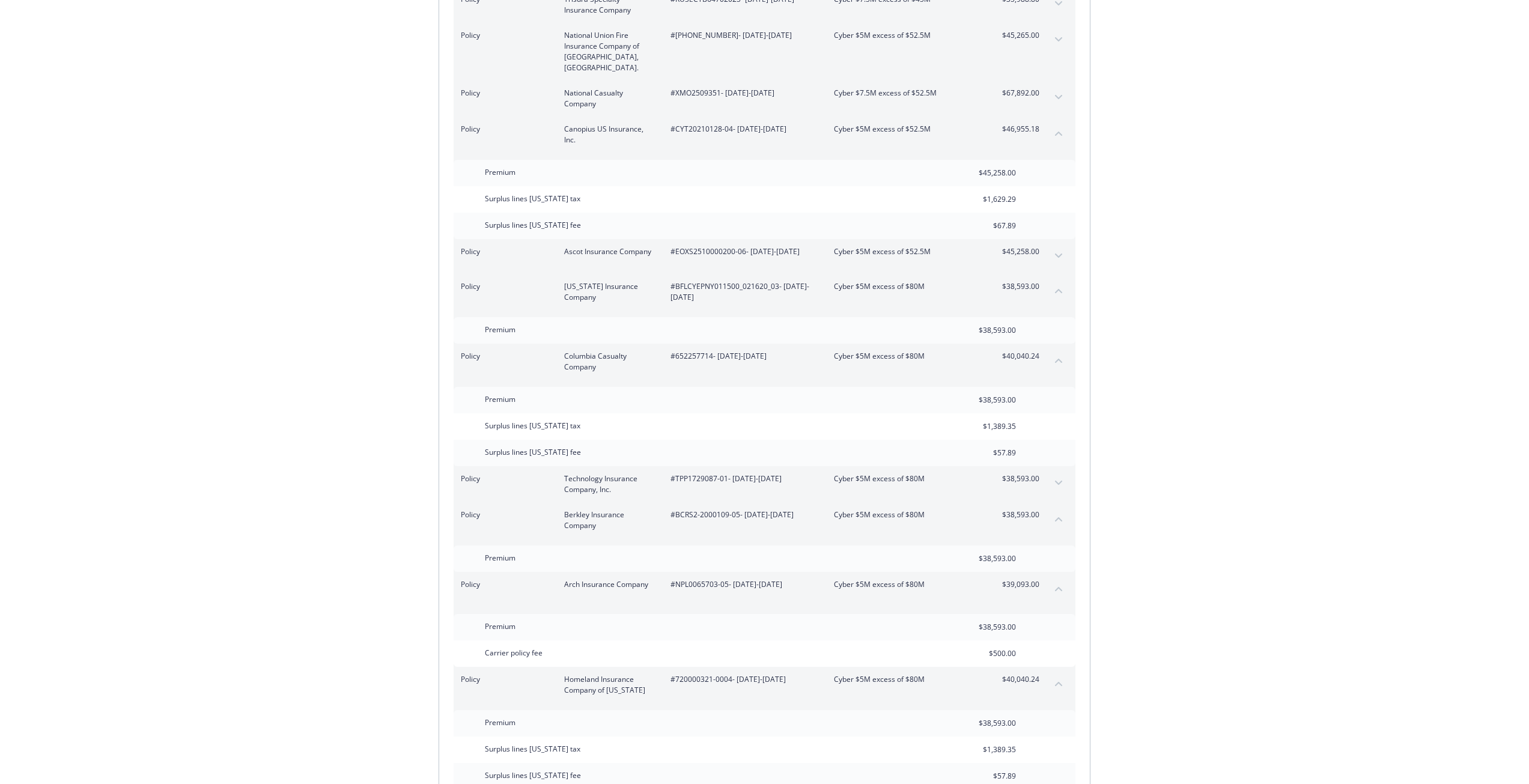
scroll to position [3116, 0]
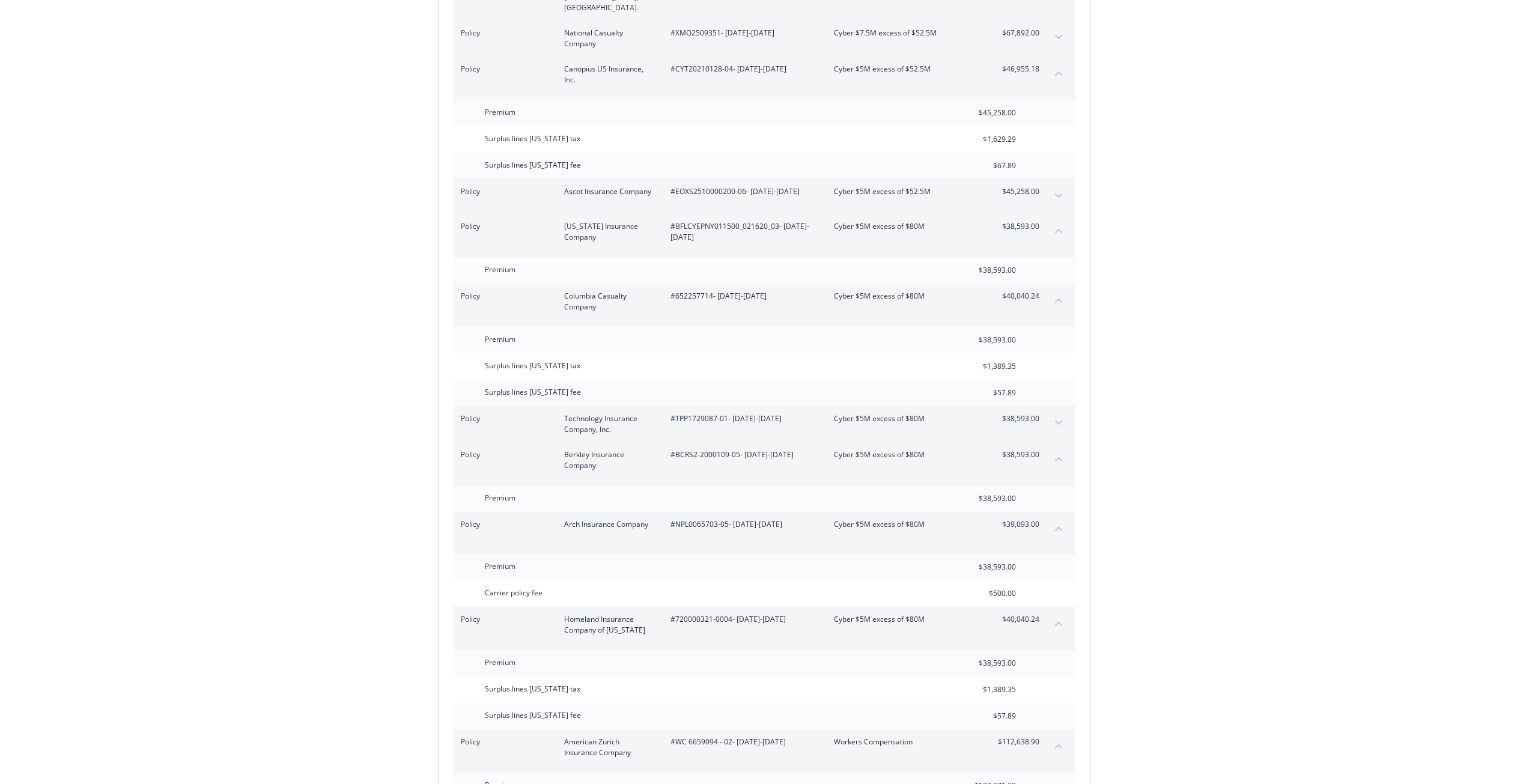
click at [704, 414] on span "#TPP1729087-01 - 07/20/2025-07/31/2026" at bounding box center [742, 419] width 144 height 11
drag, startPoint x: 704, startPoint y: 390, endPoint x: 1145, endPoint y: 404, distance: 441.2
drag, startPoint x: 727, startPoint y: 390, endPoint x: 678, endPoint y: 389, distance: 49.0
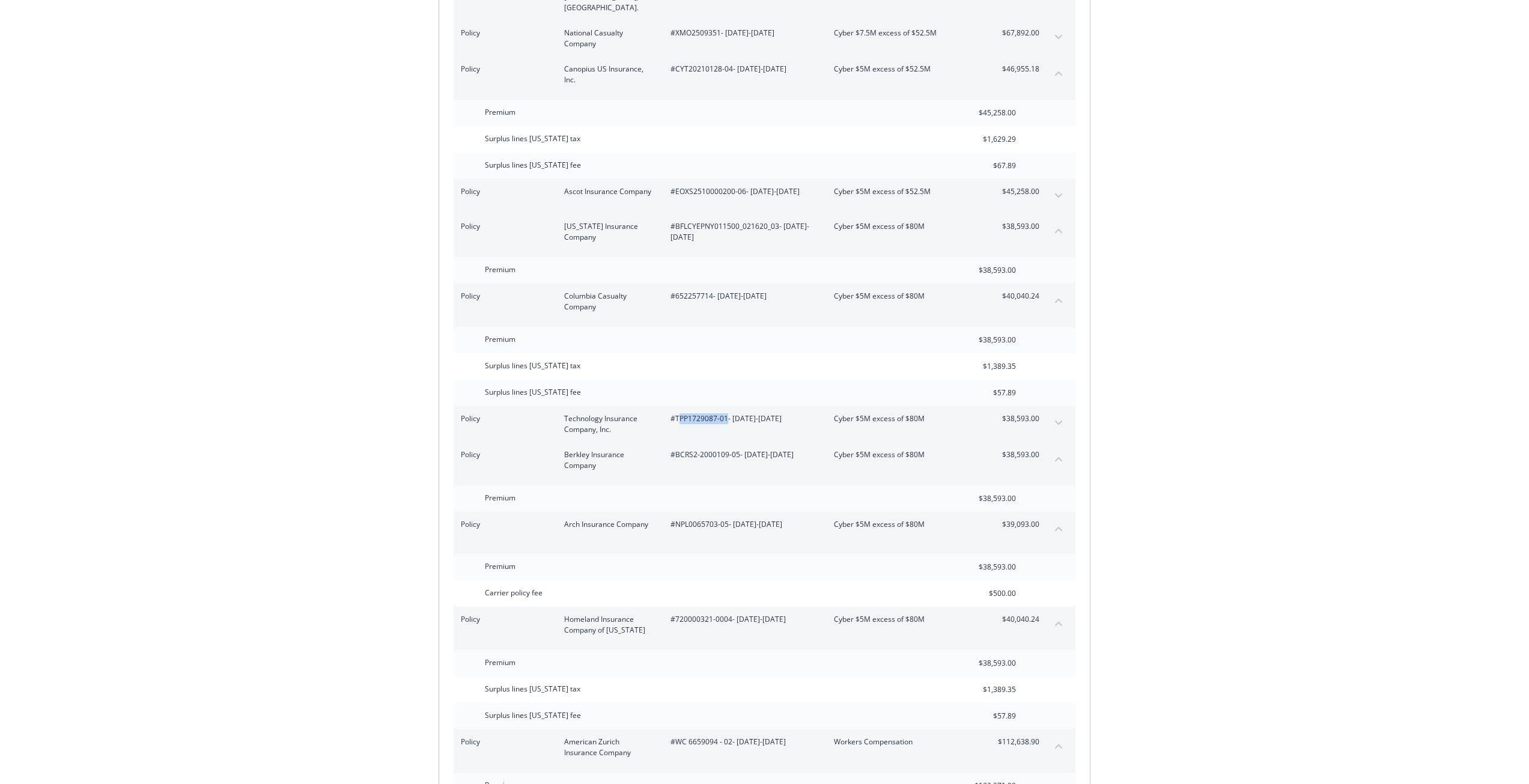
click at [678, 414] on span "#TPP1729087-01 - 07/20/2025-07/31/2026" at bounding box center [742, 419] width 144 height 11
drag, startPoint x: 830, startPoint y: 388, endPoint x: 922, endPoint y: 385, distance: 92.0
click at [922, 414] on div "Policy Technology Insurance Company, Inc. #TPP1729087-01 - 07/20/2025-07/31/202…" at bounding box center [749, 424] width 579 height 22
drag, startPoint x: 616, startPoint y: 399, endPoint x: 564, endPoint y: 387, distance: 53.4
click at [564, 414] on span "Technology Insurance Company, Inc." at bounding box center [608, 424] width 87 height 22
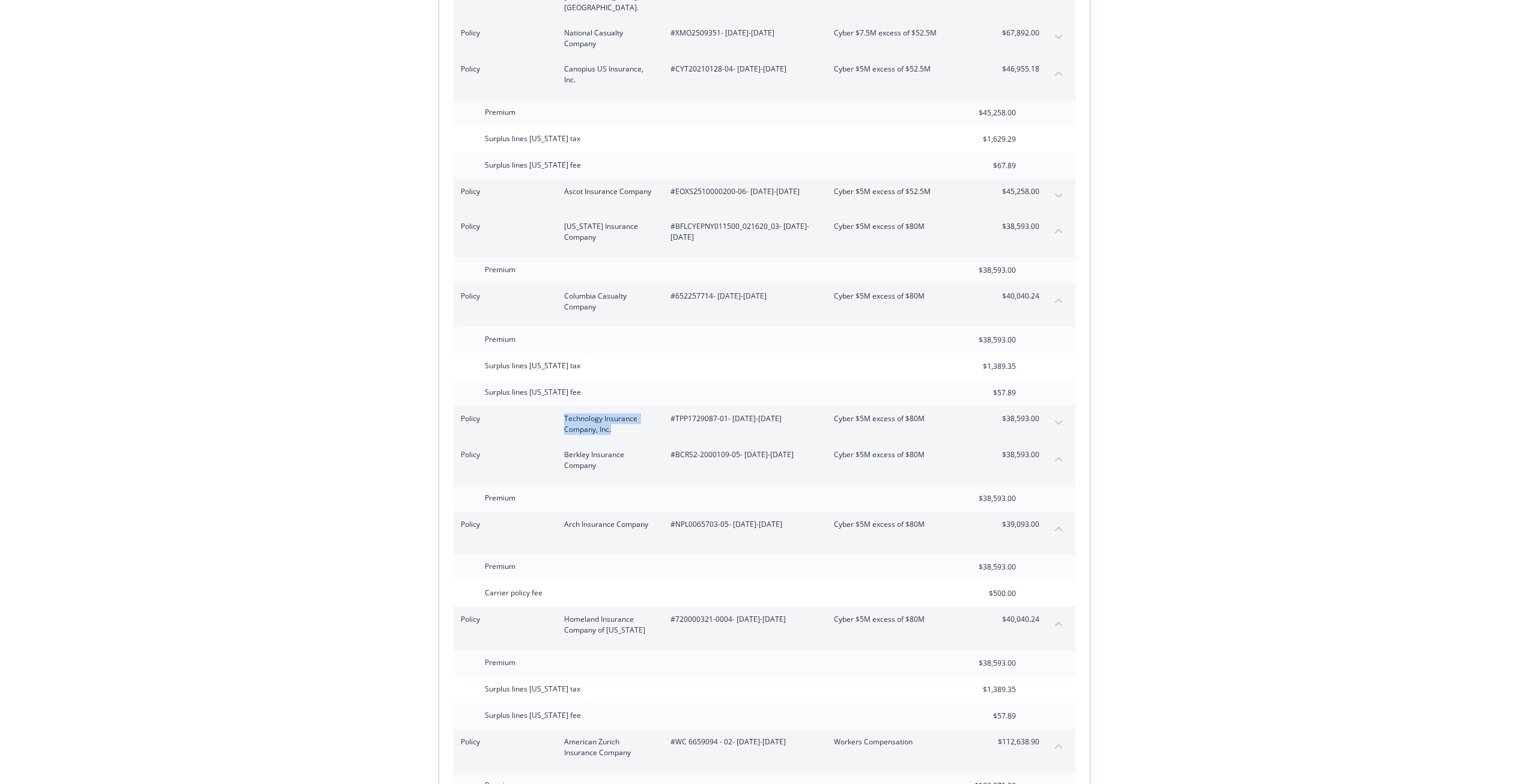
click at [1063, 414] on button "expand content" at bounding box center [1058, 423] width 19 height 19
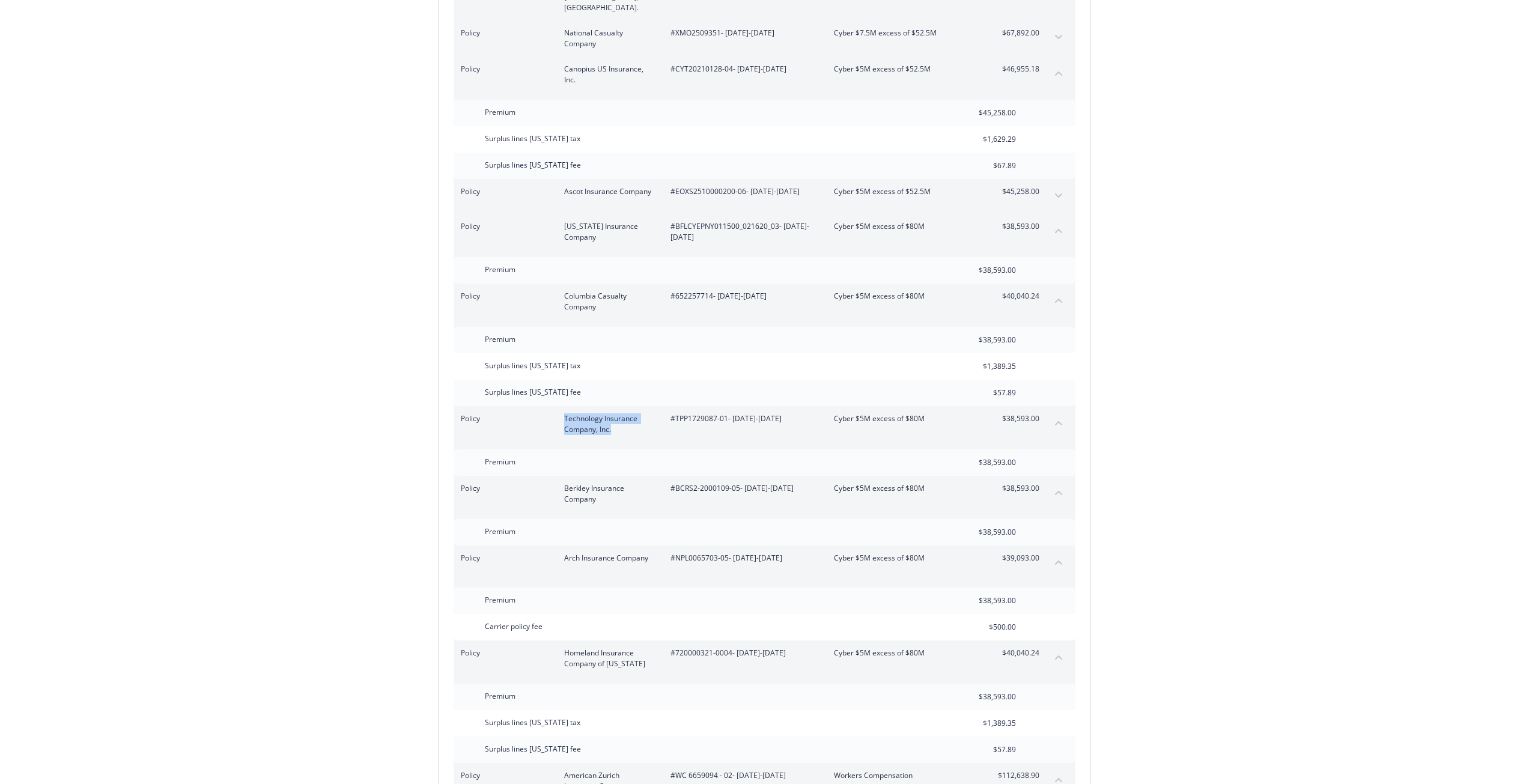
click at [1063, 414] on button "collapse content" at bounding box center [1058, 423] width 19 height 19
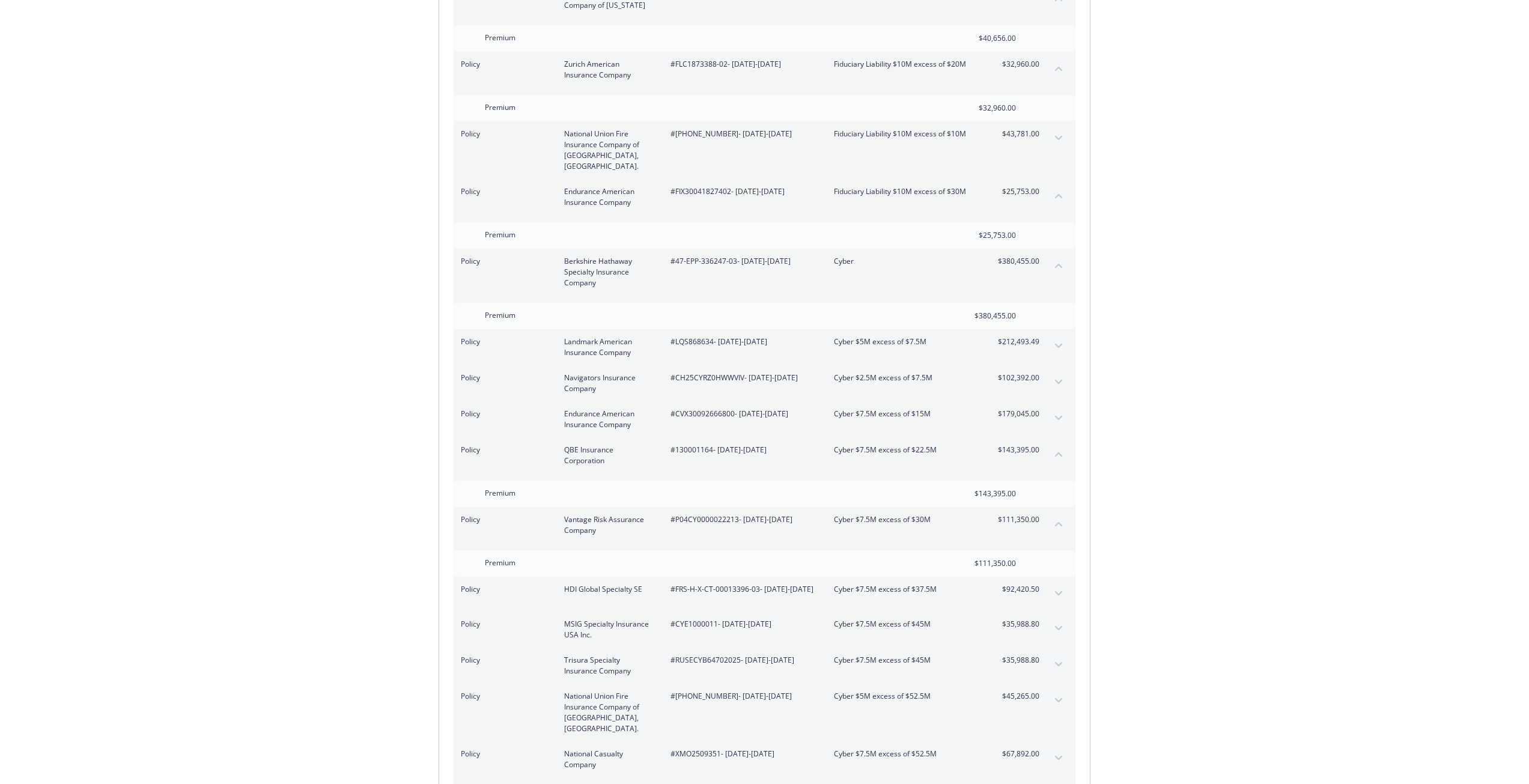
click at [1053, 408] on button "expand content" at bounding box center [1058, 417] width 19 height 19
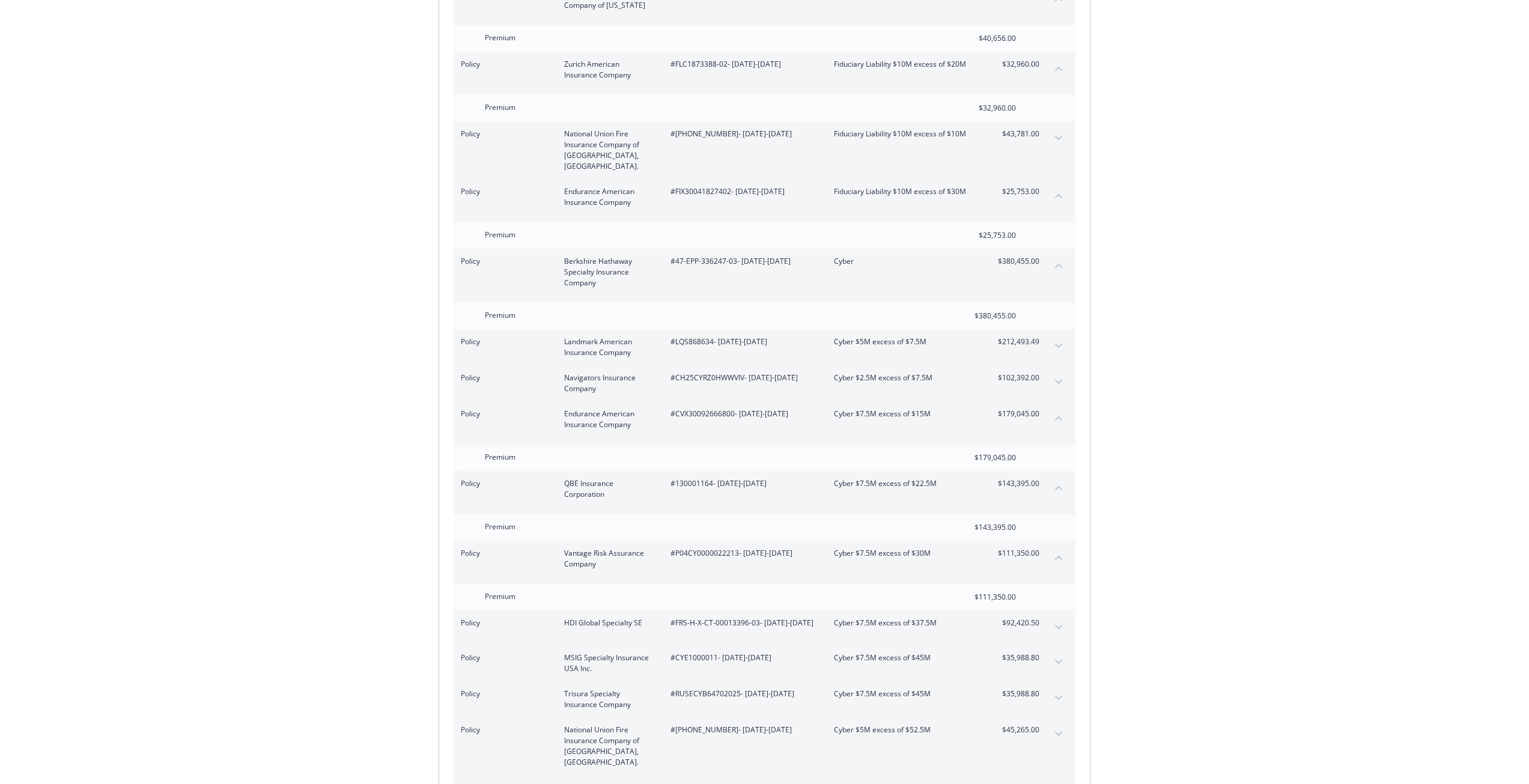
click at [1053, 408] on button "collapse content" at bounding box center [1058, 417] width 19 height 19
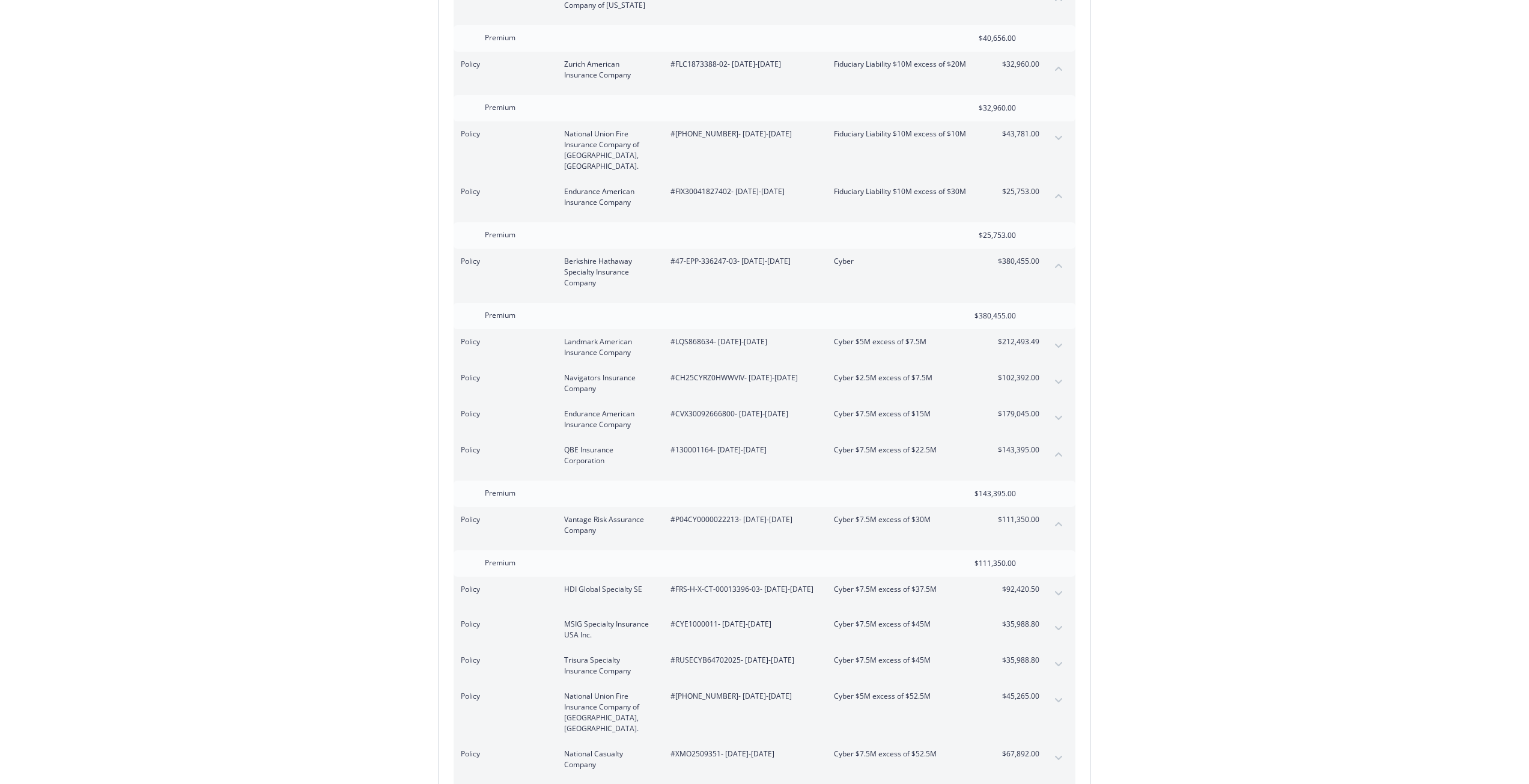
click at [1064, 584] on button "expand content" at bounding box center [1058, 593] width 19 height 19
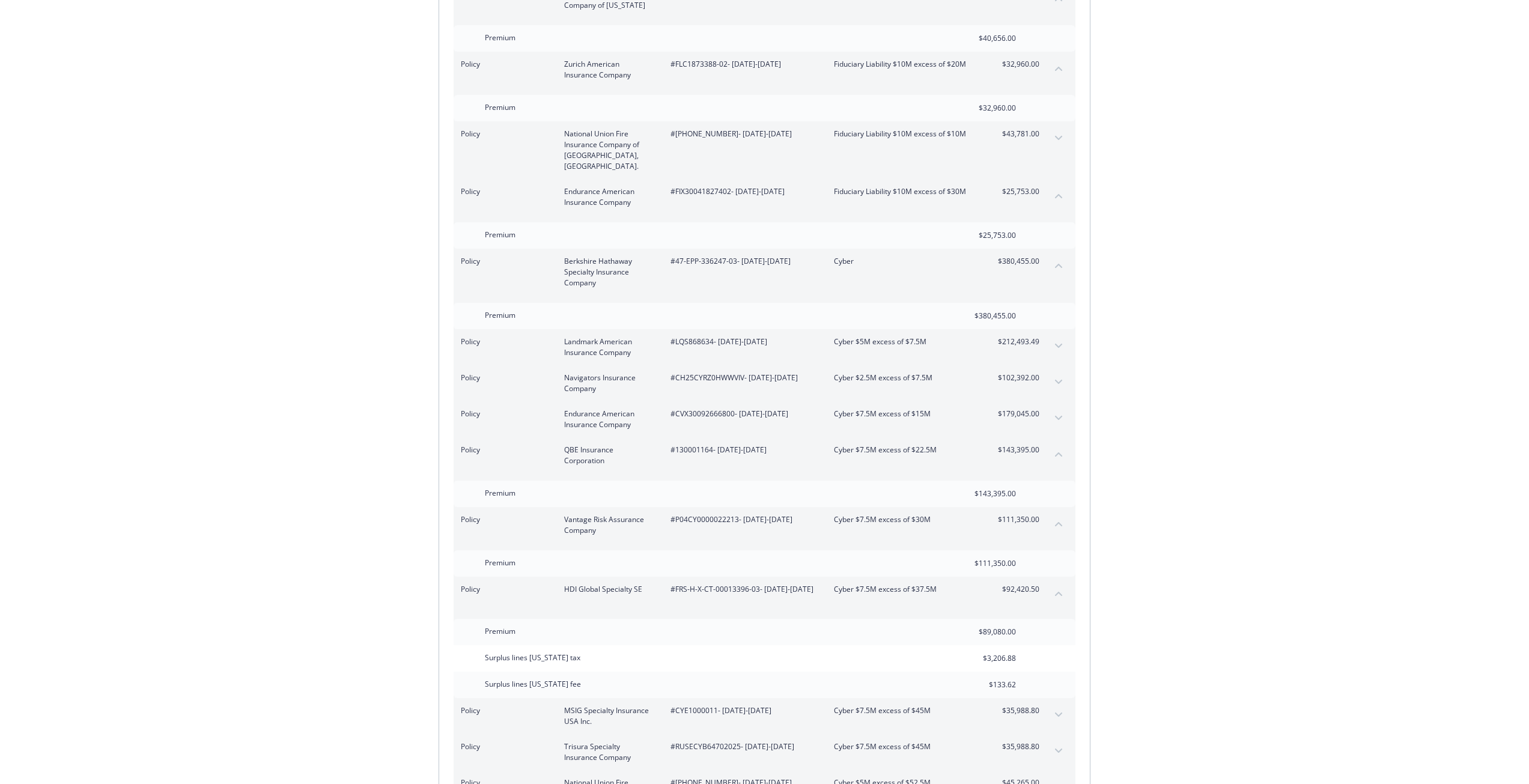
click at [1062, 584] on button "collapse content" at bounding box center [1058, 593] width 19 height 19
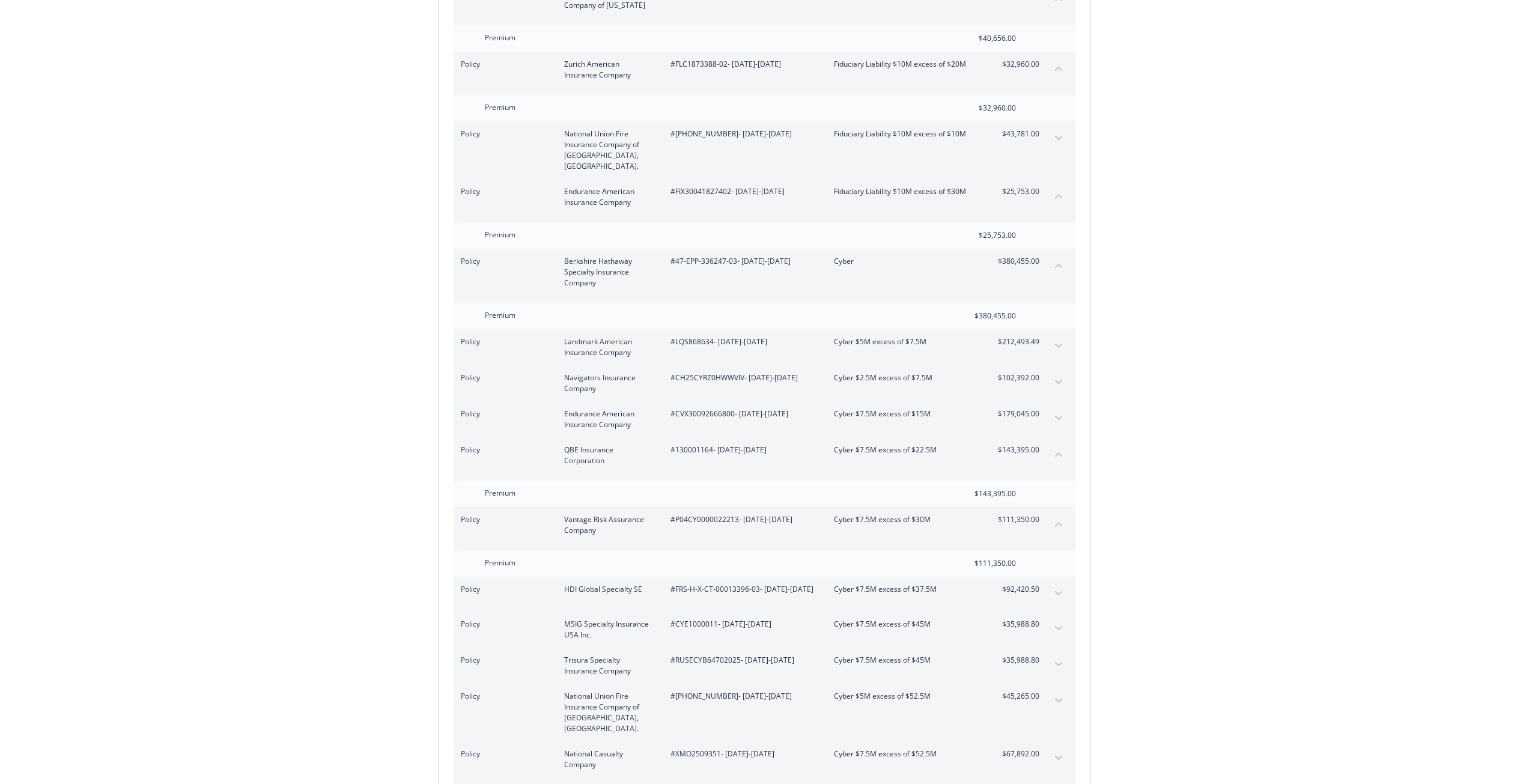
click at [1062, 584] on button "expand content" at bounding box center [1058, 593] width 19 height 19
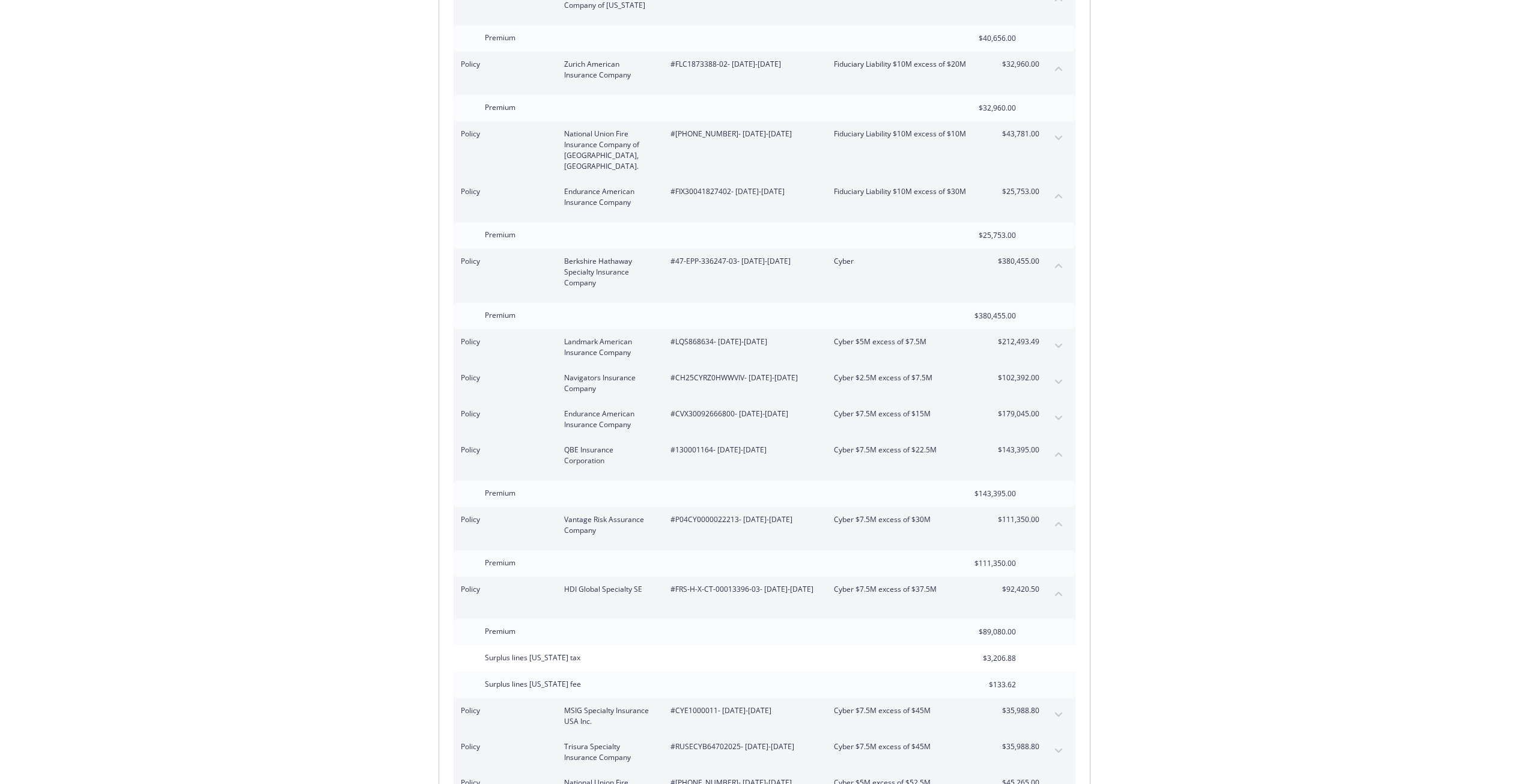
click at [1052, 584] on button "collapse content" at bounding box center [1058, 593] width 19 height 19
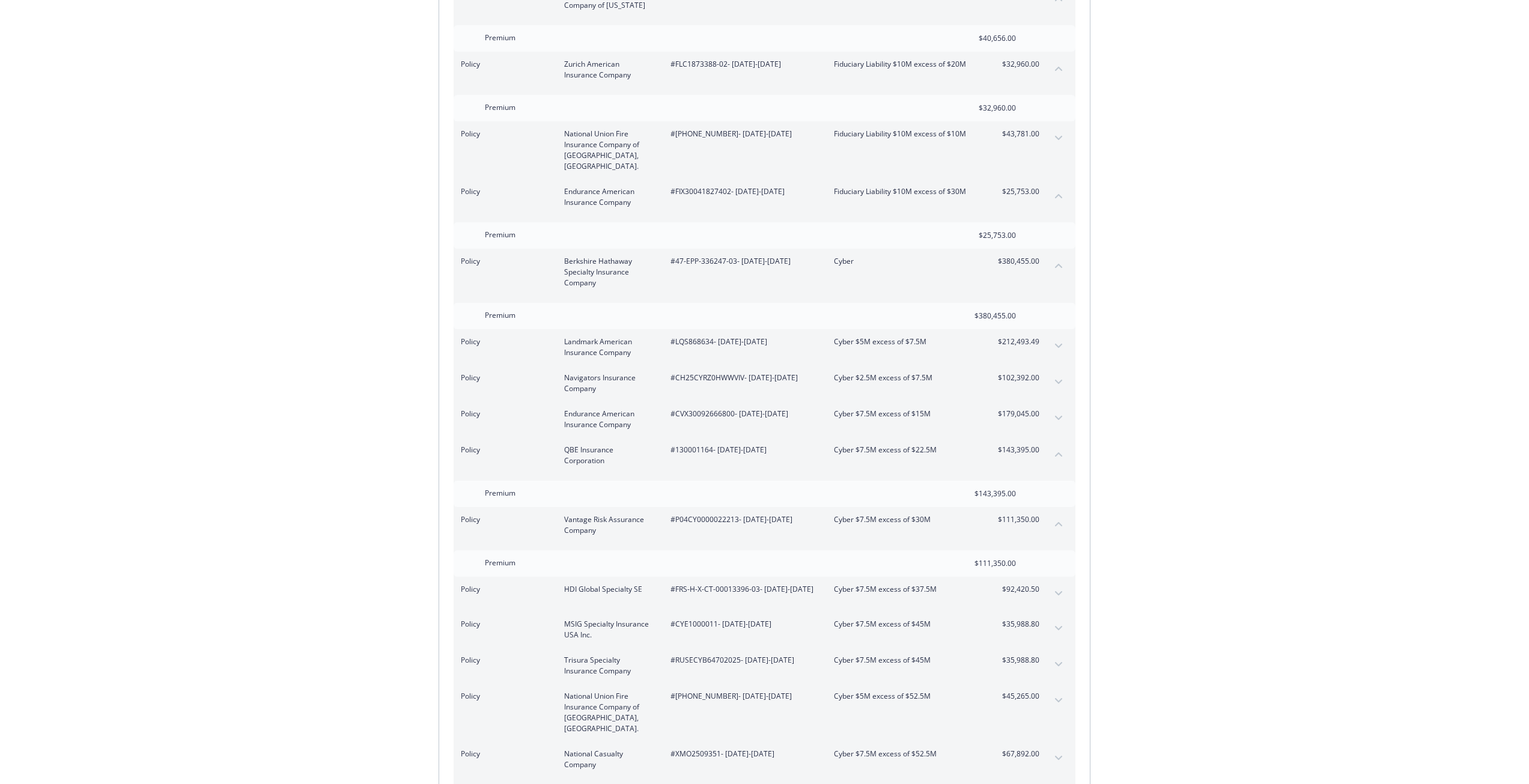
click at [1059, 611] on div "Policy MSIG Specialty Insurance USA Inc. #CYE1000011 - 07/20/2025-07/31/2026 Cy…" at bounding box center [764, 629] width 622 height 36
click at [1059, 618] on button "expand content" at bounding box center [1058, 627] width 19 height 19
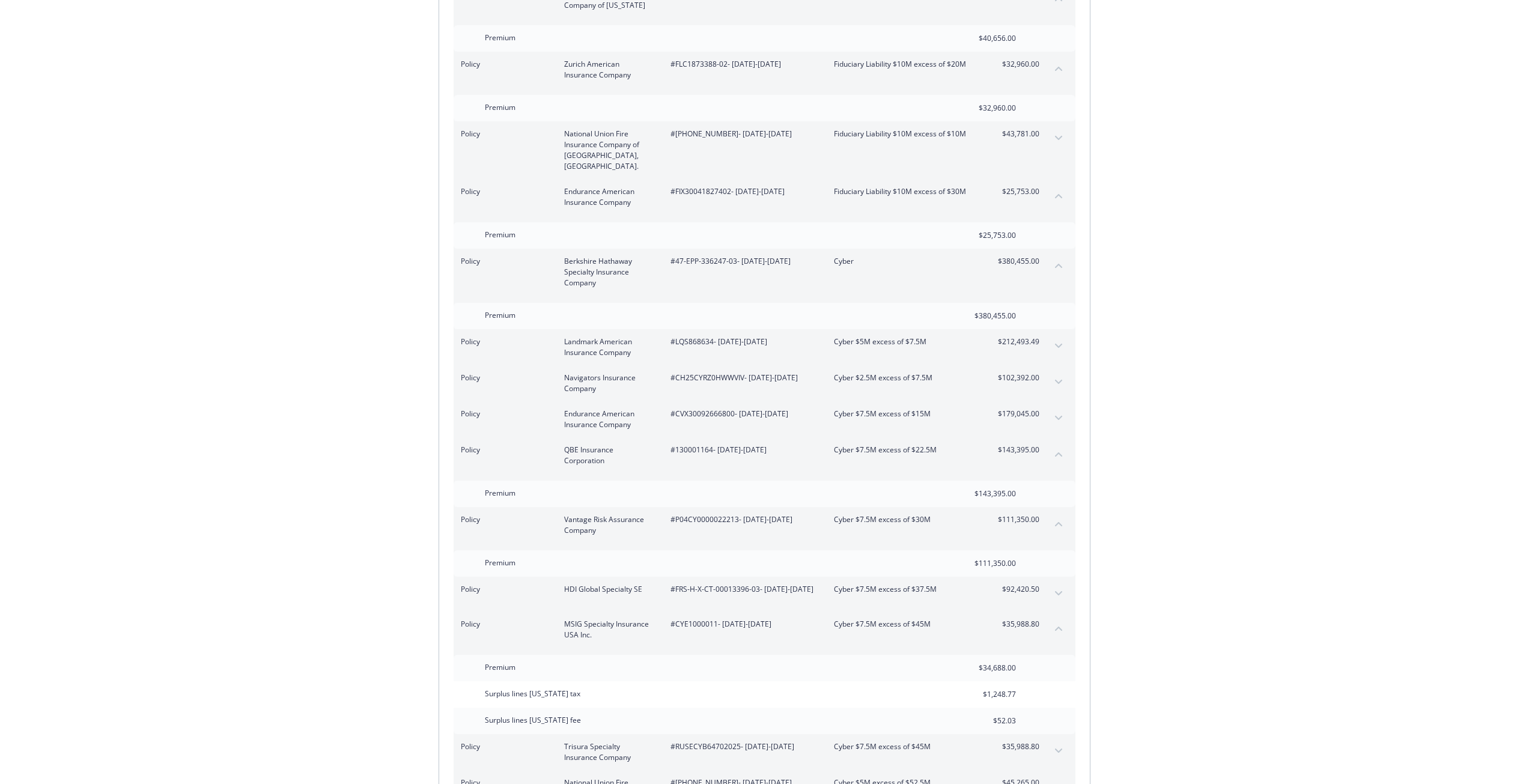
click at [1060, 618] on button "collapse content" at bounding box center [1058, 627] width 19 height 19
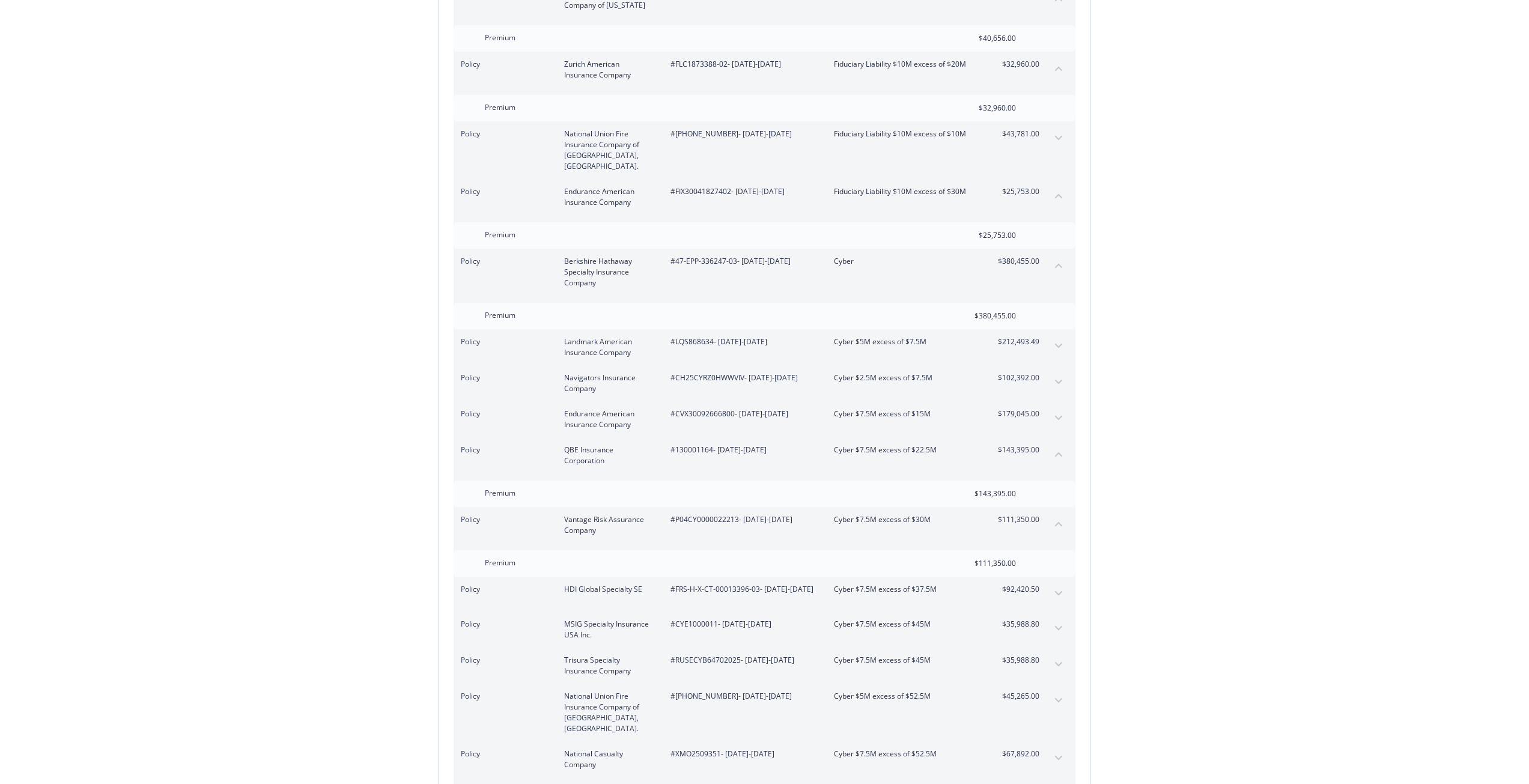
click at [1062, 655] on button "expand content" at bounding box center [1058, 664] width 19 height 19
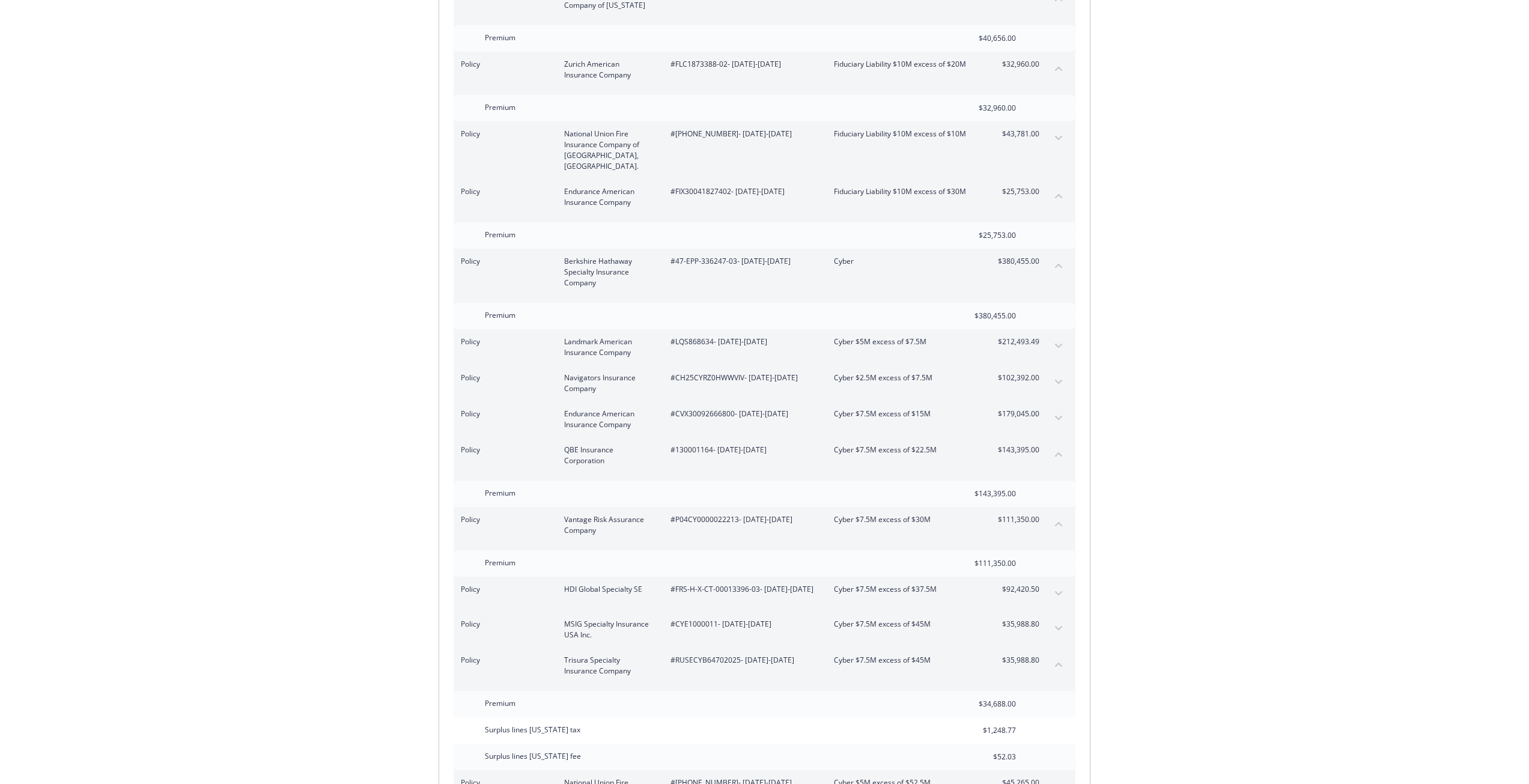
click at [1061, 655] on button "collapse content" at bounding box center [1058, 664] width 19 height 19
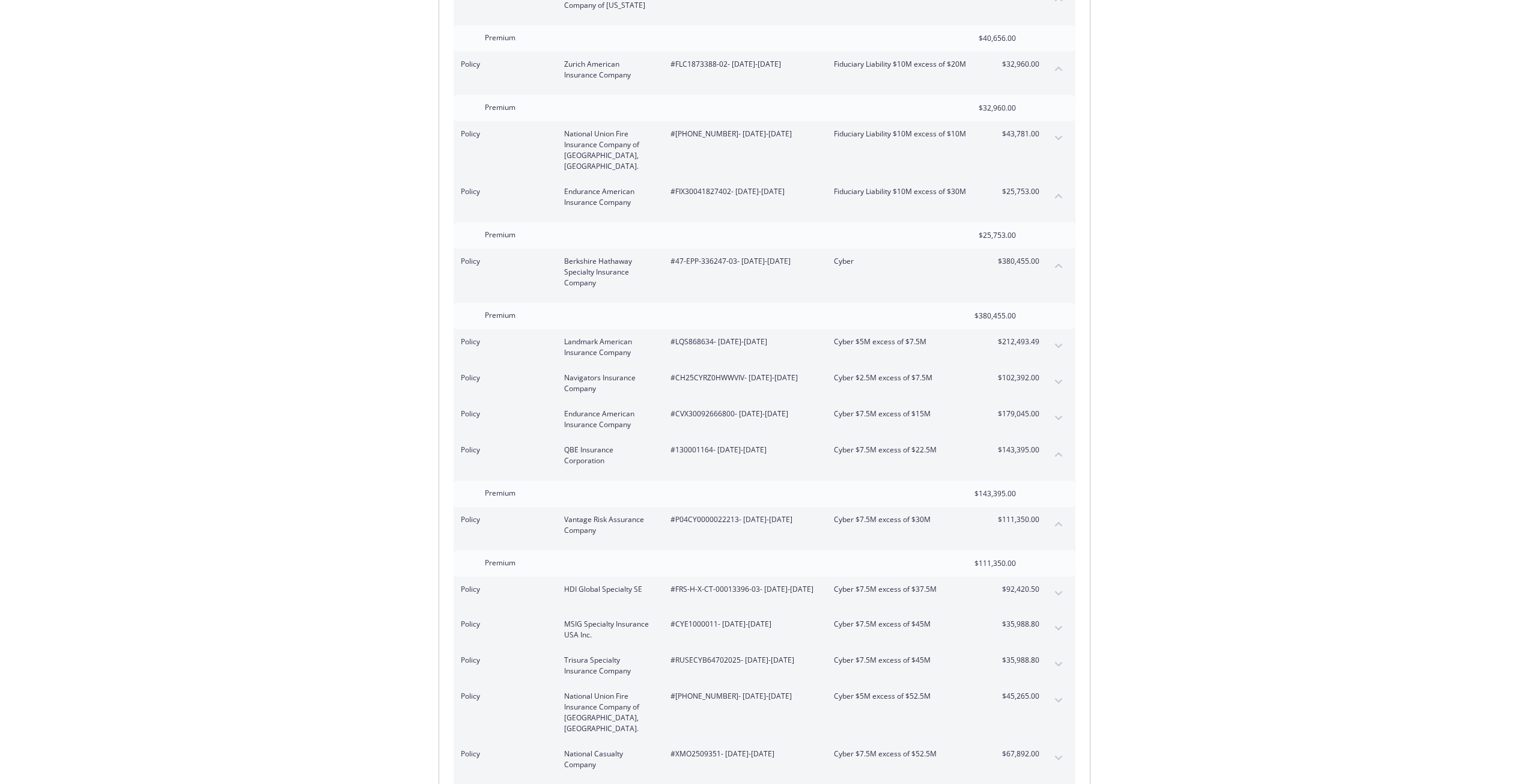
click at [1059, 691] on button "expand content" at bounding box center [1058, 700] width 19 height 19
click at [1059, 691] on button "collapse content" at bounding box center [1058, 700] width 19 height 19
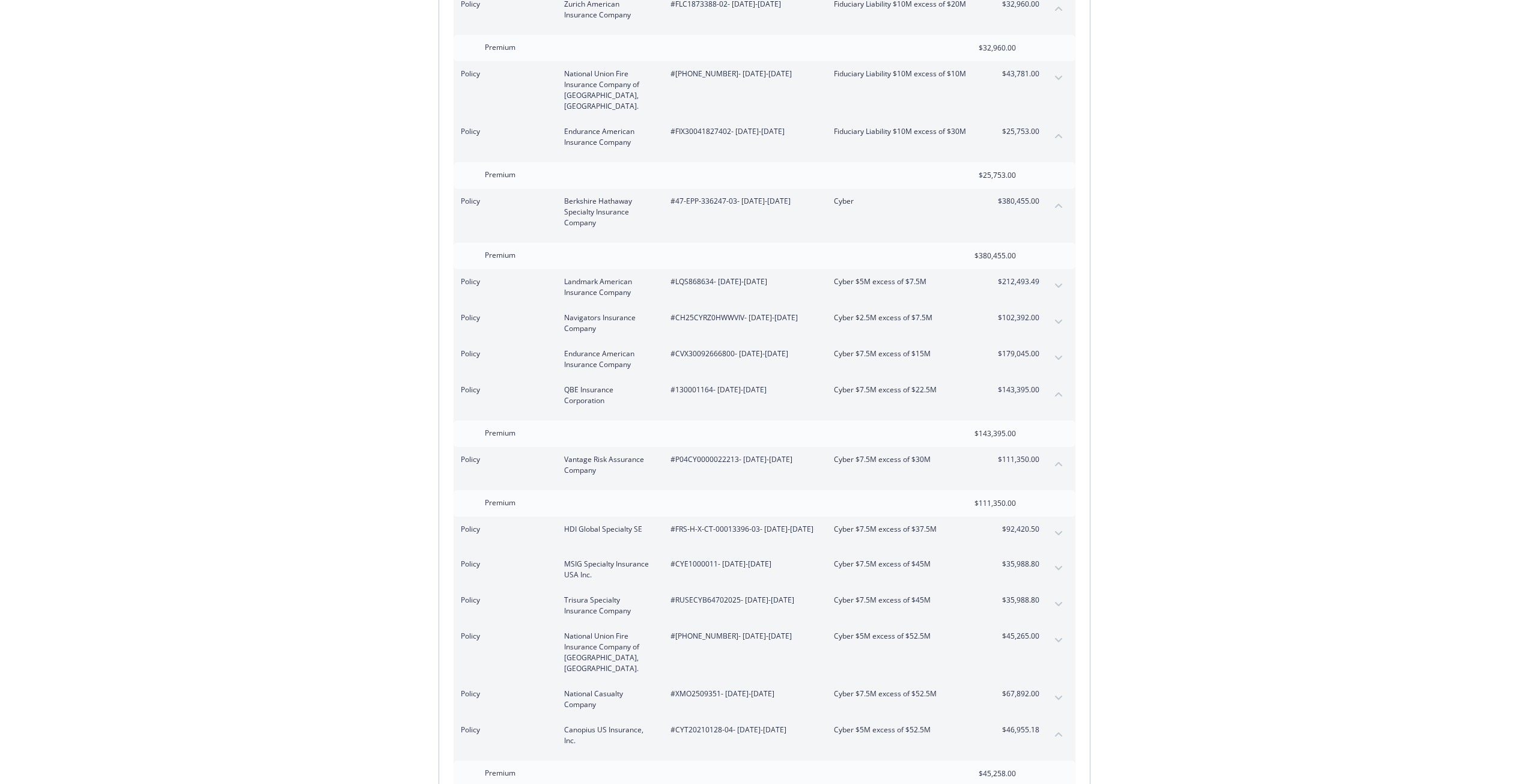
click at [1059, 688] on button "expand content" at bounding box center [1058, 697] width 19 height 19
click at [1059, 688] on button "collapse content" at bounding box center [1058, 697] width 19 height 19
click at [1157, 641] on div "Invoice ID: B55388FE Download Invoice Insurance Payment for Virtu Financial Ene…" at bounding box center [764, 230] width 1529 height 5285
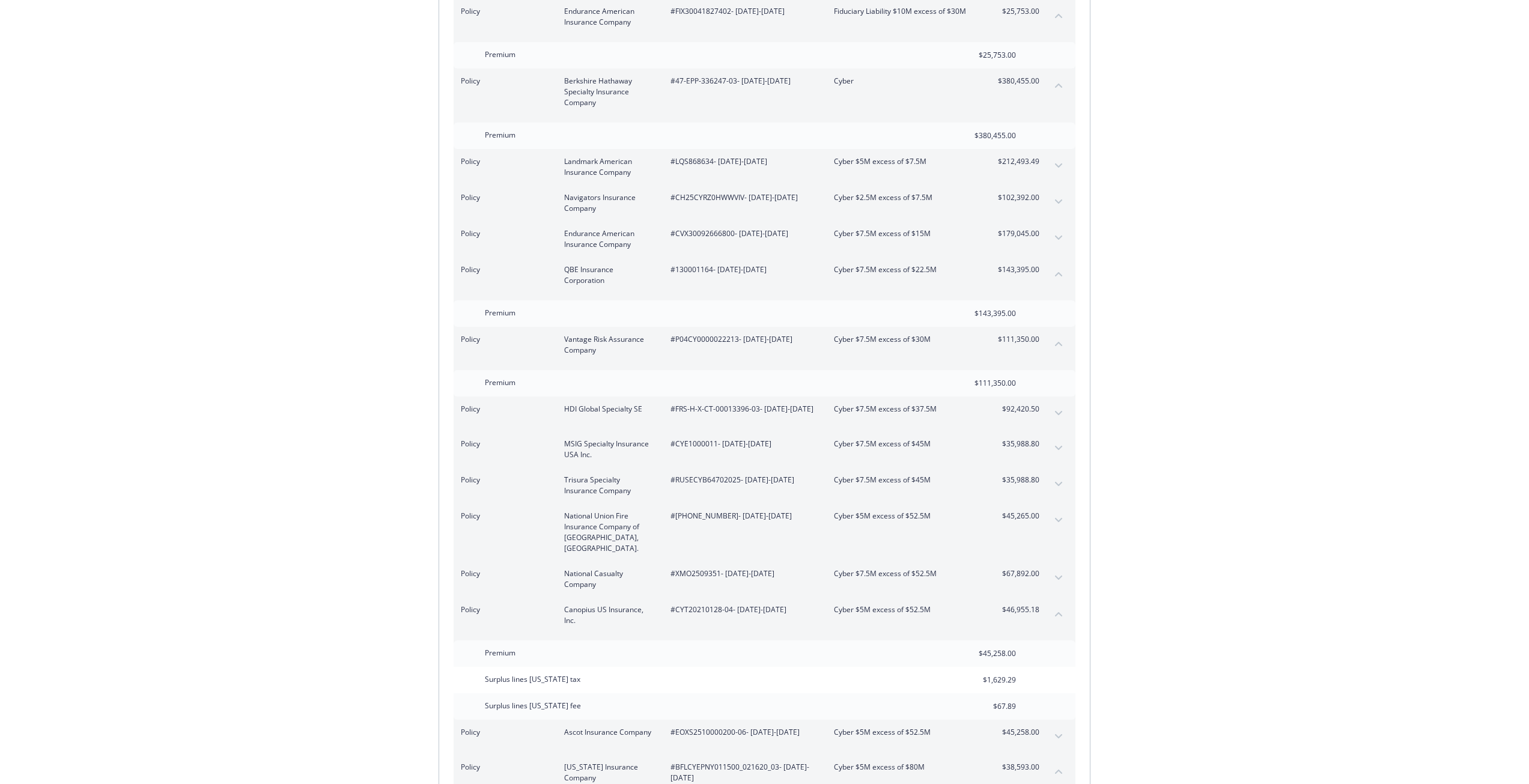
scroll to position [2756, 0]
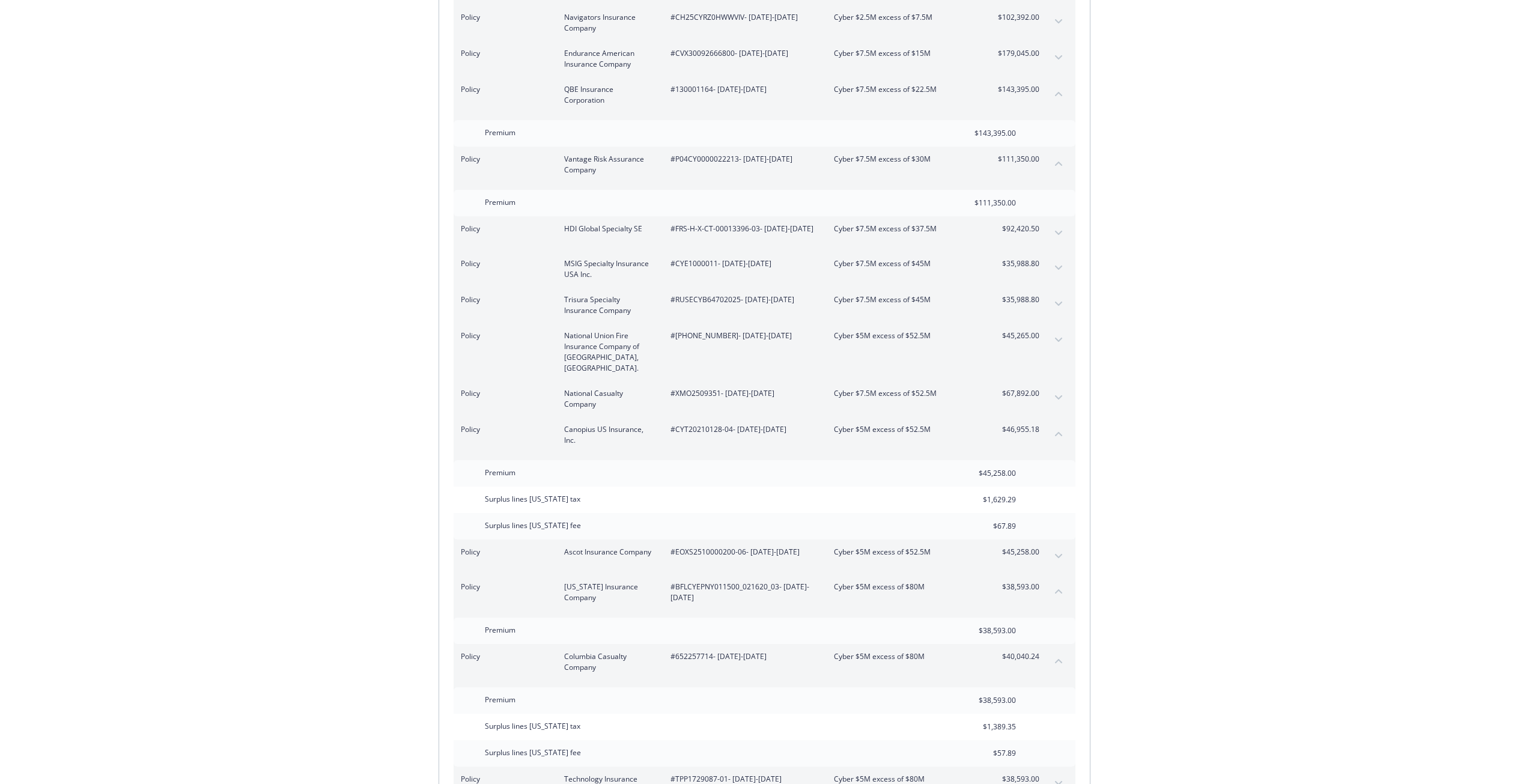
click at [1055, 554] on icon "expand content" at bounding box center [1058, 556] width 7 height 5
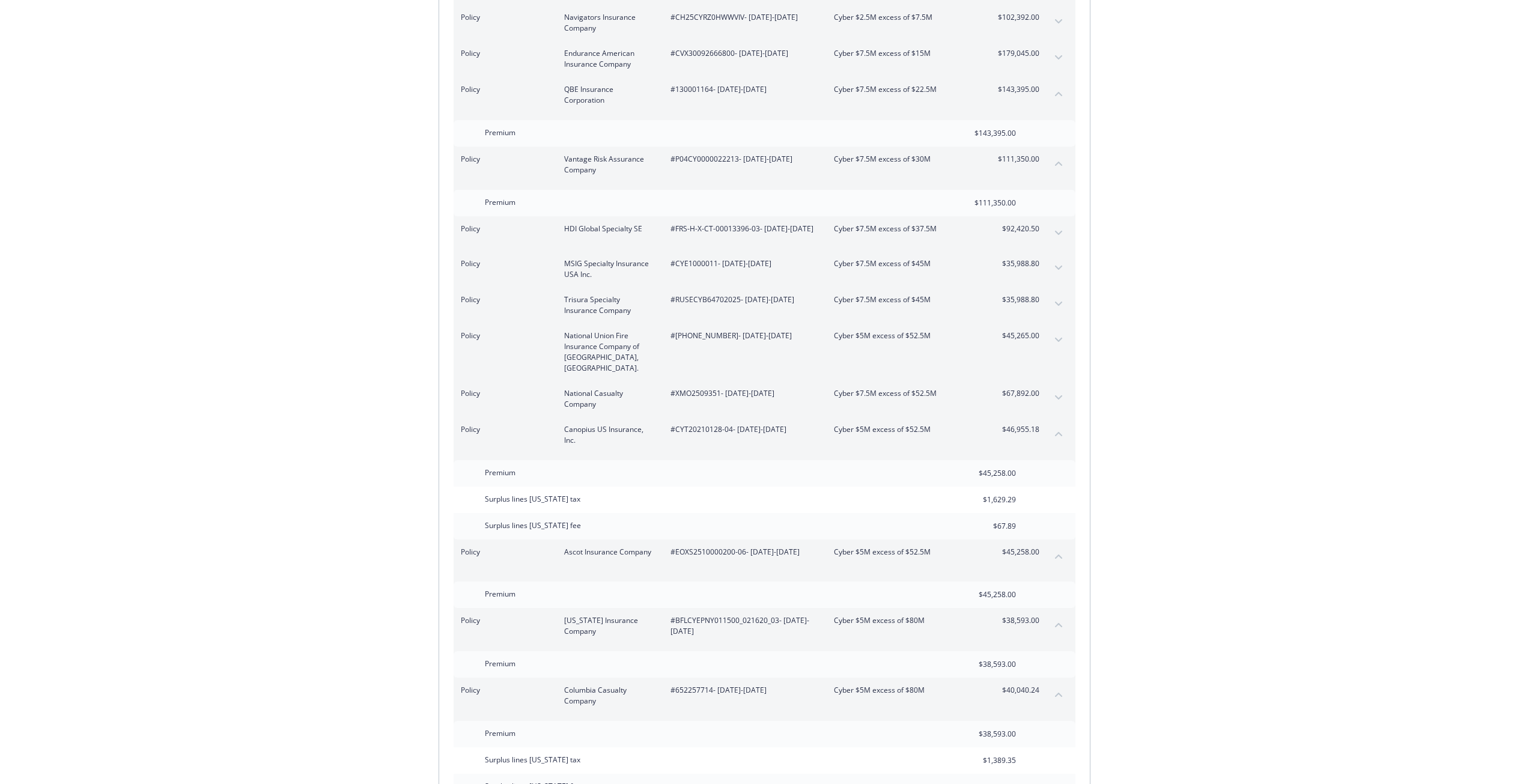
click at [1055, 554] on icon "collapse content" at bounding box center [1058, 556] width 7 height 5
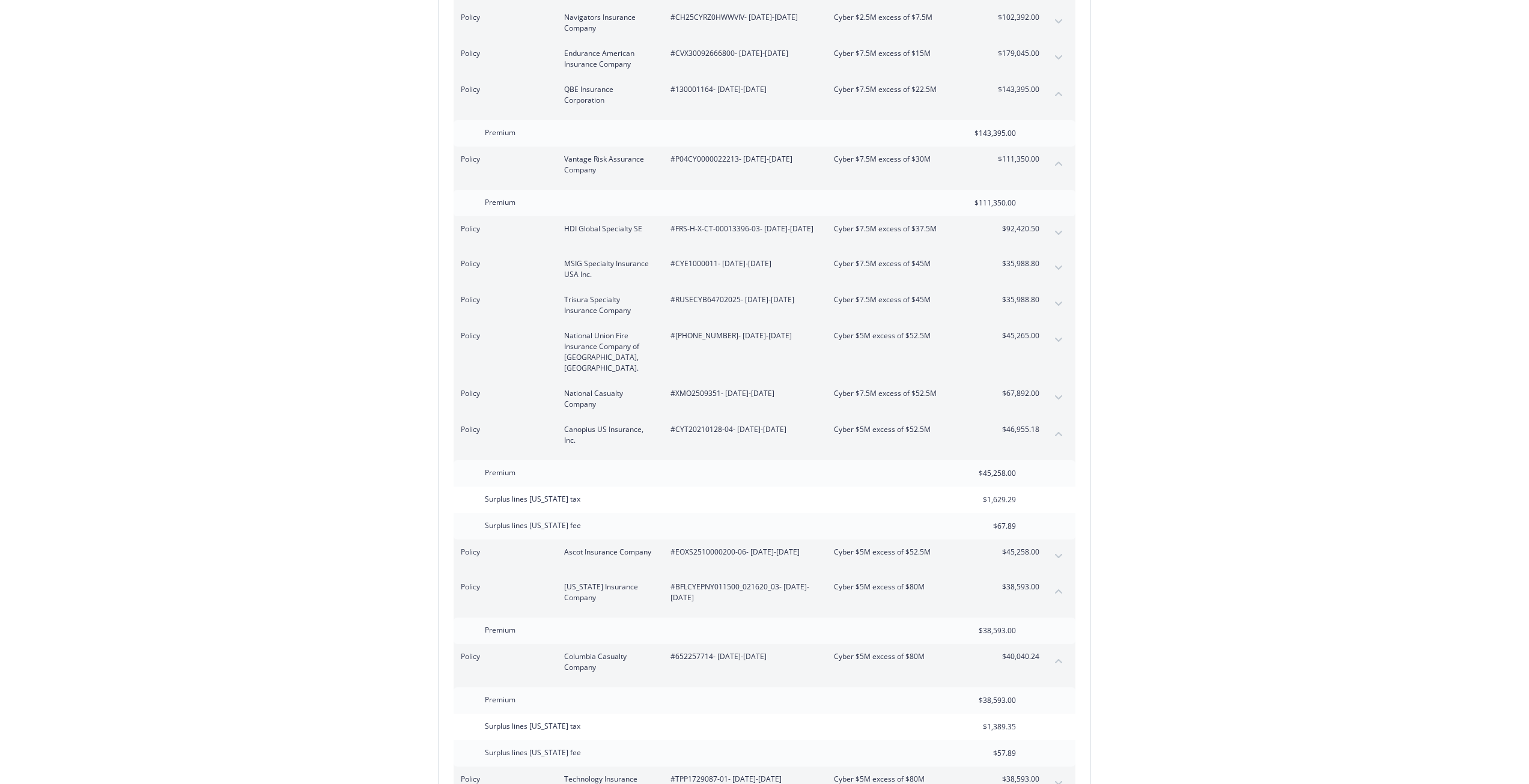
click at [1055, 554] on icon "expand content" at bounding box center [1058, 556] width 7 height 5
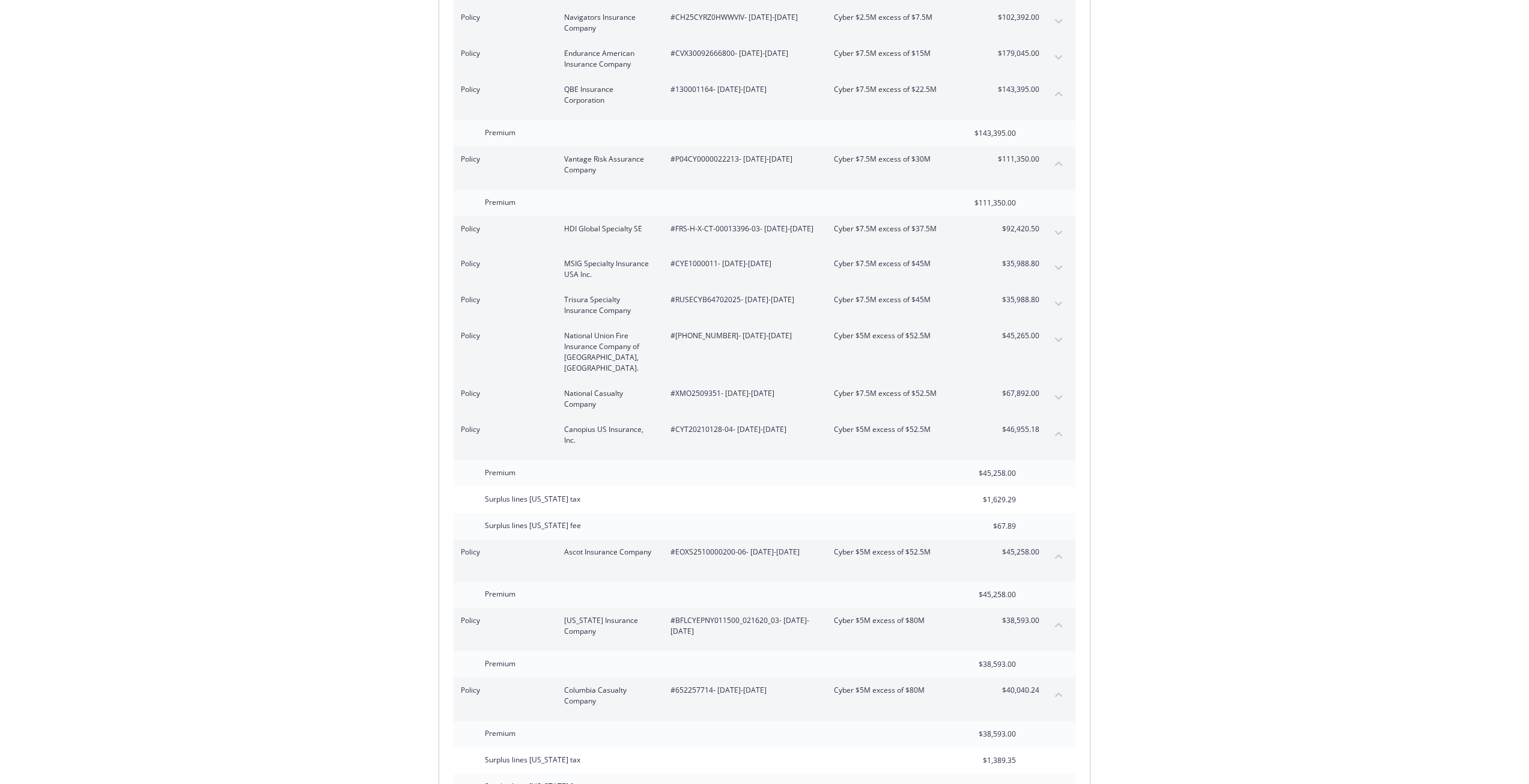
click at [1055, 554] on icon "collapse content" at bounding box center [1058, 556] width 7 height 5
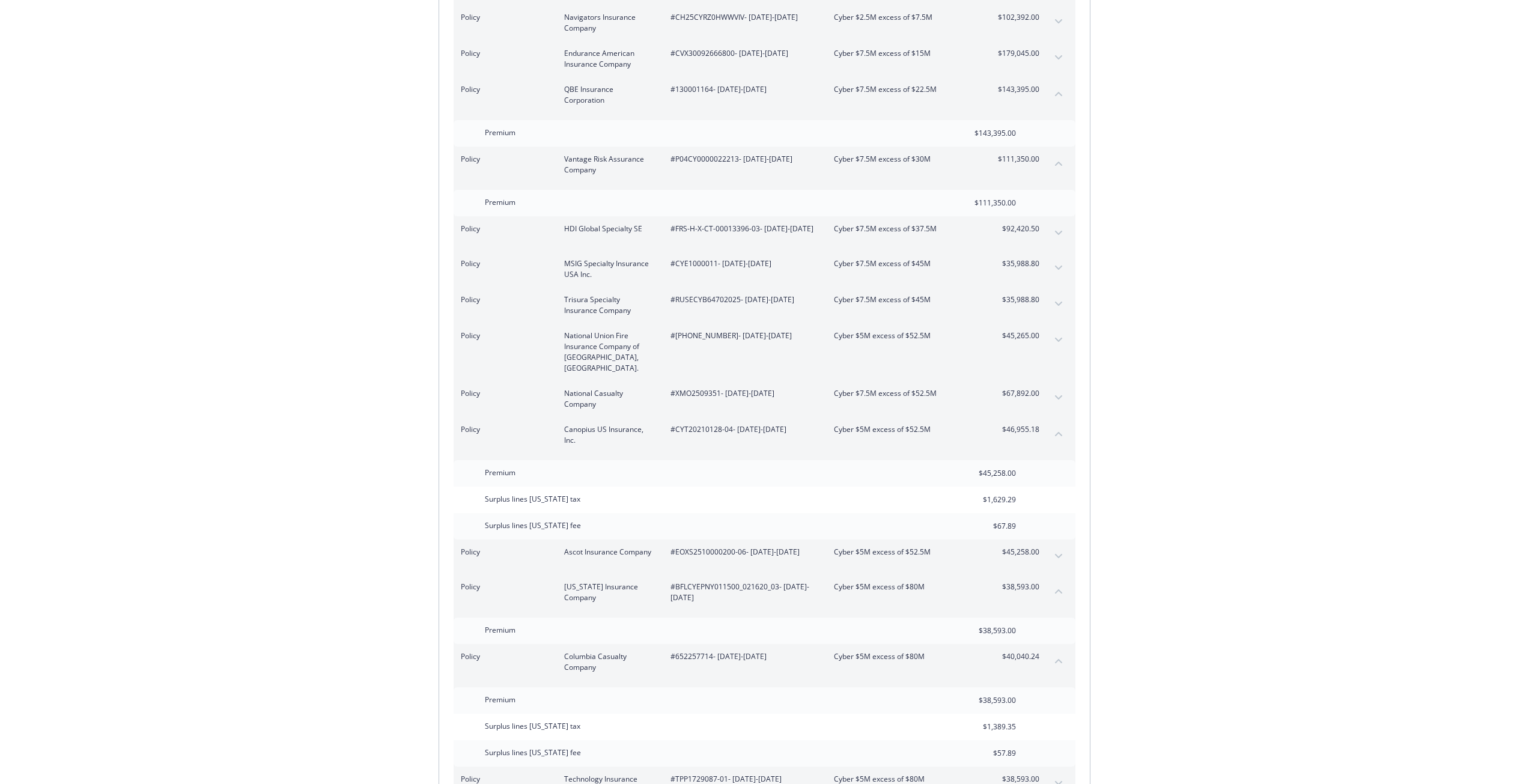
click at [1057, 589] on icon "collapse content" at bounding box center [1058, 591] width 7 height 4
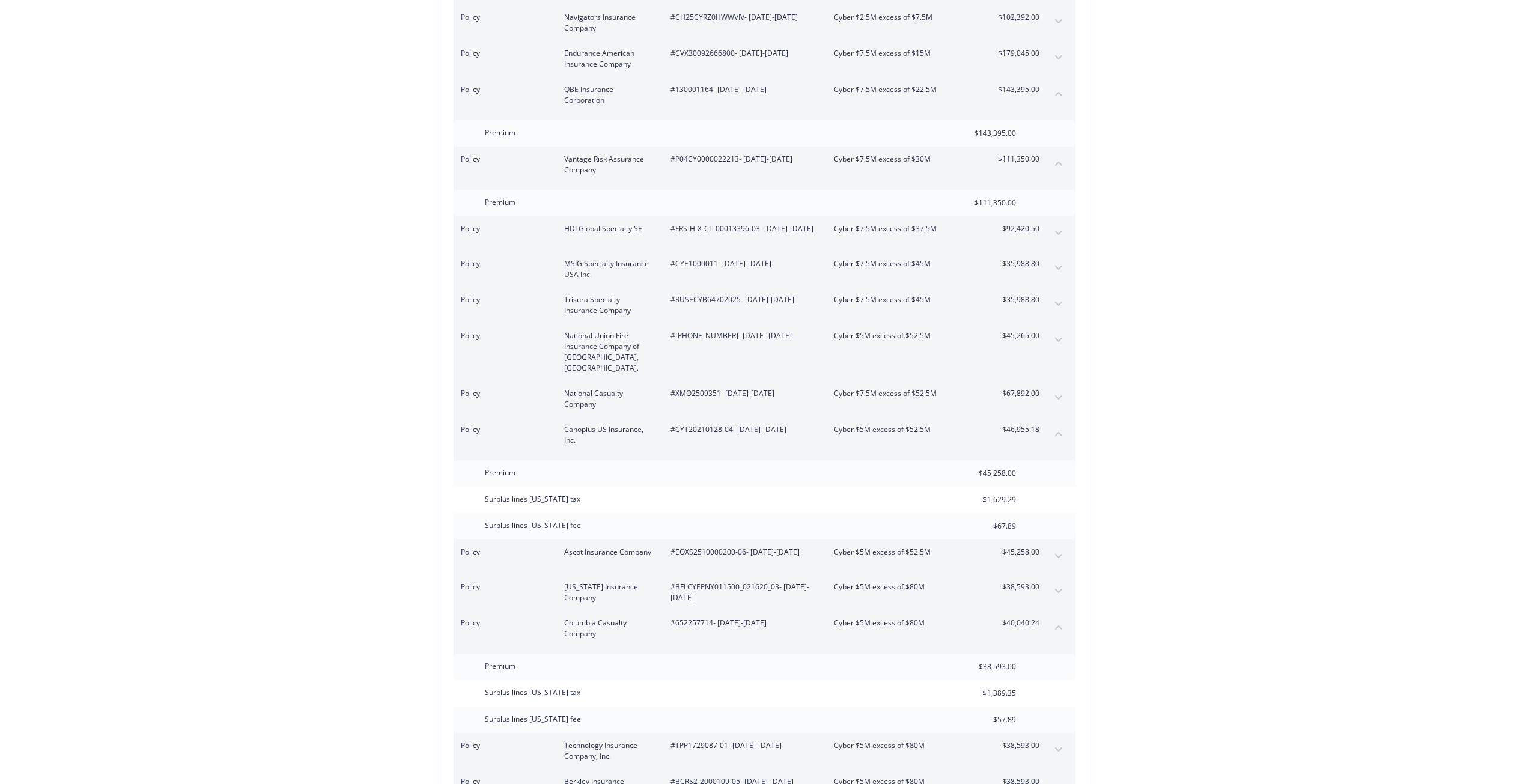
click at [1057, 588] on icon "expand content" at bounding box center [1058, 590] width 7 height 4
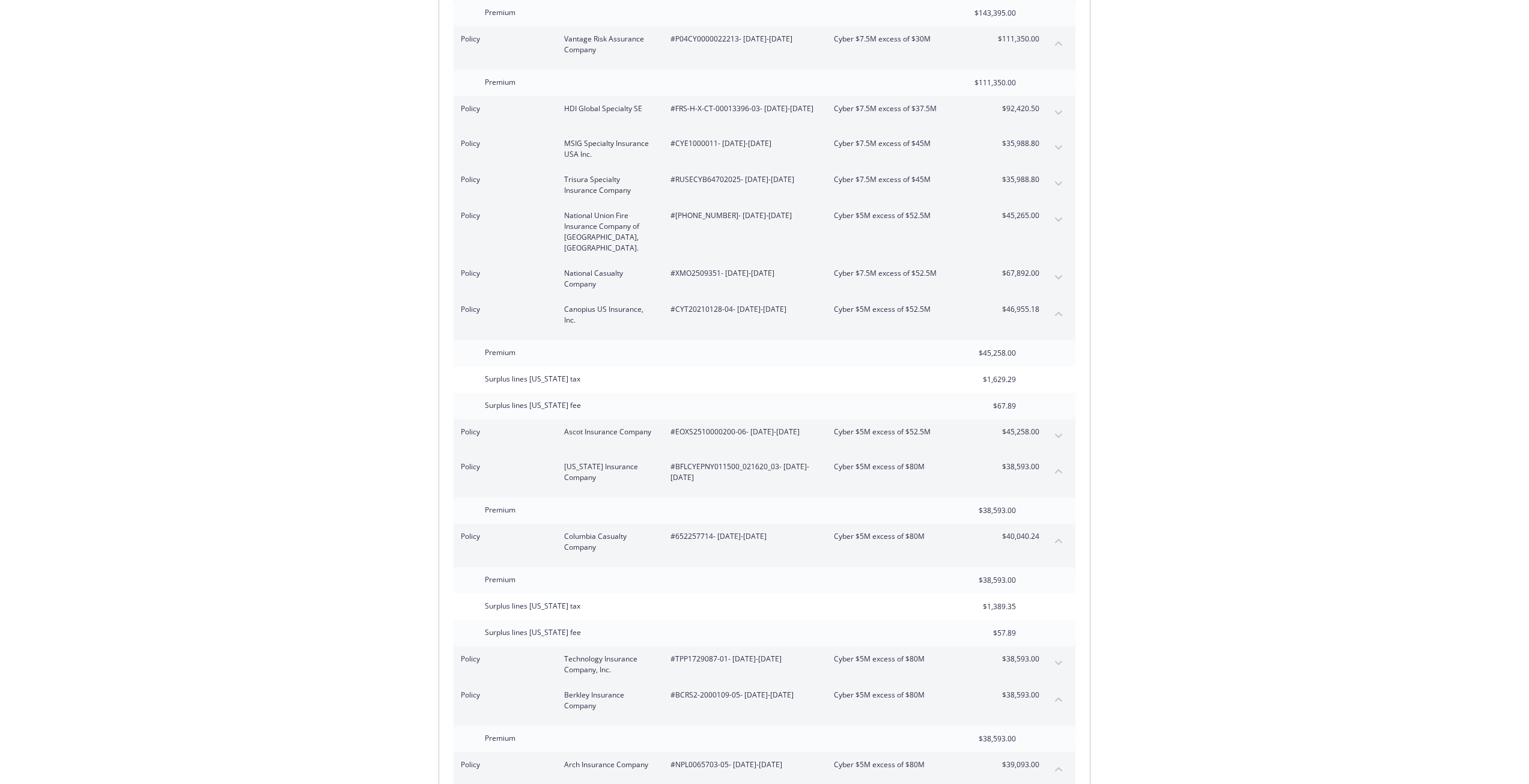
click at [1063, 654] on button "expand content" at bounding box center [1058, 663] width 19 height 19
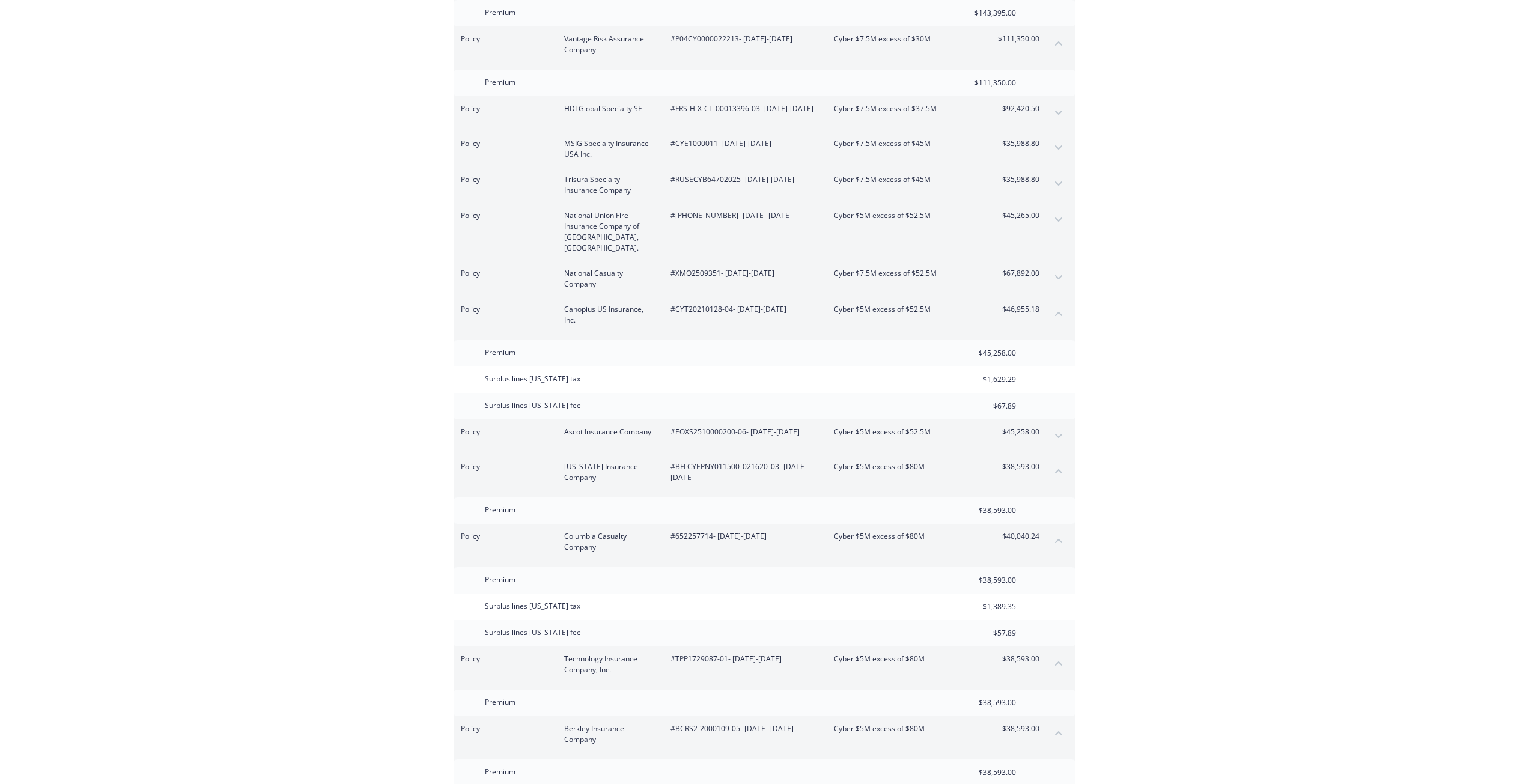
click at [1063, 654] on button "collapse content" at bounding box center [1058, 663] width 19 height 19
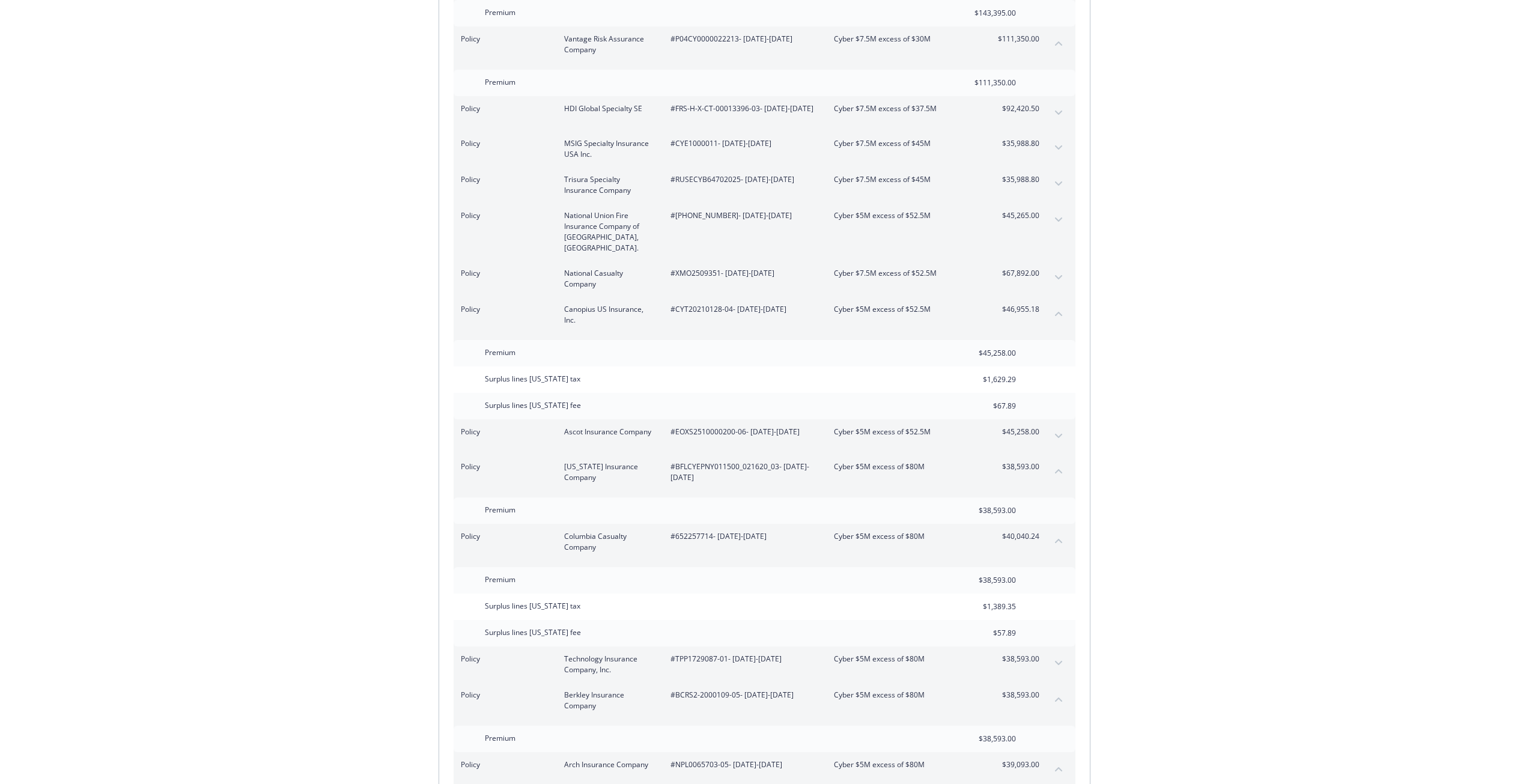
click at [1058, 661] on icon "expand content" at bounding box center [1058, 663] width 7 height 4
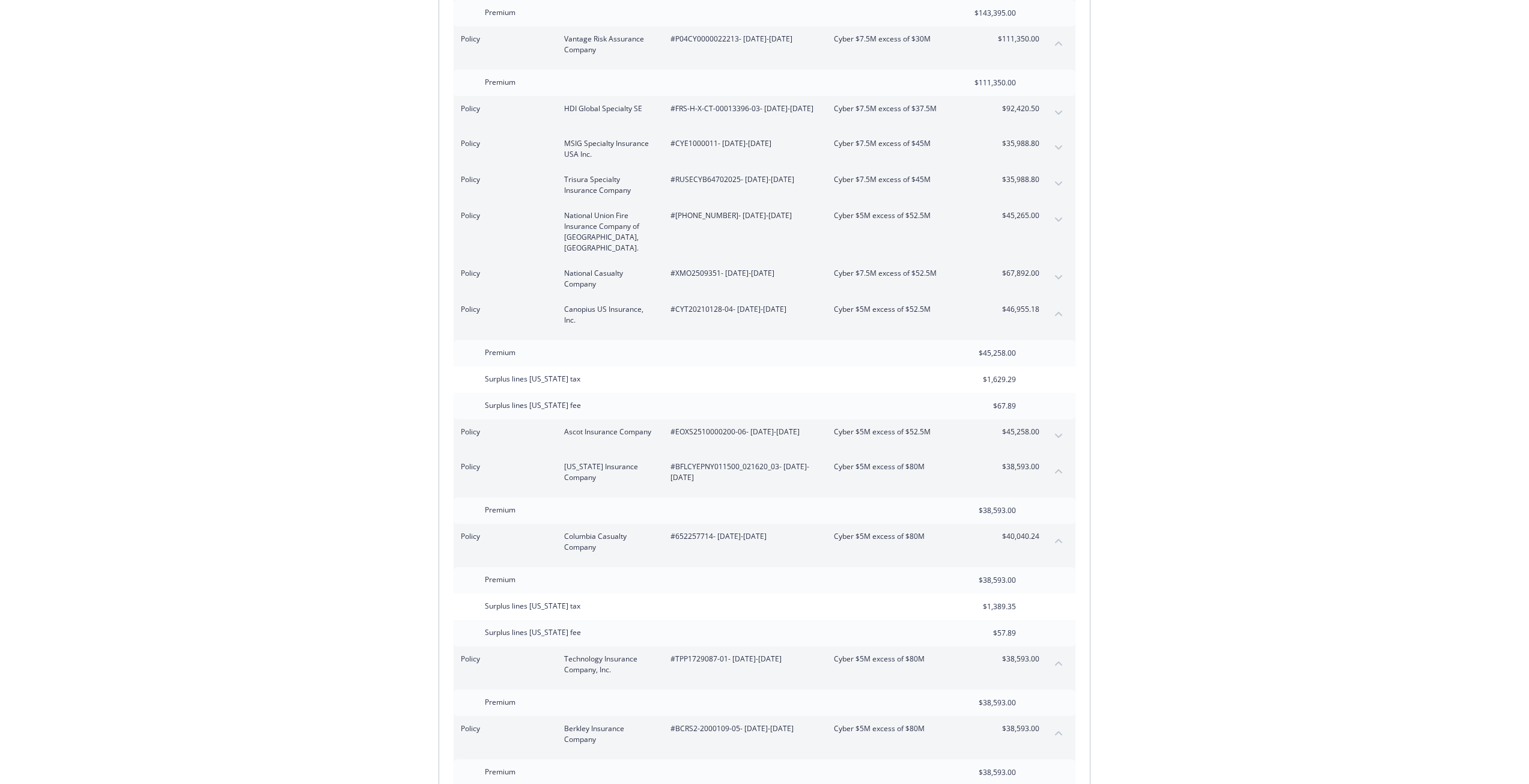
click at [1058, 661] on icon "collapse content" at bounding box center [1058, 663] width 7 height 4
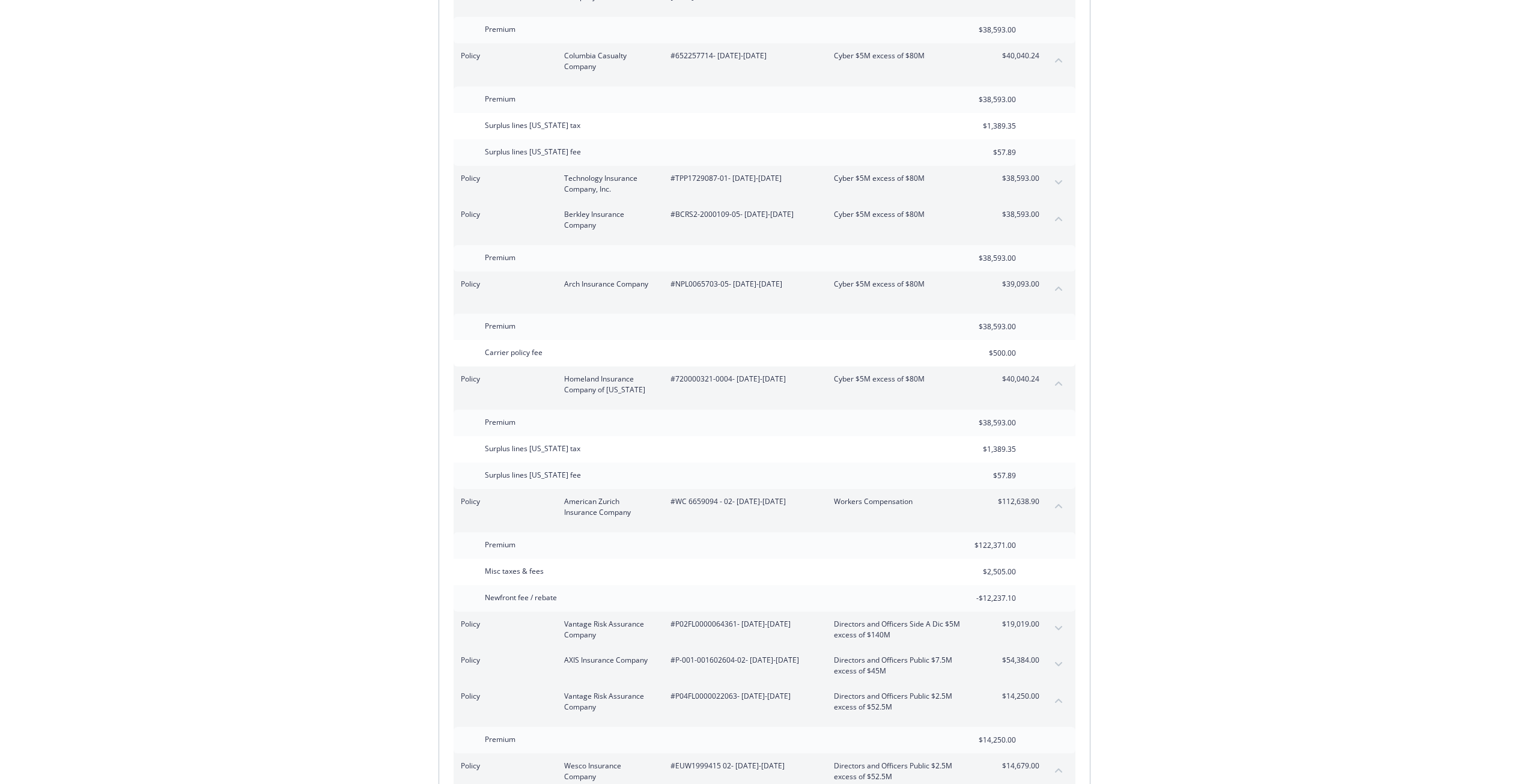
scroll to position [3416, 0]
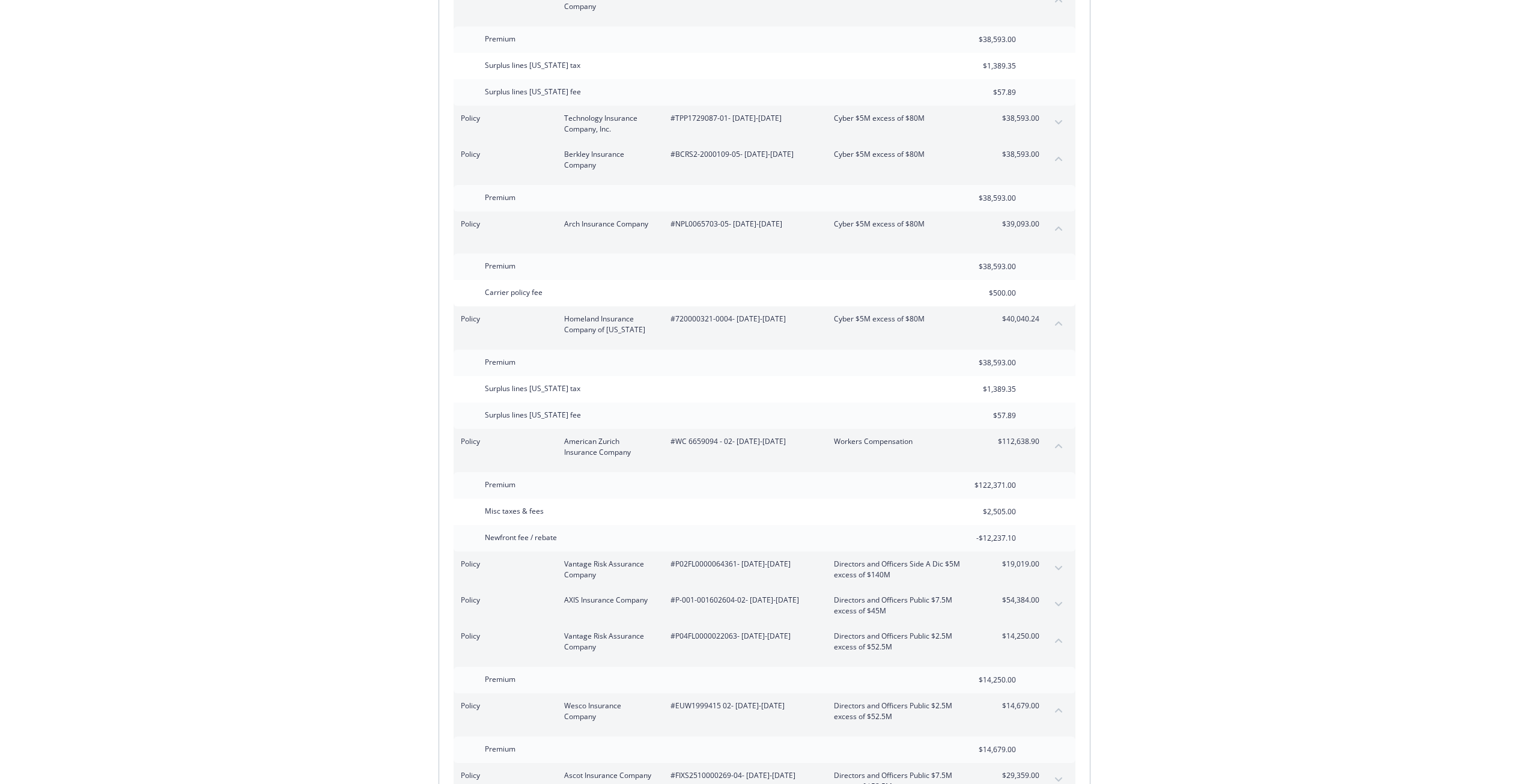
click at [1062, 558] on button "expand content" at bounding box center [1058, 567] width 19 height 19
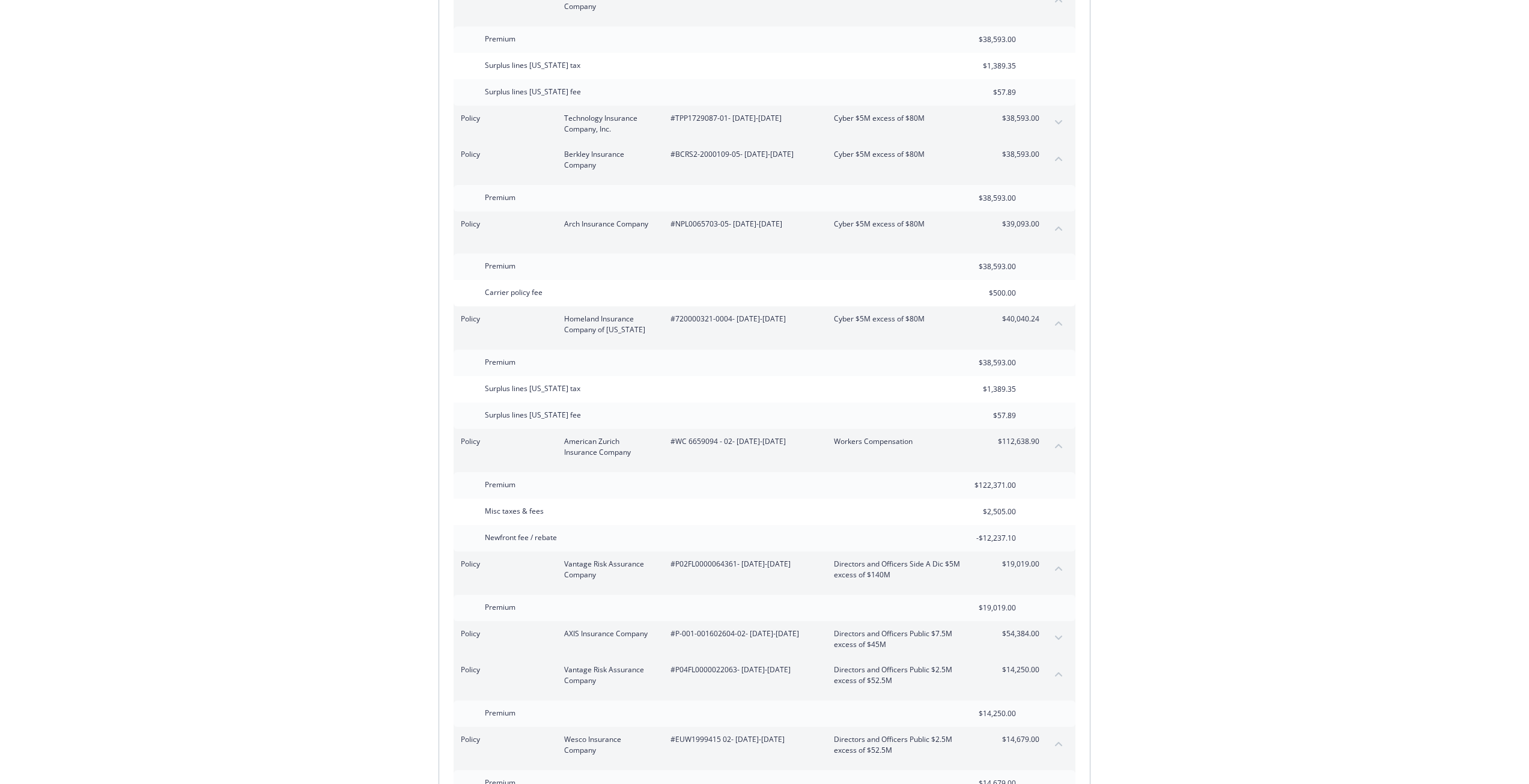
click at [1062, 558] on button "collapse content" at bounding box center [1058, 567] width 19 height 19
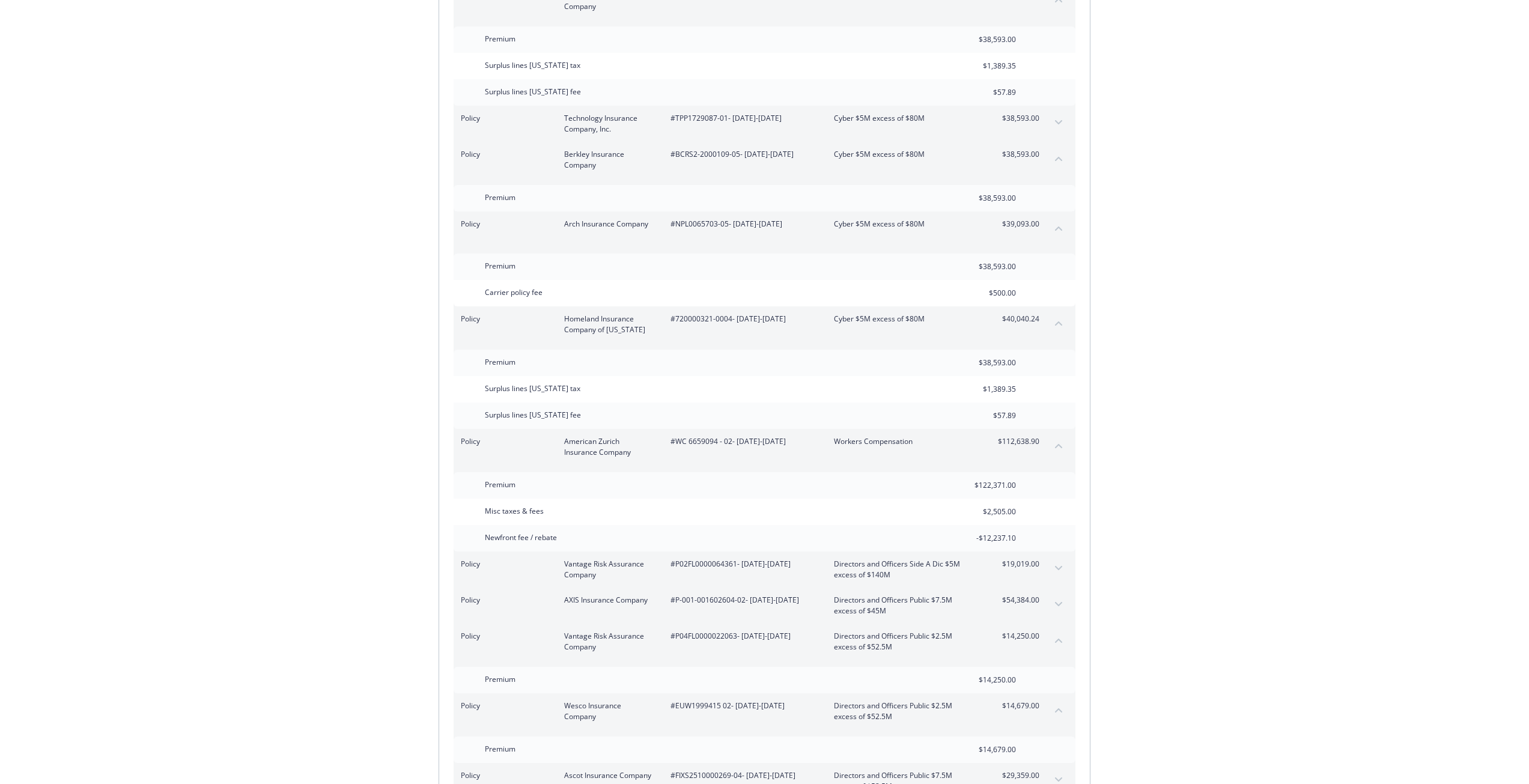
click at [706, 558] on span "#P02FL0000064361 - 07/20/2025-07/31/2026" at bounding box center [742, 564] width 144 height 11
drag, startPoint x: 830, startPoint y: 534, endPoint x: 892, endPoint y: 549, distance: 63.8
click at [892, 558] on div "Policy Vantage Risk Assurance Company #P02FL0000064361 - 07/20/2025-07/31/2026 …" at bounding box center [749, 569] width 579 height 22
drag, startPoint x: 1187, startPoint y: 530, endPoint x: 1172, endPoint y: 536, distance: 16.2
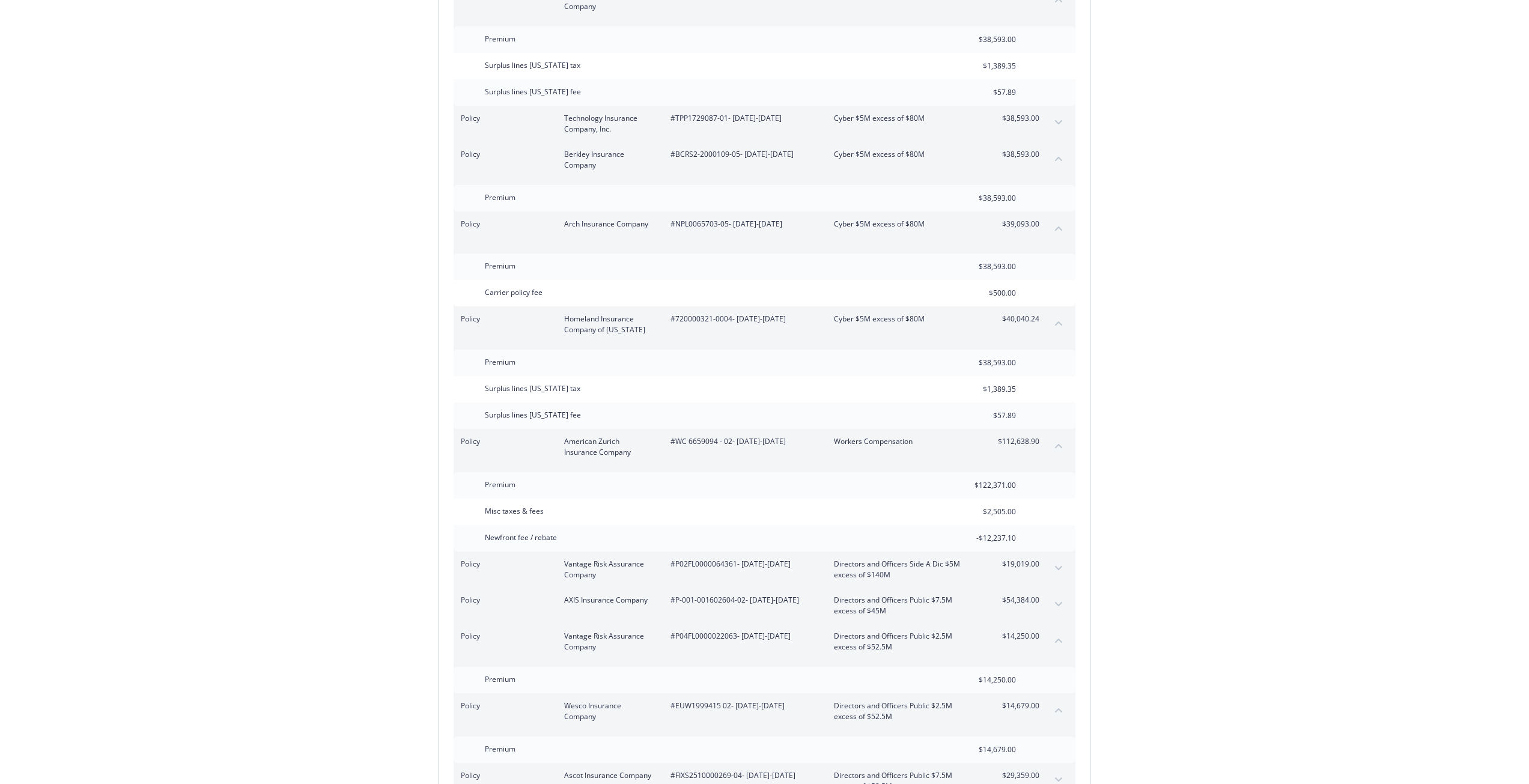
click at [1061, 595] on button "expand content" at bounding box center [1058, 604] width 19 height 19
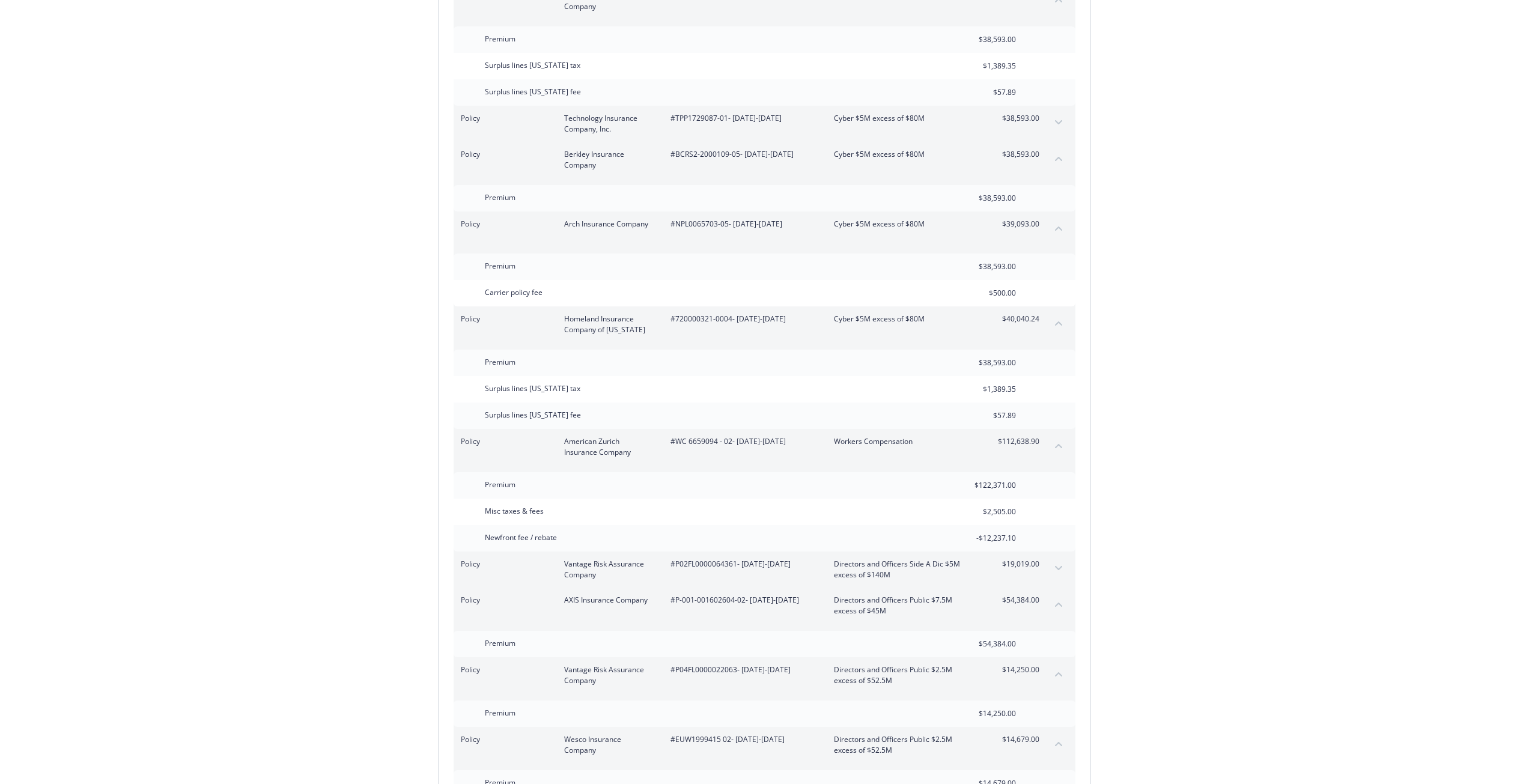
click at [1061, 595] on button "collapse content" at bounding box center [1058, 604] width 19 height 19
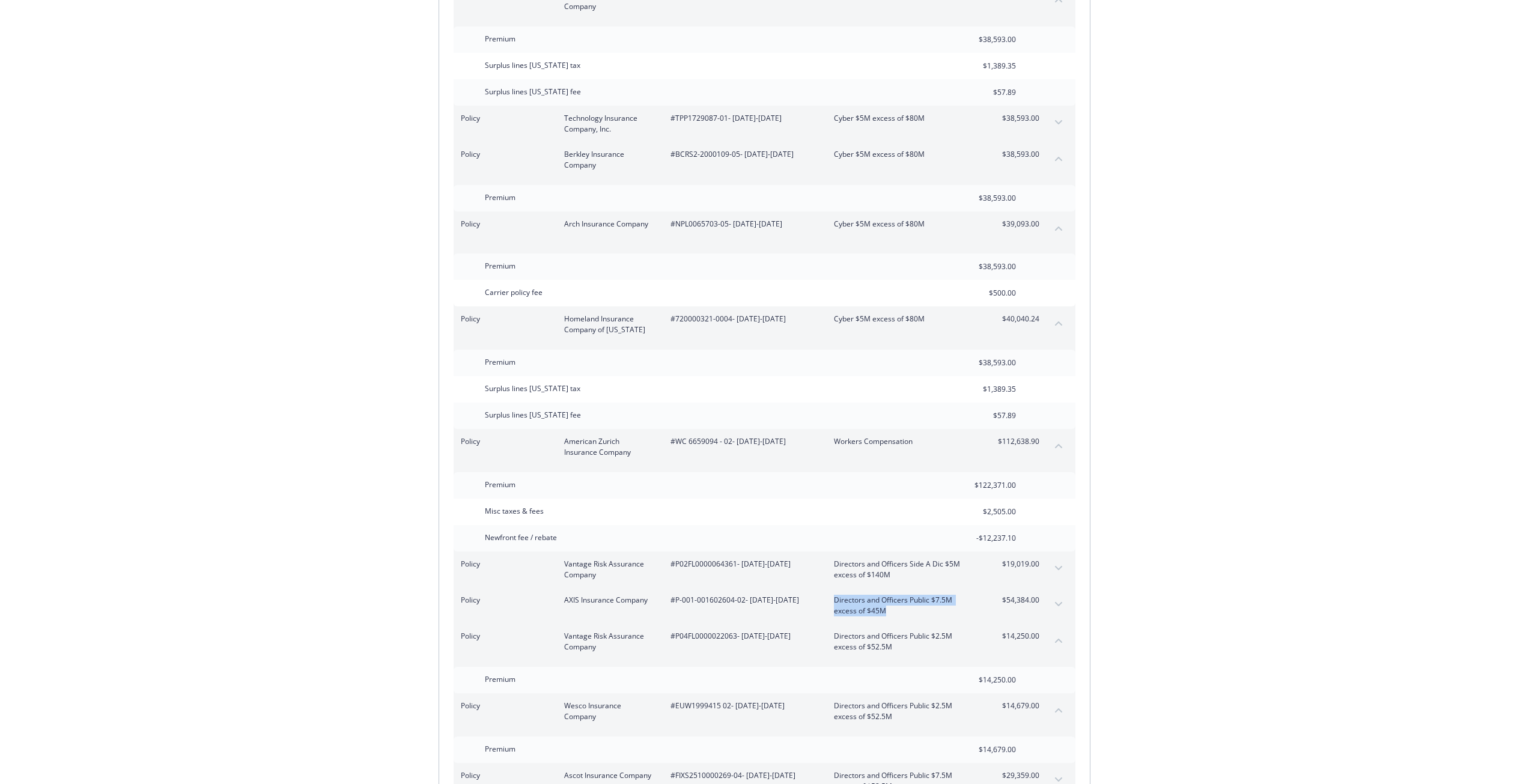
drag, startPoint x: 827, startPoint y: 569, endPoint x: 896, endPoint y: 580, distance: 69.9
click at [896, 595] on div "Policy AXIS Insurance Company #P-001-001602604-02 - 07/20/2025-07/31/2026 Direc…" at bounding box center [749, 605] width 579 height 22
drag, startPoint x: 744, startPoint y: 570, endPoint x: 679, endPoint y: 571, distance: 65.0
click at [676, 595] on span "#P-001-001602604-02 - 07/20/2025-07/31/2026" at bounding box center [742, 600] width 144 height 11
click at [1061, 602] on icon "expand content" at bounding box center [1058, 604] width 7 height 4
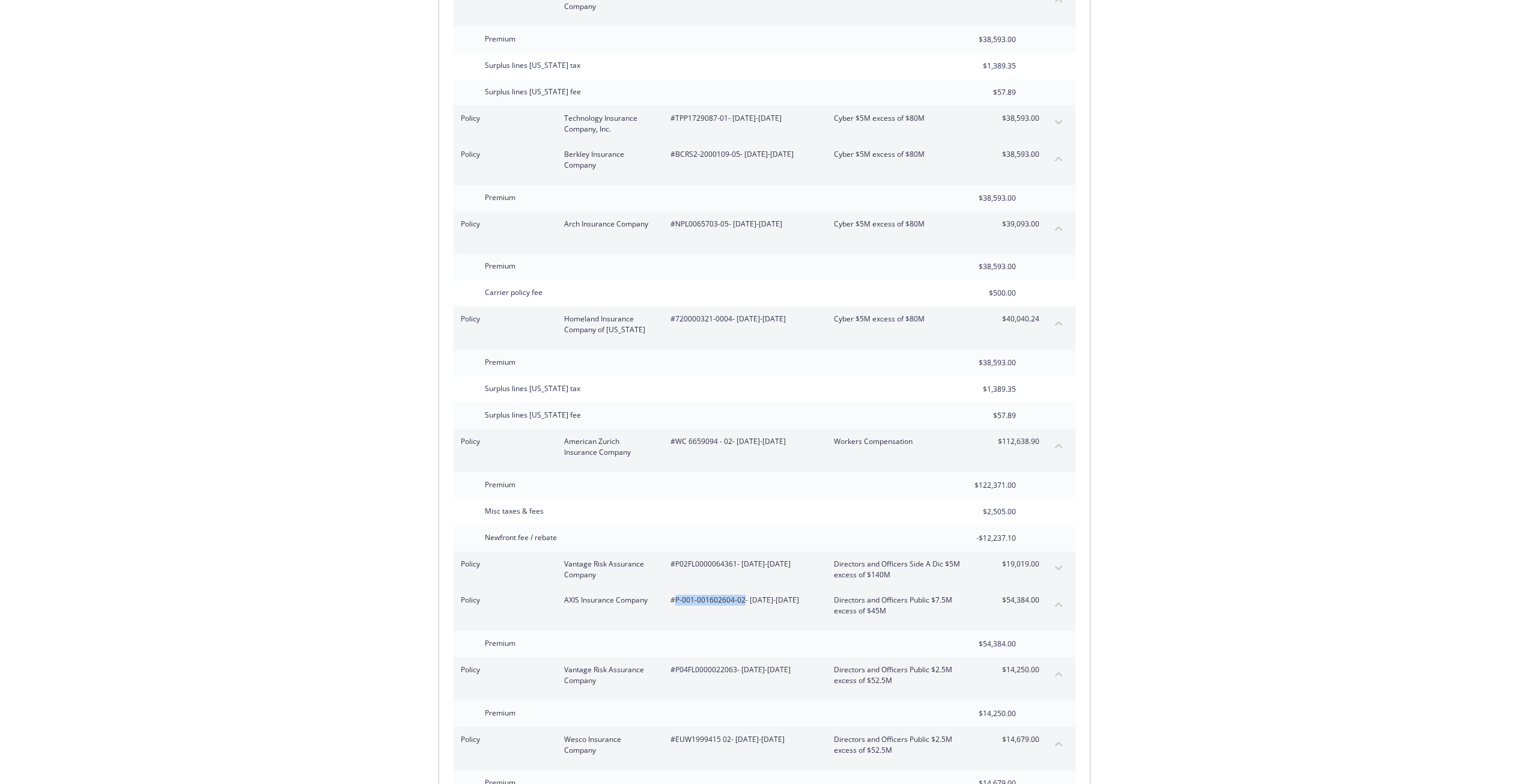
click at [1061, 602] on icon "collapse content" at bounding box center [1058, 604] width 7 height 5
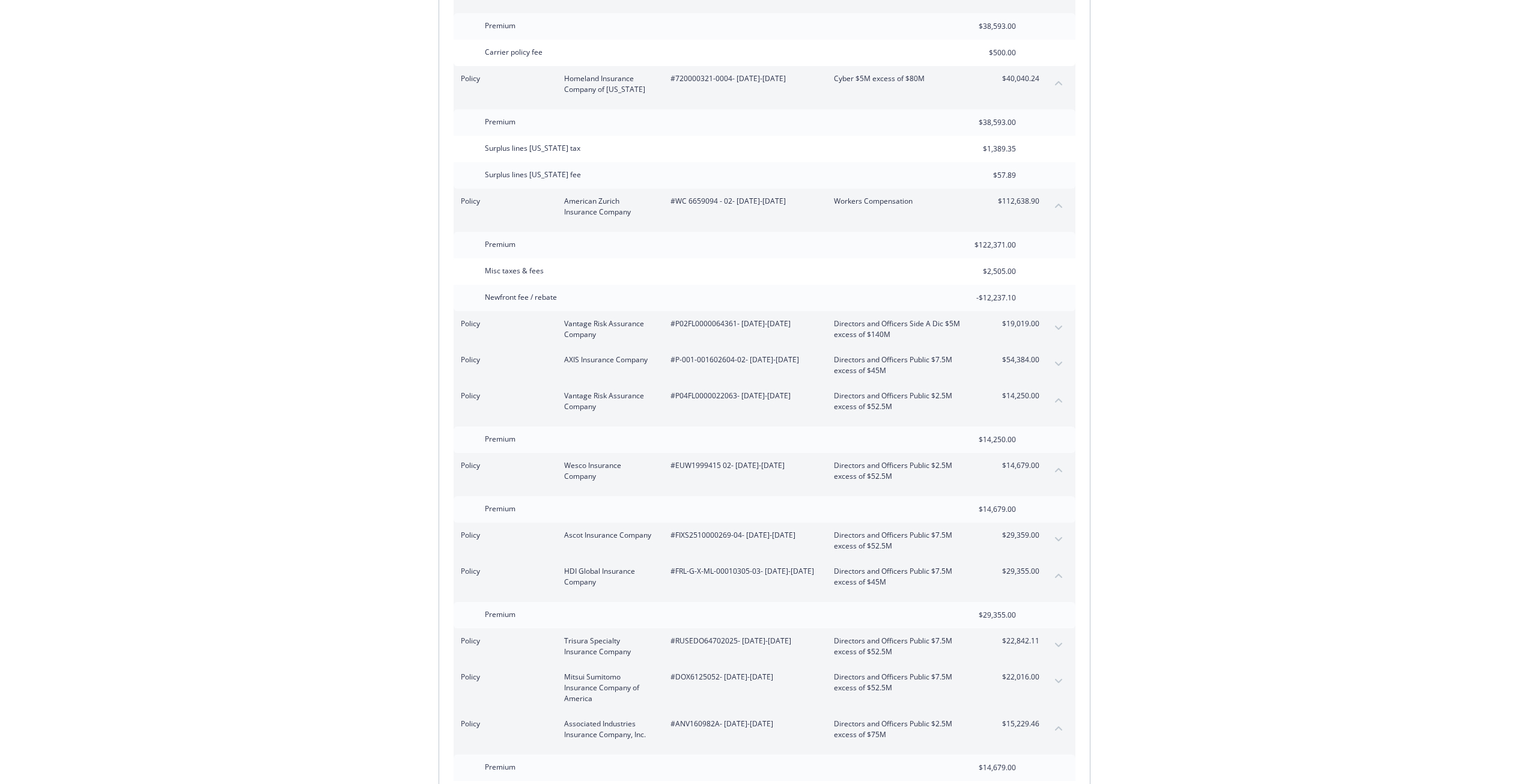
scroll to position [3716, 0]
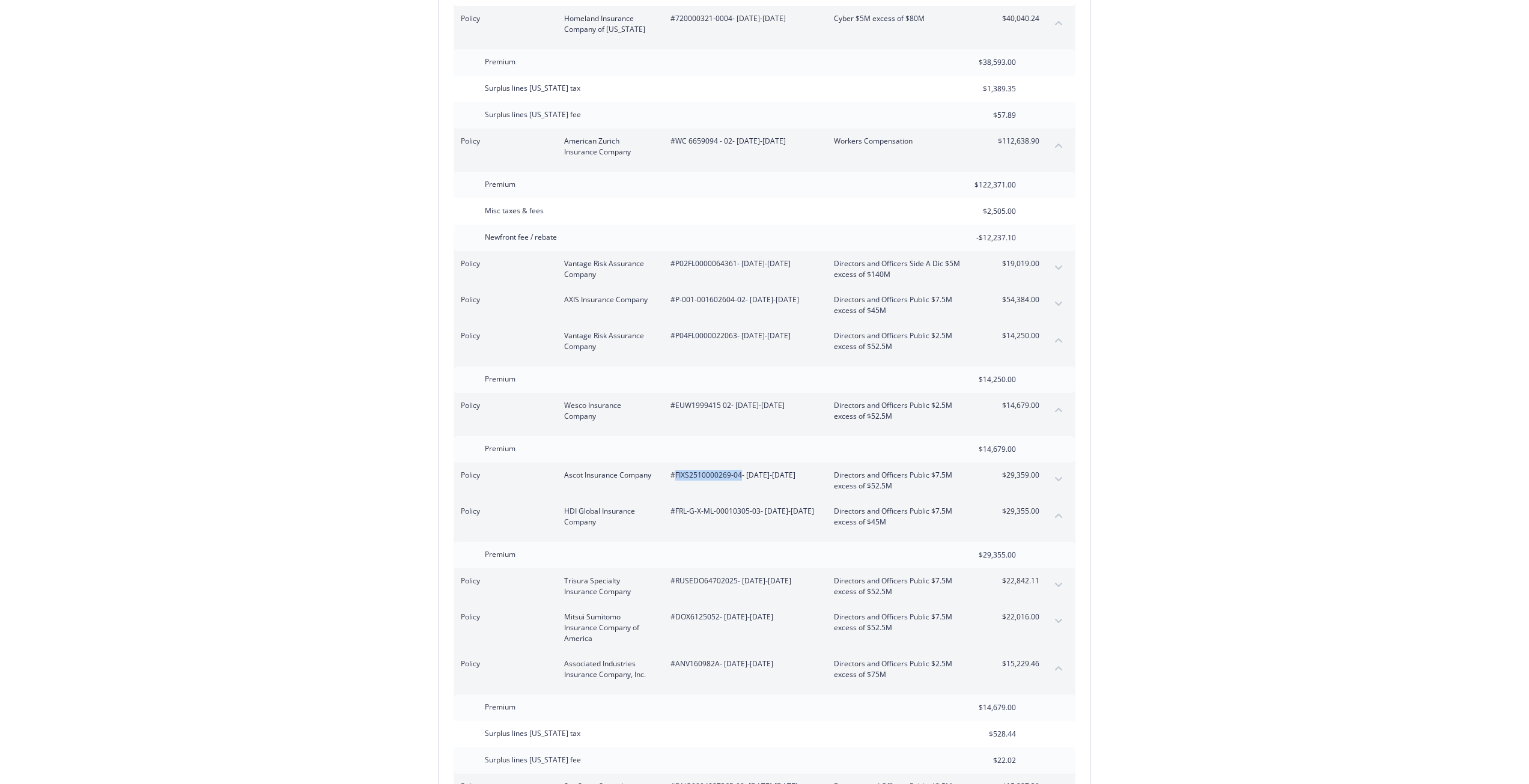
drag, startPoint x: 741, startPoint y: 445, endPoint x: 676, endPoint y: 444, distance: 65.0
click at [676, 470] on span "#FIXS2510000269-04 - 07/20/2025-07/31/2026" at bounding box center [742, 475] width 144 height 11
drag, startPoint x: 830, startPoint y: 444, endPoint x: 899, endPoint y: 455, distance: 69.9
click at [899, 470] on div "Policy Ascot Insurance Company #FIXS2510000269-04 - 07/20/2025-07/31/2026 Direc…" at bounding box center [749, 480] width 579 height 22
drag, startPoint x: 838, startPoint y: 483, endPoint x: 886, endPoint y: 496, distance: 49.7
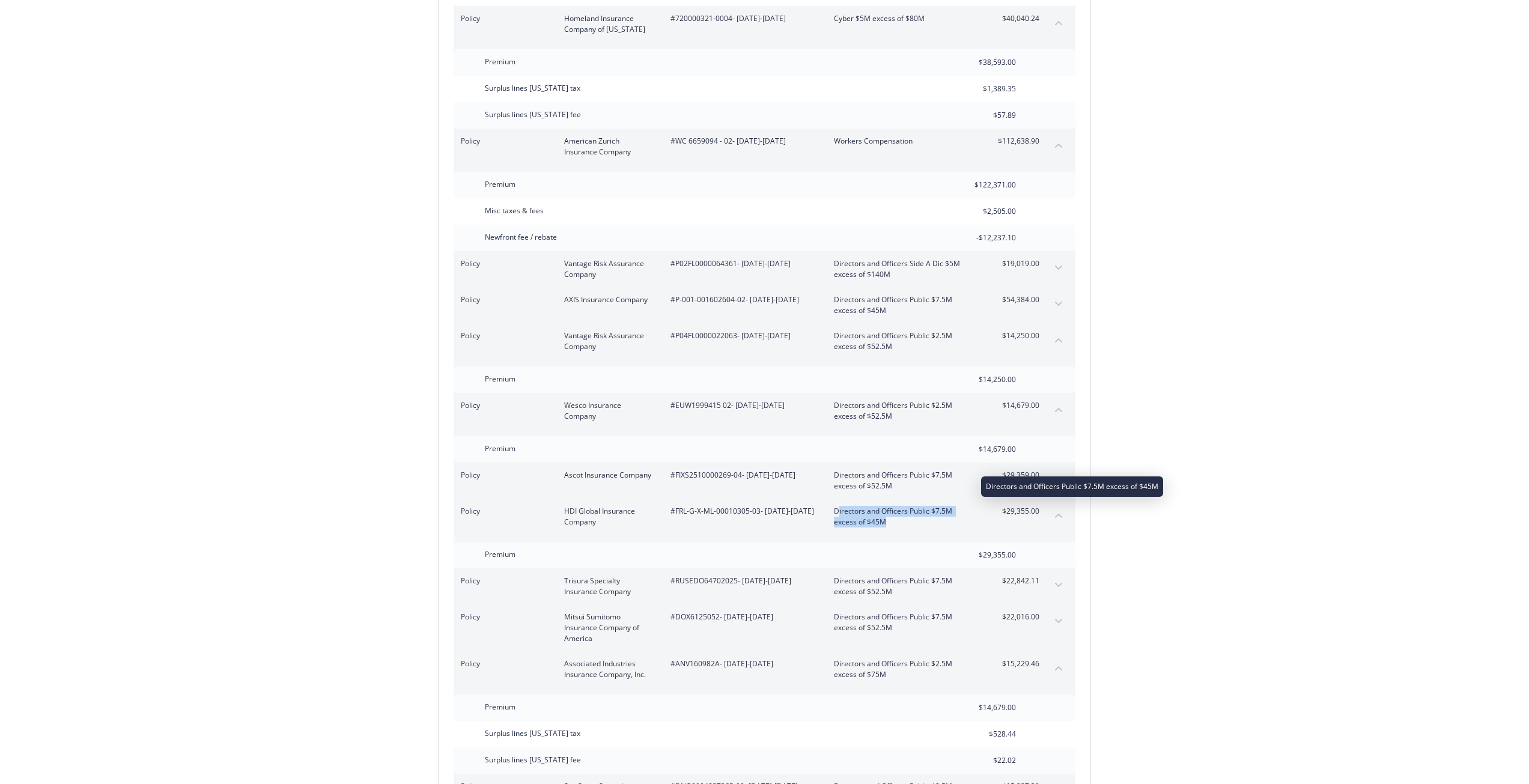
click at [886, 505] on span "Directors and Officers Public $7.5M excess of $45M" at bounding box center [904, 516] width 141 height 22
click at [892, 505] on span "Directors and Officers Public $7.5M excess of $45M" at bounding box center [904, 516] width 141 height 22
drag, startPoint x: 831, startPoint y: 481, endPoint x: 885, endPoint y: 496, distance: 56.0
click at [885, 505] on div "Policy HDI Global Insurance Company #FRL-G-X-ML-00010305-03 - 07/20/2025-07/31/…" at bounding box center [749, 516] width 579 height 22
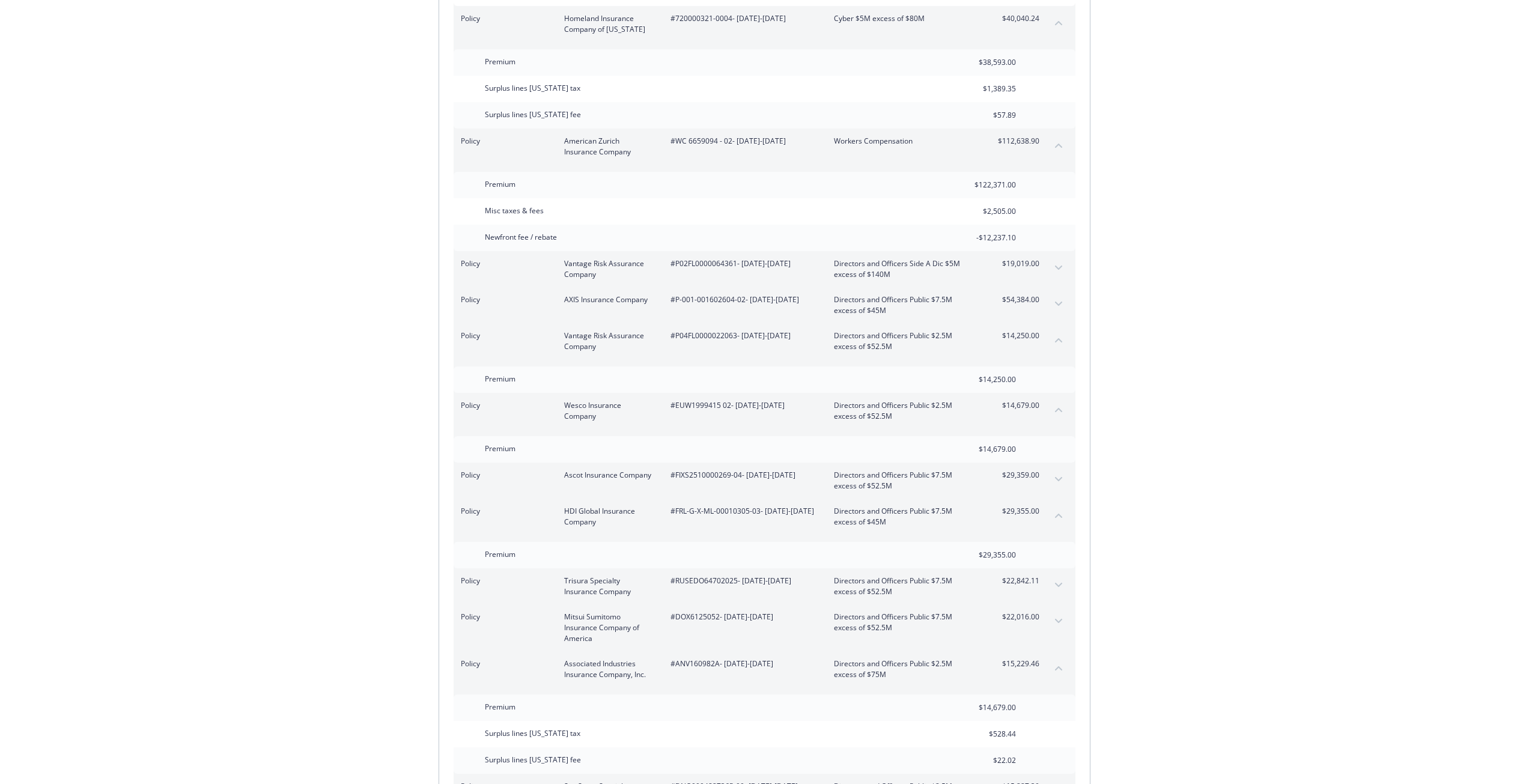
click at [695, 575] on span "#RUSEDO64702025 - 07/20/2025-07/31/2026" at bounding box center [742, 580] width 144 height 11
click at [697, 575] on span "#RUSEDO64702025 - 07/20/2025-07/31/2026" at bounding box center [742, 580] width 144 height 11
click at [696, 611] on span "#DOX6125052 - 07/20/2025-07/31/2026" at bounding box center [742, 616] width 144 height 11
drag, startPoint x: 829, startPoint y: 550, endPoint x: 894, endPoint y: 559, distance: 65.6
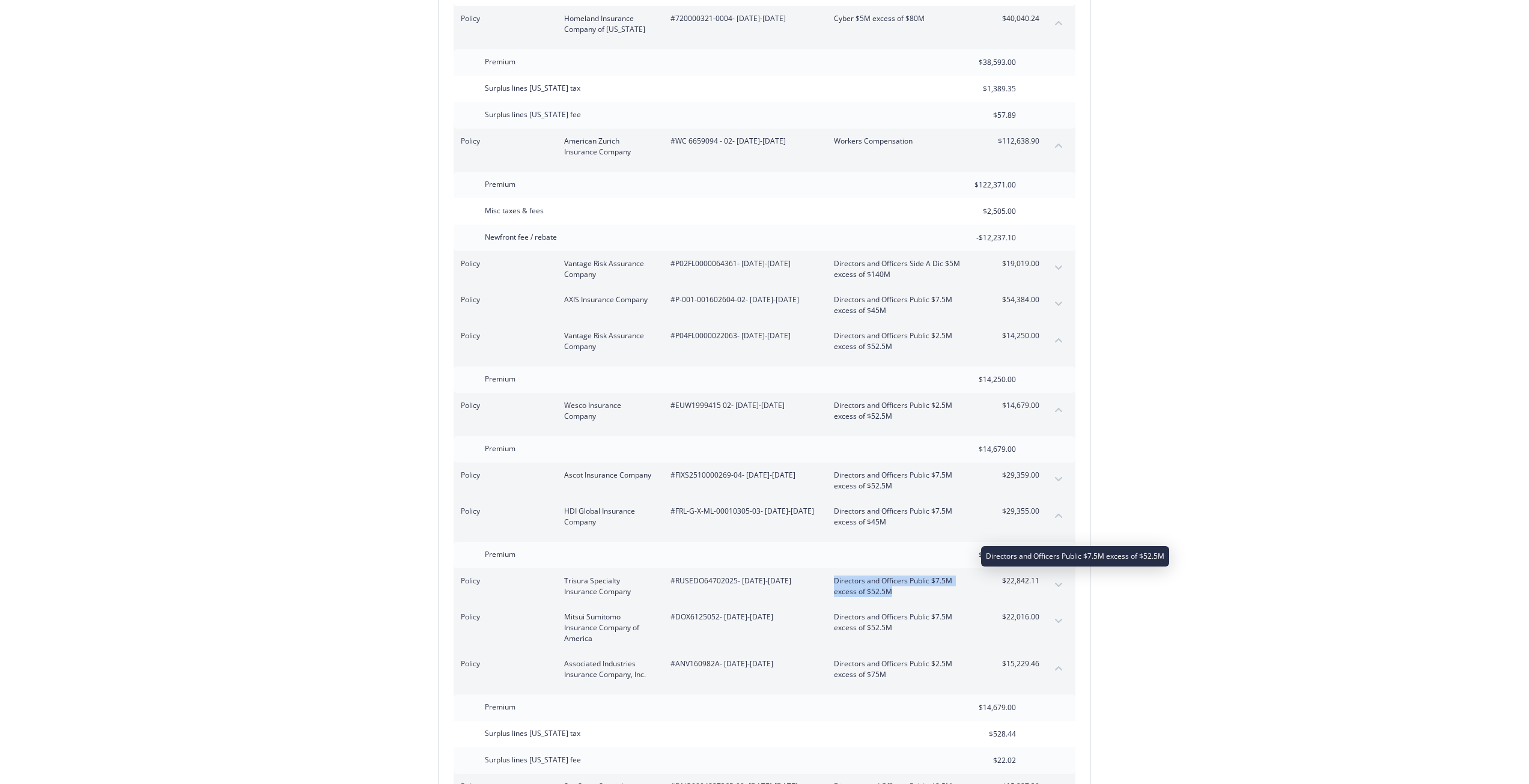
click at [894, 575] on div "Policy Trisura Specialty Insurance Company #RUSEDO64702025 - 07/20/2025-07/31/2…" at bounding box center [749, 586] width 579 height 22
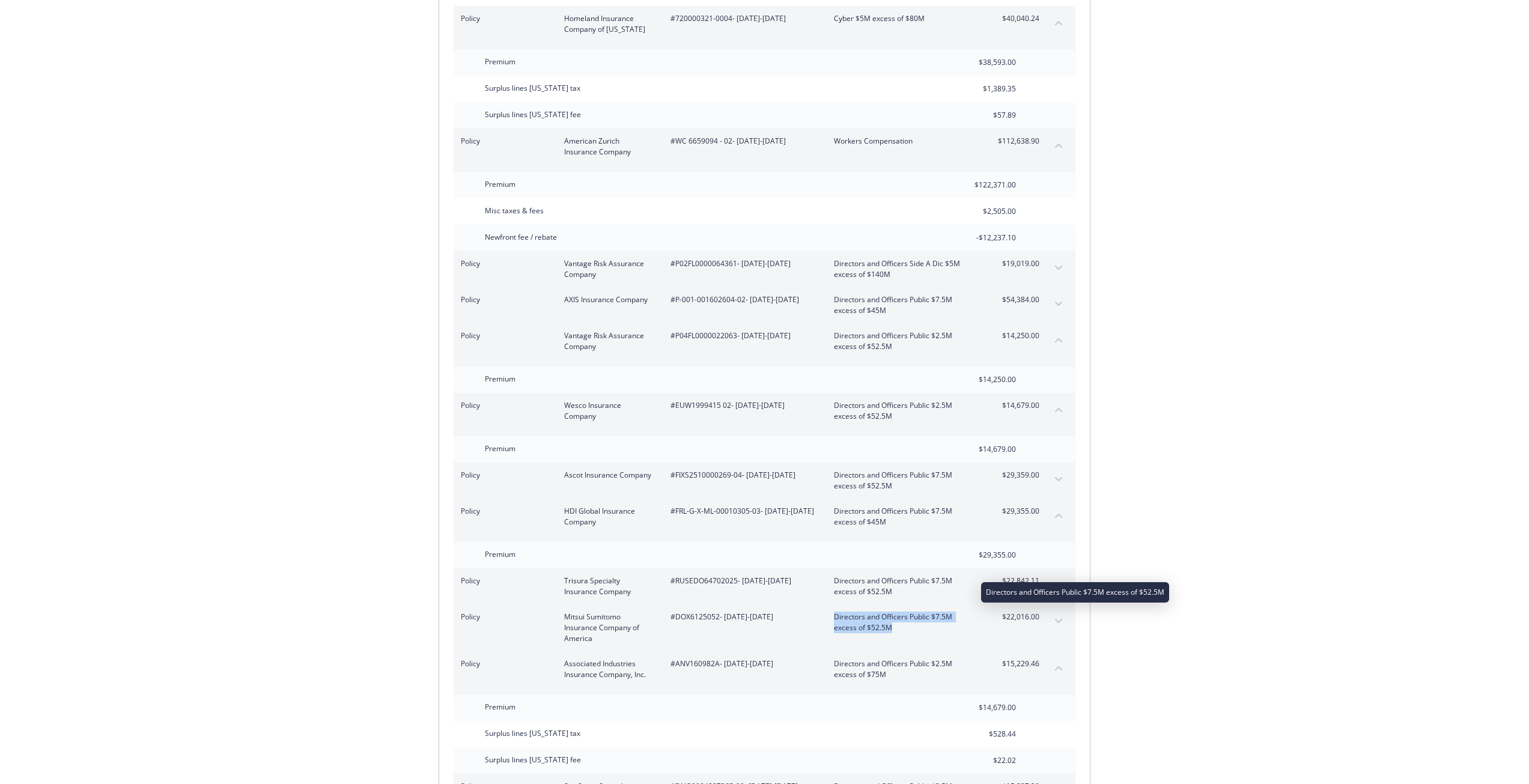
drag, startPoint x: 831, startPoint y: 583, endPoint x: 899, endPoint y: 597, distance: 69.4
click at [899, 611] on div "Policy Mitsui Sumitomo Insurance Company of America #DOX6125052 - 07/20/2025-07…" at bounding box center [749, 627] width 579 height 33
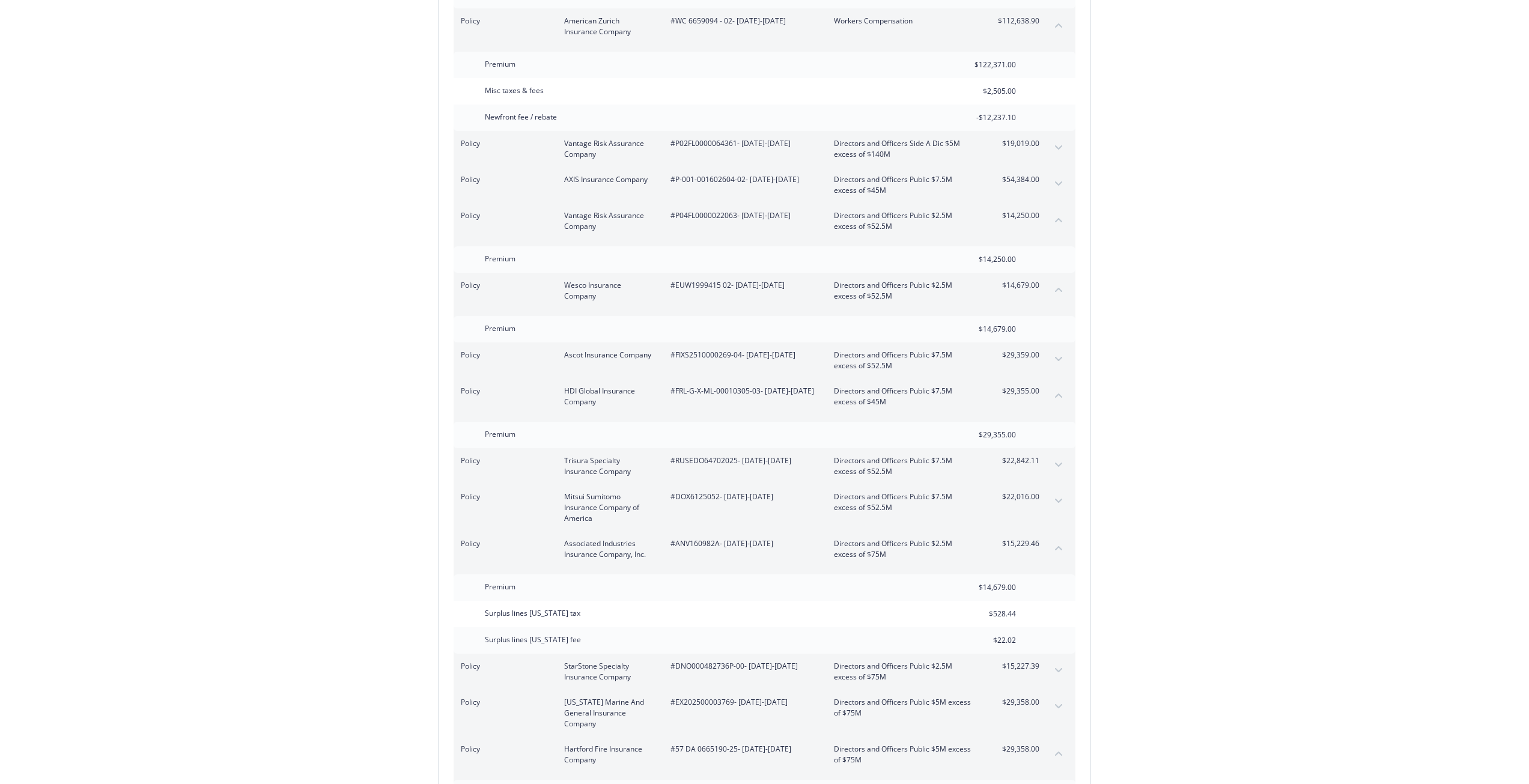
scroll to position [3897, 0]
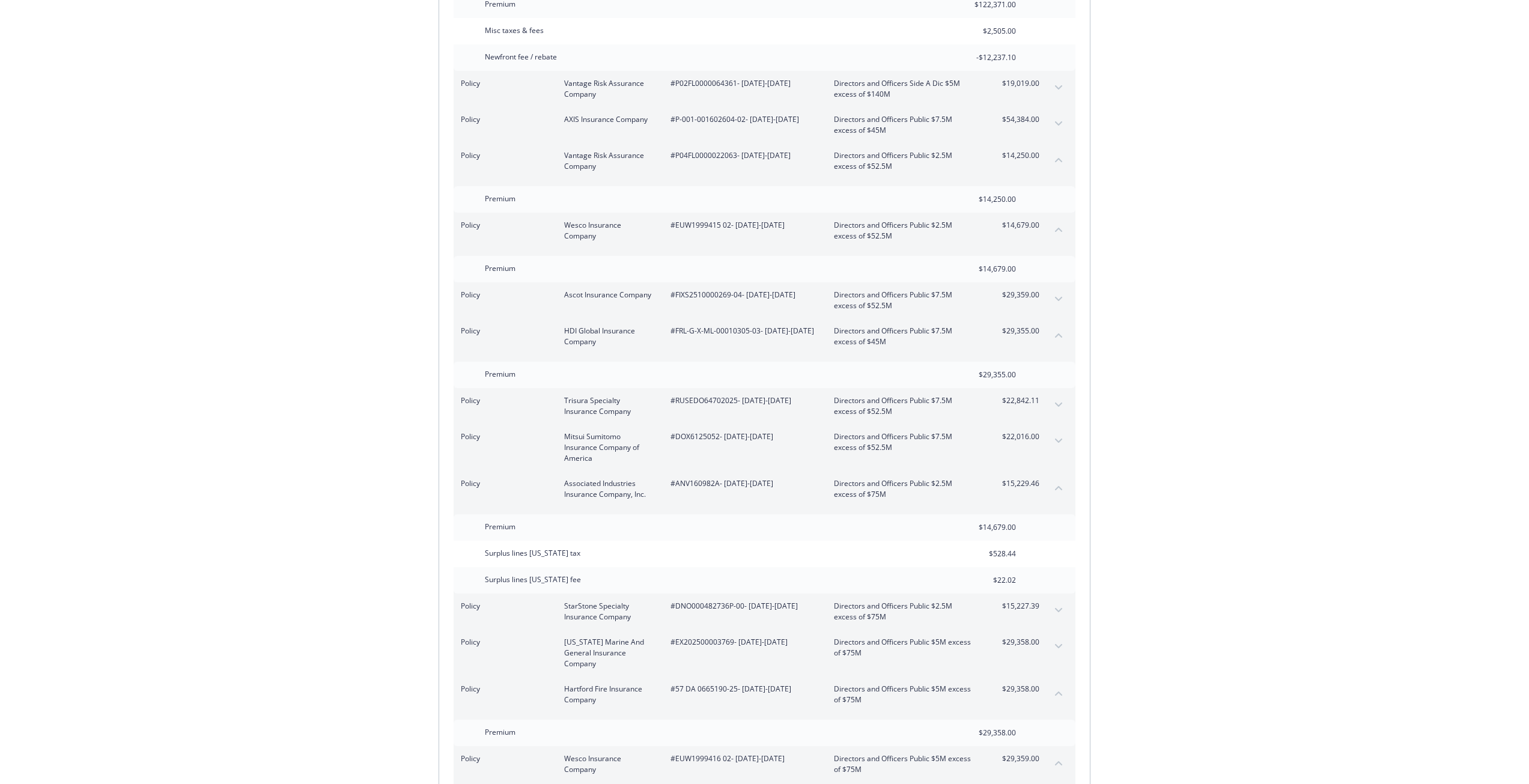
click at [689, 601] on span "#DNO000482736P-00 - 07/20/2025-07/31/2026" at bounding box center [742, 606] width 144 height 11
click at [691, 601] on span "#DNO000482736P-00 - 07/20/2025-07/31/2026" at bounding box center [742, 606] width 144 height 11
drag, startPoint x: 691, startPoint y: 577, endPoint x: 716, endPoint y: 580, distance: 25.2
click at [716, 601] on span "#DNO000482736P-00 - 07/20/2025-07/31/2026" at bounding box center [742, 606] width 144 height 11
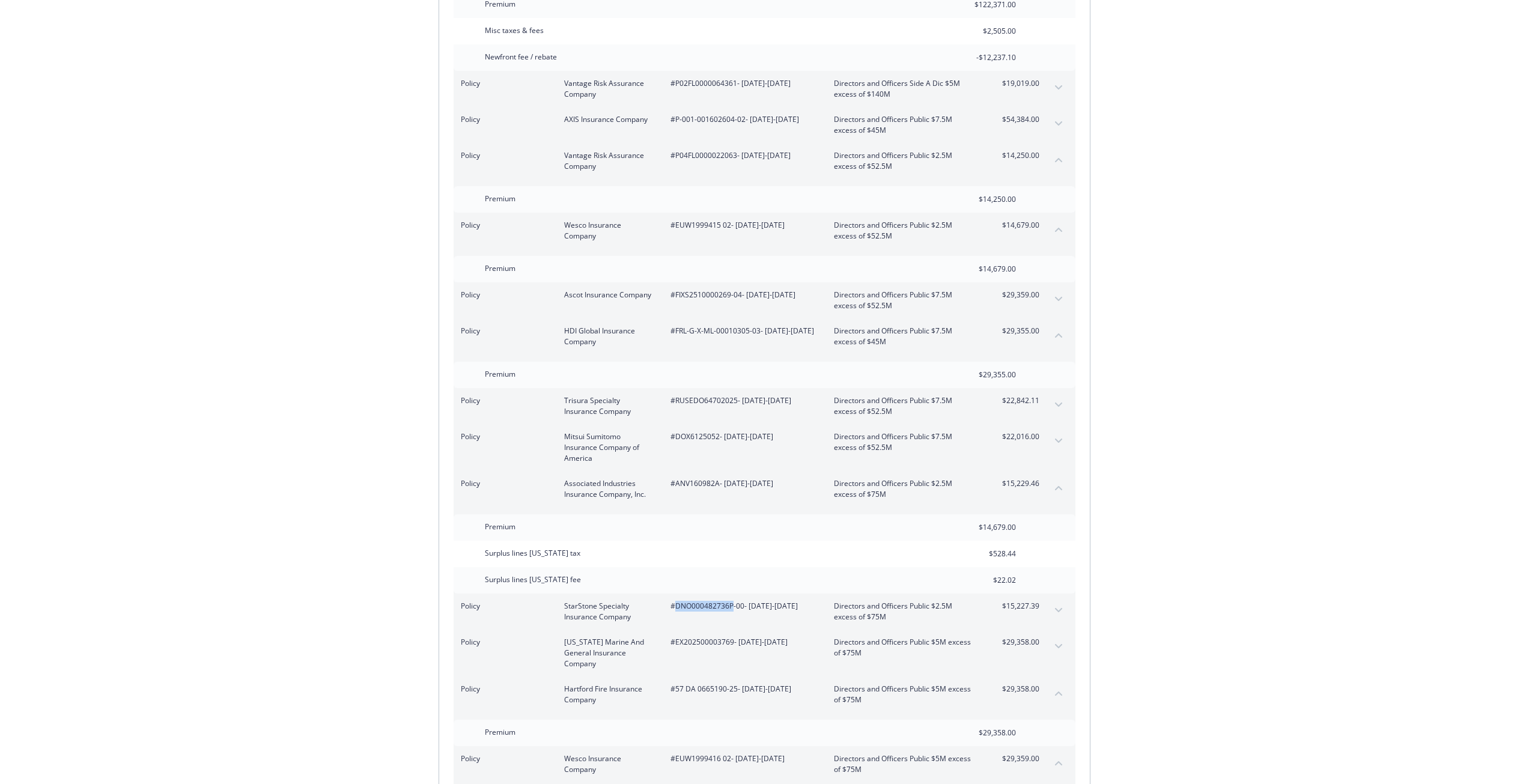
click at [716, 601] on span "#DNO000482736P-00 - 07/20/2025-07/31/2026" at bounding box center [742, 606] width 144 height 11
drag, startPoint x: 742, startPoint y: 575, endPoint x: 677, endPoint y: 578, distance: 65.1
click at [676, 601] on span "#DNO000482736P-00 - 07/20/2025-07/31/2026" at bounding box center [742, 606] width 144 height 11
click at [687, 637] on span "#EX202500003769 - 07/20/2025-07/31/2026" at bounding box center [742, 642] width 144 height 11
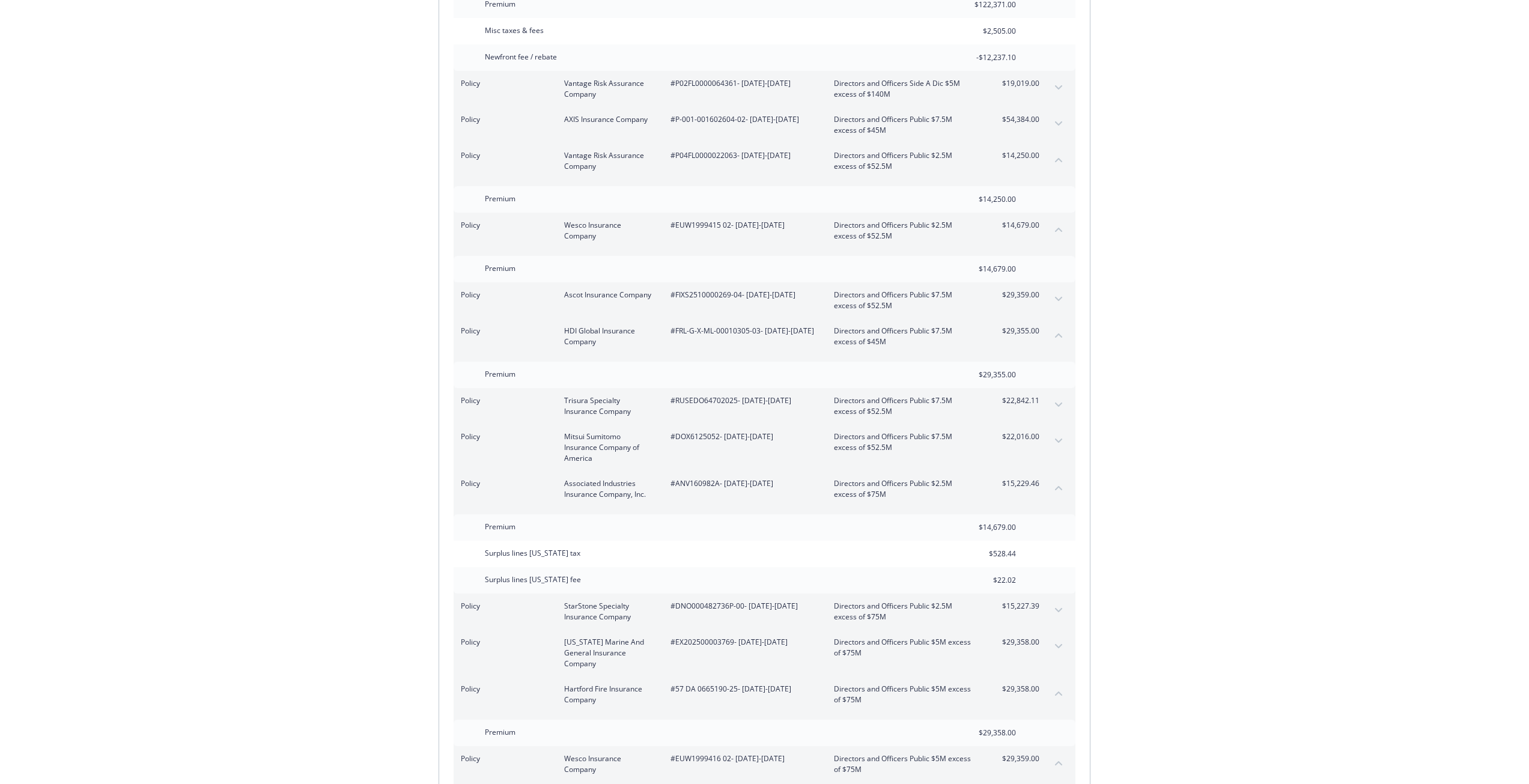
drag, startPoint x: 1150, startPoint y: 611, endPoint x: 1078, endPoint y: 624, distance: 73.2
drag, startPoint x: 831, startPoint y: 579, endPoint x: 890, endPoint y: 593, distance: 60.6
click at [890, 594] on div "Policy StarStone Specialty Insurance Company #DNO000482736P-00 - 07/20/2025-07/…" at bounding box center [764, 611] width 622 height 36
drag, startPoint x: 835, startPoint y: 612, endPoint x: 857, endPoint y: 623, distance: 24.6
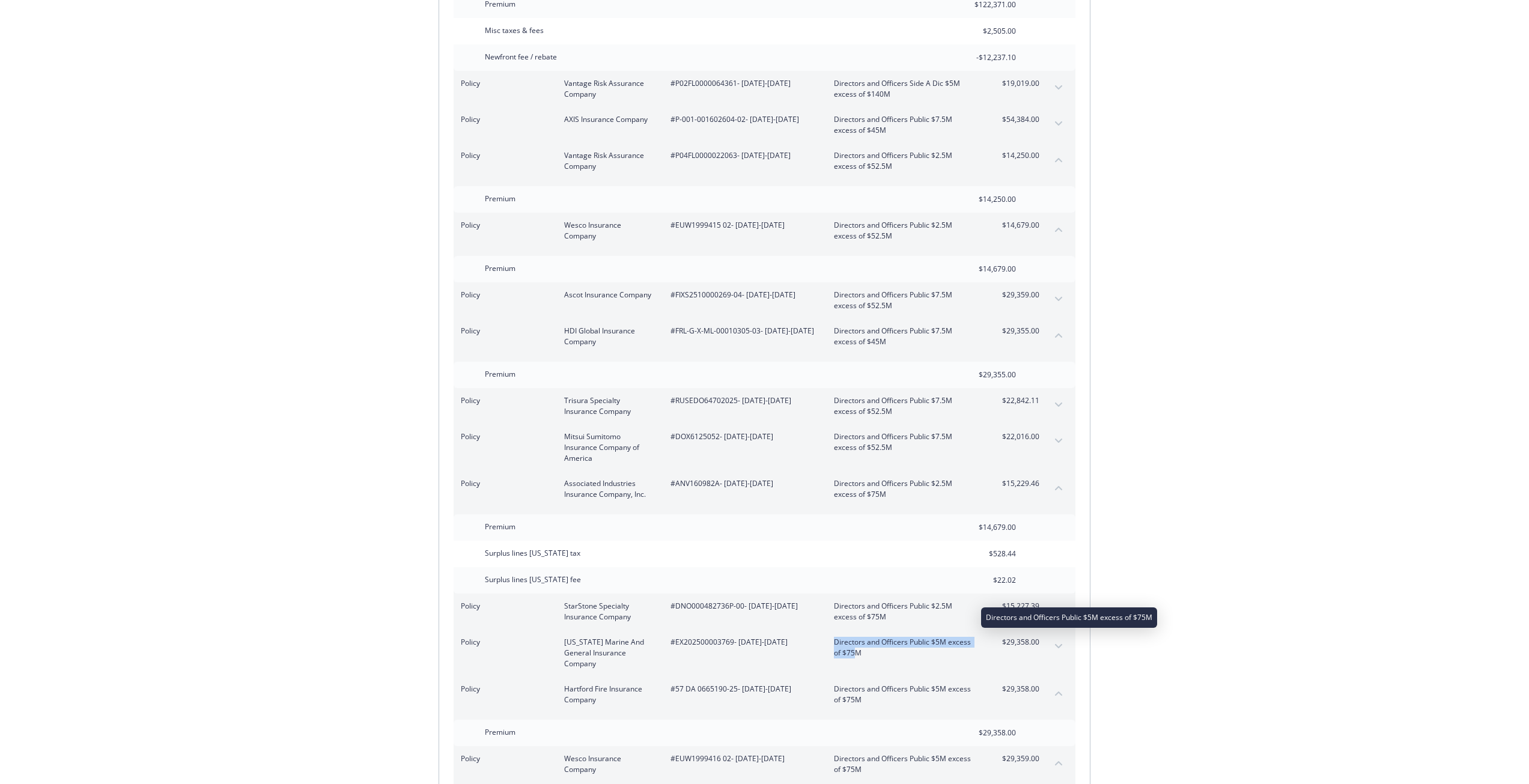
click at [857, 637] on span "Directors and Officers Public $5M excess of $75M" at bounding box center [904, 647] width 141 height 22
drag, startPoint x: 831, startPoint y: 612, endPoint x: 868, endPoint y: 623, distance: 38.6
click at [868, 637] on div "Policy New York Marine And General Insurance Company #EX202500003769 - 07/20/20…" at bounding box center [749, 653] width 579 height 33
click at [1065, 601] on button "expand content" at bounding box center [1058, 610] width 19 height 19
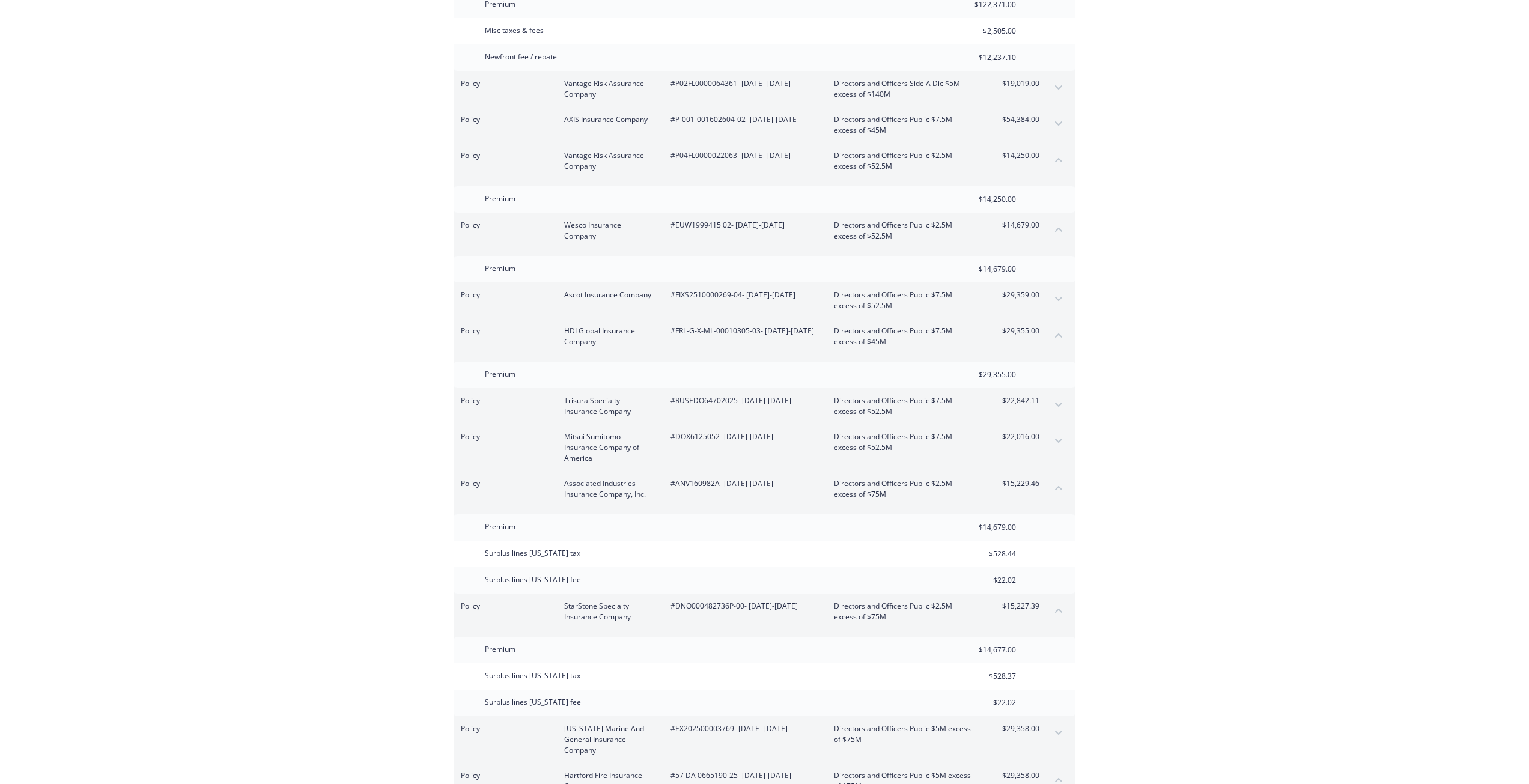
click at [1067, 689] on div "Surplus lines New York fee $22.02" at bounding box center [764, 702] width 622 height 27
click at [1059, 601] on button "collapse content" at bounding box center [1058, 610] width 19 height 19
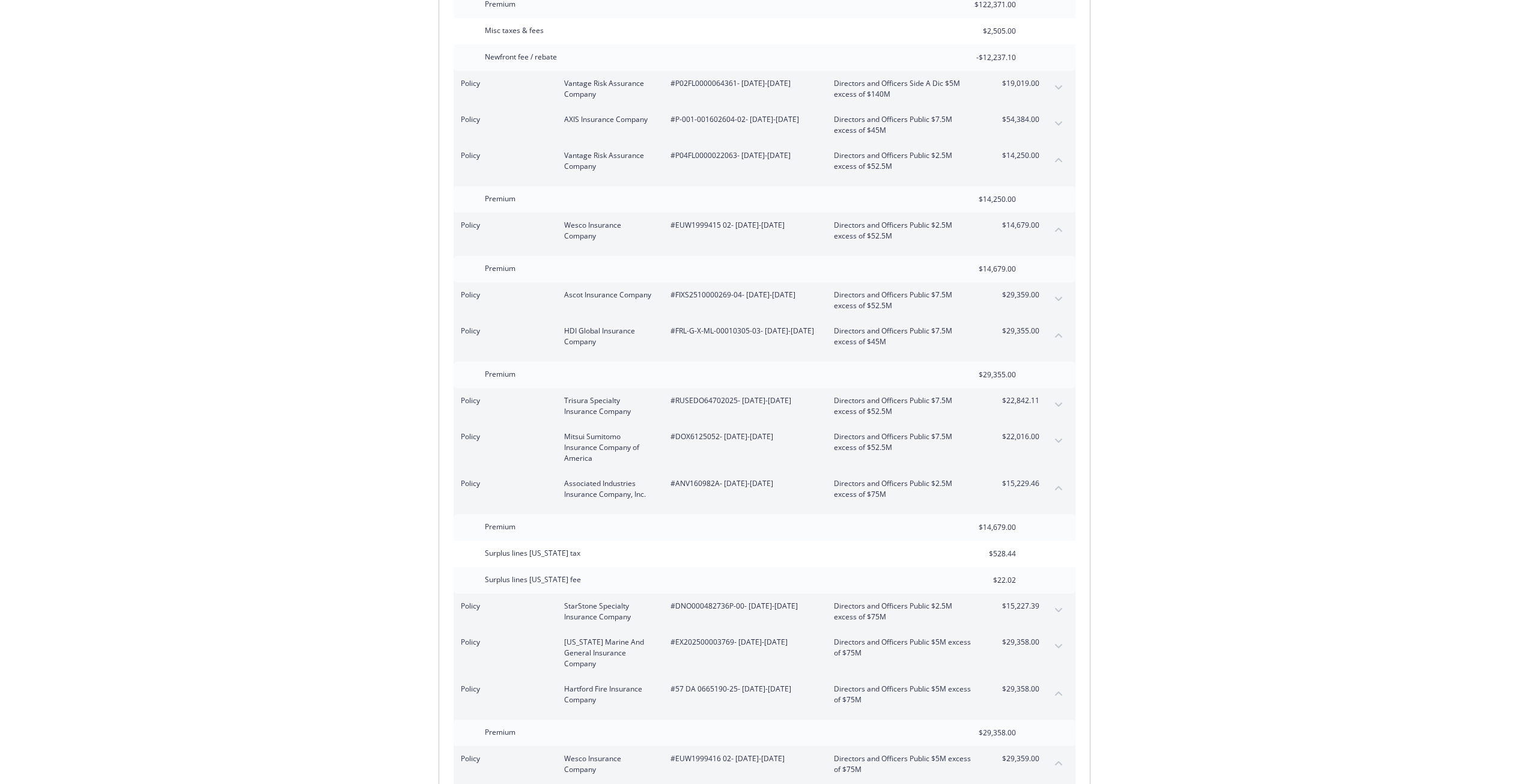
click at [1058, 637] on button "expand content" at bounding box center [1058, 646] width 19 height 19
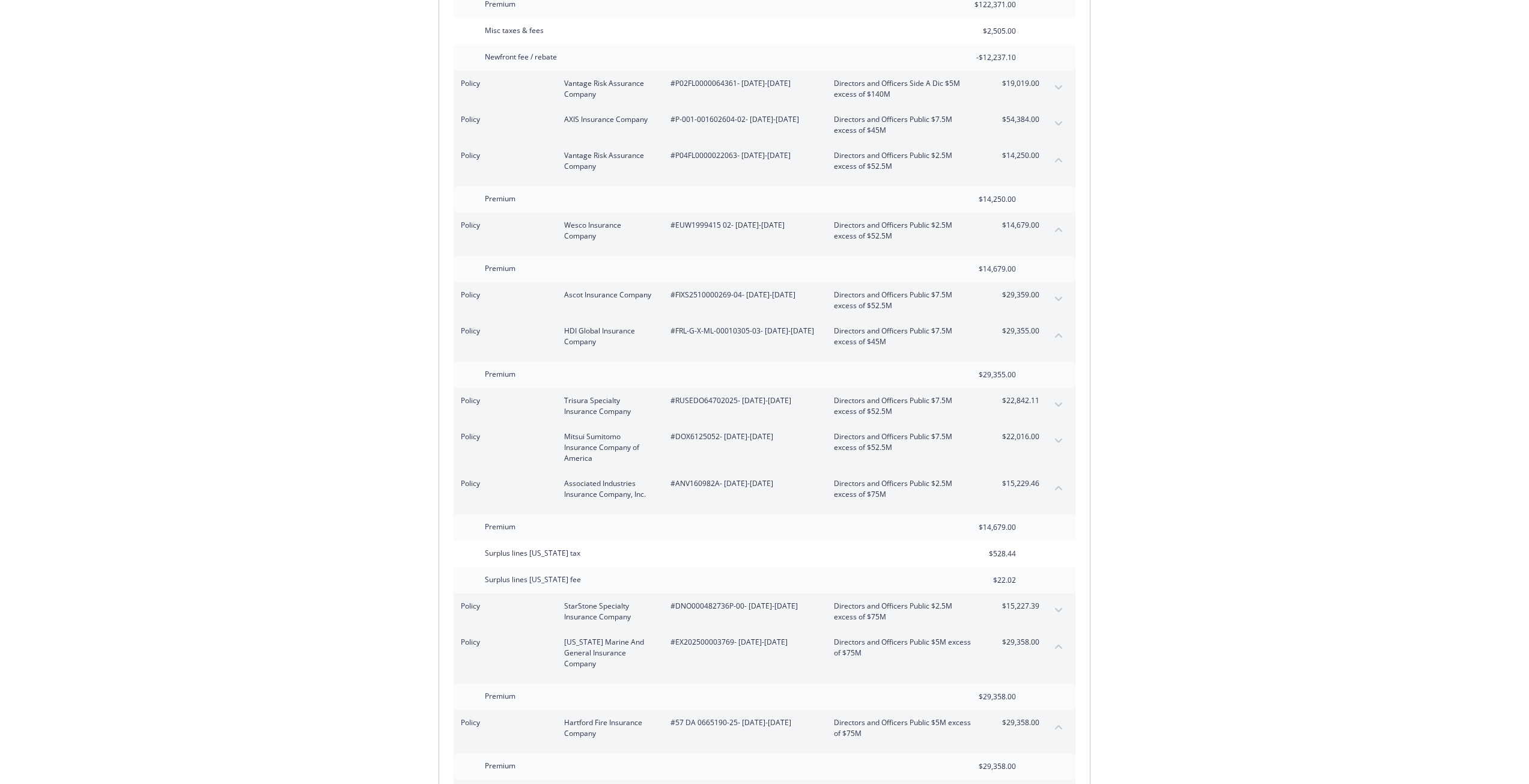
click at [1058, 637] on button "collapse content" at bounding box center [1058, 646] width 19 height 19
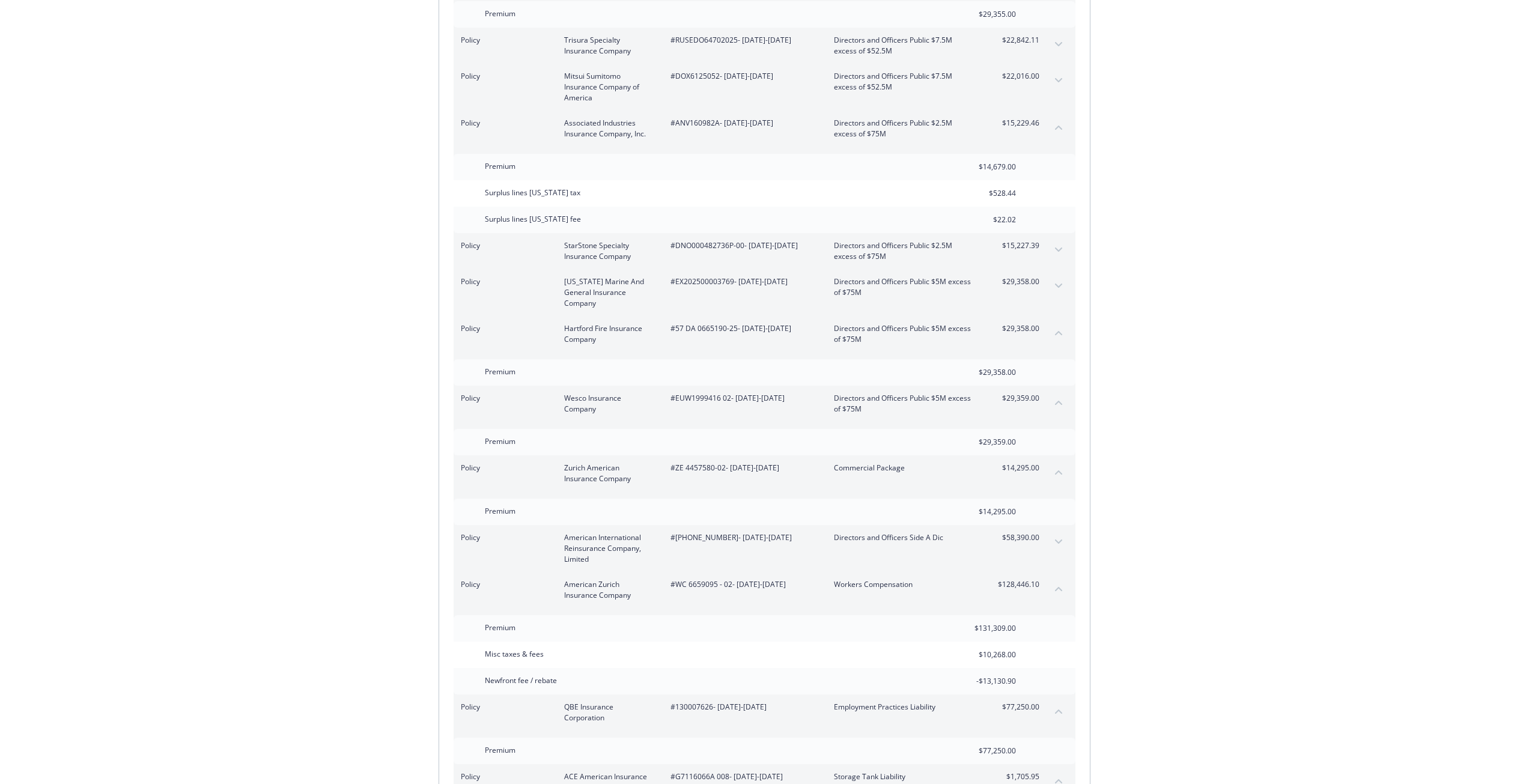
scroll to position [4377, 0]
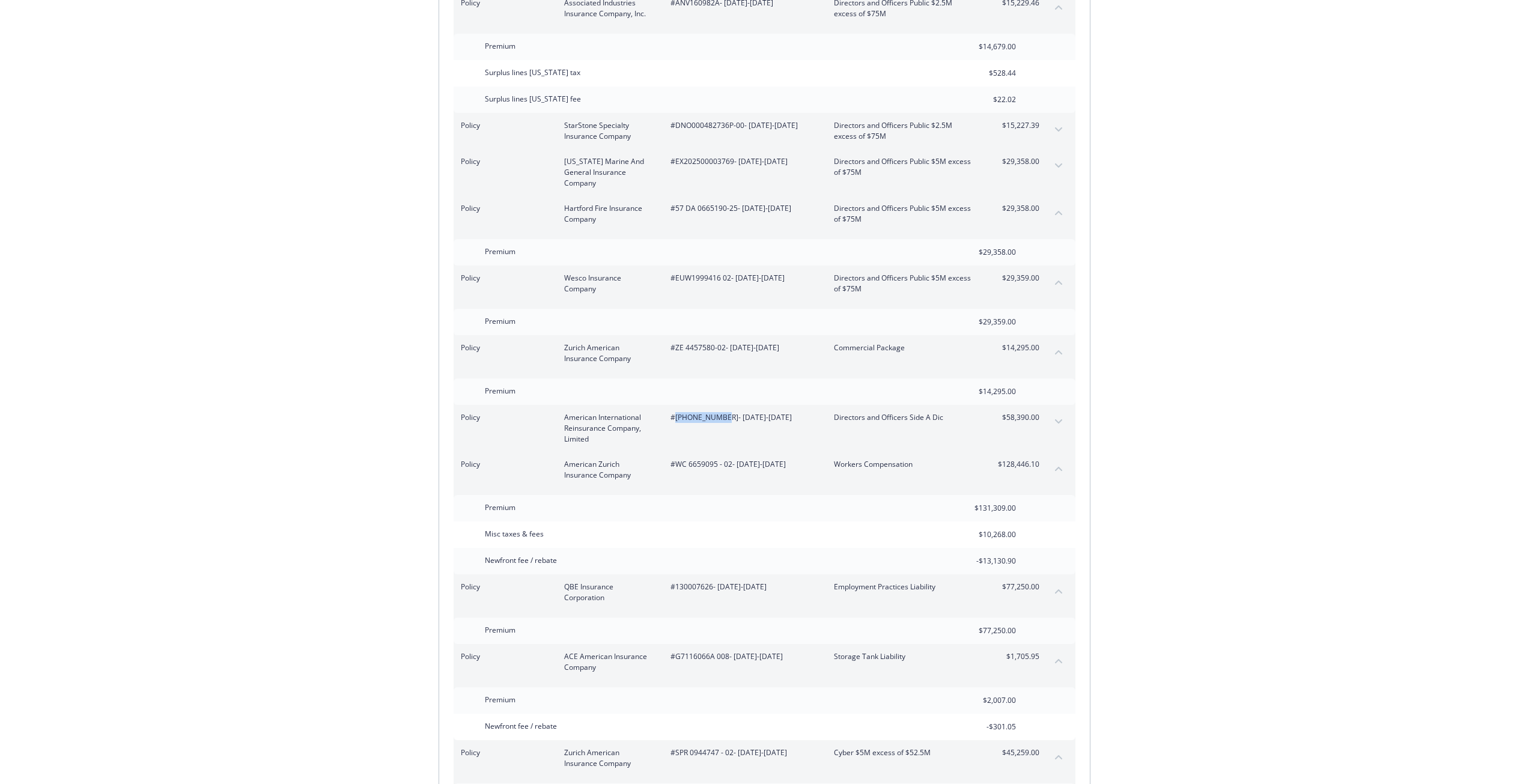
drag, startPoint x: 719, startPoint y: 386, endPoint x: 676, endPoint y: 389, distance: 43.1
click at [676, 412] on span "#01-863-70-22 - 07/20/2025-07/31/2026" at bounding box center [742, 417] width 144 height 11
drag, startPoint x: 833, startPoint y: 387, endPoint x: 944, endPoint y: 391, distance: 111.1
click at [944, 412] on div "Policy American International Reinsurance Company, Limited #01-863-70-22 - 07/2…" at bounding box center [749, 429] width 579 height 33
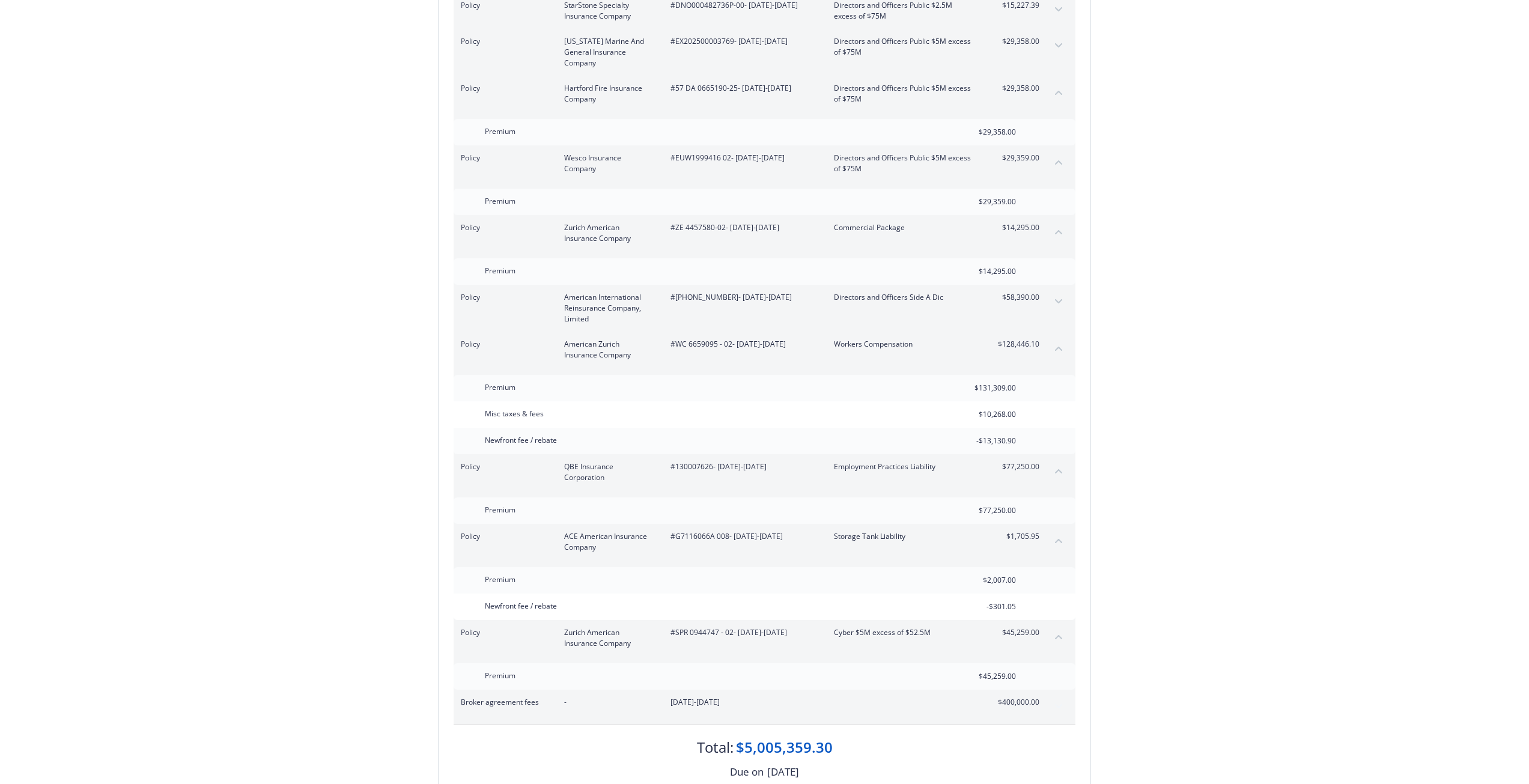
scroll to position [4437, 0]
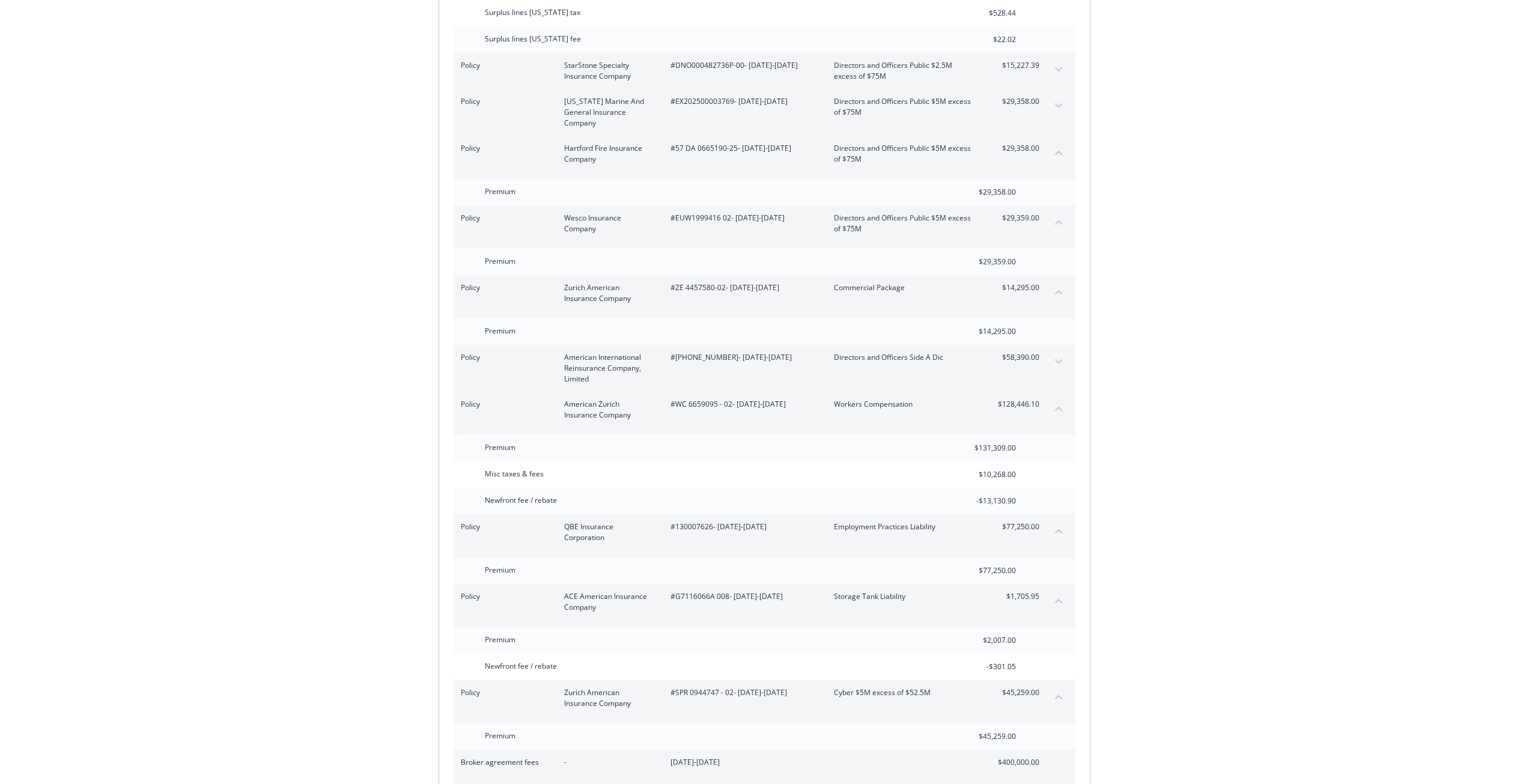
drag, startPoint x: 562, startPoint y: 326, endPoint x: 595, endPoint y: 348, distance: 39.7
click at [595, 352] on div "Policy American International Reinsurance Company, Limited #01-863-70-22 - 07/2…" at bounding box center [749, 369] width 579 height 33
